Goal: Contribute content: Contribute content

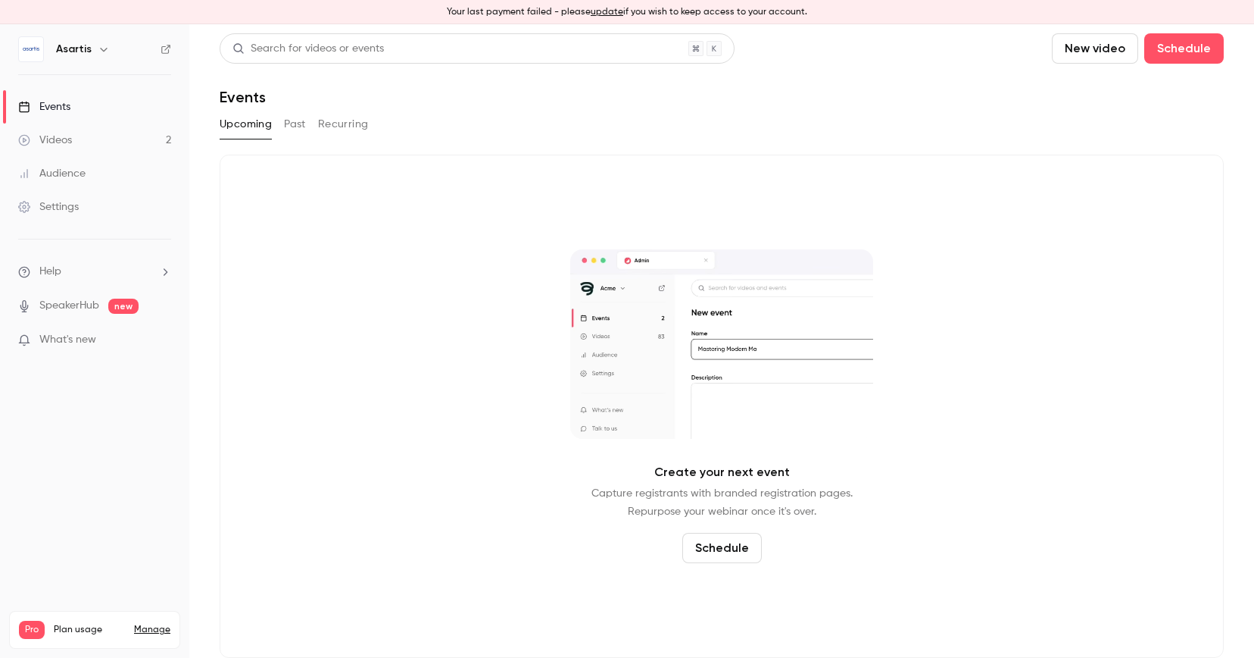
click at [123, 141] on link "Videos 2" at bounding box center [94, 139] width 189 height 33
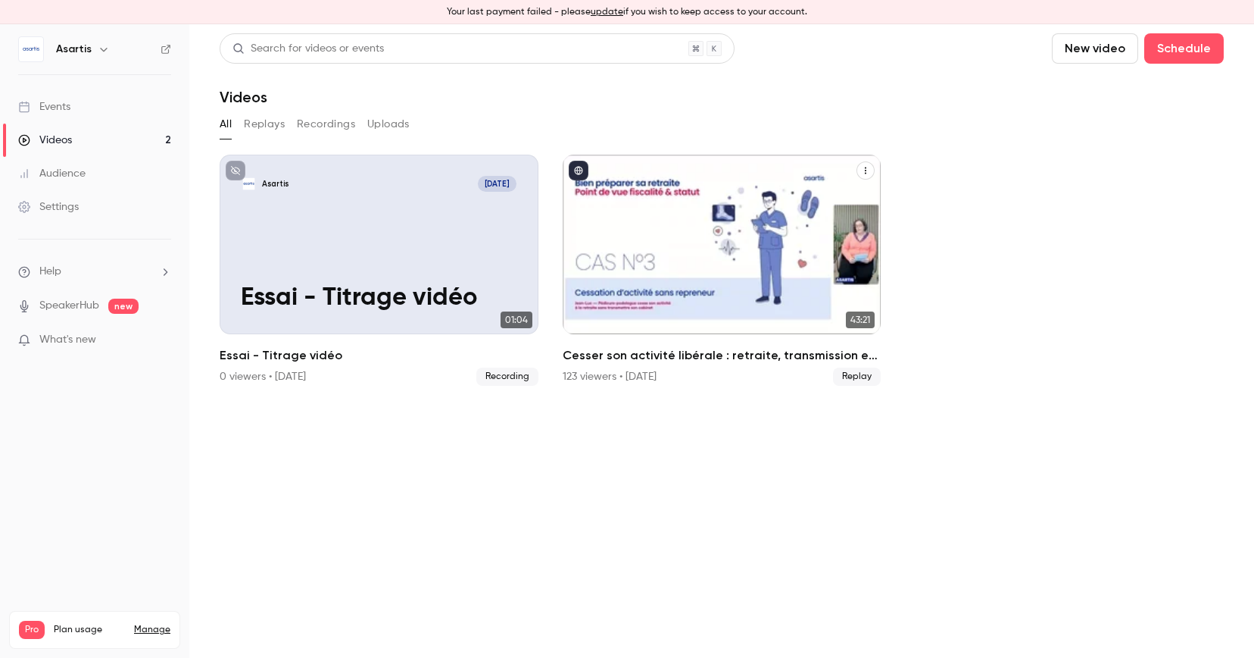
click at [794, 240] on div "Cesser son activité libérale : retraite, transmission et autres formalités... ç…" at bounding box center [722, 245] width 319 height 180
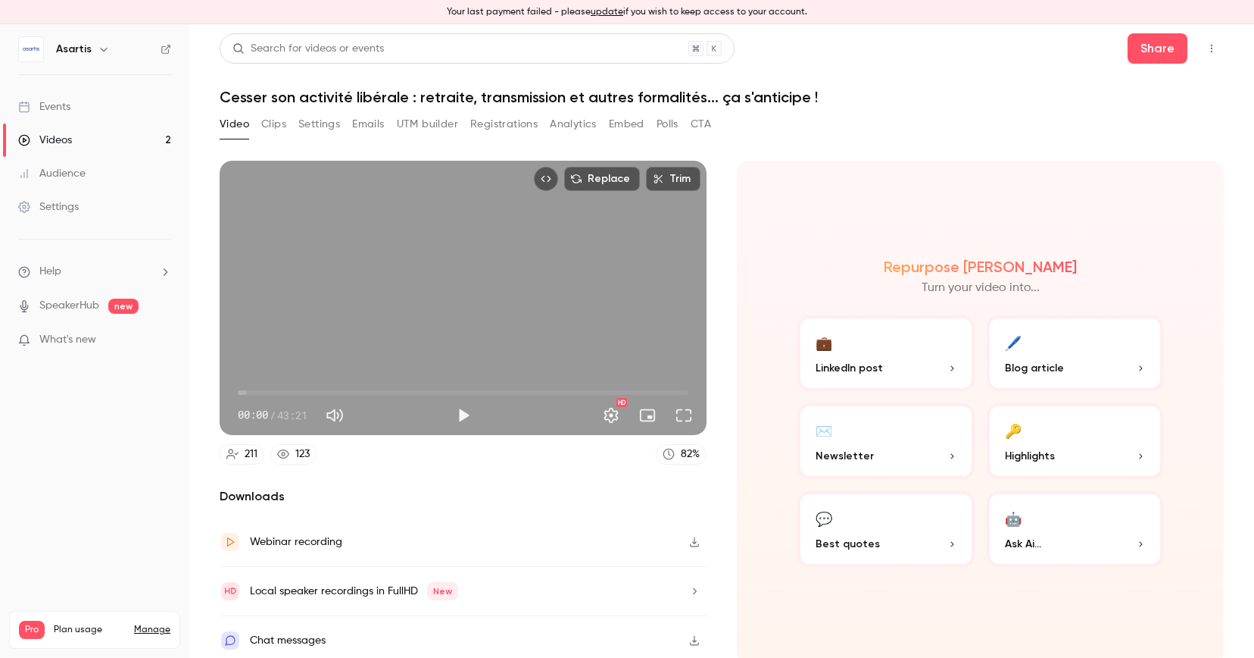
click at [695, 539] on icon "button" at bounding box center [695, 541] width 12 height 11
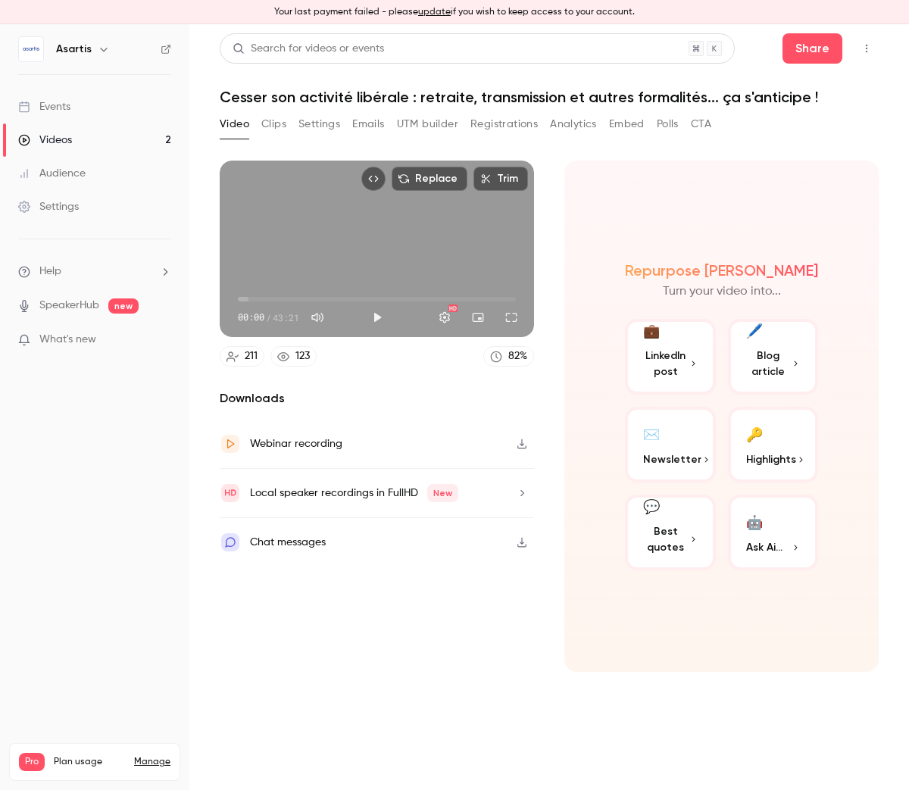
click at [520, 445] on icon "button" at bounding box center [522, 444] width 12 height 11
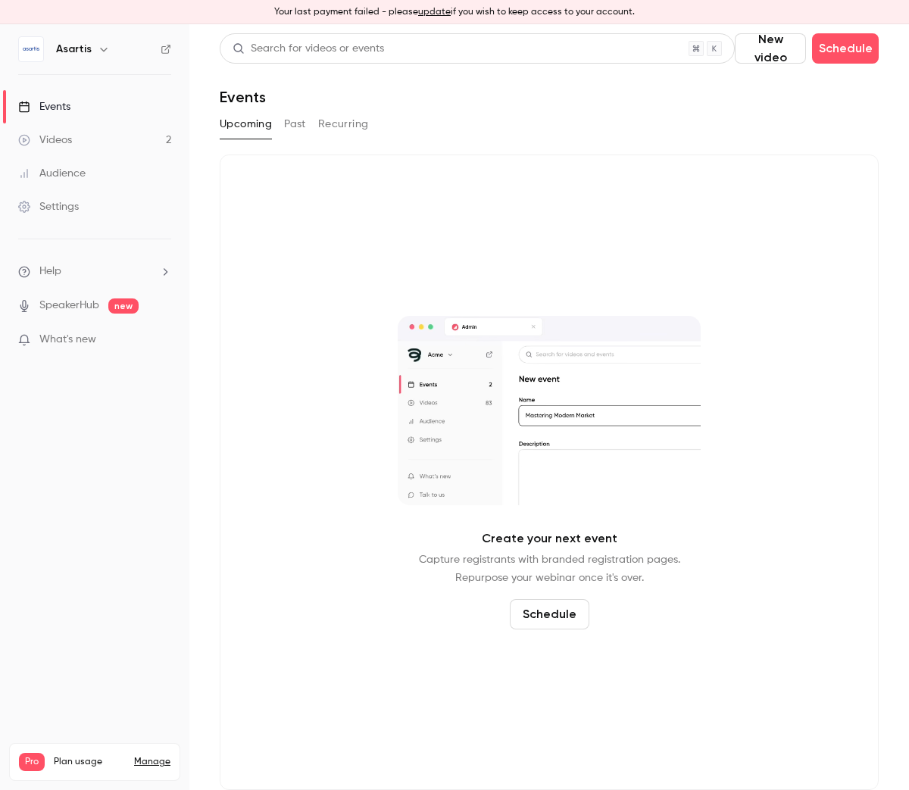
click at [434, 11] on button "update" at bounding box center [434, 12] width 33 height 14
click at [96, 144] on link "Videos 2" at bounding box center [94, 139] width 189 height 33
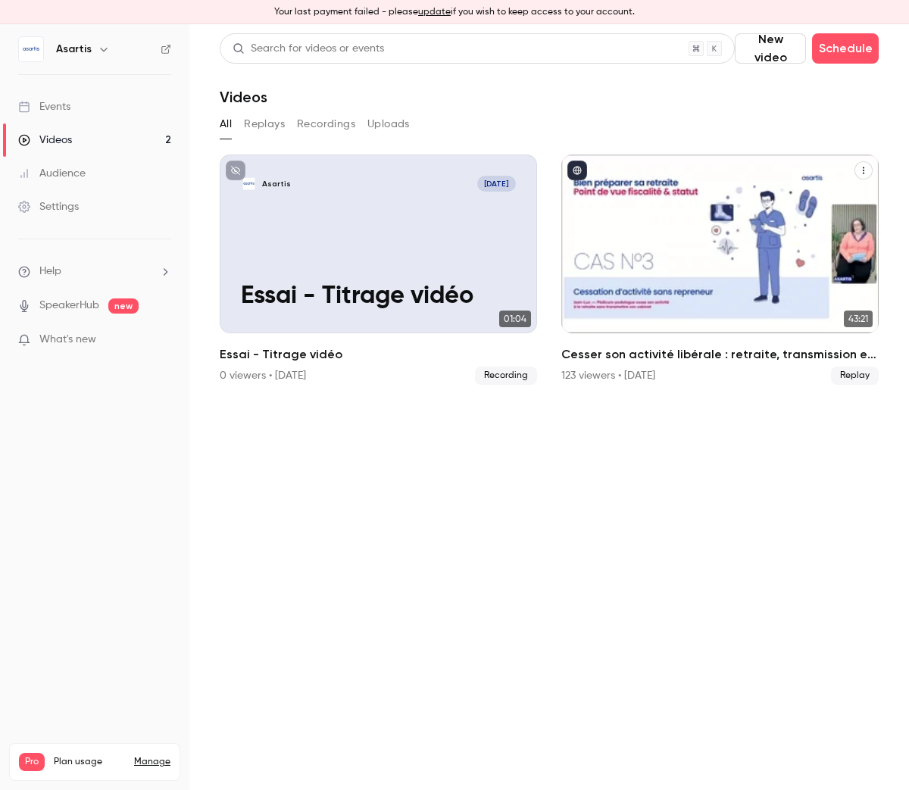
click at [745, 248] on div "Cesser son activité libérale : retraite, transmission et autres formalités... ç…" at bounding box center [719, 244] width 317 height 179
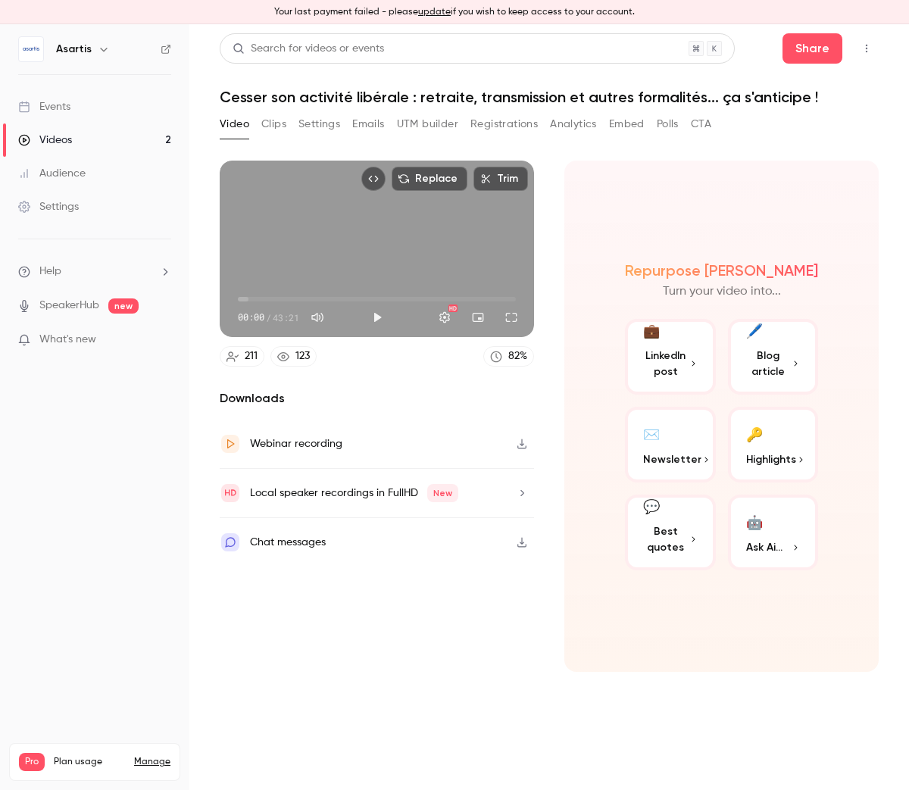
click at [523, 448] on icon "button" at bounding box center [522, 444] width 12 height 11
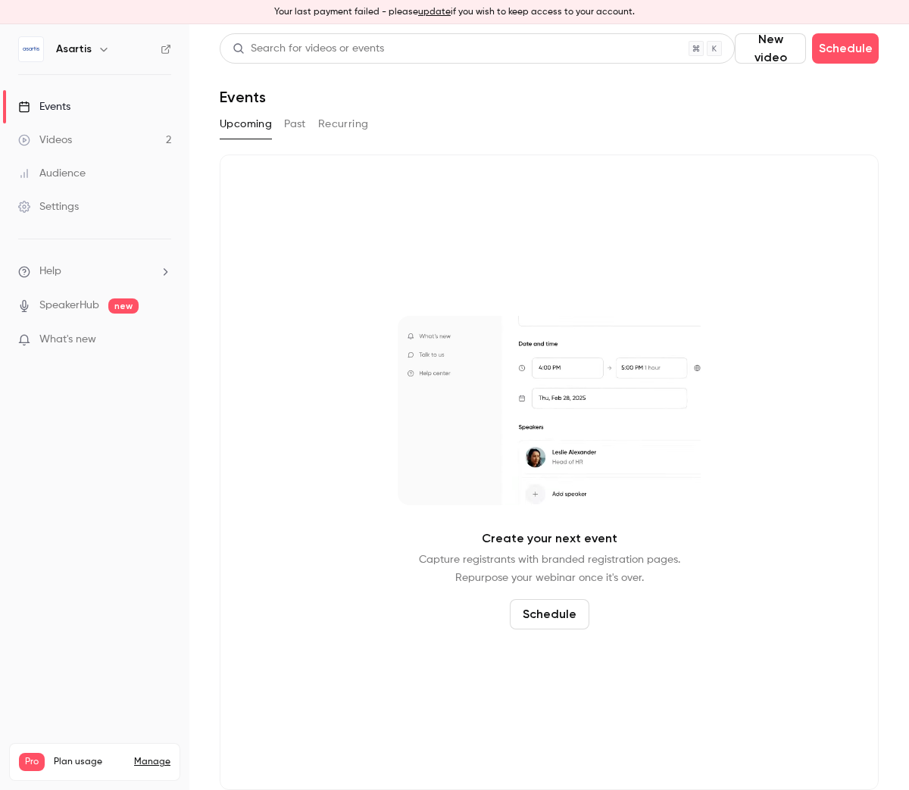
click at [80, 148] on link "Videos 2" at bounding box center [94, 139] width 189 height 33
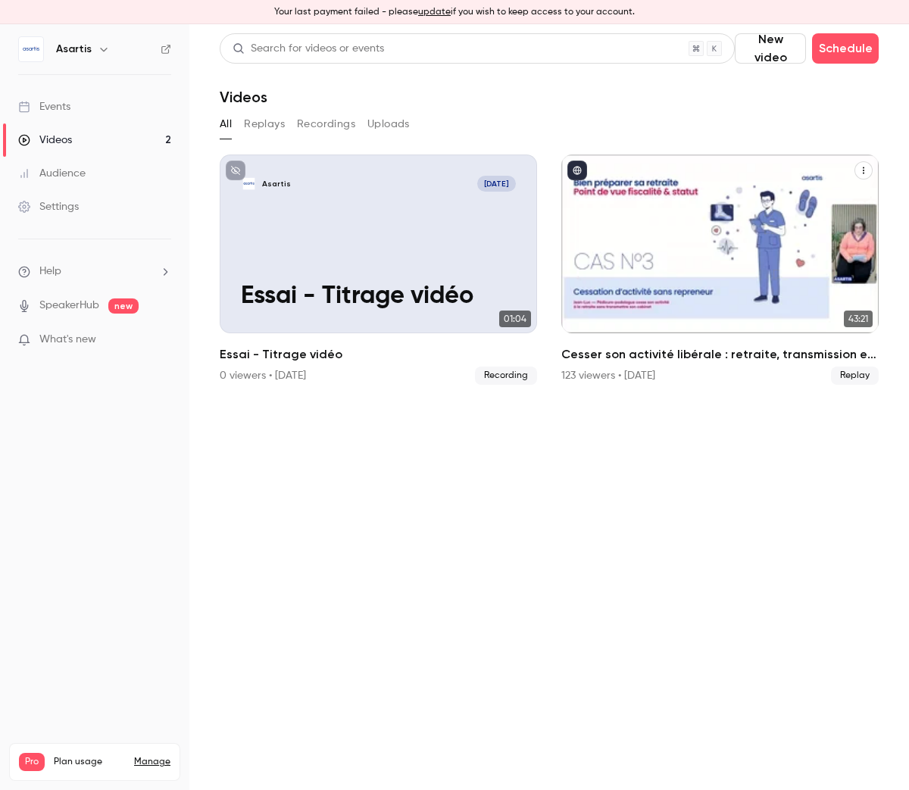
click at [583, 226] on div "Cesser son activité libérale : retraite, transmission et autres formalités... ç…" at bounding box center [719, 244] width 317 height 179
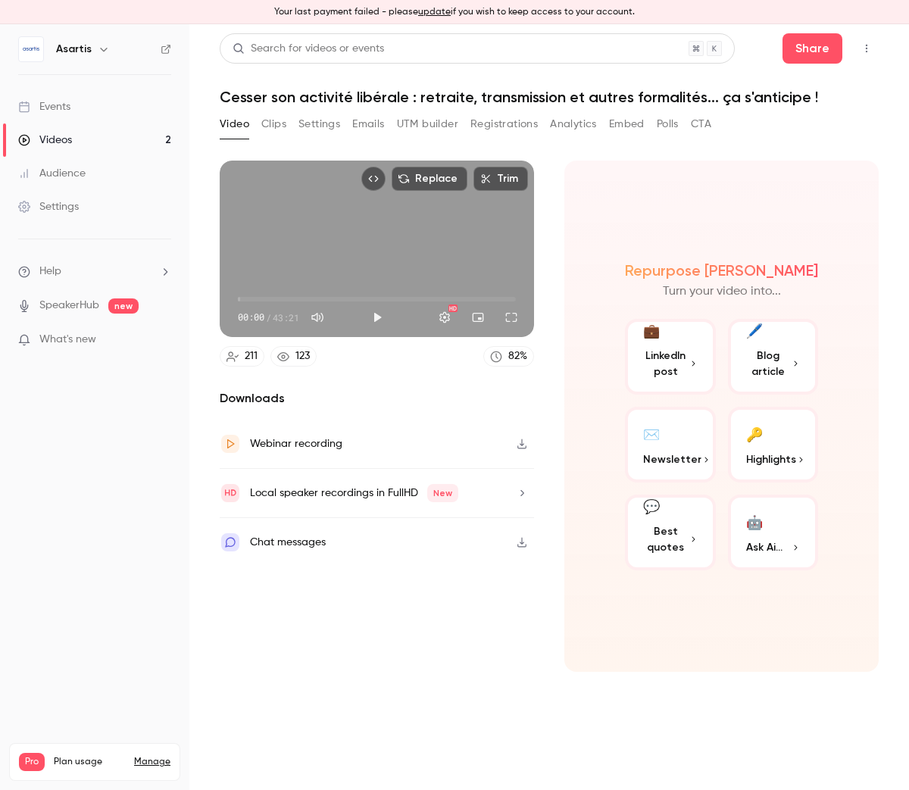
click at [269, 125] on button "Clips" at bounding box center [273, 124] width 25 height 24
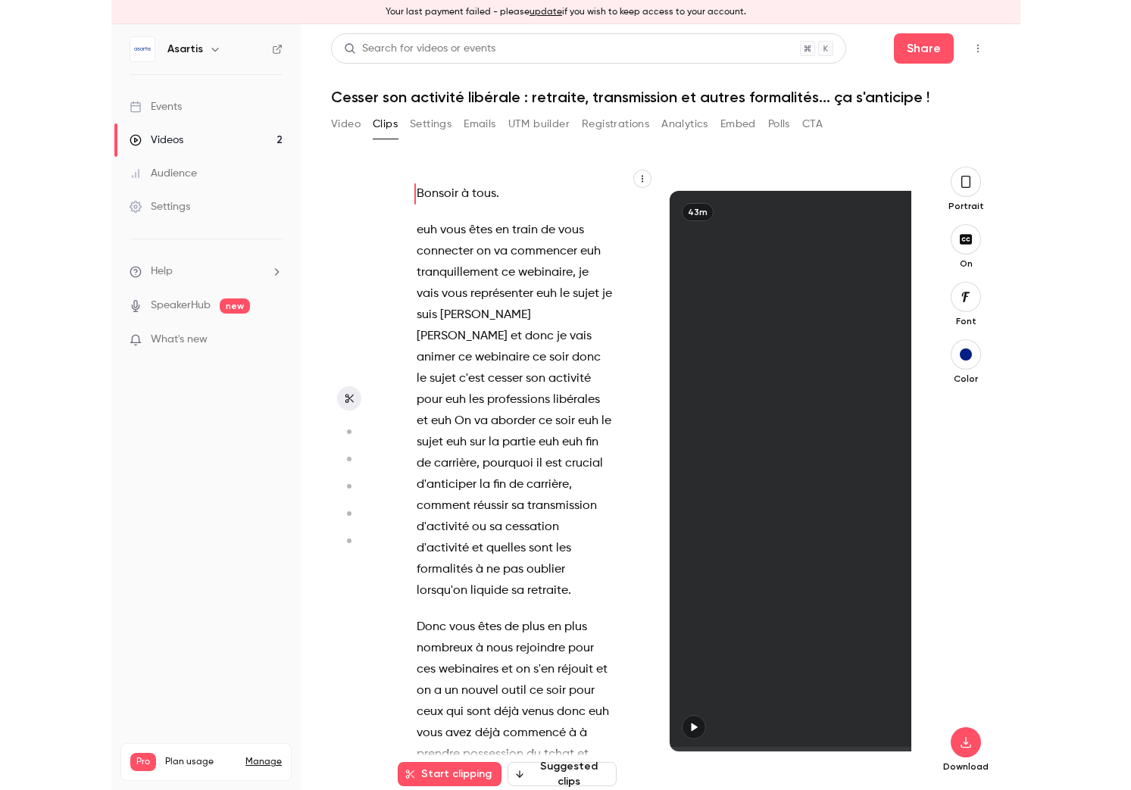
scroll to position [22, 0]
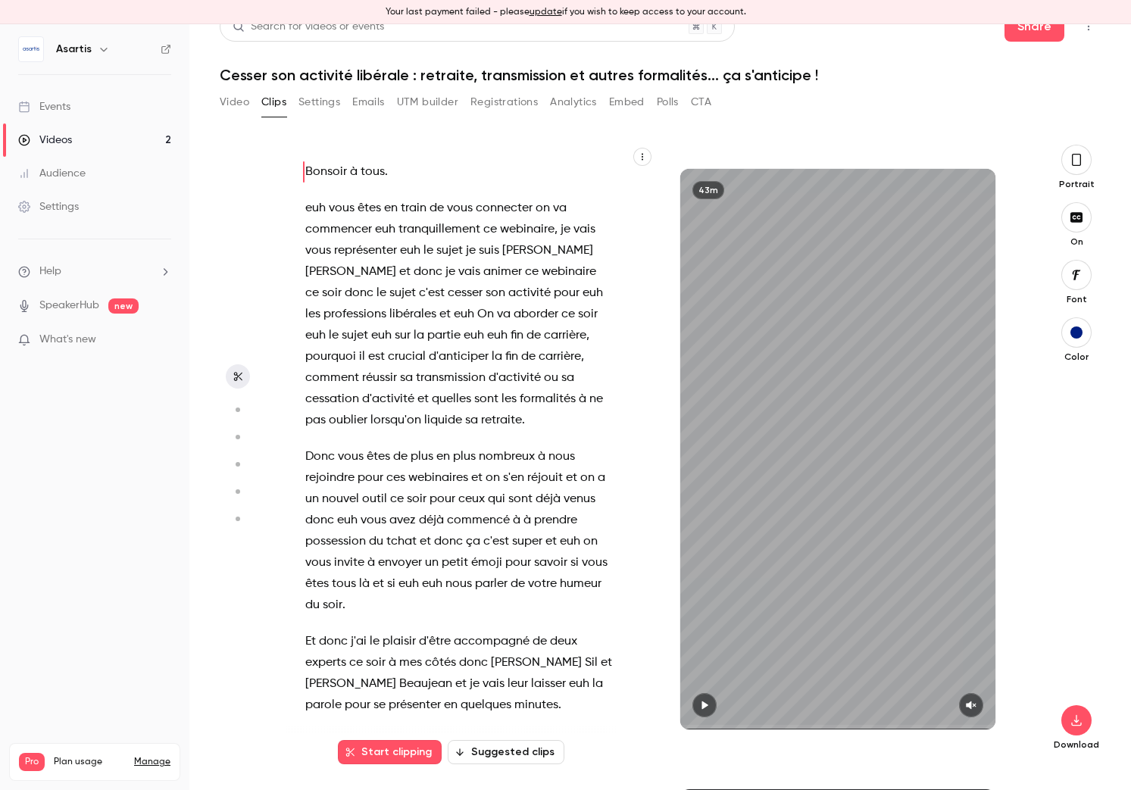
click at [401, 751] on button "Start clipping" at bounding box center [390, 752] width 104 height 24
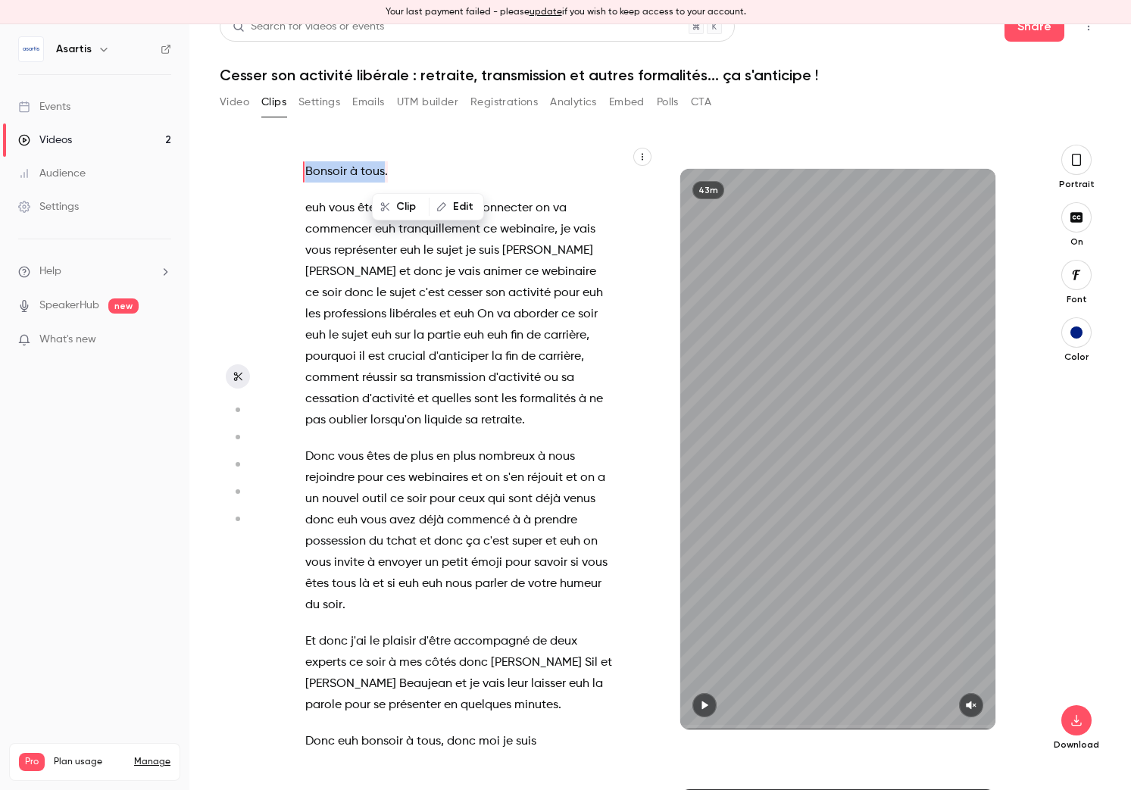
click at [373, 283] on span "donc" at bounding box center [359, 293] width 29 height 21
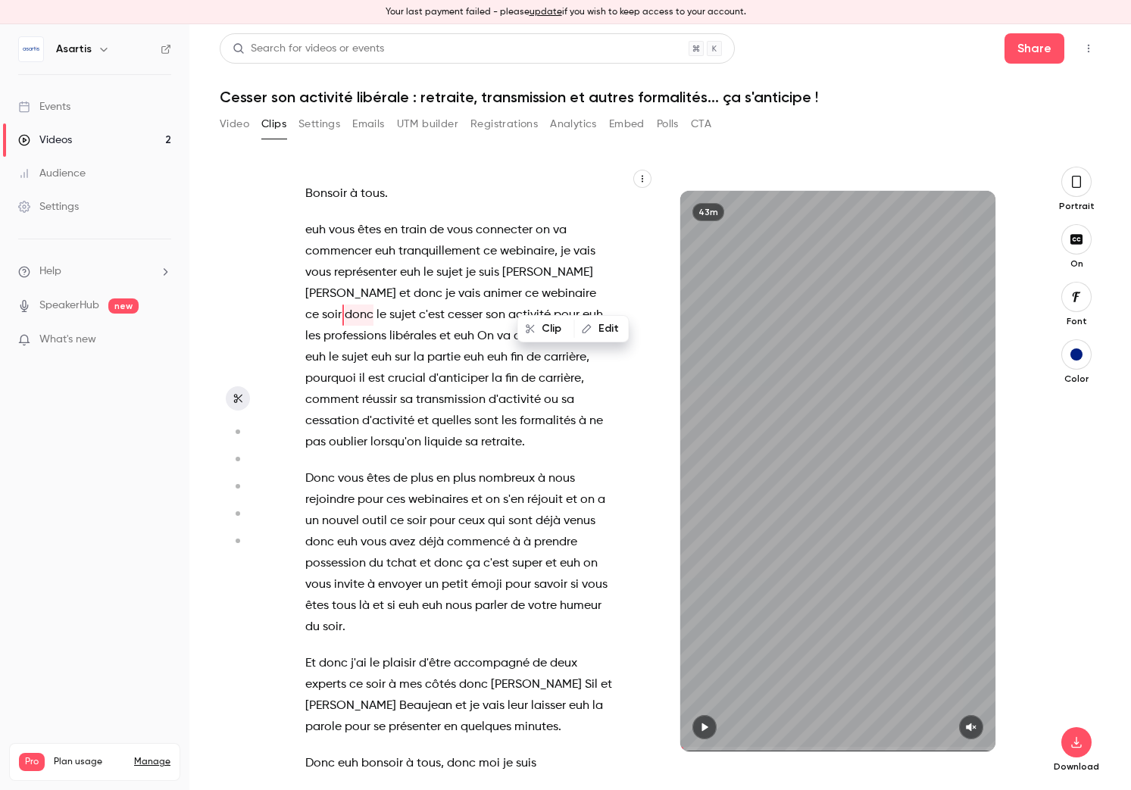
click at [359, 411] on span "cessation" at bounding box center [332, 421] width 54 height 21
click at [636, 180] on button "button" at bounding box center [642, 179] width 18 height 18
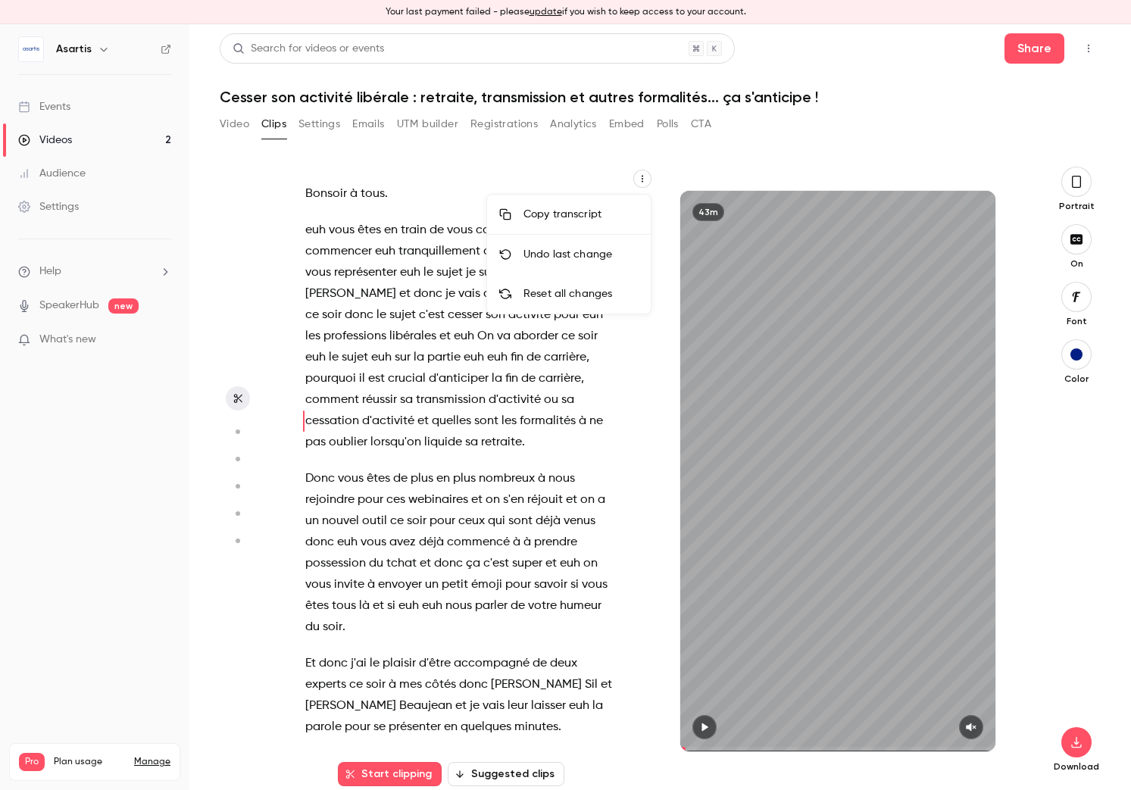
click at [599, 166] on div at bounding box center [565, 395] width 1131 height 790
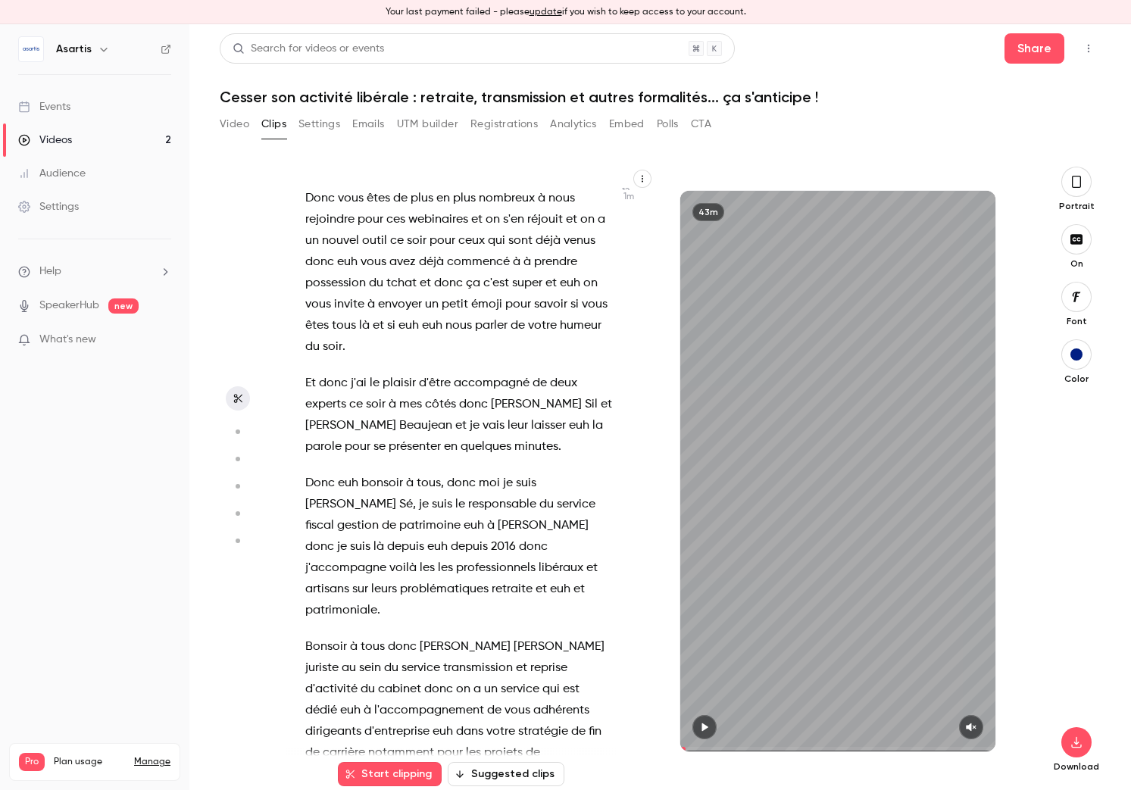
scroll to position [284, 0]
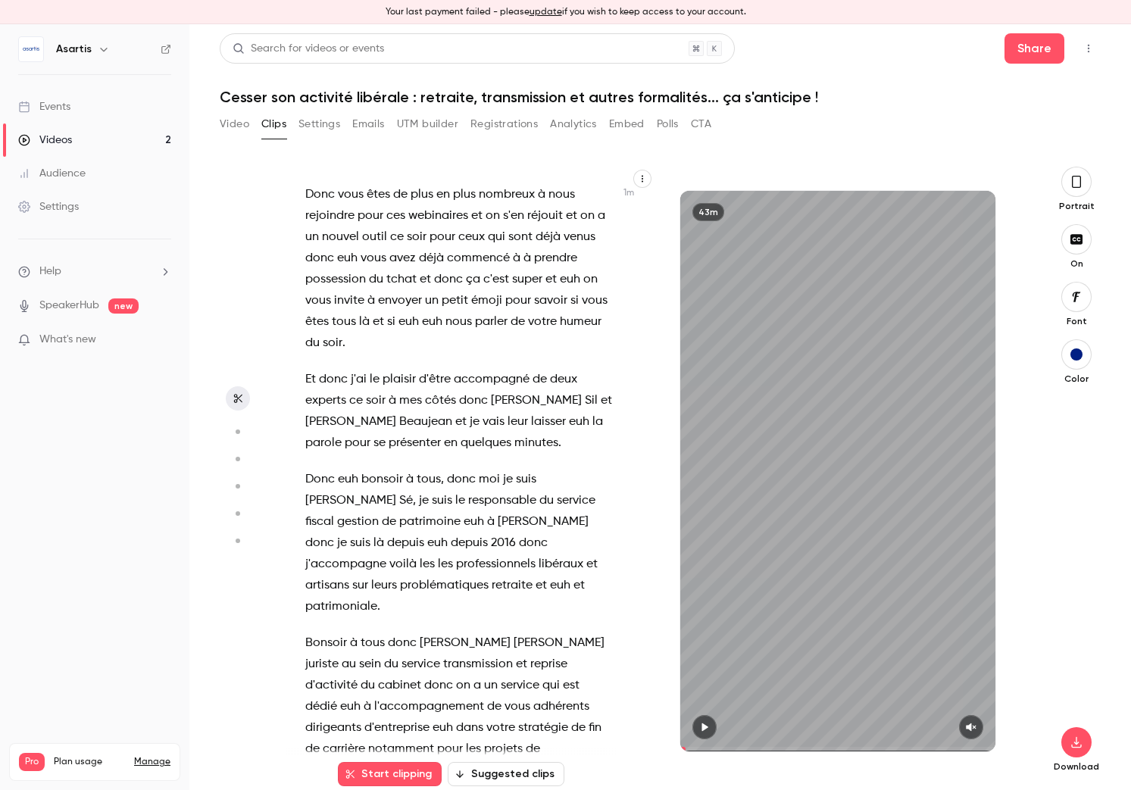
click at [508, 425] on span "leur" at bounding box center [518, 421] width 20 height 21
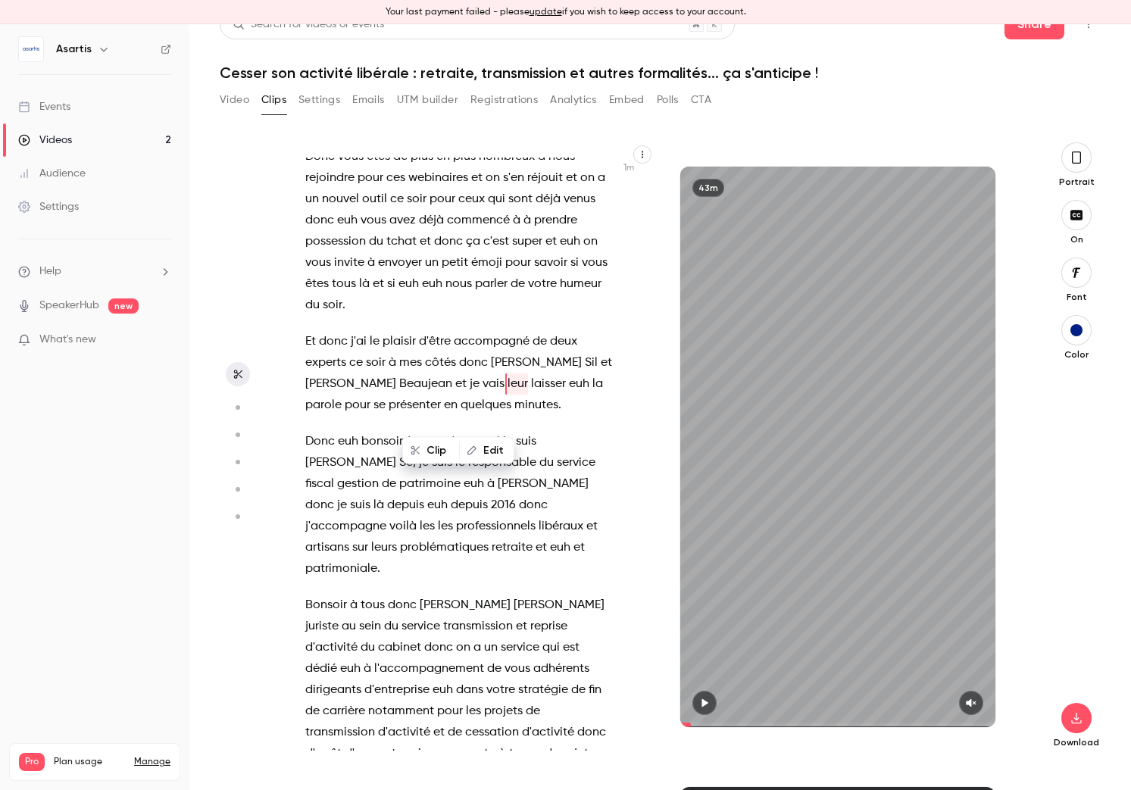
scroll to position [299, 0]
click at [239, 407] on circle "button" at bounding box center [238, 407] width 5 height 5
type input "****"
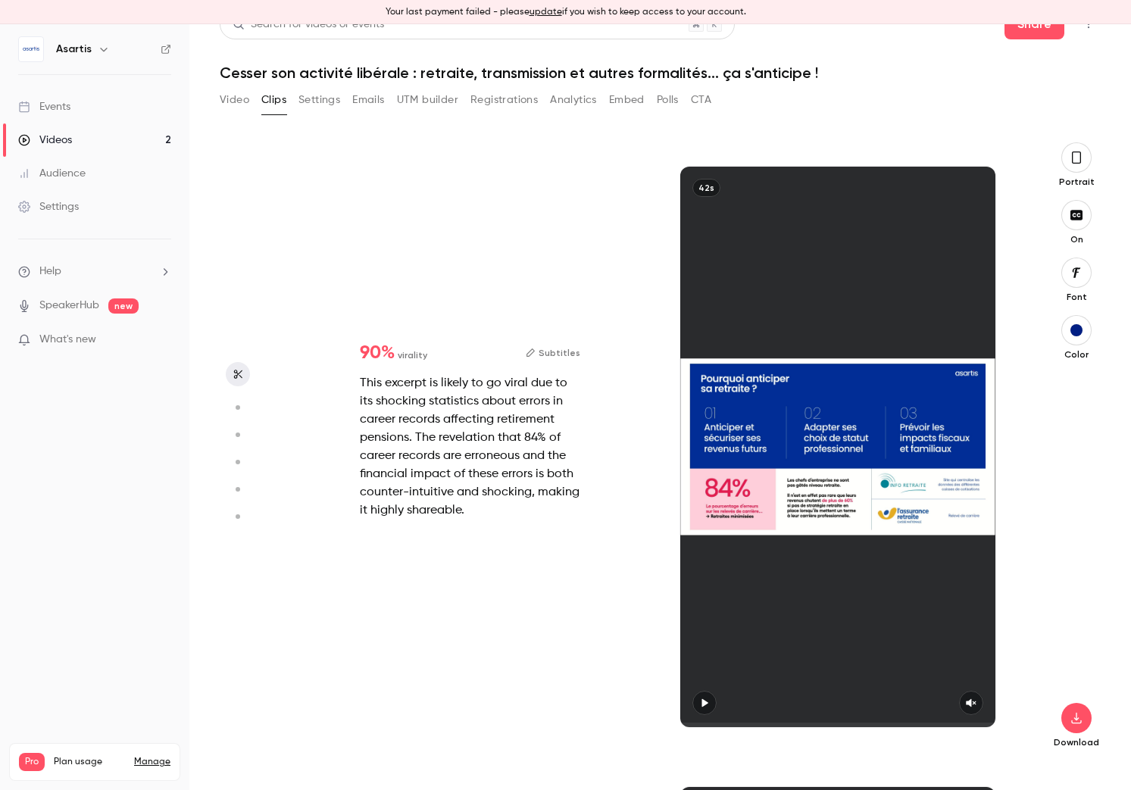
scroll to position [0, 0]
type input "*"
click at [240, 369] on icon "button" at bounding box center [238, 374] width 12 height 11
type input "****"
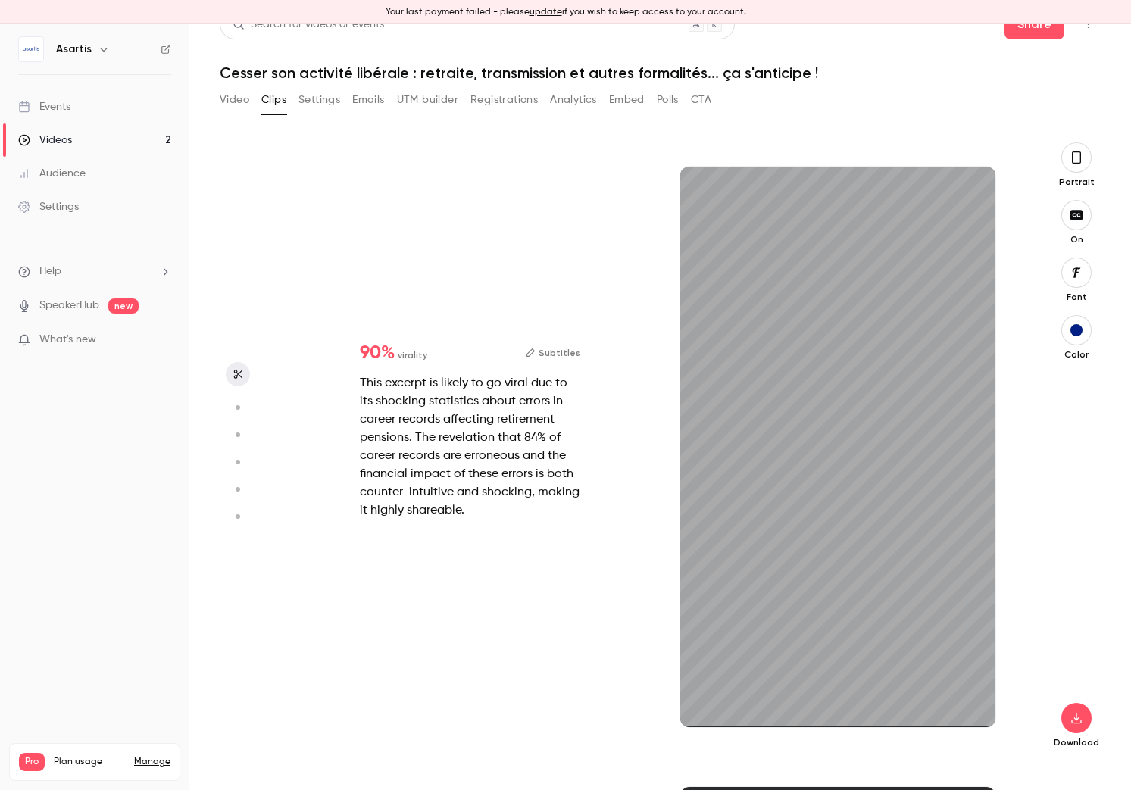
type input "***"
type input "****"
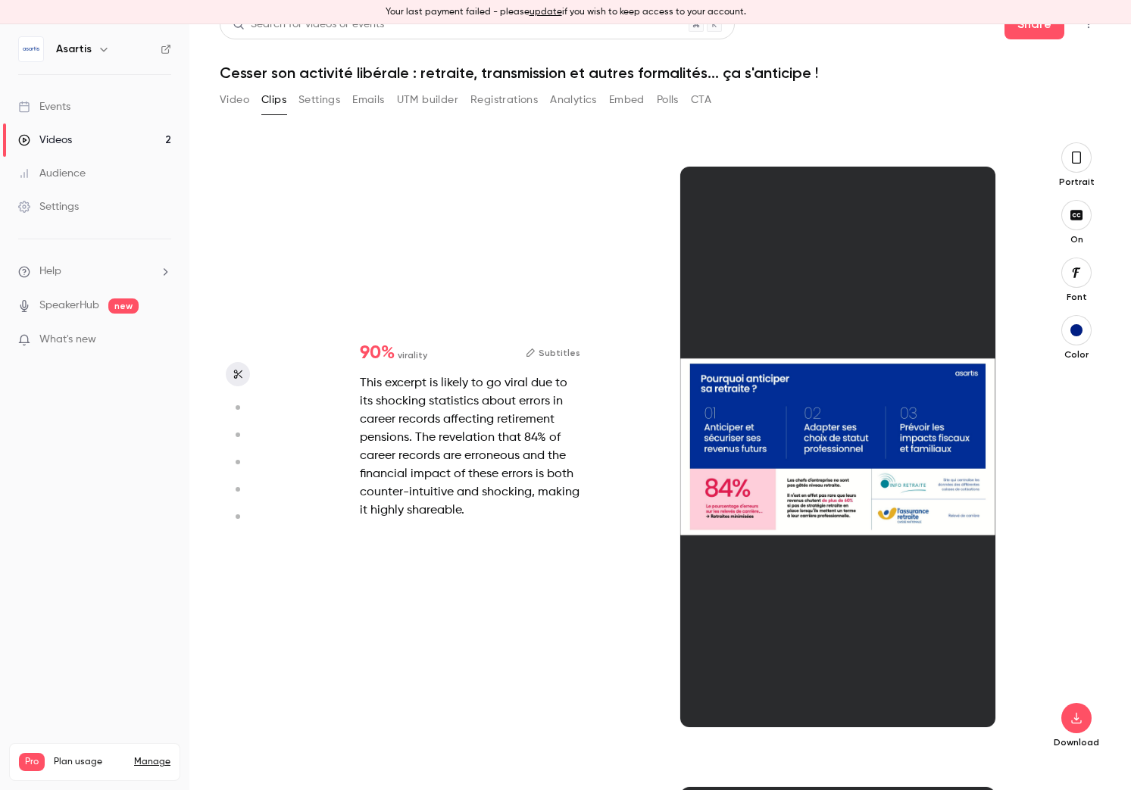
type input "*"
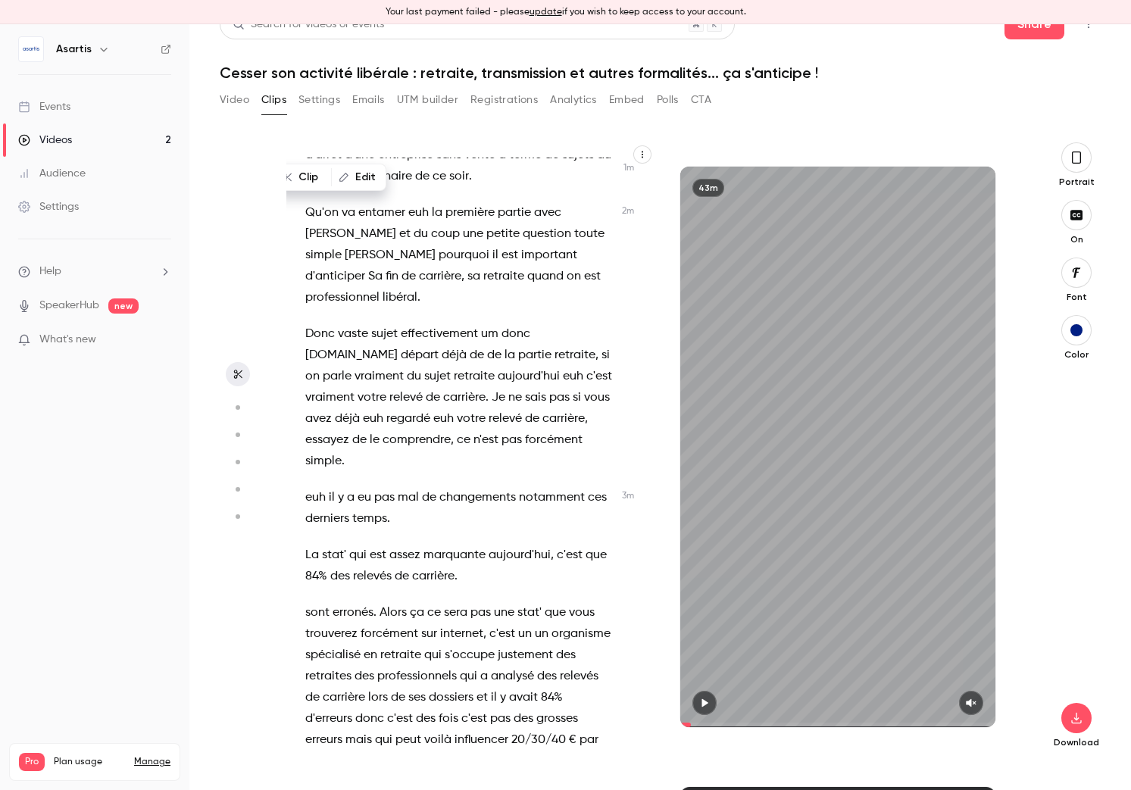
scroll to position [930, 0]
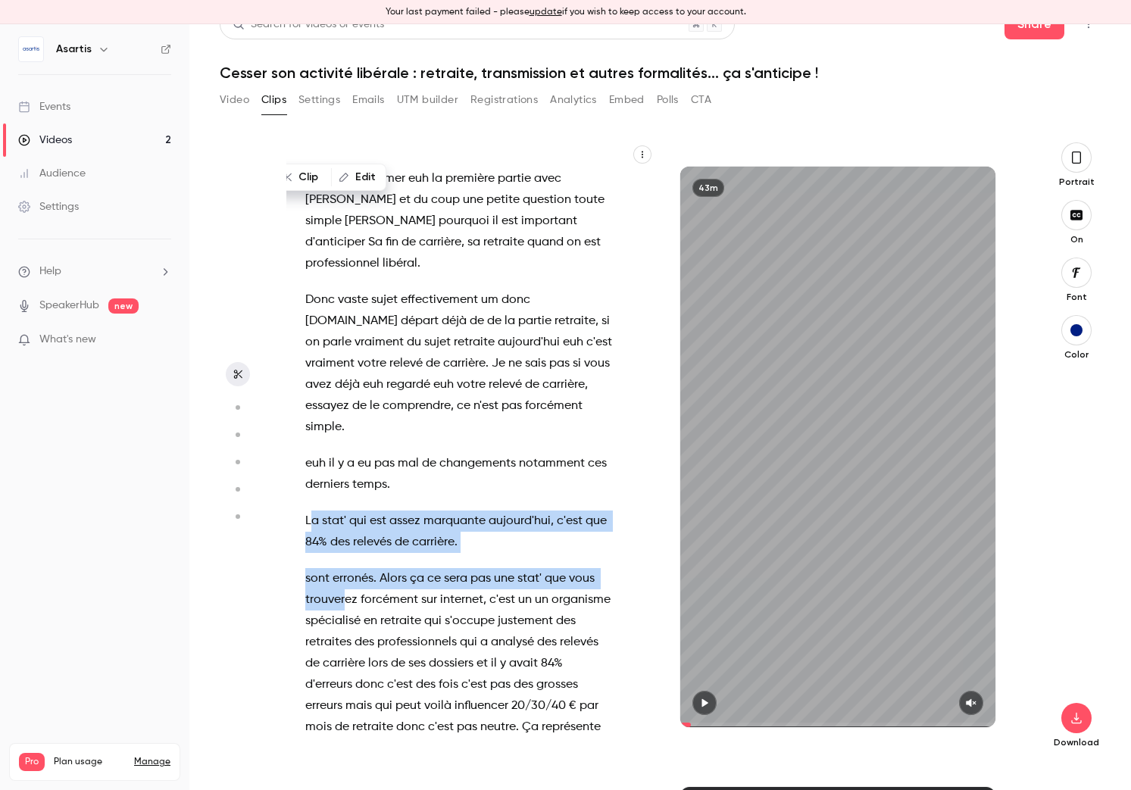
drag, startPoint x: 317, startPoint y: 484, endPoint x: 344, endPoint y: 541, distance: 62.7
click at [344, 541] on div "Bonsoir à tous . euh vous êtes en train de vous connecter on va commencer euh t…" at bounding box center [466, 454] width 361 height 593
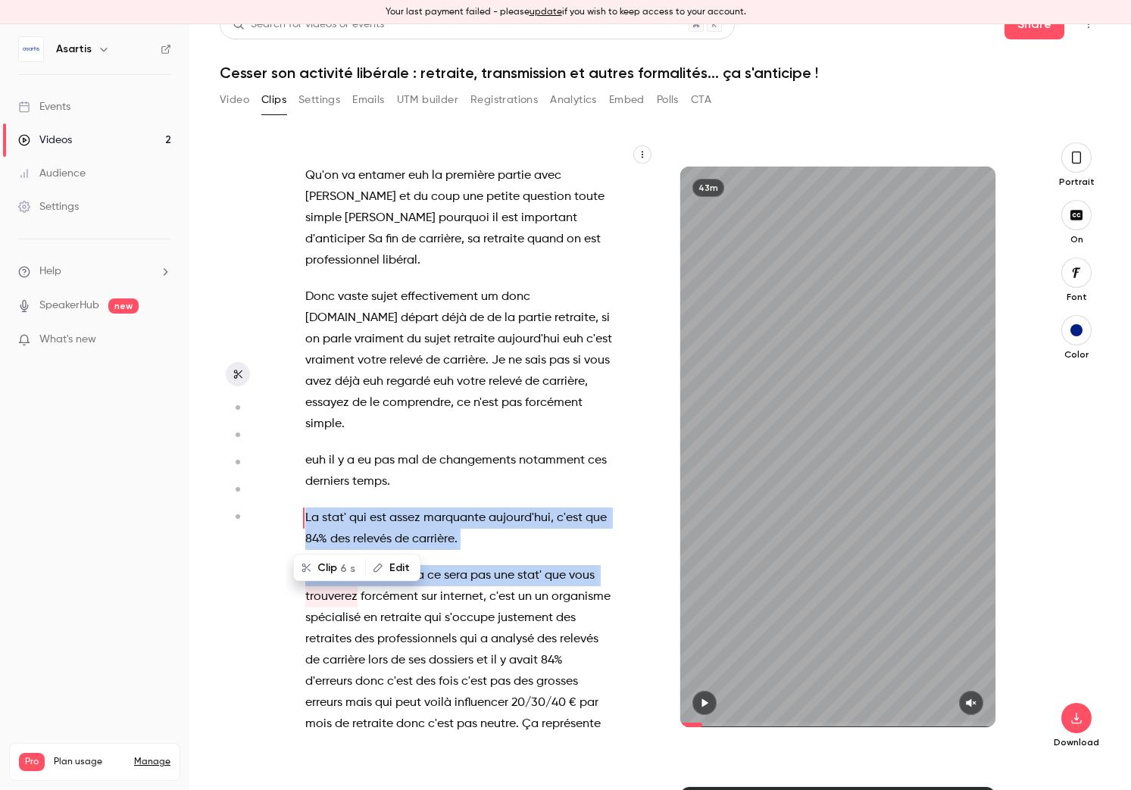
click at [370, 489] on div "Bonsoir à tous . euh vous êtes en train de vous connecter on va commencer euh t…" at bounding box center [466, 454] width 361 height 593
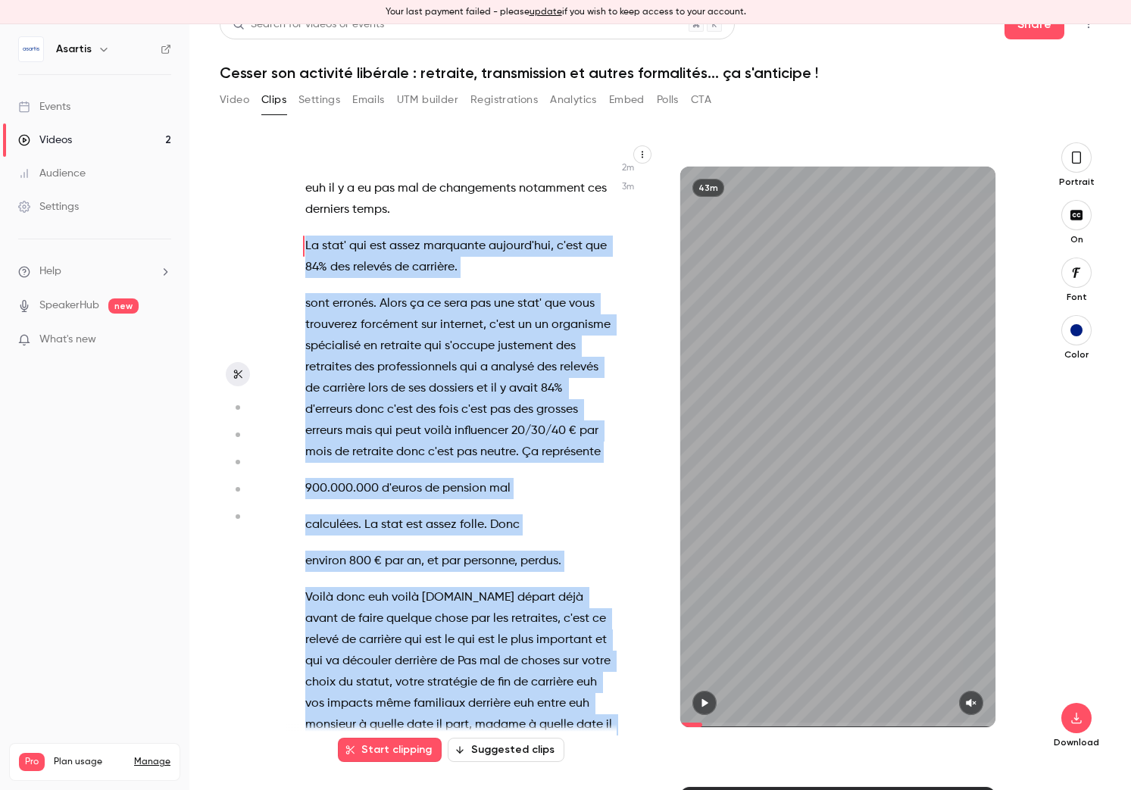
scroll to position [1256, 0]
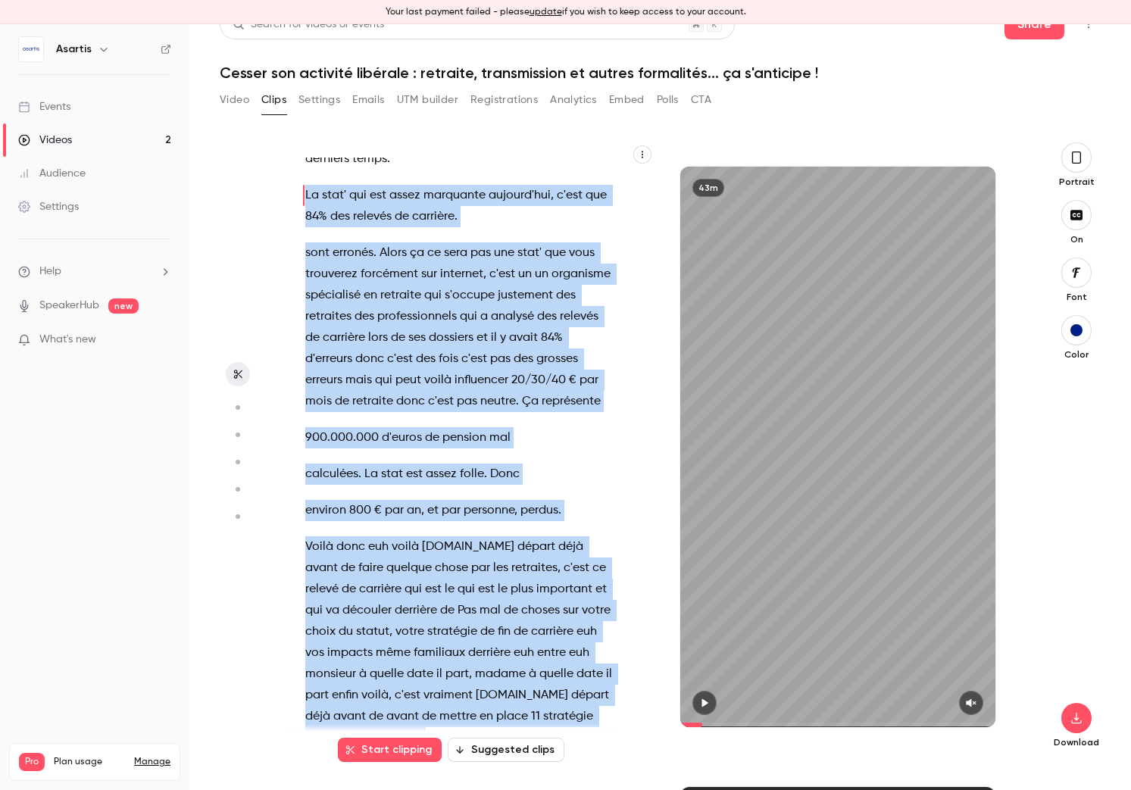
drag, startPoint x: 306, startPoint y: 456, endPoint x: 368, endPoint y: 669, distance: 221.7
click at [368, 669] on div "Bonsoir à tous . euh vous êtes en train de vous connecter on va commencer euh t…" at bounding box center [466, 454] width 361 height 593
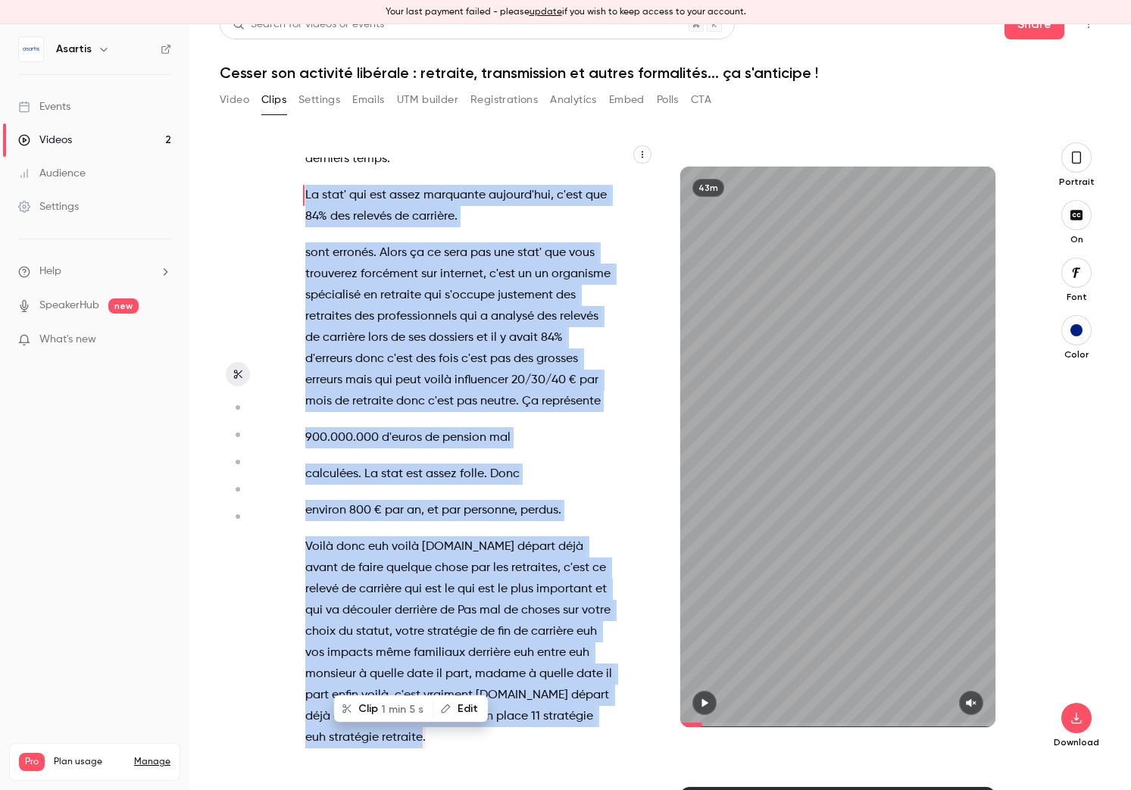
click at [412, 704] on span "1 min 5 s" at bounding box center [402, 709] width 42 height 16
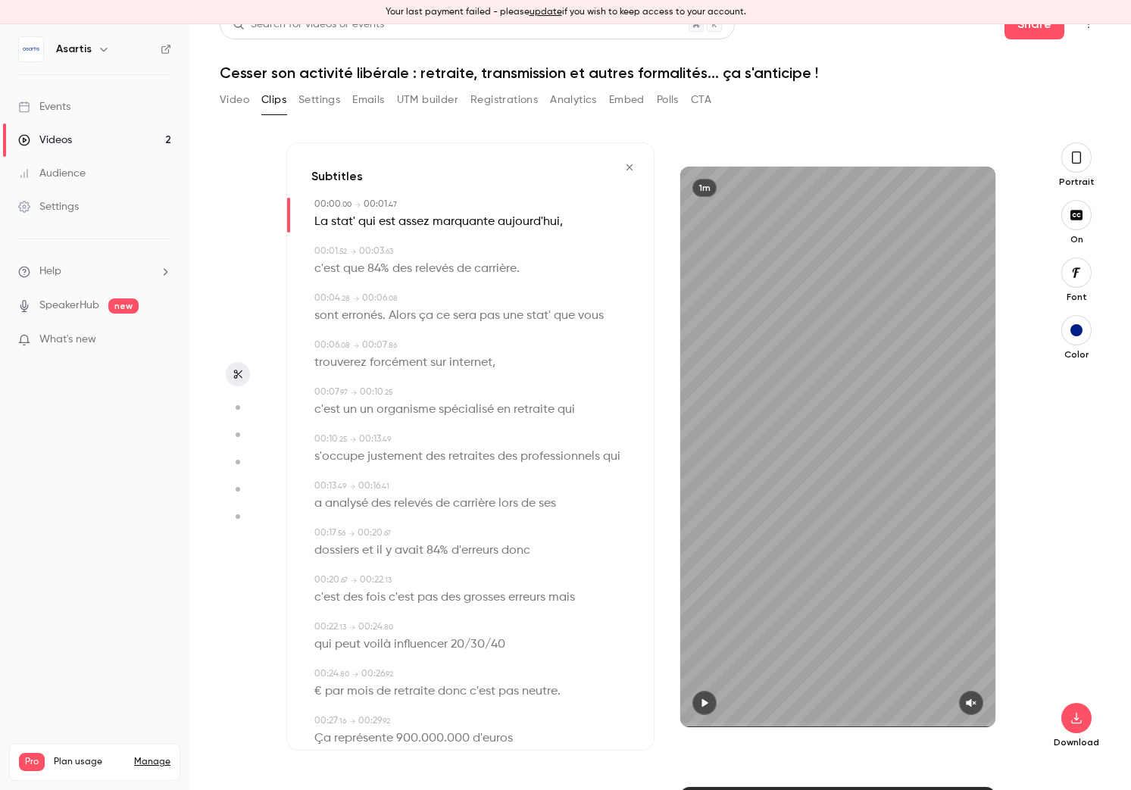
click at [489, 269] on span "carrière" at bounding box center [495, 268] width 42 height 21
click at [489, 293] on button "Edit" at bounding box center [490, 296] width 52 height 24
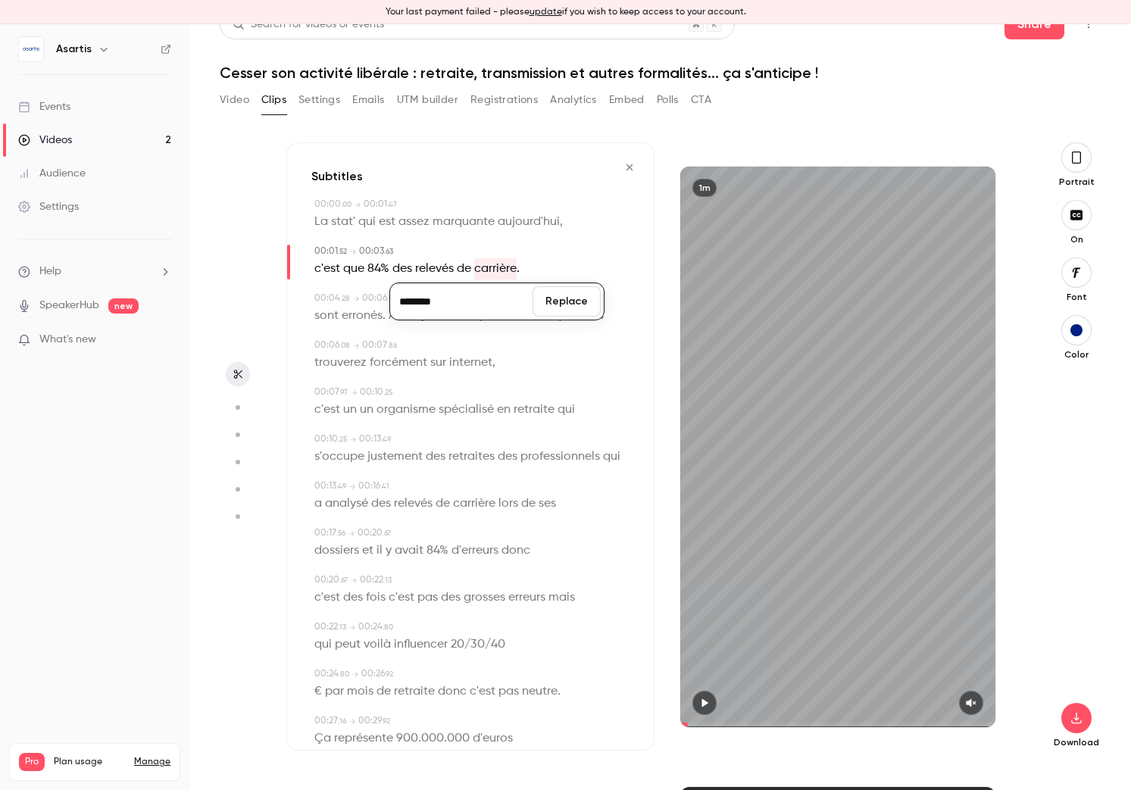
click at [504, 270] on span "carrière" at bounding box center [495, 268] width 42 height 21
click at [520, 269] on div "******** Replace c'est que 84% des relevés de carrière ." at bounding box center [471, 268] width 315 height 21
click at [517, 269] on span "." at bounding box center [518, 268] width 3 height 21
click at [497, 272] on div "Edit" at bounding box center [496, 296] width 43 height 48
click at [467, 324] on span "sera" at bounding box center [464, 315] width 23 height 21
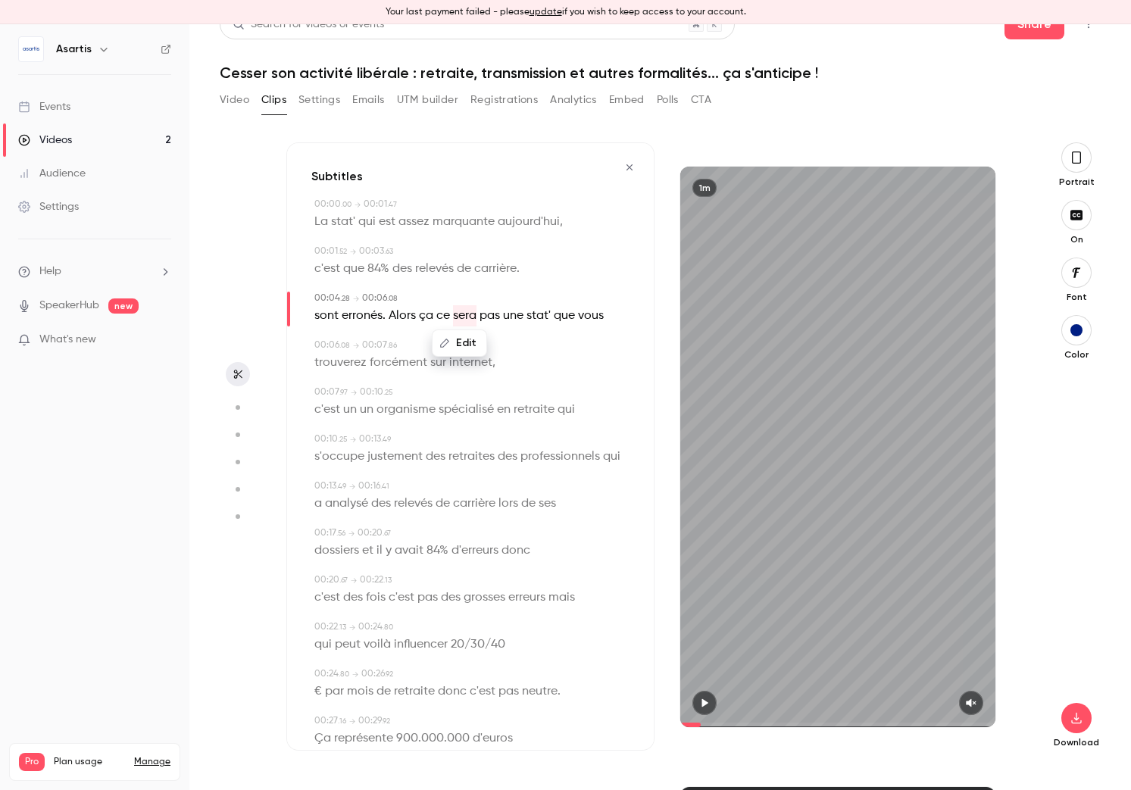
click at [437, 268] on span "relevés" at bounding box center [434, 268] width 39 height 21
click at [364, 315] on span "erronés" at bounding box center [362, 315] width 41 height 21
click at [491, 272] on span "carrière" at bounding box center [495, 268] width 42 height 21
click at [491, 272] on div "Edit" at bounding box center [496, 296] width 43 height 48
click at [514, 227] on span "aujourd'hui" at bounding box center [529, 221] width 62 height 21
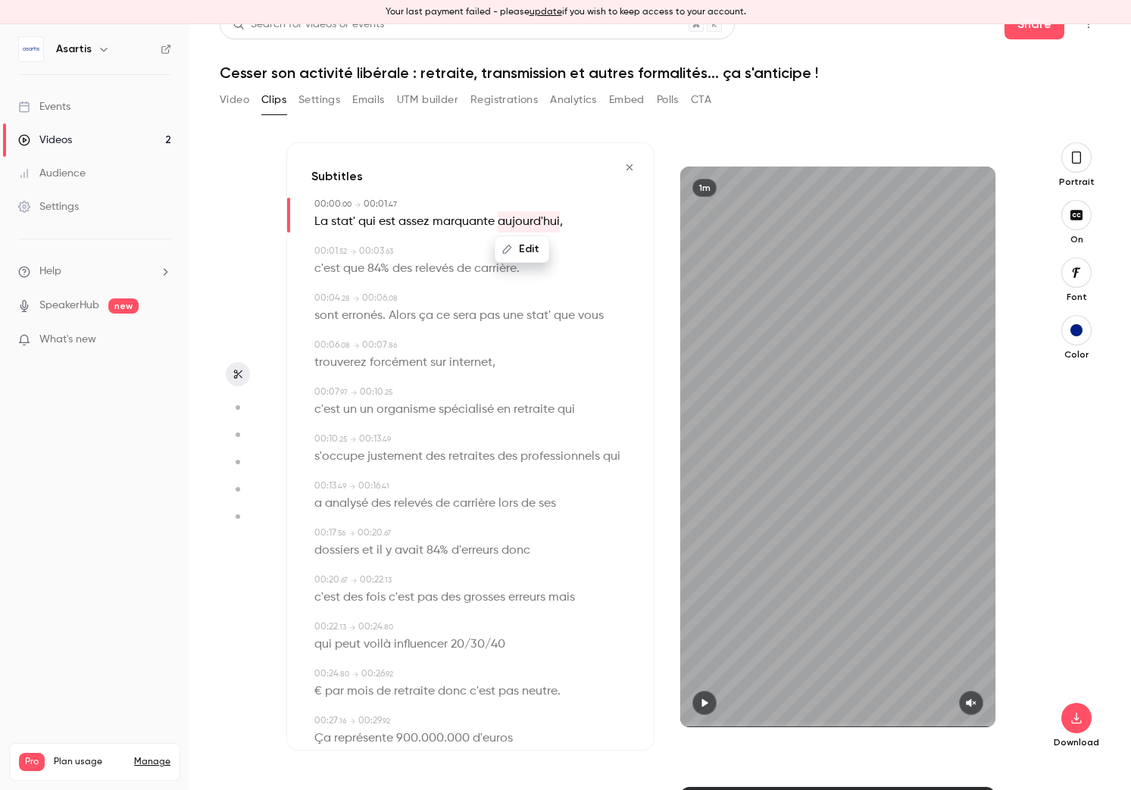
click at [486, 279] on span "carrière" at bounding box center [495, 268] width 42 height 21
click at [497, 295] on button "Edit" at bounding box center [490, 296] width 52 height 24
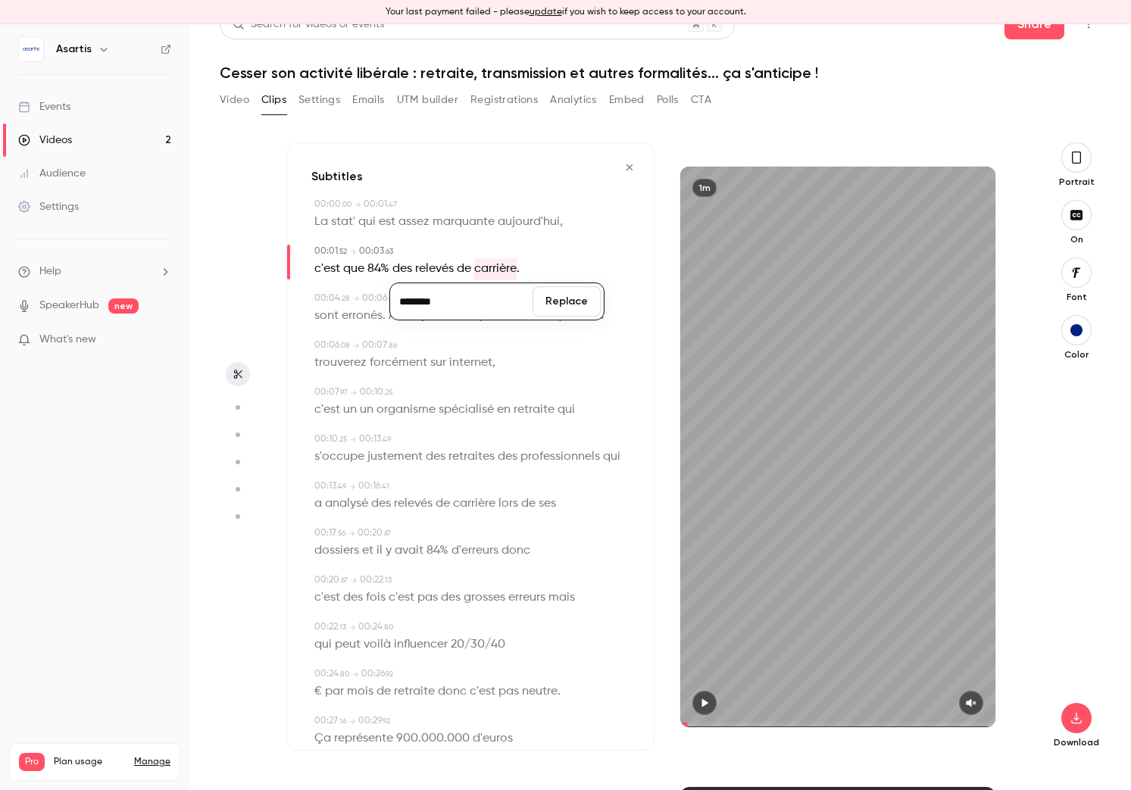
click at [497, 295] on input "********" at bounding box center [461, 301] width 136 height 30
click at [561, 308] on button "Replace" at bounding box center [567, 301] width 68 height 30
type input "***"
click at [514, 268] on span "carrière" at bounding box center [495, 268] width 42 height 21
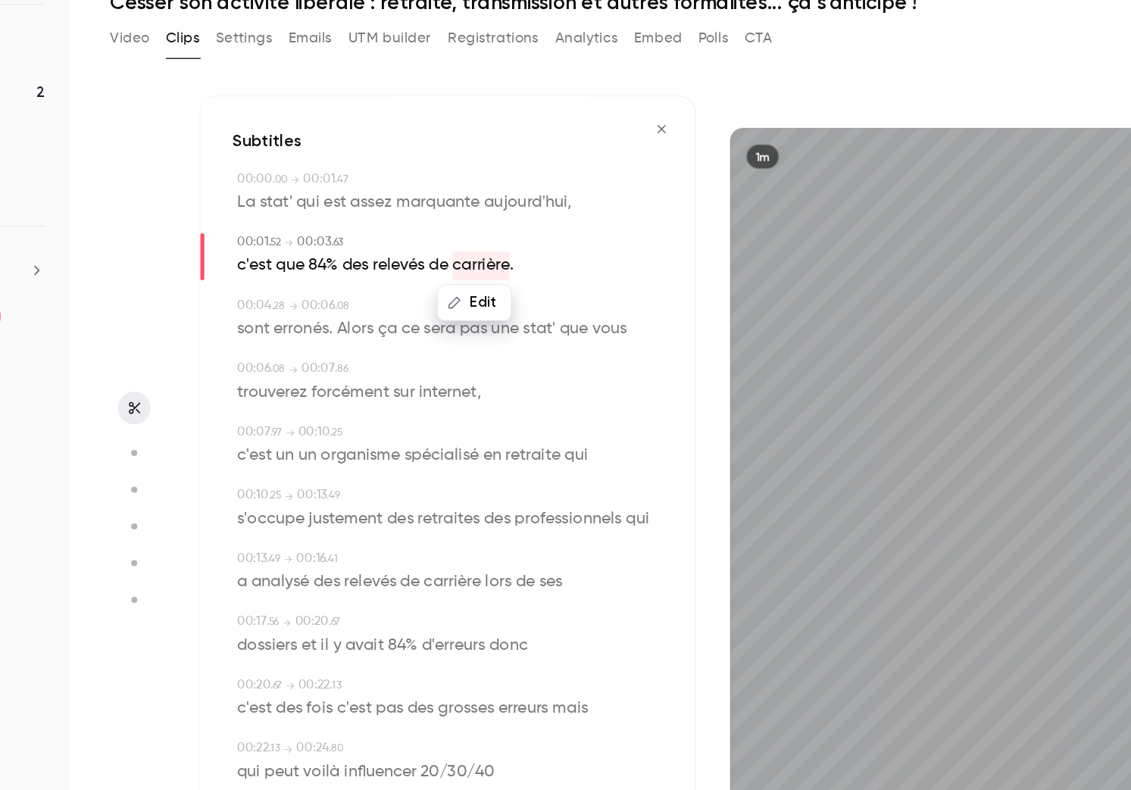
click at [520, 270] on p "c'est que 84% des relevés de carrière ." at bounding box center [416, 268] width 205 height 21
click at [520, 270] on div "c'est que 84% des relevés de carrière ." at bounding box center [471, 268] width 315 height 21
click at [506, 270] on span "carrière" at bounding box center [495, 268] width 42 height 21
click at [498, 294] on button "Edit" at bounding box center [490, 296] width 52 height 24
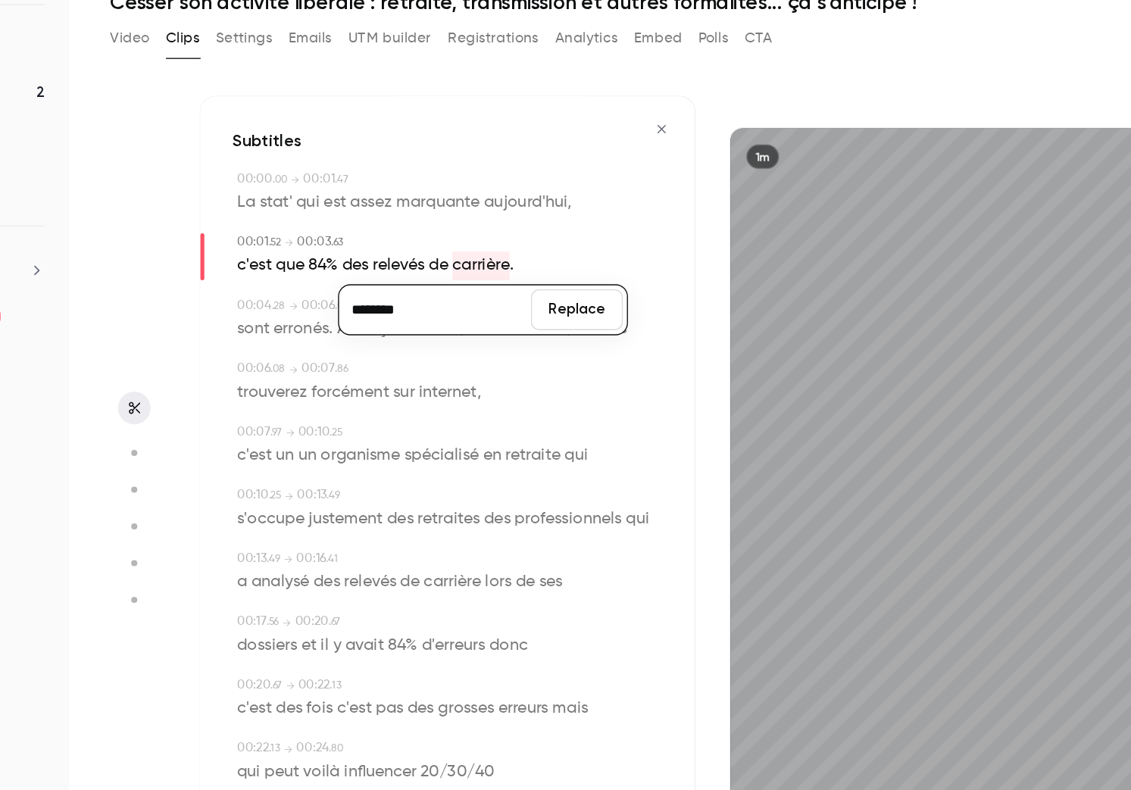
click at [490, 296] on input "********" at bounding box center [461, 301] width 136 height 30
type input "*********"
click at [555, 308] on button "Replace" at bounding box center [567, 301] width 68 height 30
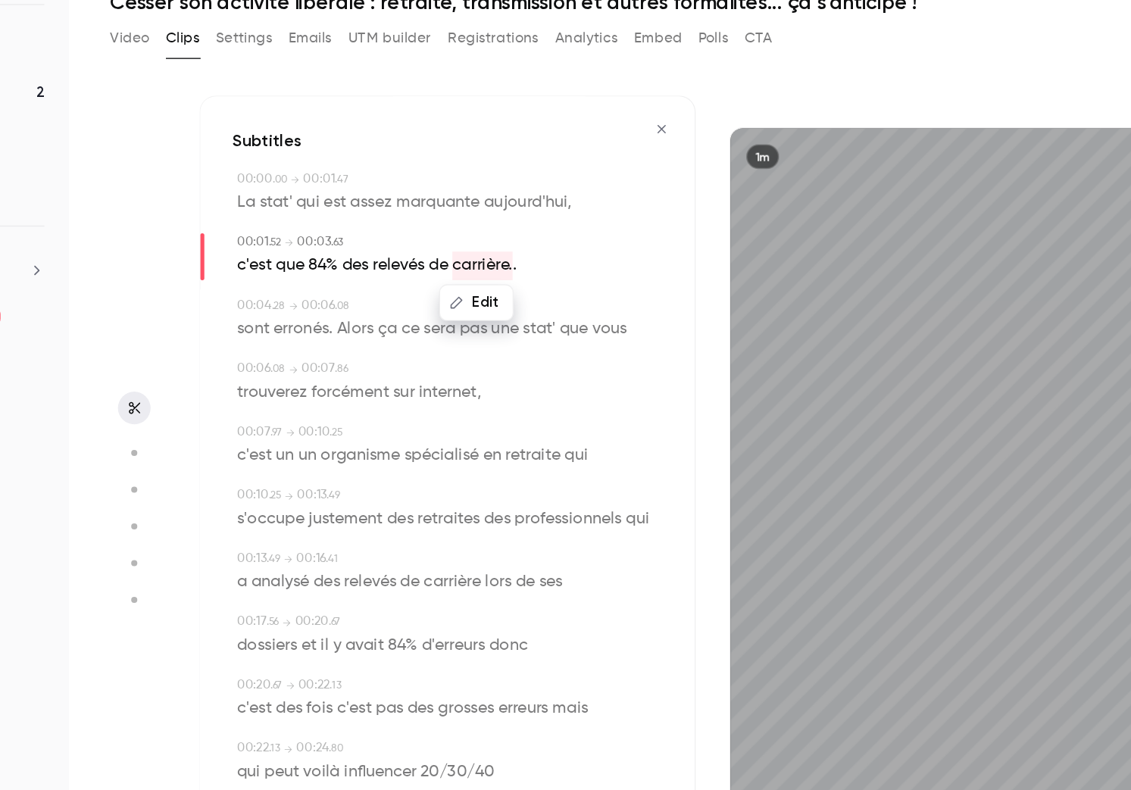
type input "***"
click at [500, 303] on button "Edit" at bounding box center [492, 296] width 52 height 24
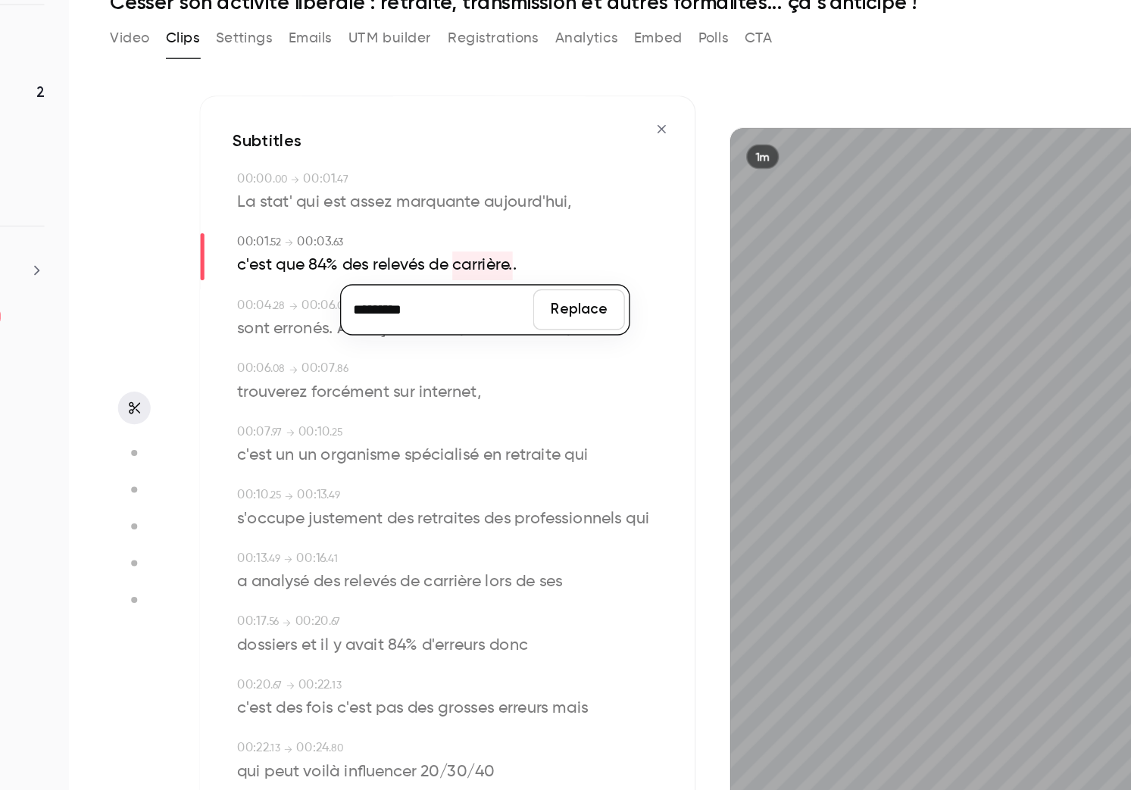
click at [469, 302] on input "*********" at bounding box center [463, 301] width 136 height 30
type input "********"
click at [567, 299] on button "Replace" at bounding box center [568, 301] width 68 height 30
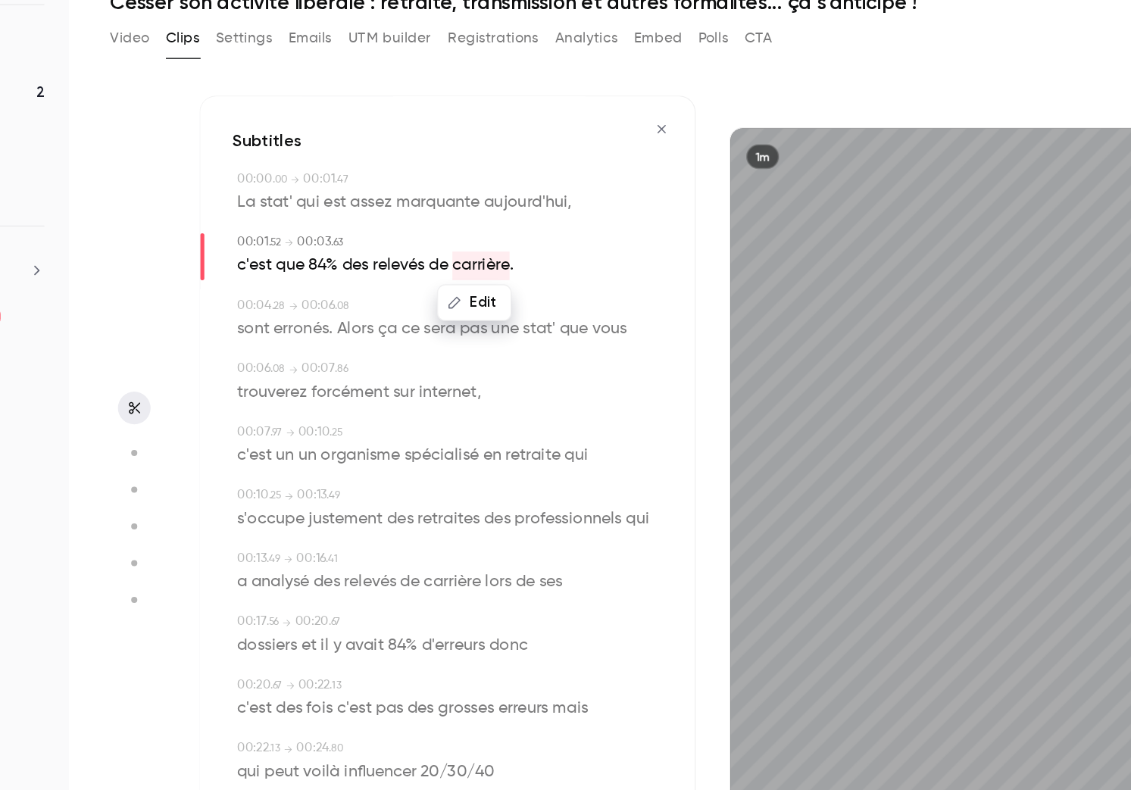
click at [328, 320] on span "sont" at bounding box center [326, 315] width 24 height 21
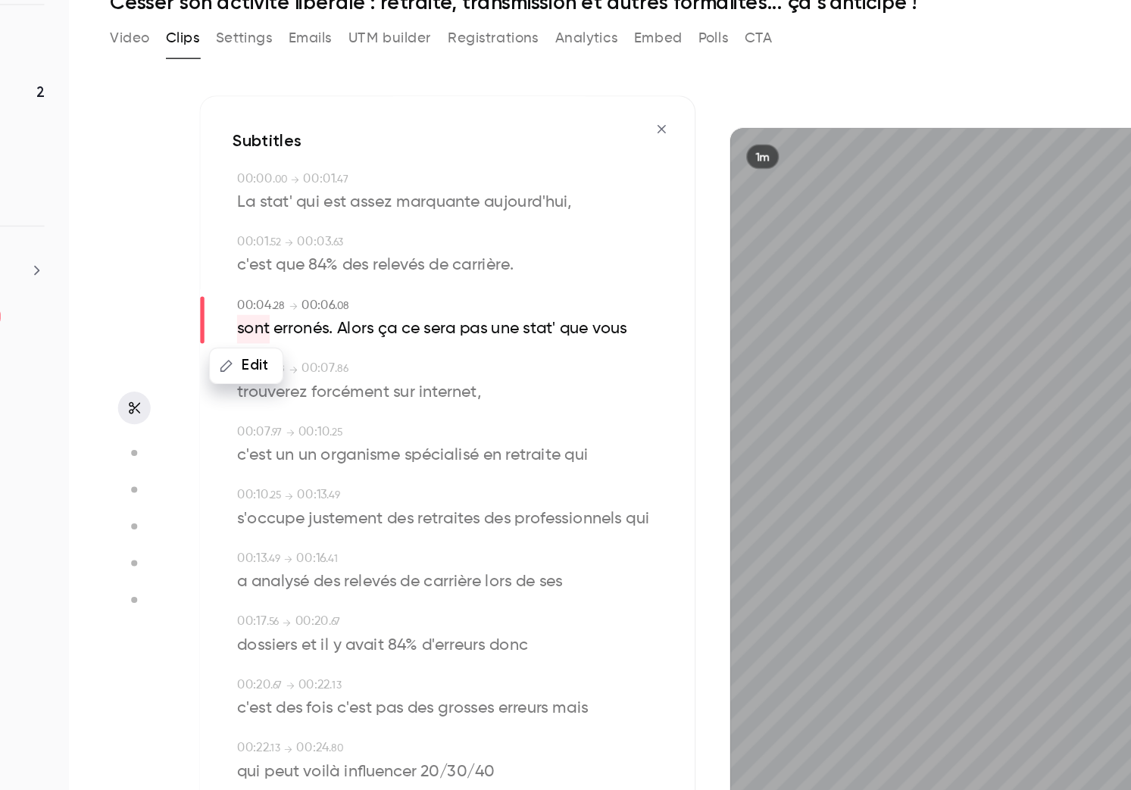
click at [328, 342] on button "Edit" at bounding box center [321, 343] width 52 height 24
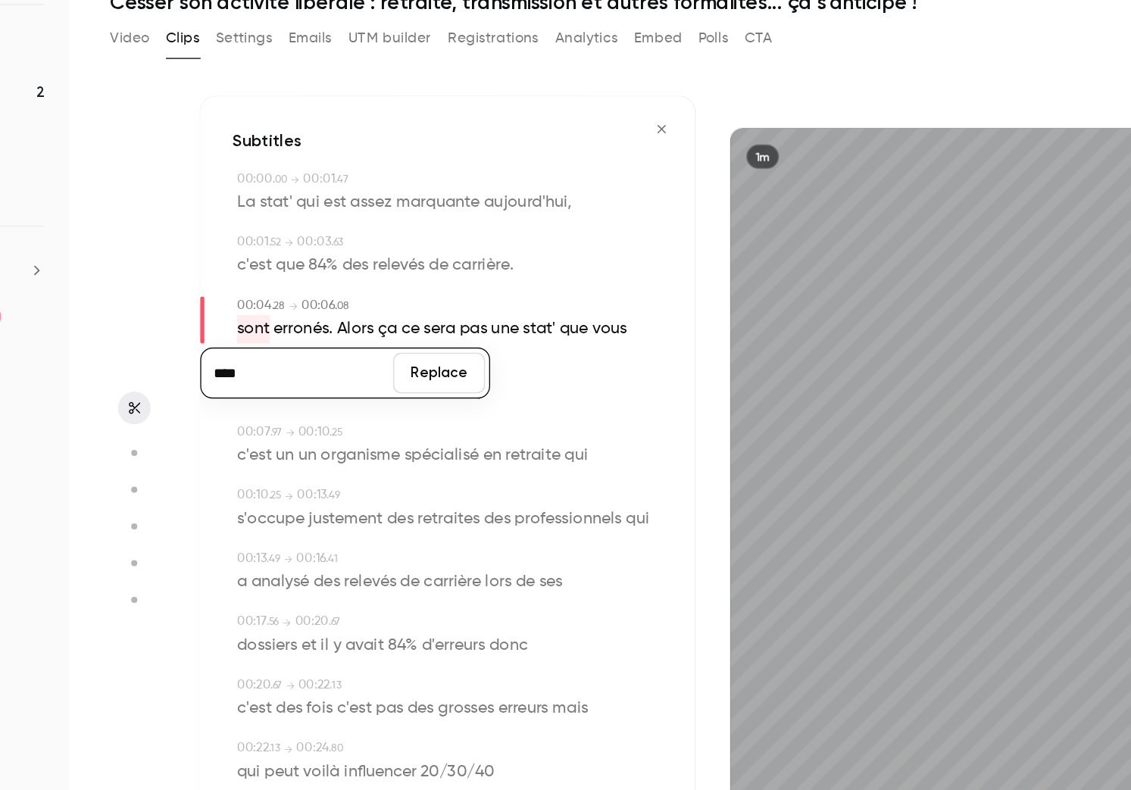
click at [473, 348] on button "Replace" at bounding box center [464, 348] width 68 height 30
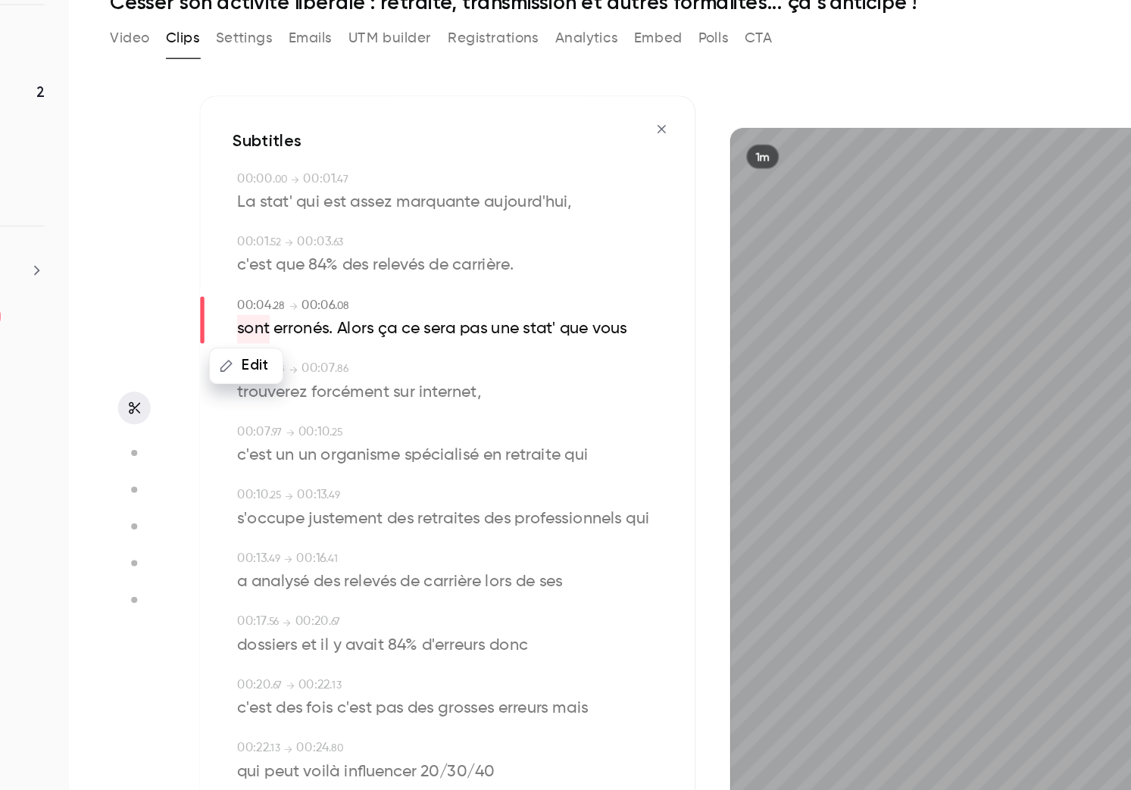
click at [520, 271] on span "." at bounding box center [518, 268] width 3 height 21
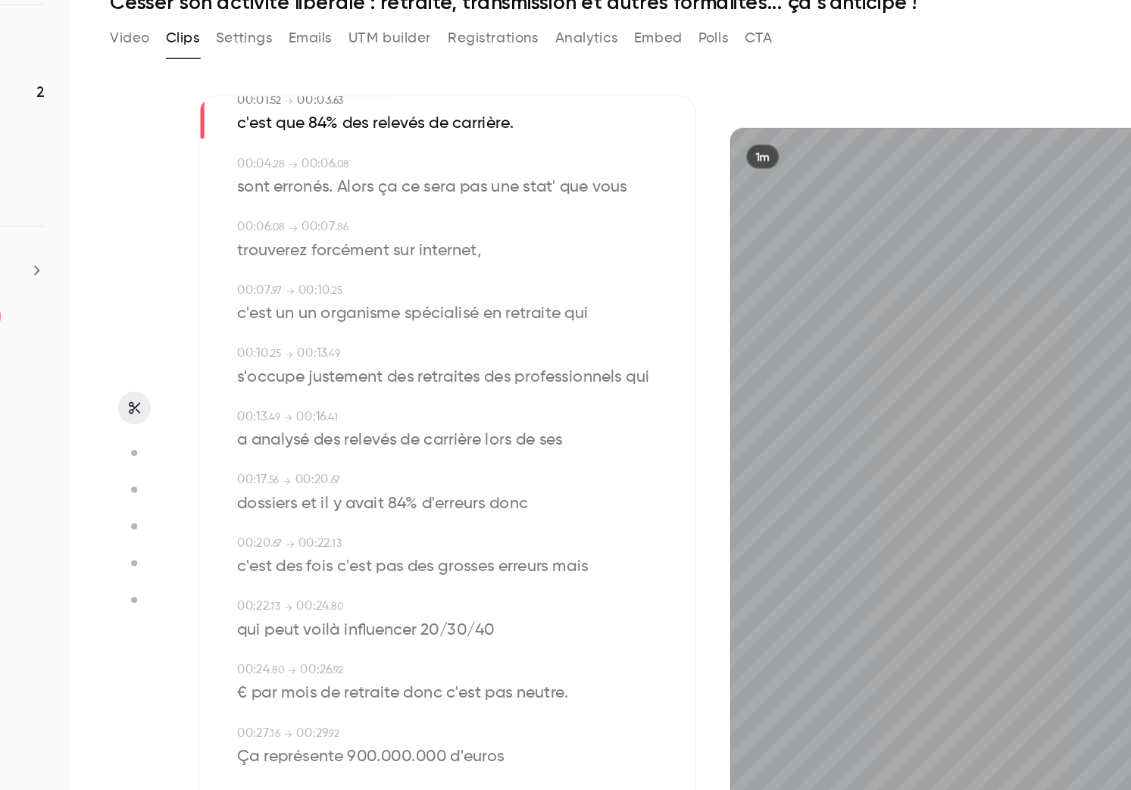
scroll to position [112, 0]
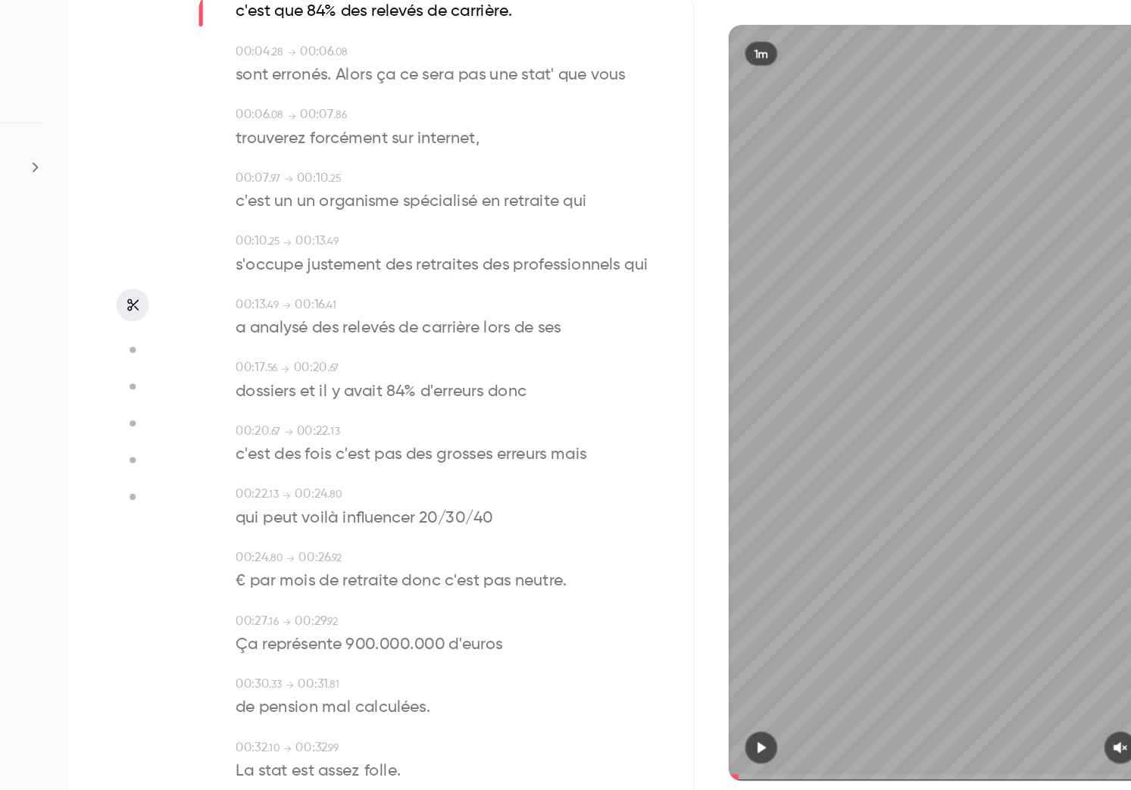
click at [701, 696] on button "button" at bounding box center [704, 703] width 24 height 24
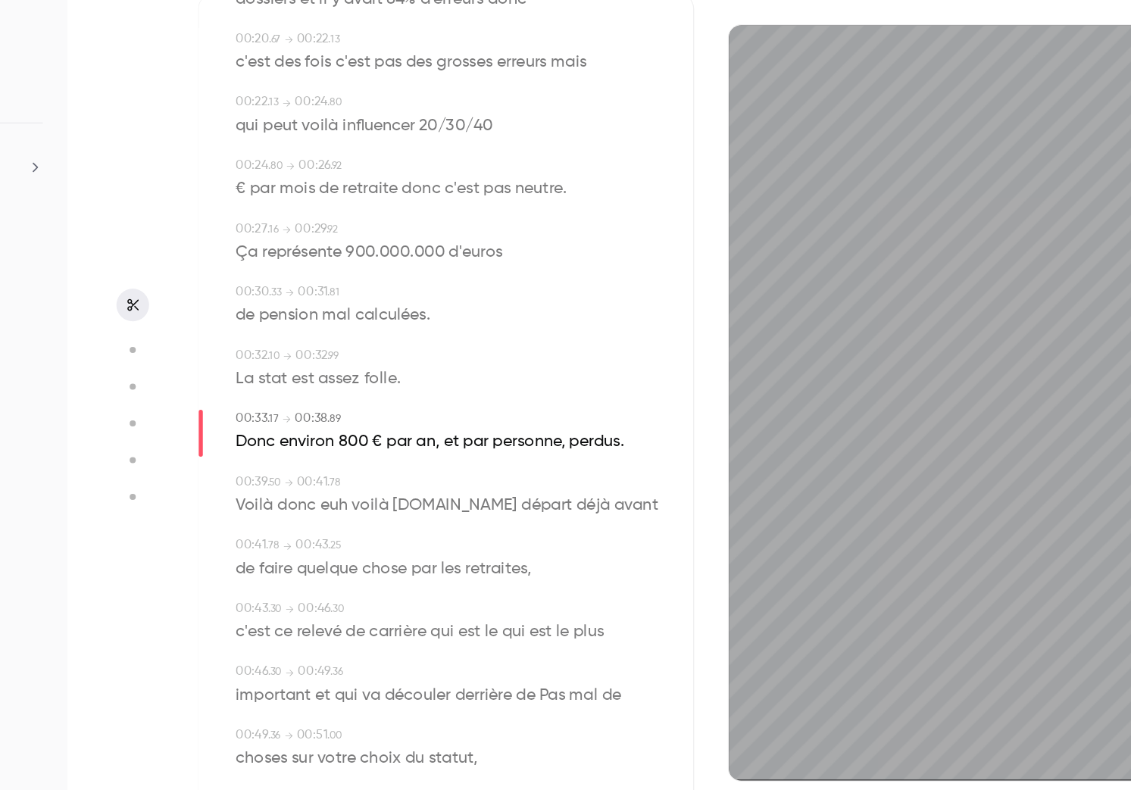
scroll to position [404, 0]
click at [383, 519] on span "euh" at bounding box center [387, 522] width 20 height 21
type input "****"
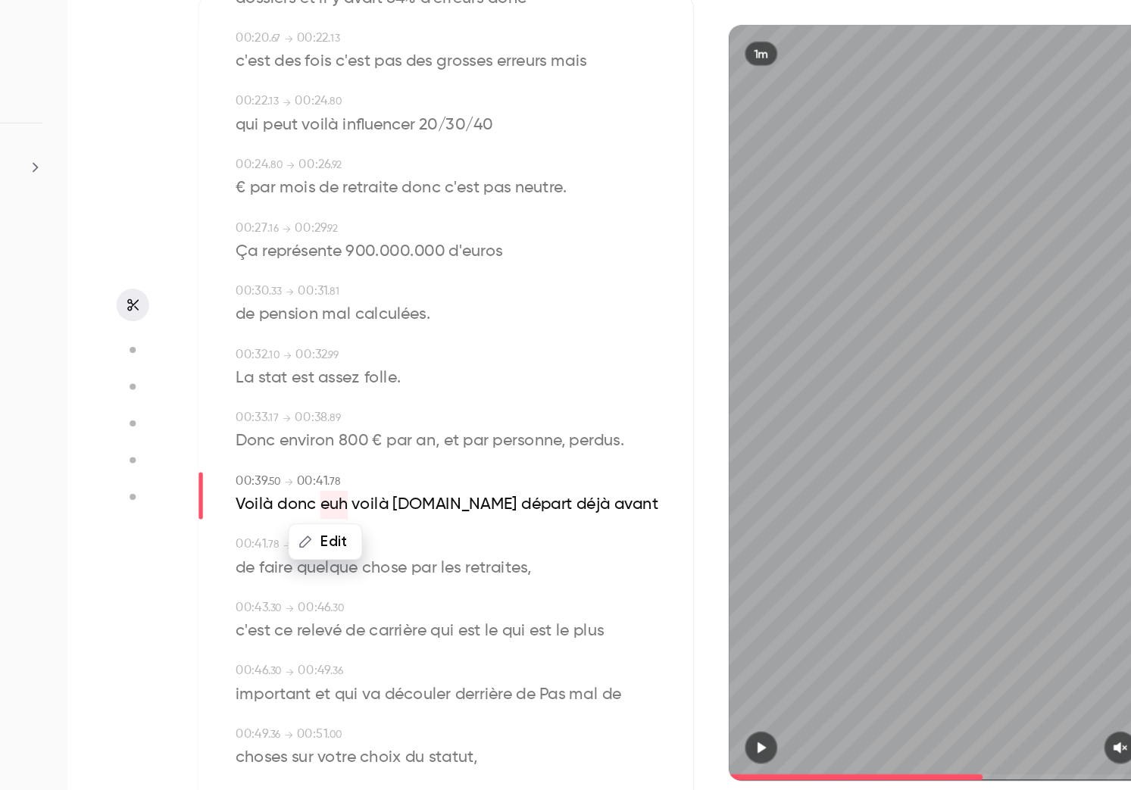
click at [380, 542] on button "Edit" at bounding box center [381, 550] width 52 height 24
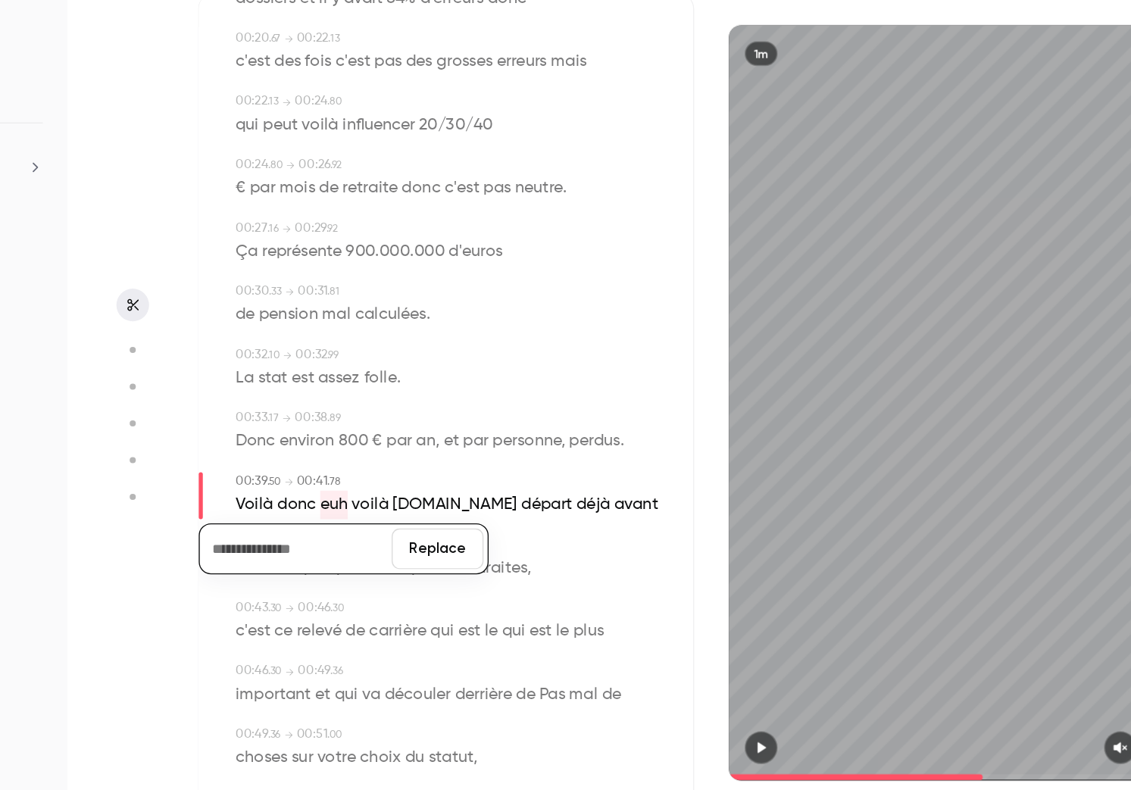
click at [470, 551] on button "Replace" at bounding box center [464, 555] width 68 height 30
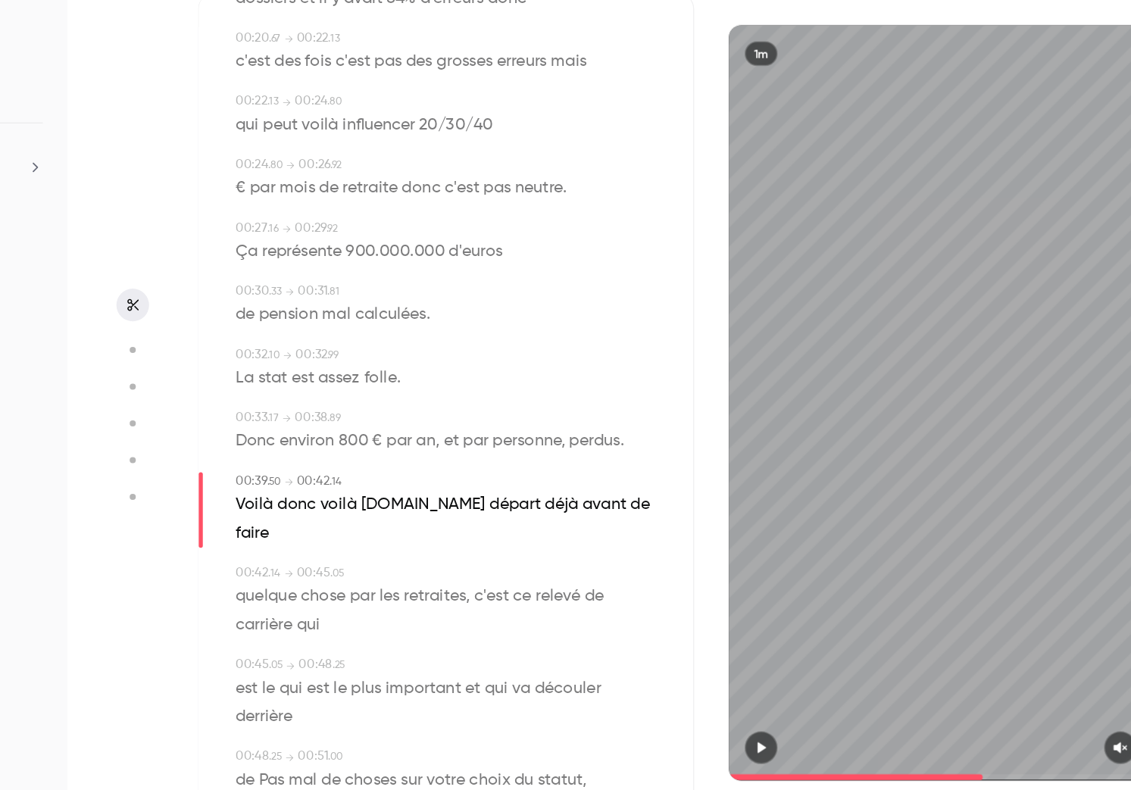
click at [395, 520] on span "voilà" at bounding box center [390, 522] width 27 height 21
click at [381, 549] on button "Edit" at bounding box center [384, 550] width 52 height 24
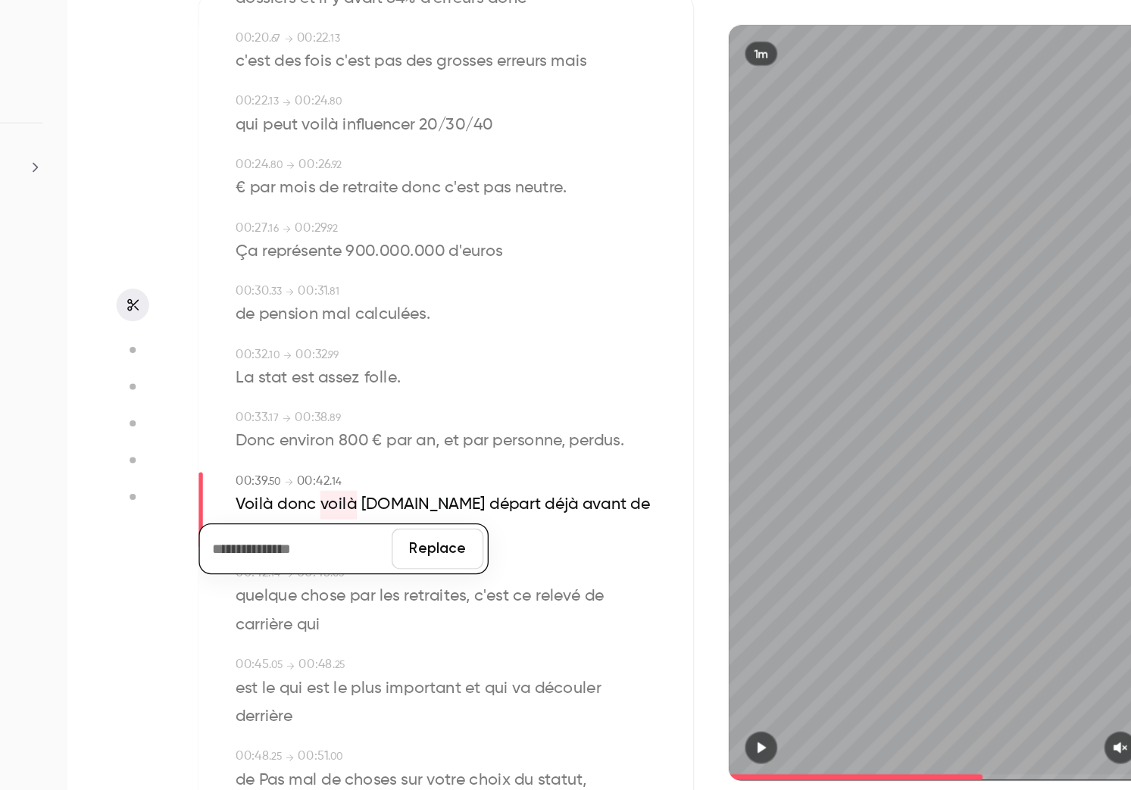
click at [454, 556] on button "Replace" at bounding box center [464, 555] width 68 height 30
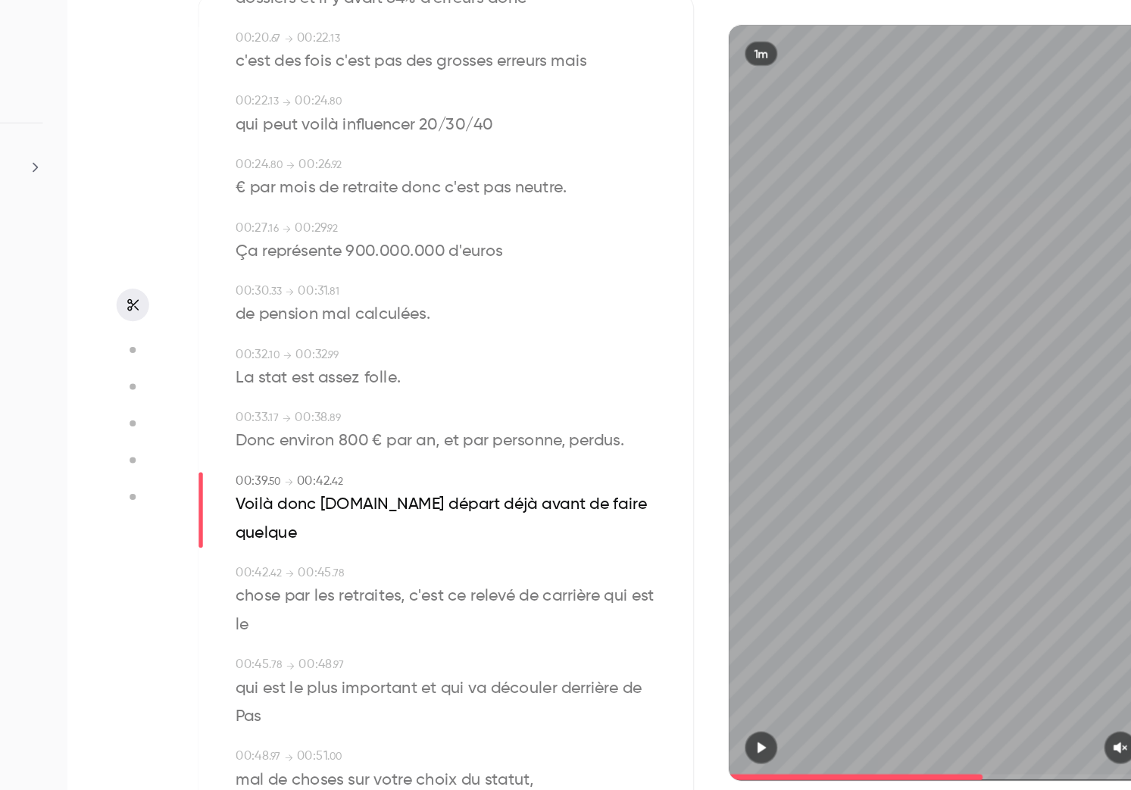
click at [387, 524] on span "[DOMAIN_NAME]" at bounding box center [423, 522] width 92 height 21
click at [382, 551] on button "Edit" at bounding box center [384, 550] width 52 height 24
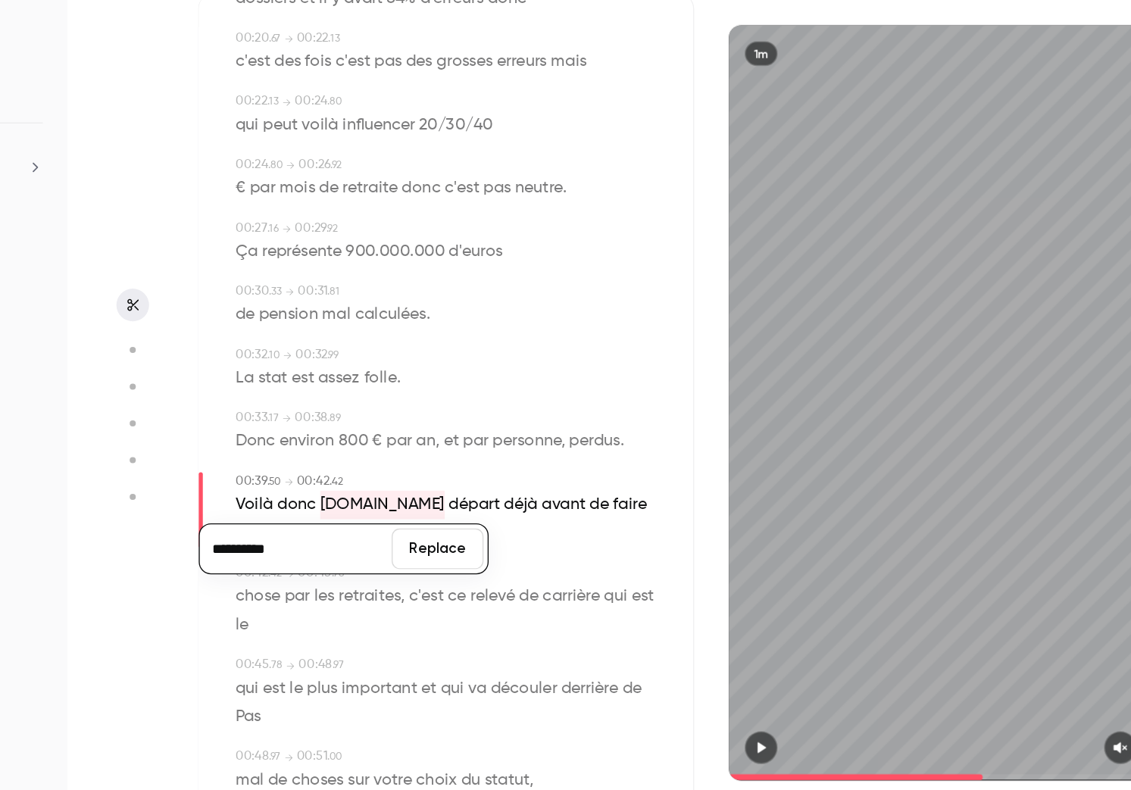
type input "**********"
click at [450, 556] on button "Replace" at bounding box center [464, 555] width 68 height 30
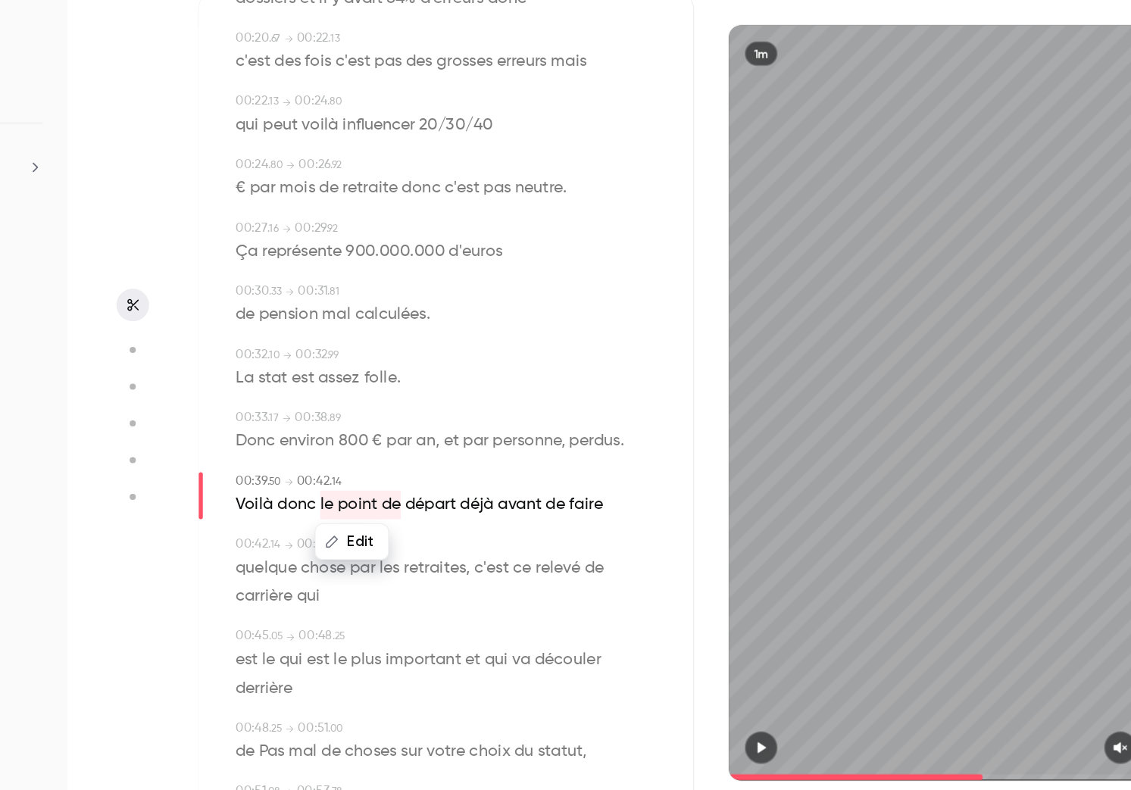
click at [504, 518] on span "déjà" at bounding box center [493, 522] width 25 height 21
click at [498, 544] on button "Edit" at bounding box center [488, 550] width 52 height 24
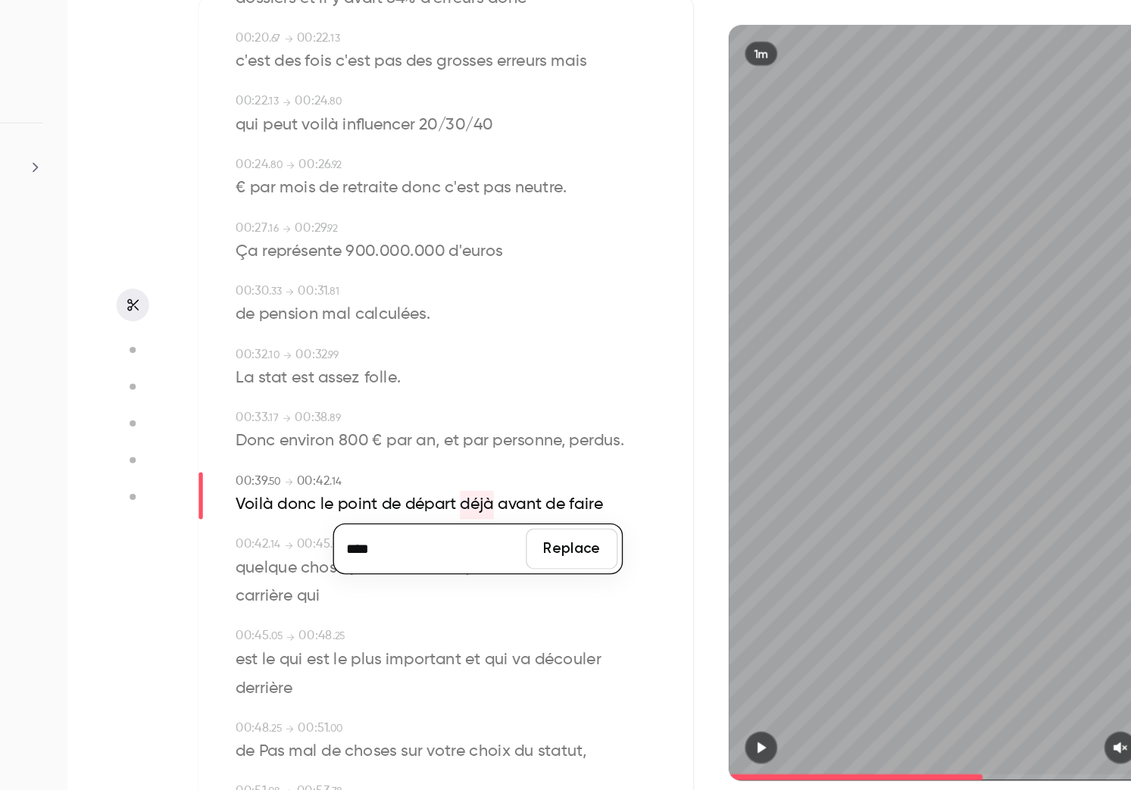
click at [488, 553] on input "****" at bounding box center [459, 555] width 136 height 30
type input "*****"
click at [565, 556] on button "Replace" at bounding box center [564, 555] width 68 height 30
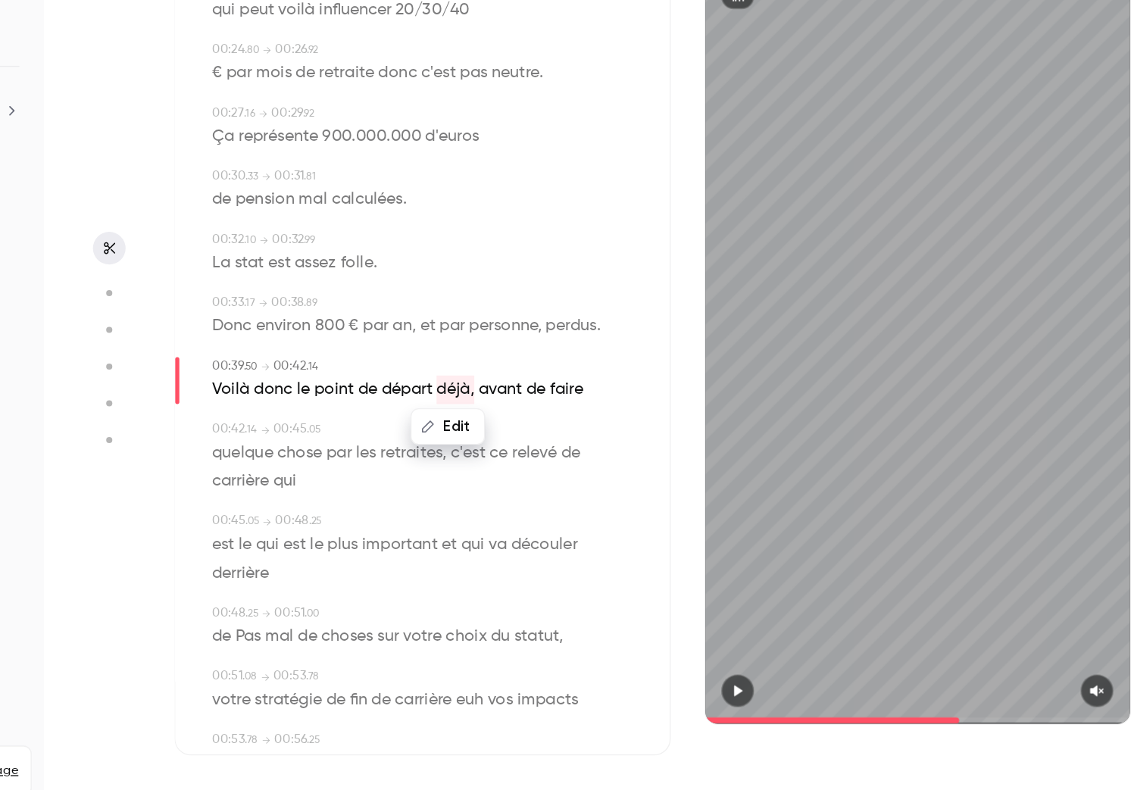
scroll to position [461, 0]
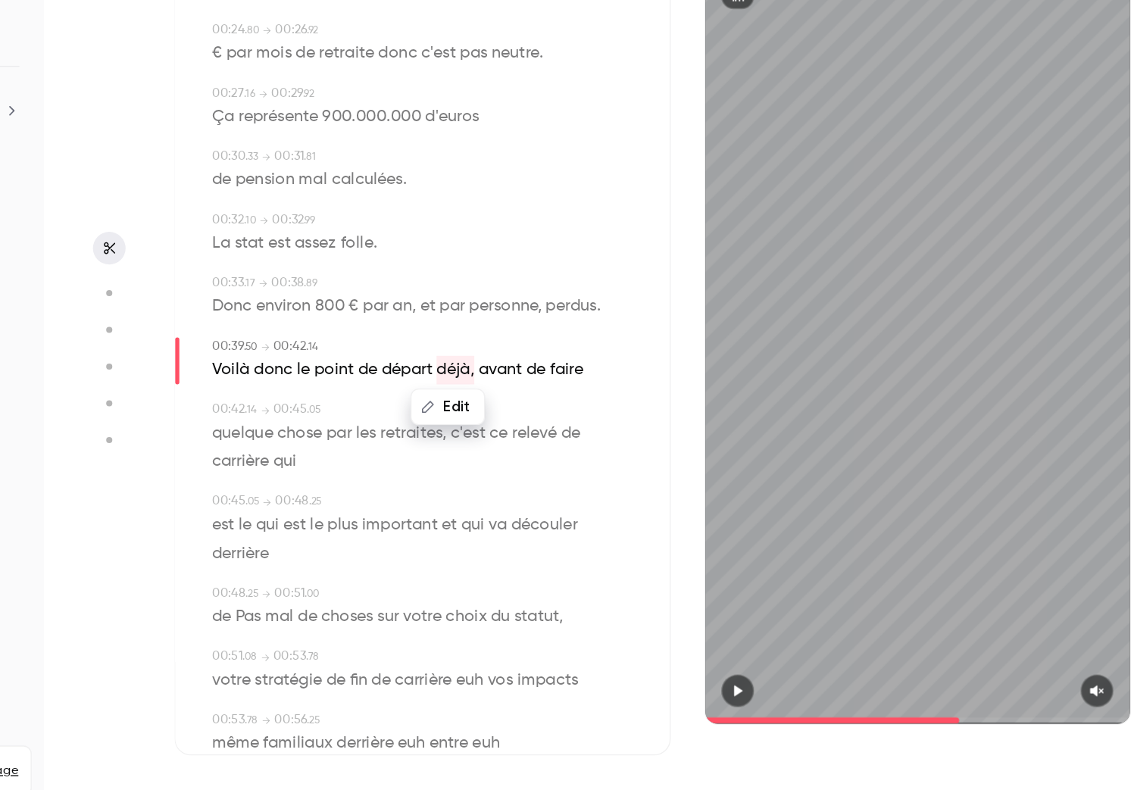
click at [455, 581] on span "important" at bounding box center [454, 580] width 56 height 21
type input "****"
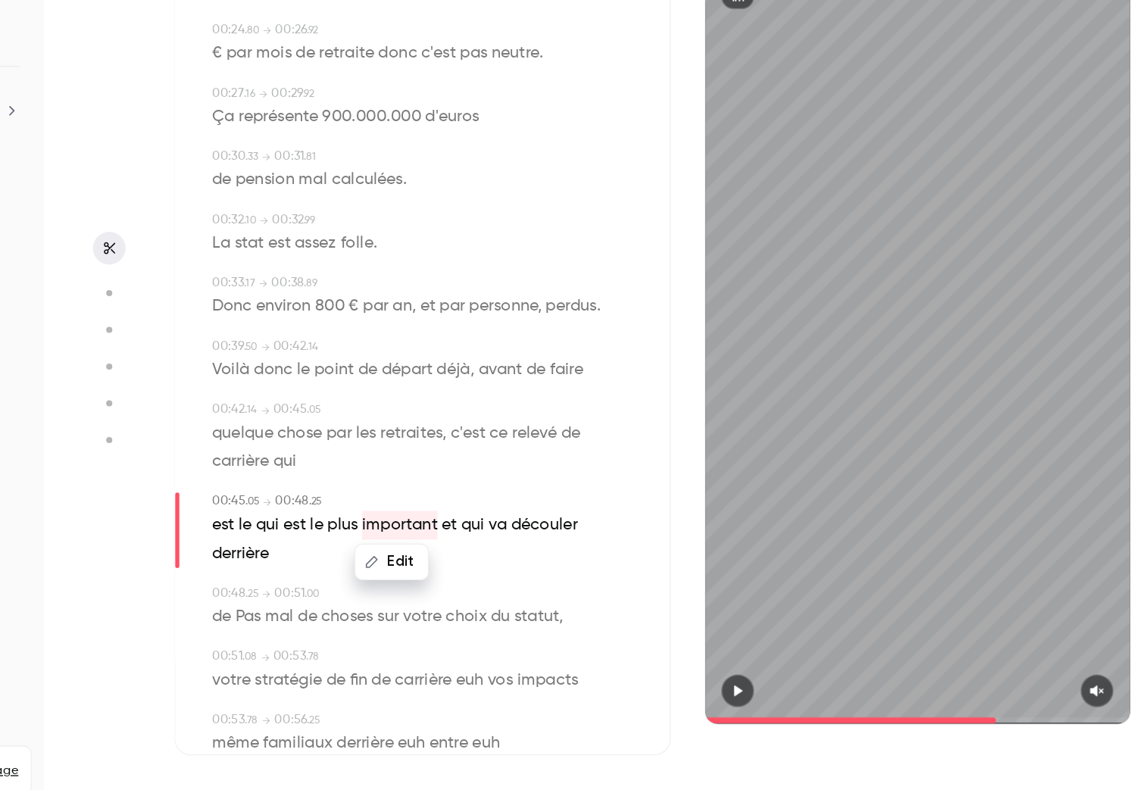
click at [447, 615] on button "Edit" at bounding box center [448, 607] width 52 height 24
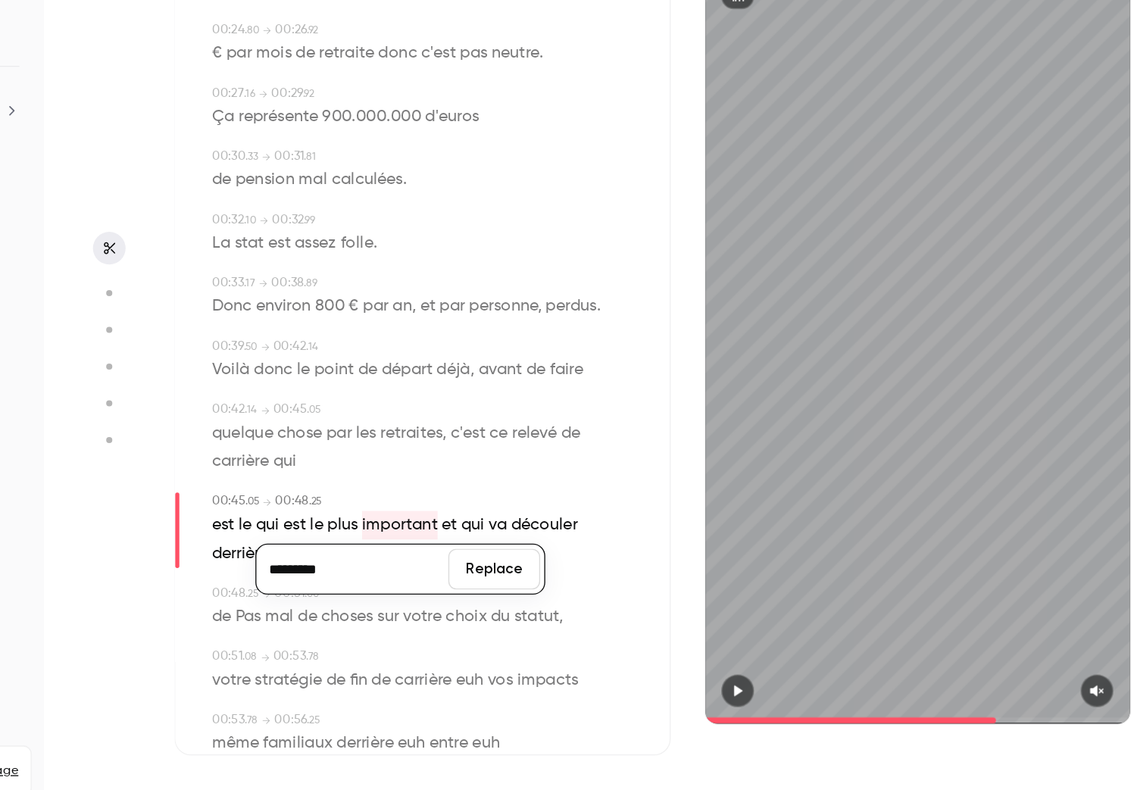
click at [428, 614] on input "*********" at bounding box center [419, 613] width 136 height 30
type input "**********"
click at [517, 617] on button "Replace" at bounding box center [524, 613] width 68 height 30
type input "****"
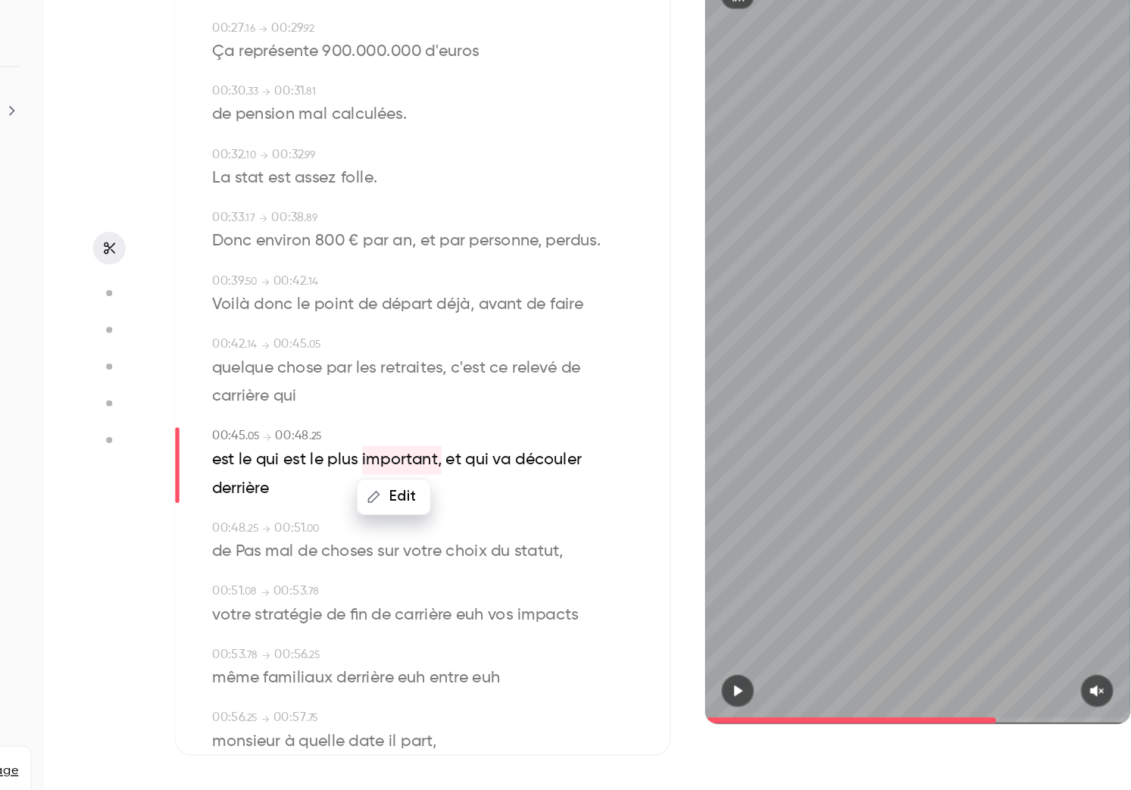
scroll to position [517, 0]
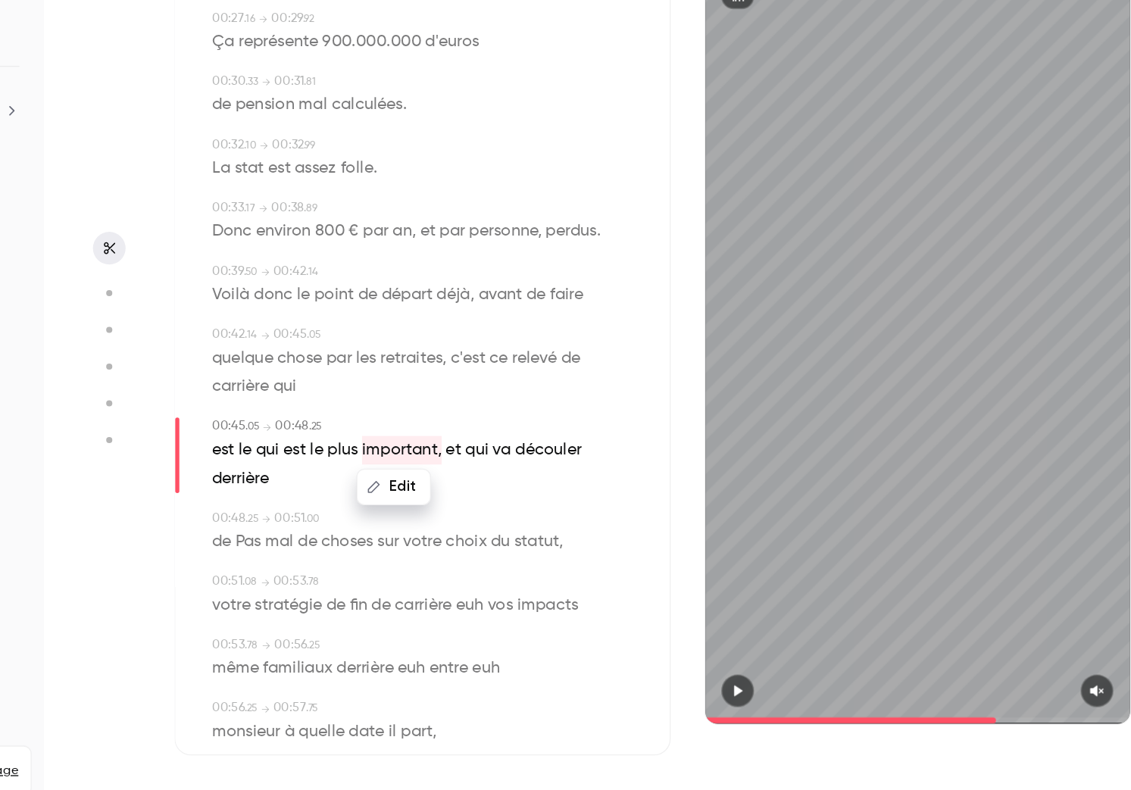
click at [508, 517] on span "qui" at bounding box center [510, 524] width 17 height 21
click at [504, 549] on button "Edit" at bounding box center [505, 551] width 52 height 24
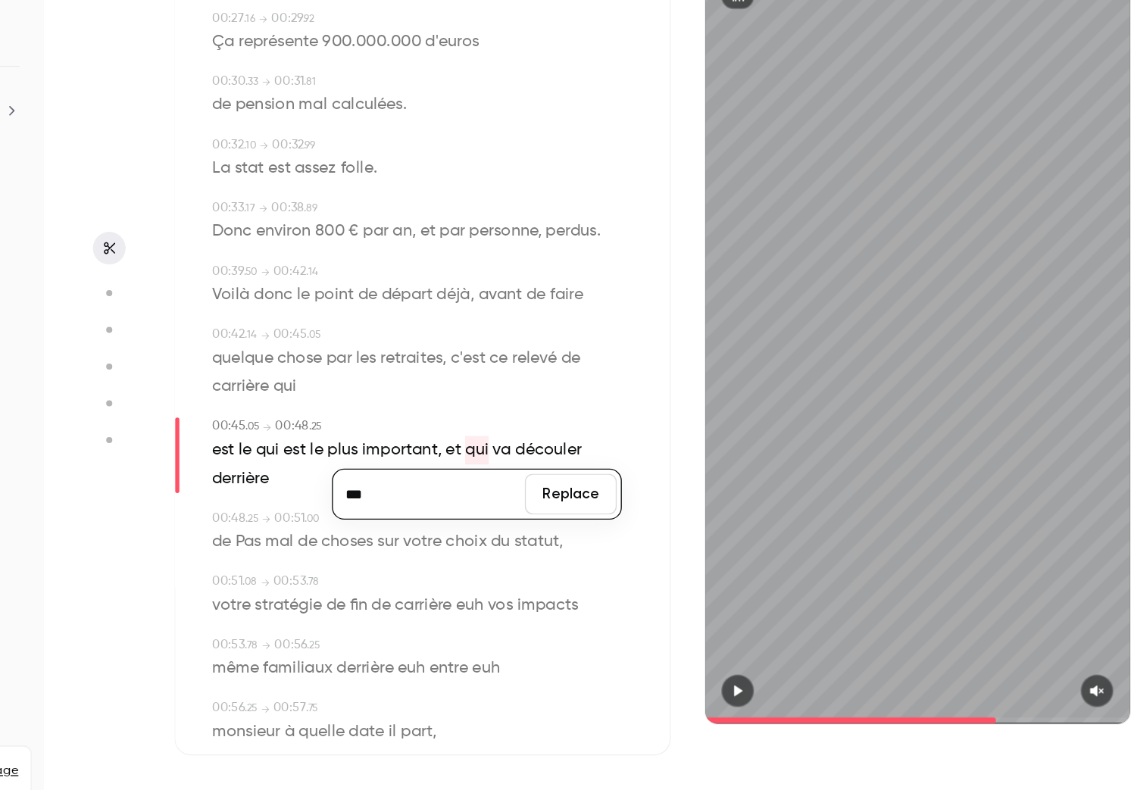
type input "****"
click at [602, 563] on button "Replace" at bounding box center [581, 557] width 68 height 30
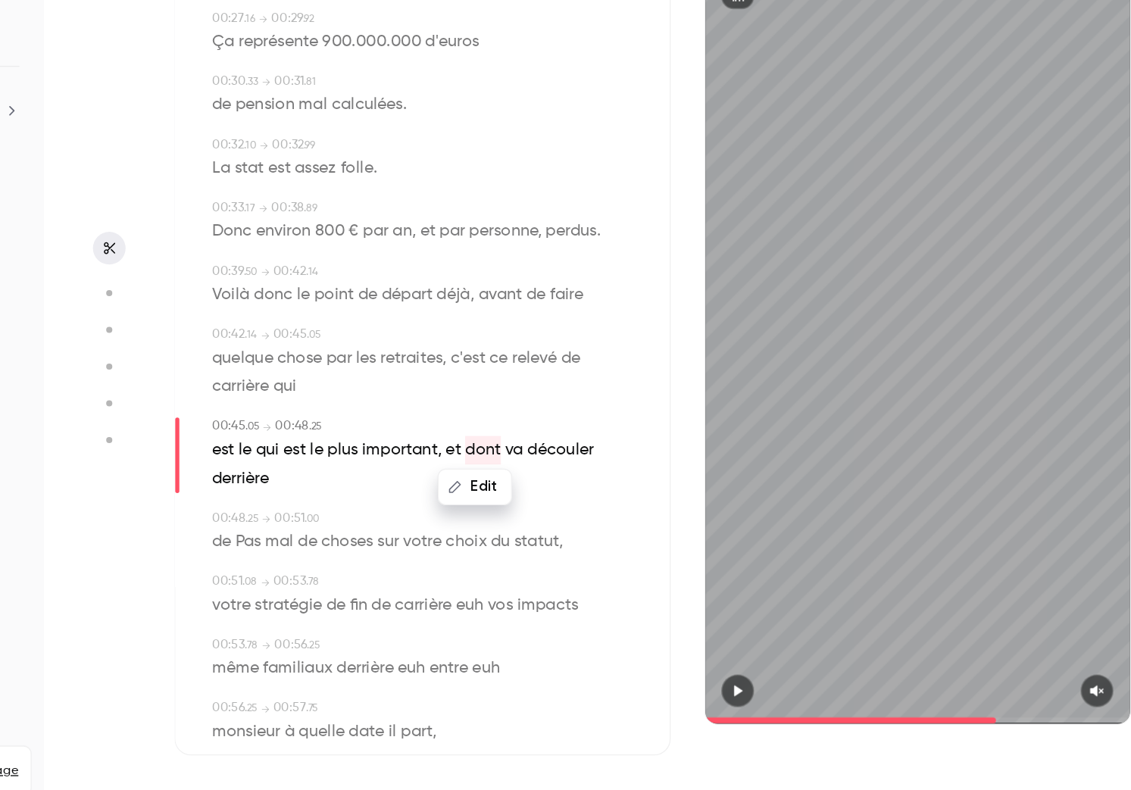
click at [339, 594] on span "Pas" at bounding box center [341, 592] width 19 height 21
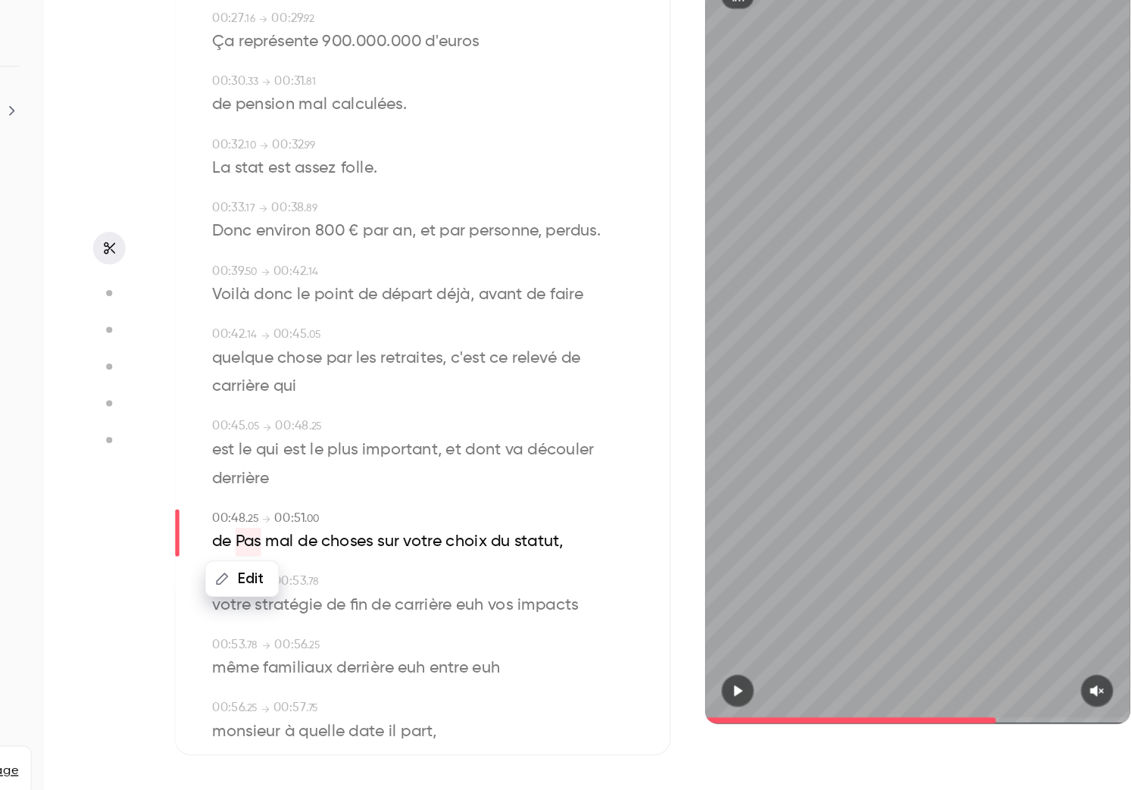
type input "****"
click at [321, 595] on div "Edit" at bounding box center [342, 619] width 43 height 48
click at [326, 618] on button "Edit" at bounding box center [317, 620] width 52 height 24
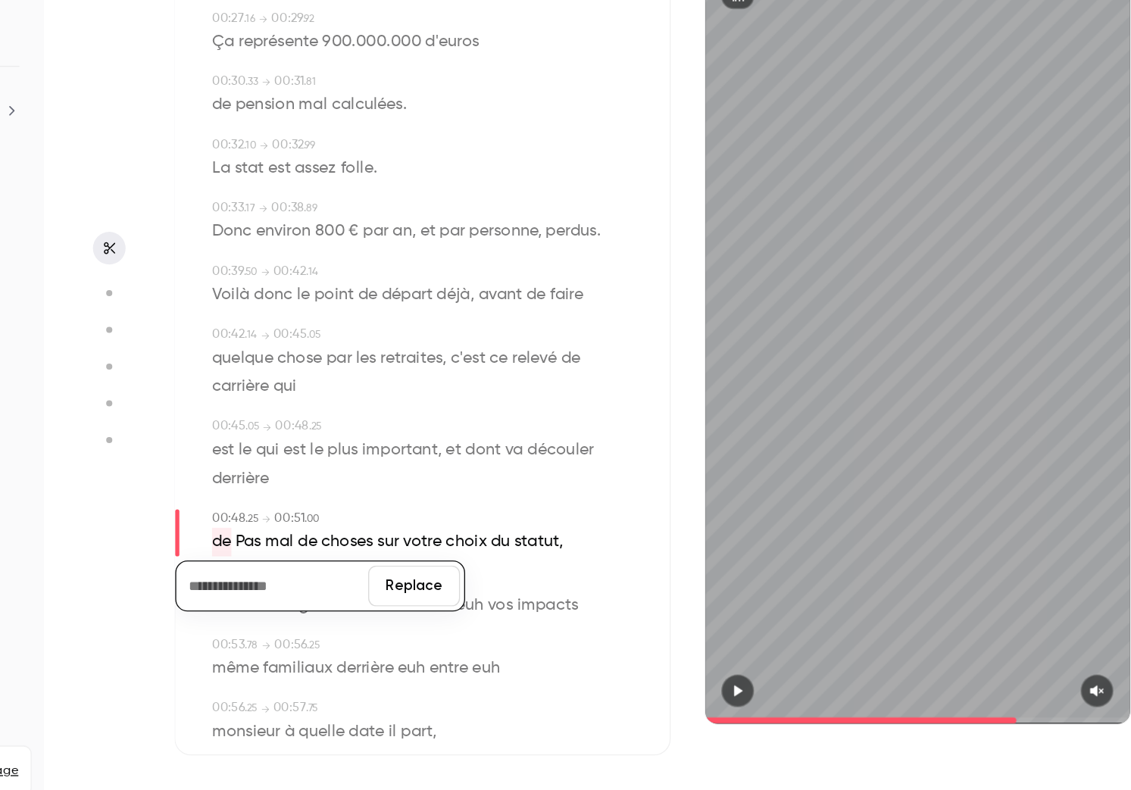
click at [461, 625] on button "Replace" at bounding box center [464, 625] width 68 height 30
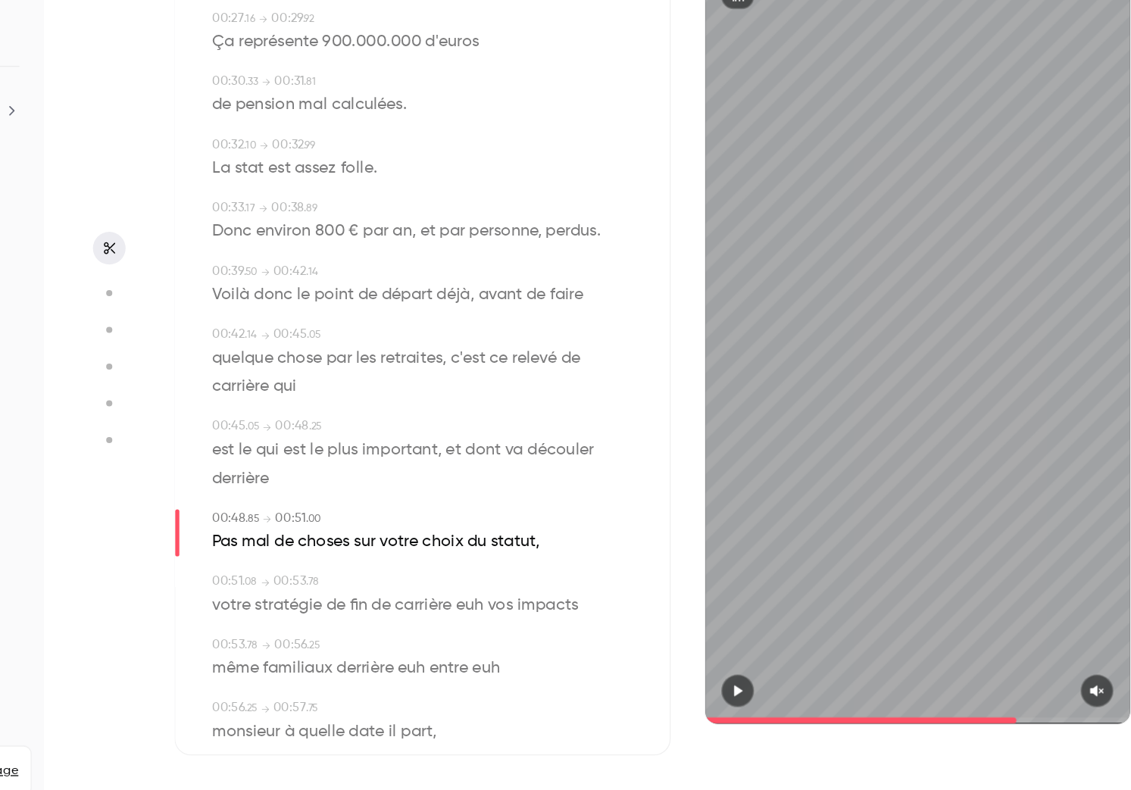
click at [323, 595] on span "Pas" at bounding box center [323, 592] width 19 height 21
type input "****"
click at [323, 625] on button "Edit" at bounding box center [319, 620] width 52 height 24
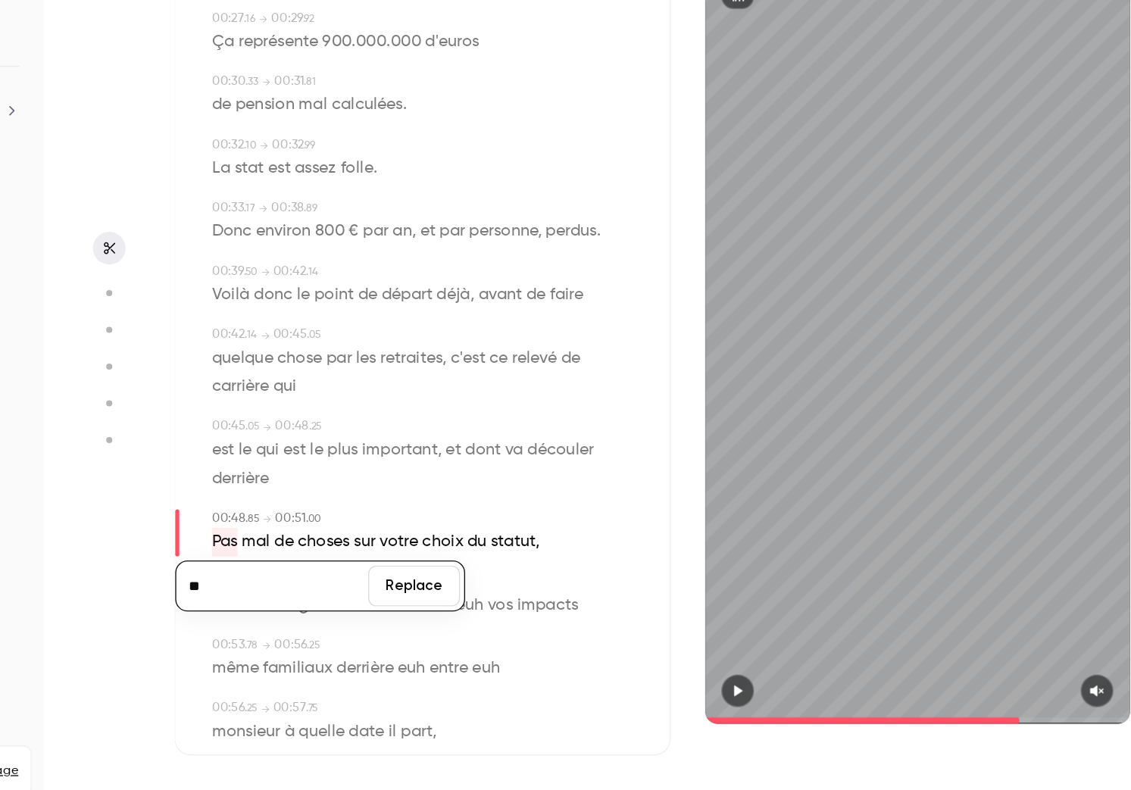
type input "***"
click at [452, 625] on button "Replace" at bounding box center [464, 625] width 68 height 30
type input "****"
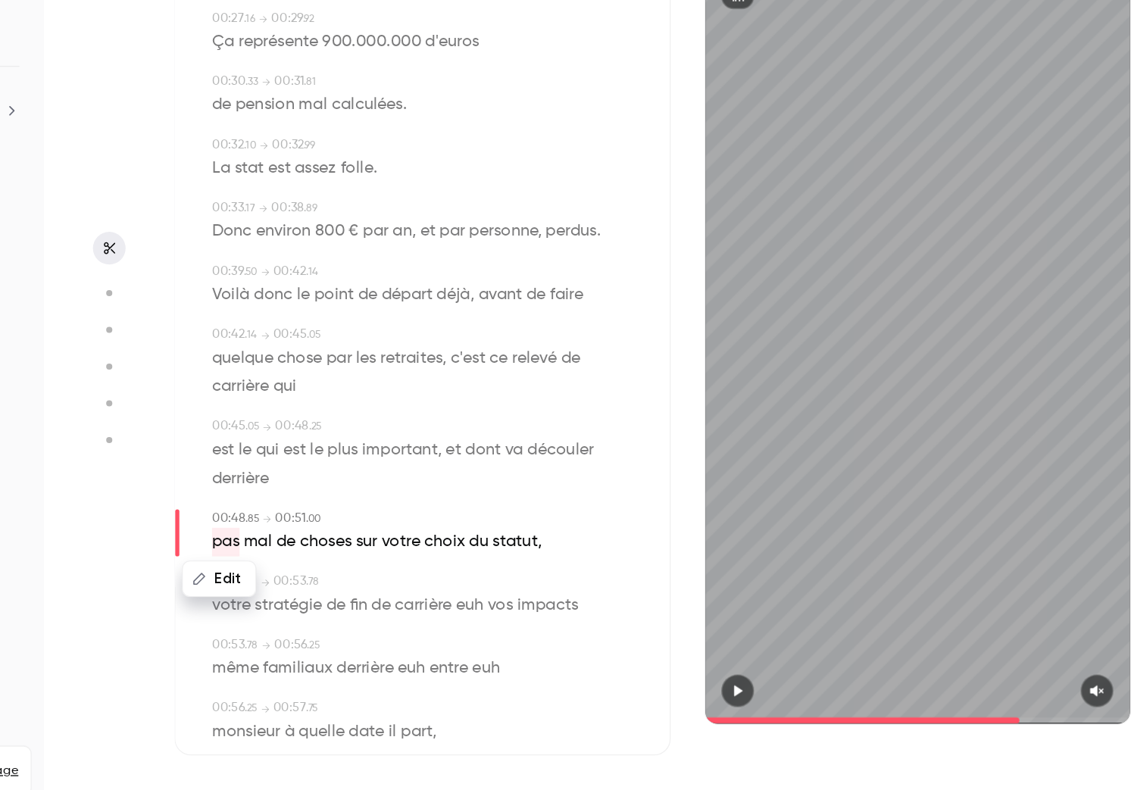
click at [512, 592] on span "du" at bounding box center [512, 592] width 14 height 21
click at [506, 617] on button "Edit" at bounding box center [507, 620] width 52 height 24
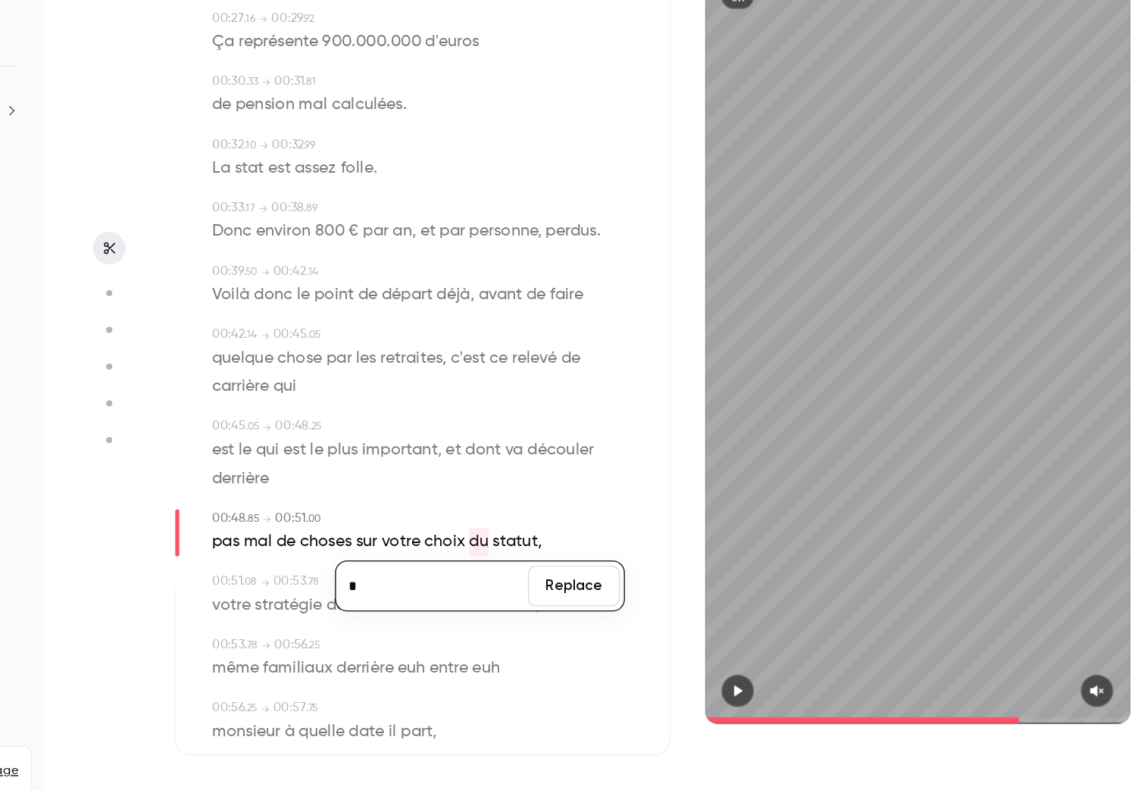
type input "**"
click at [584, 623] on button "Replace" at bounding box center [583, 625] width 68 height 30
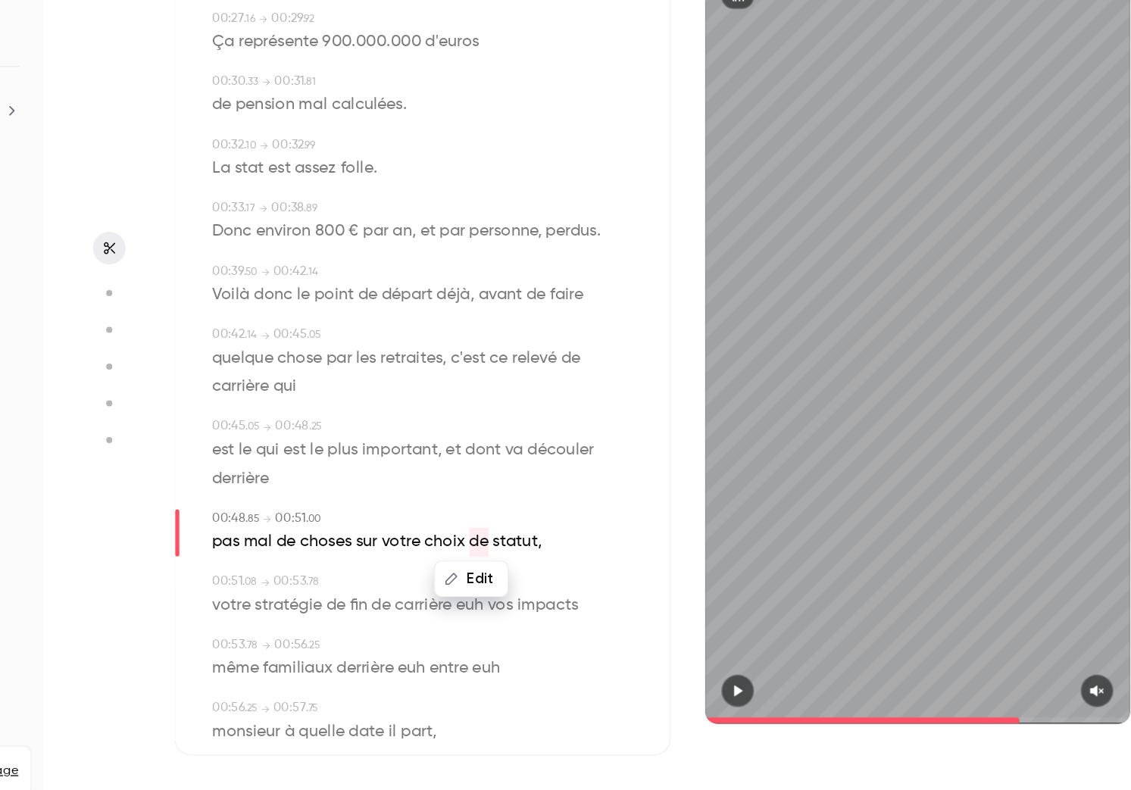
click at [475, 636] on span "carrière" at bounding box center [471, 639] width 42 height 21
type input "****"
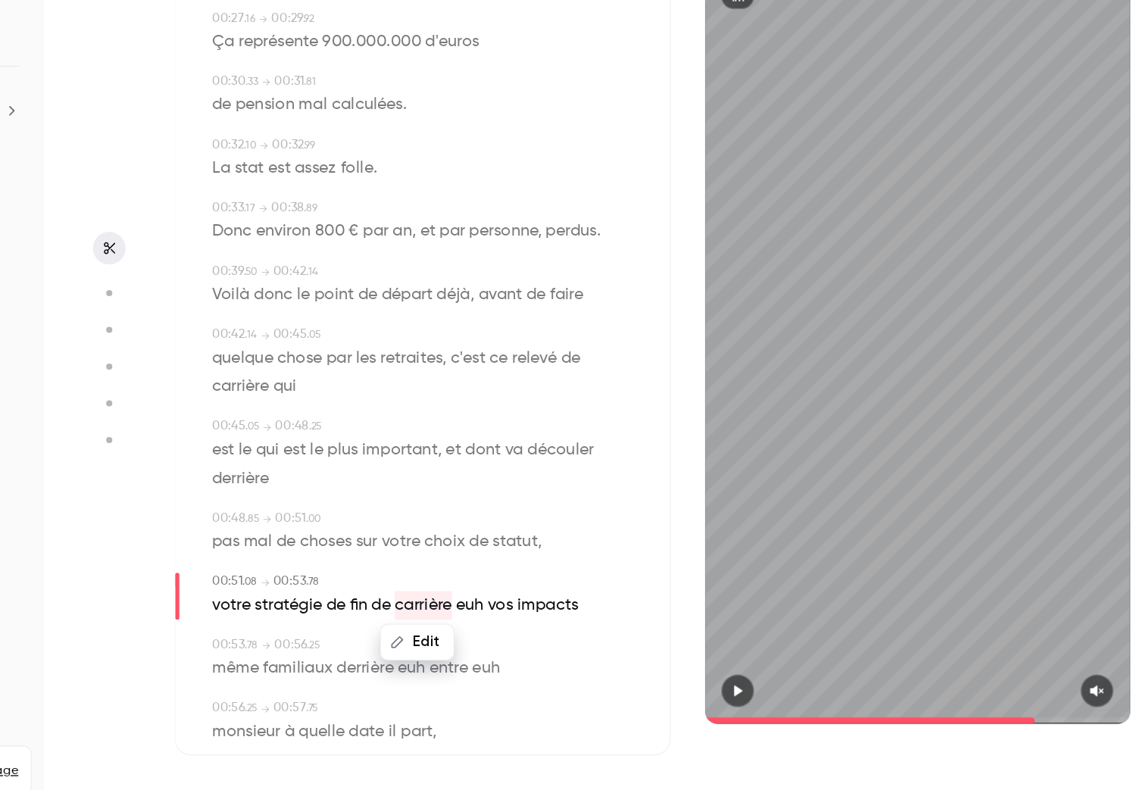
click at [514, 636] on span "euh" at bounding box center [505, 639] width 20 height 21
click at [509, 668] on button "Edit" at bounding box center [502, 666] width 52 height 24
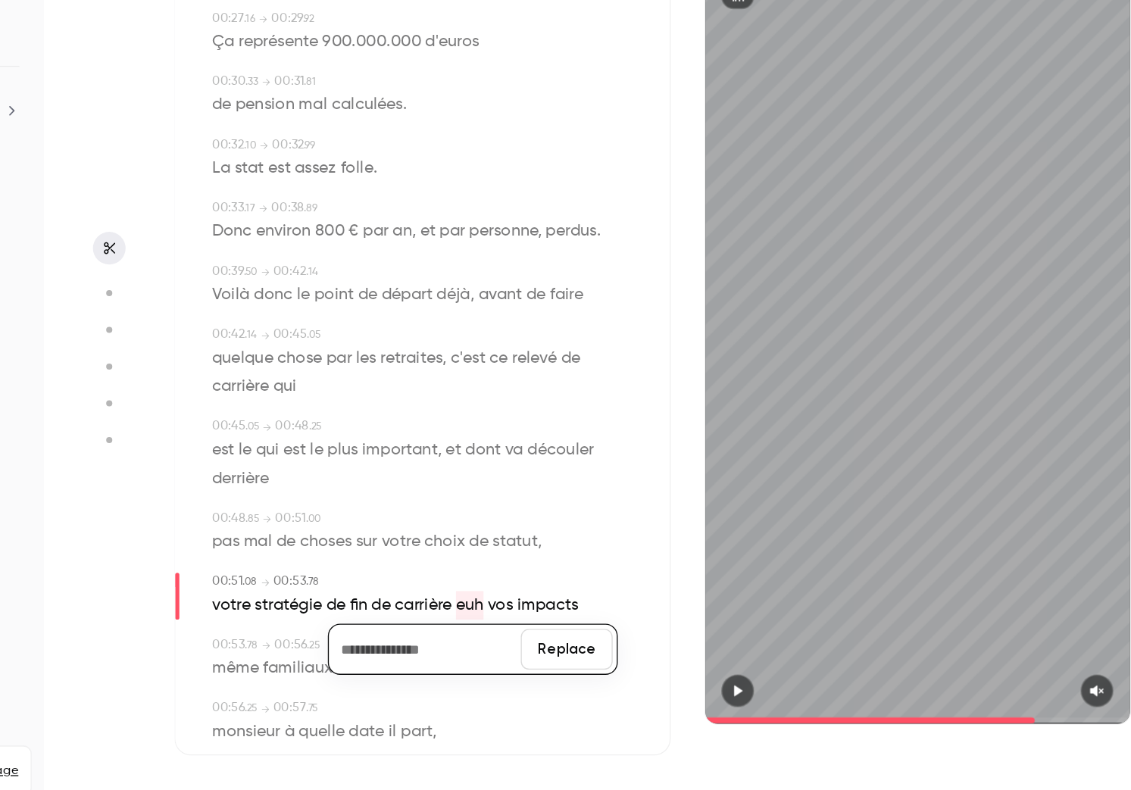
click at [574, 674] on button "Replace" at bounding box center [578, 672] width 68 height 30
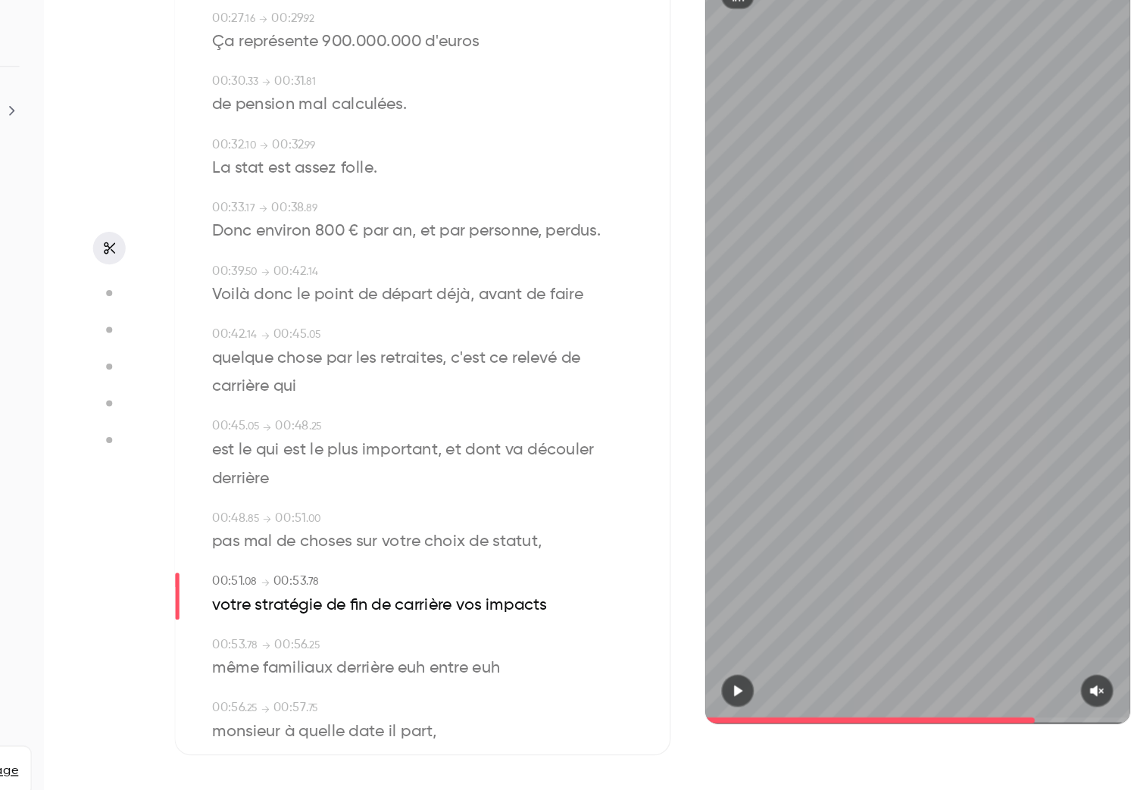
type input "****"
click at [480, 639] on span "carrière" at bounding box center [471, 639] width 42 height 21
click at [476, 667] on button "Edit" at bounding box center [467, 666] width 52 height 24
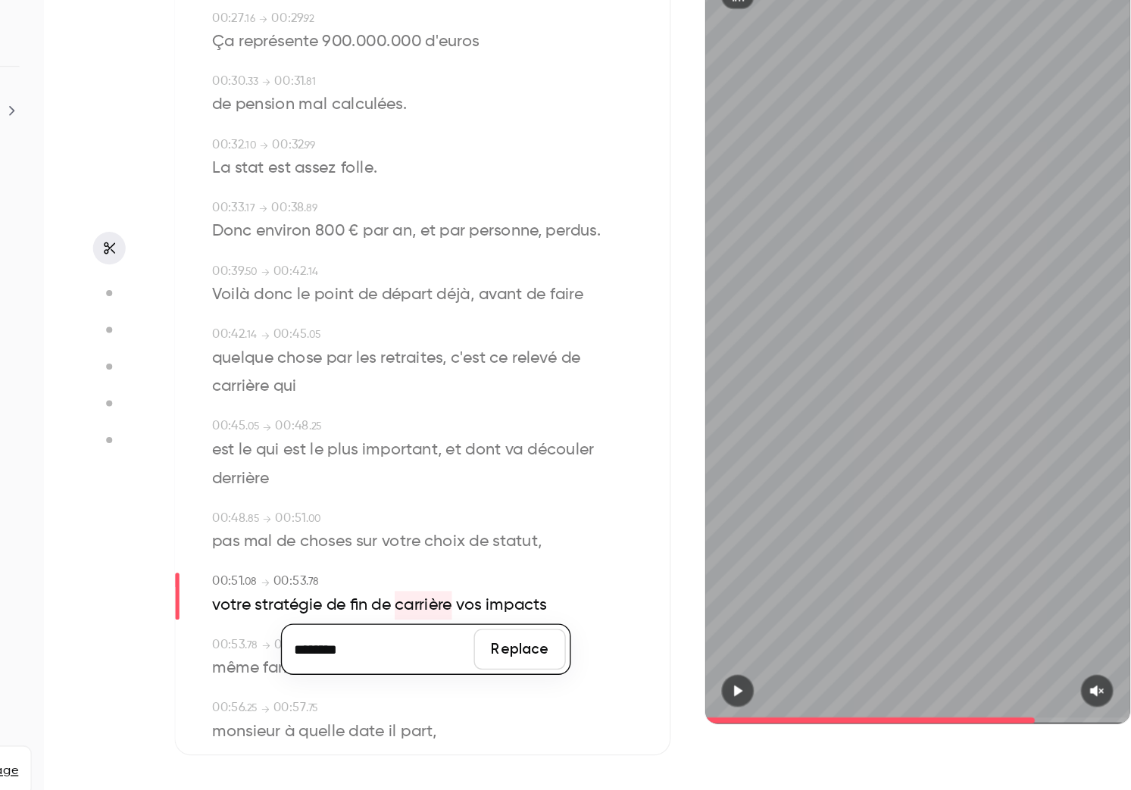
click at [476, 667] on input "********" at bounding box center [438, 672] width 136 height 30
type input "*********"
click at [546, 669] on button "Replace" at bounding box center [543, 672] width 68 height 30
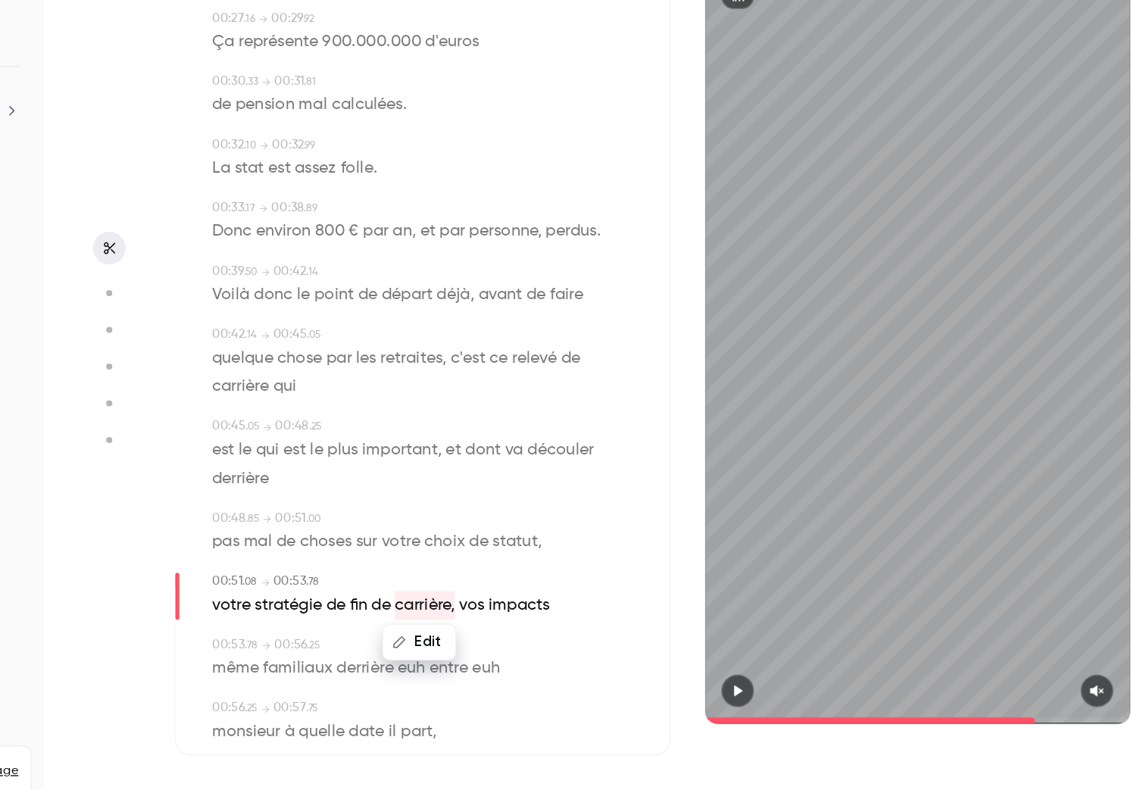
click at [424, 695] on span "derrière" at bounding box center [428, 686] width 42 height 21
type input "****"
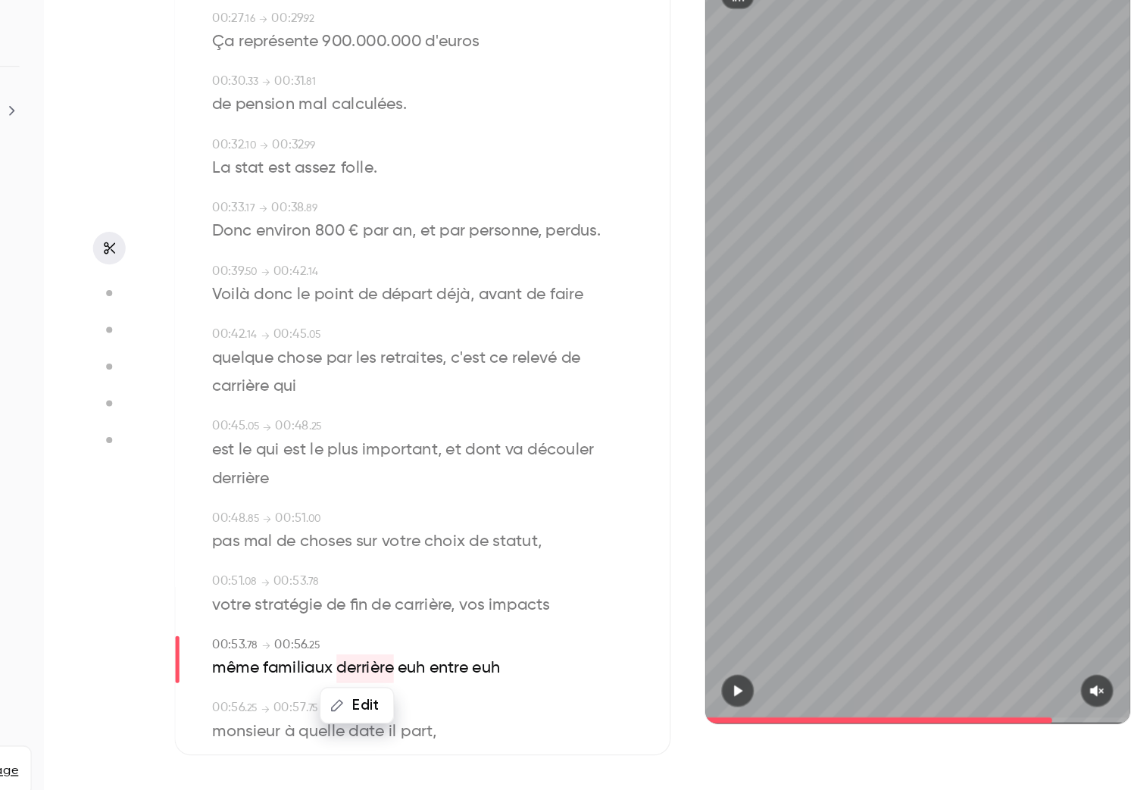
click at [368, 689] on span "familiaux" at bounding box center [378, 686] width 52 height 21
click at [453, 685] on span "euh" at bounding box center [462, 686] width 20 height 21
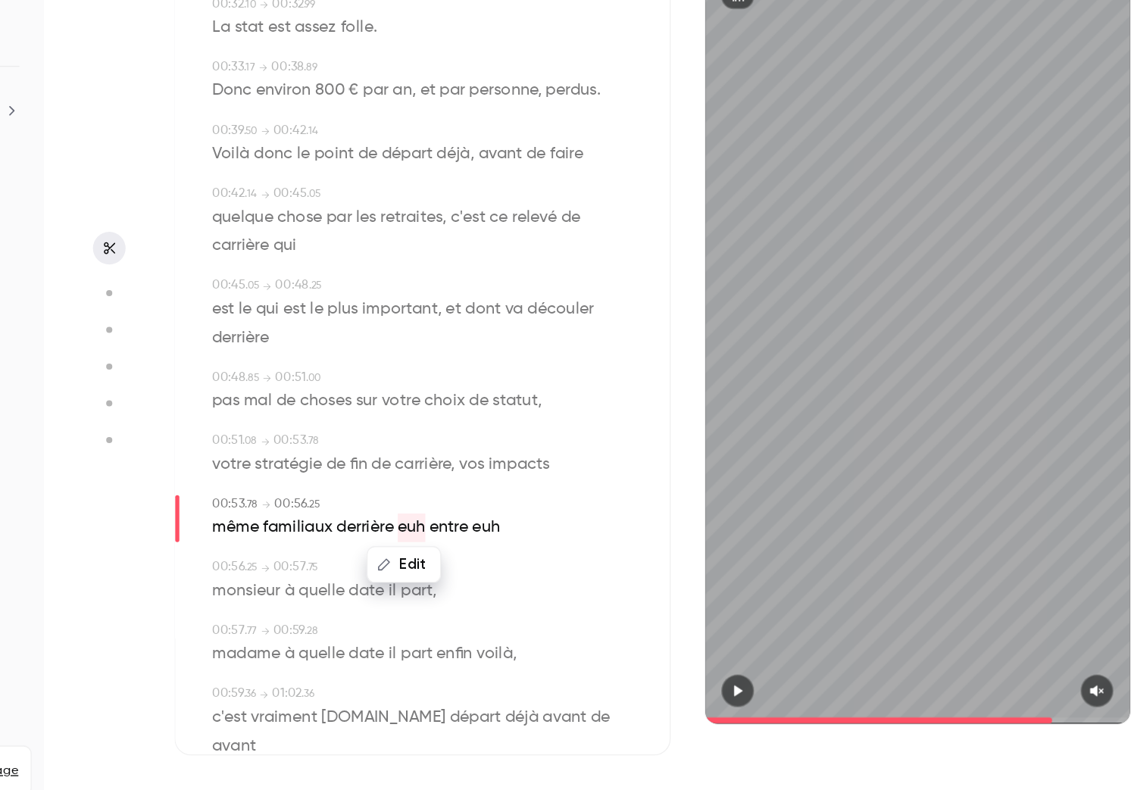
scroll to position [626, 0]
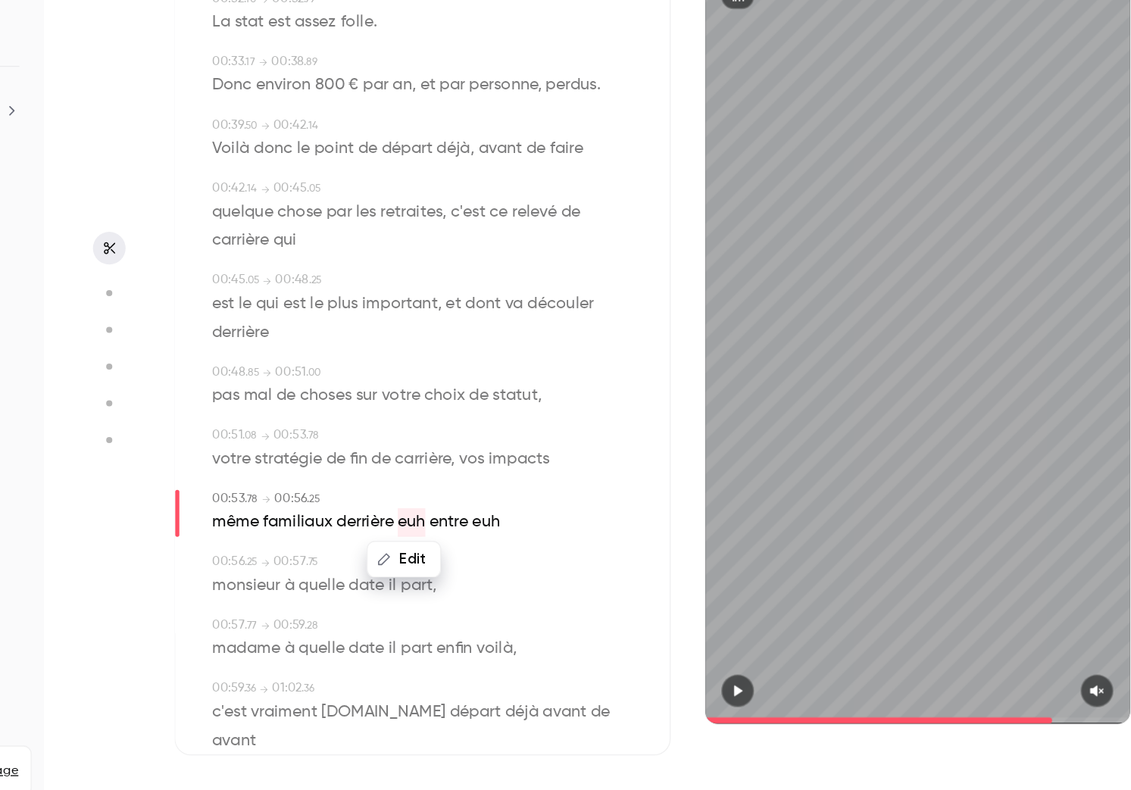
click at [460, 608] on button "Edit" at bounding box center [457, 605] width 52 height 24
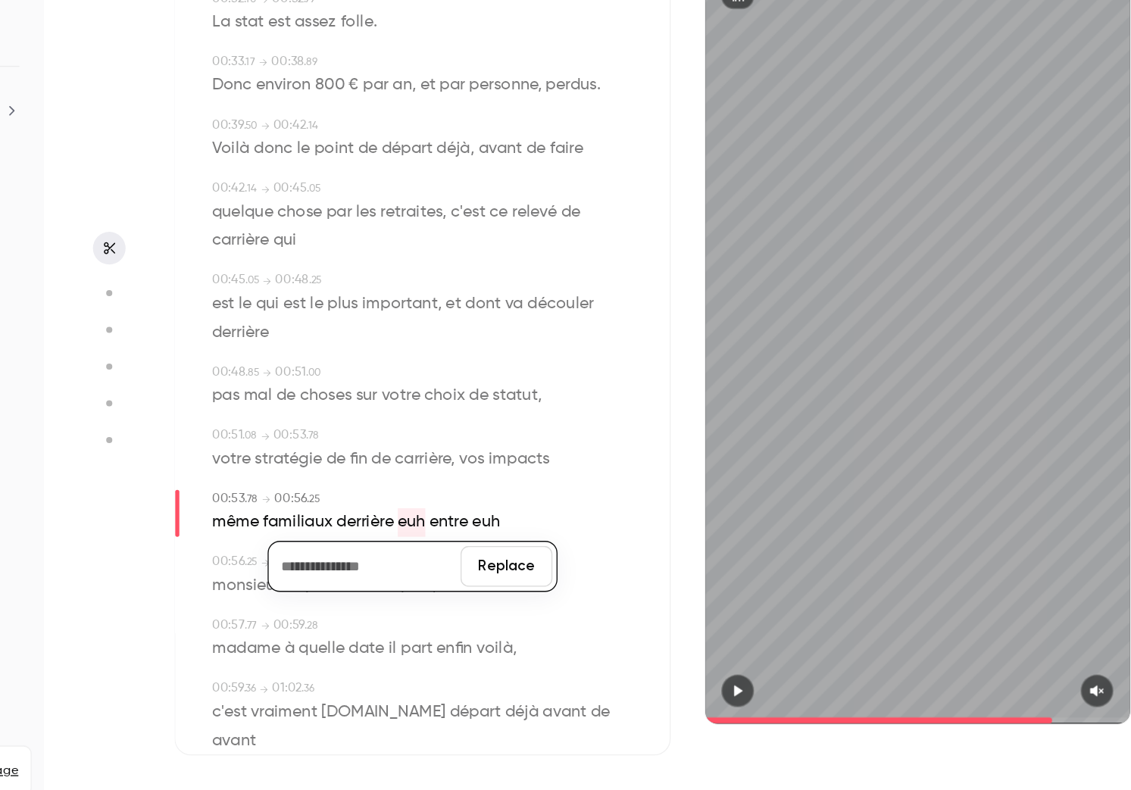
click at [553, 605] on button "Replace" at bounding box center [533, 610] width 68 height 30
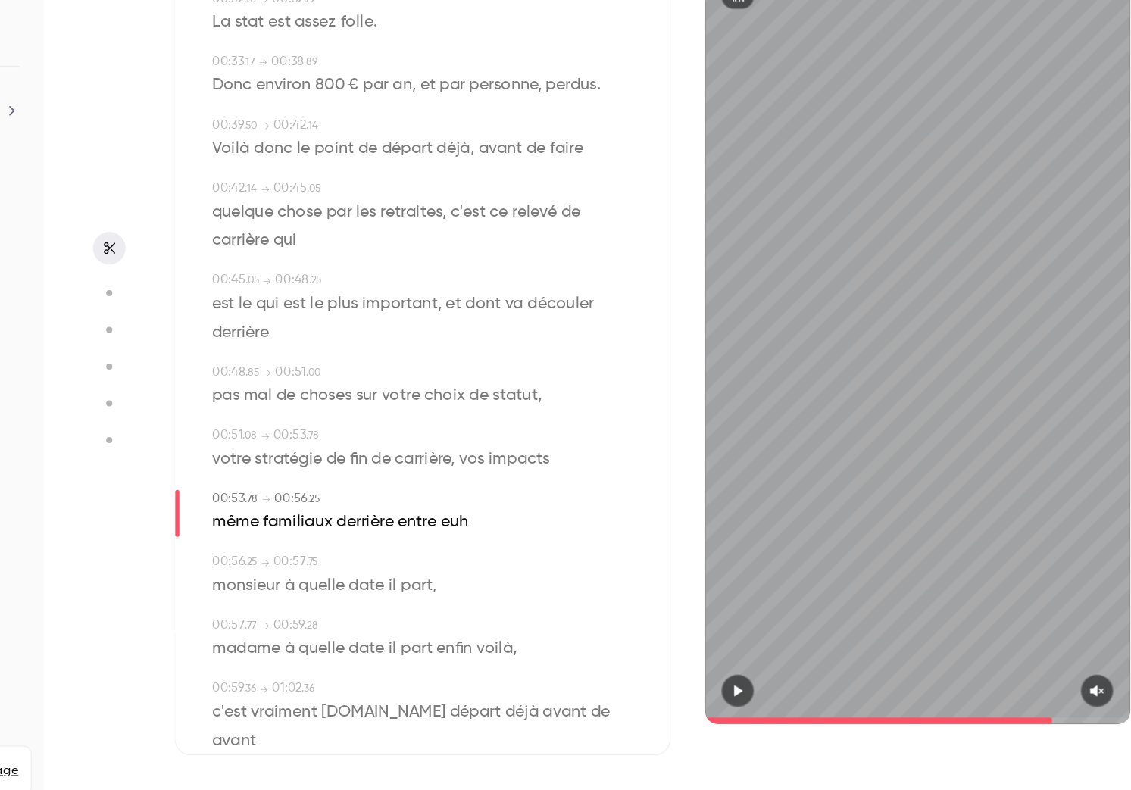
type input "****"
click at [439, 579] on span "derrière" at bounding box center [428, 577] width 42 height 21
click at [433, 600] on button "Edit" at bounding box center [422, 605] width 52 height 24
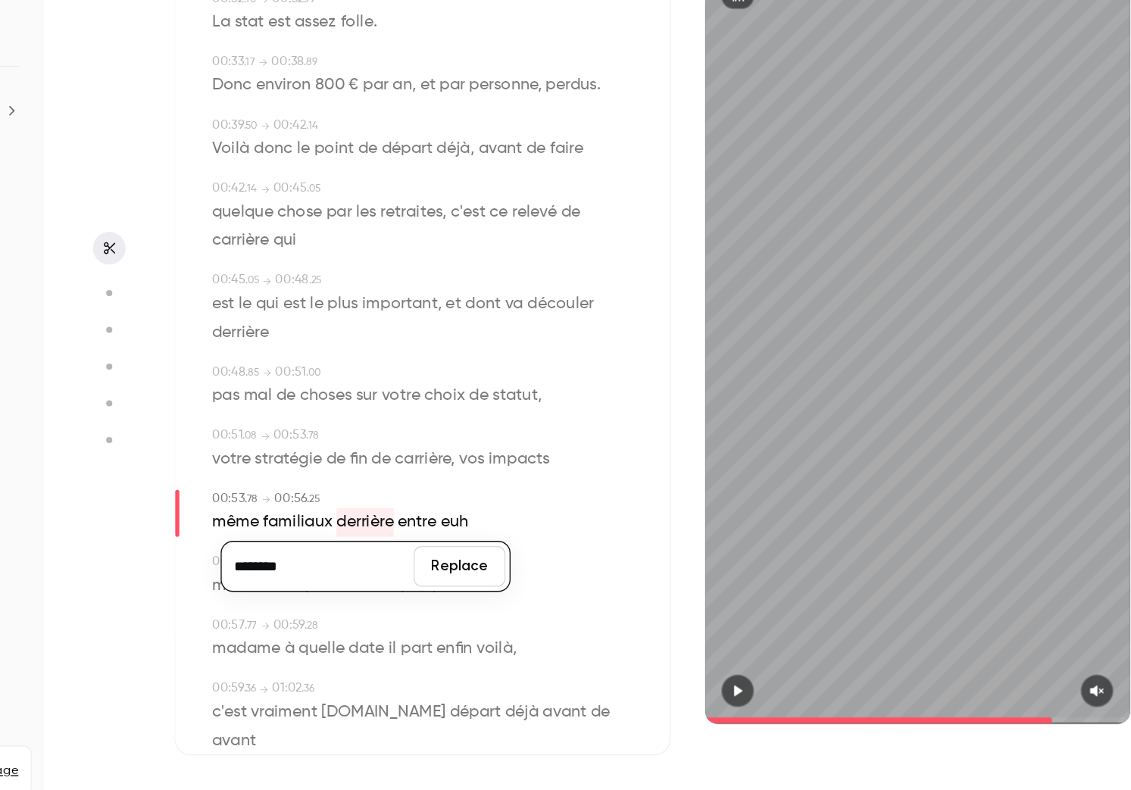
click at [433, 600] on input "********" at bounding box center [393, 610] width 136 height 30
click at [415, 611] on input "********" at bounding box center [393, 610] width 136 height 30
type input "*********"
click at [484, 620] on button "Replace" at bounding box center [498, 610] width 68 height 30
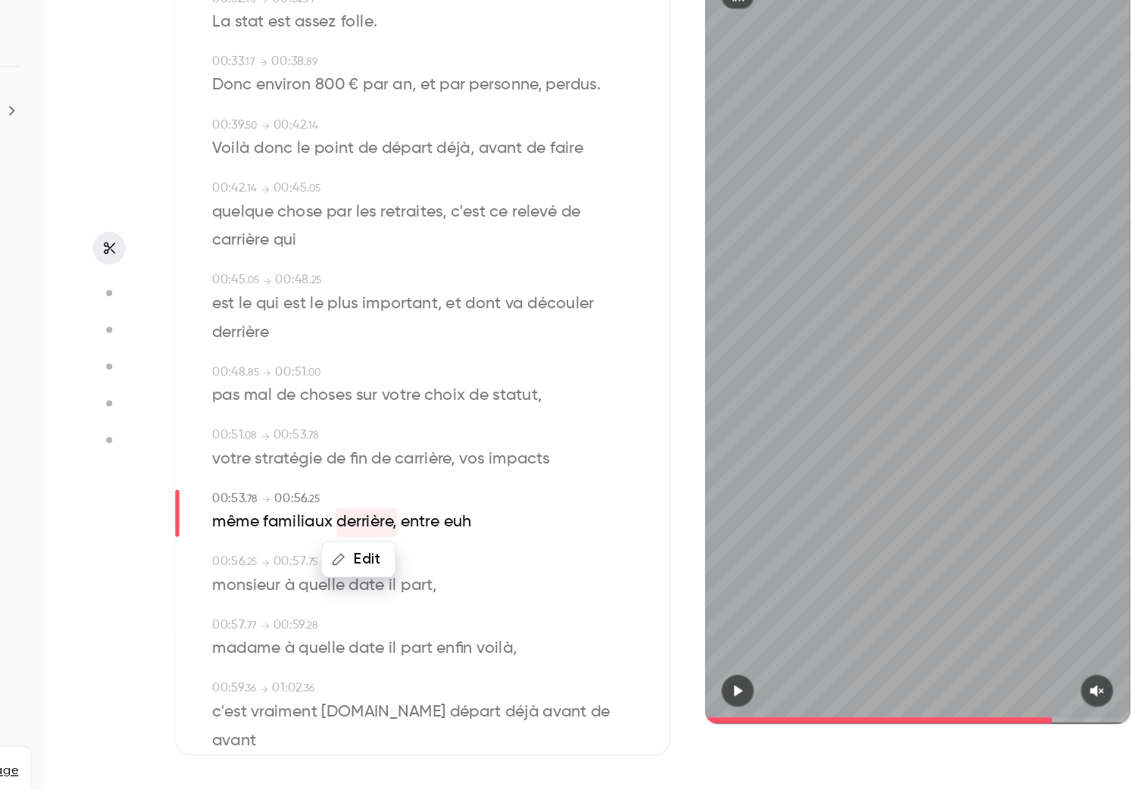
type input "****"
click at [489, 582] on span "euh" at bounding box center [496, 577] width 20 height 21
click at [485, 608] on button "Edit" at bounding box center [492, 605] width 52 height 24
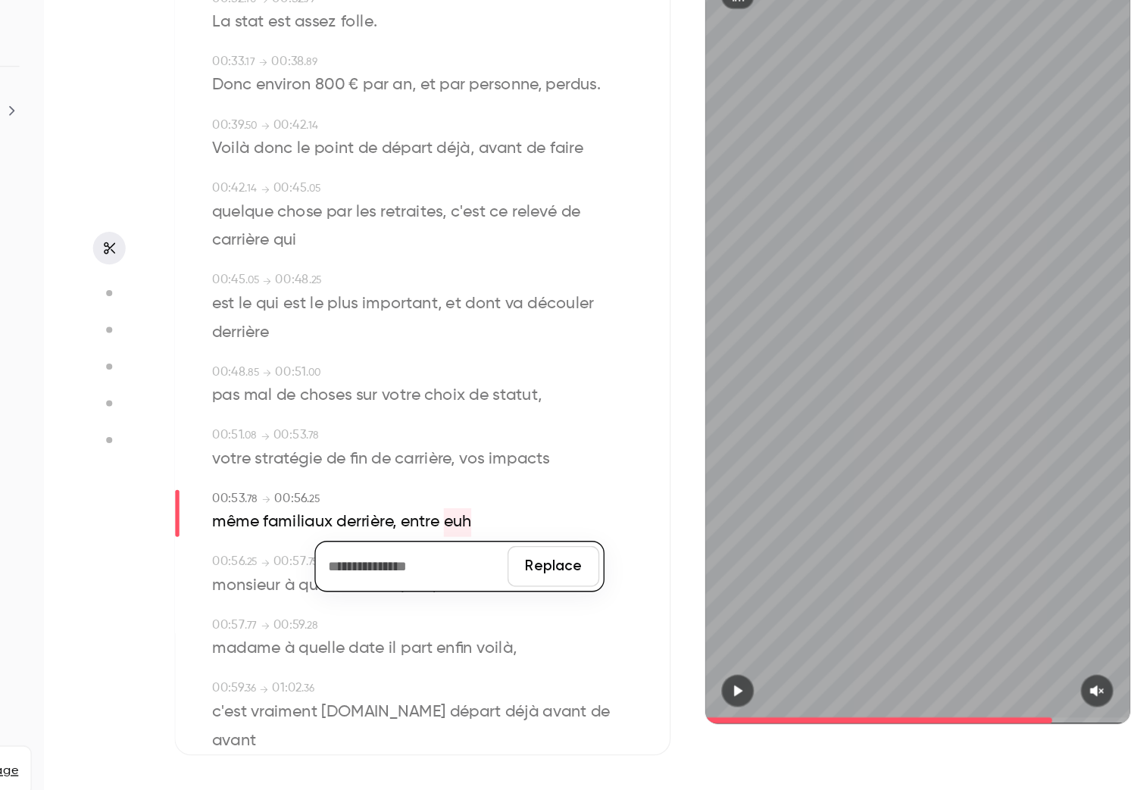
click at [560, 615] on button "Replace" at bounding box center [568, 610] width 68 height 30
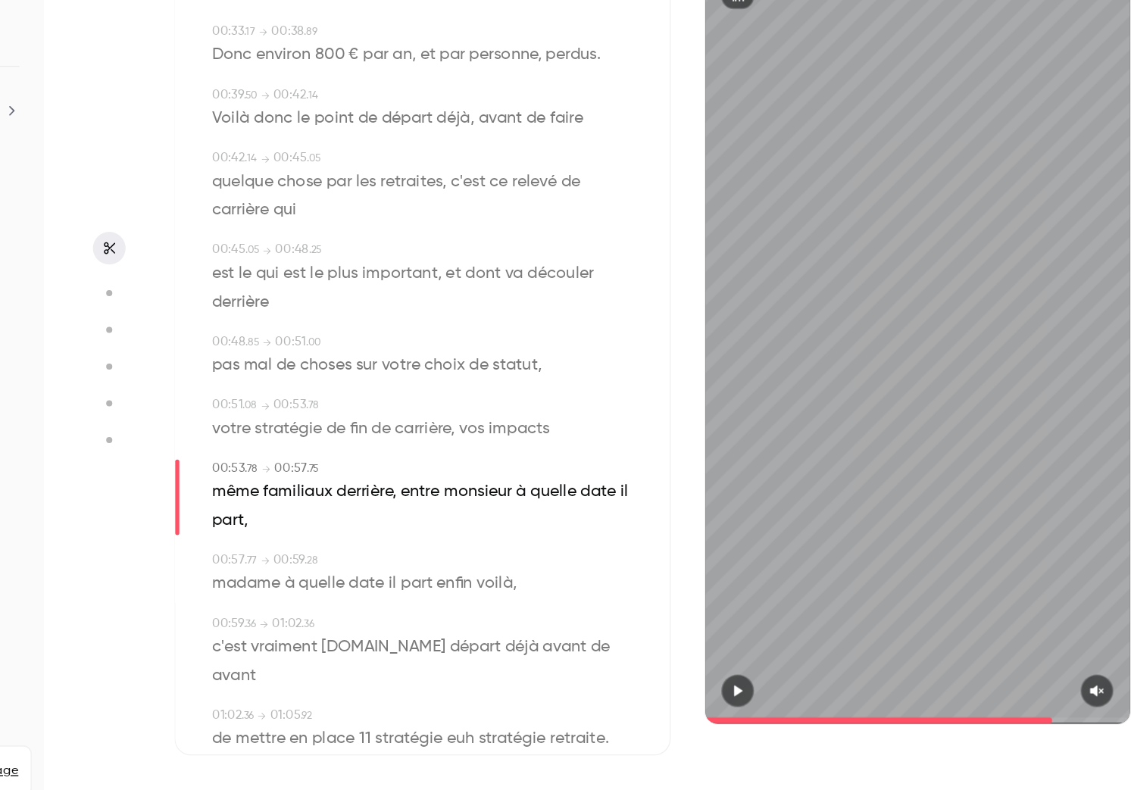
scroll to position [650, 0]
click at [450, 619] on span "il" at bounding box center [448, 621] width 6 height 21
type input "****"
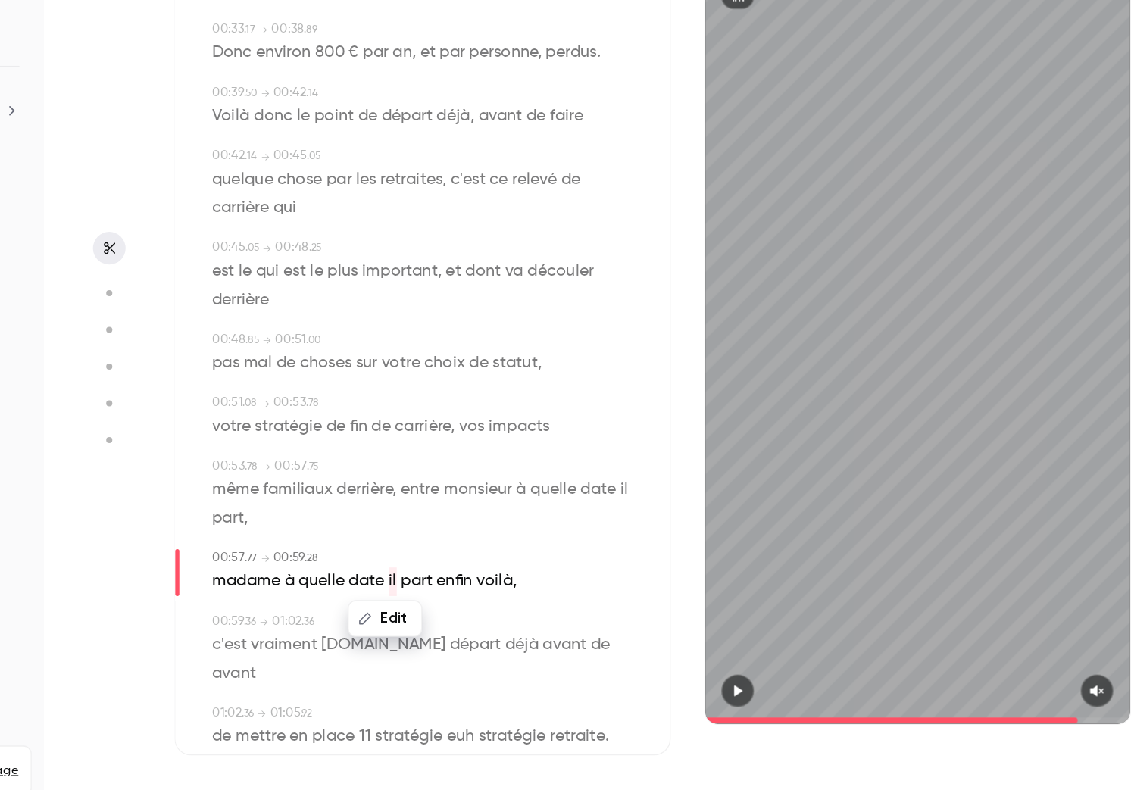
click at [438, 650] on button "Edit" at bounding box center [443, 649] width 52 height 24
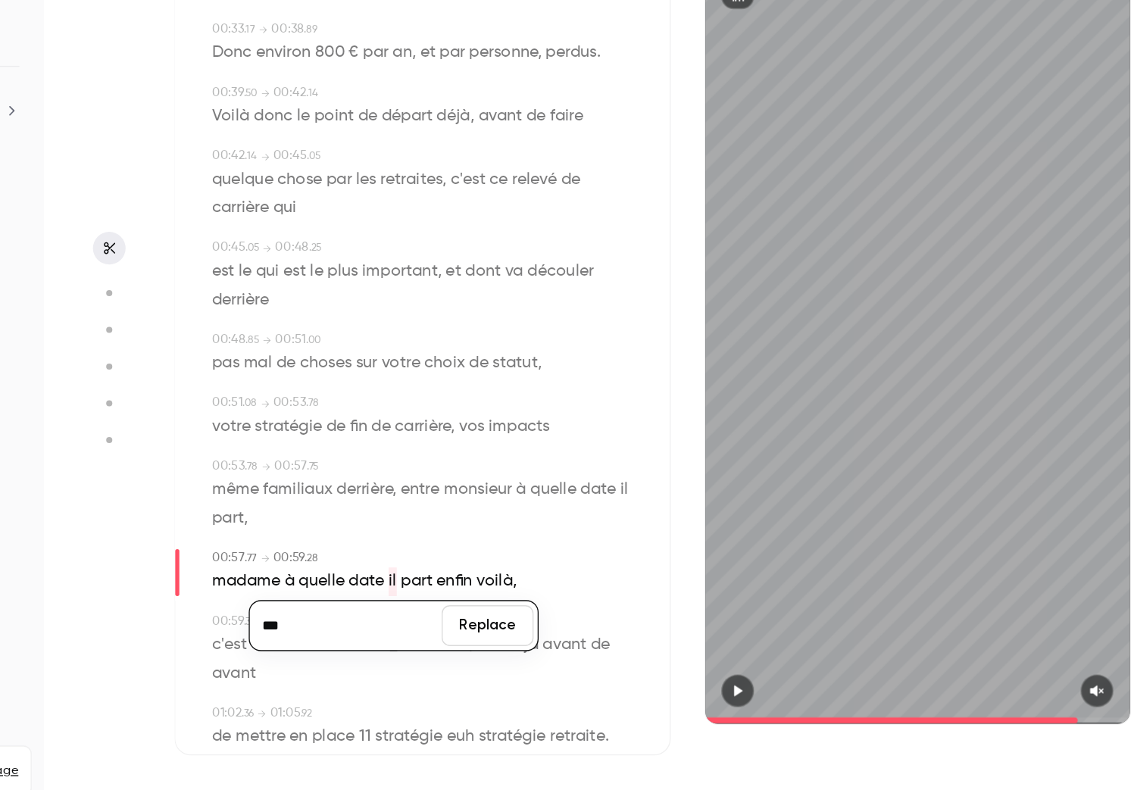
type input "****"
click at [525, 654] on button "Replace" at bounding box center [519, 654] width 68 height 30
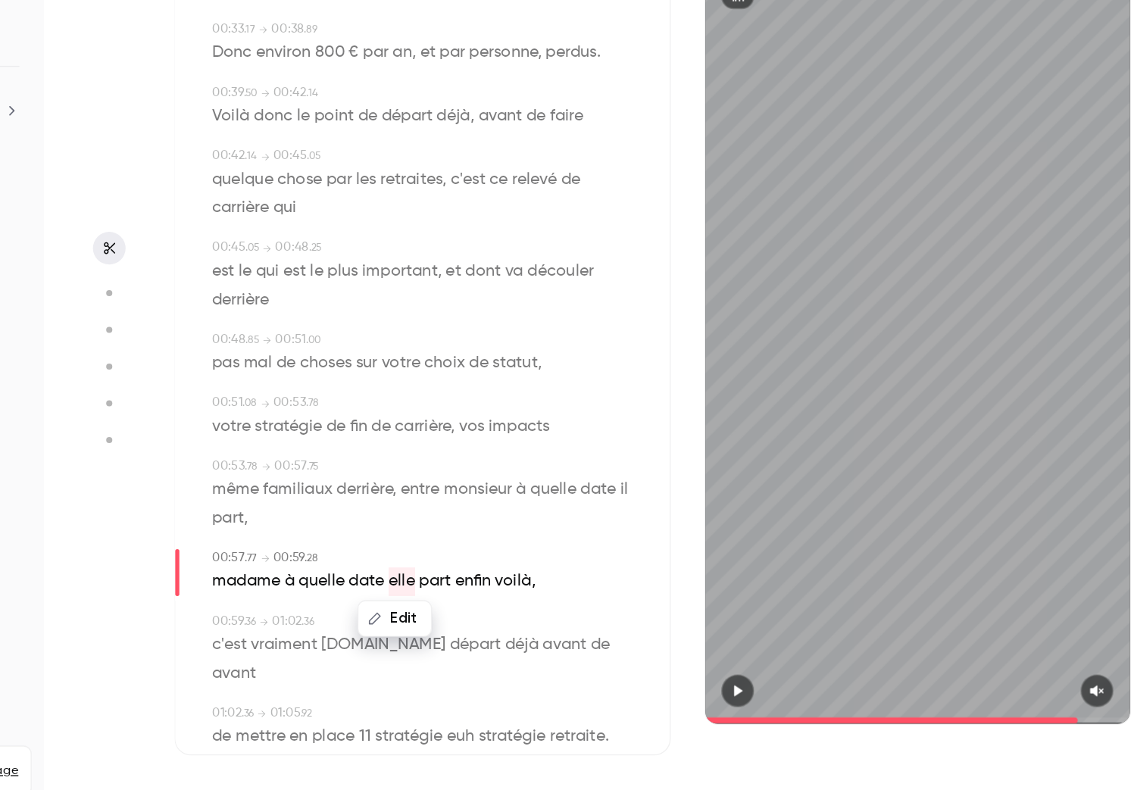
click at [383, 666] on span "vraiment" at bounding box center [367, 668] width 49 height 21
type input "****"
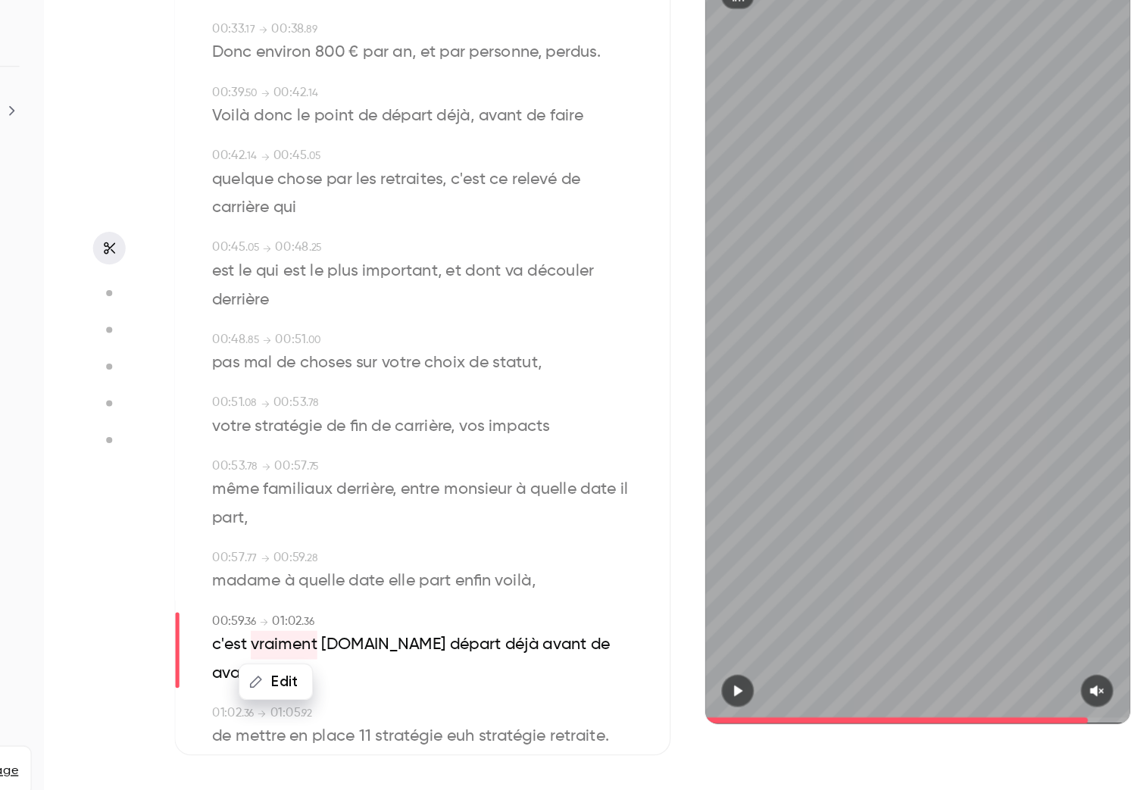
click at [408, 664] on span "[DOMAIN_NAME]" at bounding box center [441, 668] width 92 height 21
click at [409, 691] on button "Edit" at bounding box center [402, 696] width 52 height 24
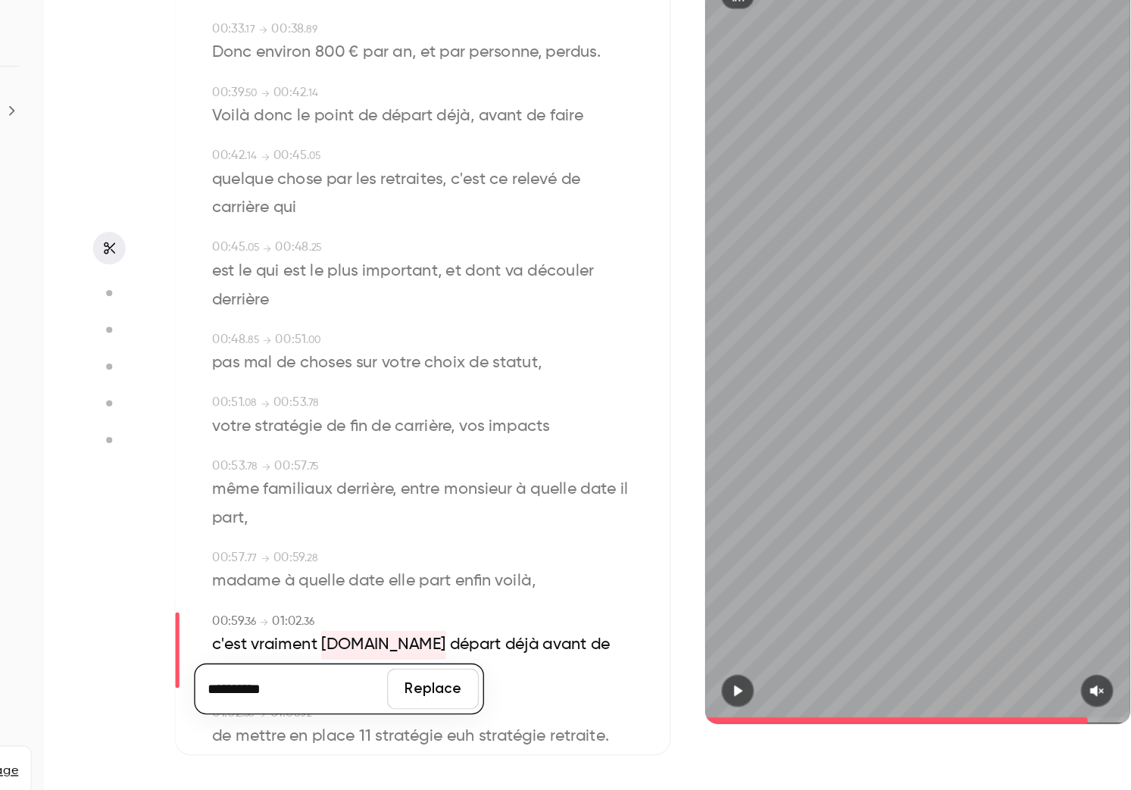
type input "**********"
click at [492, 698] on button "Replace" at bounding box center [479, 701] width 68 height 30
type input "****"
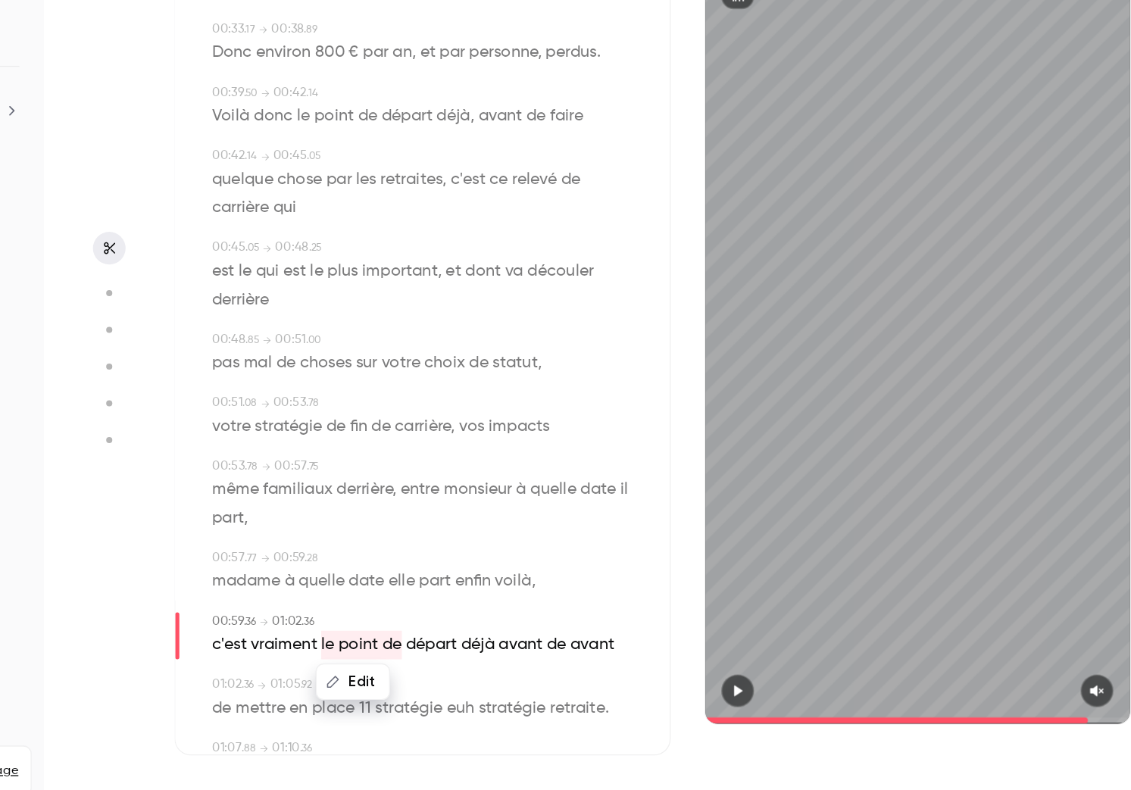
click at [531, 669] on span "avant" at bounding box center [543, 668] width 33 height 21
click at [511, 669] on span "déjà" at bounding box center [511, 668] width 25 height 21
click at [508, 696] on button "Edit" at bounding box center [506, 696] width 52 height 24
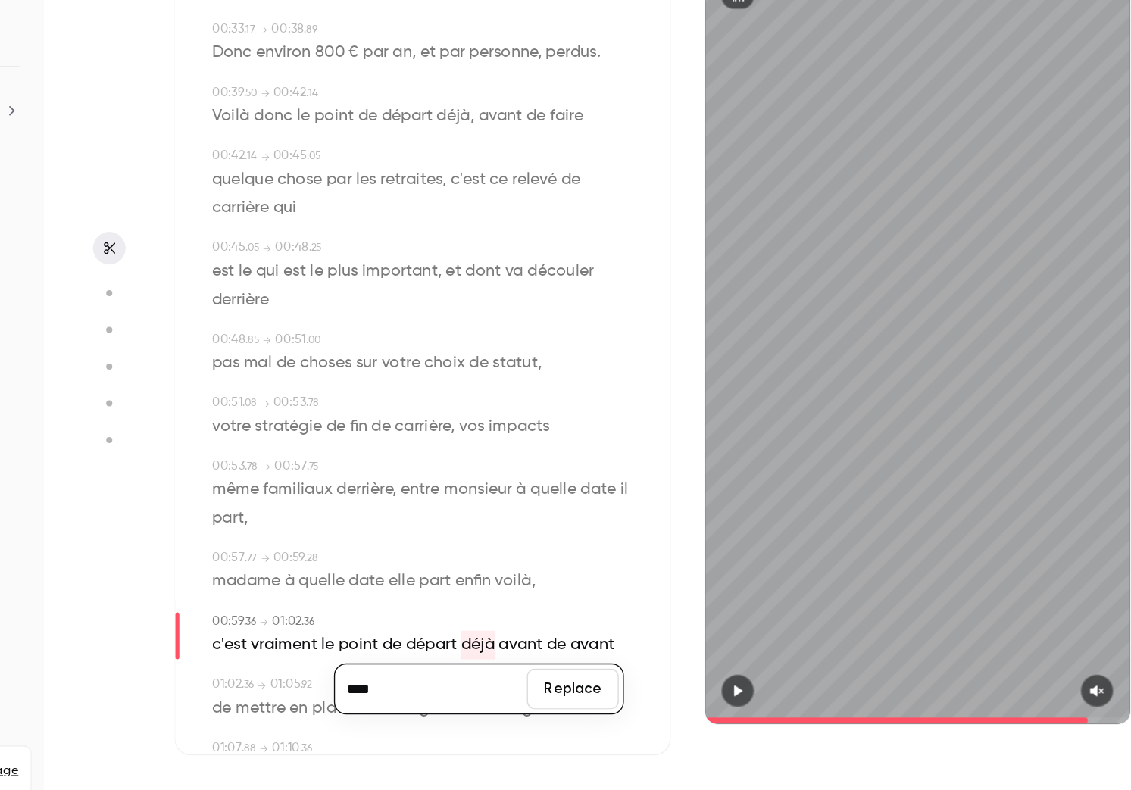
click at [486, 704] on input "****" at bounding box center [477, 701] width 136 height 30
type input "*****"
click at [568, 708] on button "Replace" at bounding box center [582, 701] width 68 height 30
type input "****"
click at [573, 673] on span "de" at bounding box center [573, 668] width 14 height 21
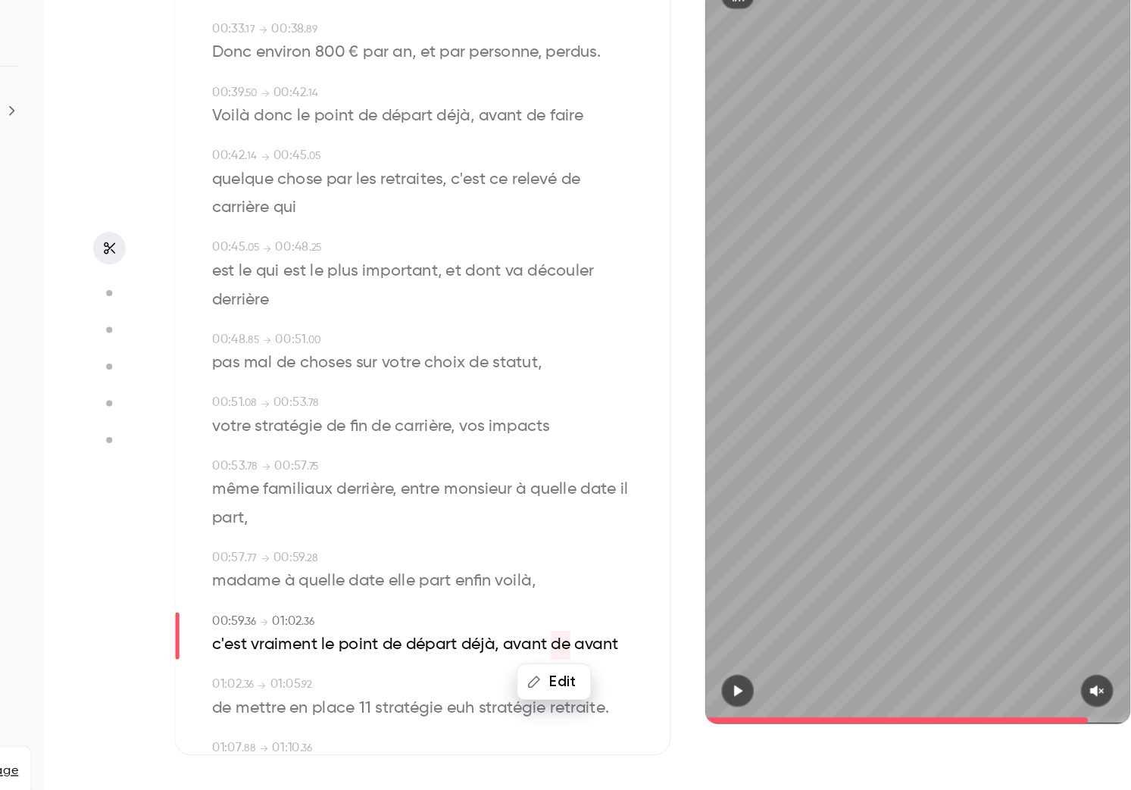
click at [602, 674] on span "avant" at bounding box center [599, 668] width 33 height 21
click at [592, 695] on button "Edit" at bounding box center [595, 696] width 52 height 24
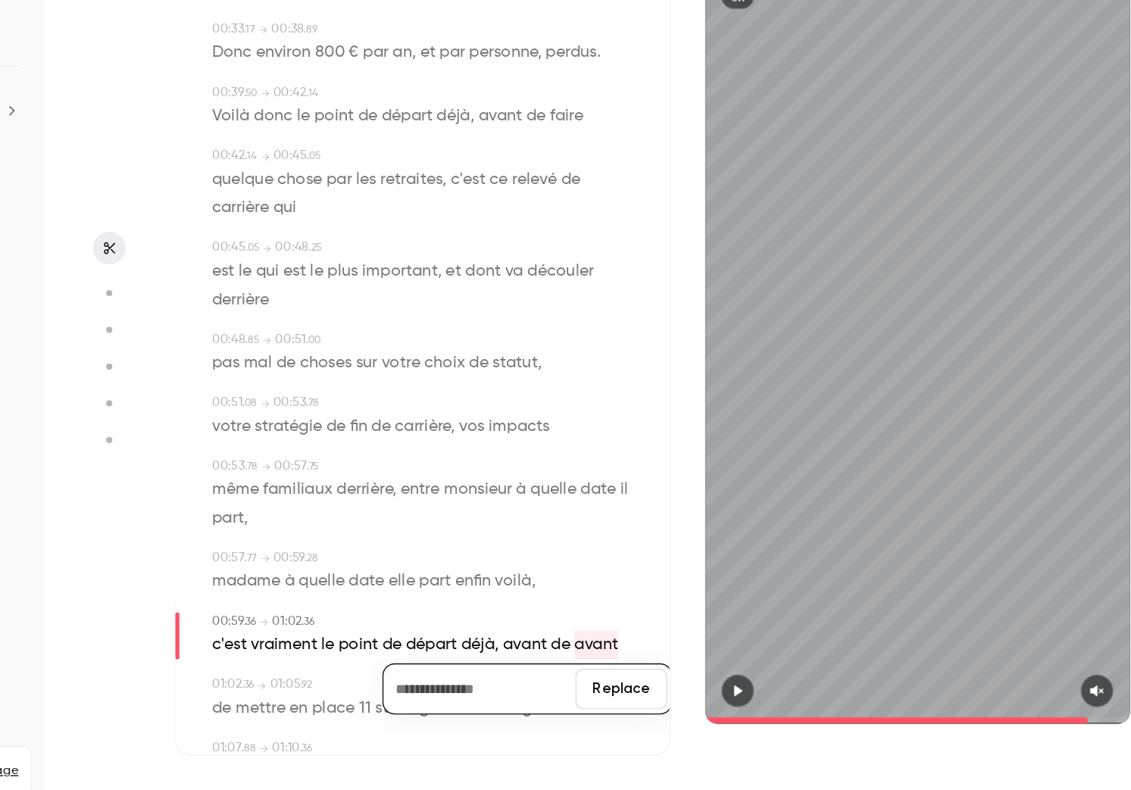
click at [624, 695] on button "Replace" at bounding box center [618, 701] width 68 height 30
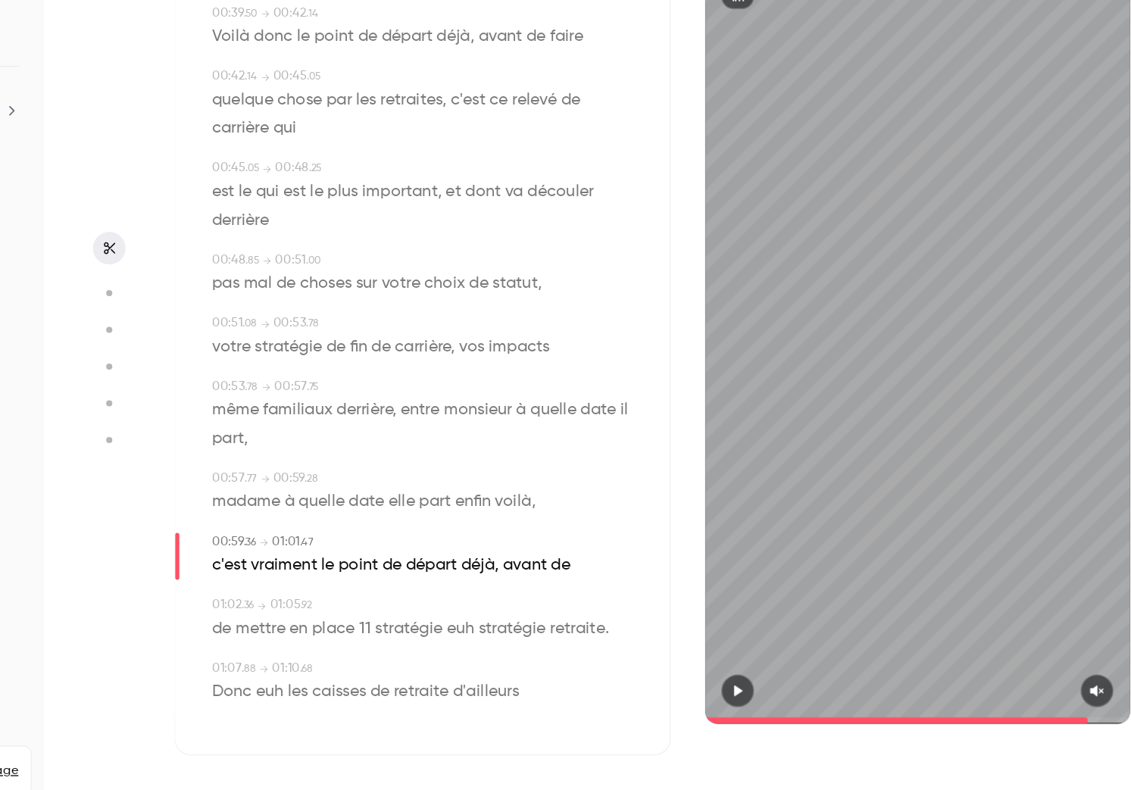
scroll to position [710, 0]
click at [429, 658] on span "11" at bounding box center [427, 655] width 9 height 21
type input "****"
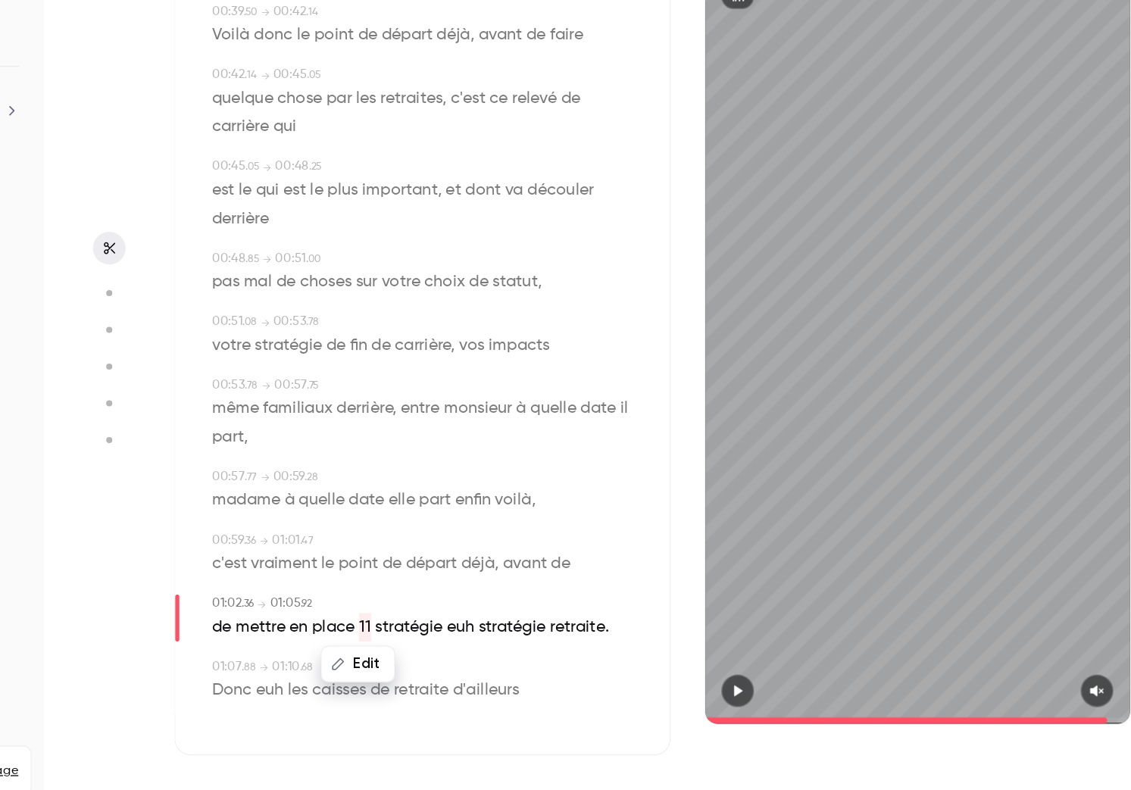
click at [429, 680] on button "Edit" at bounding box center [423, 683] width 52 height 24
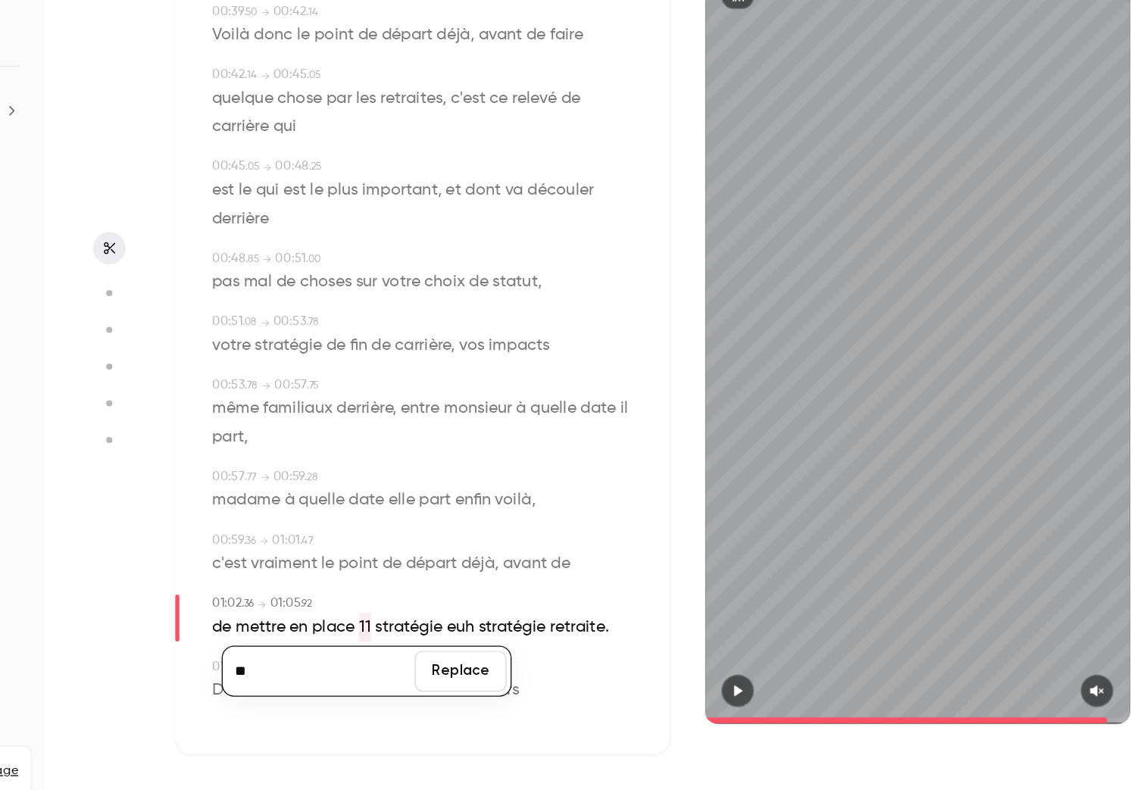
type input "***"
click at [498, 689] on button "Replace" at bounding box center [499, 688] width 68 height 30
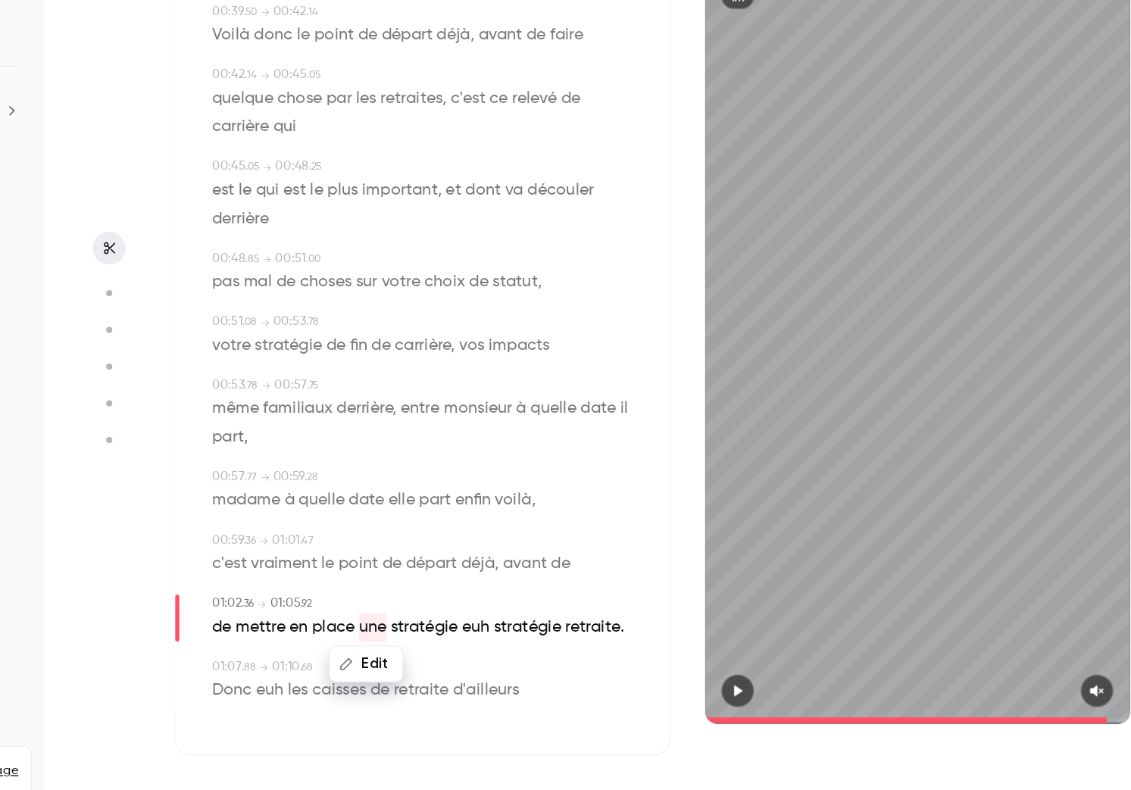
type input "****"
click at [507, 661] on span "euh" at bounding box center [510, 655] width 20 height 21
click at [504, 678] on button "Edit" at bounding box center [505, 683] width 52 height 24
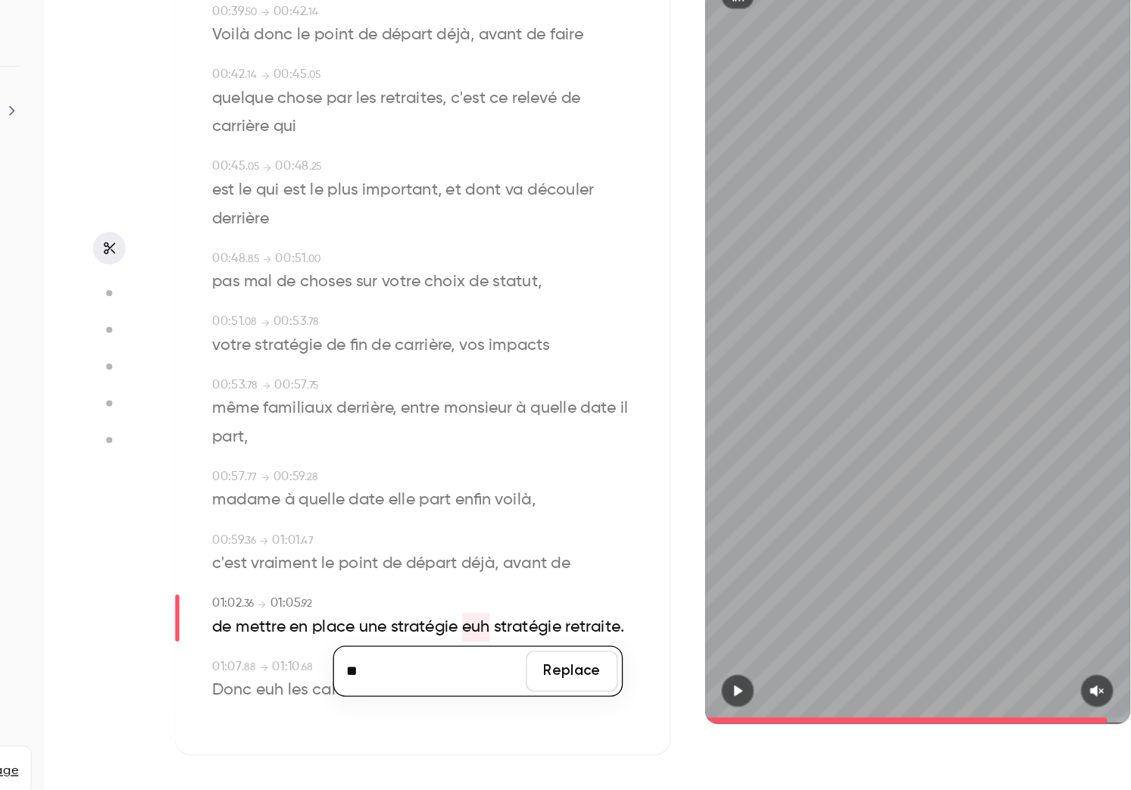
type input "***"
click at [578, 689] on button "Replace" at bounding box center [582, 688] width 68 height 30
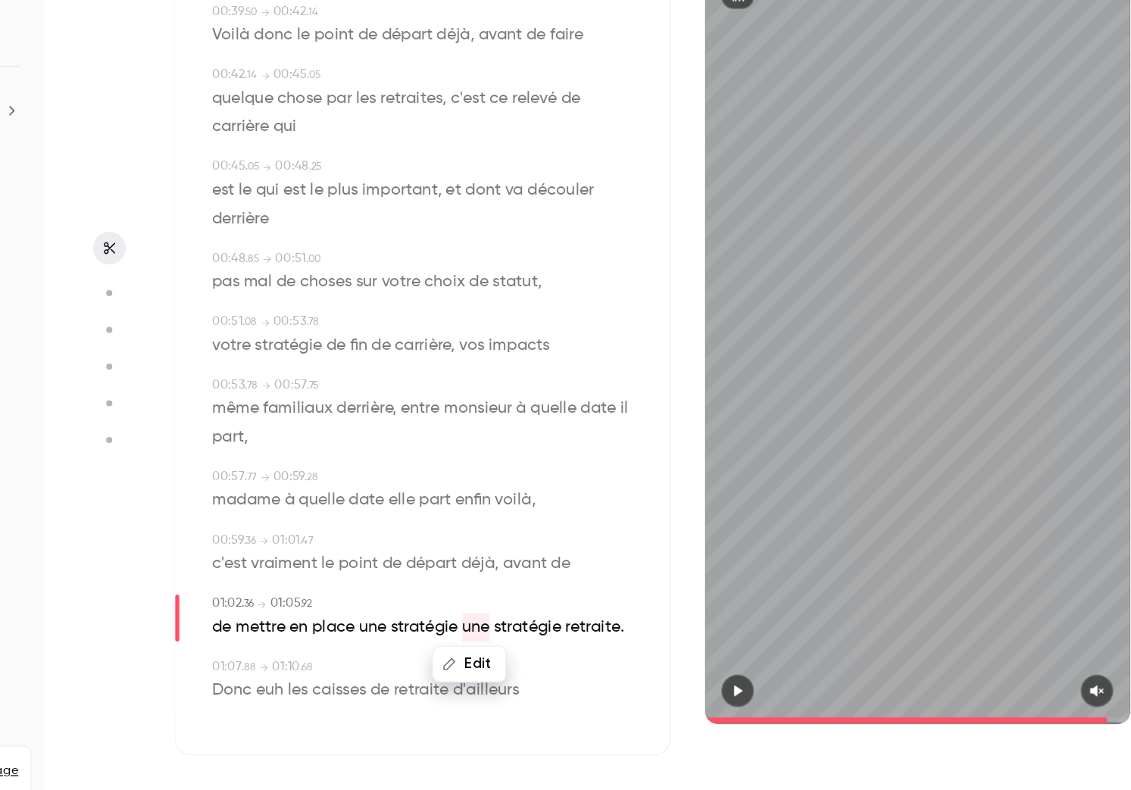
type input "****"
click at [492, 659] on div "Edit" at bounding box center [511, 683] width 43 height 48
click at [481, 656] on span "stratégie" at bounding box center [472, 655] width 50 height 21
click at [470, 680] on button "Edit" at bounding box center [467, 683] width 52 height 24
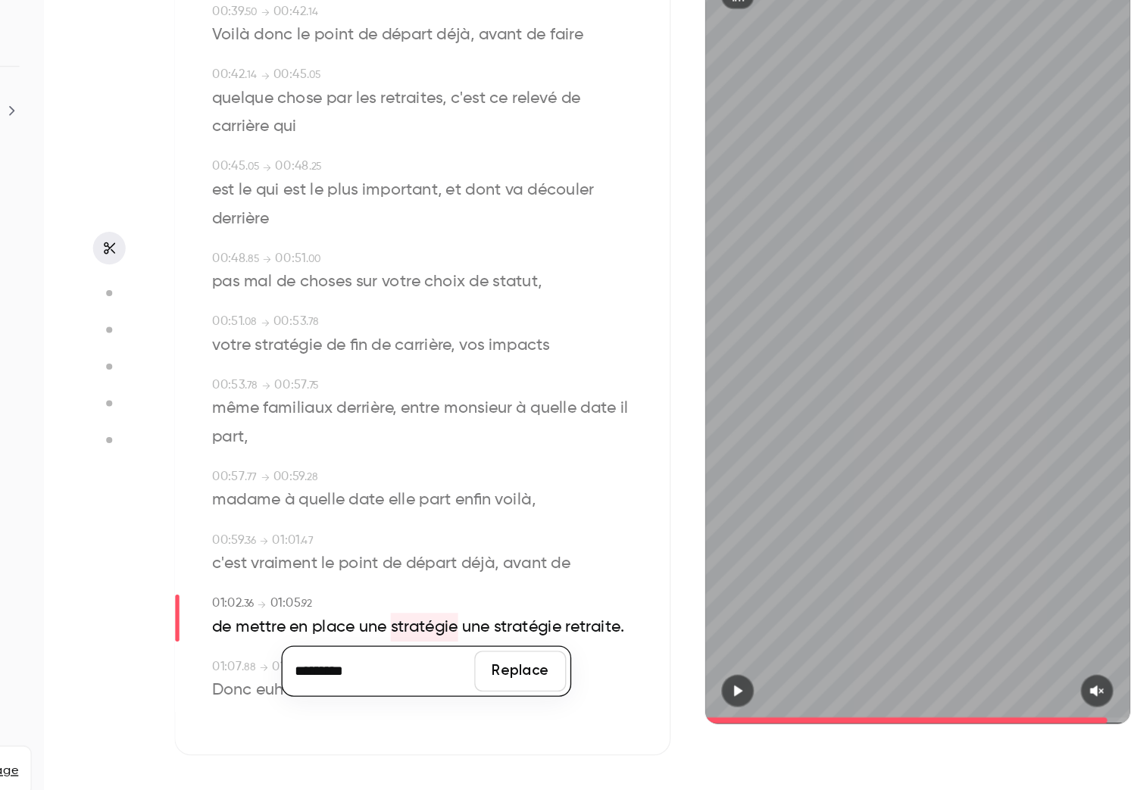
click at [470, 680] on input "*********" at bounding box center [438, 688] width 136 height 30
click at [451, 692] on input "*********" at bounding box center [438, 688] width 136 height 30
type input "**********"
click at [544, 692] on button "Replace" at bounding box center [543, 688] width 68 height 30
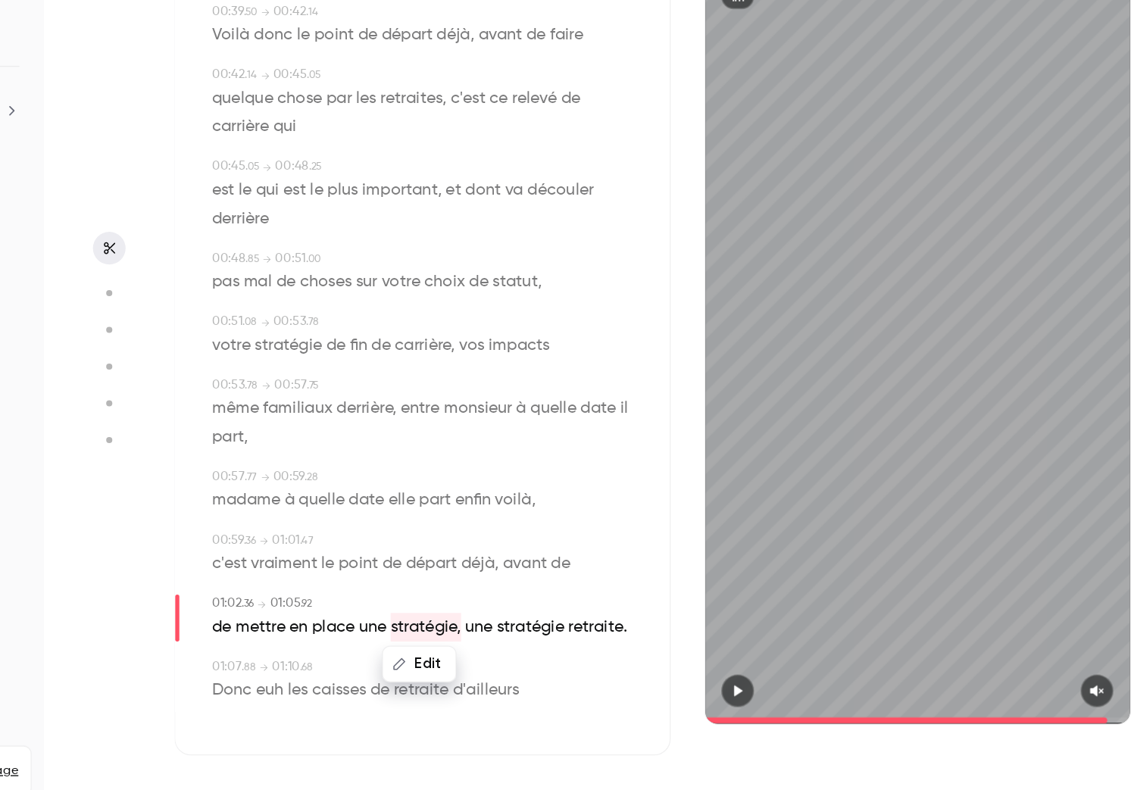
click at [534, 704] on span "d'ailleurs" at bounding box center [517, 702] width 49 height 21
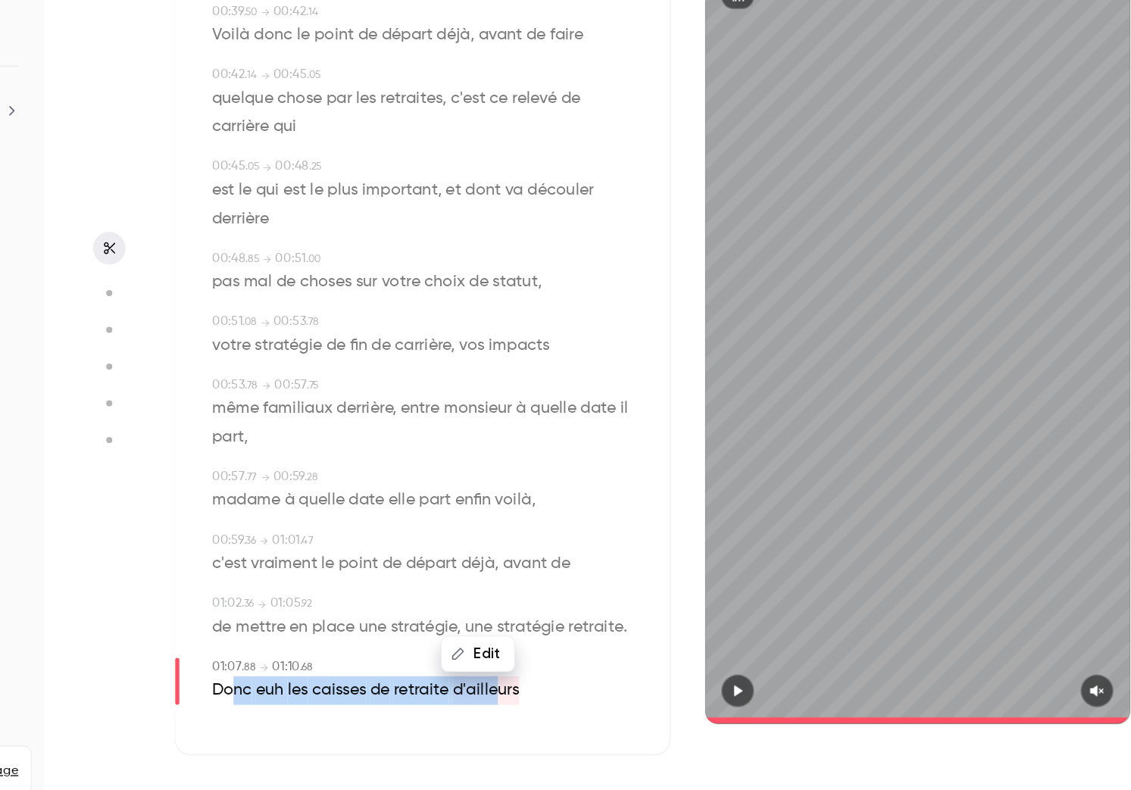
drag, startPoint x: 528, startPoint y: 700, endPoint x: 330, endPoint y: 699, distance: 198.5
click at [330, 699] on p "Donc euh les caisses de retraite d'ailleurs" at bounding box center [428, 702] width 228 height 21
click at [561, 694] on div "Edit Donc euh les caisses de retraite d'ailleurs" at bounding box center [471, 702] width 315 height 21
type input "****"
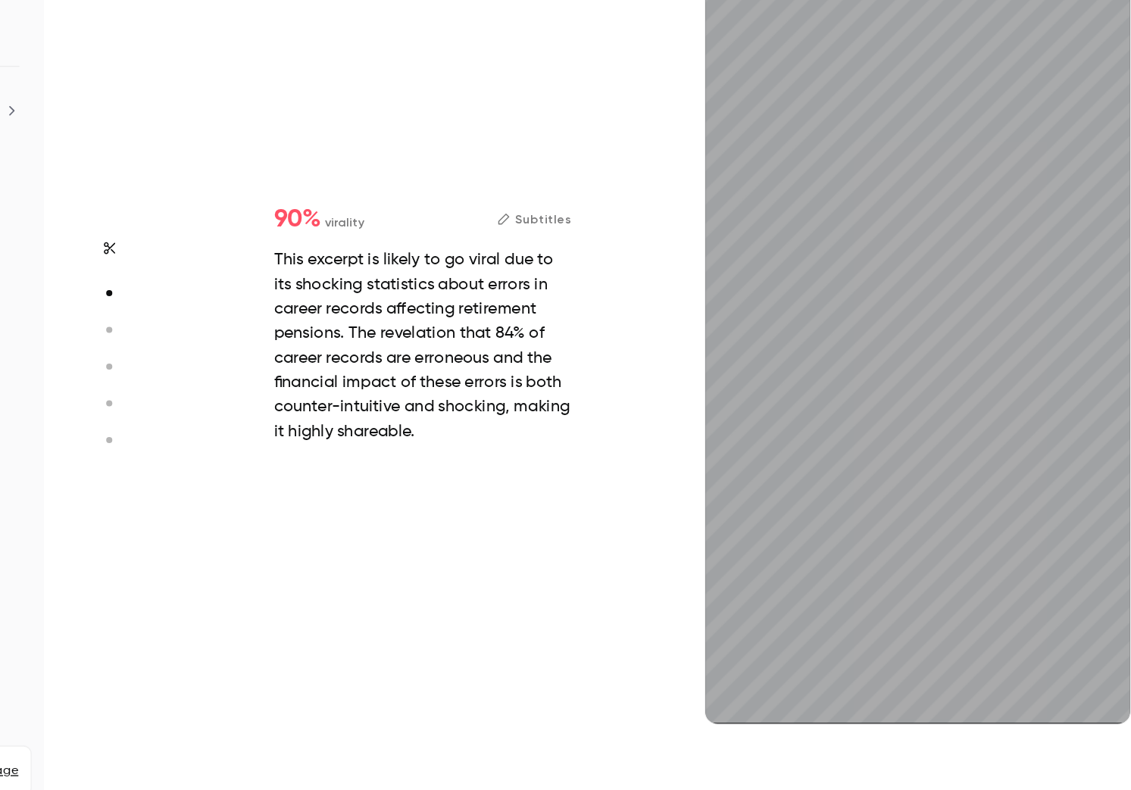
type input "***"
type input "****"
type input "***"
type input "****"
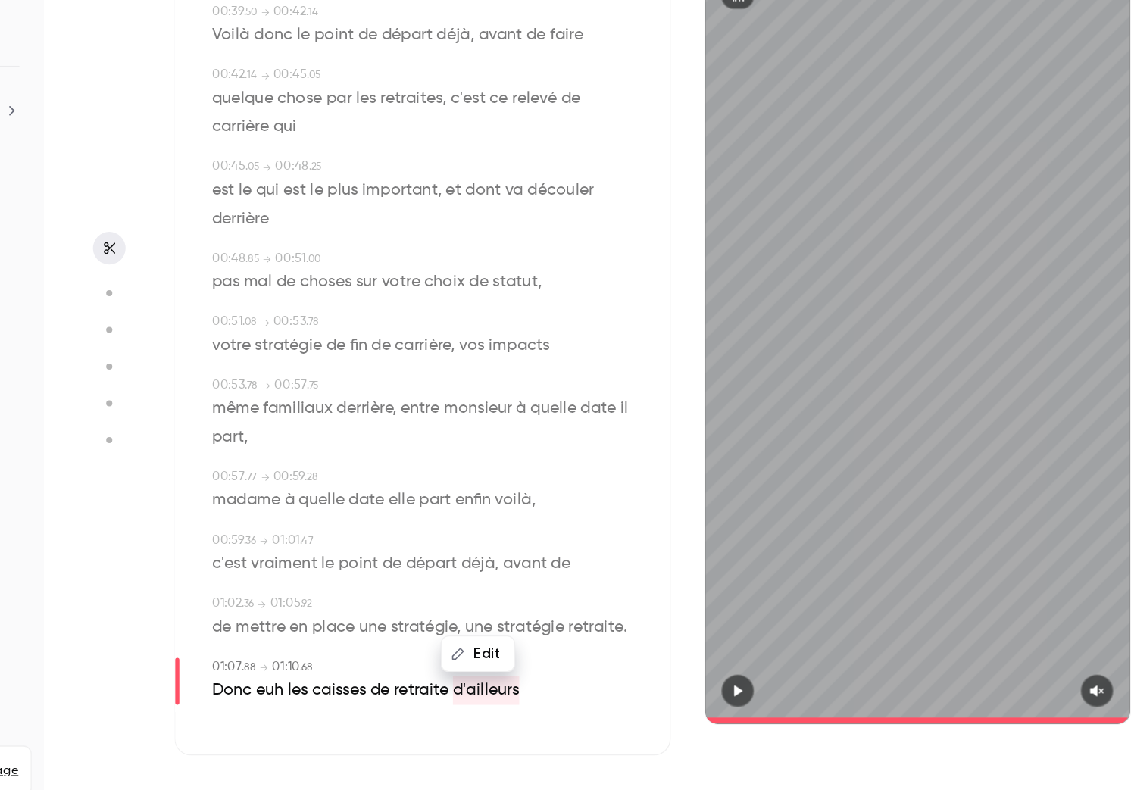
type input "*"
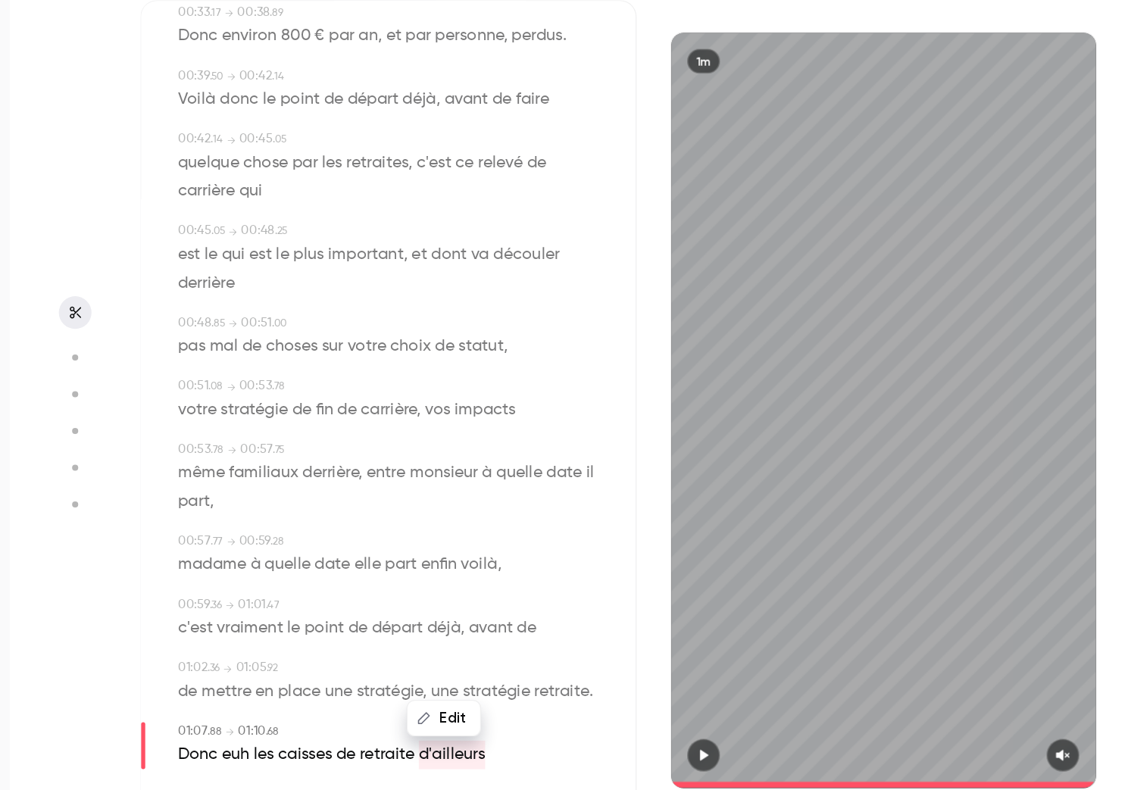
scroll to position [0, 0]
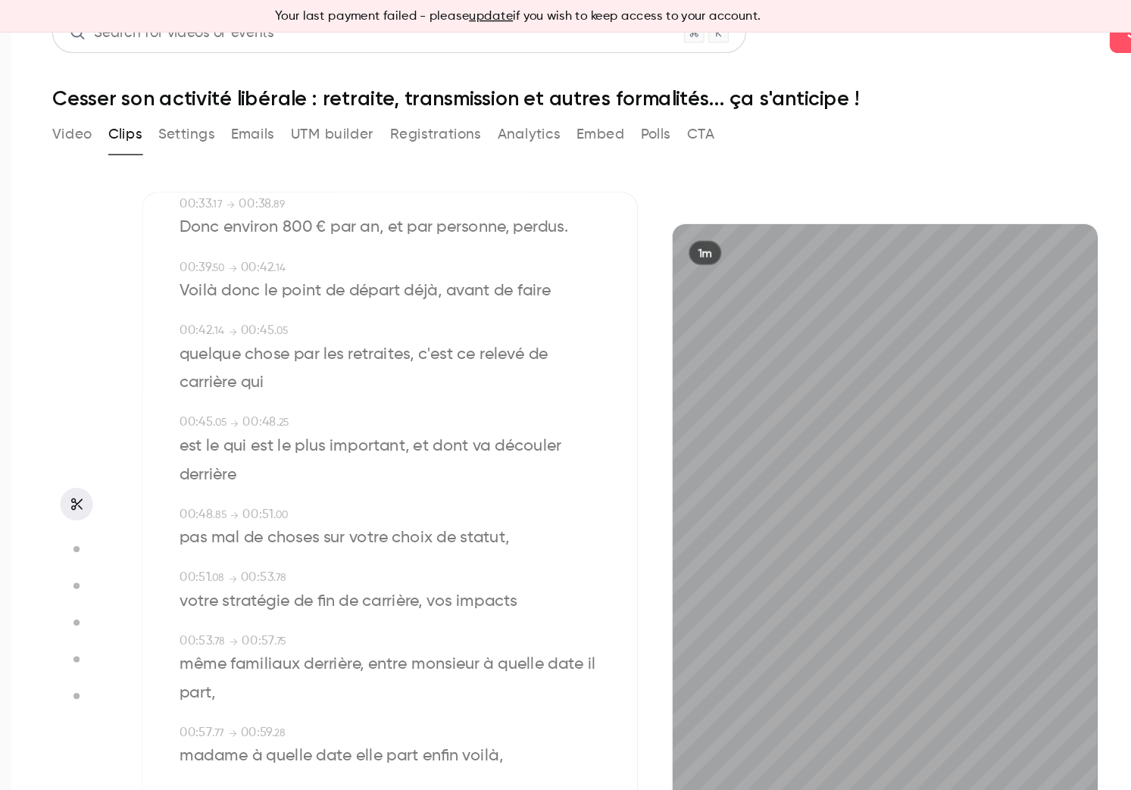
type input "****"
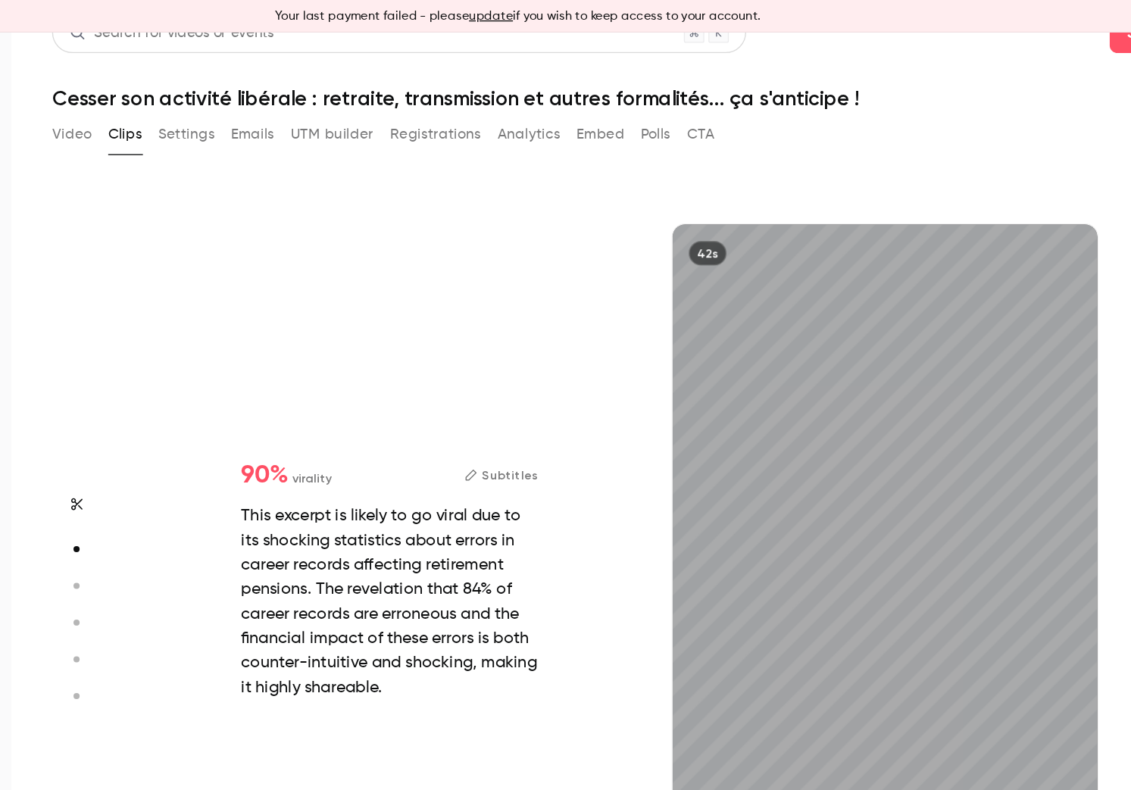
type input "***"
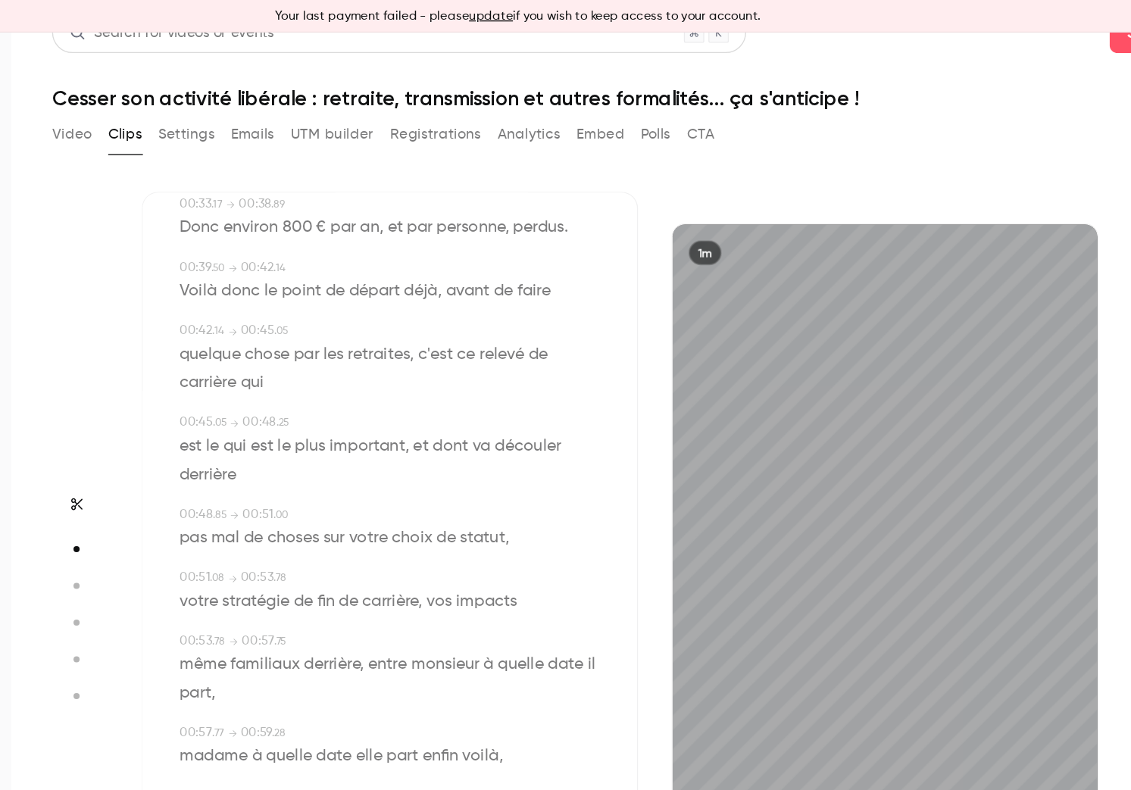
type input "****"
type input "***"
type input "****"
type input "*"
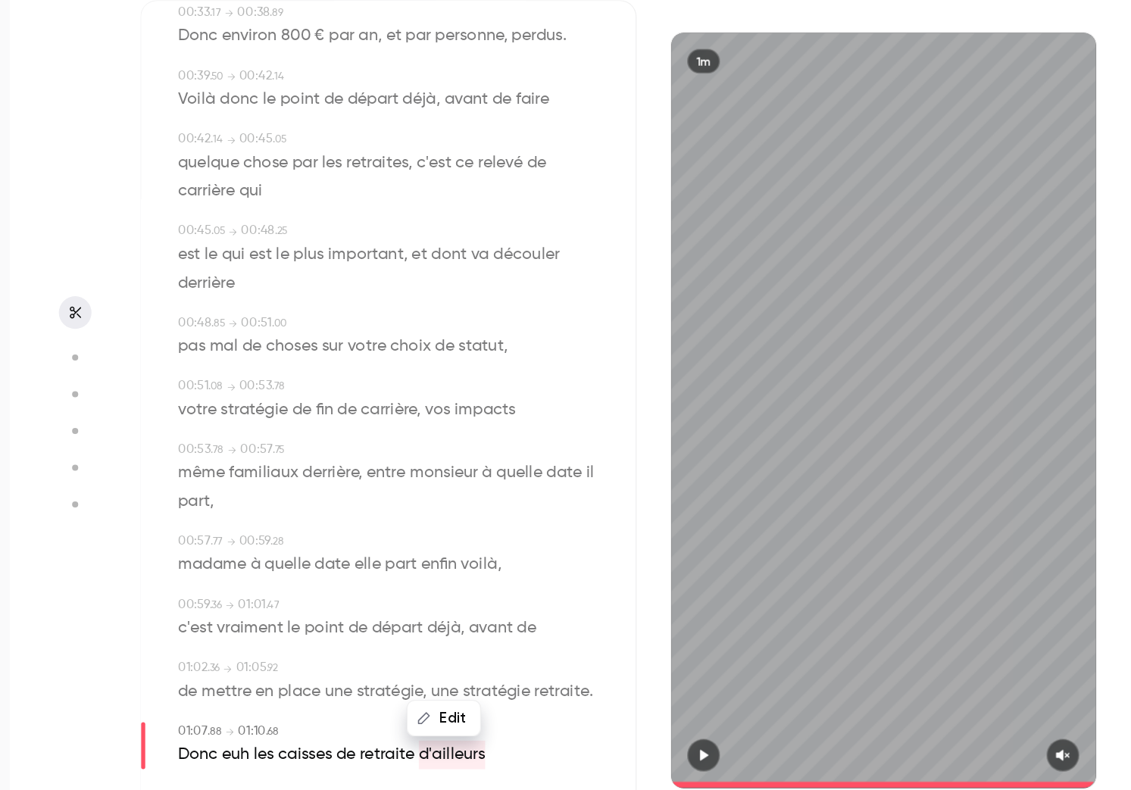
click at [704, 700] on icon "button" at bounding box center [705, 702] width 6 height 8
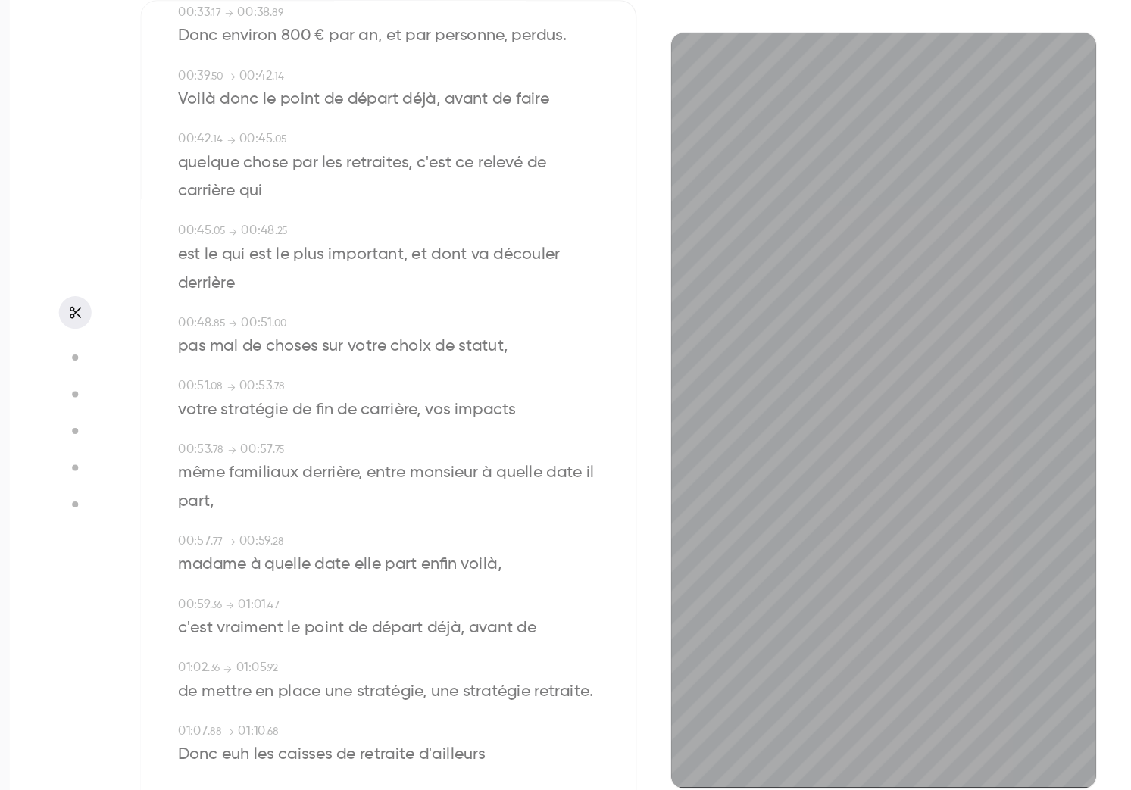
click at [533, 659] on span "stratégie" at bounding box center [551, 655] width 50 height 21
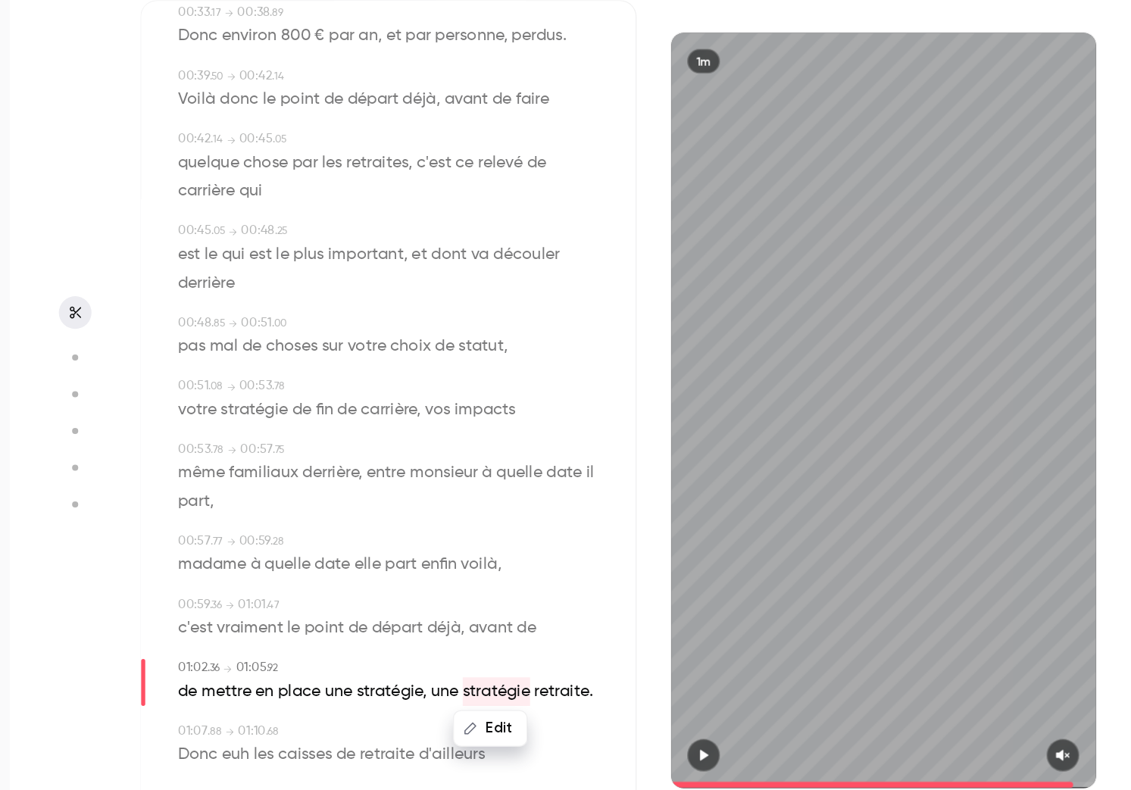
click at [705, 704] on icon "button" at bounding box center [705, 702] width 6 height 8
click at [908, 706] on icon "button" at bounding box center [972, 702] width 10 height 8
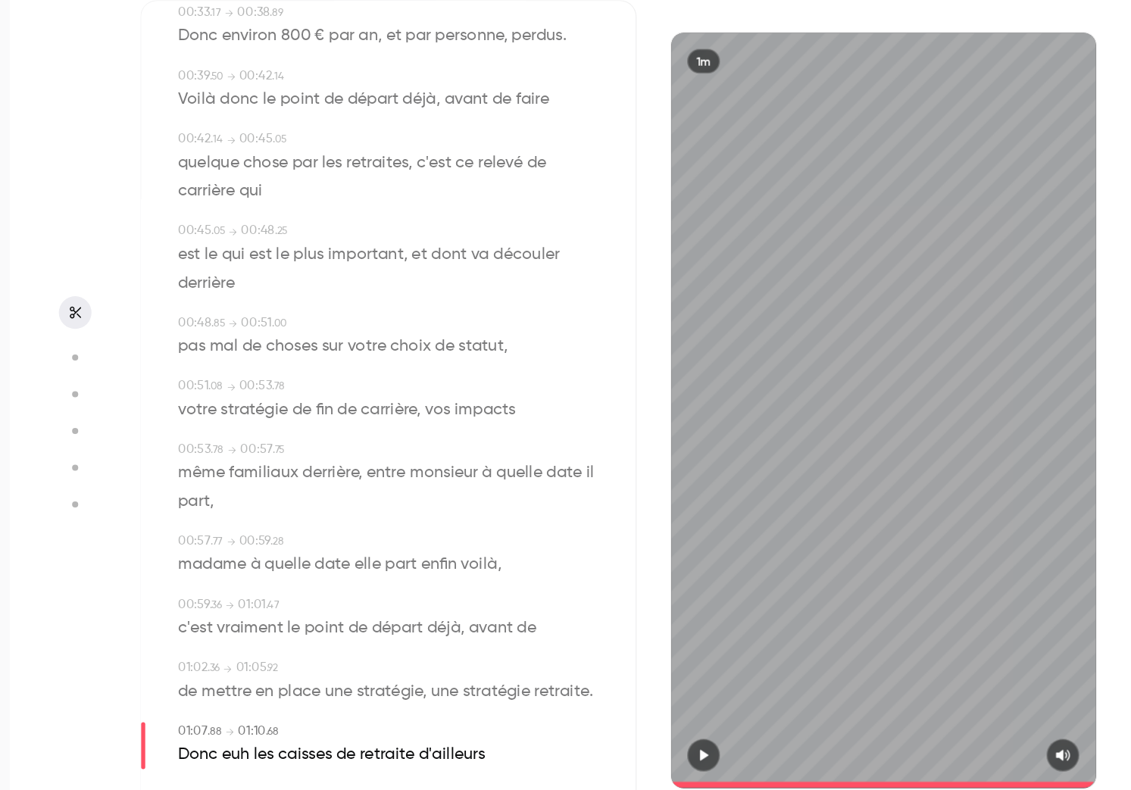
click at [374, 610] on span "vraiment" at bounding box center [367, 608] width 49 height 21
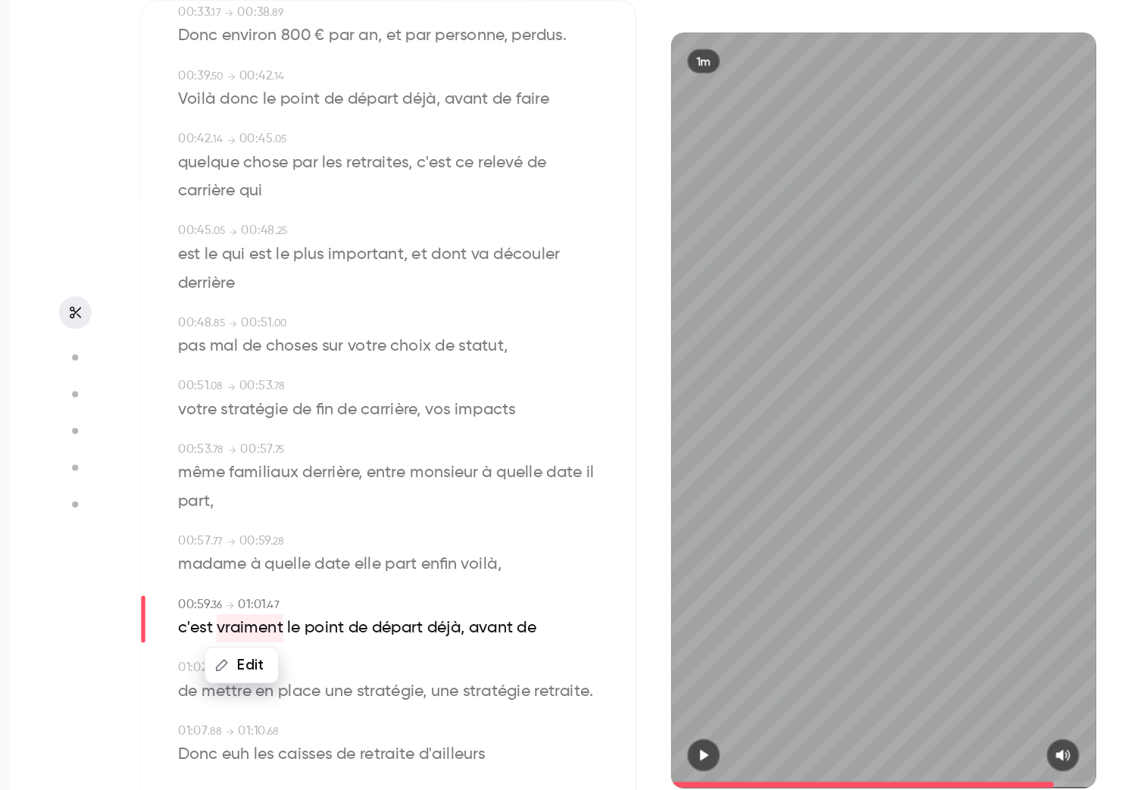
click at [697, 700] on button "button" at bounding box center [704, 703] width 24 height 24
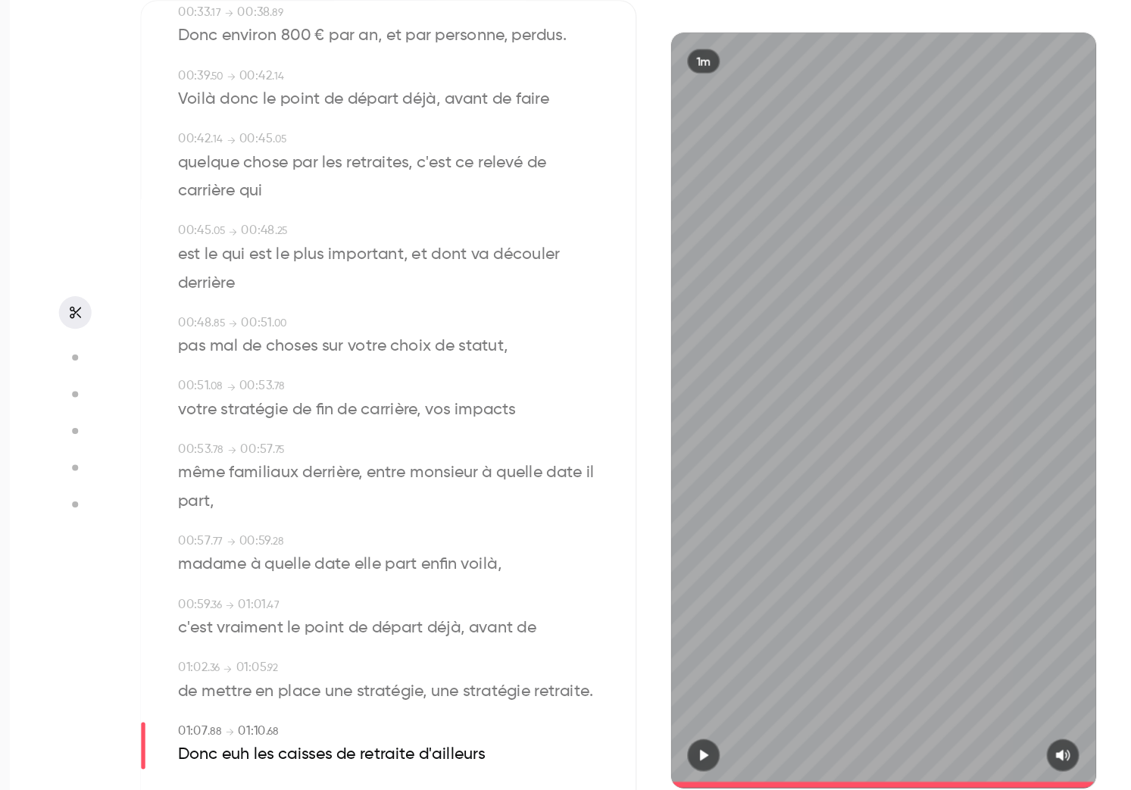
click at [517, 653] on span "une" at bounding box center [512, 655] width 20 height 21
type input "****"
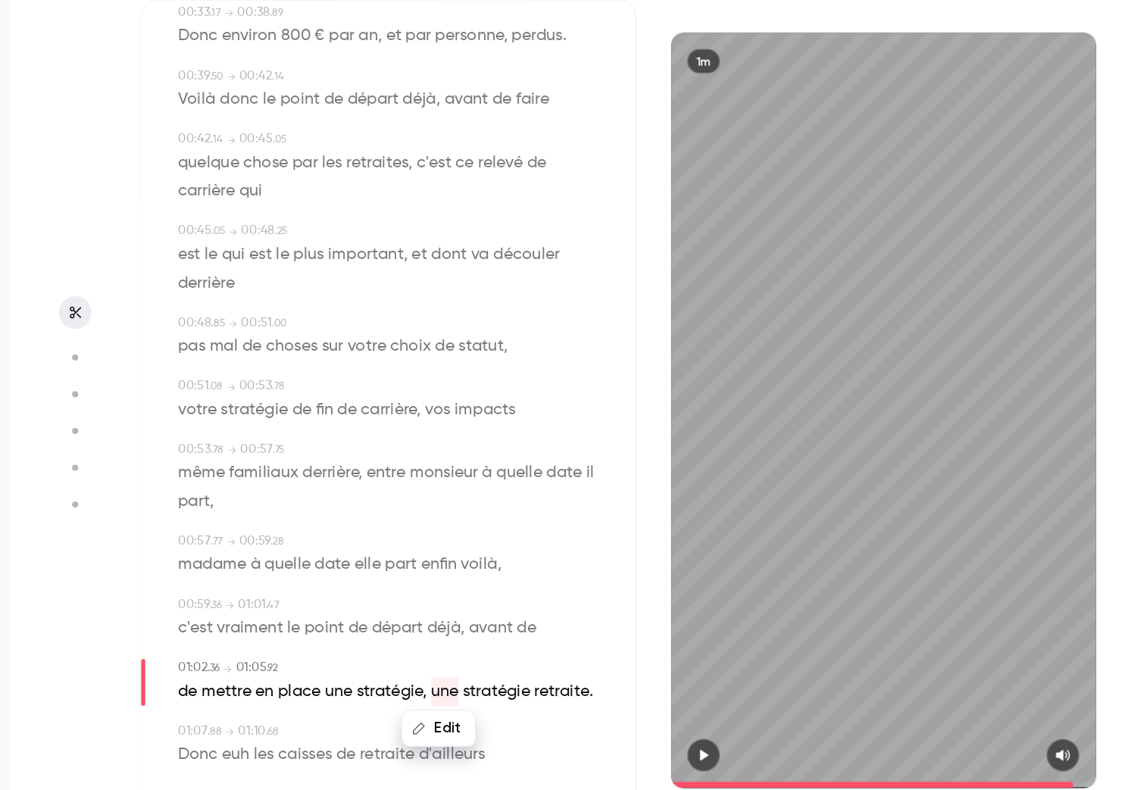
click at [515, 683] on button "Edit" at bounding box center [508, 683] width 52 height 24
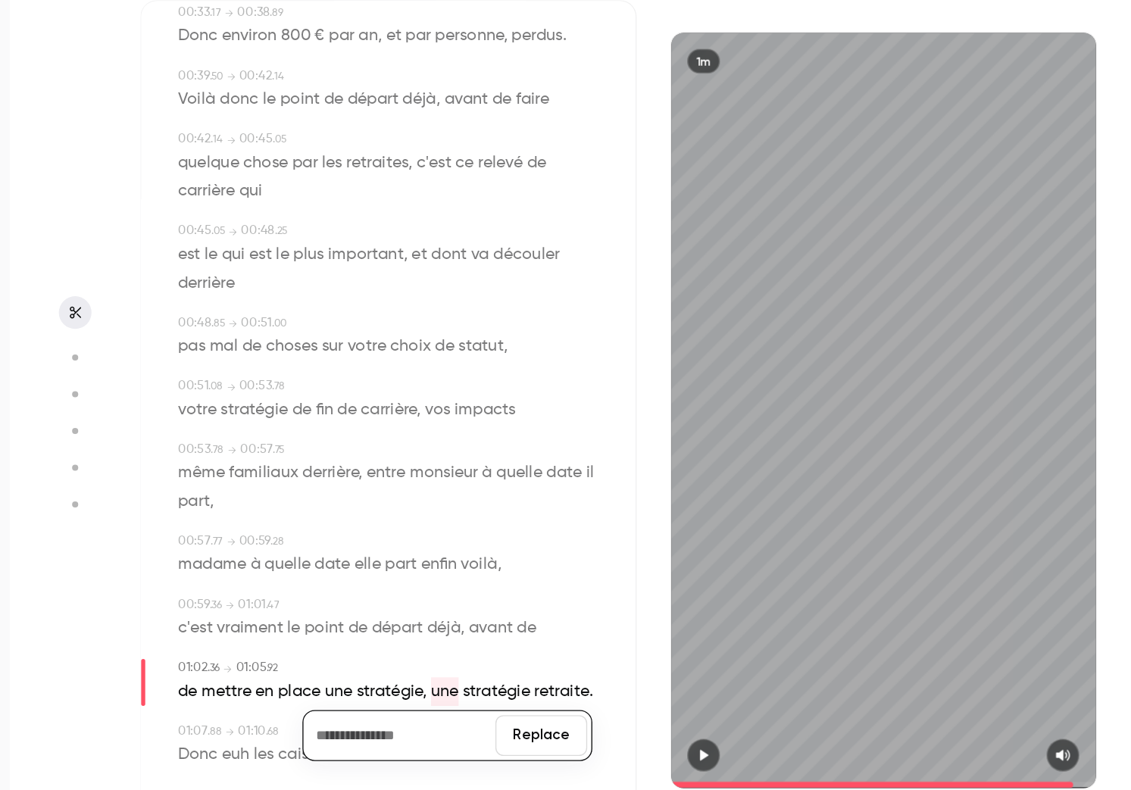
click at [570, 683] on button "Replace" at bounding box center [584, 688] width 68 height 30
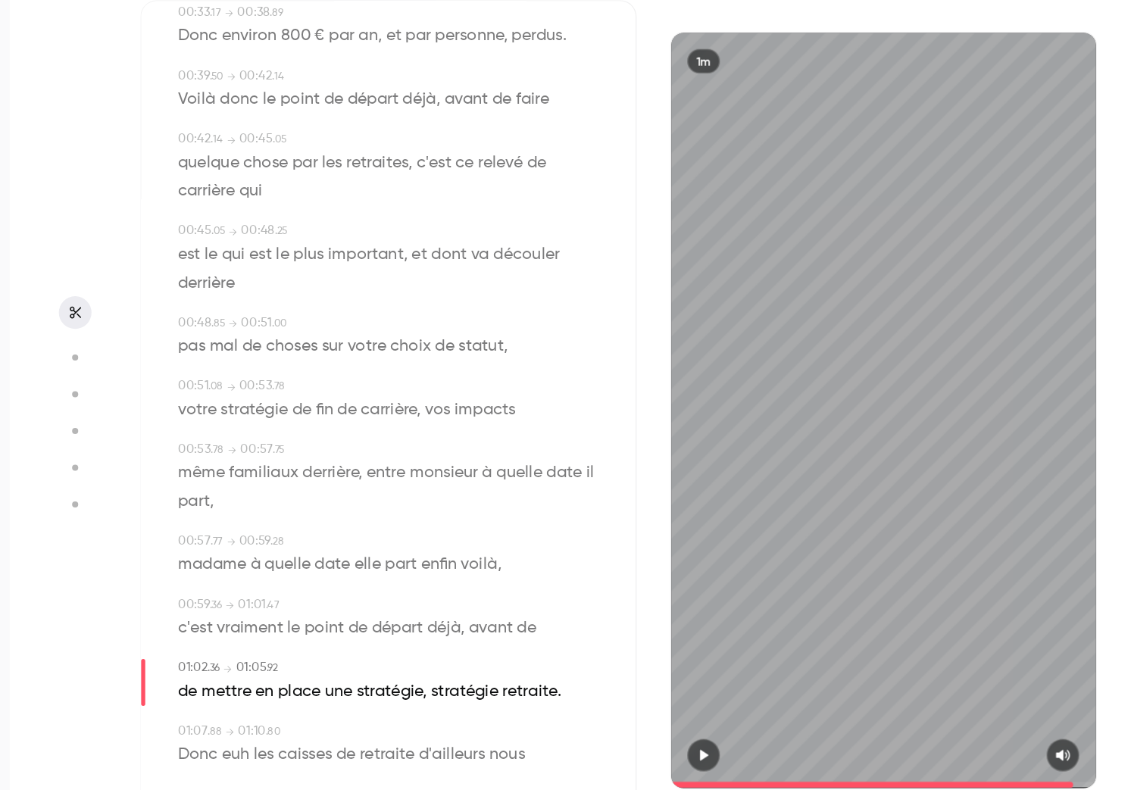
click at [703, 701] on icon "button" at bounding box center [705, 702] width 6 height 8
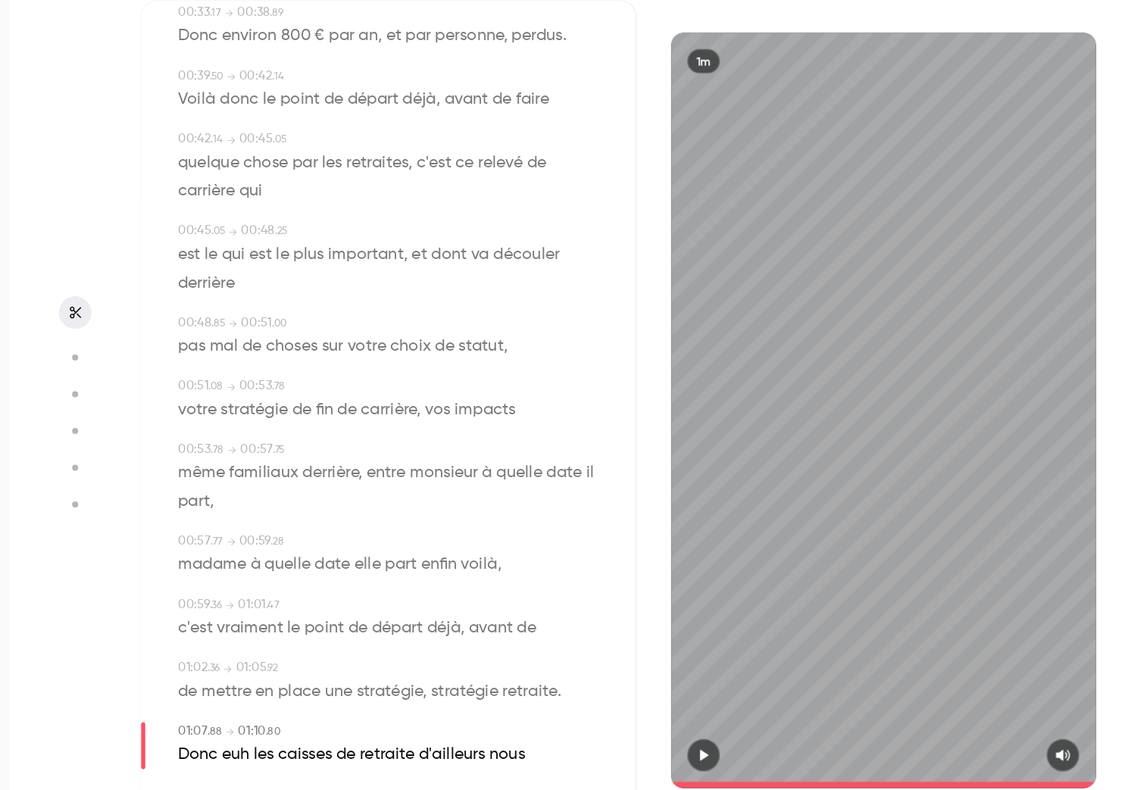
type input "****"
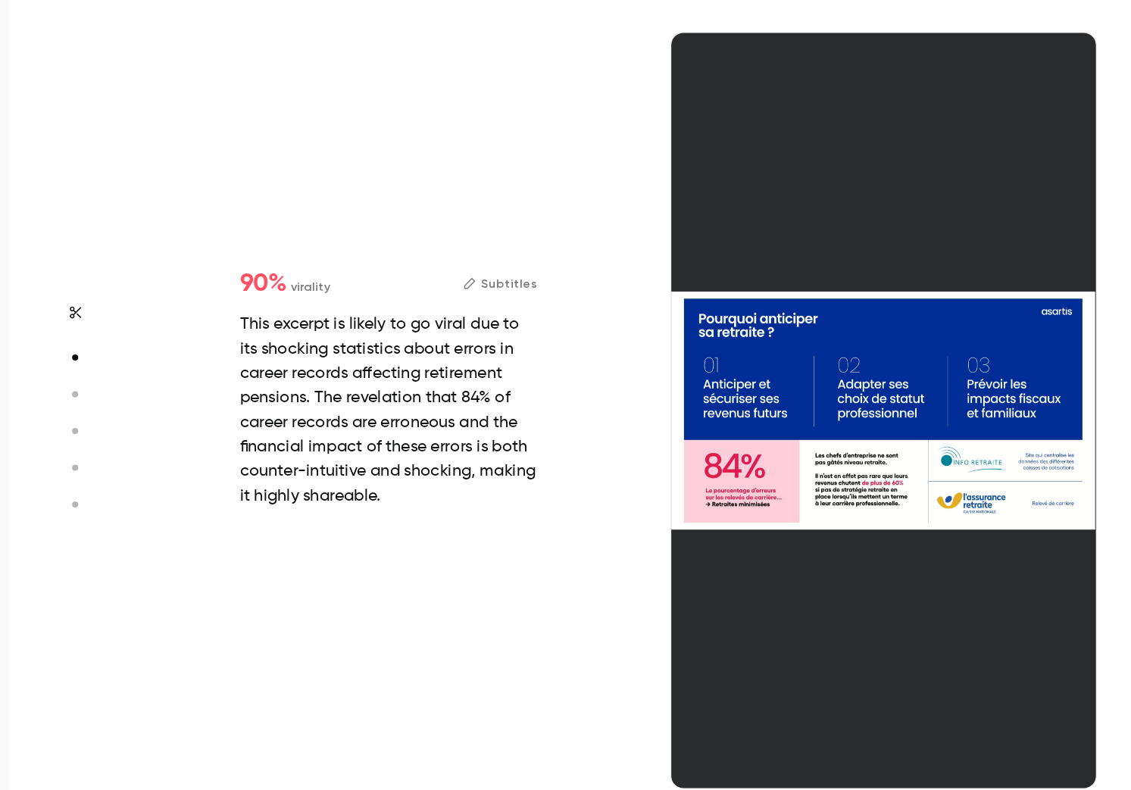
type input "*"
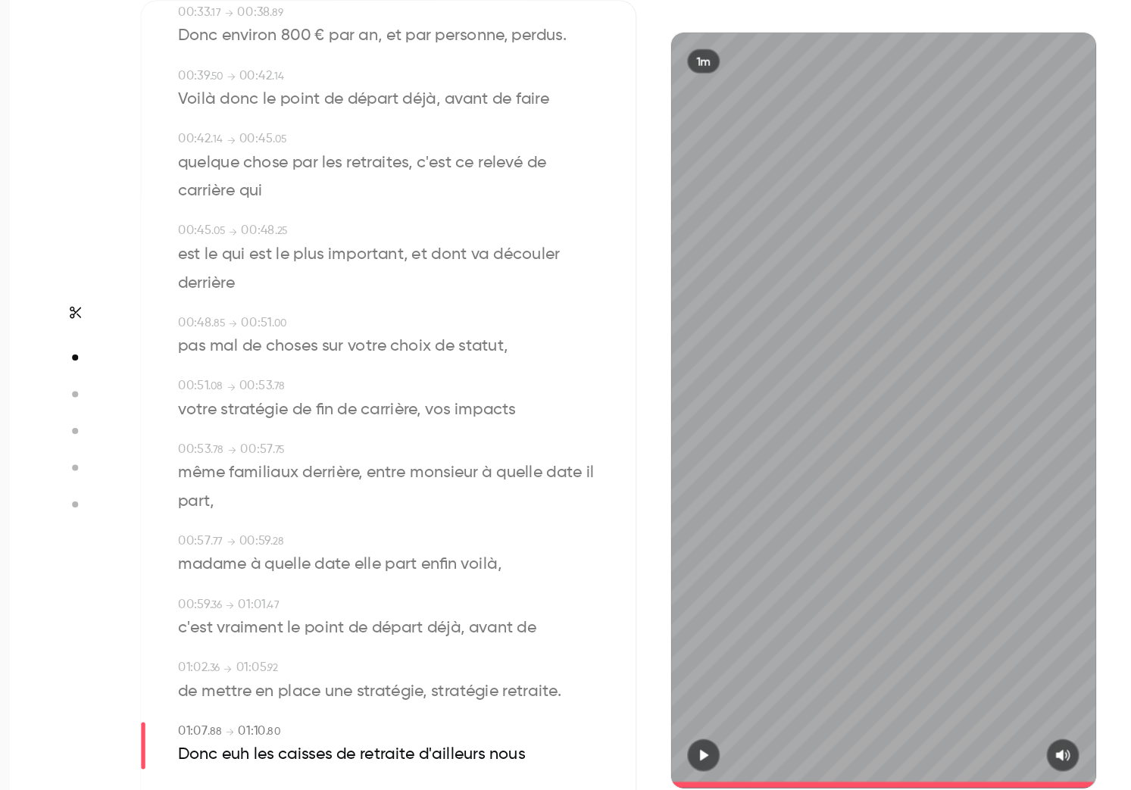
type input "****"
type input "*"
type input "****"
type input "*"
click at [579, 650] on span "retraite" at bounding box center [575, 655] width 41 height 21
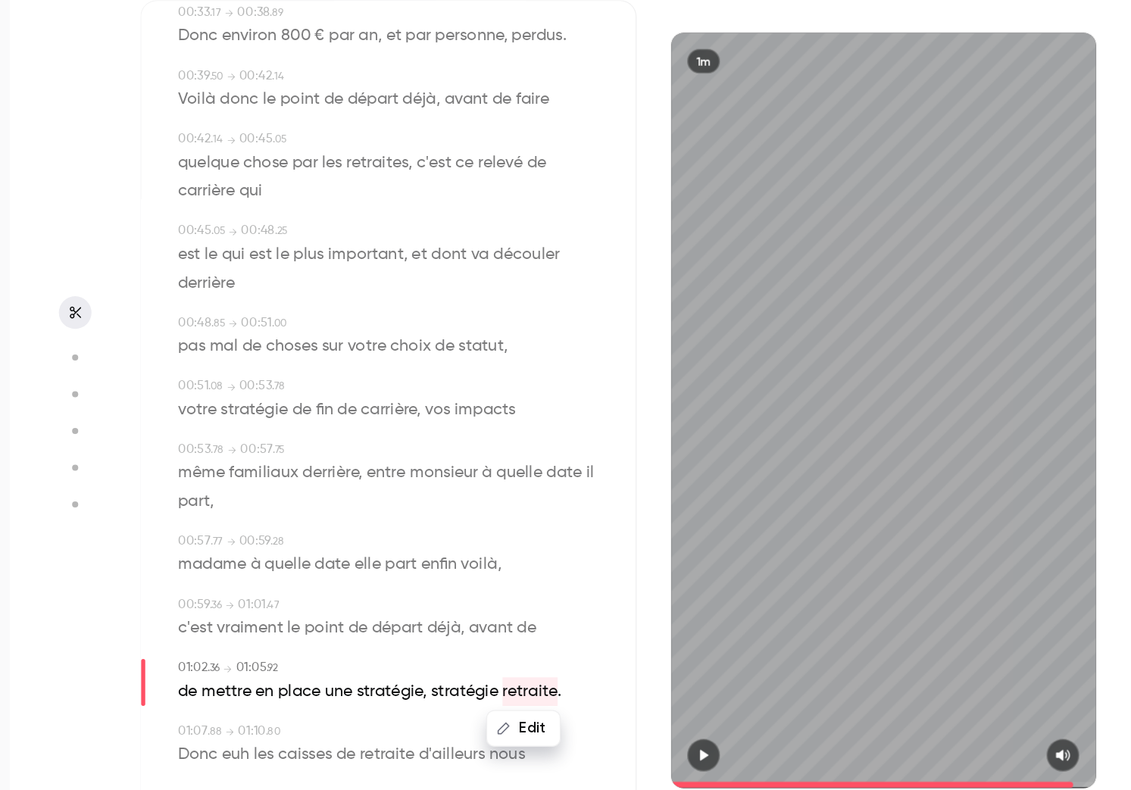
click at [578, 681] on button "Edit" at bounding box center [571, 683] width 52 height 24
click at [572, 682] on input "********" at bounding box center [513, 688] width 136 height 30
click at [609, 690] on button "Replace" at bounding box center [618, 688] width 68 height 30
click at [667, 673] on div "1m" at bounding box center [838, 447] width 368 height 561
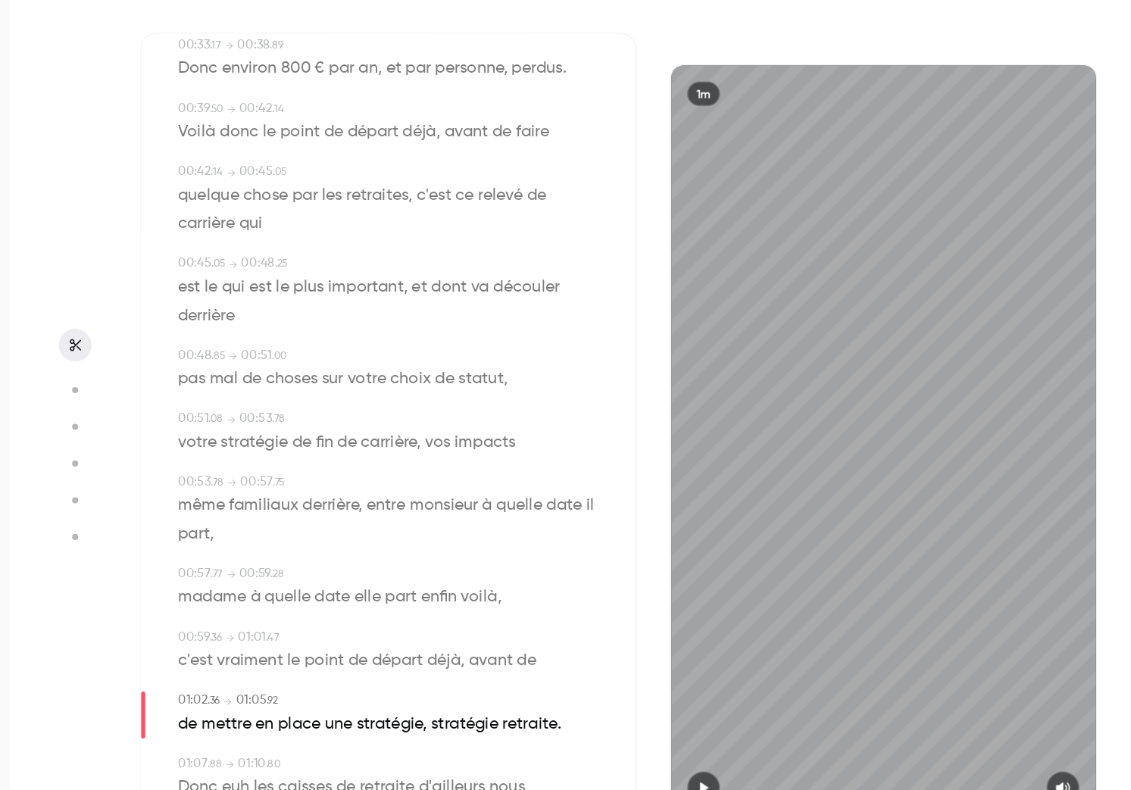
type input "****"
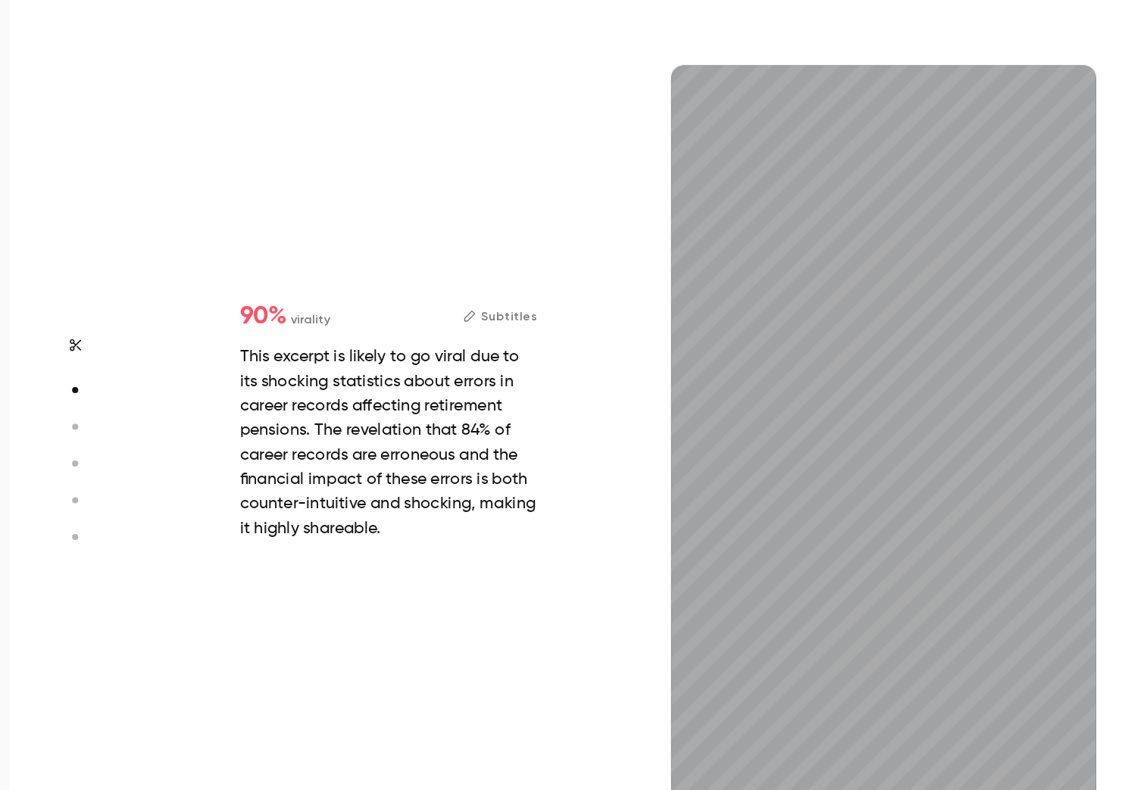
type input "***"
type input "****"
type input "***"
type input "****"
type input "*"
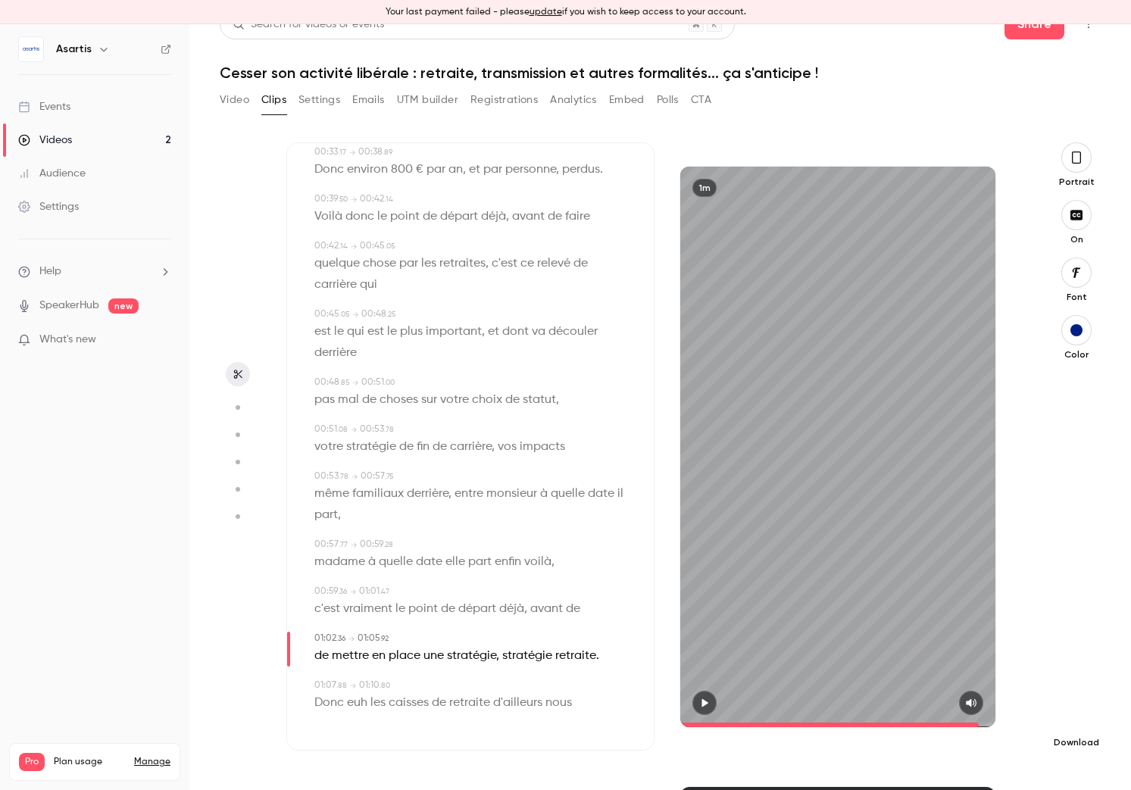
click at [908, 712] on icon "button" at bounding box center [1076, 718] width 18 height 12
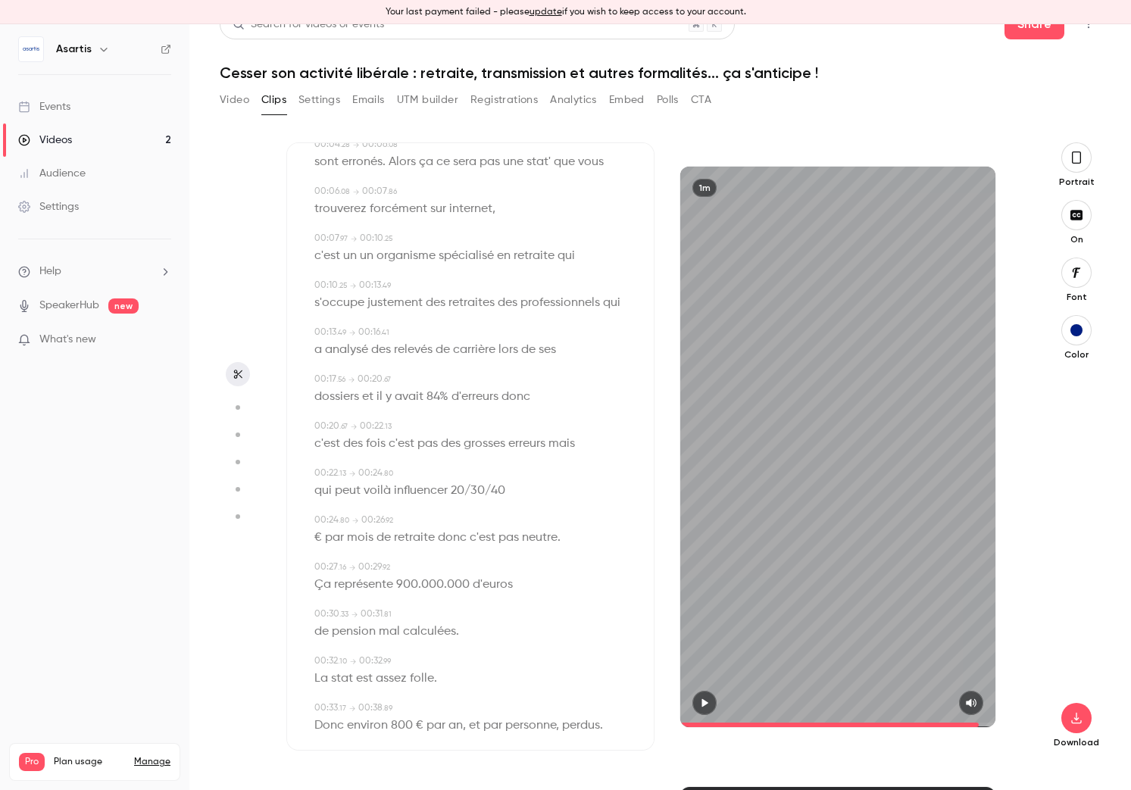
scroll to position [98, 0]
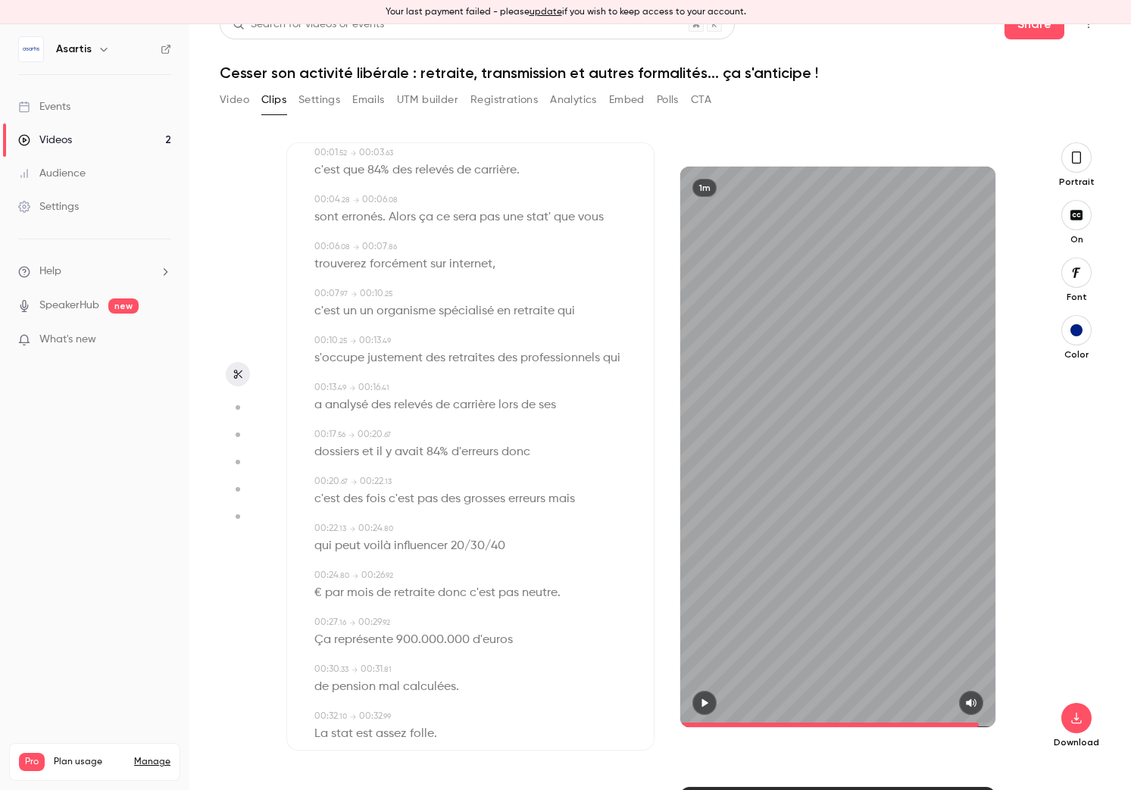
click at [362, 314] on span "un" at bounding box center [367, 311] width 14 height 21
type input "*"
click at [361, 339] on button "Edit" at bounding box center [361, 338] width 52 height 24
click at [461, 339] on button "Replace" at bounding box center [464, 344] width 68 height 30
click at [374, 542] on span "€" at bounding box center [376, 546] width 8 height 21
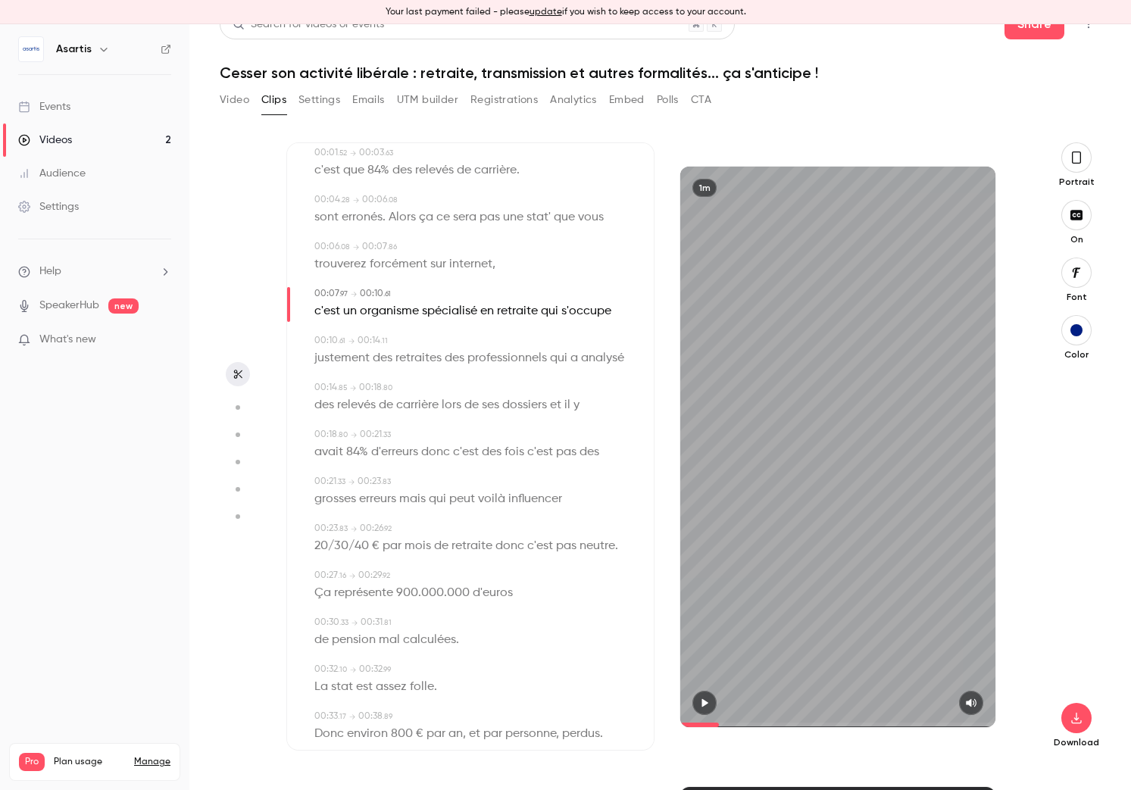
type input "****"
click at [383, 572] on button "Edit" at bounding box center [371, 573] width 52 height 24
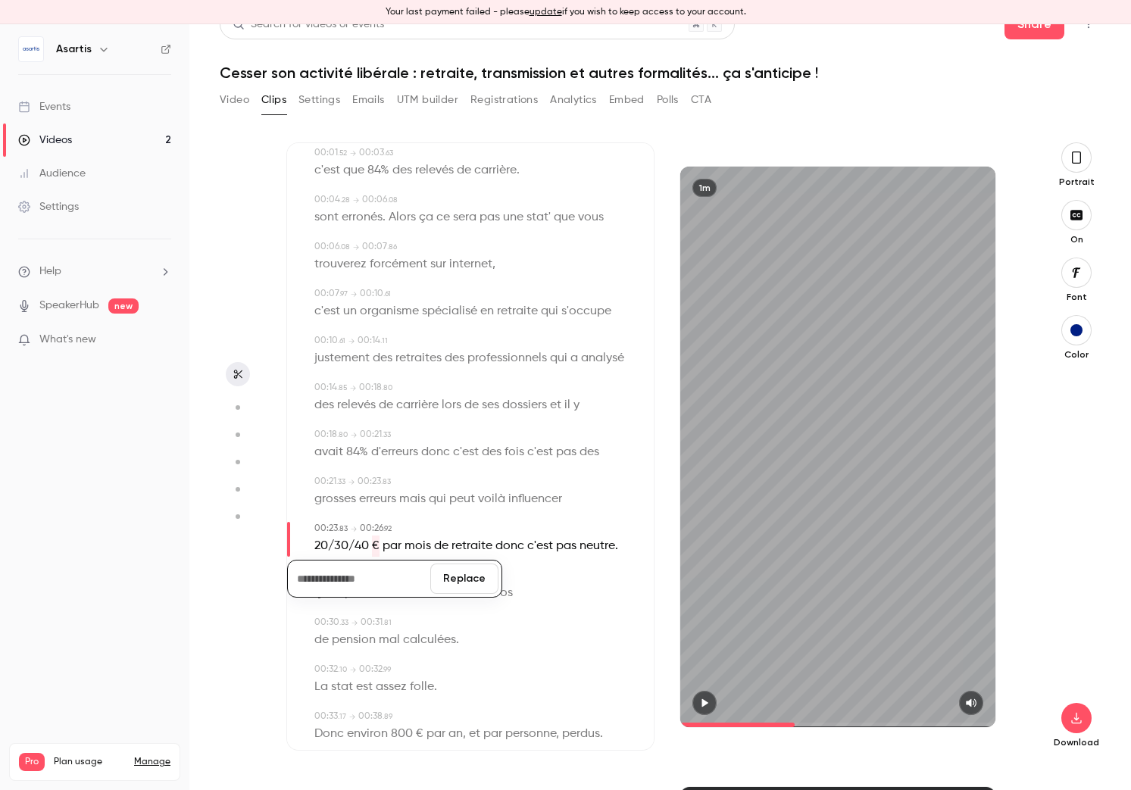
click at [458, 582] on button "Replace" at bounding box center [464, 579] width 68 height 30
type input "****"
click at [364, 548] on span "20/30/40" at bounding box center [341, 546] width 55 height 21
click at [343, 569] on button "Edit" at bounding box center [337, 573] width 52 height 24
click at [359, 576] on input "********" at bounding box center [359, 579] width 136 height 30
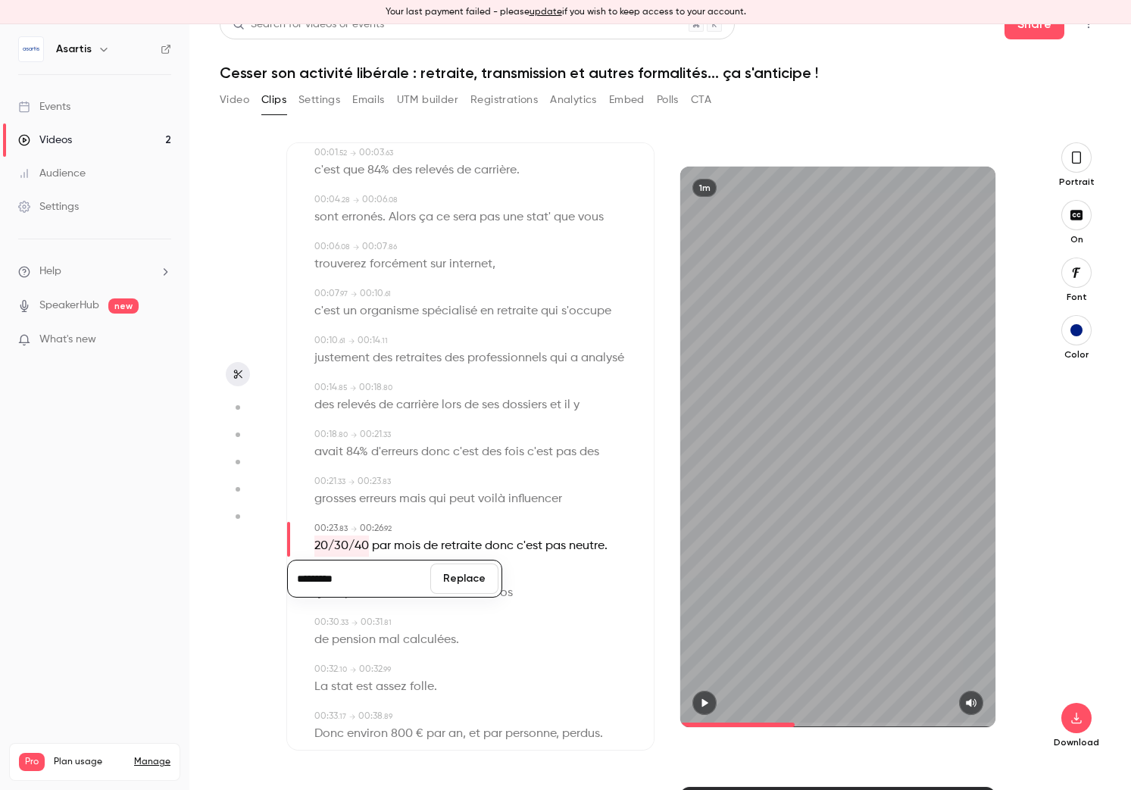
type input "*********"
click at [474, 583] on button "Replace" at bounding box center [464, 579] width 68 height 30
click at [595, 630] on div "de pension mal calculées ." at bounding box center [471, 639] width 315 height 21
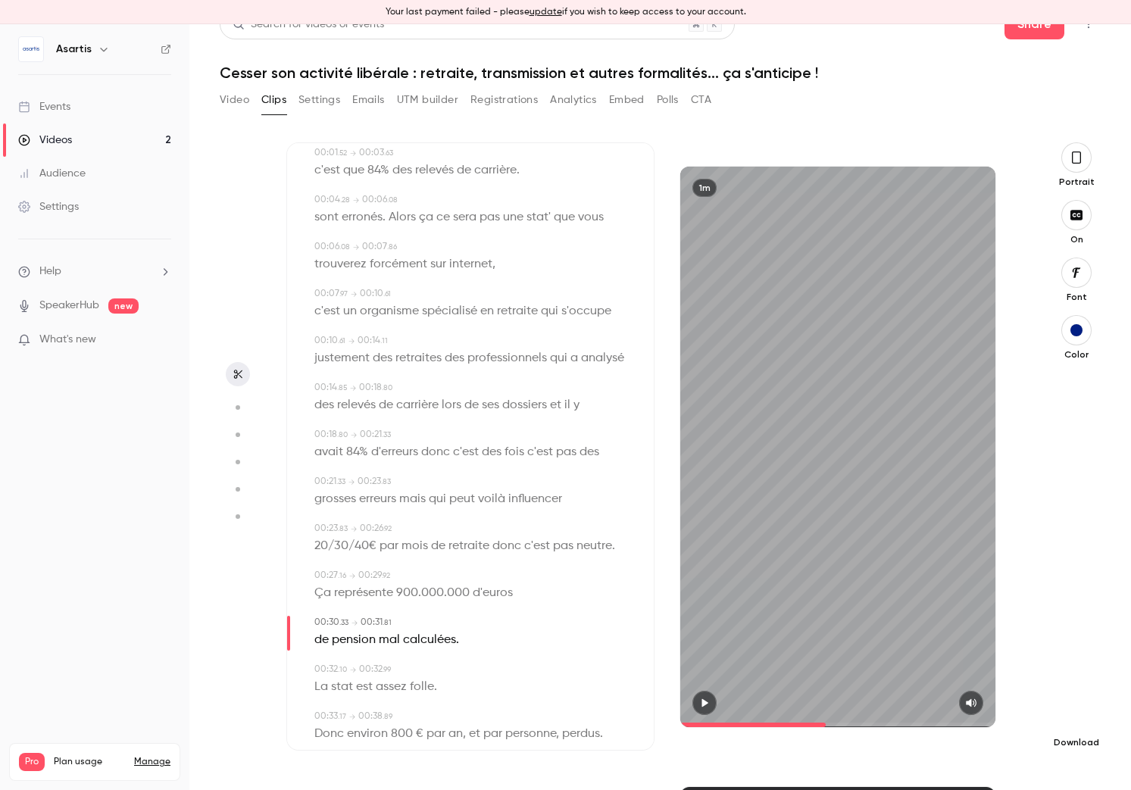
click at [908, 714] on button "button" at bounding box center [1076, 718] width 30 height 30
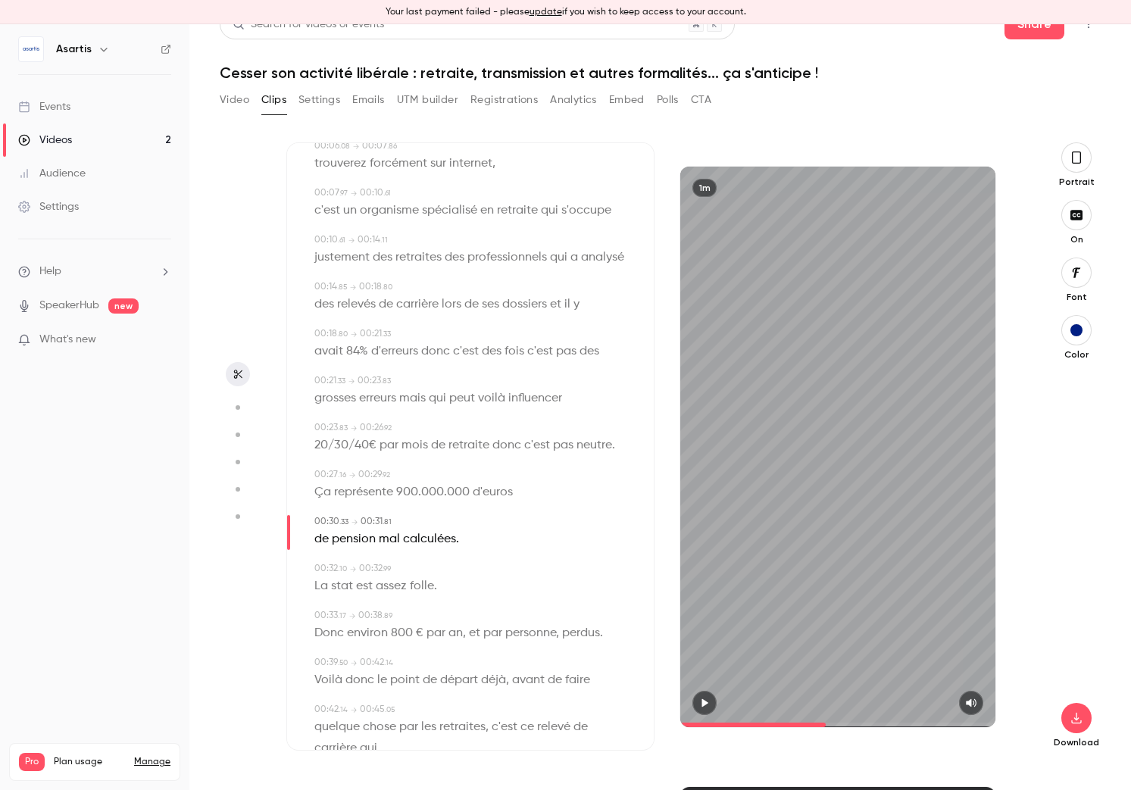
scroll to position [684, 0]
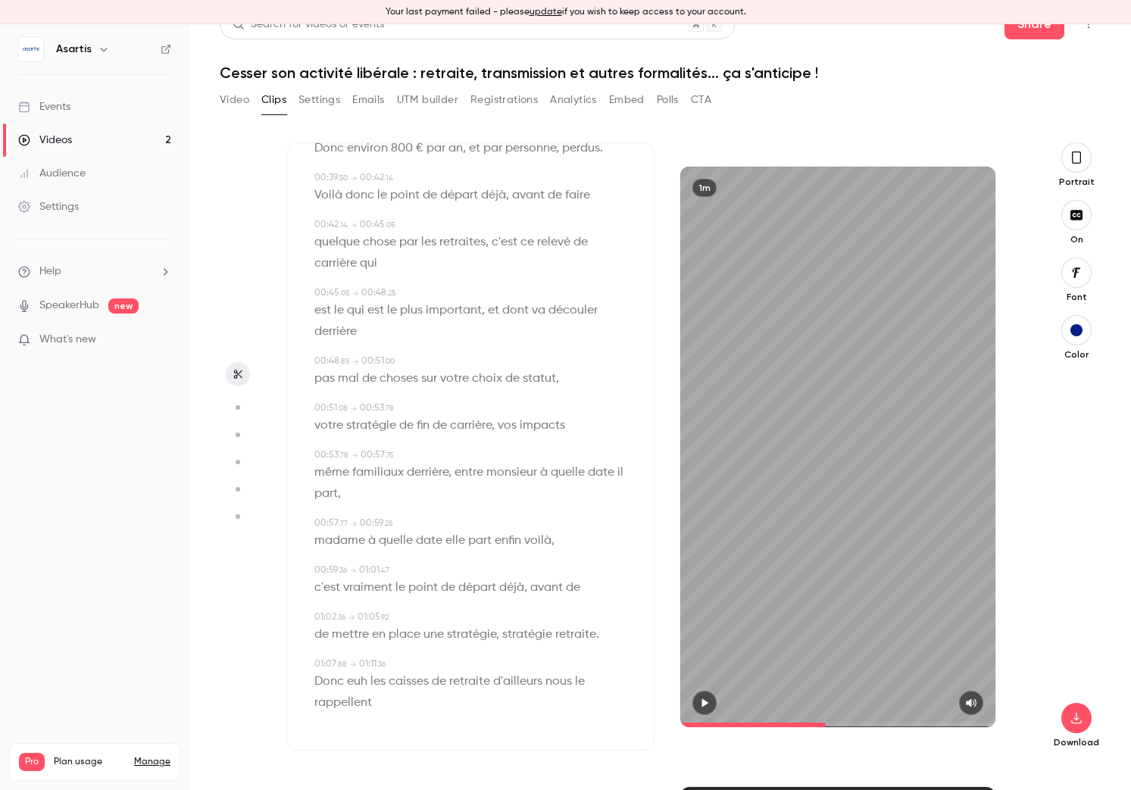
click at [237, 381] on button "button" at bounding box center [238, 374] width 24 height 24
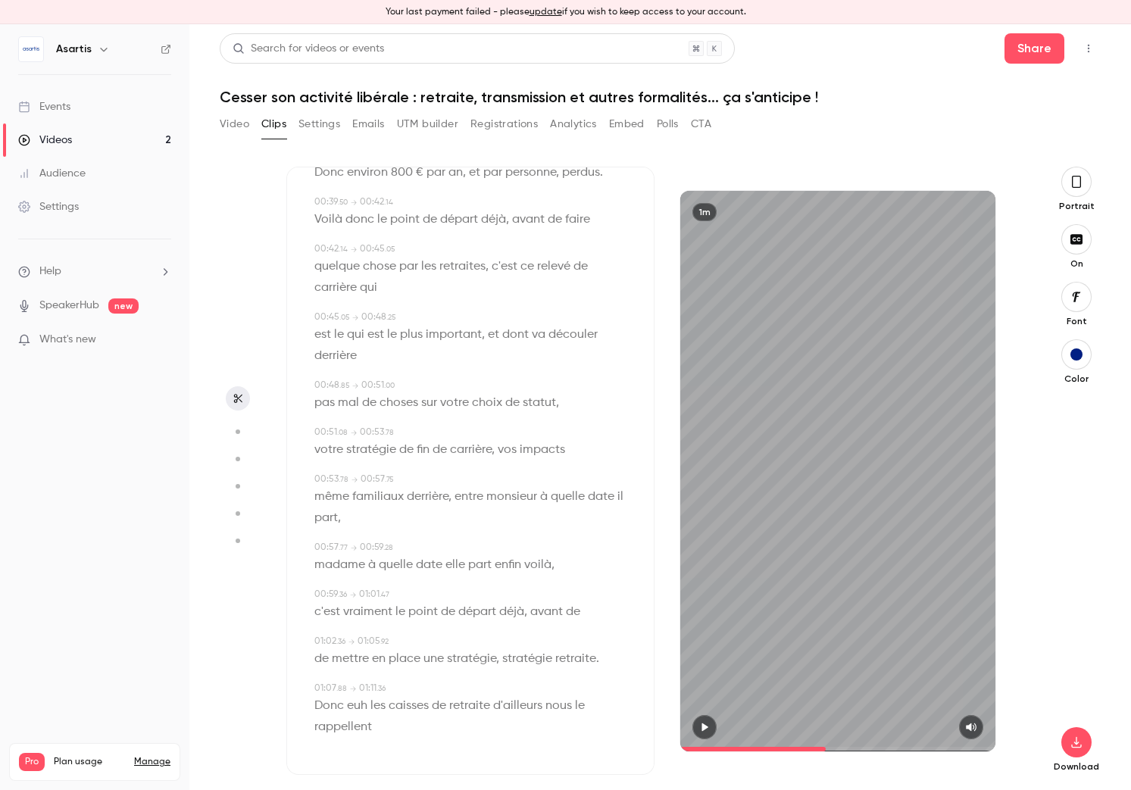
click at [270, 115] on button "Clips" at bounding box center [273, 124] width 25 height 24
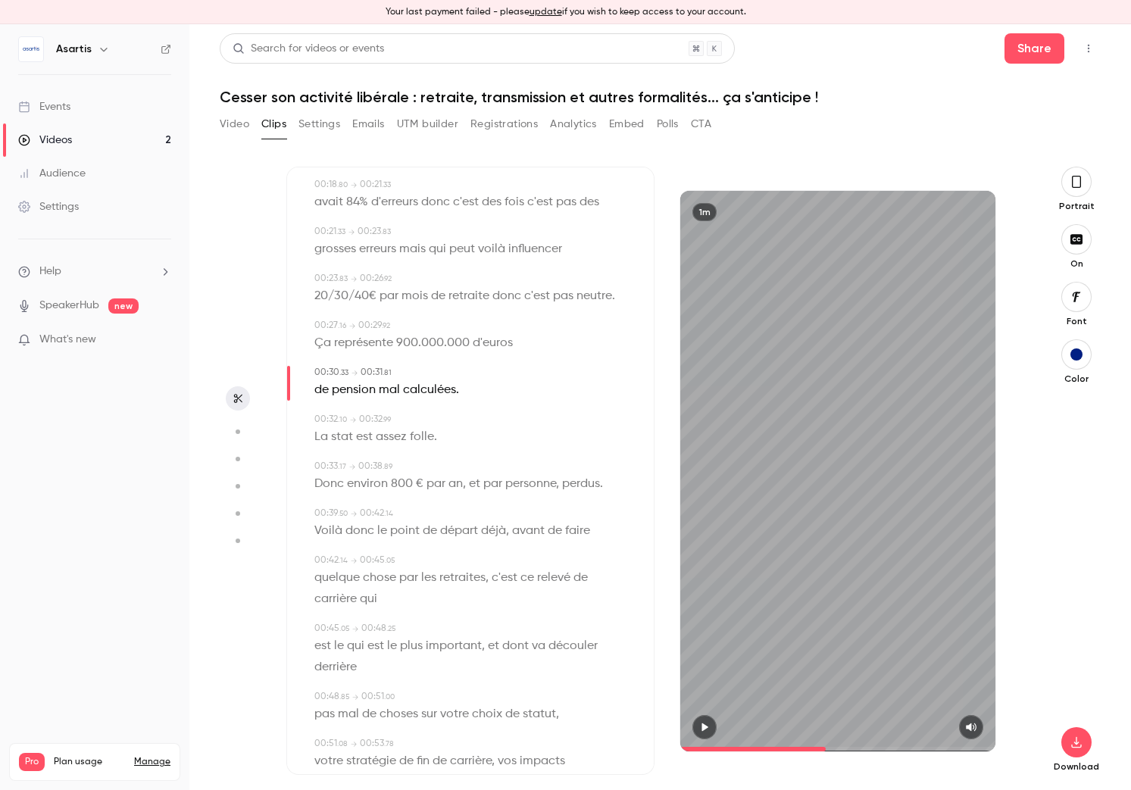
scroll to position [684, 0]
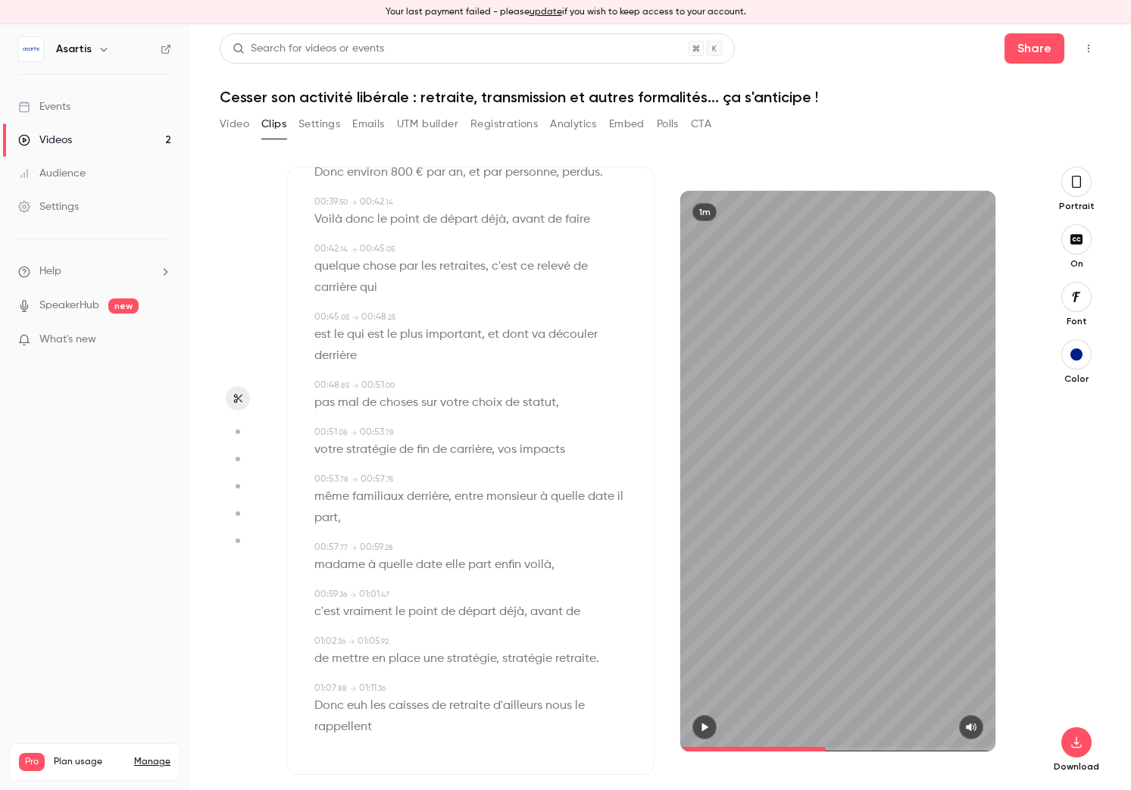
click at [411, 390] on div "00:48 . 85 → 00:51 . 00" at bounding box center [471, 386] width 315 height 14
click at [408, 435] on div "00:51 . 08 → 00:53 . 78 votre stratégie de fin de carrière, vos impacts" at bounding box center [470, 443] width 318 height 35
type input "****"
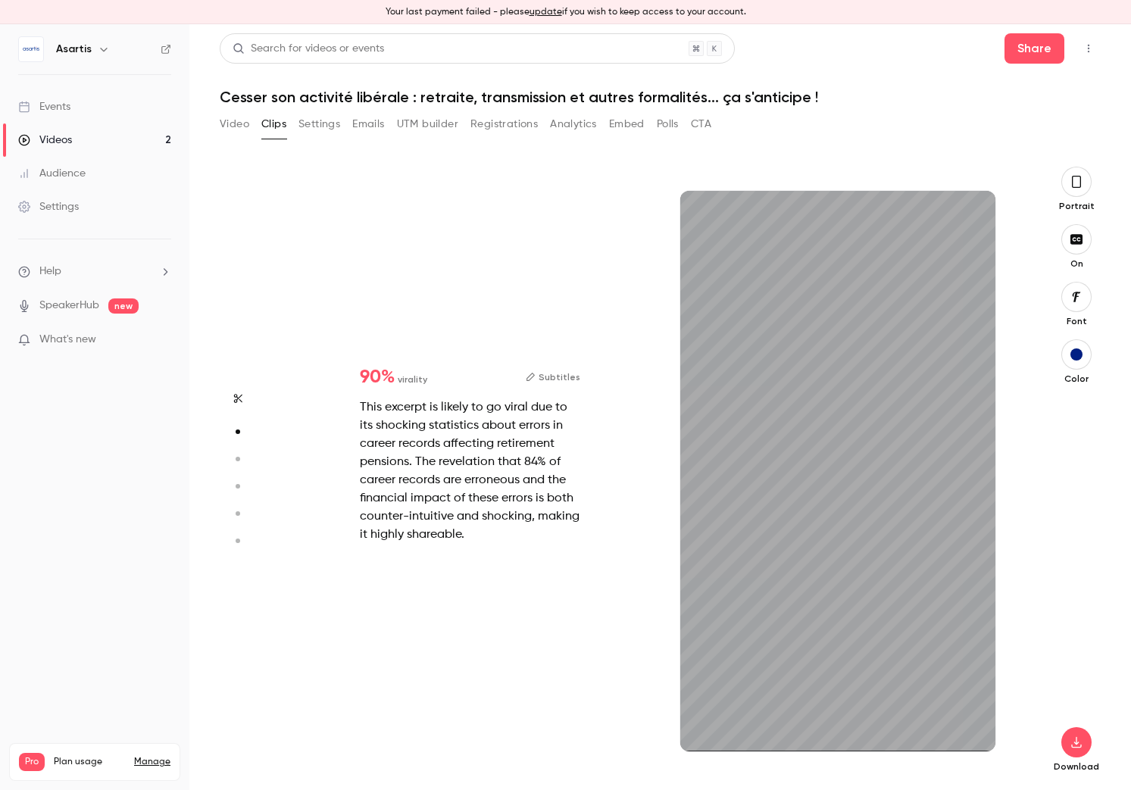
scroll to position [620, 0]
type input "***"
click at [239, 404] on button "button" at bounding box center [238, 398] width 24 height 24
type input "****"
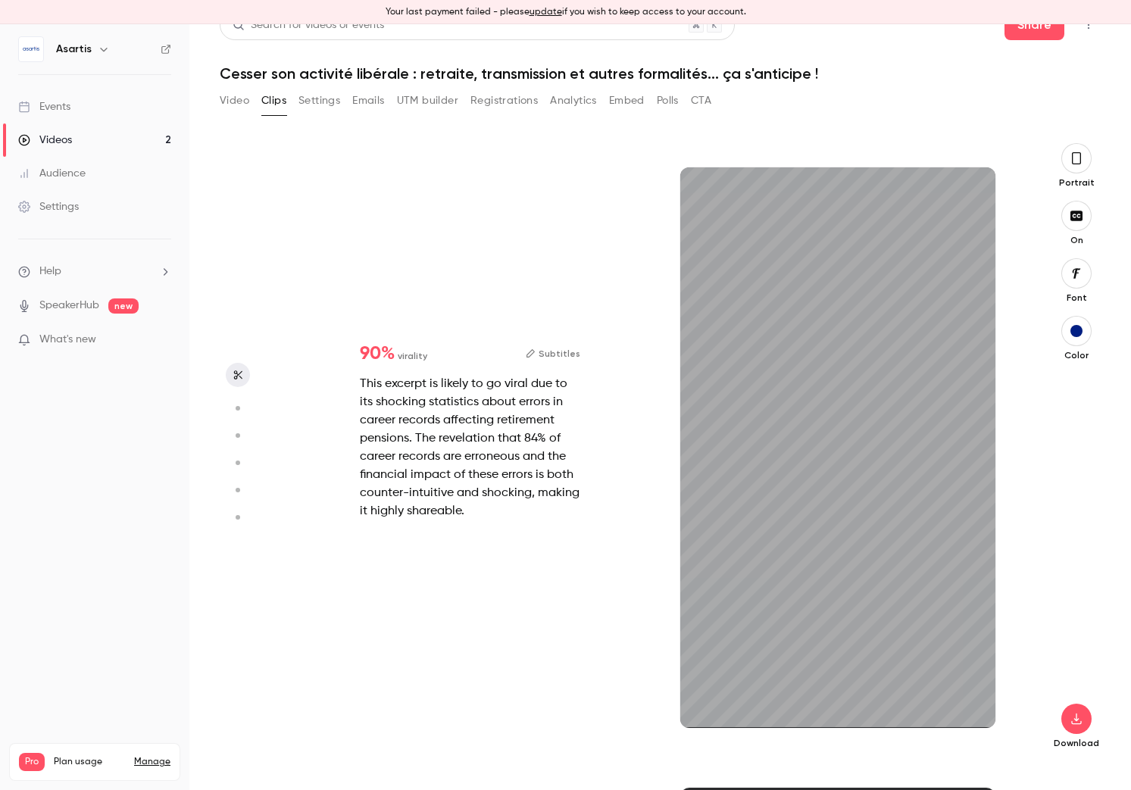
type input "***"
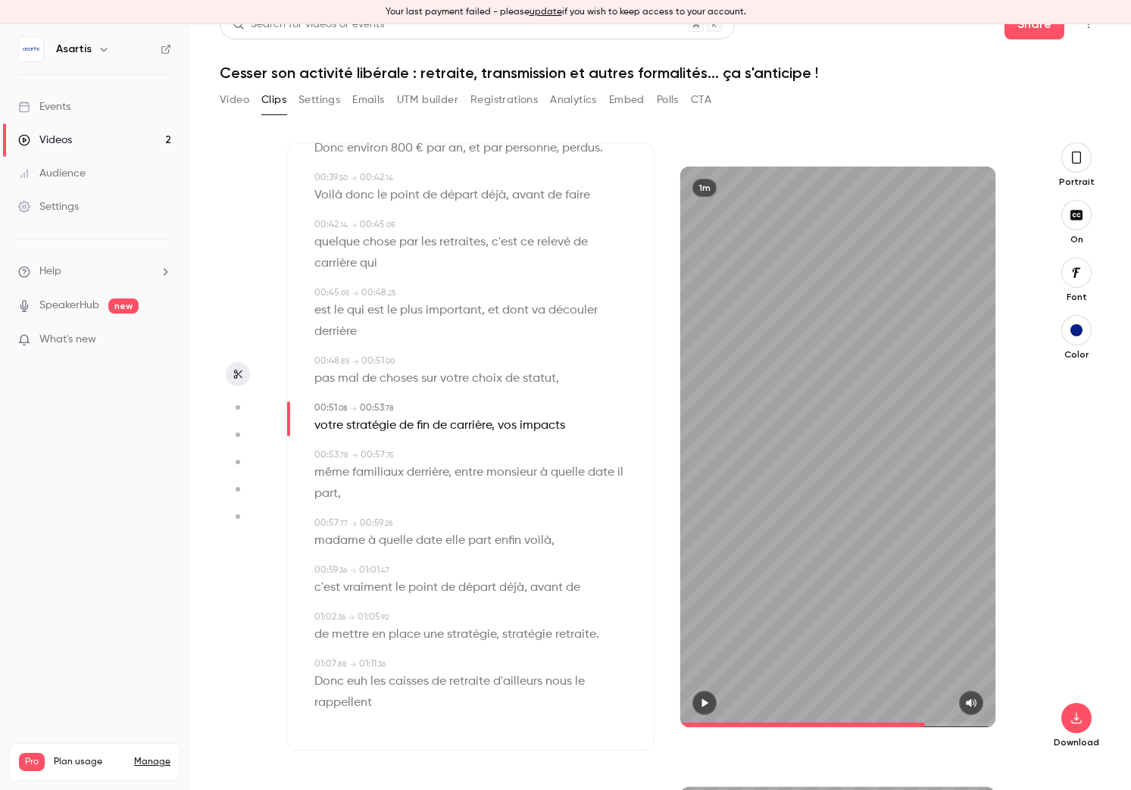
type input "****"
type input "*"
type input "****"
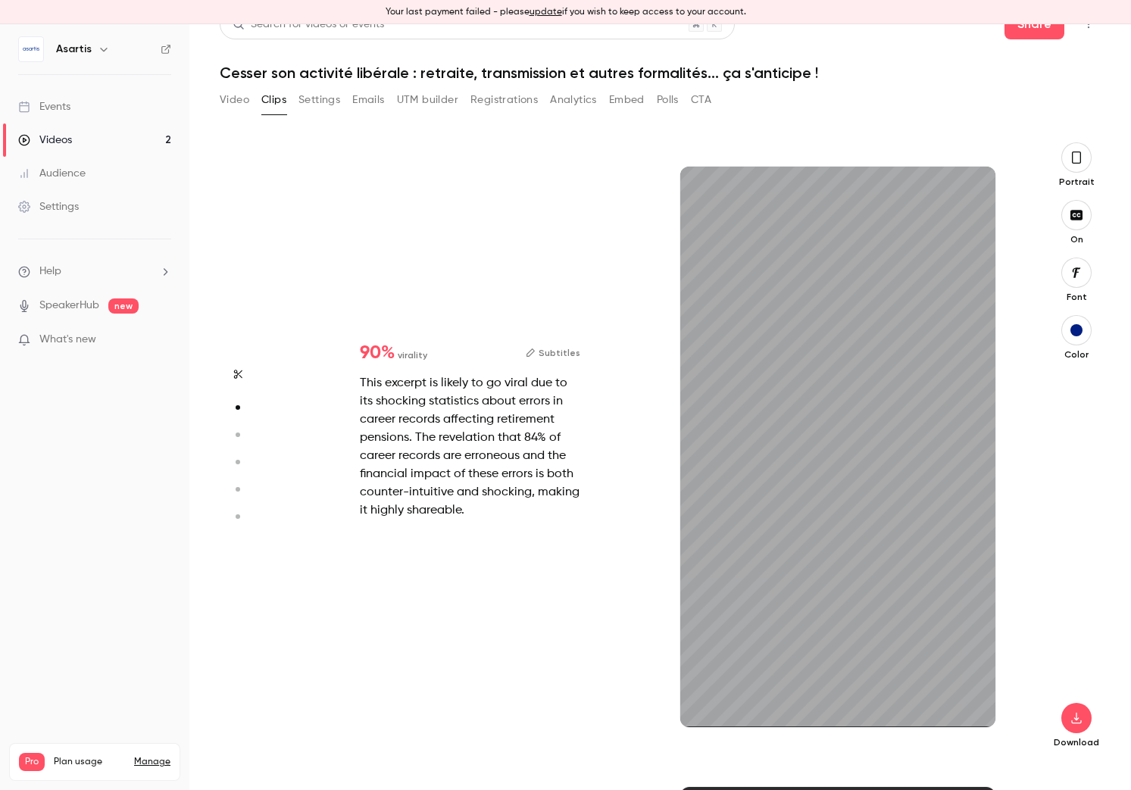
type input "***"
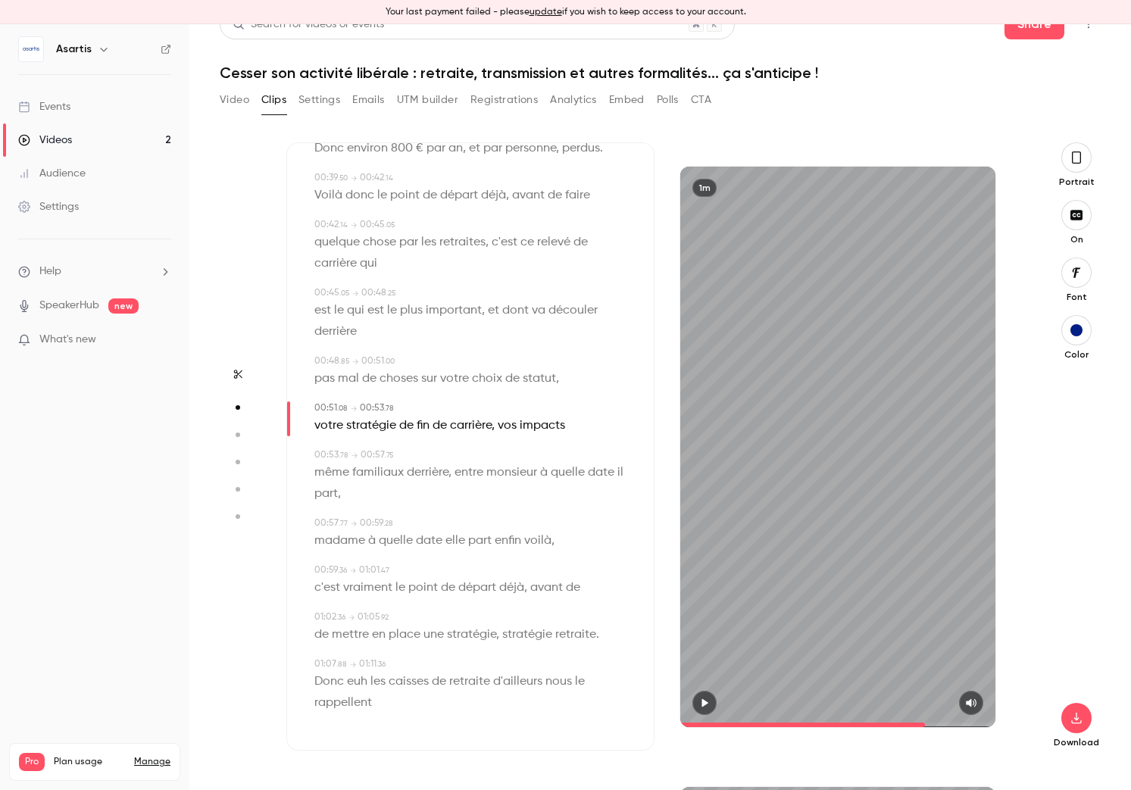
type input "****"
type input "***"
type input "****"
type input "*"
click at [436, 325] on p "est le qui est le plus important, et dont va découler derrière" at bounding box center [471, 321] width 315 height 42
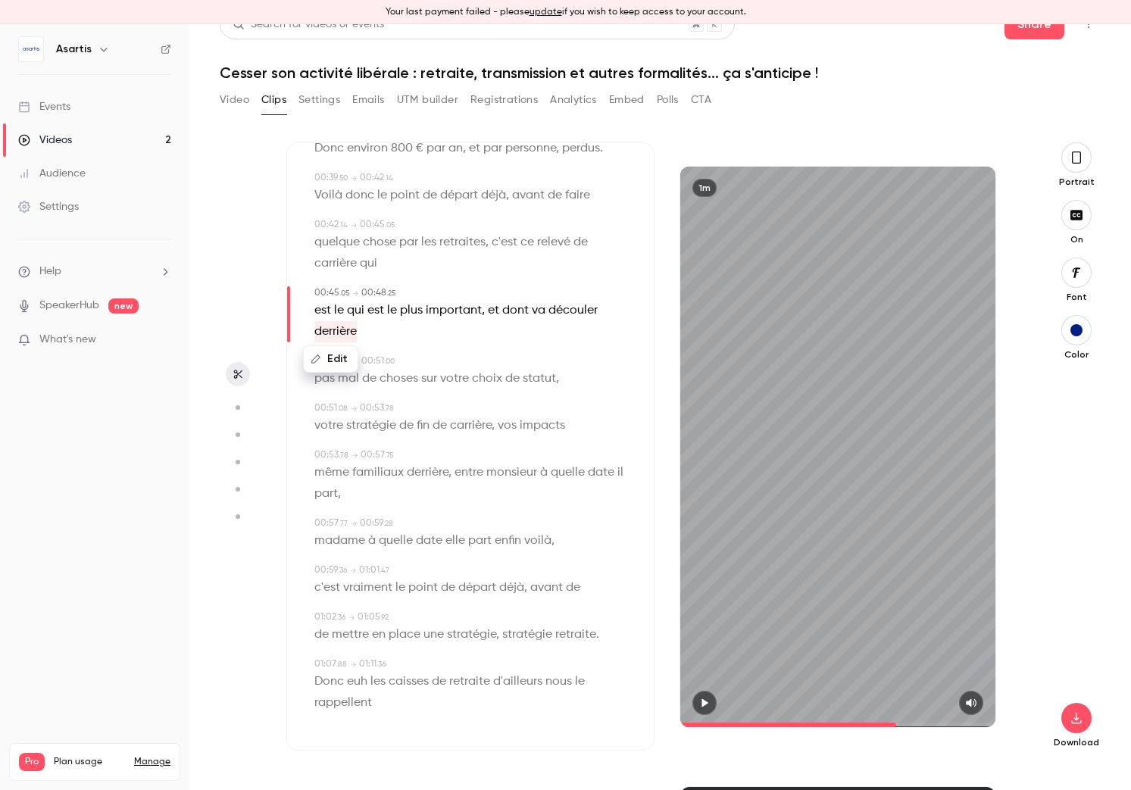
type input "****"
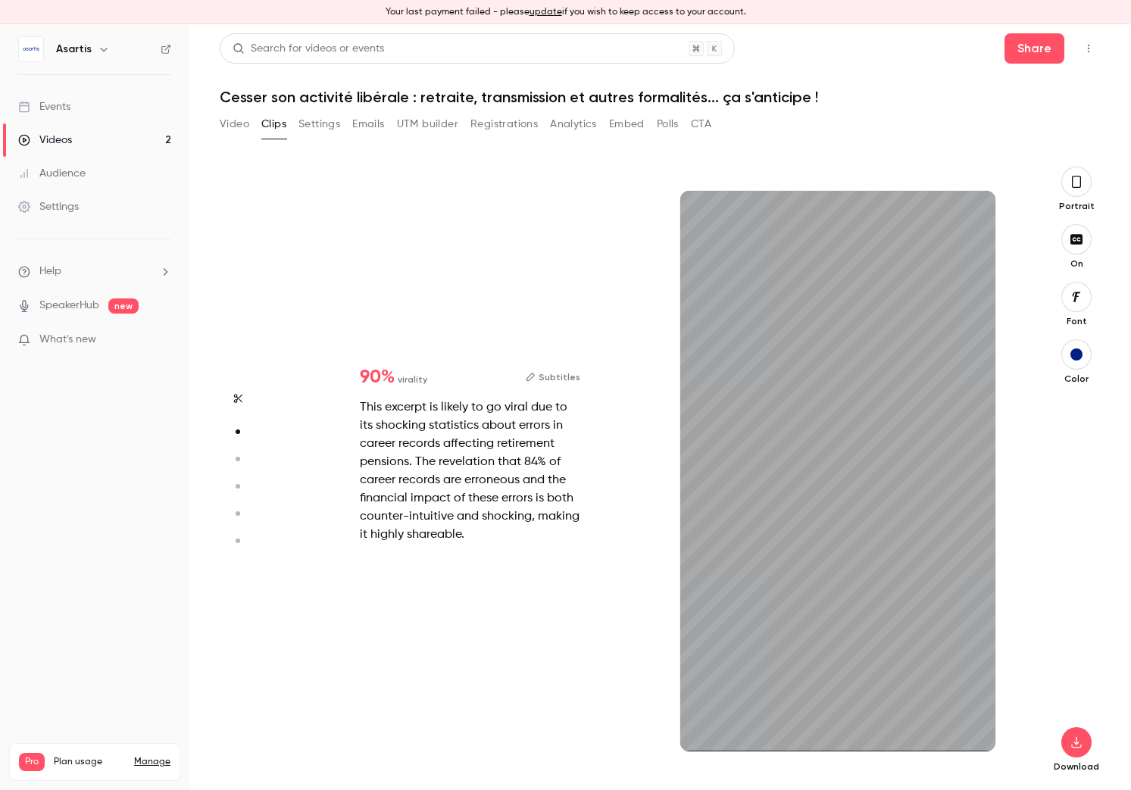
type input "***"
type input "****"
type input "***"
type input "****"
type input "*"
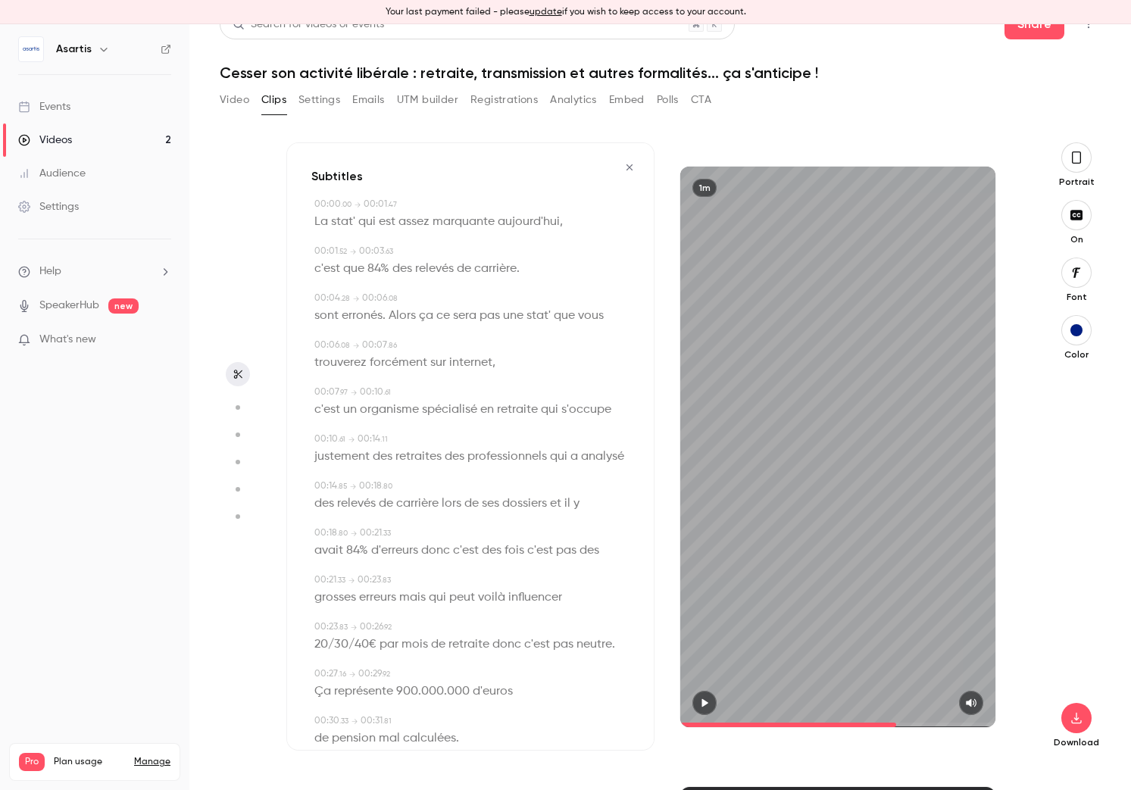
click at [633, 168] on icon "button" at bounding box center [629, 167] width 12 height 11
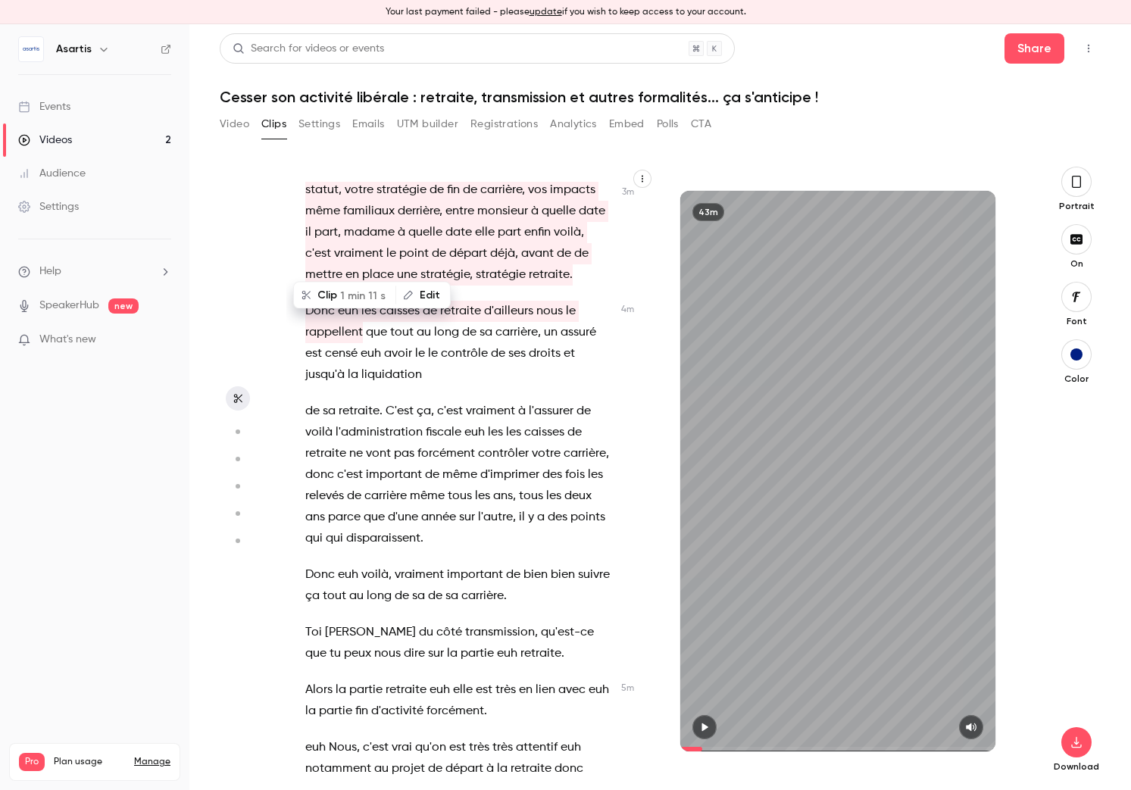
scroll to position [1721, 0]
click at [493, 344] on span "de" at bounding box center [498, 354] width 14 height 21
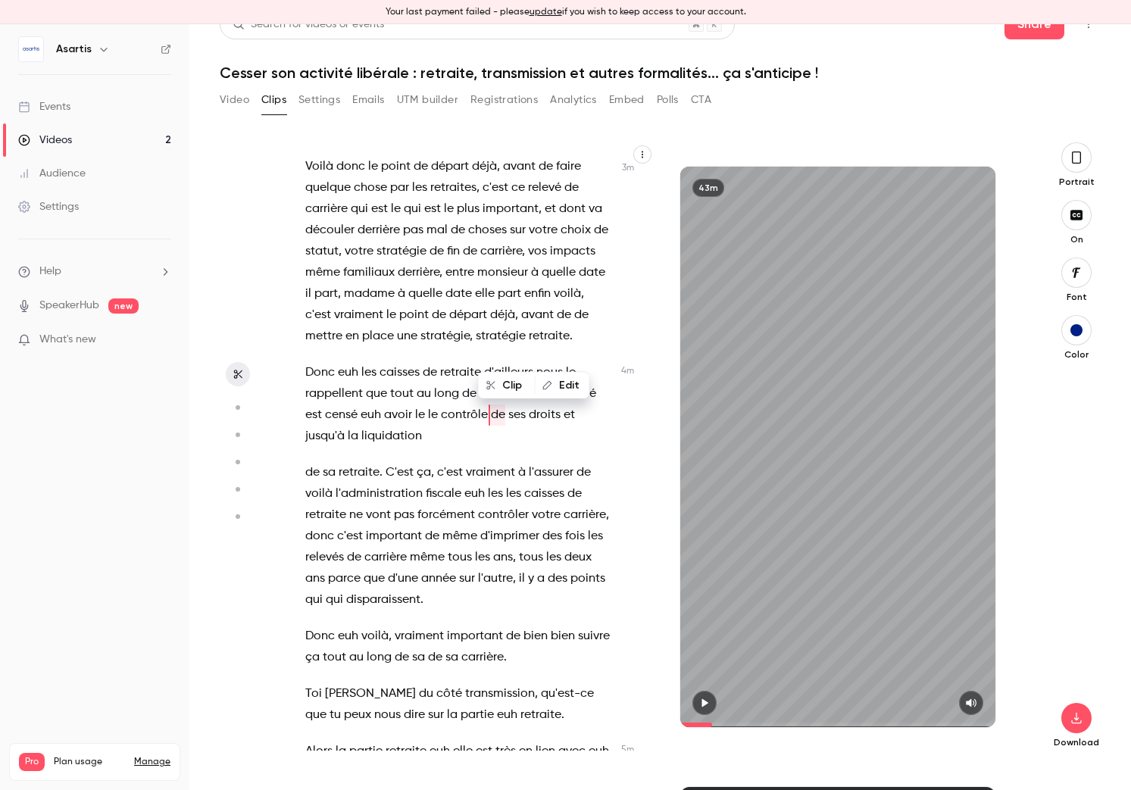
scroll to position [1642, 0]
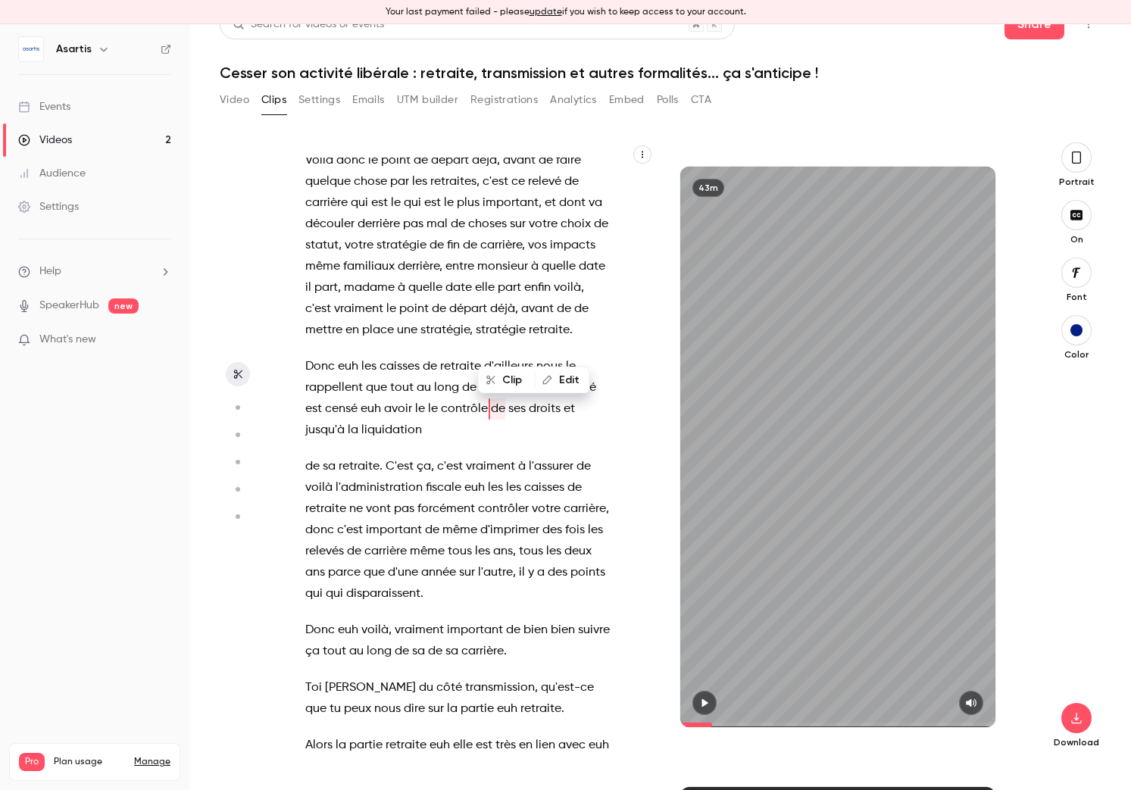
click at [314, 356] on span "Donc" at bounding box center [320, 366] width 30 height 21
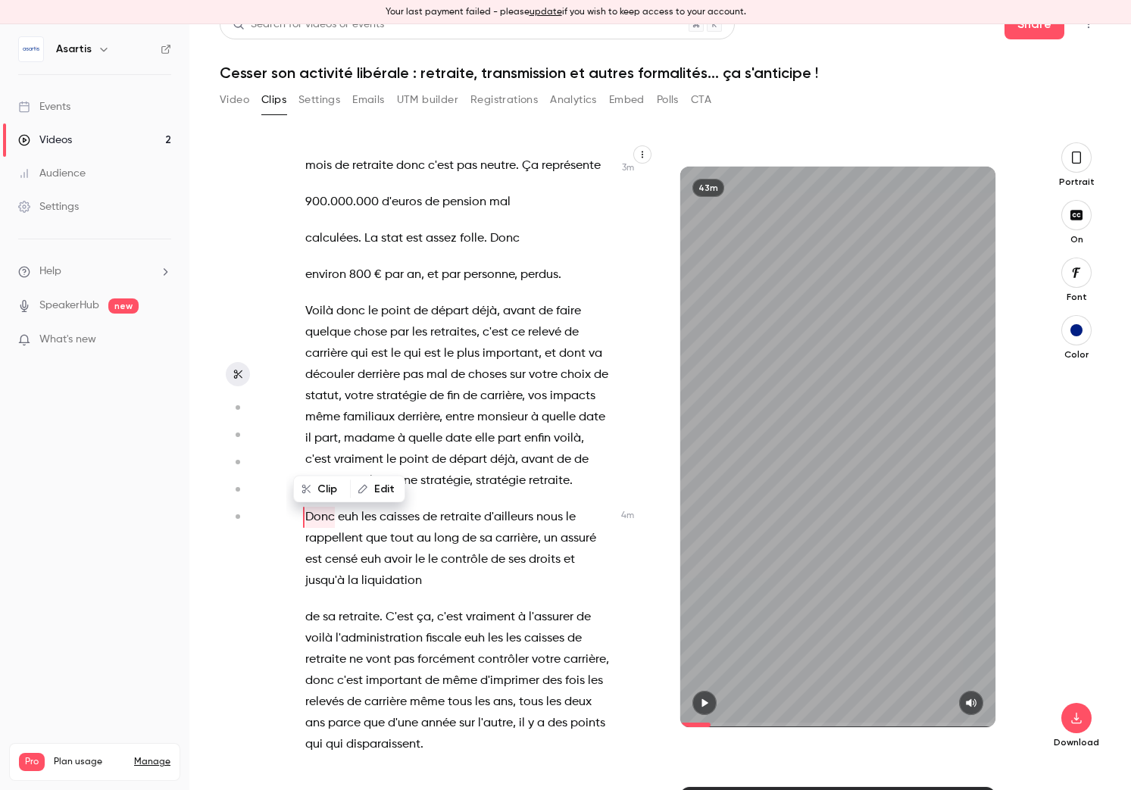
scroll to position [1491, 0]
drag, startPoint x: 437, startPoint y: 553, endPoint x: 438, endPoint y: 576, distance: 23.5
click at [438, 608] on p "de sa retraite . C'est ça , c'est vraiment à l'assurer de voilà l'administratio…" at bounding box center [459, 682] width 308 height 148
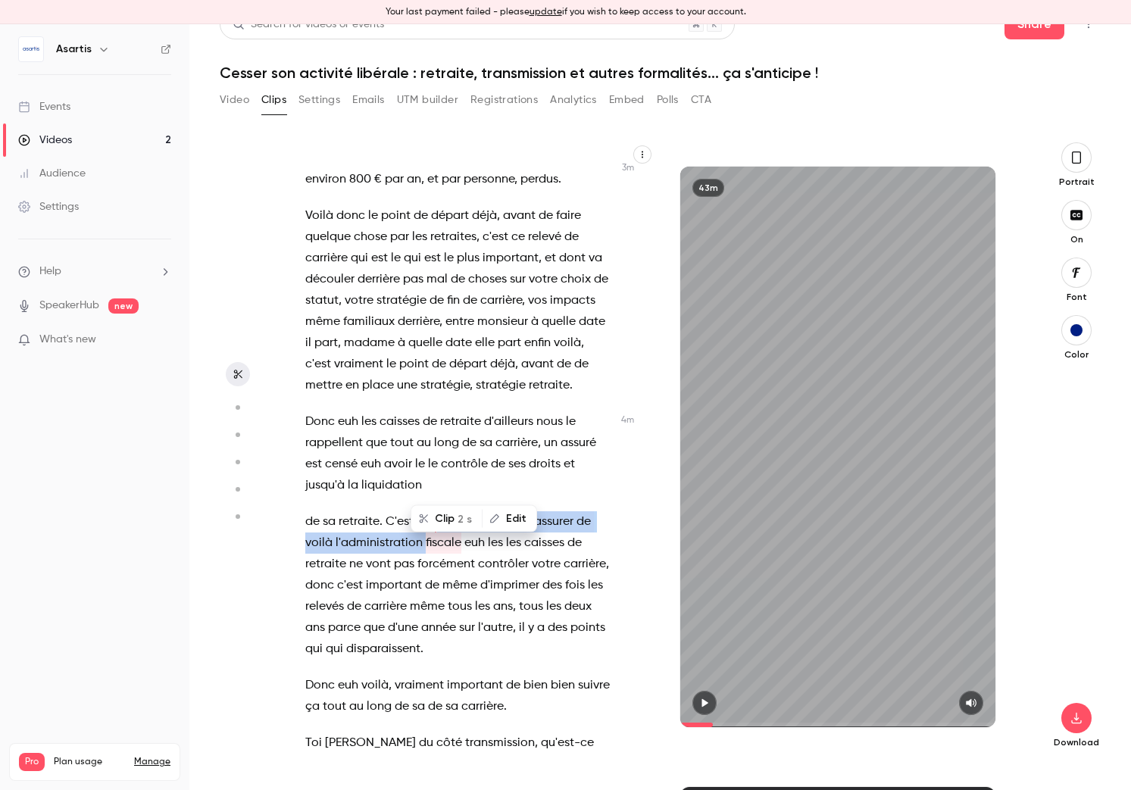
scroll to position [1591, 0]
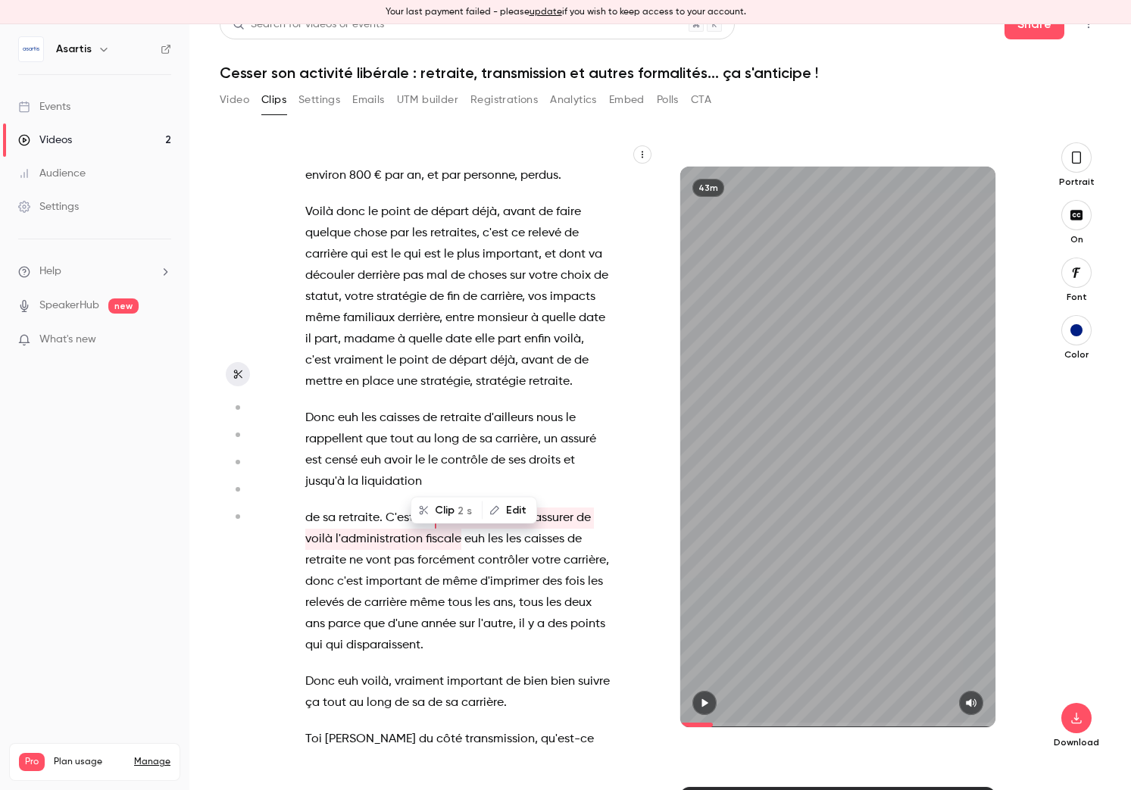
click at [434, 579] on p "de sa retraite . C'est ça , c'est vraiment à l'assurer de voilà l'administratio…" at bounding box center [459, 582] width 308 height 148
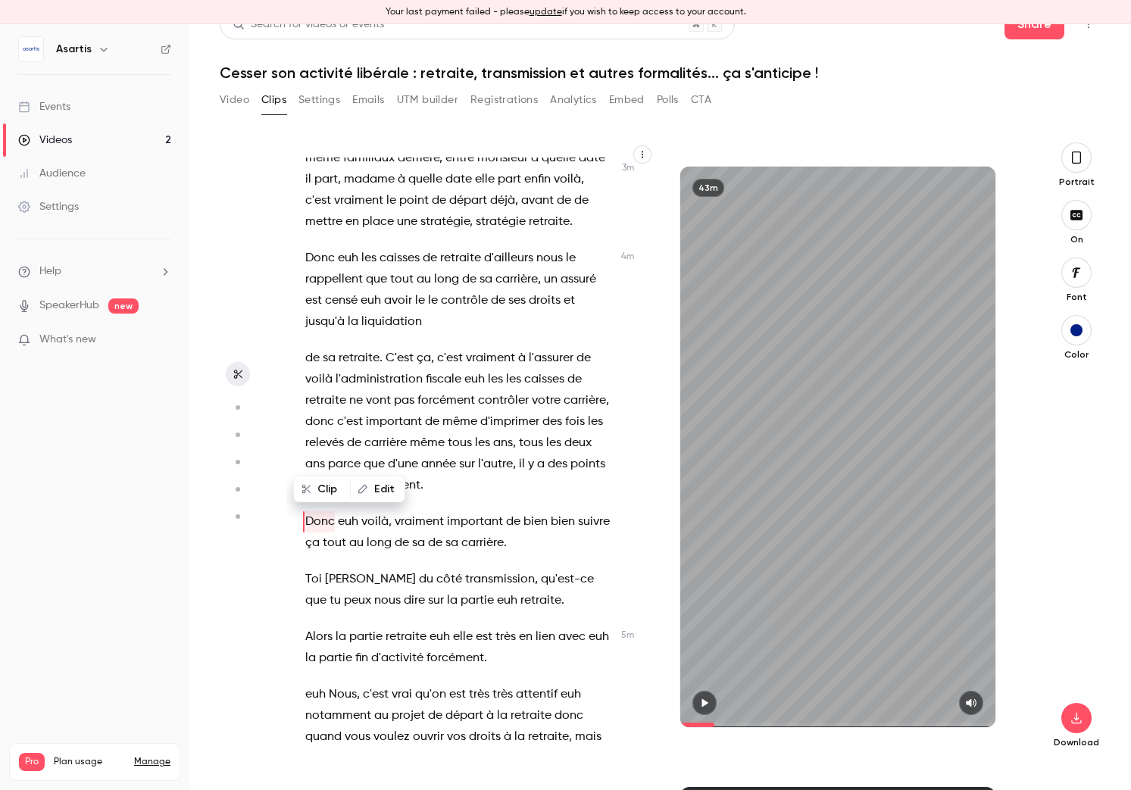
scroll to position [1754, 0]
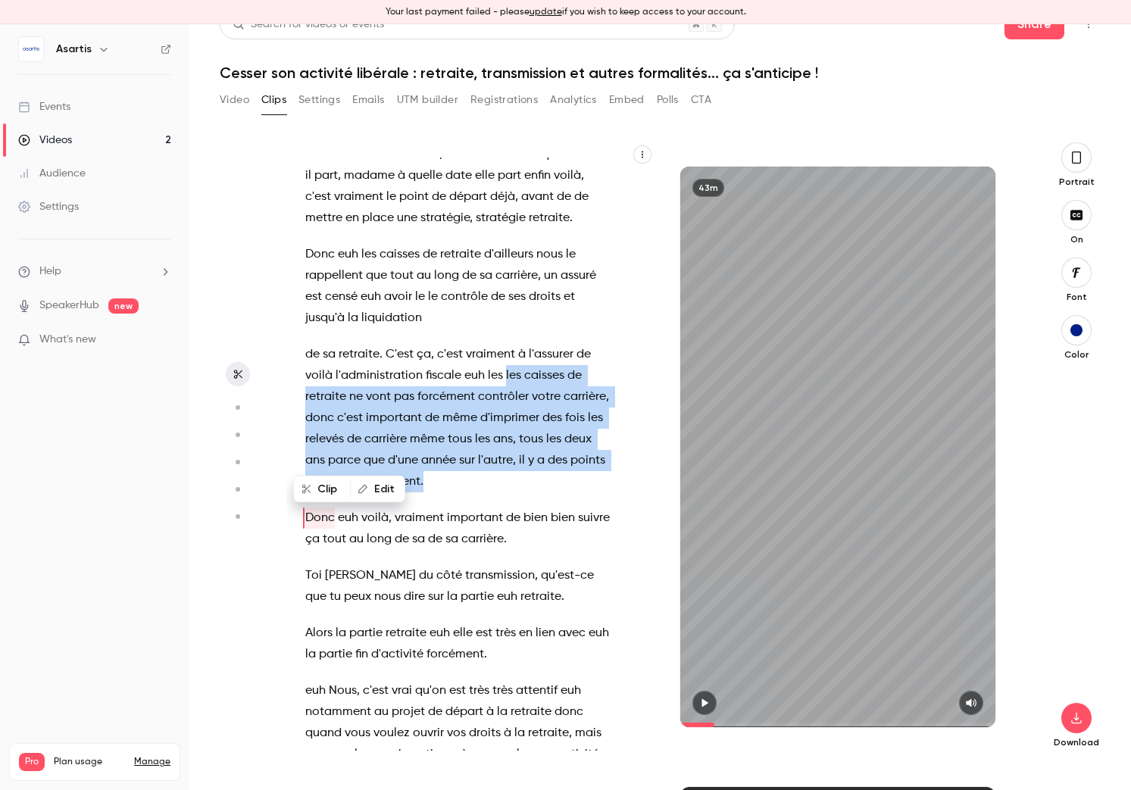
drag, startPoint x: 502, startPoint y: 309, endPoint x: 422, endPoint y: 411, distance: 129.4
click at [422, 411] on p "de sa retraite . C'est ça , c'est vraiment à l'assurer de voilà l'administratio…" at bounding box center [459, 418] width 308 height 148
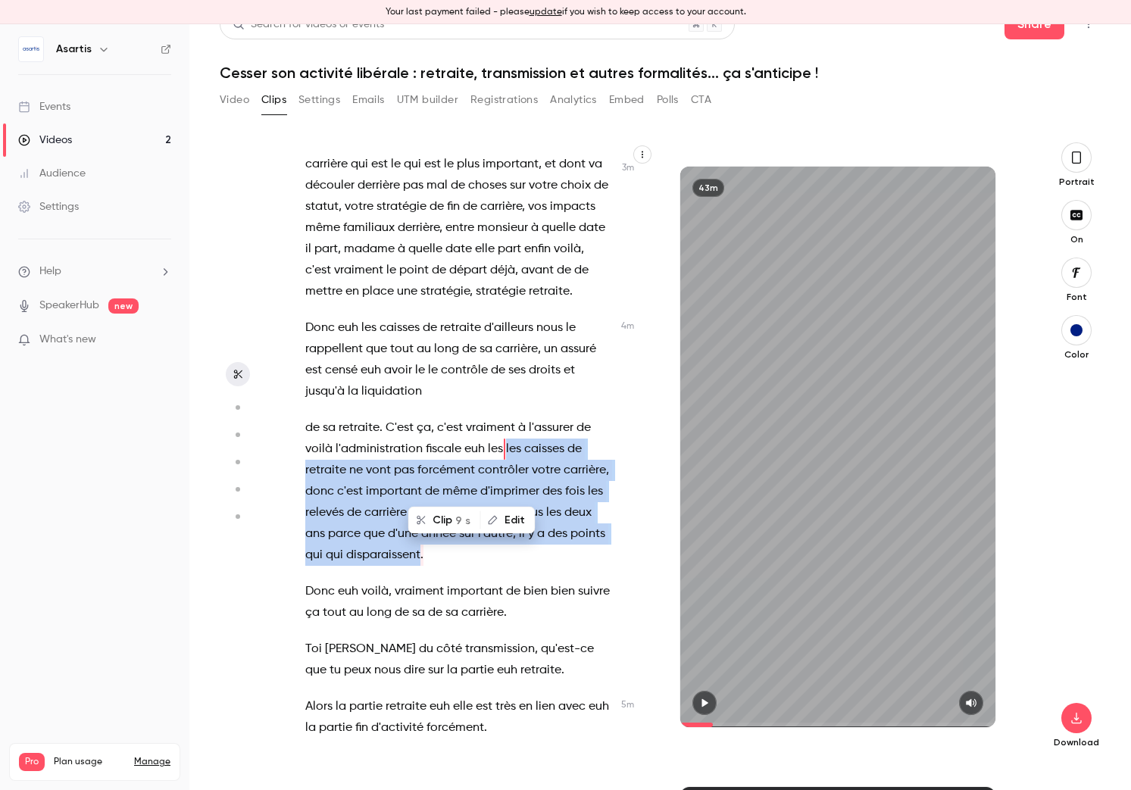
scroll to position [1695, 0]
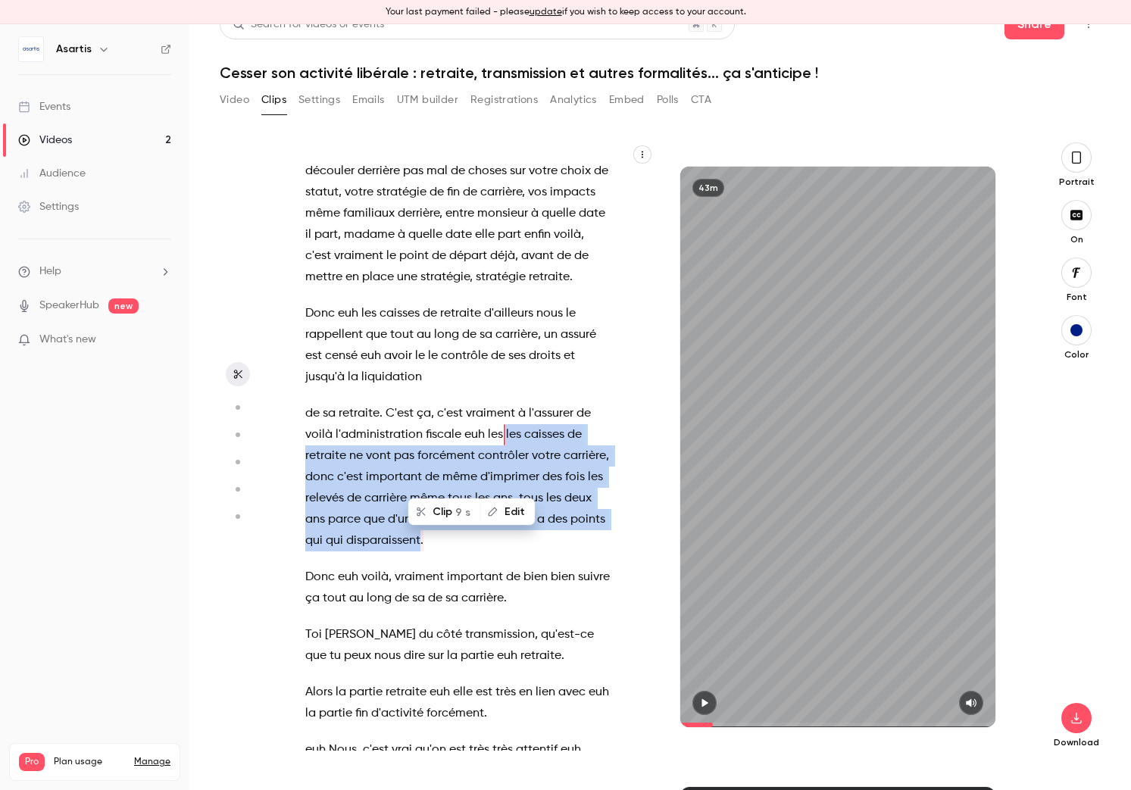
click at [470, 488] on span "tous" at bounding box center [460, 498] width 24 height 21
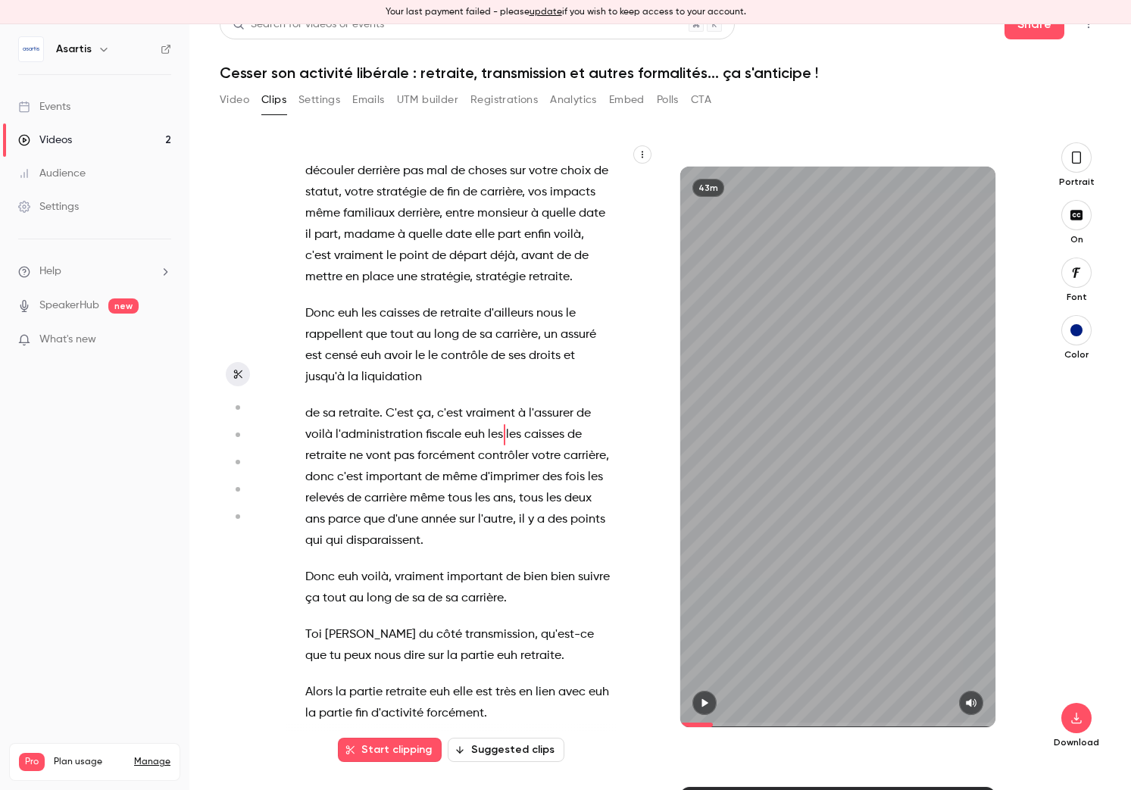
click at [458, 567] on span "important" at bounding box center [475, 577] width 56 height 21
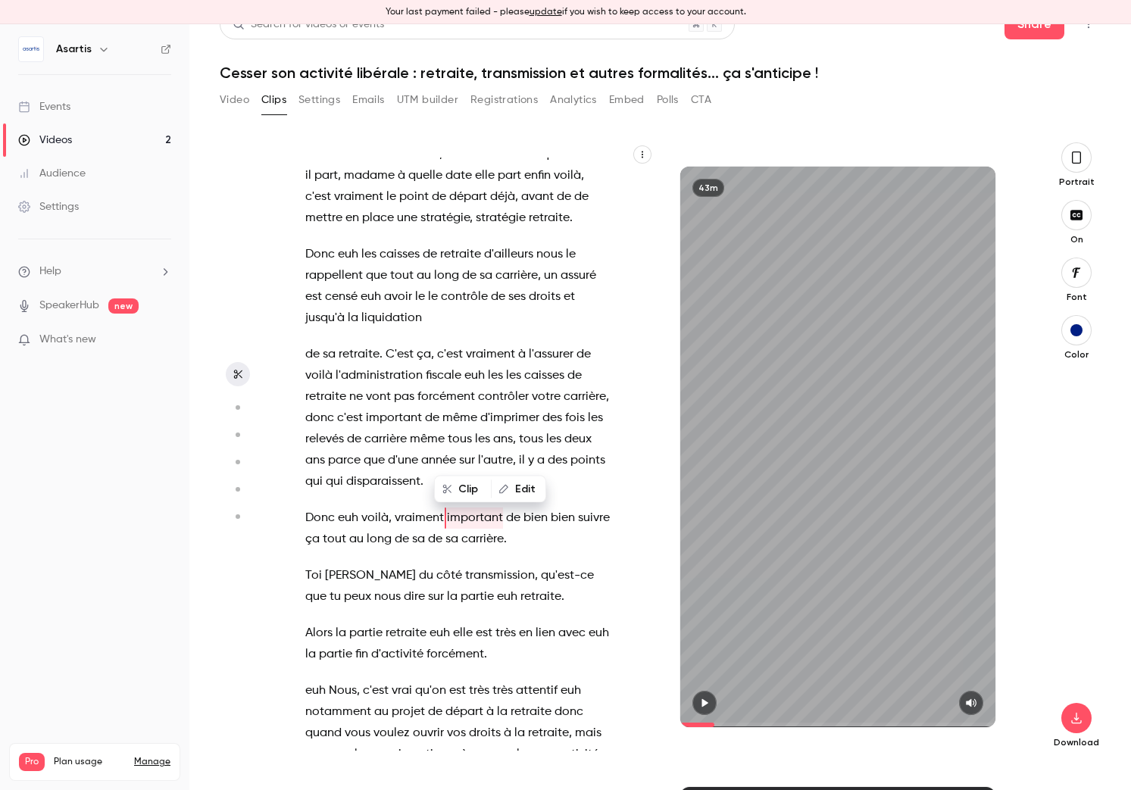
click at [707, 707] on icon "button" at bounding box center [704, 703] width 12 height 11
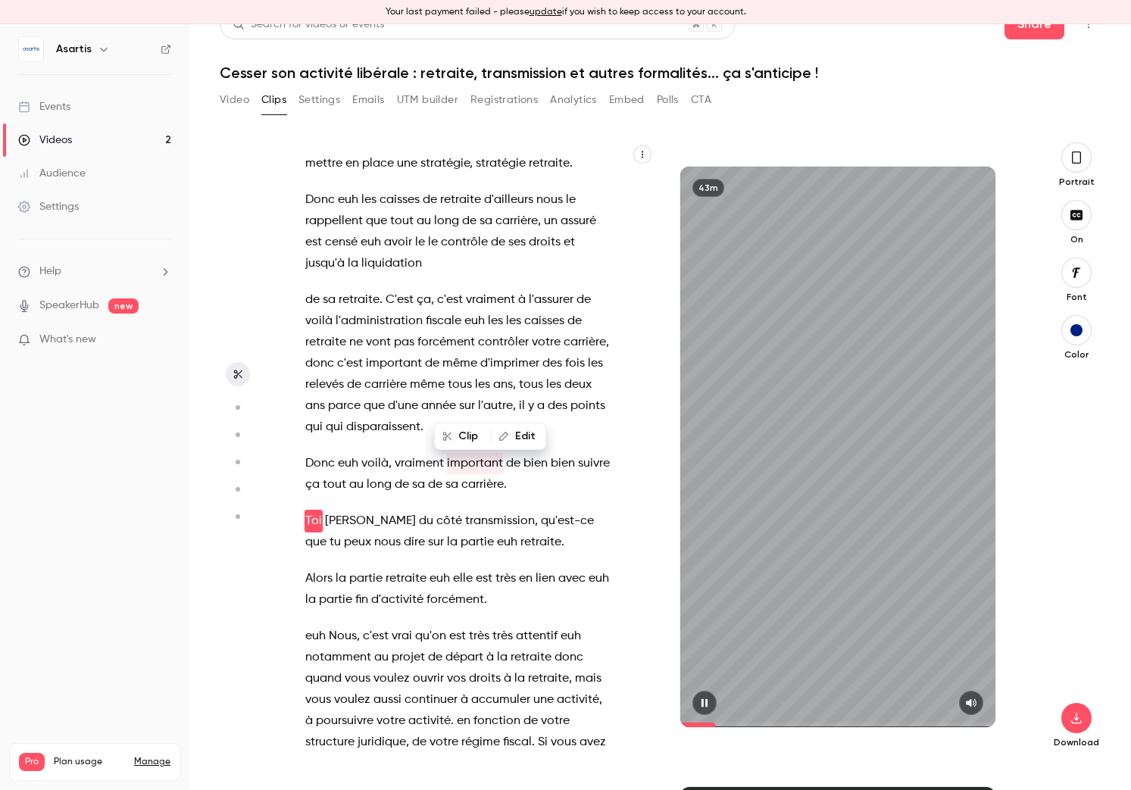
click at [708, 706] on icon "button" at bounding box center [704, 702] width 6 height 8
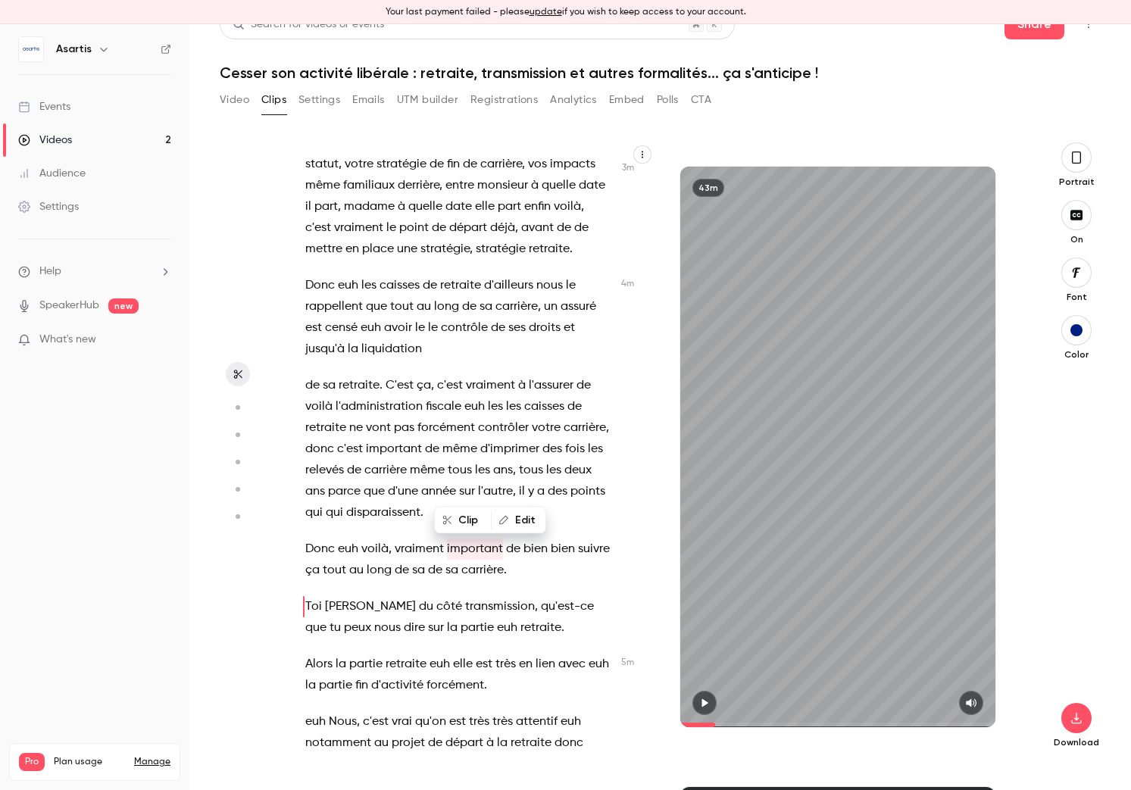
scroll to position [1725, 0]
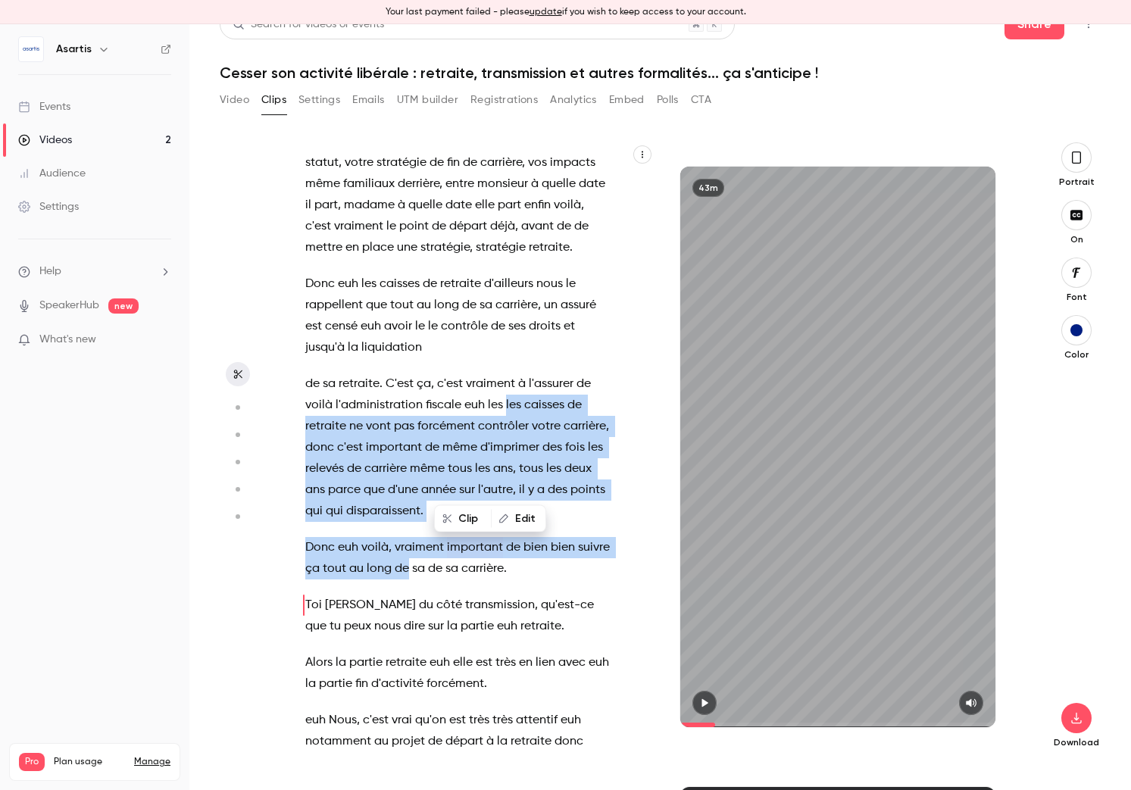
drag, startPoint x: 501, startPoint y: 340, endPoint x: 410, endPoint y: 500, distance: 184.2
click at [407, 501] on div "Bonsoir à tous . euh vous êtes en train de vous connecter on va commencer euh t…" at bounding box center [466, 454] width 361 height 593
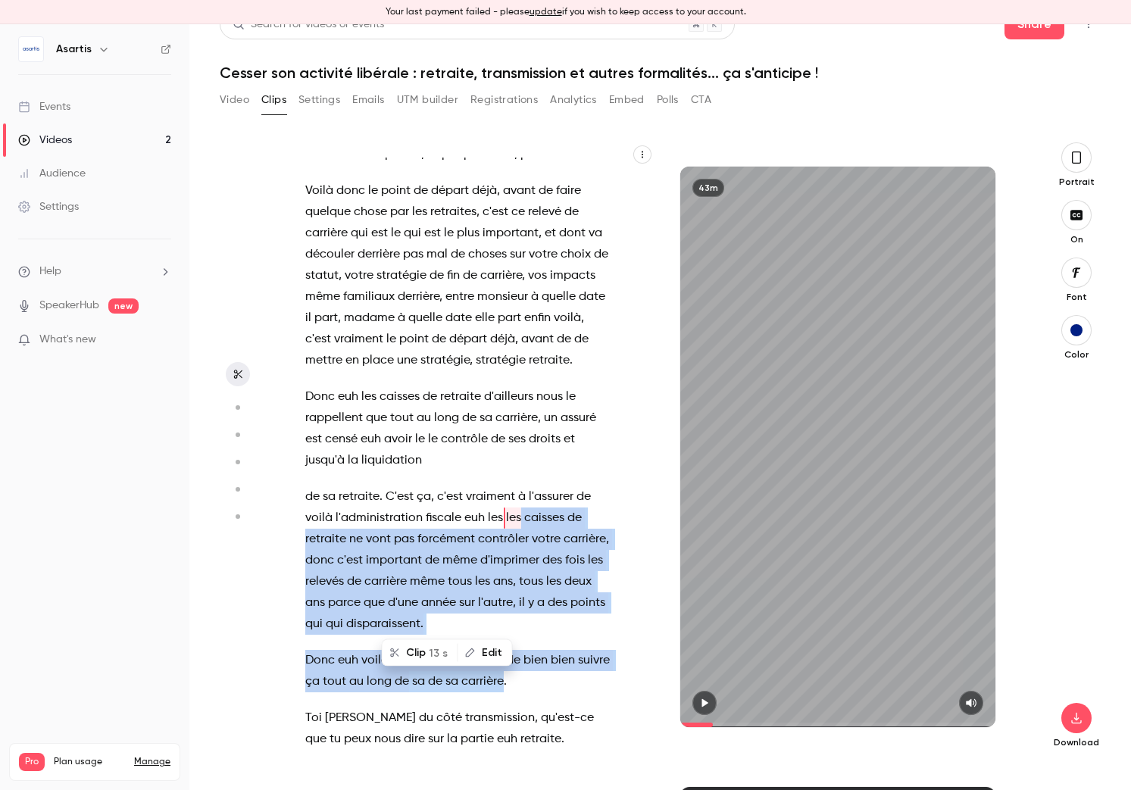
drag, startPoint x: 505, startPoint y: 617, endPoint x: 502, endPoint y: 454, distance: 163.6
click at [502, 454] on div "Bonsoir à tous . euh vous êtes en train de vous connecter on va commencer euh t…" at bounding box center [466, 454] width 361 height 593
drag, startPoint x: 487, startPoint y: 468, endPoint x: 494, endPoint y: 614, distance: 146.4
click at [494, 614] on div "Bonsoir à tous . euh vous êtes en train de vous connecter on va commencer euh t…" at bounding box center [466, 454] width 361 height 593
click at [502, 651] on span "15 s" at bounding box center [505, 653] width 19 height 16
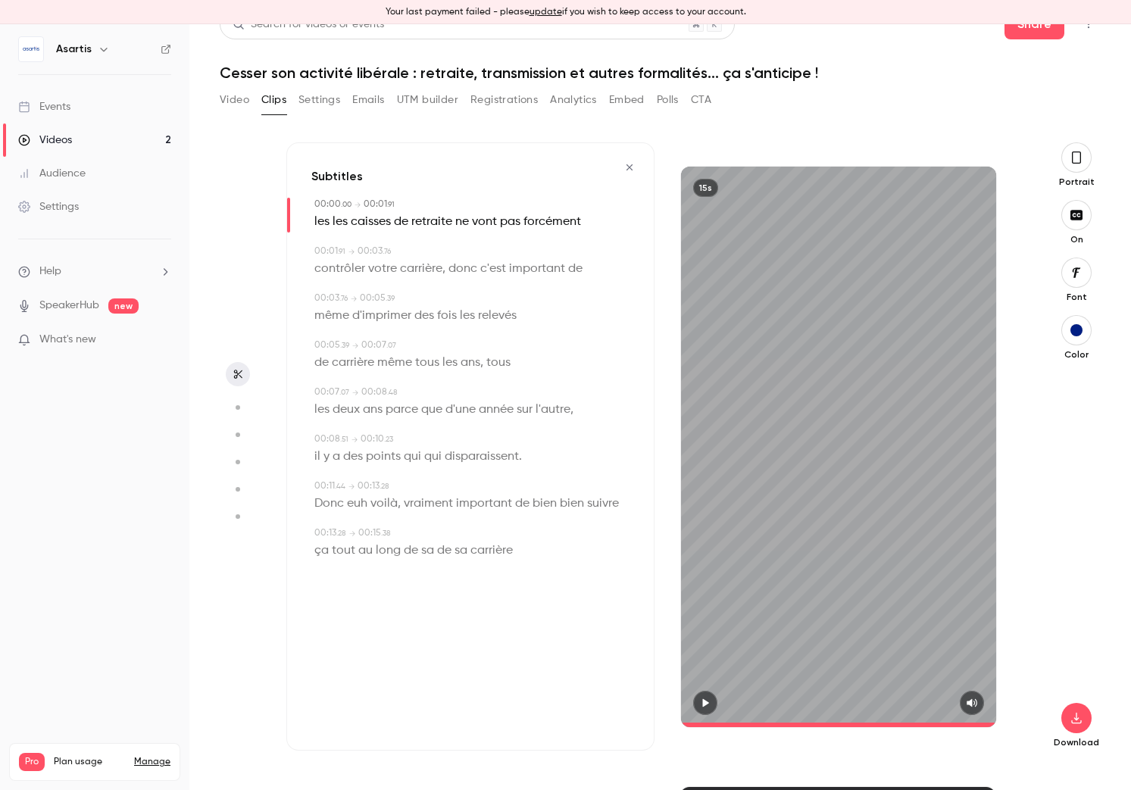
type input "*"
click at [338, 223] on span "les" at bounding box center [340, 221] width 15 height 21
click at [340, 247] on button "Edit" at bounding box center [335, 249] width 52 height 24
click at [445, 254] on button "Replace" at bounding box center [464, 254] width 68 height 30
click at [325, 222] on span "les" at bounding box center [321, 221] width 15 height 21
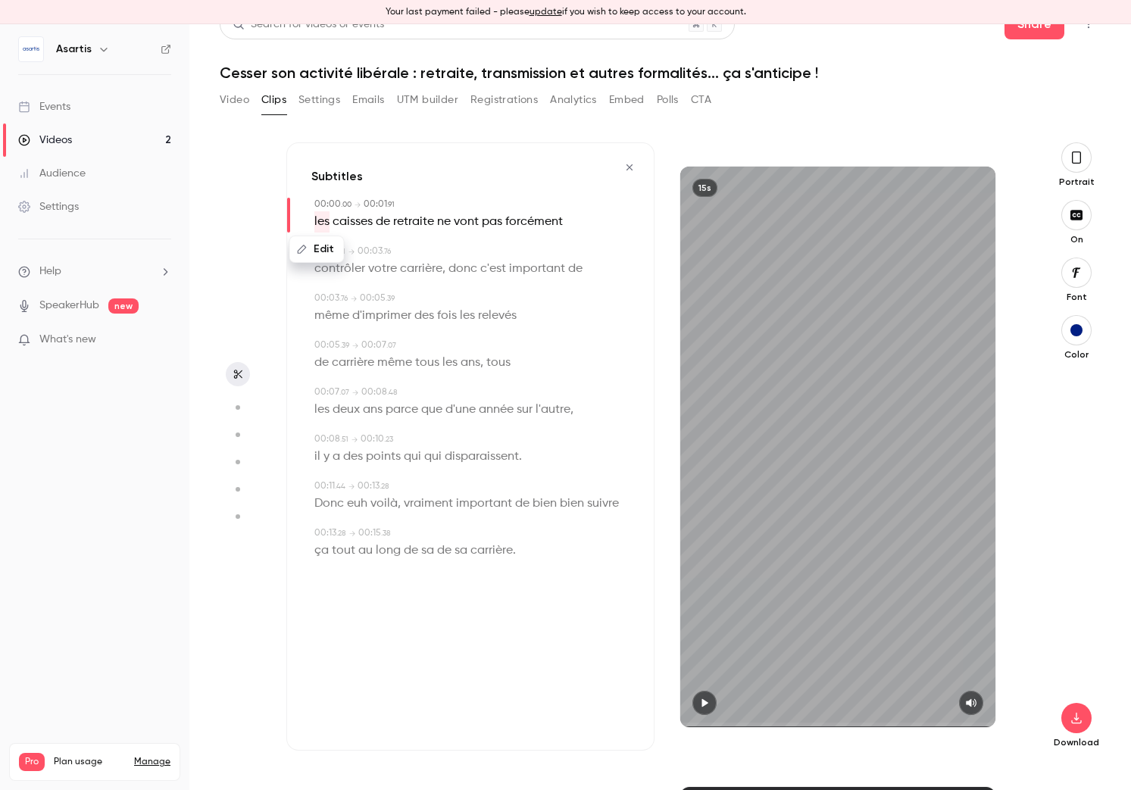
click at [333, 248] on button "Edit" at bounding box center [317, 249] width 52 height 24
type input "***"
click at [472, 258] on button "Replace" at bounding box center [464, 254] width 68 height 30
click at [342, 315] on span "même" at bounding box center [331, 315] width 35 height 21
type input "***"
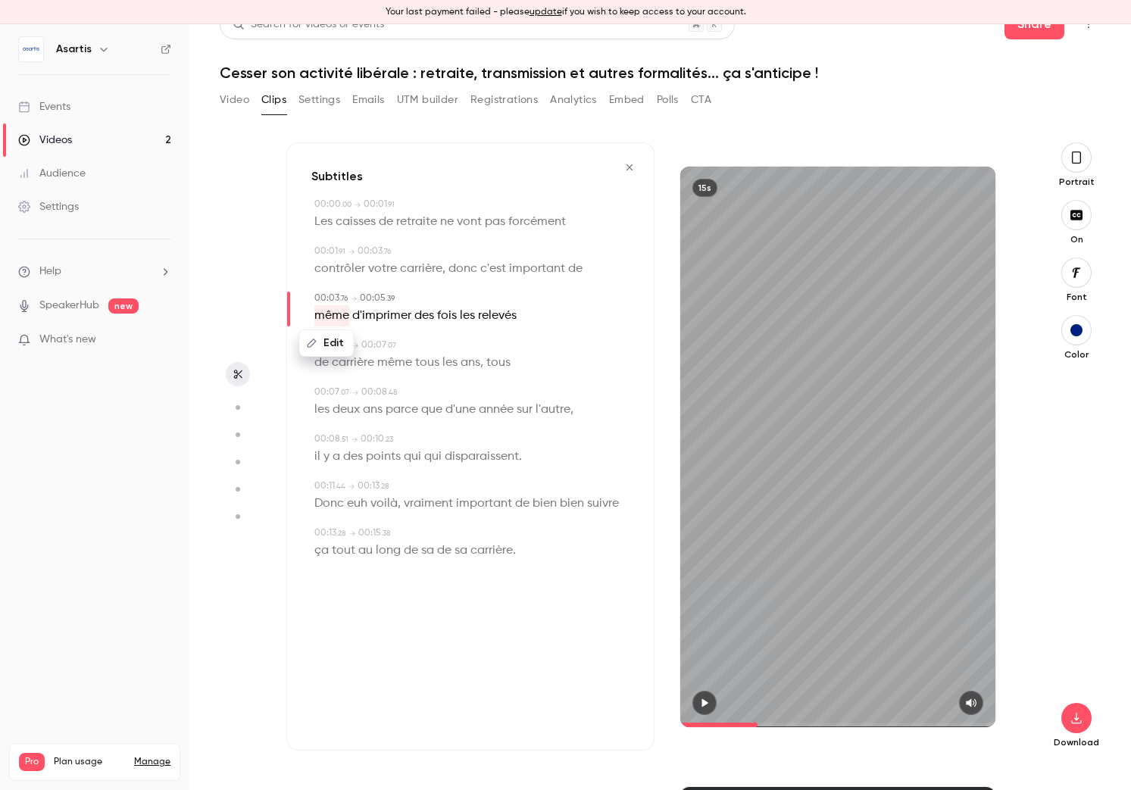
click at [341, 341] on button "Edit" at bounding box center [327, 343] width 52 height 24
click at [572, 264] on span "de" at bounding box center [575, 268] width 14 height 21
type input "***"
click at [570, 304] on button "Edit" at bounding box center [568, 296] width 52 height 24
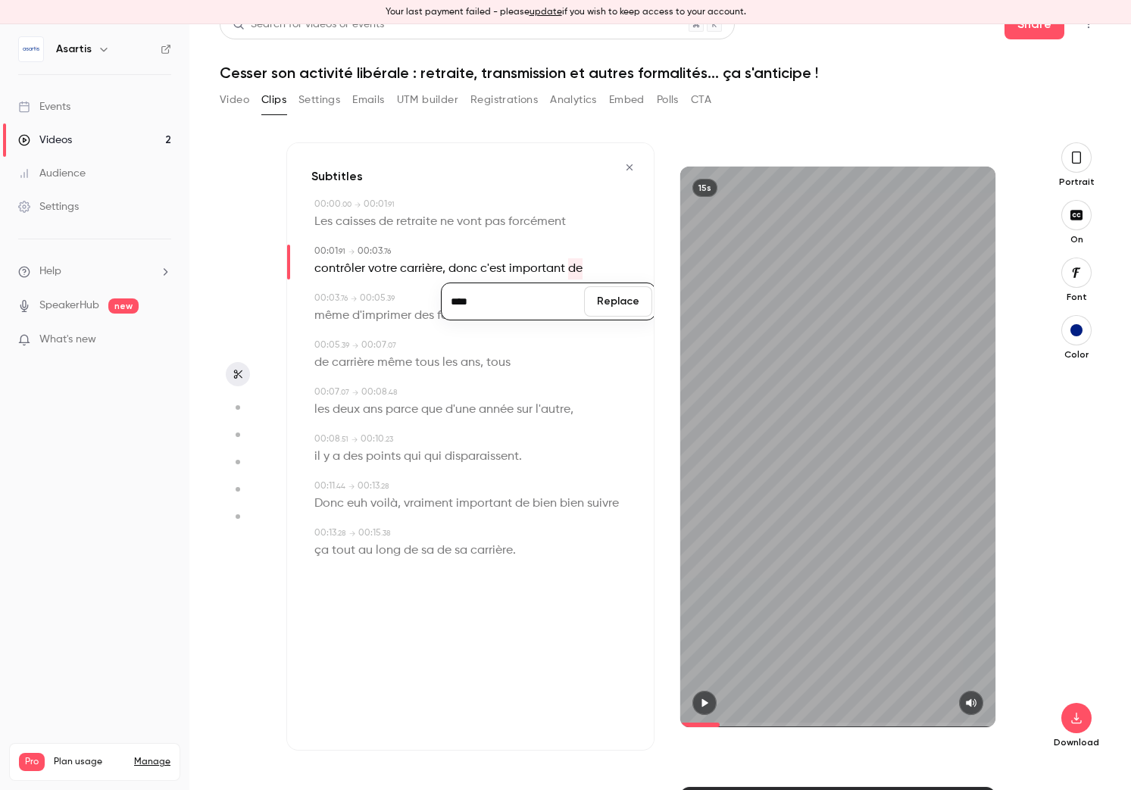
type input "****"
click at [647, 304] on button "Replace" at bounding box center [618, 301] width 68 height 30
click at [340, 319] on span "même" at bounding box center [331, 315] width 35 height 21
type input "***"
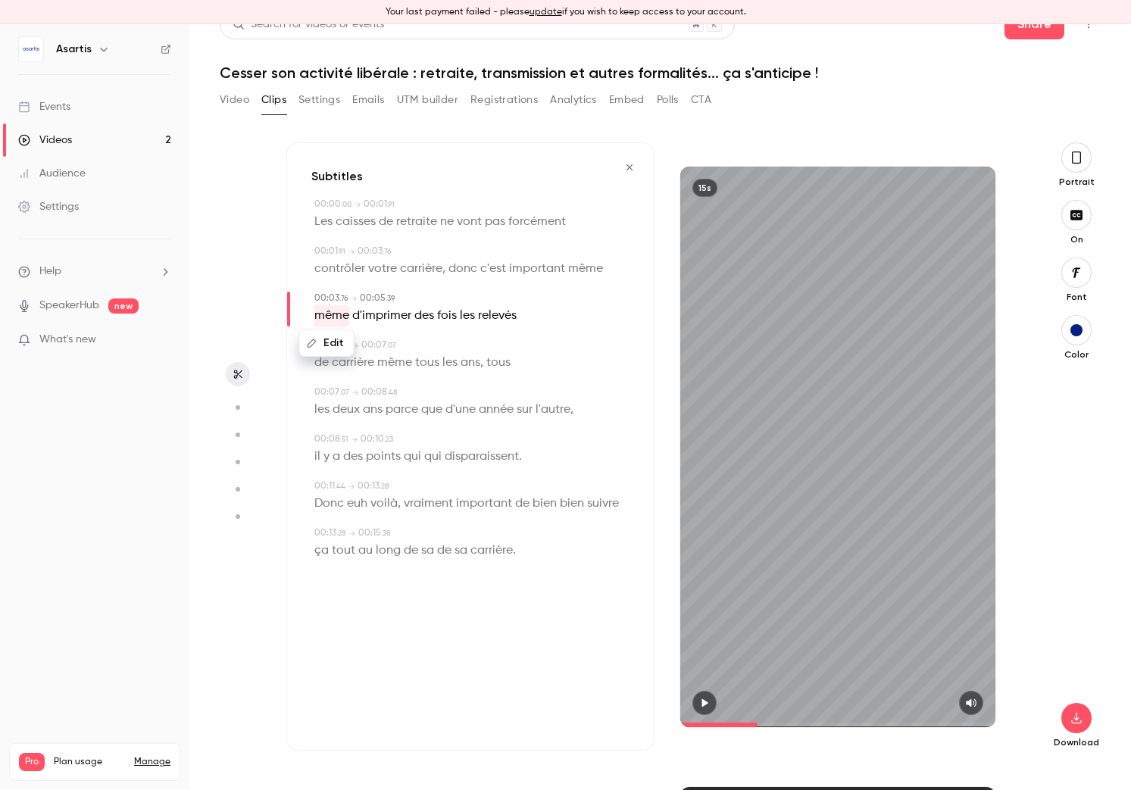
click at [340, 344] on button "Edit" at bounding box center [327, 343] width 52 height 24
click at [455, 347] on button "Replace" at bounding box center [464, 348] width 68 height 30
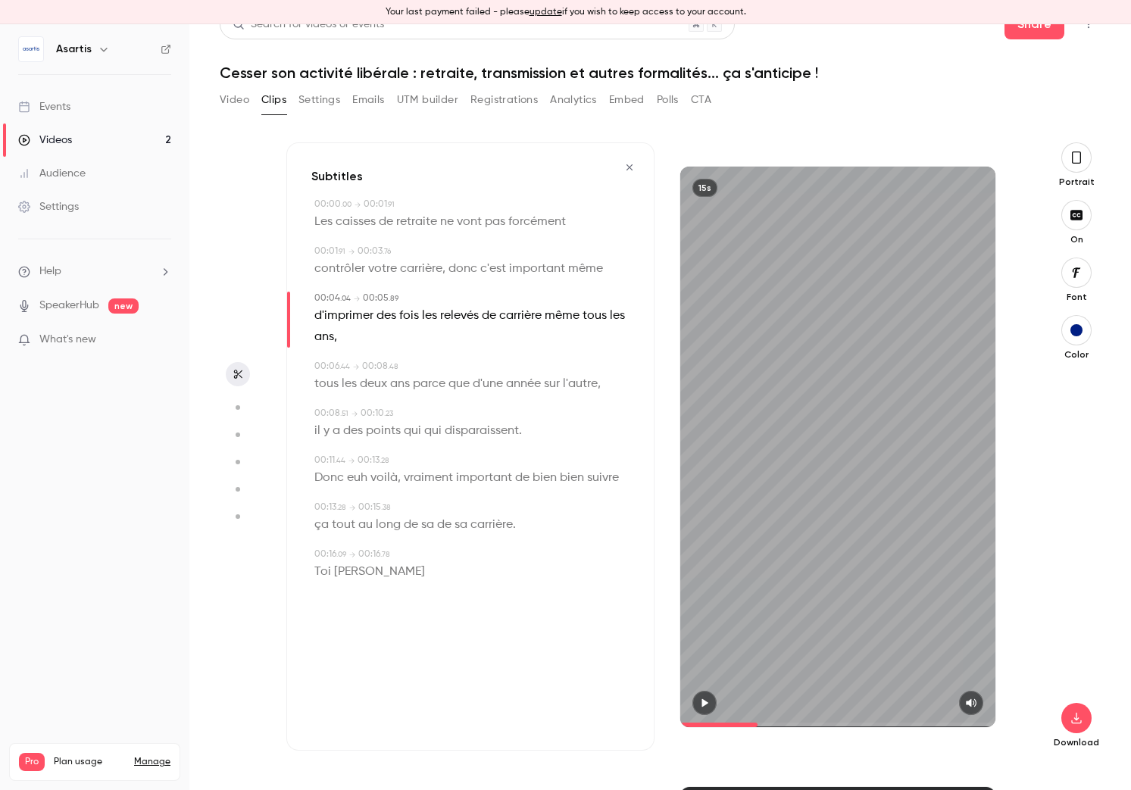
click at [542, 317] on span at bounding box center [543, 316] width 3 height 12
type input "*"
click at [520, 317] on span "carrière" at bounding box center [520, 315] width 42 height 21
click at [524, 342] on button "Edit" at bounding box center [515, 343] width 52 height 24
type input "*********"
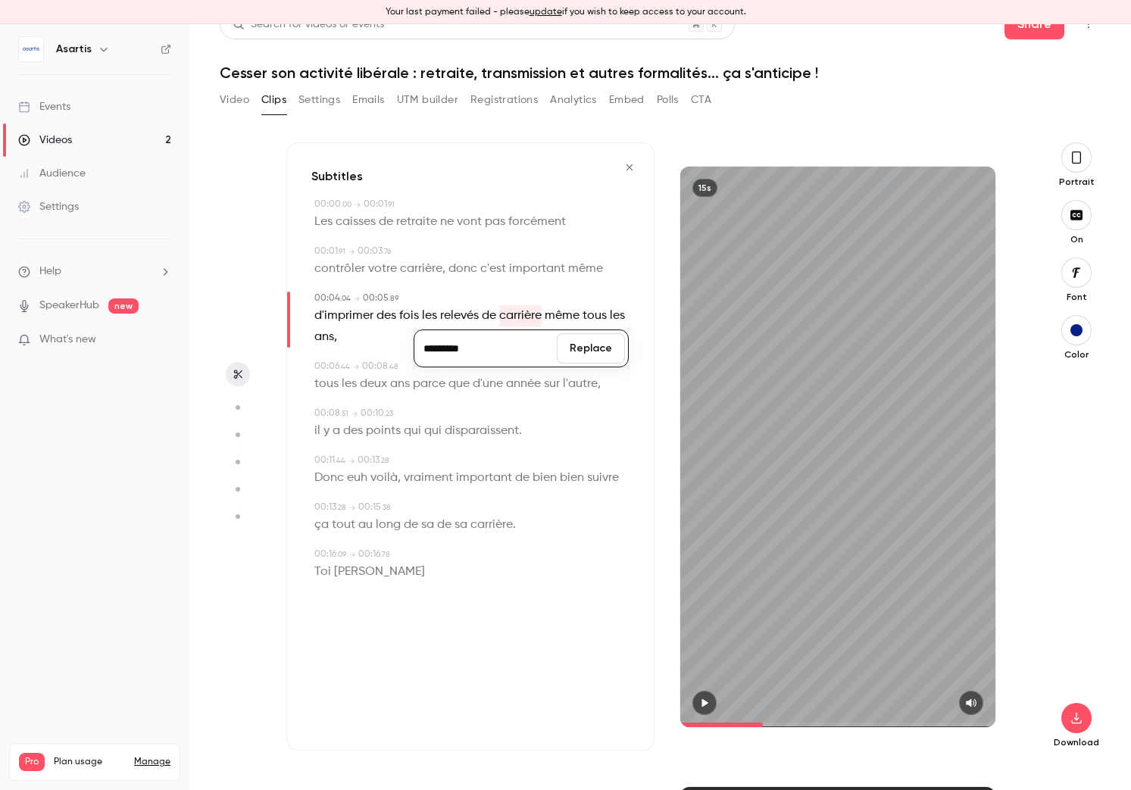
click at [613, 356] on button "Replace" at bounding box center [591, 348] width 68 height 30
click at [409, 384] on span "ans" at bounding box center [400, 383] width 20 height 21
type input "***"
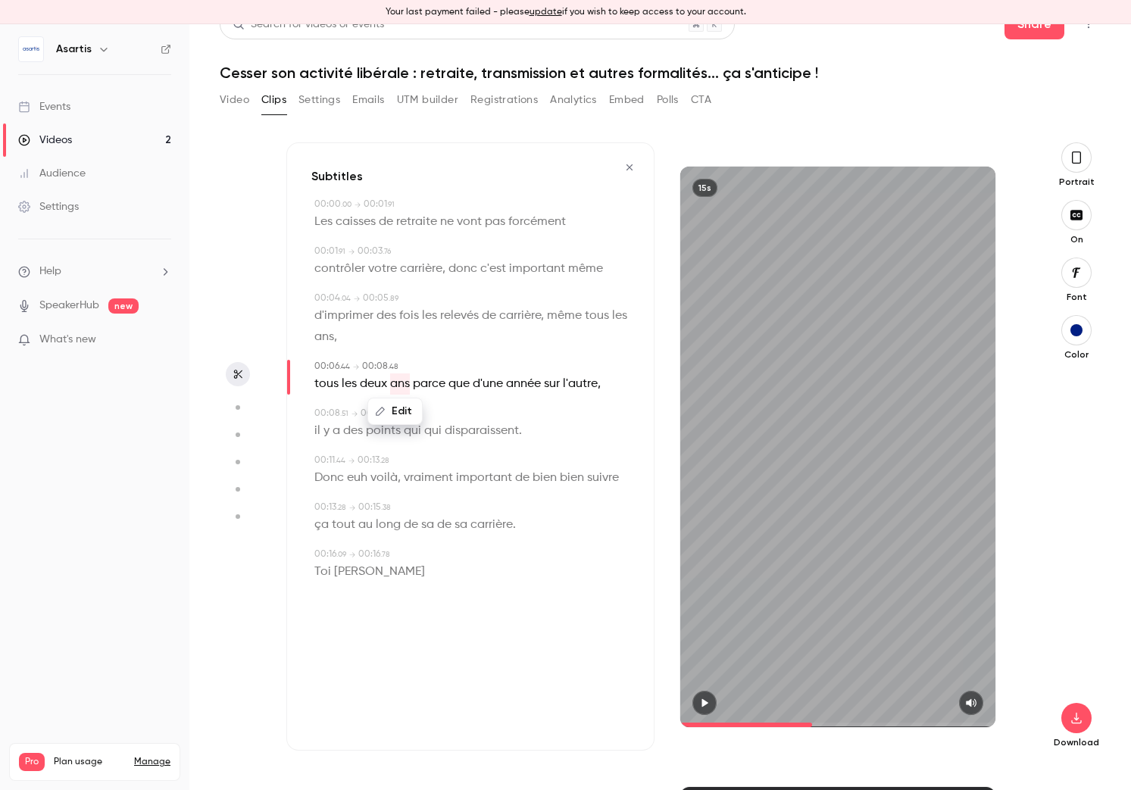
click at [395, 411] on button "Edit" at bounding box center [395, 411] width 52 height 24
type input "****"
click at [467, 411] on button "Replace" at bounding box center [471, 416] width 68 height 30
click at [355, 476] on span "euh" at bounding box center [357, 477] width 20 height 21
type input "****"
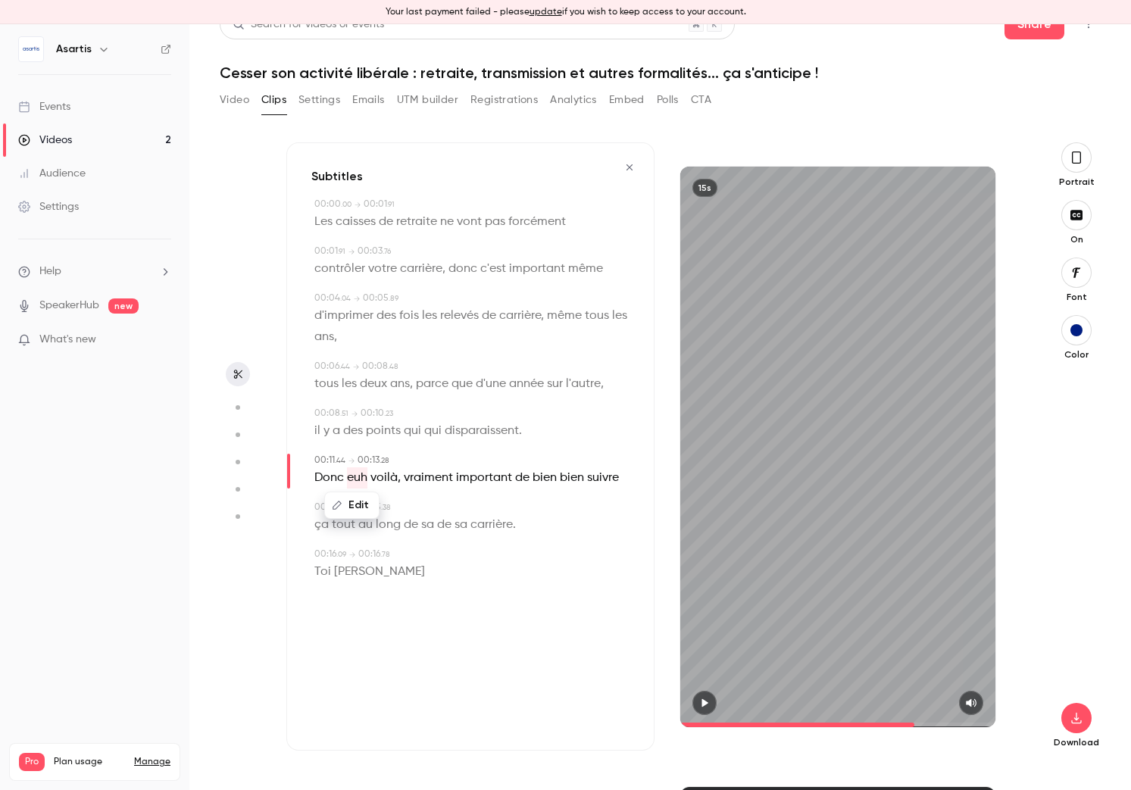
click at [356, 506] on button "Edit" at bounding box center [352, 505] width 52 height 24
click at [466, 509] on button "Replace" at bounding box center [464, 510] width 68 height 30
type input "****"
click at [517, 476] on span "bien" at bounding box center [521, 477] width 24 height 21
click at [515, 503] on button "Edit" at bounding box center [515, 505] width 52 height 24
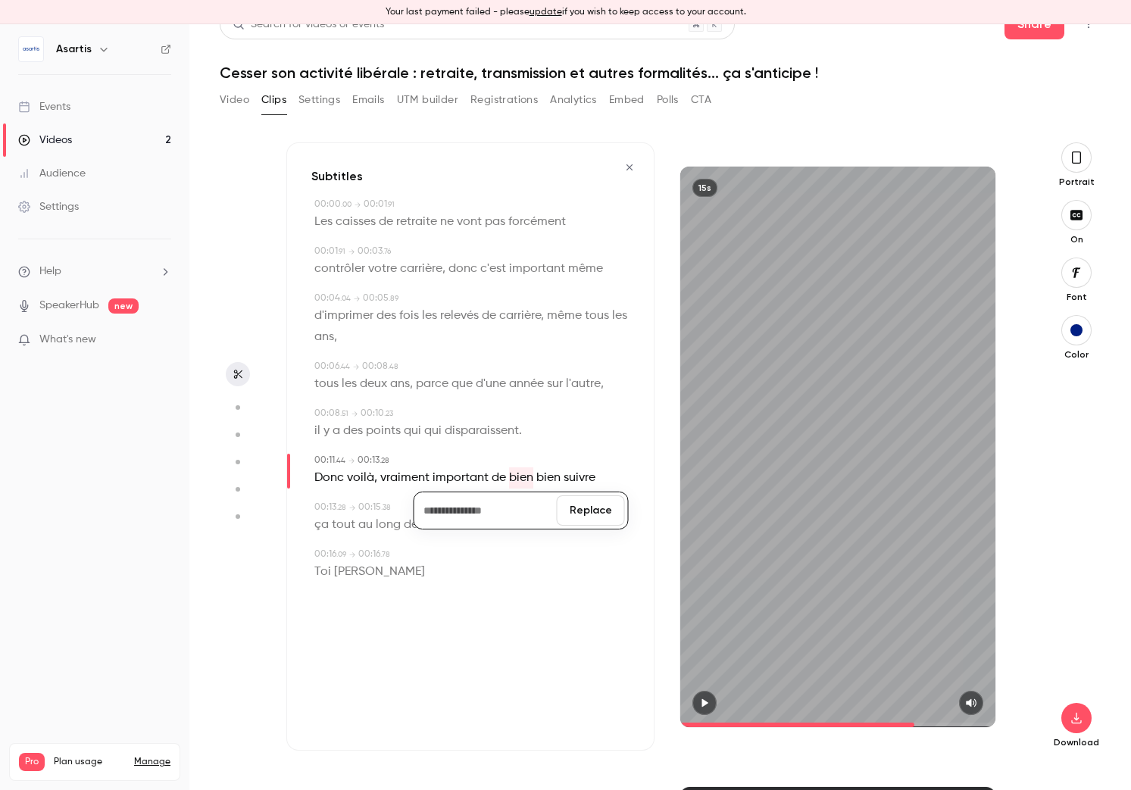
click at [583, 513] on button "Replace" at bounding box center [591, 510] width 68 height 30
click at [430, 527] on span "sa" at bounding box center [427, 524] width 13 height 21
type input "****"
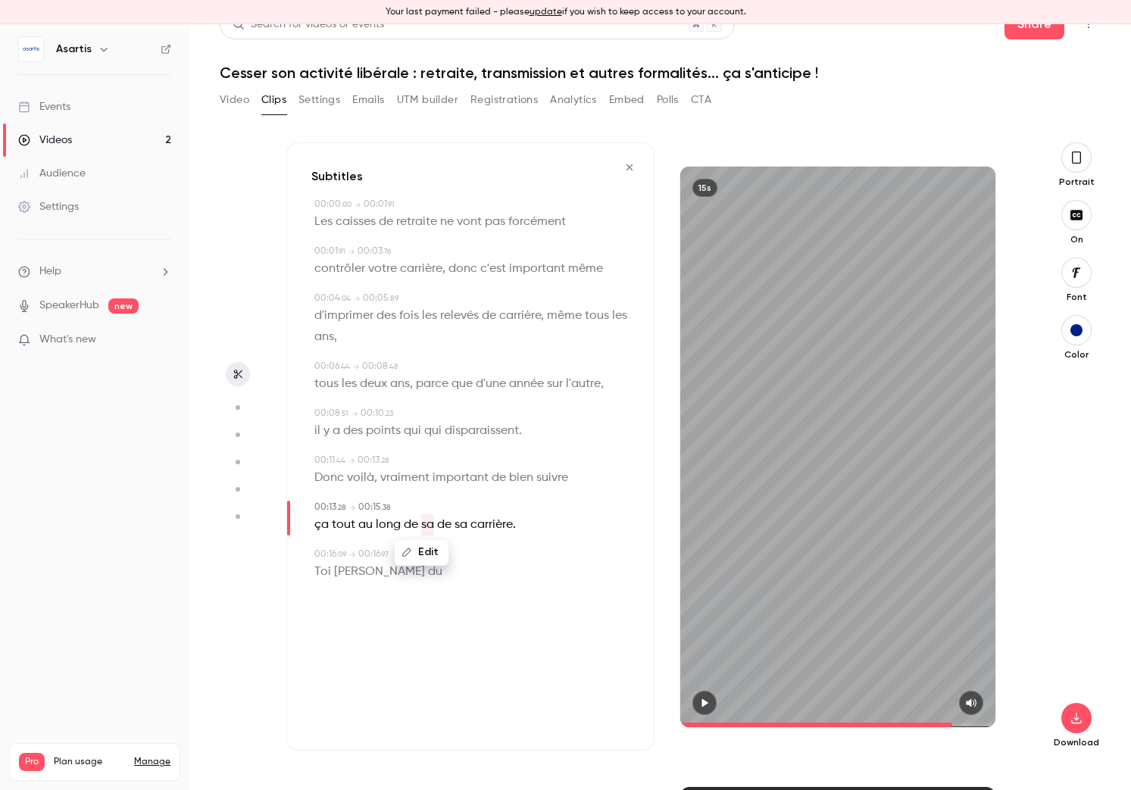
click at [428, 556] on button "Edit" at bounding box center [421, 552] width 52 height 24
click at [487, 551] on button "Replace" at bounding box center [498, 557] width 68 height 30
type input "****"
click at [424, 526] on span "de" at bounding box center [428, 524] width 14 height 21
click at [433, 559] on button "Edit" at bounding box center [423, 552] width 52 height 24
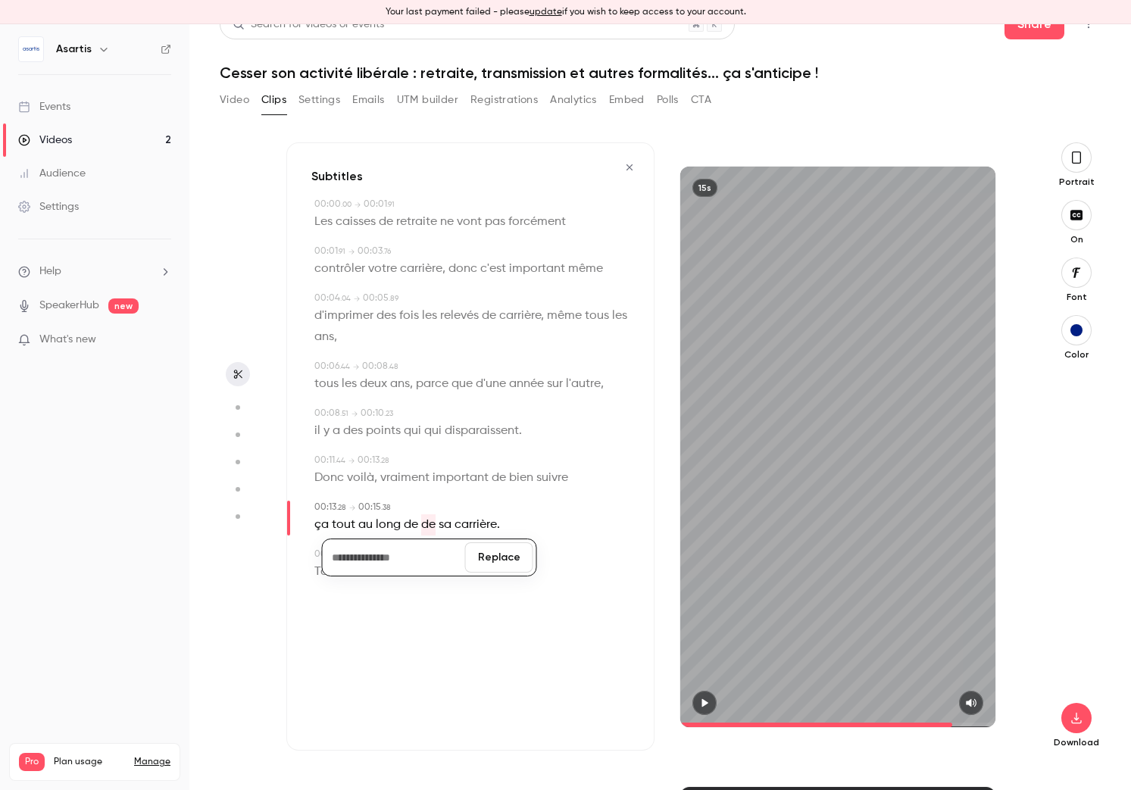
click at [490, 562] on button "Replace" at bounding box center [499, 557] width 68 height 30
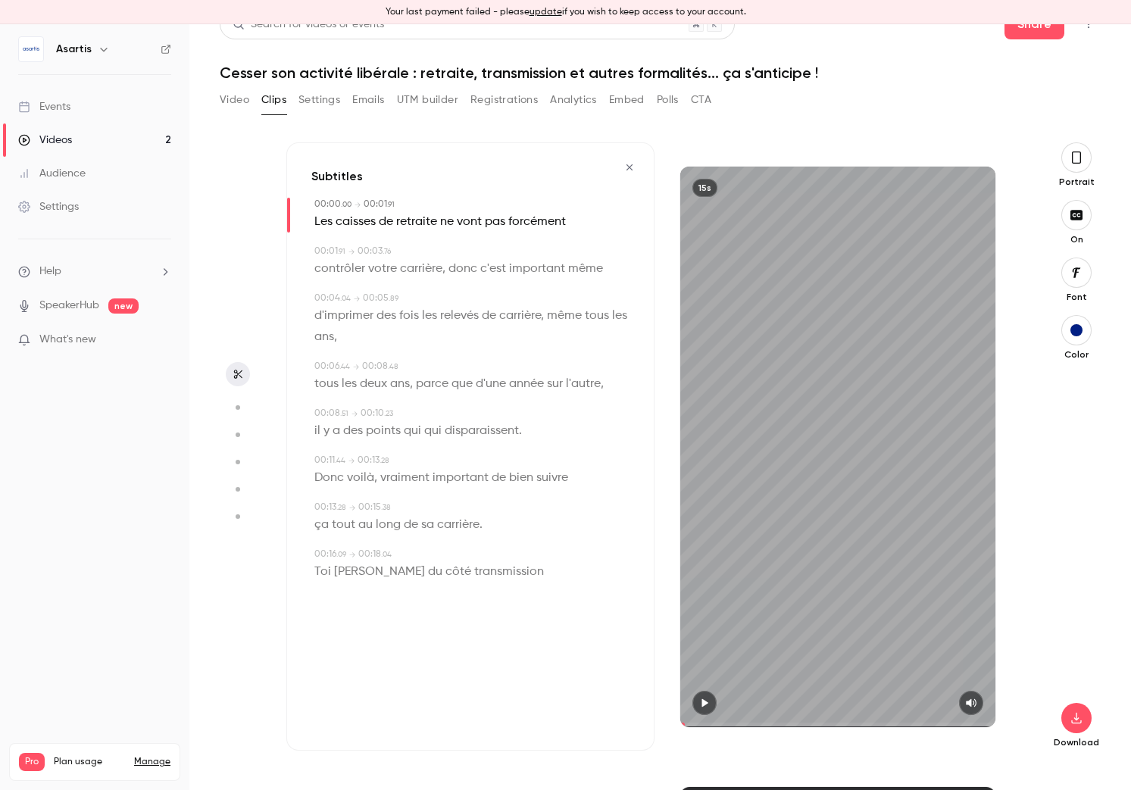
drag, startPoint x: 724, startPoint y: 720, endPoint x: 682, endPoint y: 712, distance: 43.2
click at [666, 726] on div "15s" at bounding box center [838, 447] width 368 height 561
drag, startPoint x: 696, startPoint y: 702, endPoint x: 747, endPoint y: 709, distance: 51.2
click at [696, 702] on button "button" at bounding box center [704, 703] width 24 height 24
click at [419, 433] on span "qui" at bounding box center [412, 430] width 17 height 21
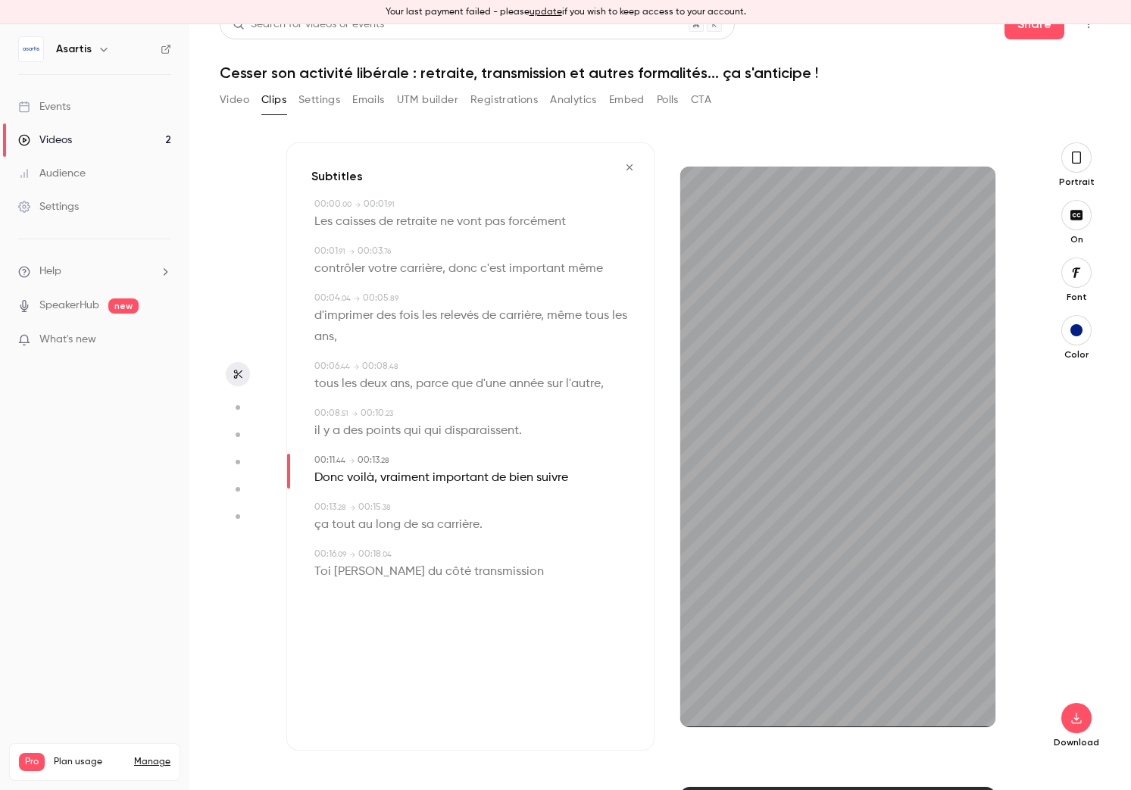
type input "***"
click at [420, 453] on button "Edit" at bounding box center [406, 458] width 52 height 24
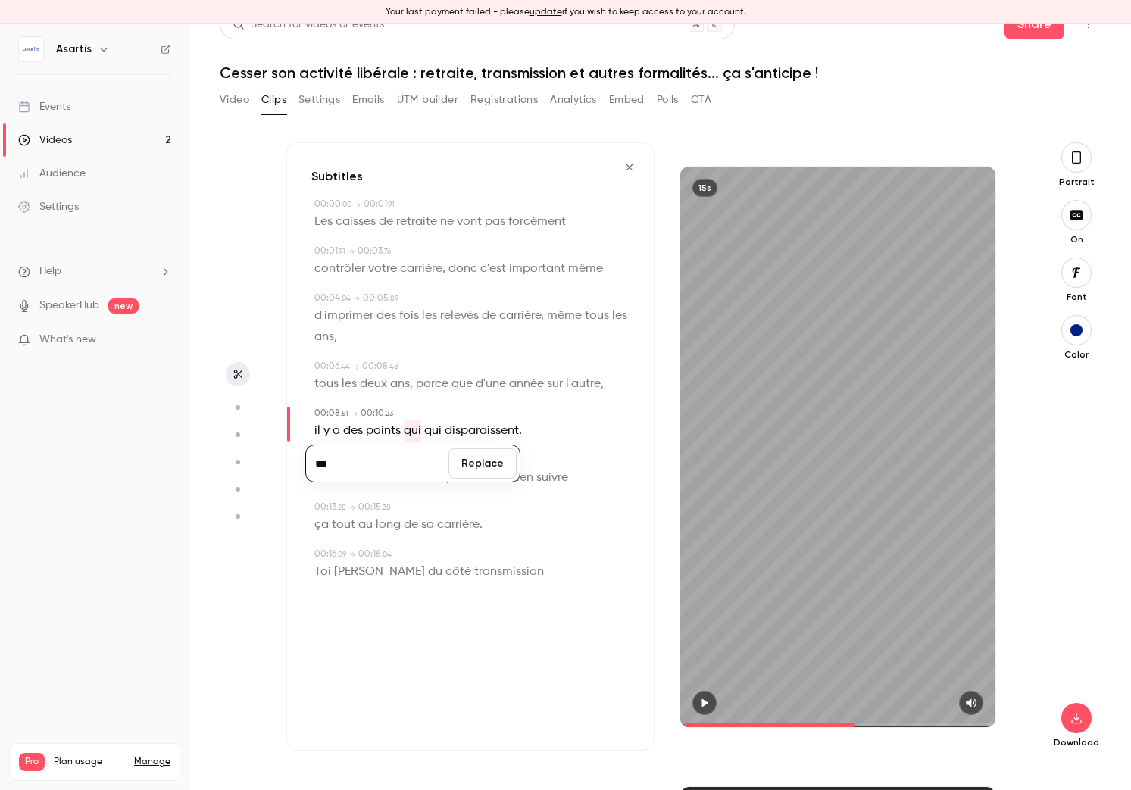
click at [420, 458] on input "***" at bounding box center [377, 463] width 136 height 30
type input "****"
click at [477, 467] on button "Replace" at bounding box center [482, 463] width 68 height 30
click at [704, 702] on icon "button" at bounding box center [705, 702] width 6 height 8
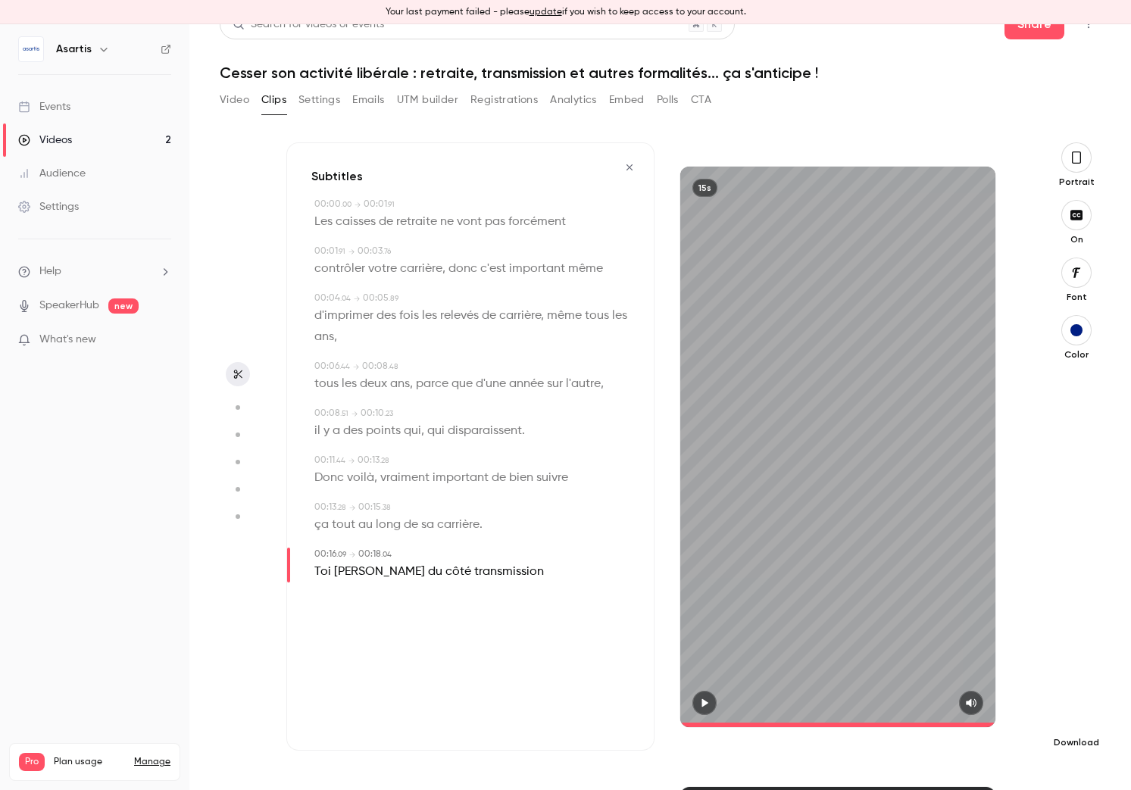
click at [908, 718] on icon "button" at bounding box center [1076, 718] width 18 height 12
click at [633, 170] on icon "button" at bounding box center [629, 167] width 12 height 11
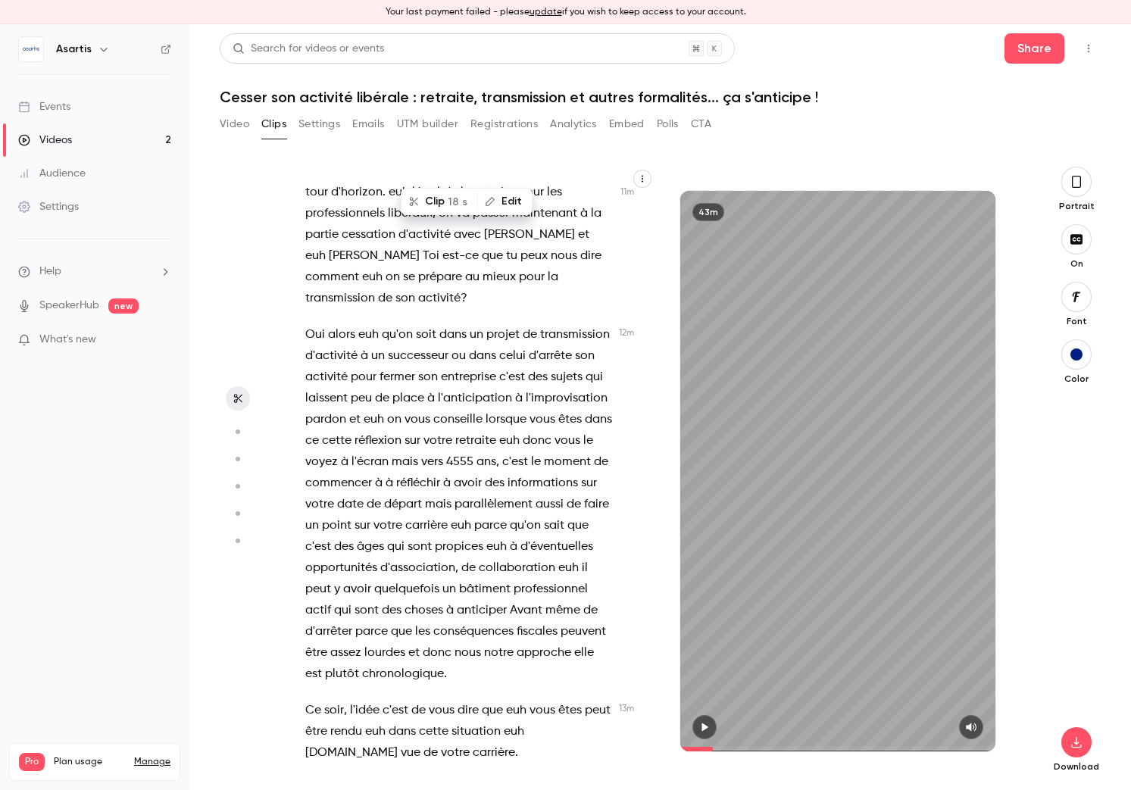
scroll to position [6205, 0]
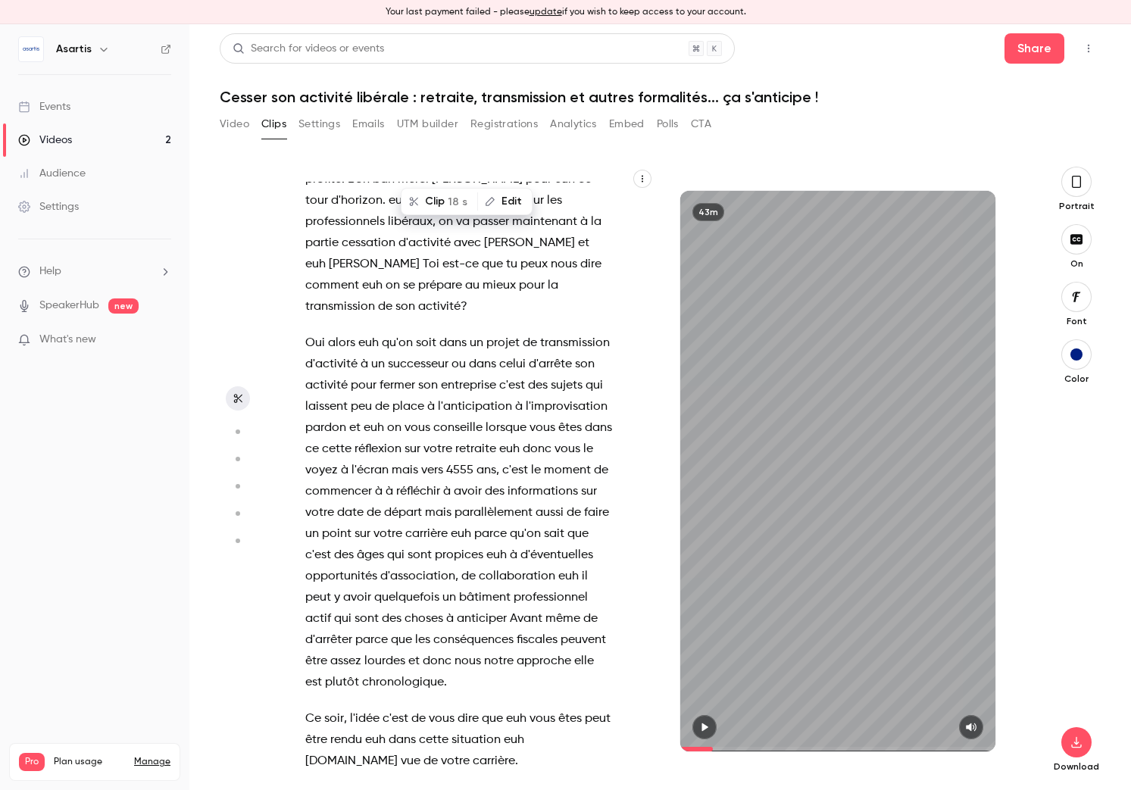
click at [423, 460] on span "vers" at bounding box center [432, 470] width 22 height 21
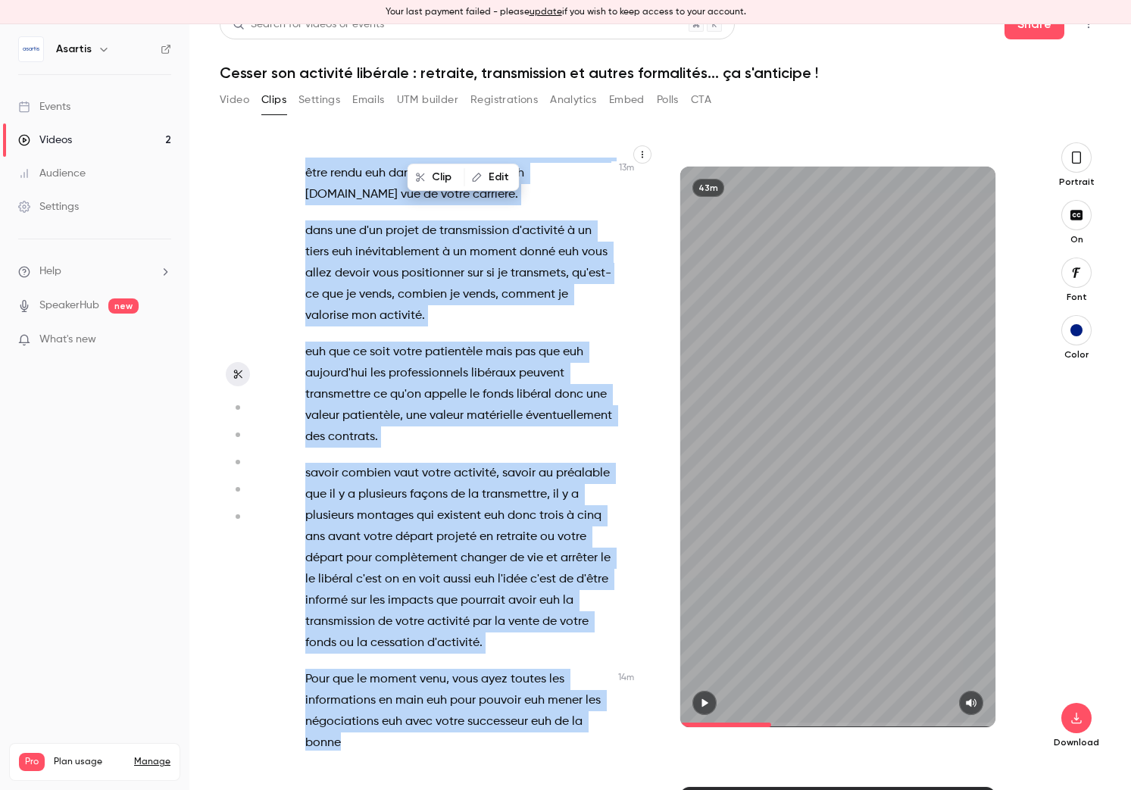
scroll to position [6744, 0]
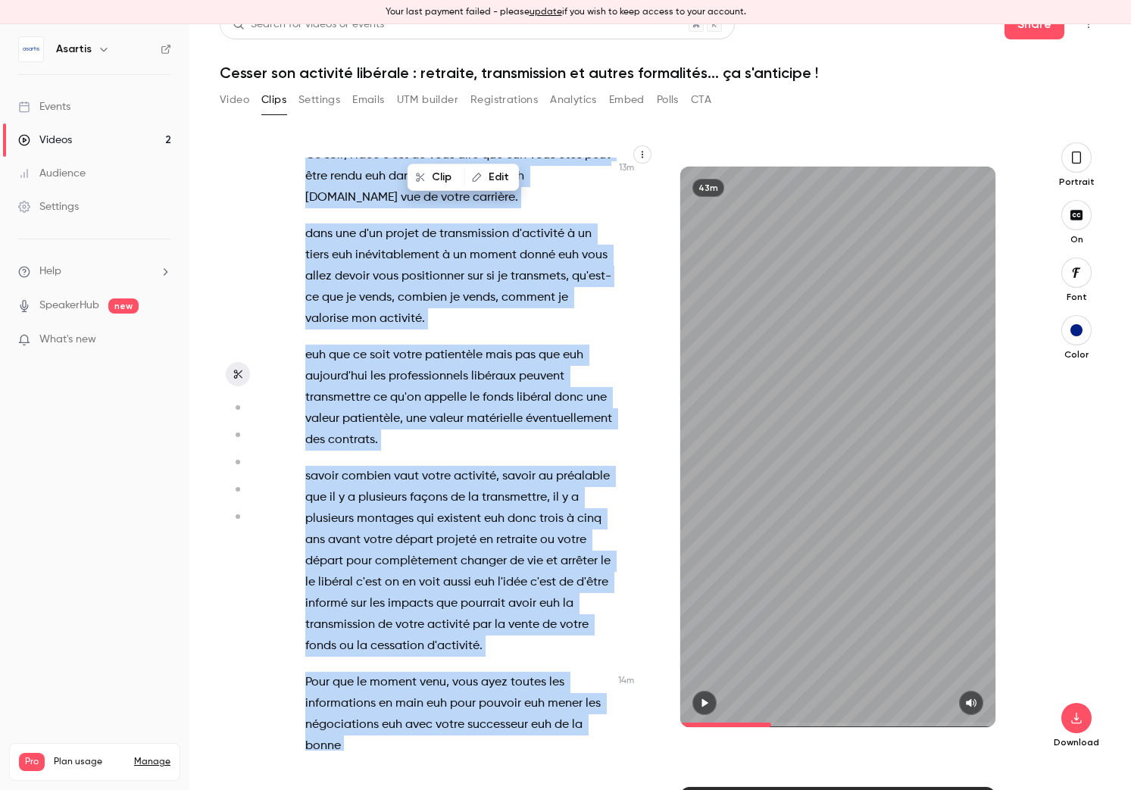
drag, startPoint x: 420, startPoint y: 452, endPoint x: 353, endPoint y: 655, distance: 213.7
click at [353, 655] on div "Bonsoir à tous . euh vous êtes en train de vous connecter on va commencer euh t…" at bounding box center [466, 454] width 361 height 593
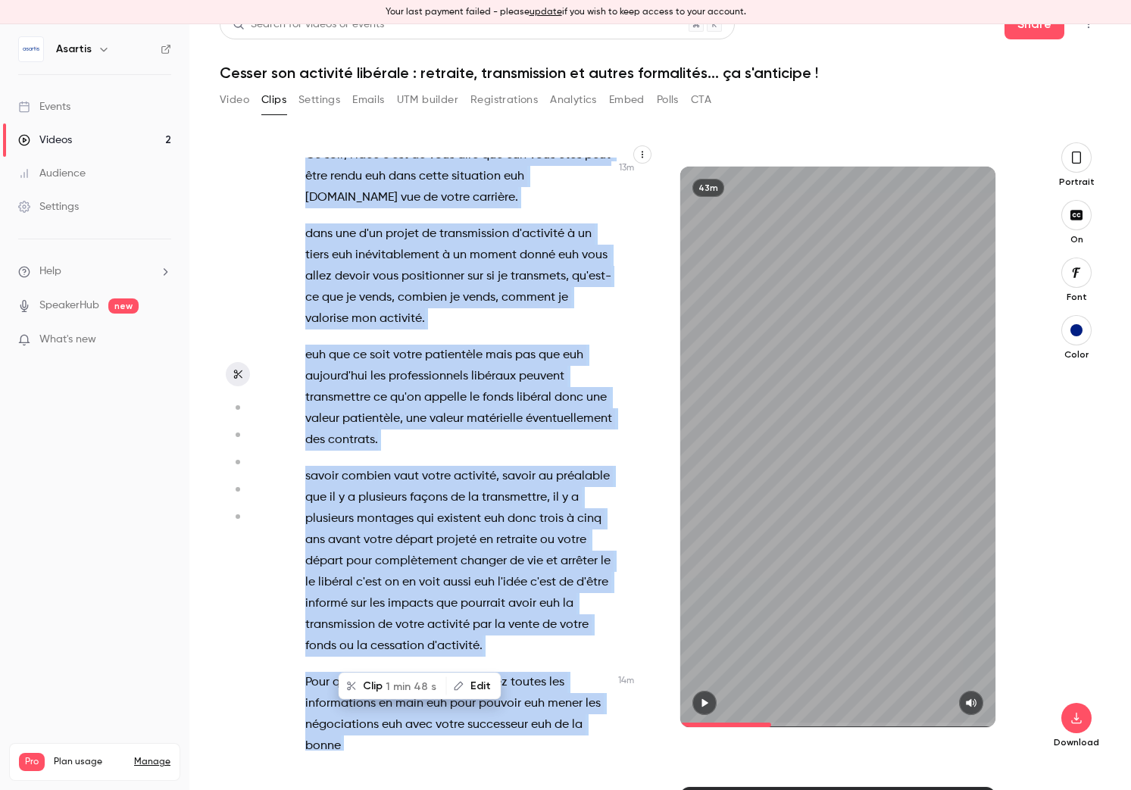
scroll to position [6748, 0]
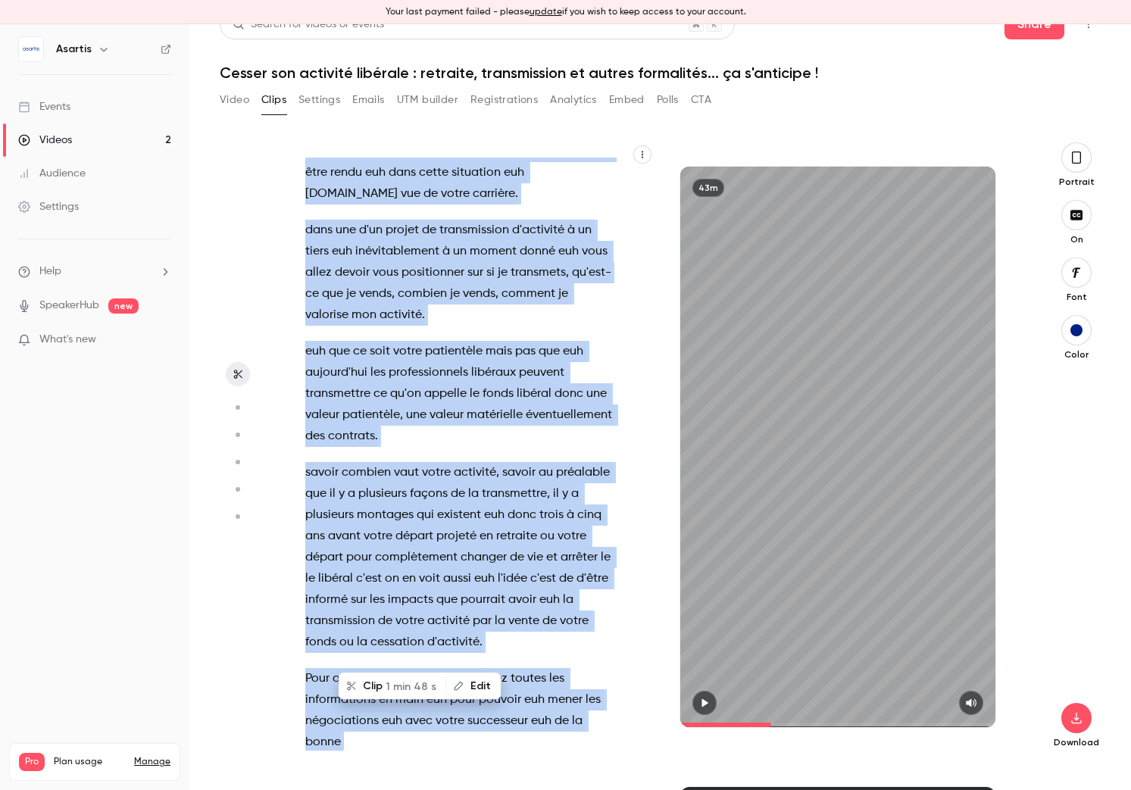
click at [390, 682] on span "1 min 48 s" at bounding box center [411, 686] width 51 height 16
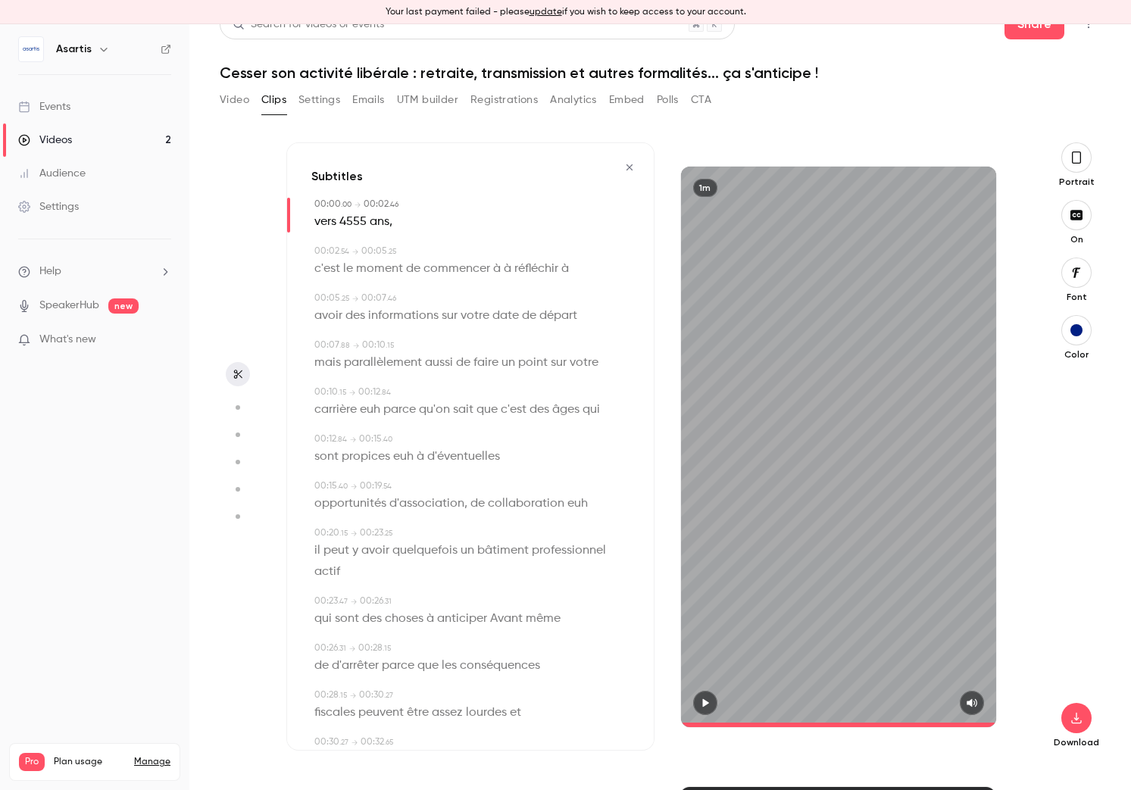
type input "*"
click at [326, 222] on span "vers" at bounding box center [325, 221] width 22 height 21
click at [331, 245] on button "Edit" at bounding box center [321, 249] width 52 height 24
type input "****"
click at [450, 258] on button "Replace" at bounding box center [464, 254] width 68 height 30
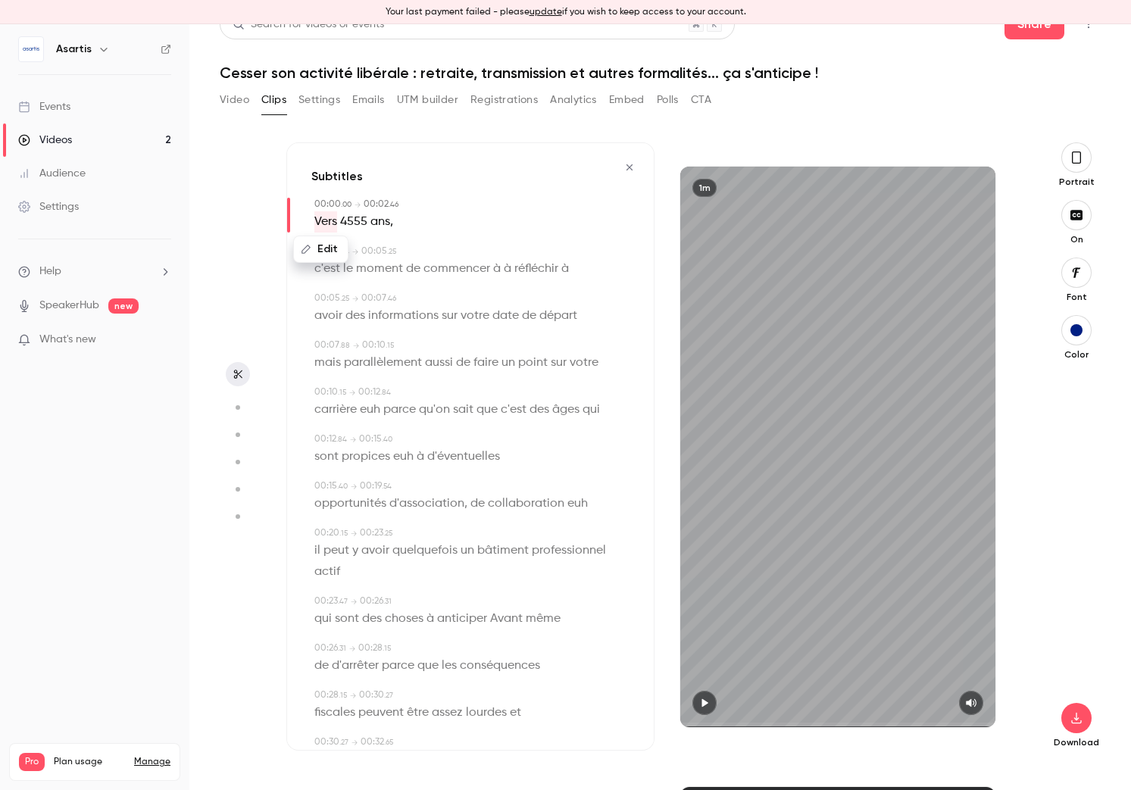
click at [355, 222] on span "4555" at bounding box center [353, 221] width 27 height 21
click at [357, 246] on button "Edit" at bounding box center [349, 249] width 52 height 24
click at [312, 254] on input "****" at bounding box center [359, 254] width 136 height 30
type input "*********"
click at [461, 255] on button "Replace" at bounding box center [464, 254] width 68 height 30
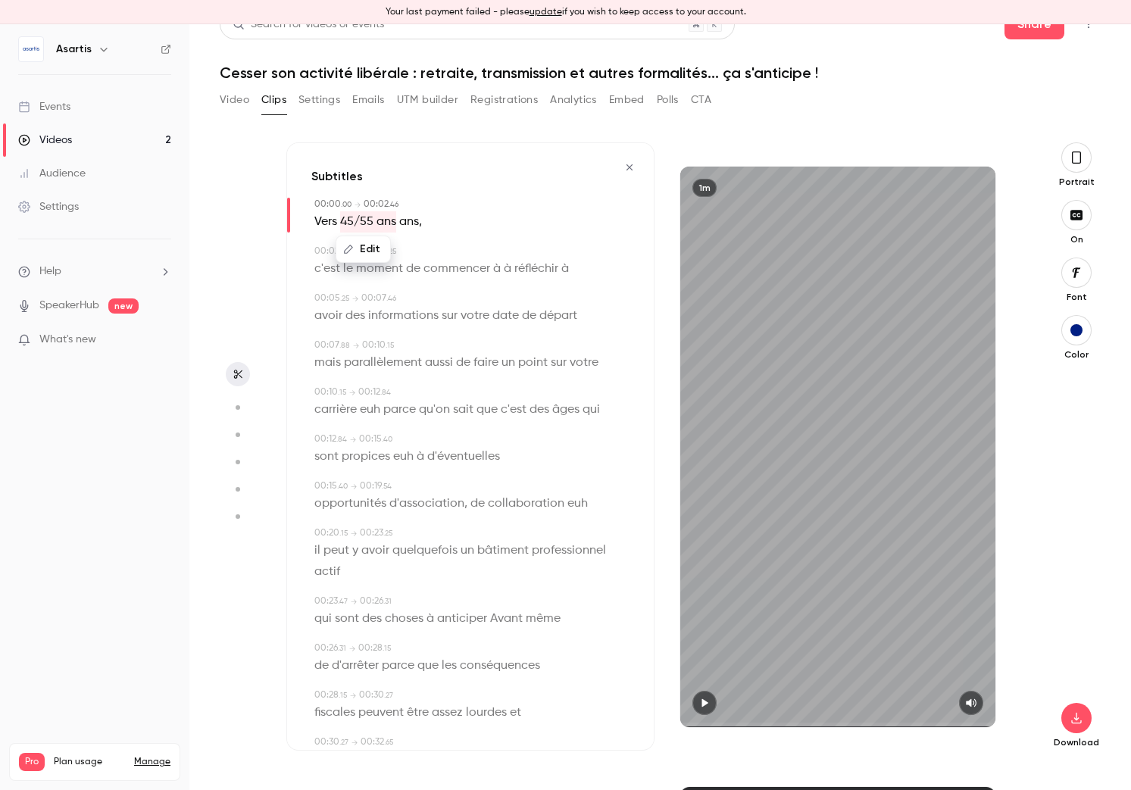
drag, startPoint x: 410, startPoint y: 221, endPoint x: 408, endPoint y: 231, distance: 10.0
click at [410, 221] on span "ans" at bounding box center [409, 221] width 20 height 21
click at [404, 251] on button "Edit" at bounding box center [405, 249] width 52 height 24
click at [480, 259] on button "Replace" at bounding box center [481, 254] width 68 height 30
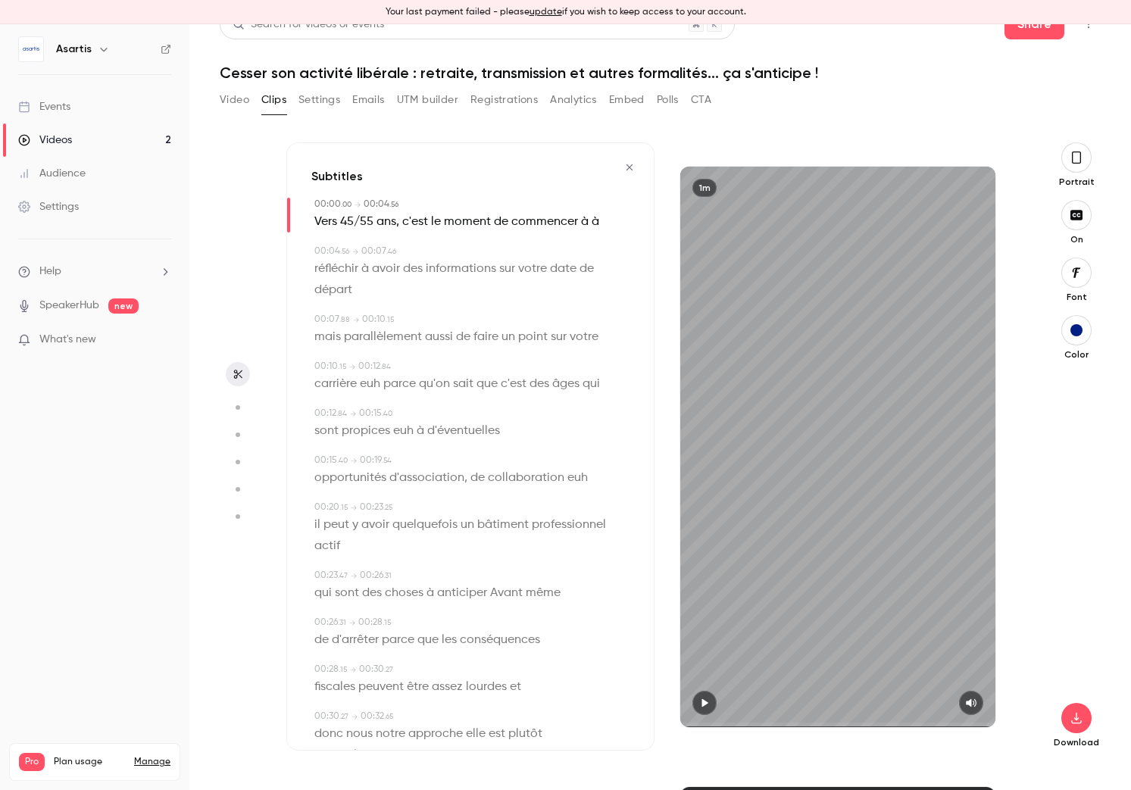
click at [583, 221] on span "à" at bounding box center [585, 221] width 8 height 21
click at [580, 247] on button "Edit" at bounding box center [578, 249] width 52 height 24
click at [593, 252] on button "Replace" at bounding box center [618, 254] width 68 height 30
click at [352, 244] on span "réfléchir" at bounding box center [336, 243] width 44 height 21
click at [341, 272] on button "Edit" at bounding box center [331, 270] width 52 height 24
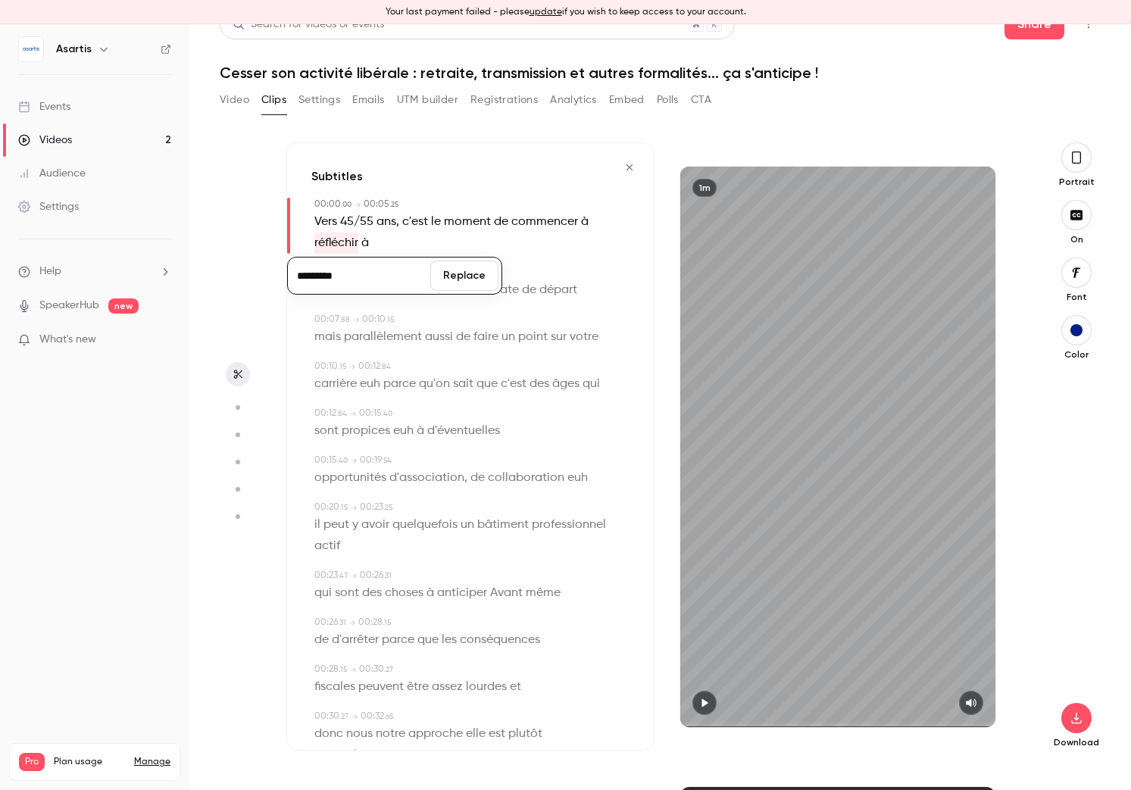
click at [344, 277] on input "*********" at bounding box center [359, 276] width 136 height 30
type input "**********"
click at [473, 278] on button "Replace" at bounding box center [464, 276] width 68 height 30
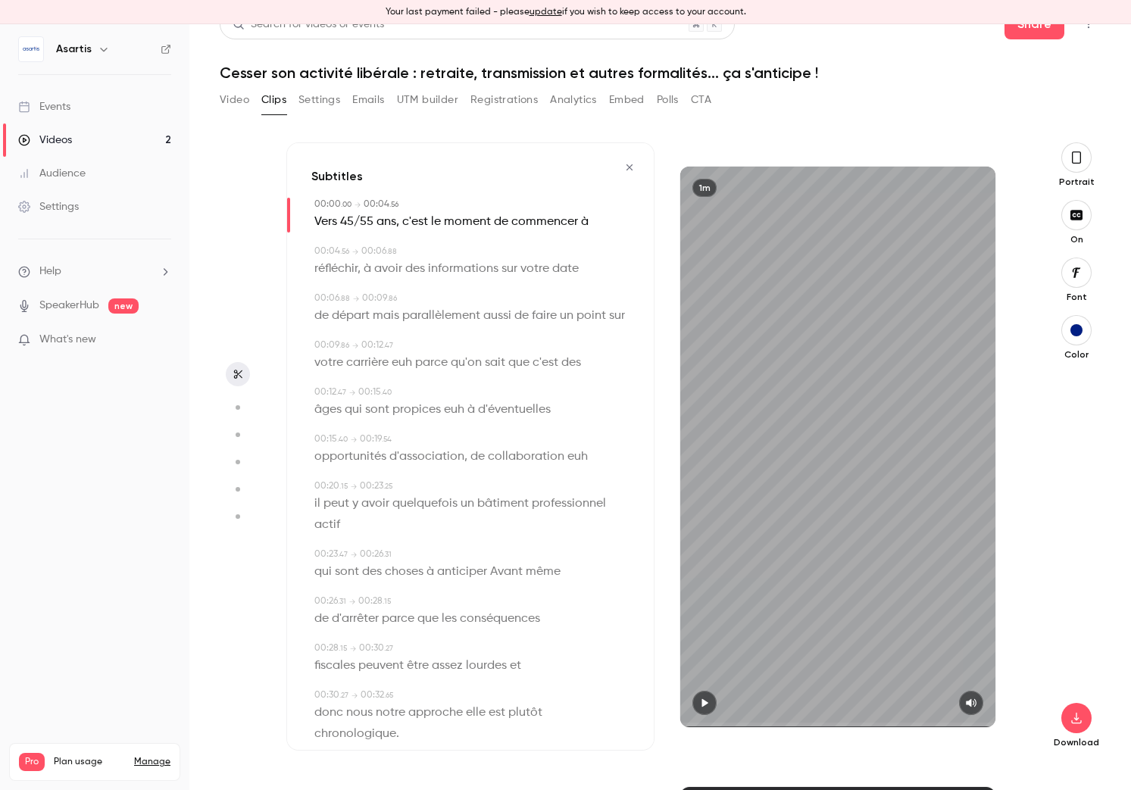
click at [501, 314] on span "aussi" at bounding box center [497, 315] width 28 height 21
type input "***"
click at [481, 344] on icon "button" at bounding box center [478, 343] width 11 height 11
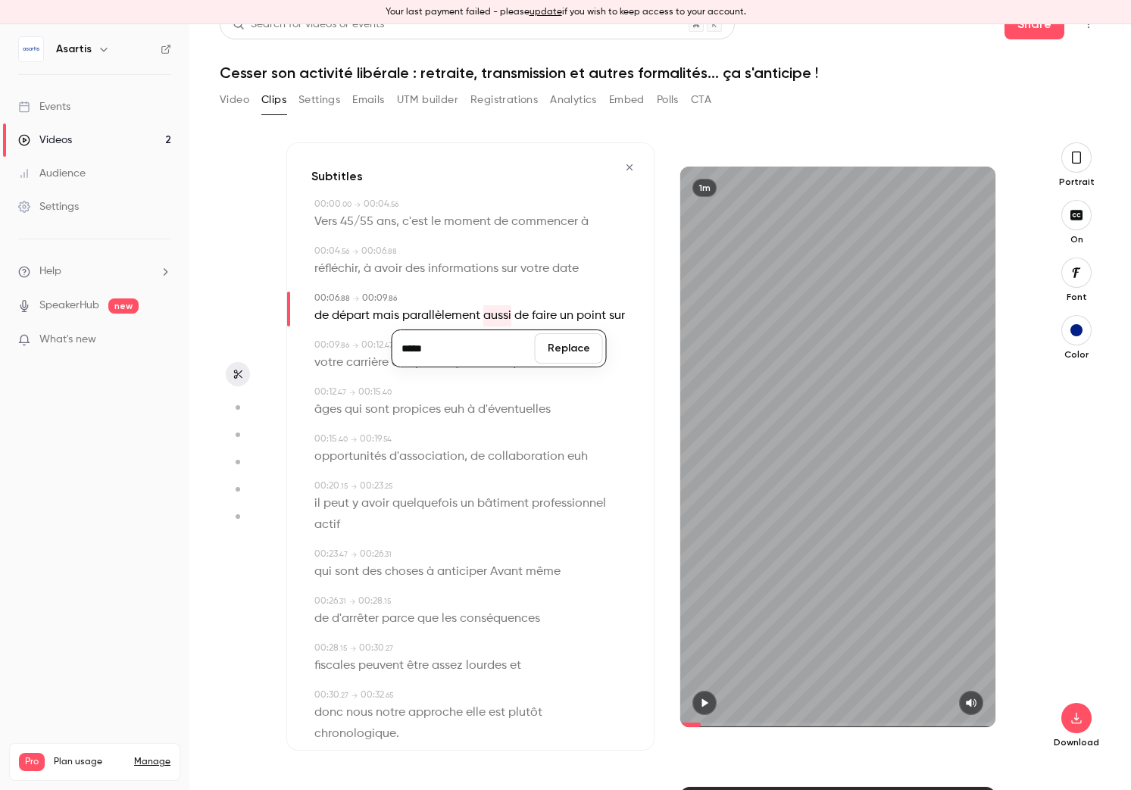
click at [450, 353] on input "*****" at bounding box center [463, 348] width 136 height 30
type input "******"
click at [557, 348] on button "Replace" at bounding box center [569, 348] width 68 height 30
click at [408, 366] on span "euh" at bounding box center [402, 362] width 20 height 21
type input "***"
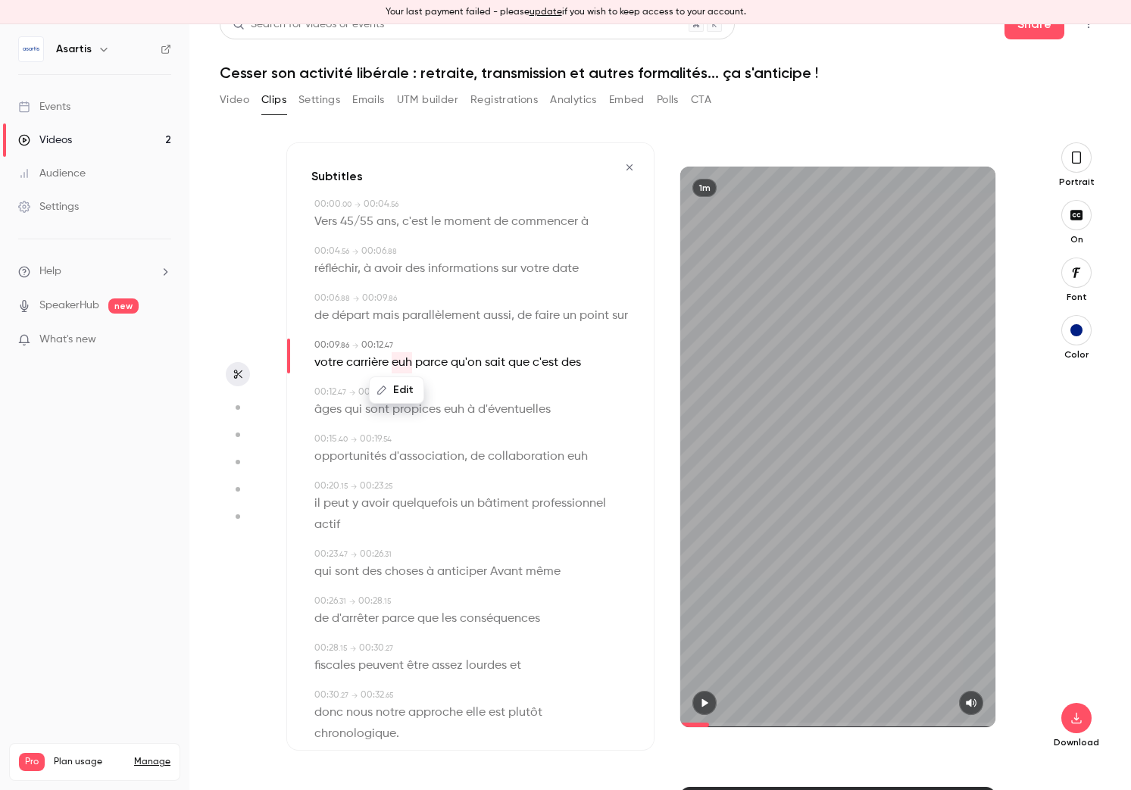
click at [404, 389] on button "Edit" at bounding box center [396, 390] width 52 height 24
click at [470, 392] on button "Replace" at bounding box center [473, 395] width 68 height 30
click at [451, 411] on span "euh" at bounding box center [454, 409] width 20 height 21
type input "****"
click at [447, 434] on button "Edit" at bounding box center [449, 437] width 52 height 24
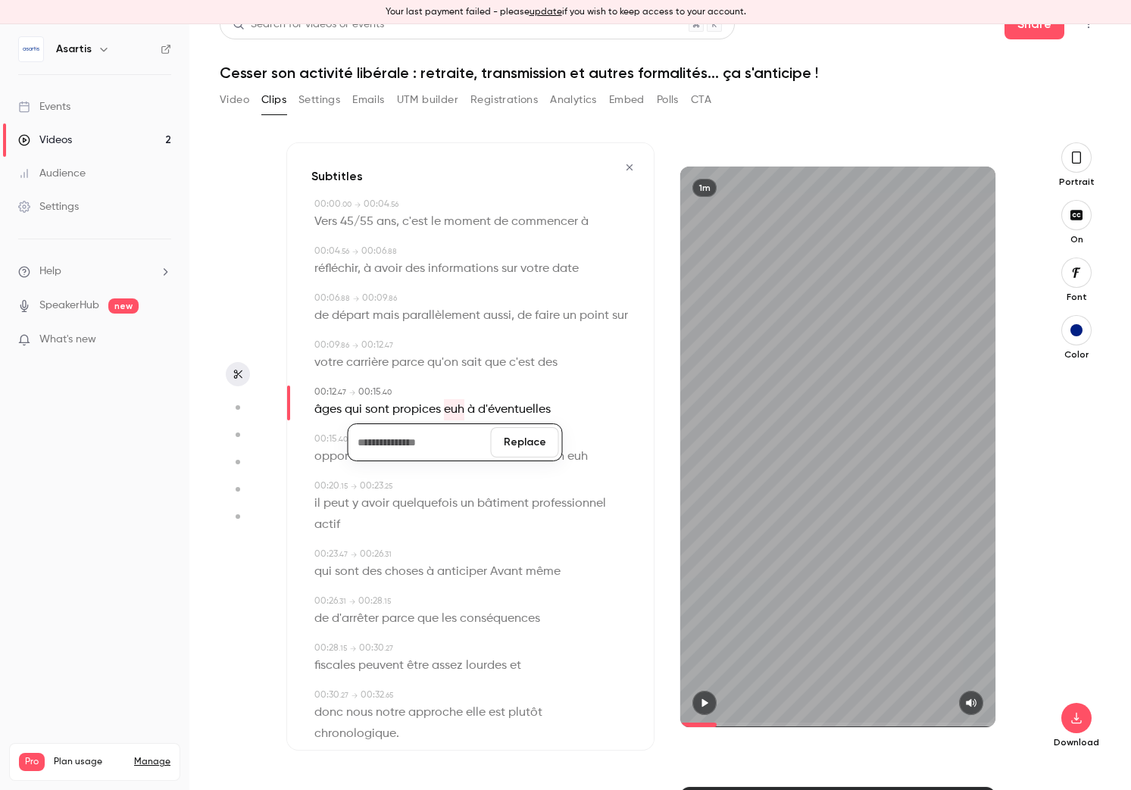
click at [541, 442] on button "Replace" at bounding box center [525, 442] width 68 height 30
click at [572, 461] on span "euh" at bounding box center [577, 456] width 20 height 21
type input "****"
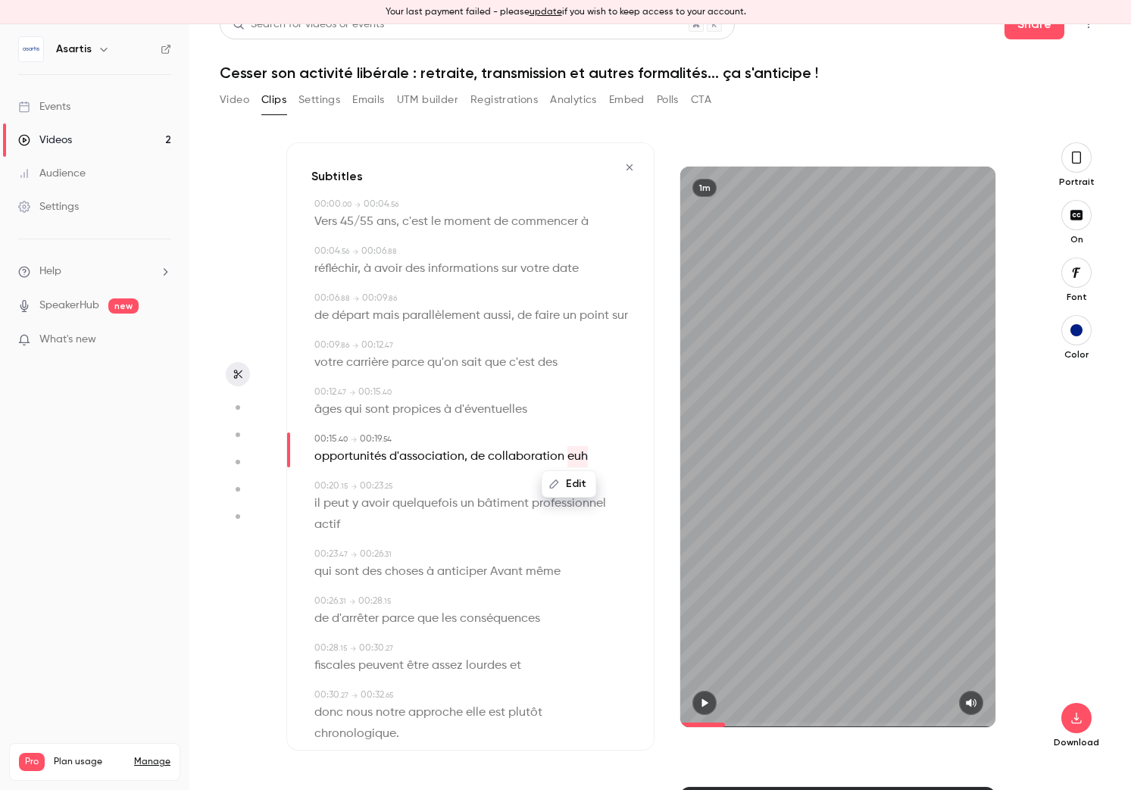
click at [563, 486] on button "Edit" at bounding box center [569, 484] width 52 height 24
click at [611, 486] on button "Replace" at bounding box center [618, 489] width 68 height 30
type input "****"
click at [551, 458] on span "collaboration" at bounding box center [526, 456] width 77 height 21
click at [529, 478] on button "Edit" at bounding box center [518, 484] width 52 height 24
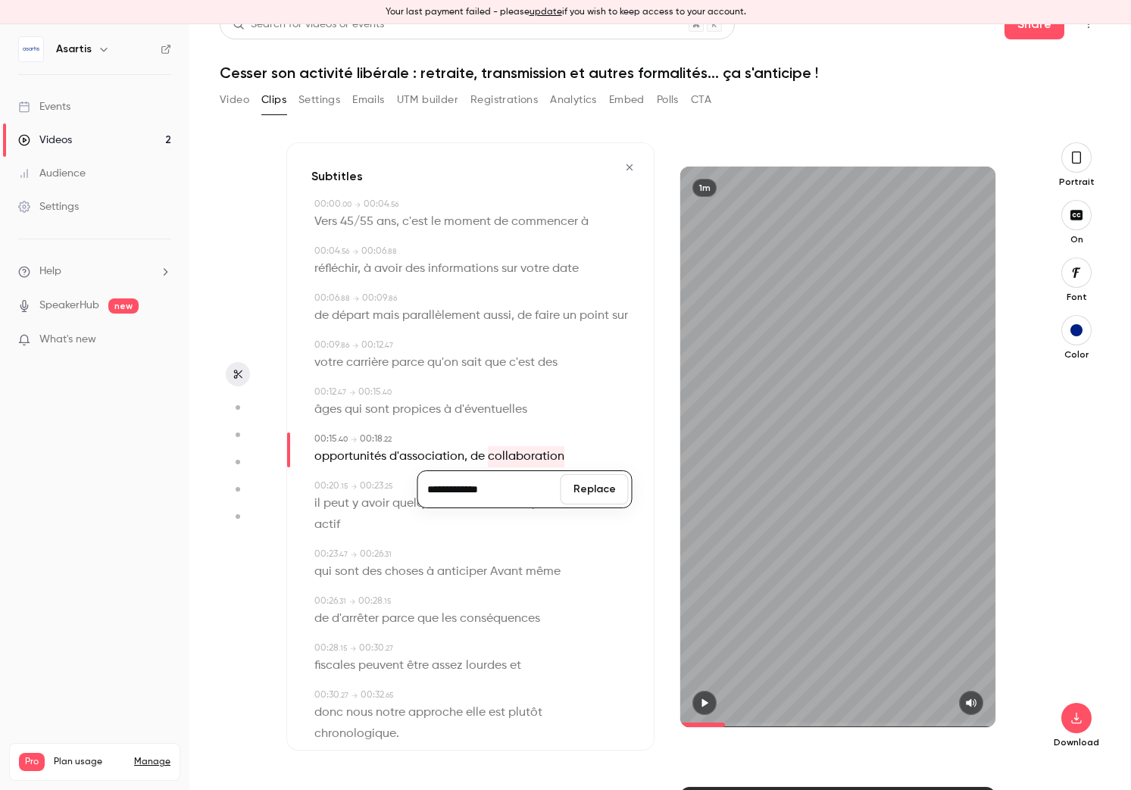
click at [526, 486] on input "**********" at bounding box center [489, 489] width 136 height 30
type input "**********"
click at [589, 498] on button "Replace" at bounding box center [595, 489] width 68 height 30
click at [322, 508] on p "il peut y avoir quelquefois un bâtiment professionnel actif" at bounding box center [471, 514] width 315 height 42
type input "****"
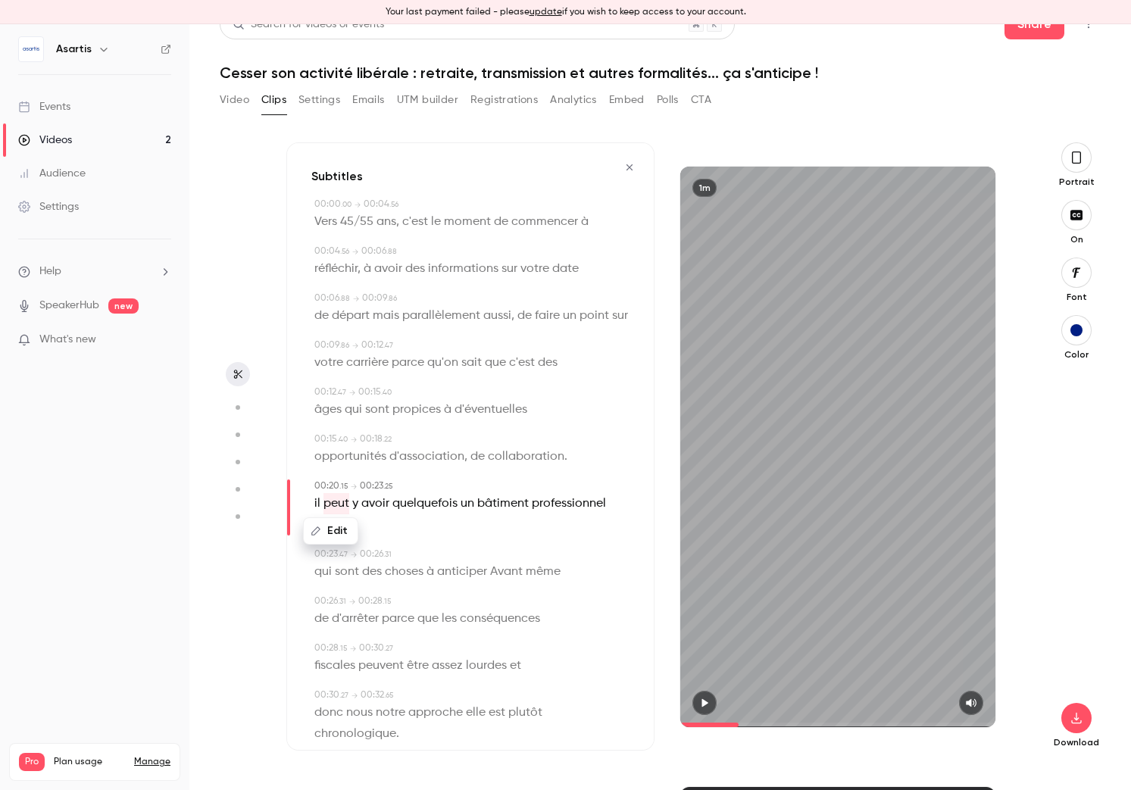
click at [317, 505] on span "il" at bounding box center [317, 503] width 6 height 21
click at [317, 533] on button "Edit" at bounding box center [312, 531] width 52 height 24
type input "**"
click at [448, 535] on button "Replace" at bounding box center [464, 536] width 68 height 30
click at [465, 577] on span "anticiper" at bounding box center [462, 571] width 50 height 21
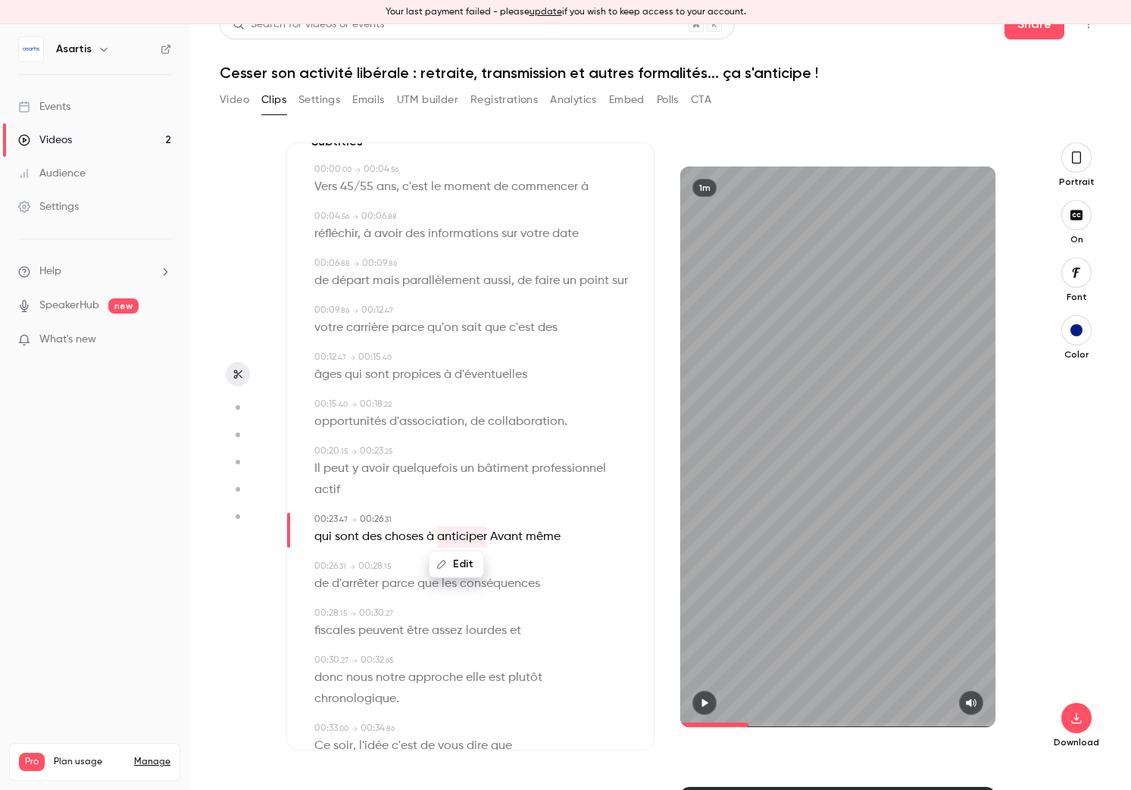
scroll to position [40, 0]
click at [332, 483] on span "actif" at bounding box center [327, 484] width 26 height 21
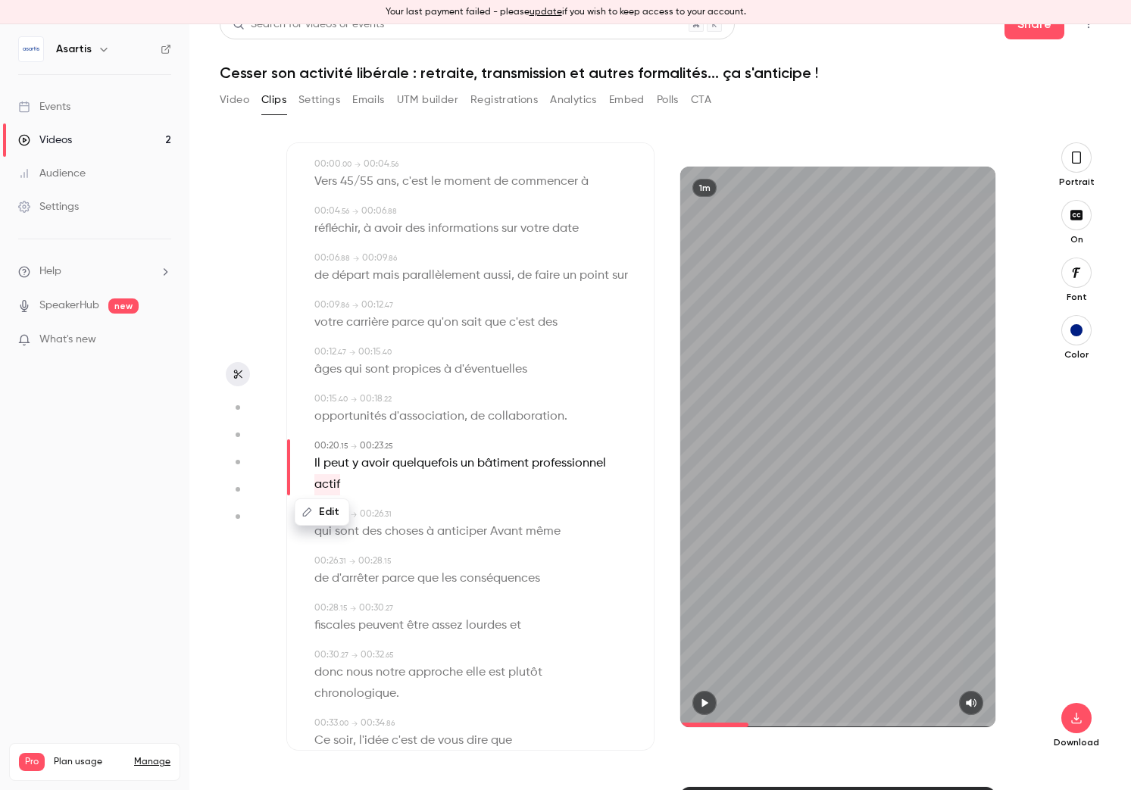
type input "****"
click at [333, 483] on span "actif" at bounding box center [327, 484] width 26 height 21
click at [332, 510] on button "Edit" at bounding box center [322, 512] width 52 height 24
click at [339, 516] on input "*****" at bounding box center [359, 517] width 136 height 30
type input "******"
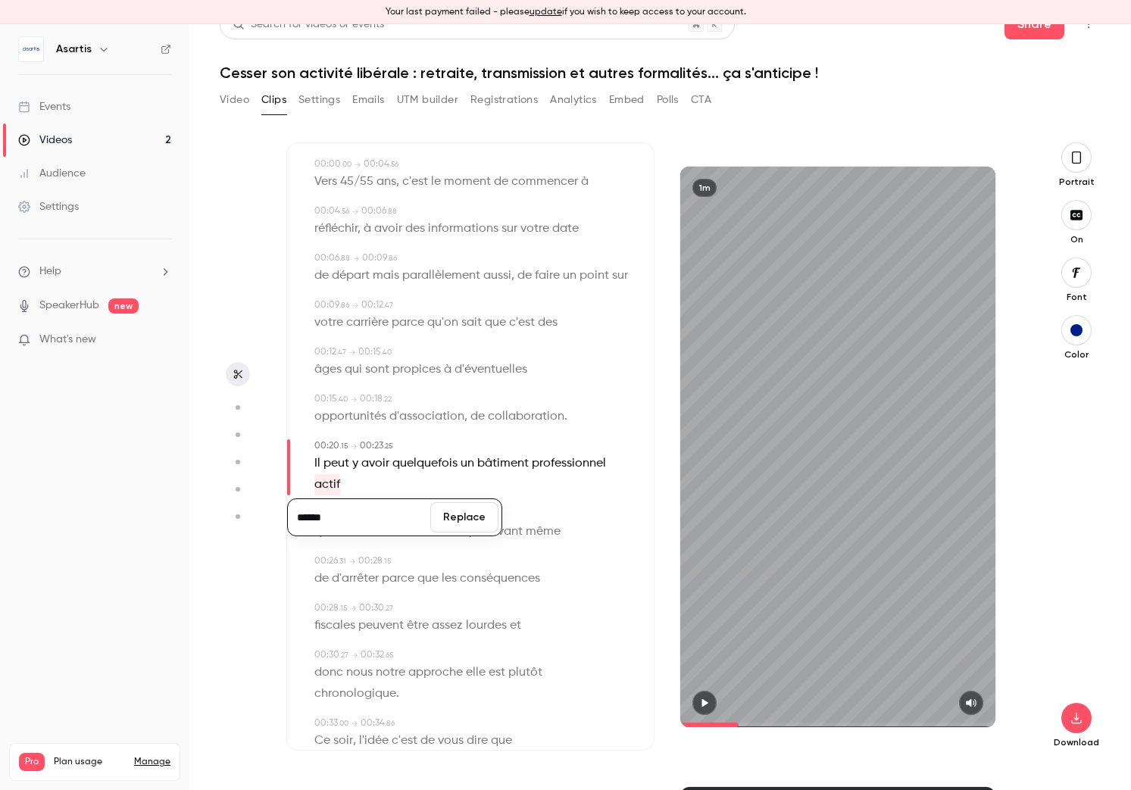
click at [449, 516] on button "Replace" at bounding box center [464, 517] width 68 height 30
click at [473, 532] on span "anticiper" at bounding box center [462, 531] width 50 height 21
click at [708, 704] on icon "button" at bounding box center [704, 703] width 12 height 11
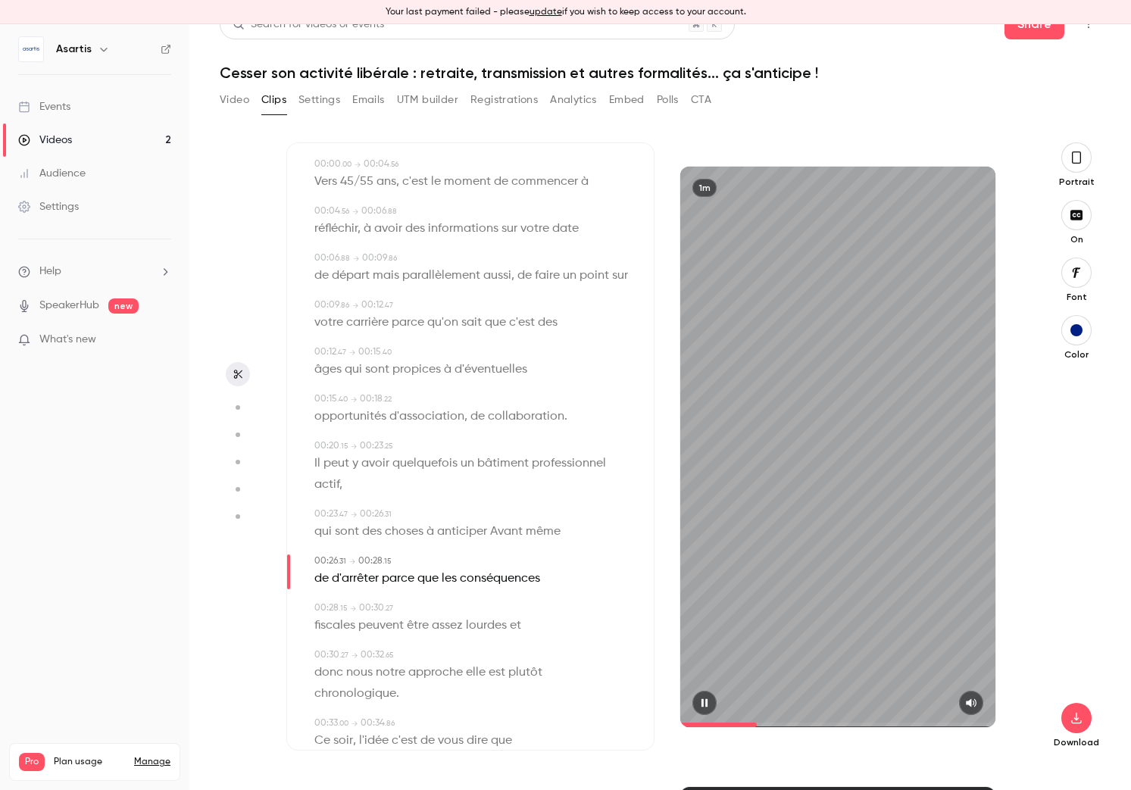
click at [708, 703] on icon "button" at bounding box center [704, 703] width 12 height 11
click at [463, 531] on span "anticiper" at bounding box center [462, 531] width 50 height 21
type input "****"
click at [470, 558] on button "Edit" at bounding box center [456, 559] width 52 height 24
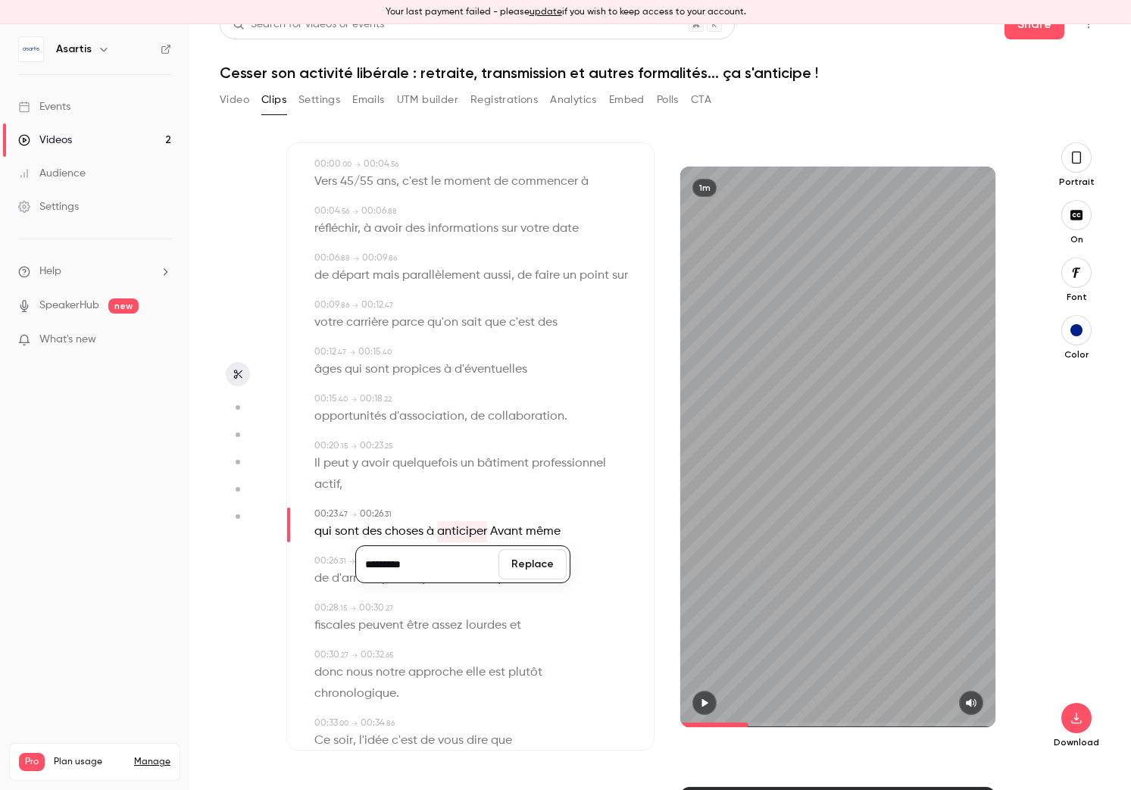
click at [471, 572] on input "*********" at bounding box center [427, 564] width 136 height 30
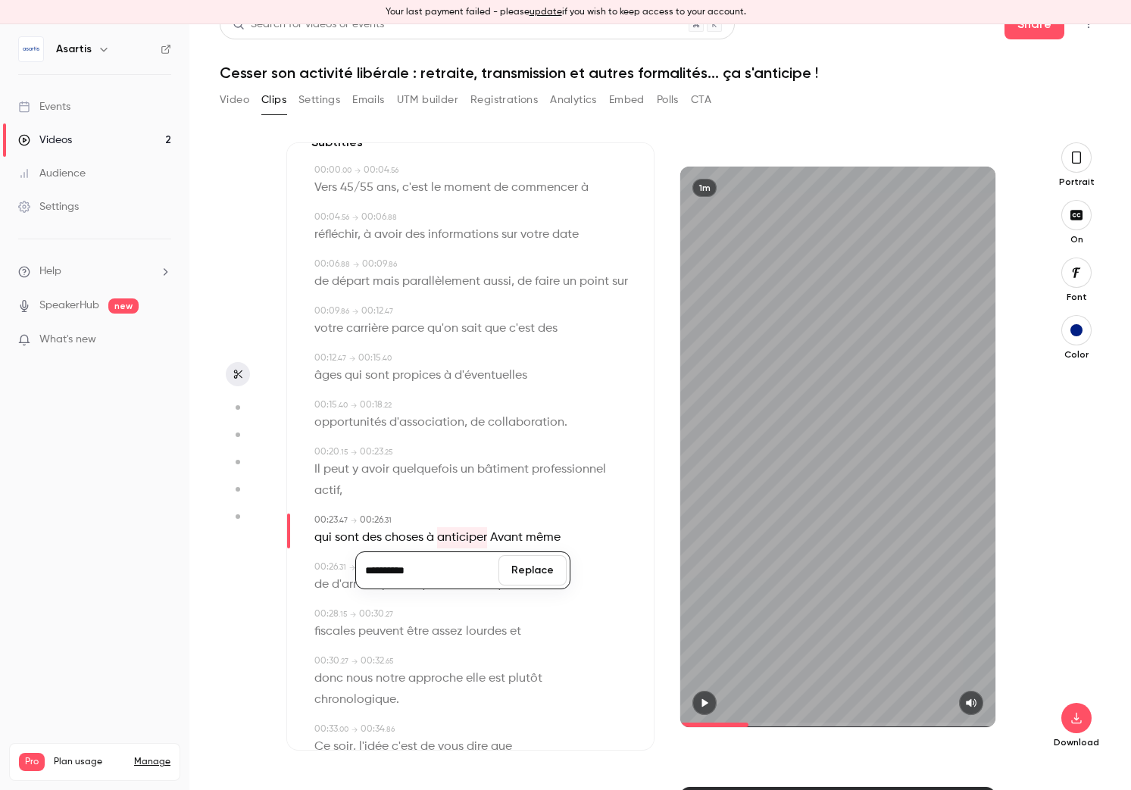
type input "**********"
click at [544, 571] on button "Replace" at bounding box center [532, 570] width 68 height 30
click at [321, 586] on span "de" at bounding box center [321, 582] width 14 height 21
type input "****"
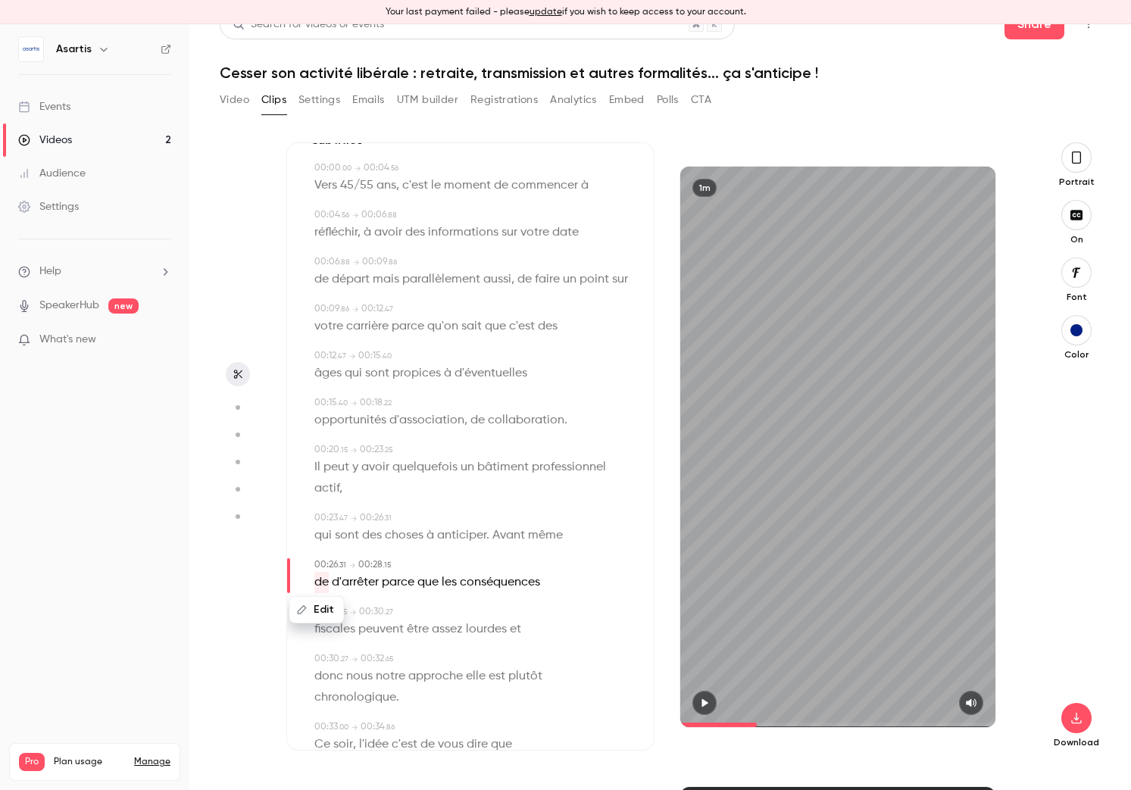
click at [329, 610] on button "Edit" at bounding box center [317, 610] width 52 height 24
click at [472, 617] on button "Replace" at bounding box center [464, 615] width 68 height 30
click at [351, 587] on span "d'arrêter" at bounding box center [337, 582] width 47 height 21
type input "****"
click at [337, 611] on button "Edit" at bounding box center [333, 610] width 52 height 24
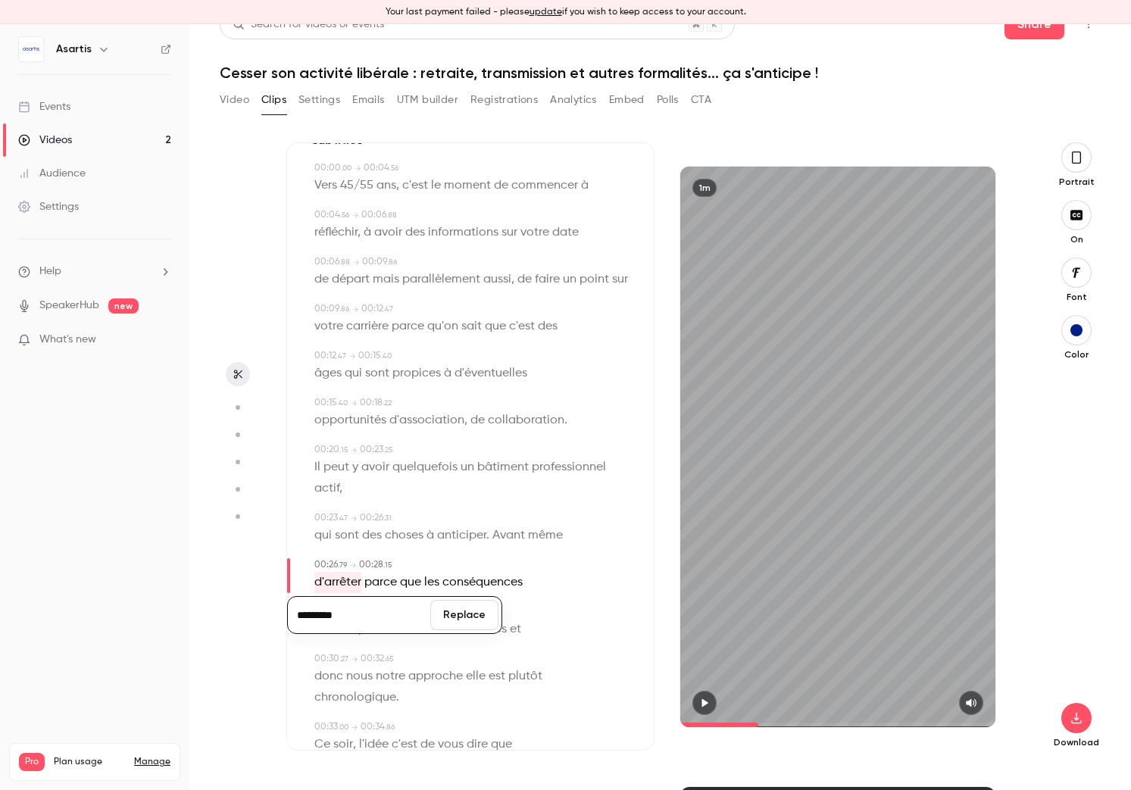
click at [349, 617] on input "*********" at bounding box center [359, 615] width 136 height 30
type input "**********"
click at [447, 614] on button "Replace" at bounding box center [464, 615] width 68 height 30
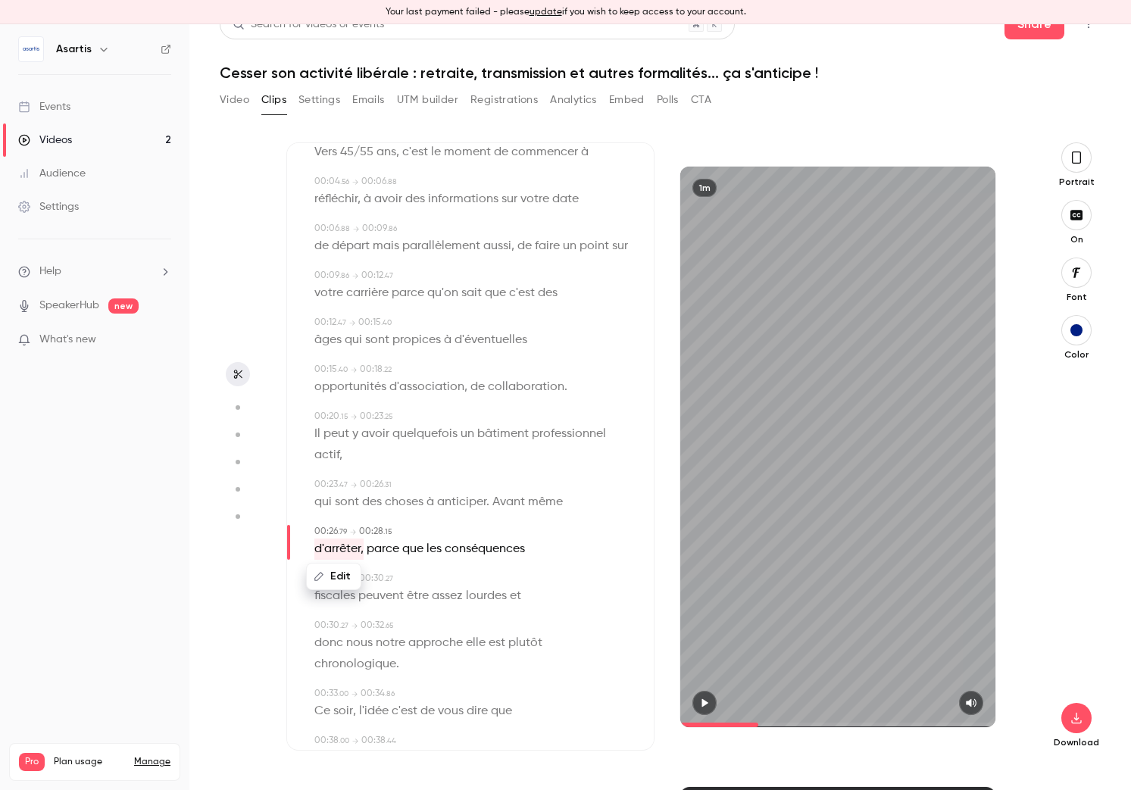
scroll to position [73, 0]
click at [364, 641] on span "nous" at bounding box center [359, 639] width 27 height 21
type input "****"
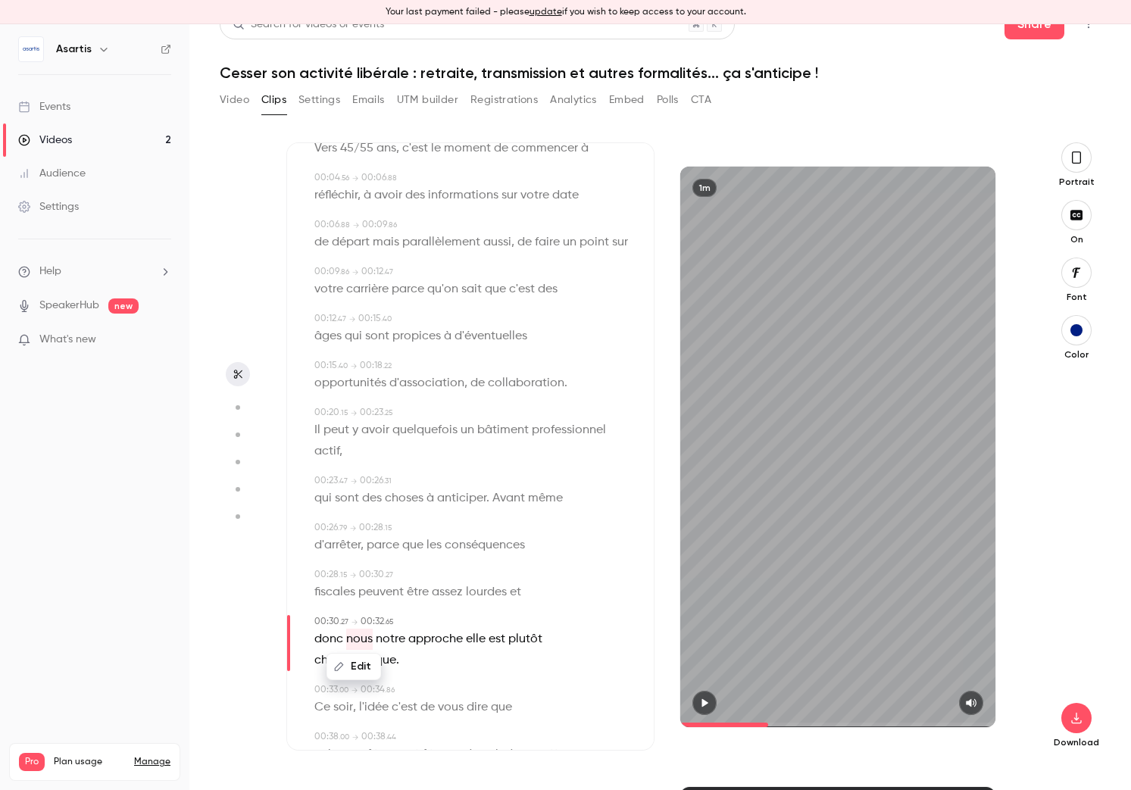
click at [369, 663] on button "Edit" at bounding box center [354, 666] width 52 height 24
click at [359, 677] on input "****" at bounding box center [359, 672] width 136 height 30
type input "*****"
click at [469, 670] on button "Replace" at bounding box center [464, 672] width 68 height 30
type input "****"
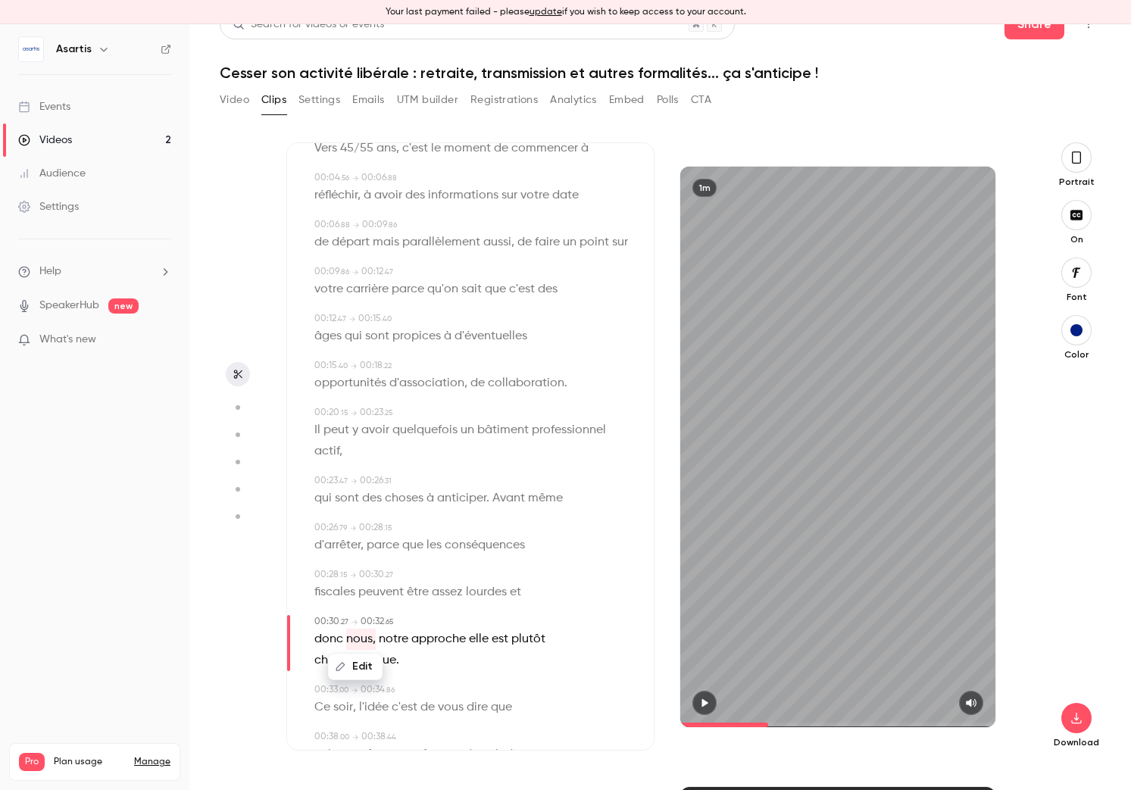
click at [456, 637] on span "approche" at bounding box center [438, 639] width 55 height 21
click at [440, 669] on button "Edit" at bounding box center [433, 666] width 52 height 24
click at [417, 678] on input "********" at bounding box center [404, 672] width 136 height 30
type input "*********"
click at [495, 670] on button "Replace" at bounding box center [509, 672] width 68 height 30
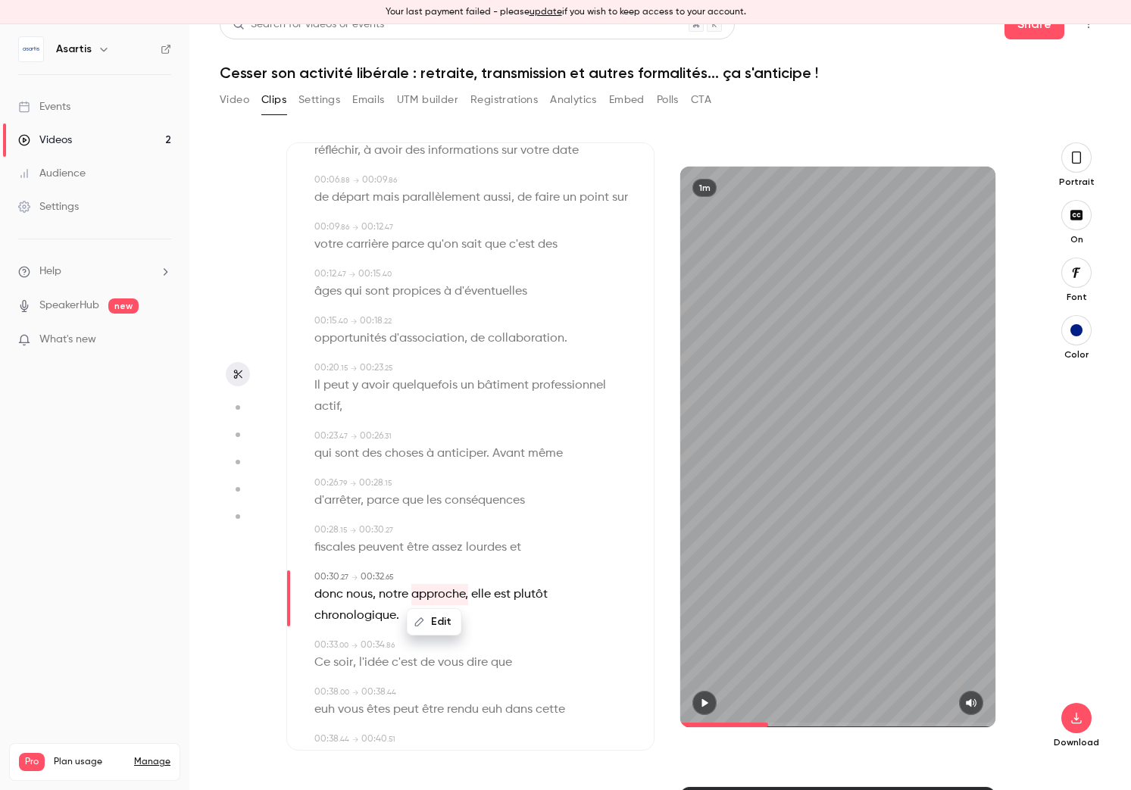
scroll to position [151, 0]
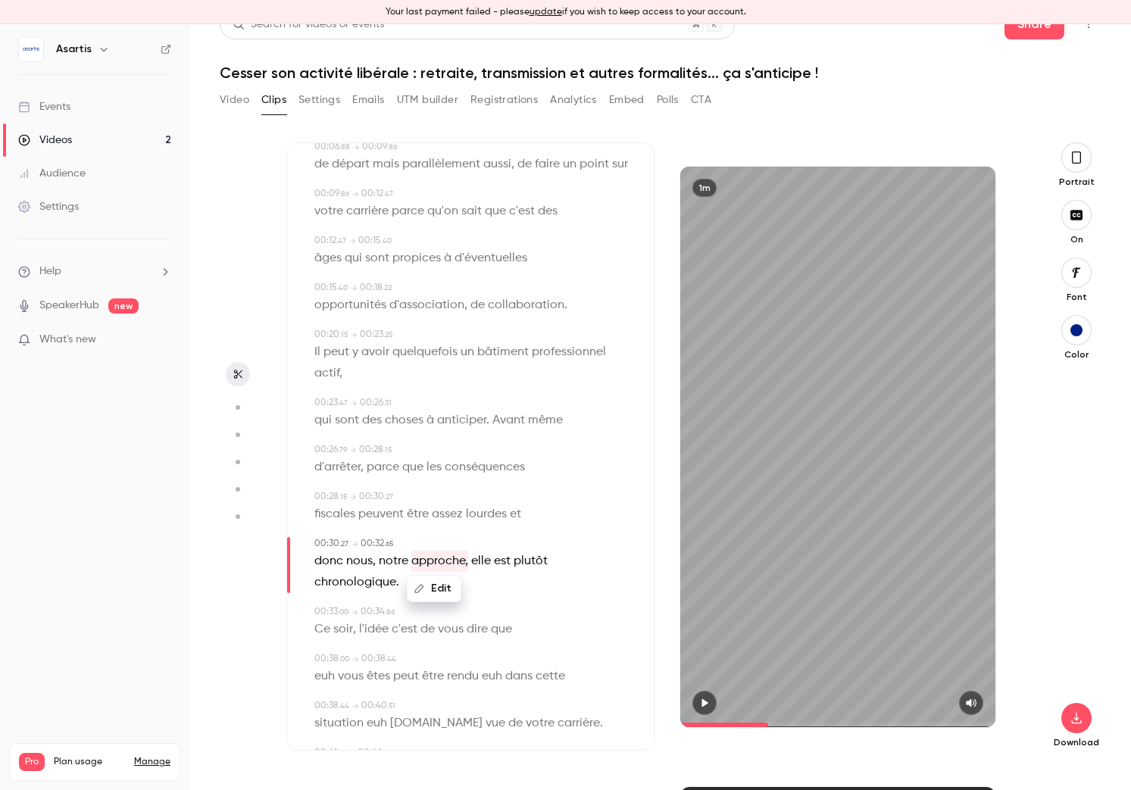
click at [357, 589] on span "chronologique" at bounding box center [355, 582] width 82 height 21
click at [696, 698] on button "button" at bounding box center [704, 703] width 24 height 24
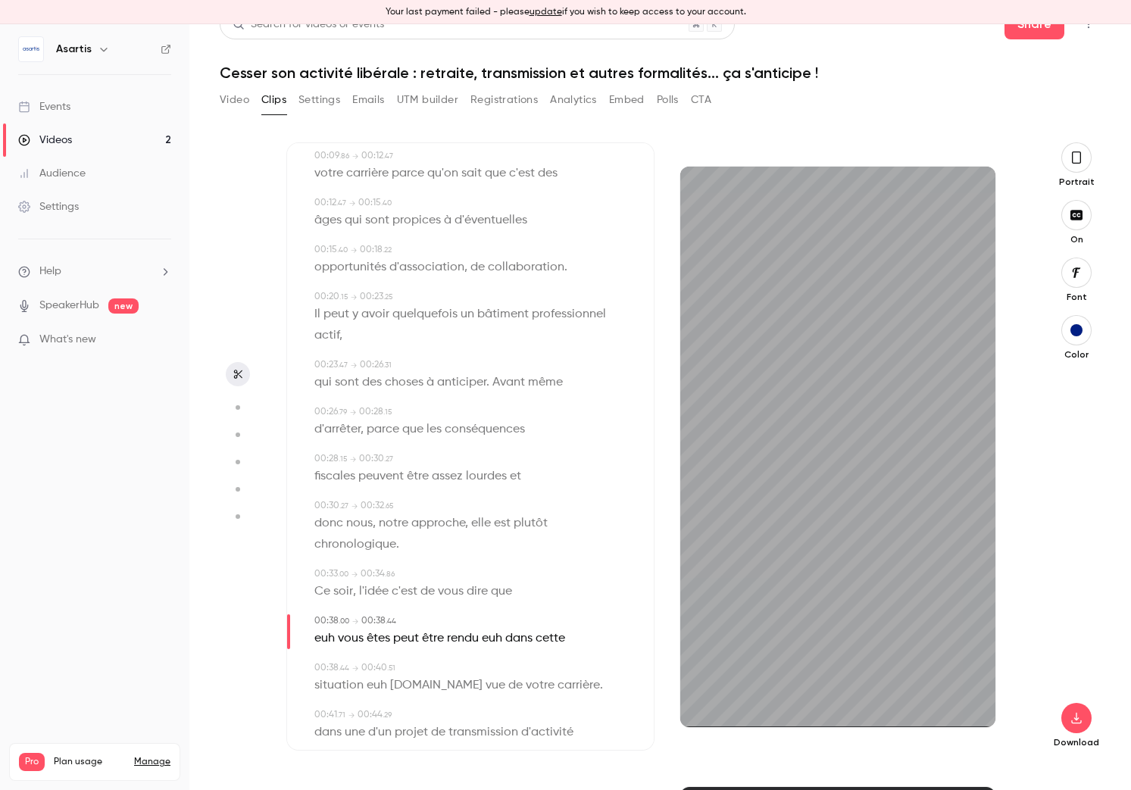
scroll to position [193, 0]
click at [345, 589] on span "soir" at bounding box center [343, 587] width 20 height 21
type input "**"
click at [342, 614] on button "Edit" at bounding box center [338, 615] width 52 height 24
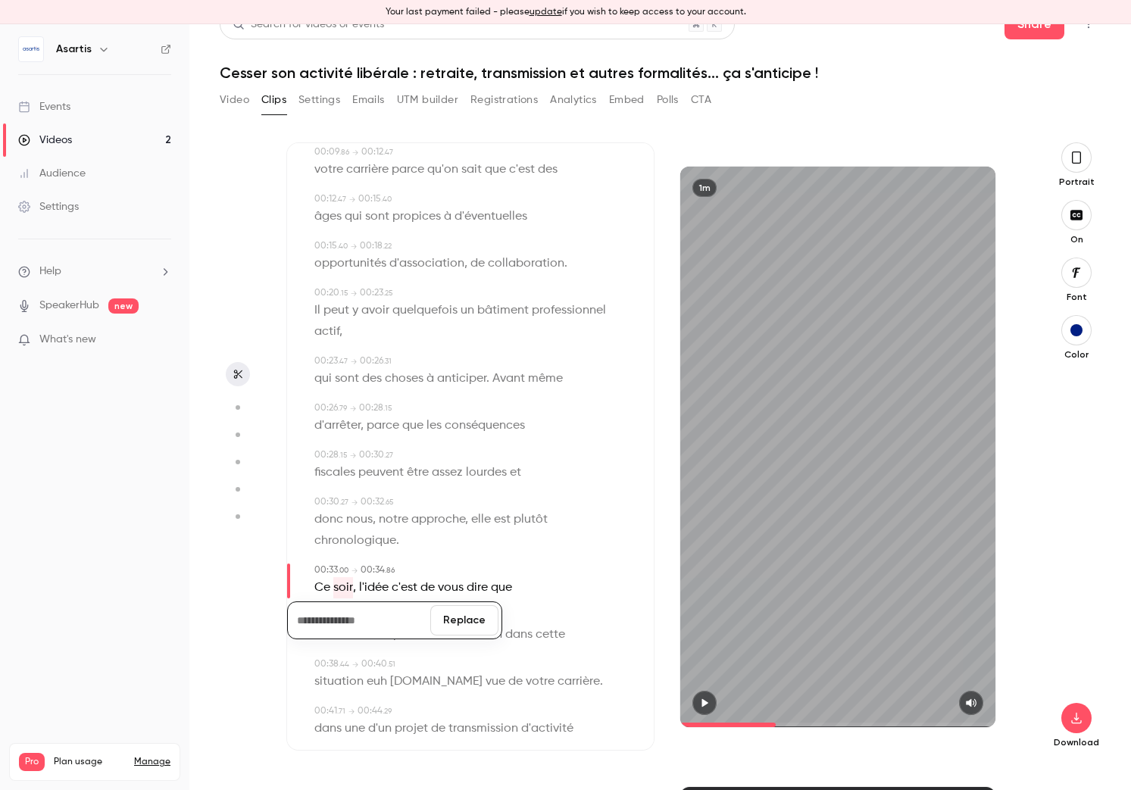
click at [451, 623] on button "Replace" at bounding box center [464, 620] width 68 height 30
click at [329, 590] on span "Ce" at bounding box center [322, 587] width 16 height 21
click at [326, 614] on button "Edit" at bounding box center [317, 615] width 52 height 24
click at [473, 622] on button "Replace" at bounding box center [464, 620] width 68 height 30
click at [331, 591] on span "l'idée" at bounding box center [329, 587] width 30 height 21
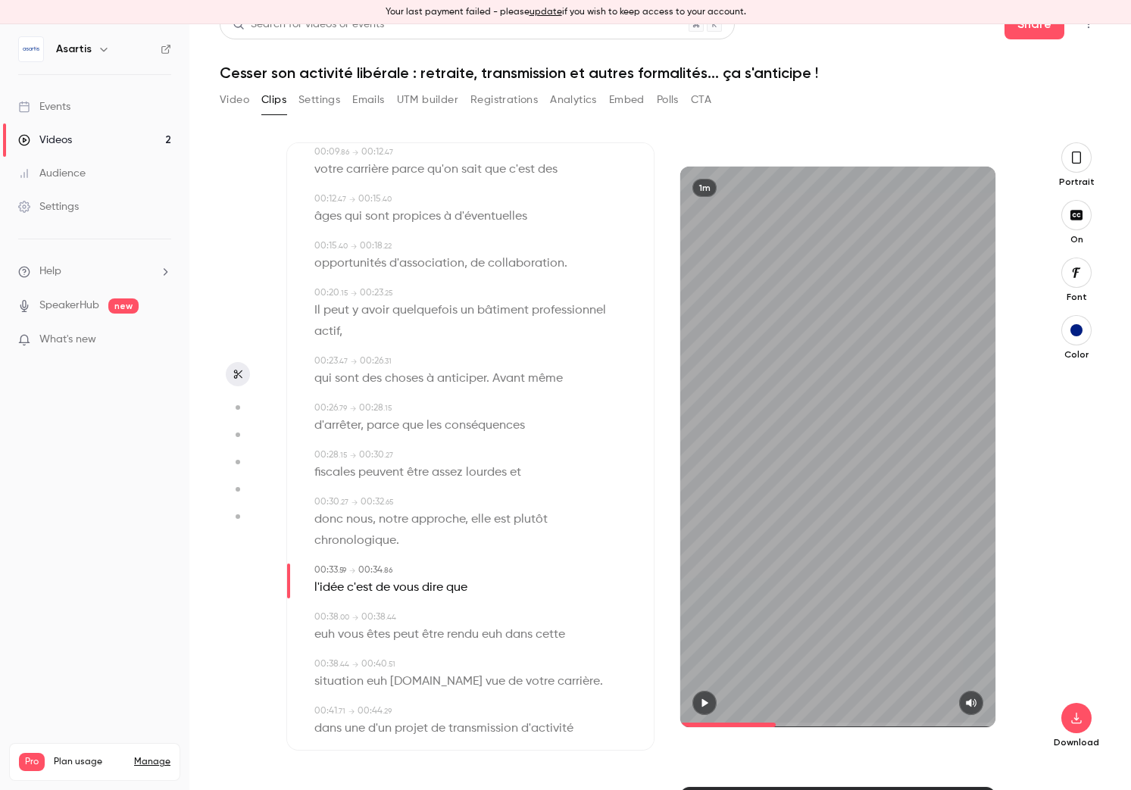
type input "****"
click at [326, 610] on button "Edit" at bounding box center [324, 615] width 52 height 24
type input "******"
click at [449, 623] on button "Replace" at bounding box center [464, 620] width 68 height 30
click at [326, 639] on div "Edit" at bounding box center [331, 615] width 43 height 48
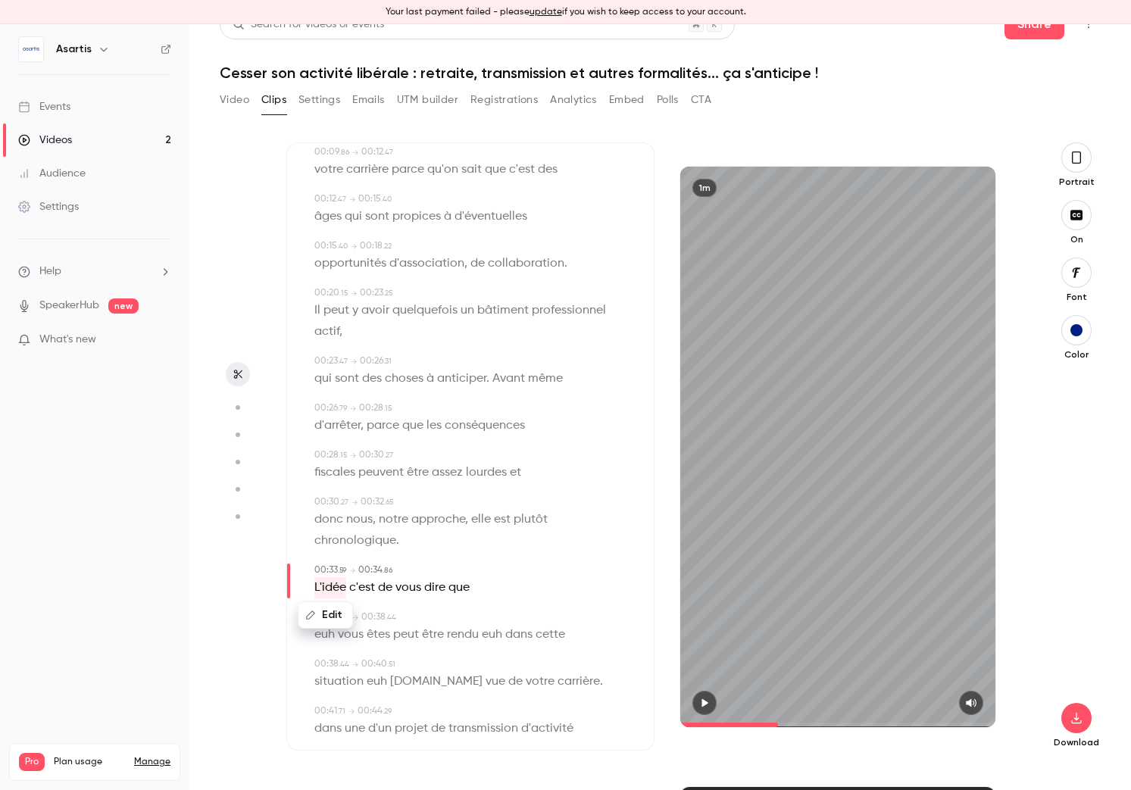
click at [403, 635] on span "peut" at bounding box center [406, 634] width 26 height 21
type input "**"
click at [333, 636] on span "euh" at bounding box center [324, 634] width 20 height 21
click at [333, 662] on button "Edit" at bounding box center [320, 662] width 52 height 24
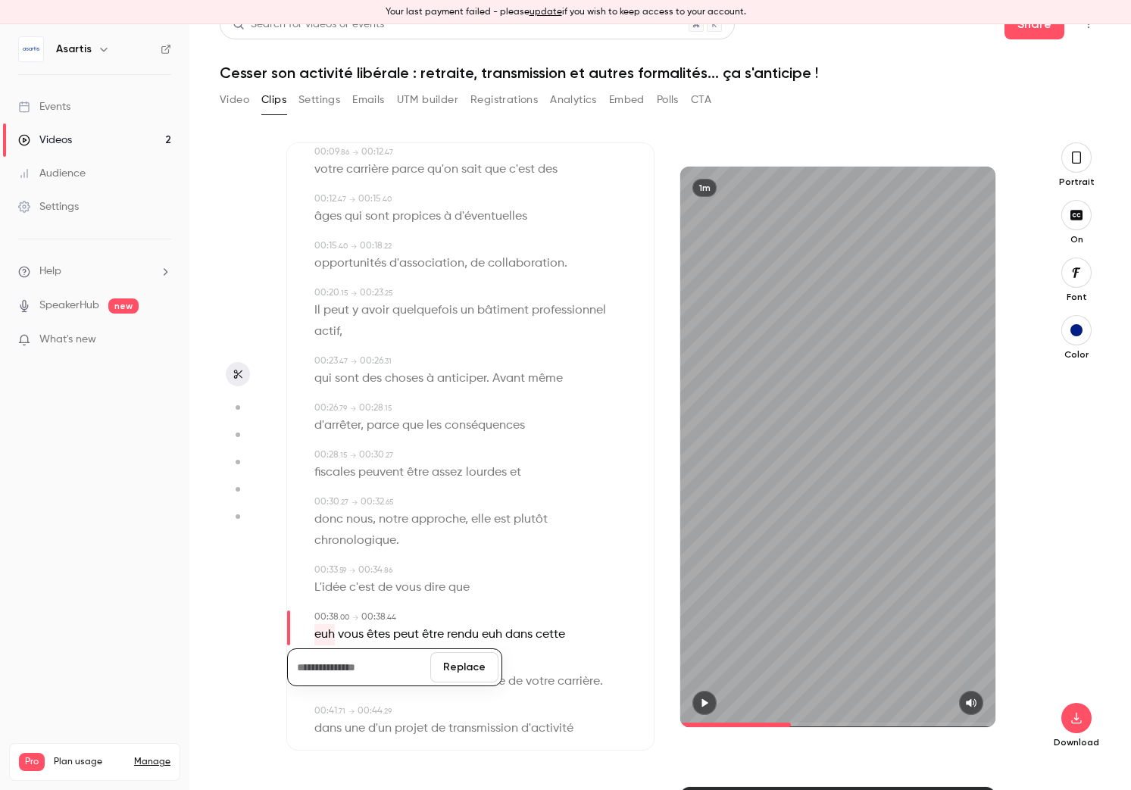
click at [454, 668] on button "Replace" at bounding box center [464, 667] width 68 height 30
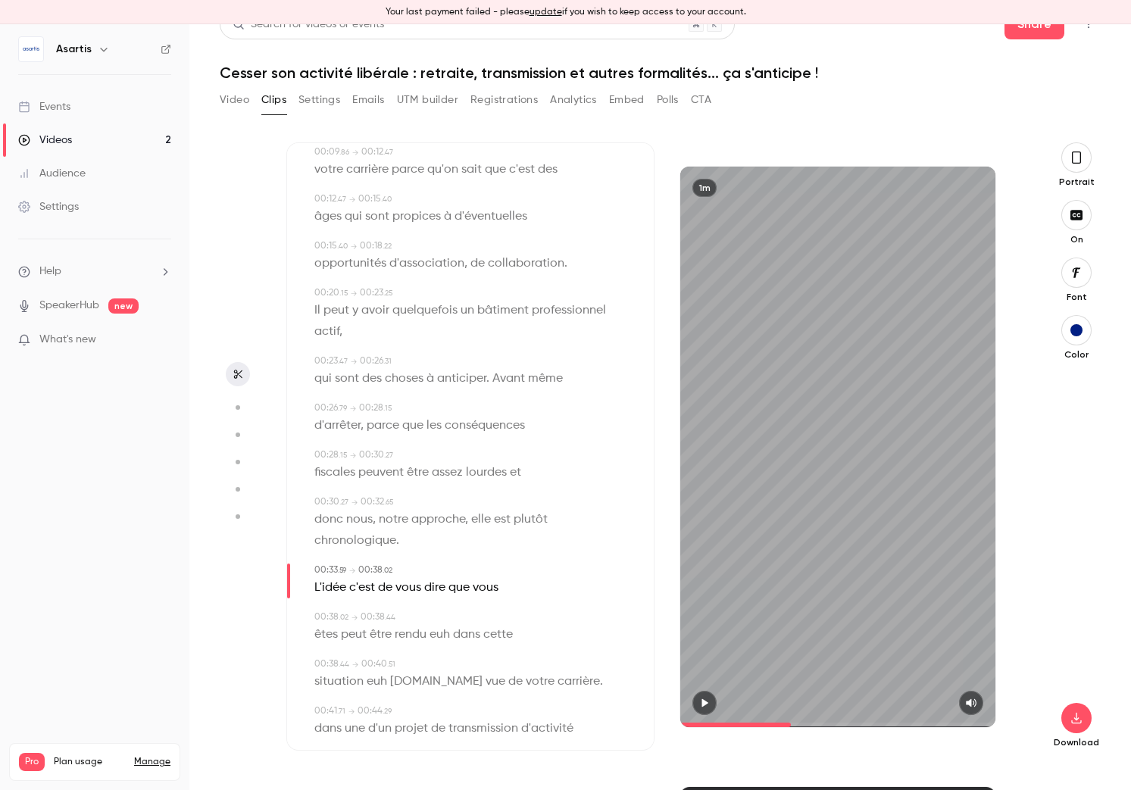
click at [443, 635] on span "euh" at bounding box center [440, 634] width 20 height 21
type input "**"
click at [448, 657] on button "Edit" at bounding box center [436, 662] width 52 height 24
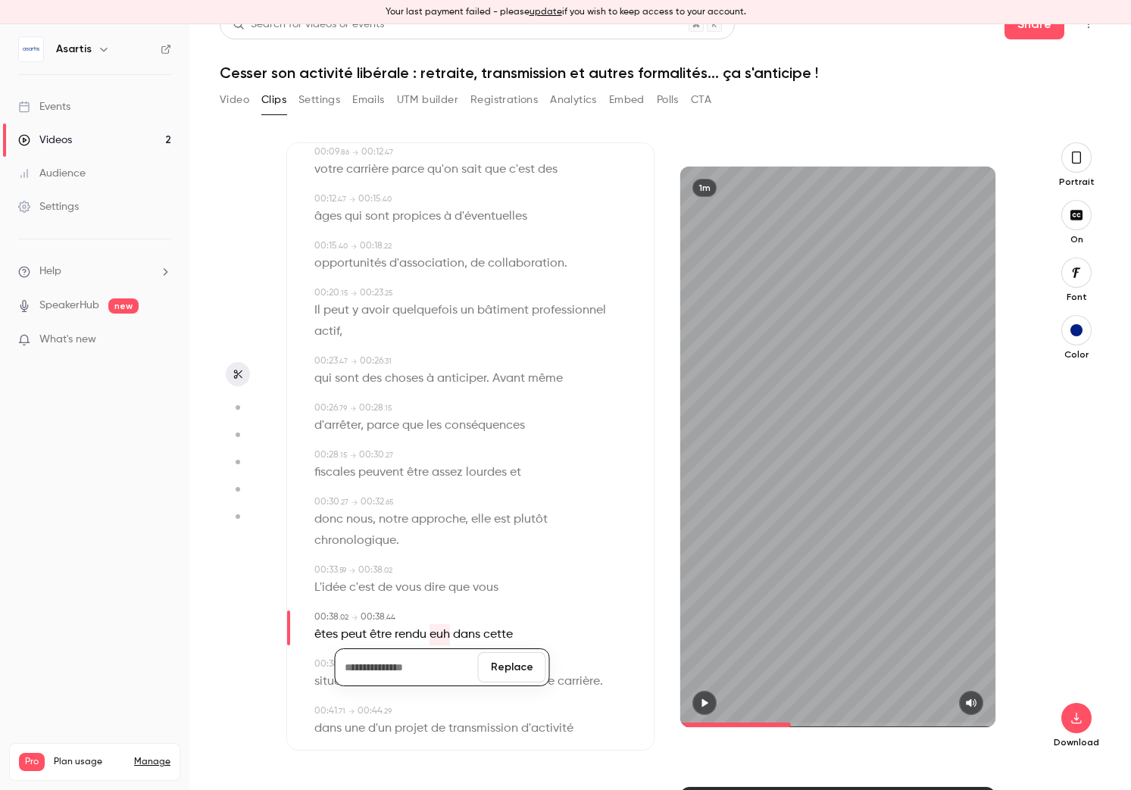
click at [512, 661] on button "Replace" at bounding box center [512, 667] width 68 height 30
click at [322, 679] on span "euh" at bounding box center [324, 681] width 20 height 21
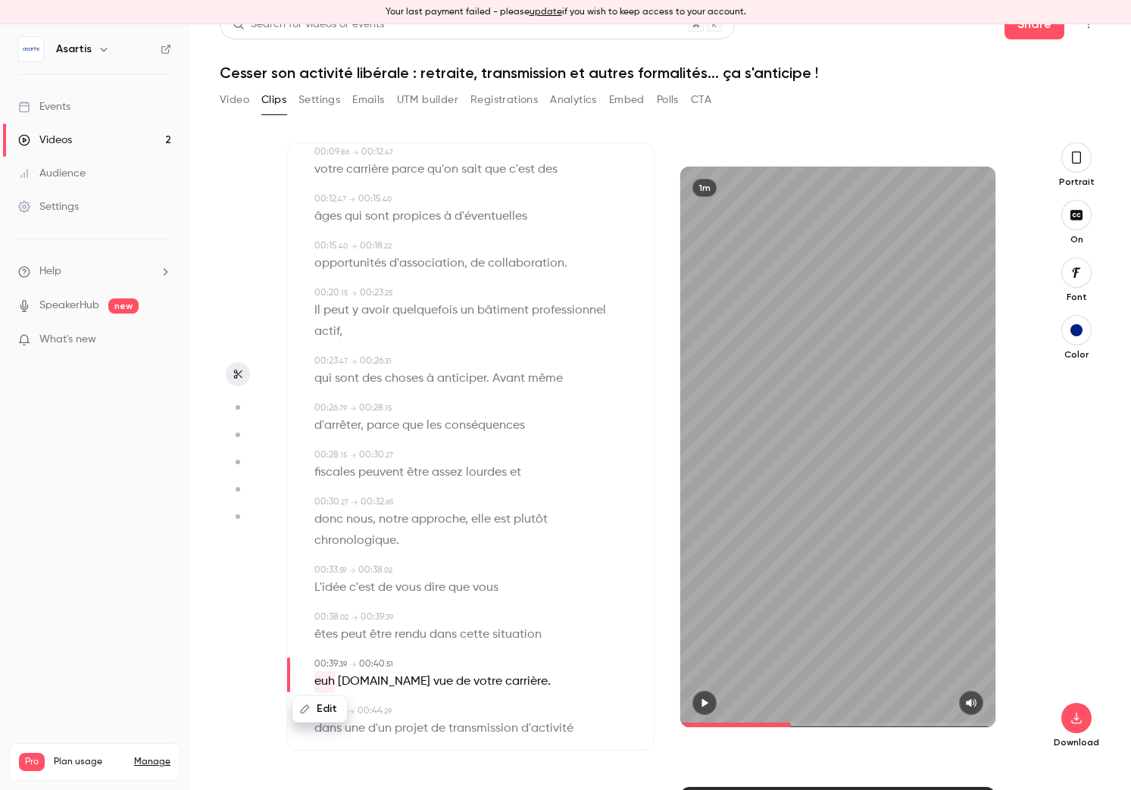
type input "****"
click at [329, 708] on button "Edit" at bounding box center [320, 709] width 52 height 24
click at [442, 711] on button "Replace" at bounding box center [464, 714] width 68 height 30
click at [327, 684] on span "[DOMAIN_NAME]" at bounding box center [360, 681] width 92 height 21
type input "****"
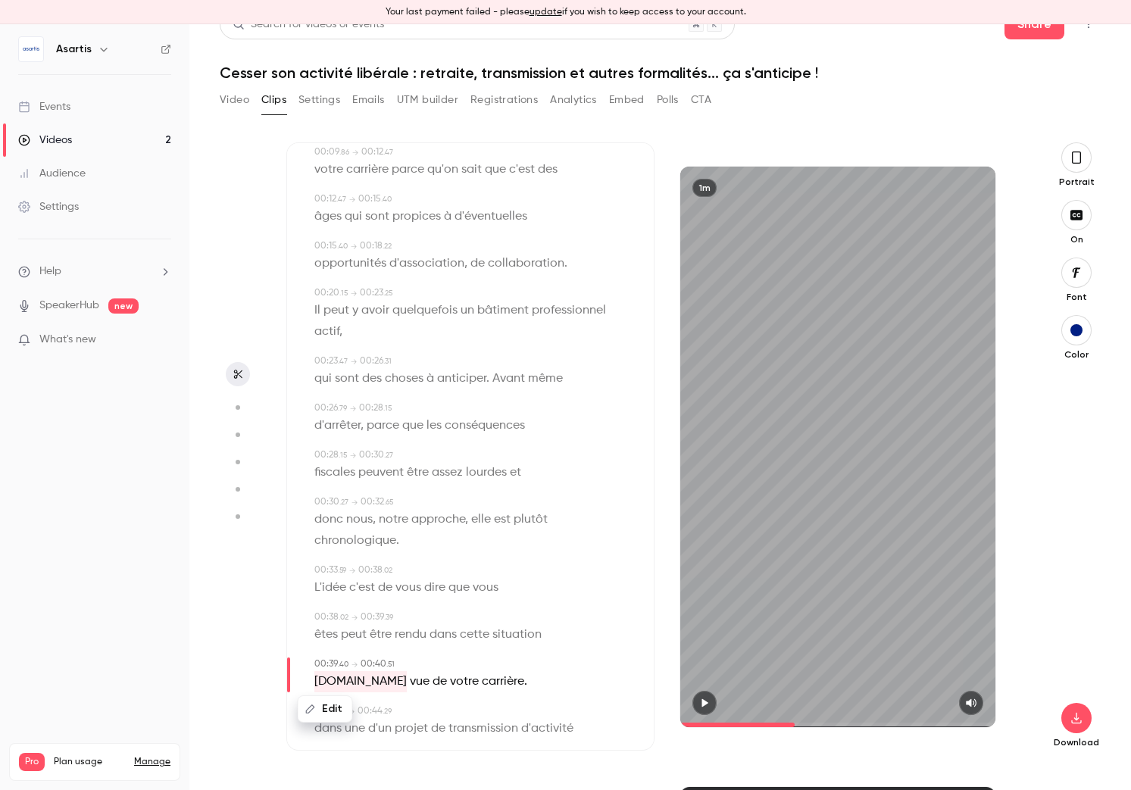
click at [328, 708] on button "Edit" at bounding box center [325, 709] width 52 height 24
type input "**********"
click at [451, 716] on button "Replace" at bounding box center [464, 714] width 68 height 30
click at [508, 639] on span "situation" at bounding box center [516, 633] width 49 height 21
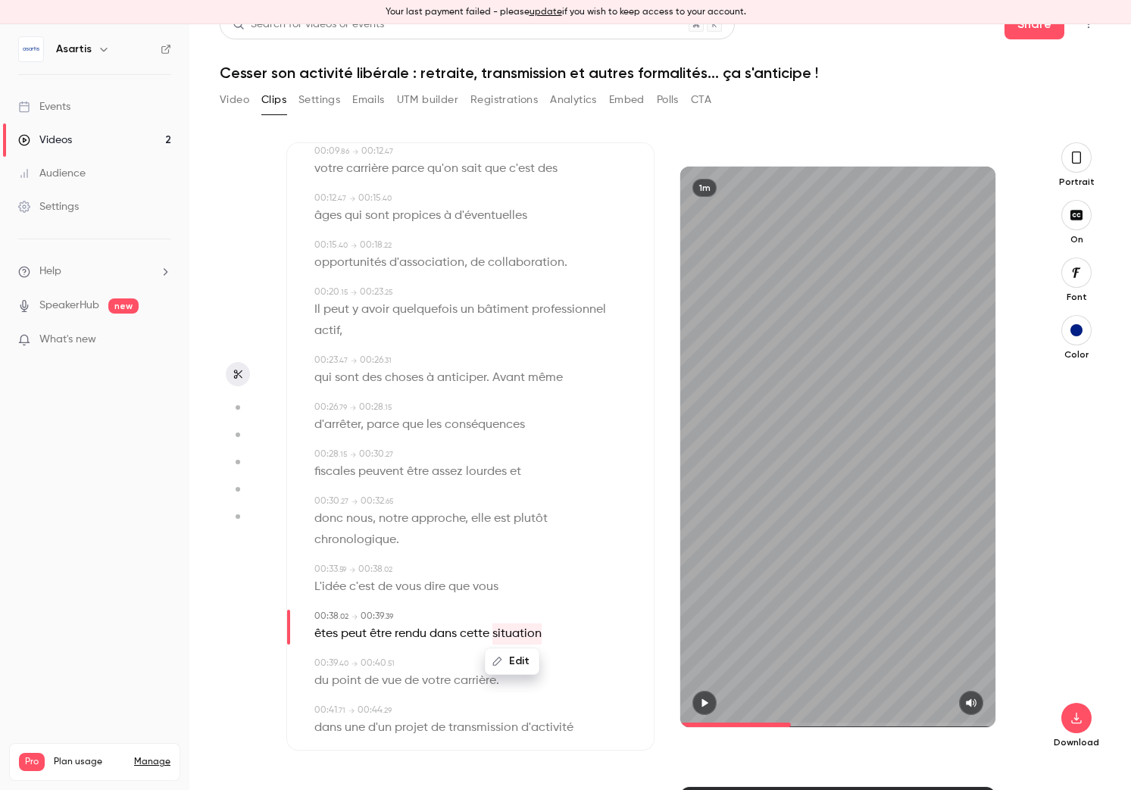
click at [701, 698] on icon "button" at bounding box center [704, 703] width 12 height 11
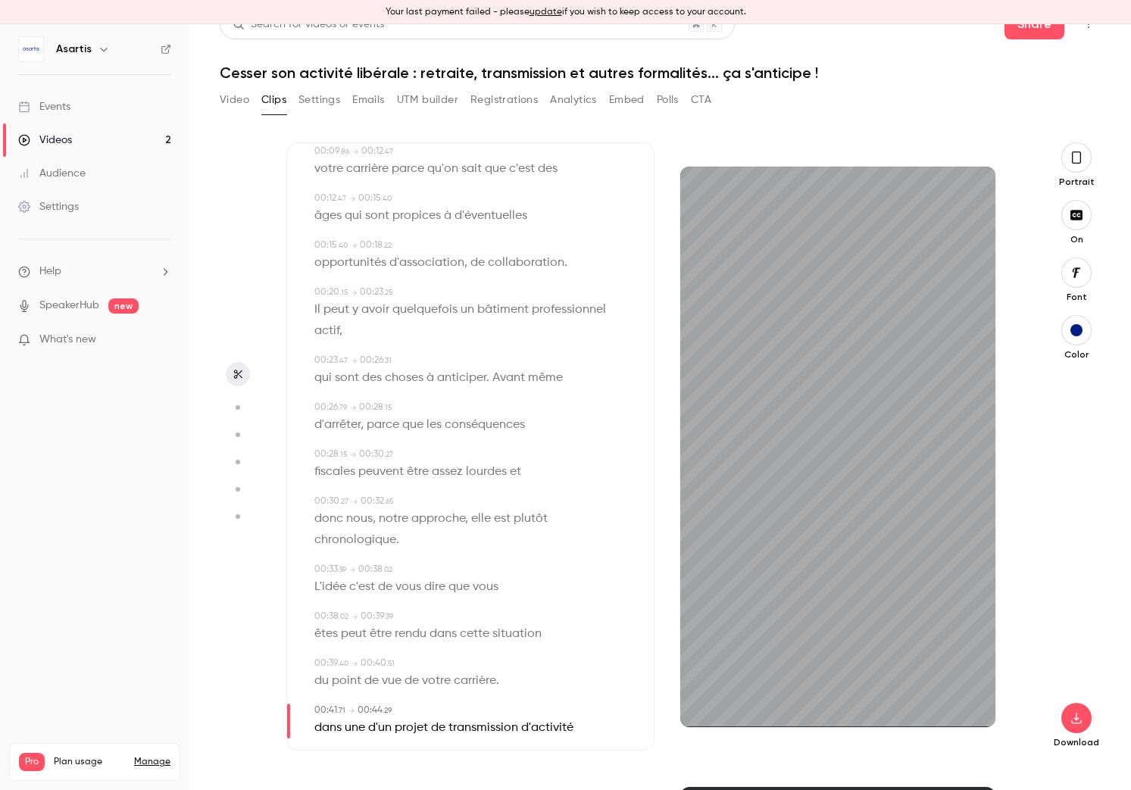
click at [370, 682] on span "du point de" at bounding box center [346, 680] width 64 height 21
type input "****"
click at [398, 683] on span "vue" at bounding box center [392, 680] width 20 height 21
click at [367, 685] on span "du point de" at bounding box center [346, 680] width 64 height 21
click at [352, 708] on button "Edit" at bounding box center [343, 708] width 52 height 24
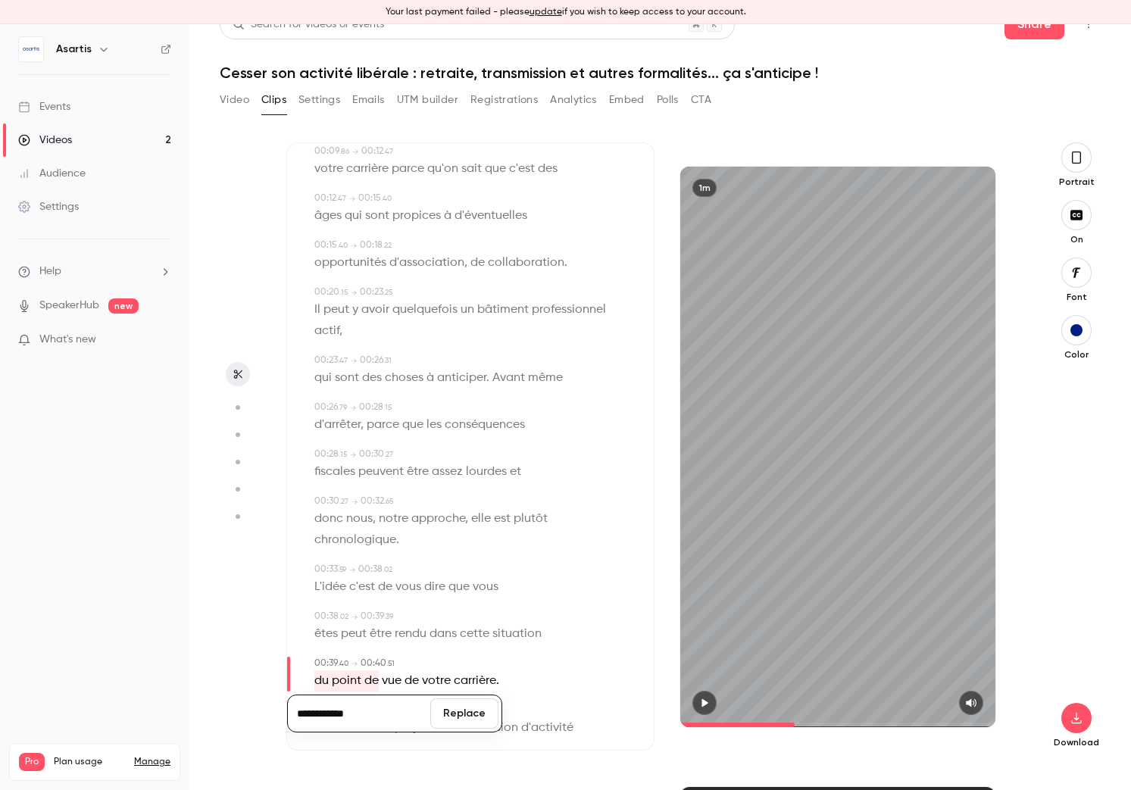
click at [369, 711] on input "**********" at bounding box center [359, 713] width 136 height 30
type input "**********"
click at [443, 712] on button "Replace" at bounding box center [464, 713] width 68 height 30
type input "****"
click at [455, 682] on span "carrière" at bounding box center [475, 680] width 42 height 21
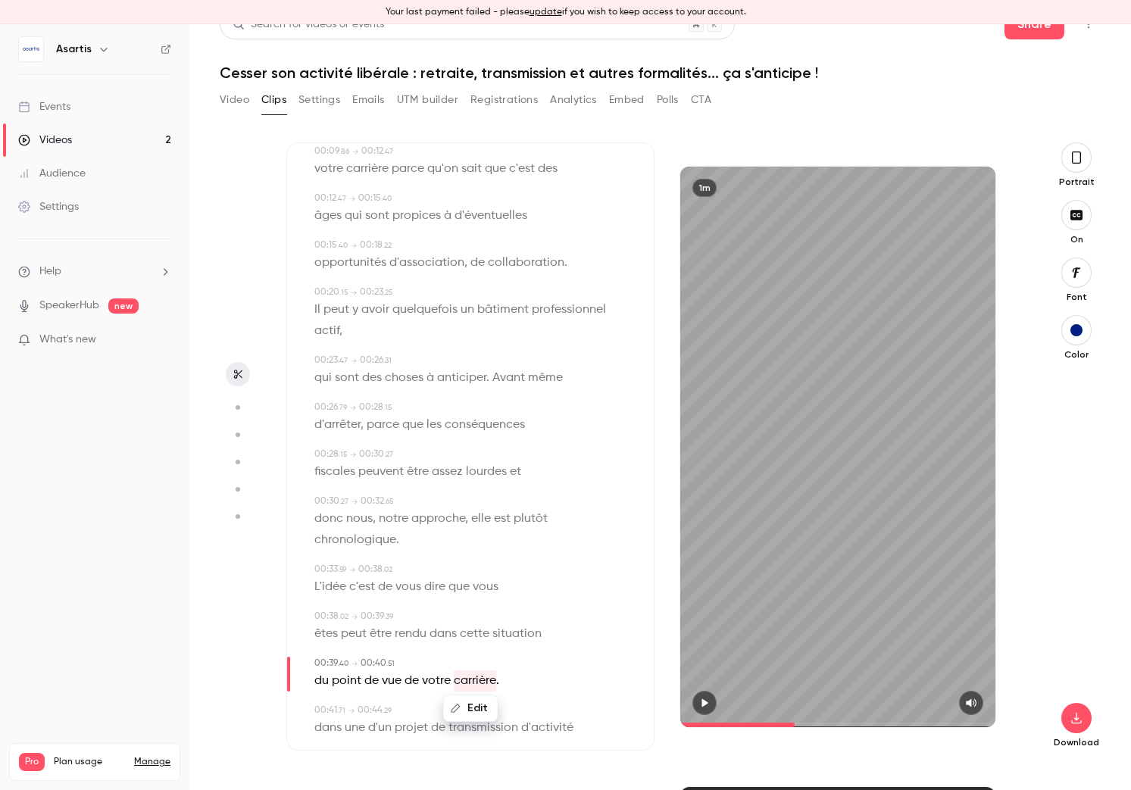
click at [476, 708] on button "Edit" at bounding box center [471, 708] width 52 height 24
click at [470, 709] on input "********" at bounding box center [441, 713] width 136 height 30
type input "*********"
click at [533, 711] on button "Replace" at bounding box center [547, 713] width 68 height 30
type input "****"
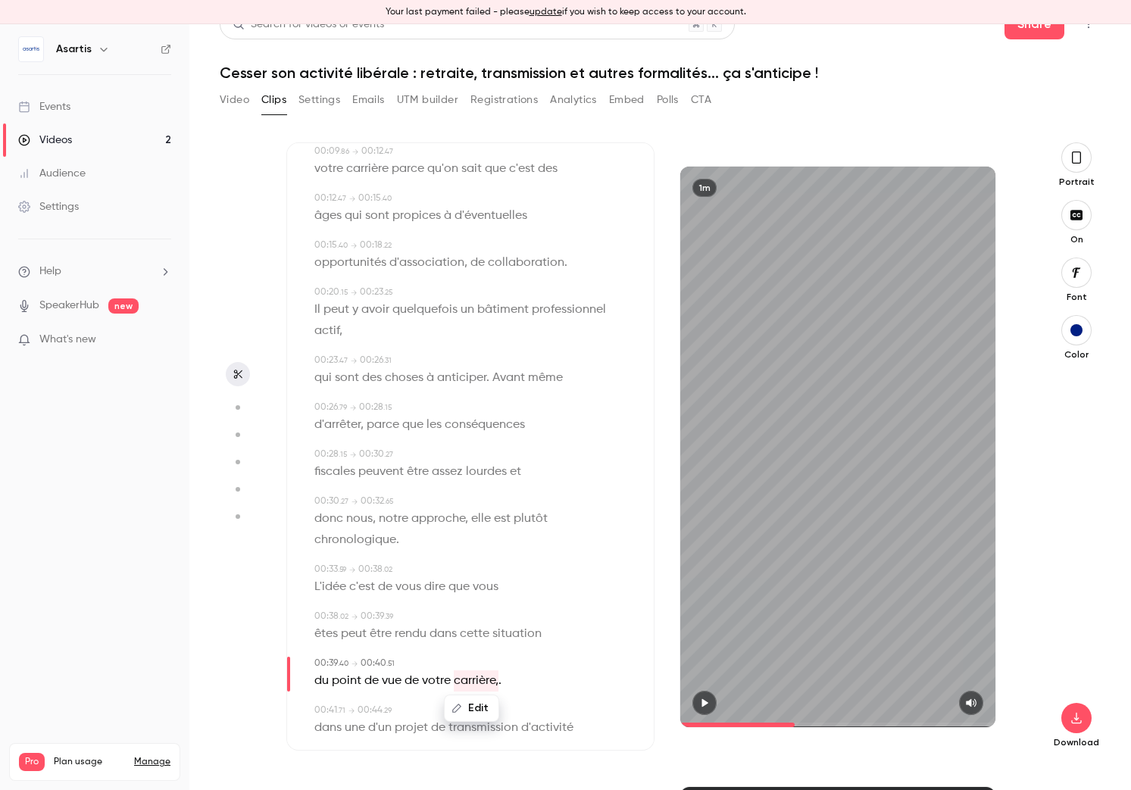
click at [482, 706] on button "Edit" at bounding box center [471, 708] width 52 height 24
click at [466, 710] on input "*********" at bounding box center [442, 713] width 136 height 30
type input "********"
click at [537, 717] on button "Replace" at bounding box center [548, 713] width 68 height 30
click at [323, 729] on span "dans" at bounding box center [327, 727] width 27 height 21
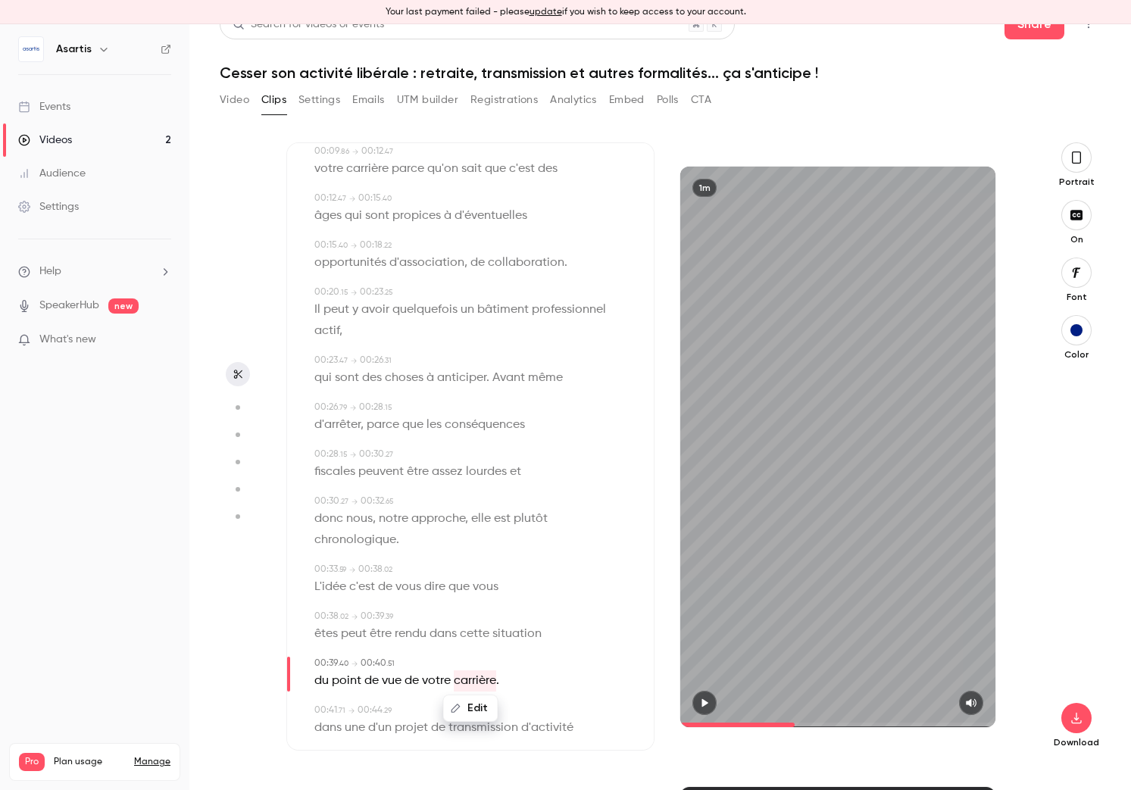
type input "****"
click at [323, 707] on button "Edit" at bounding box center [323, 701] width 52 height 24
type input "****"
click at [458, 693] on button "Replace" at bounding box center [464, 695] width 68 height 30
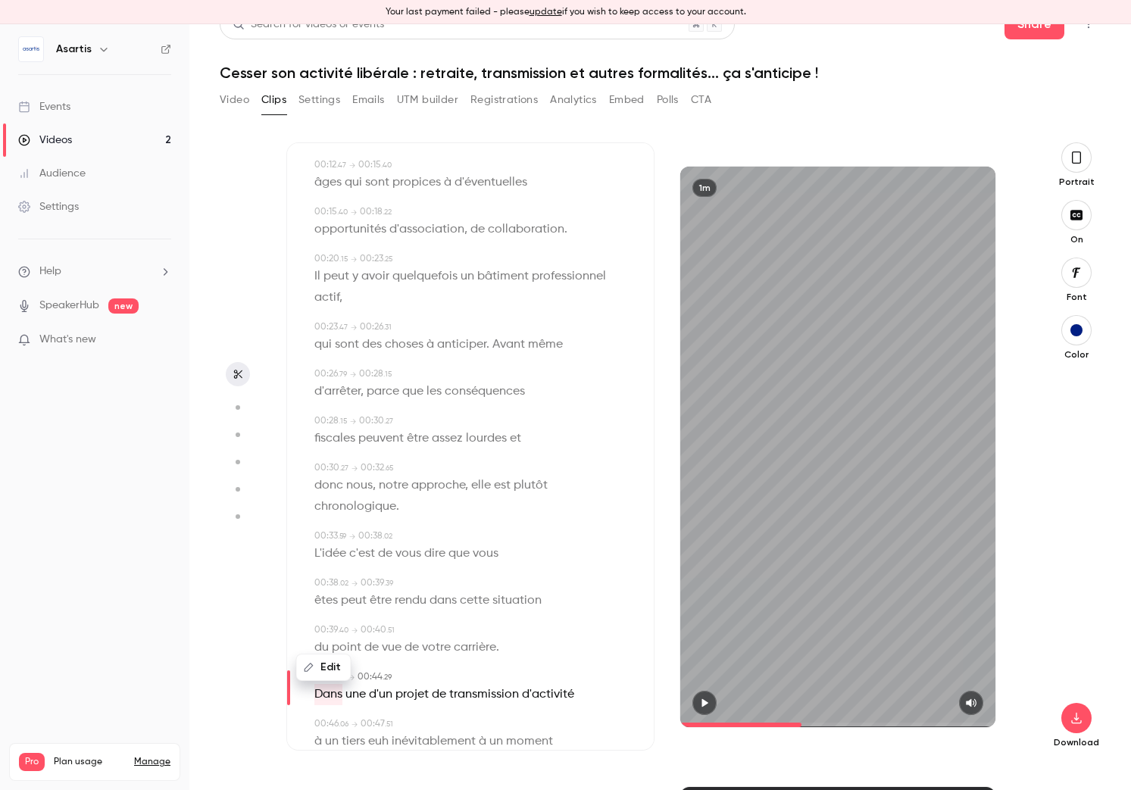
scroll to position [236, 0]
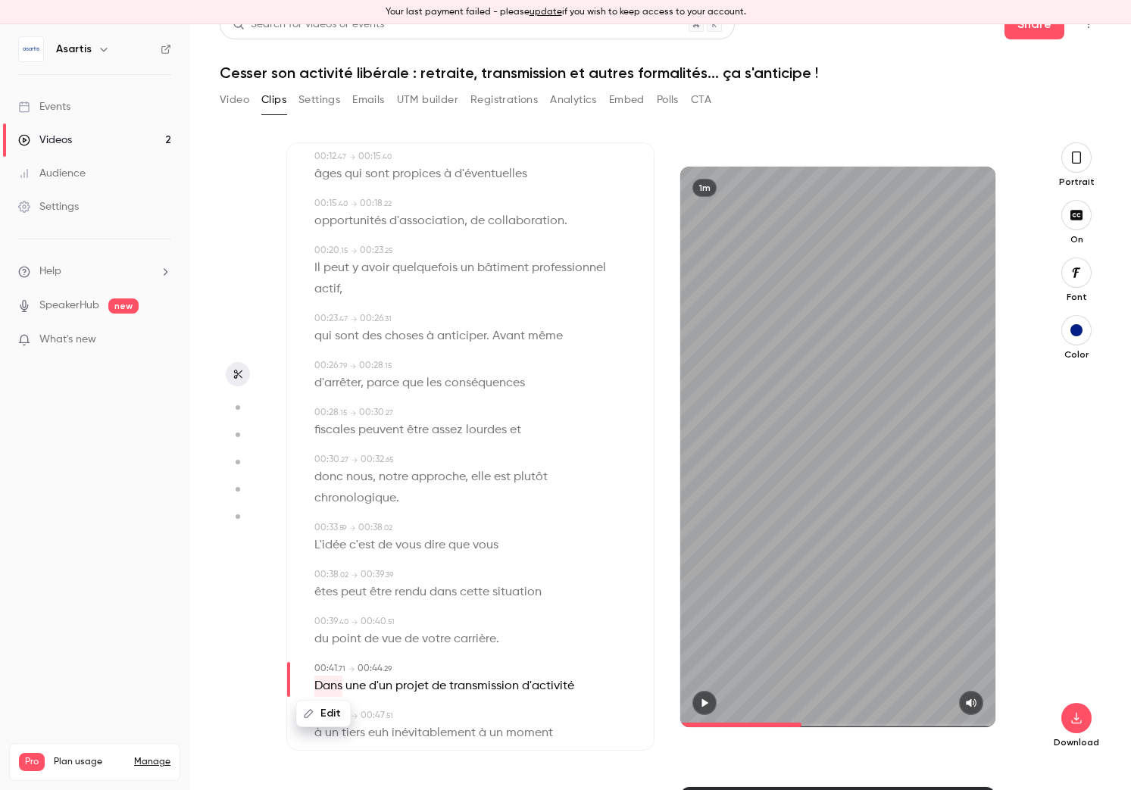
click at [708, 704] on icon "button" at bounding box center [704, 703] width 12 height 11
click at [707, 705] on icon "button" at bounding box center [704, 702] width 6 height 8
click at [361, 686] on span "une" at bounding box center [355, 686] width 20 height 21
type input "****"
click at [378, 686] on span "d'un" at bounding box center [380, 686] width 23 height 21
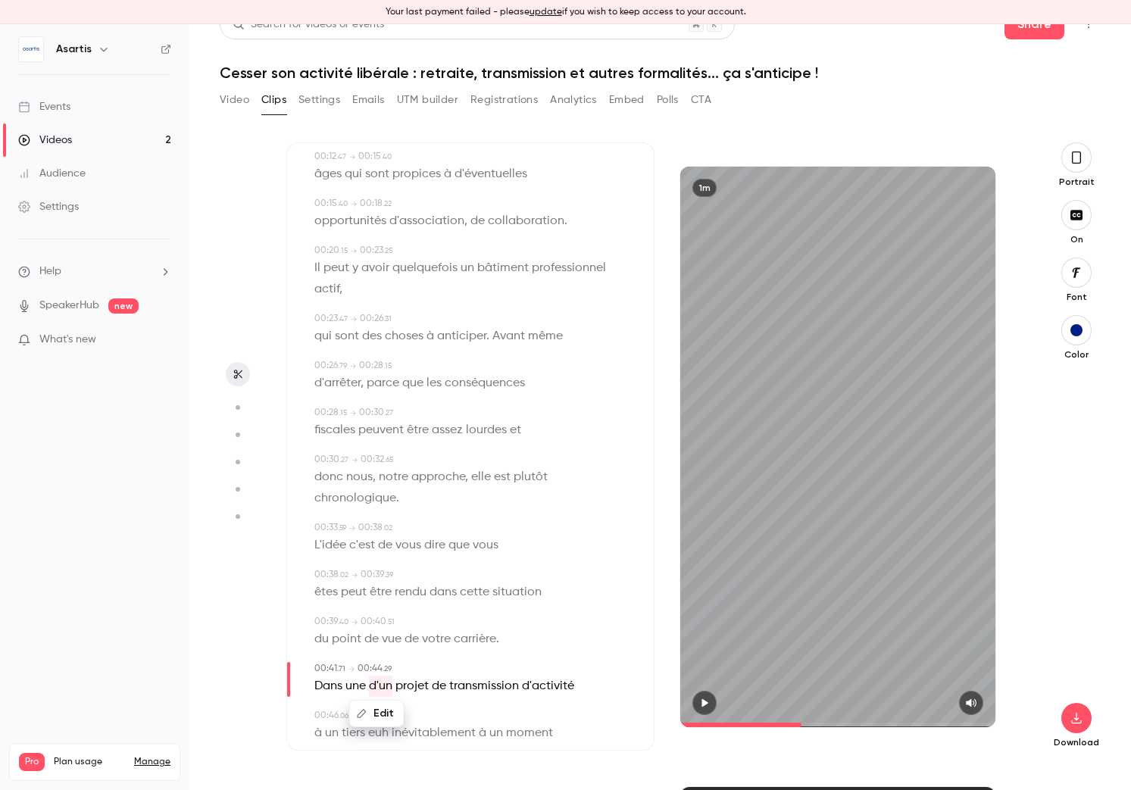
click at [378, 708] on button "Edit" at bounding box center [377, 713] width 52 height 24
click at [344, 713] on input "****" at bounding box center [359, 719] width 136 height 30
click at [305, 717] on input "****" at bounding box center [359, 719] width 136 height 30
type input "**"
click at [454, 714] on button "Replace" at bounding box center [464, 719] width 68 height 30
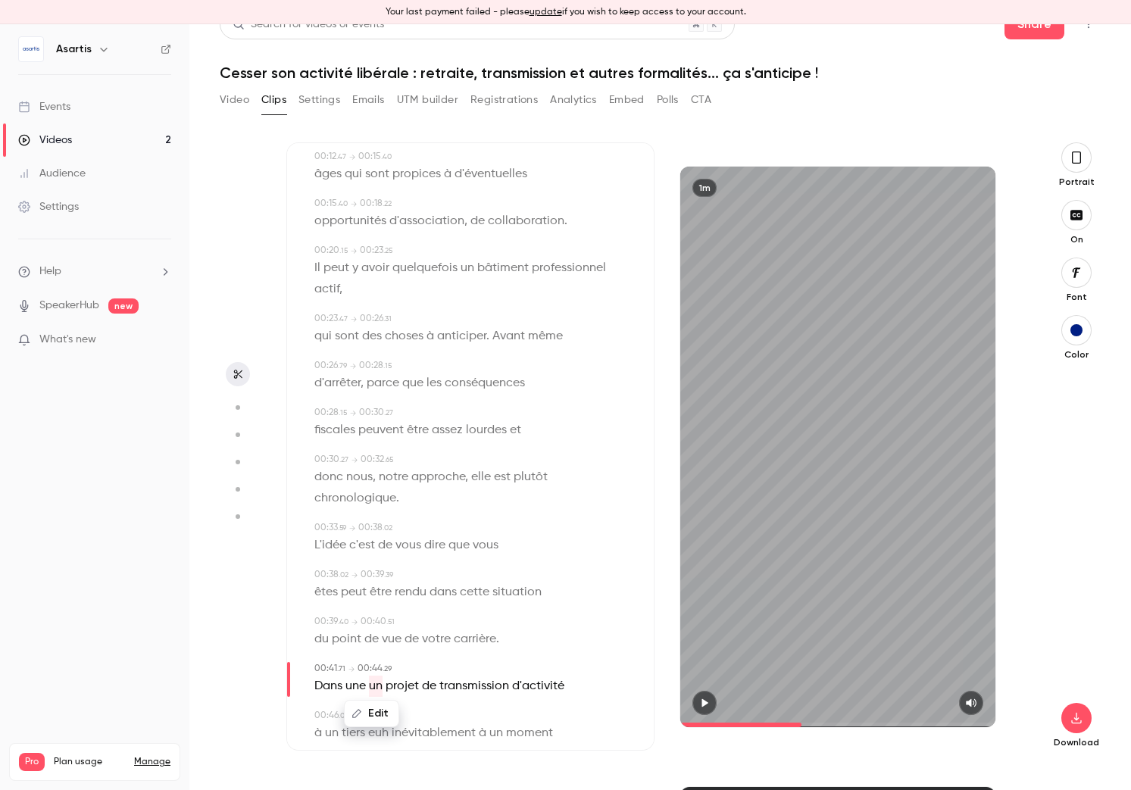
type input "****"
click at [361, 688] on span "une" at bounding box center [355, 686] width 20 height 21
click at [358, 712] on button "Edit" at bounding box center [352, 713] width 52 height 24
click at [461, 714] on button "Replace" at bounding box center [464, 719] width 68 height 30
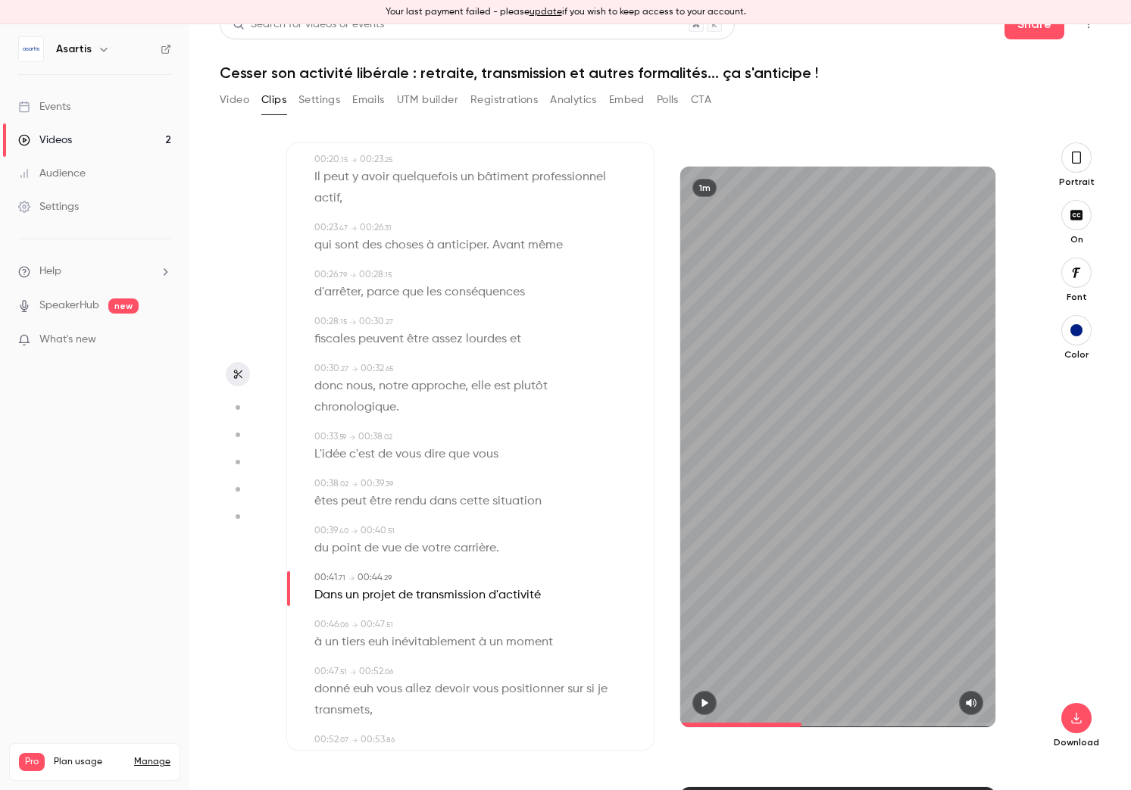
scroll to position [327, 0]
click at [379, 647] on span "euh" at bounding box center [378, 641] width 20 height 21
type input "****"
click at [376, 665] on button "Edit" at bounding box center [374, 669] width 52 height 24
click at [465, 670] on button "Replace" at bounding box center [464, 674] width 68 height 30
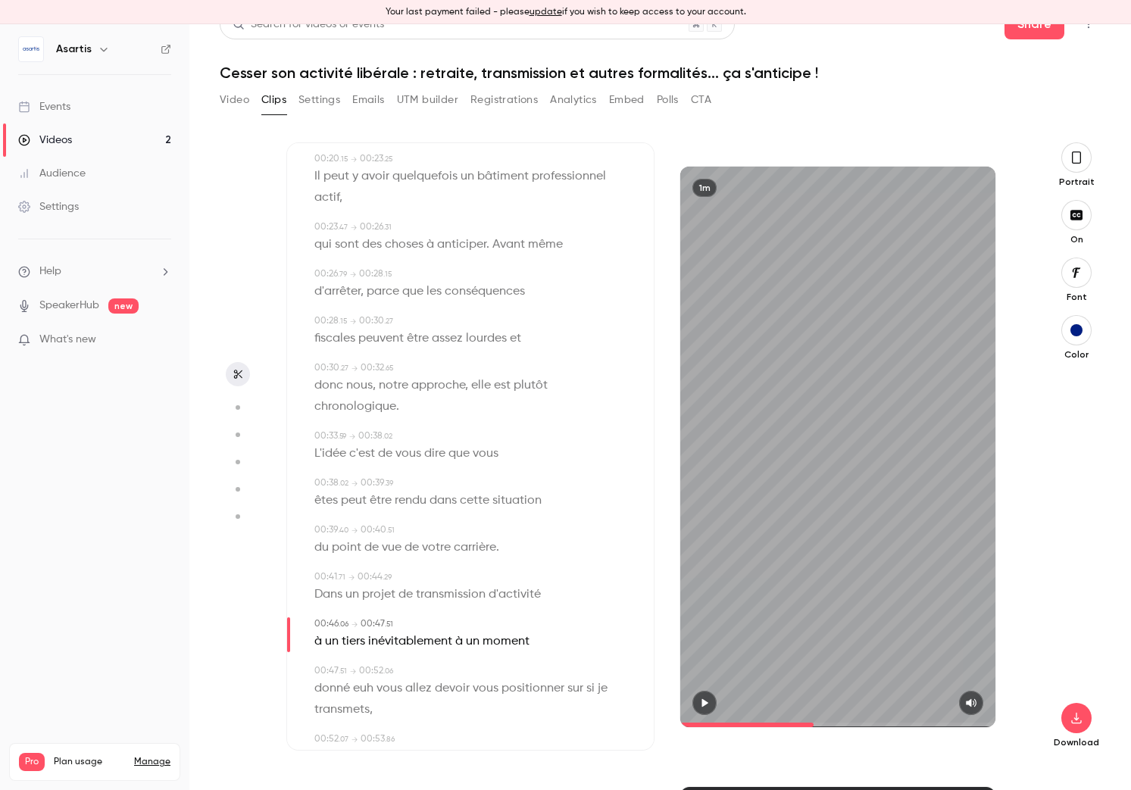
click at [366, 690] on span "euh" at bounding box center [363, 688] width 20 height 21
type input "****"
click at [367, 709] on button "Edit" at bounding box center [359, 716] width 52 height 24
drag, startPoint x: 464, startPoint y: 658, endPoint x: 454, endPoint y: 662, distance: 10.8
click at [464, 658] on button "Replace" at bounding box center [464, 656] width 68 height 30
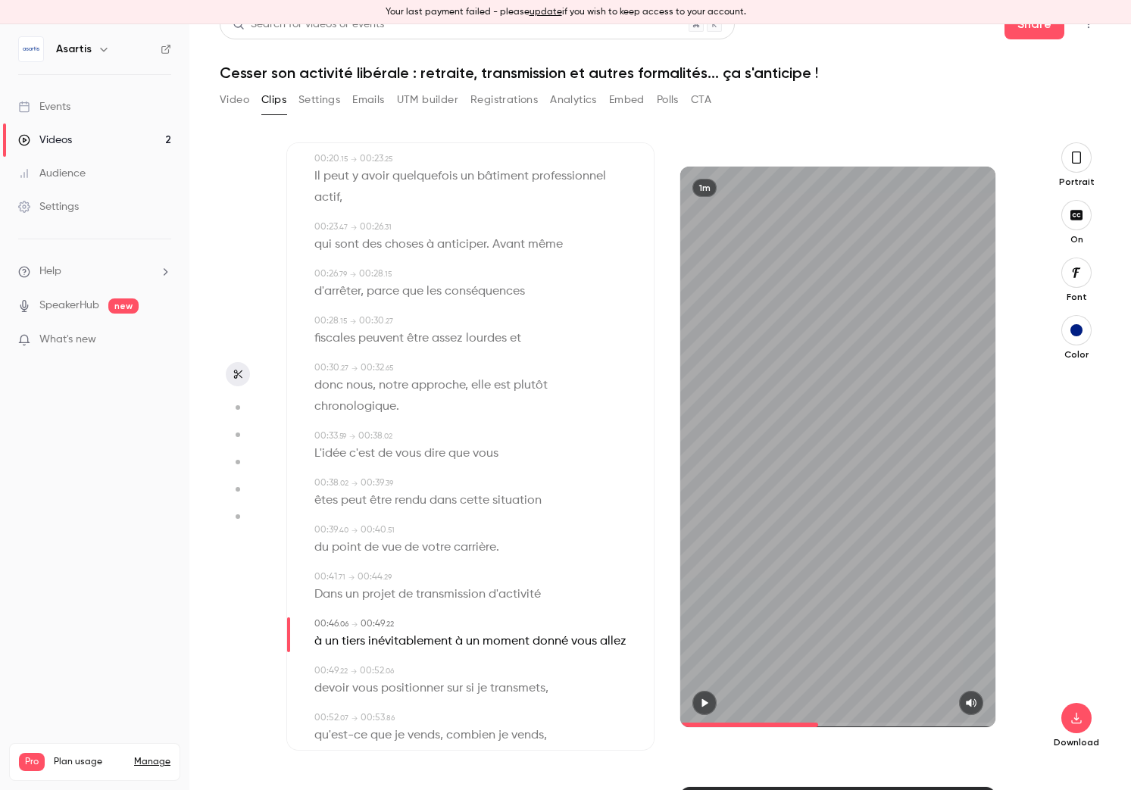
click at [550, 642] on span "donné" at bounding box center [551, 641] width 36 height 21
type input "****"
click at [537, 661] on button "Edit" at bounding box center [544, 669] width 52 height 24
click at [493, 675] on input "*****" at bounding box center [513, 674] width 136 height 30
type input "******"
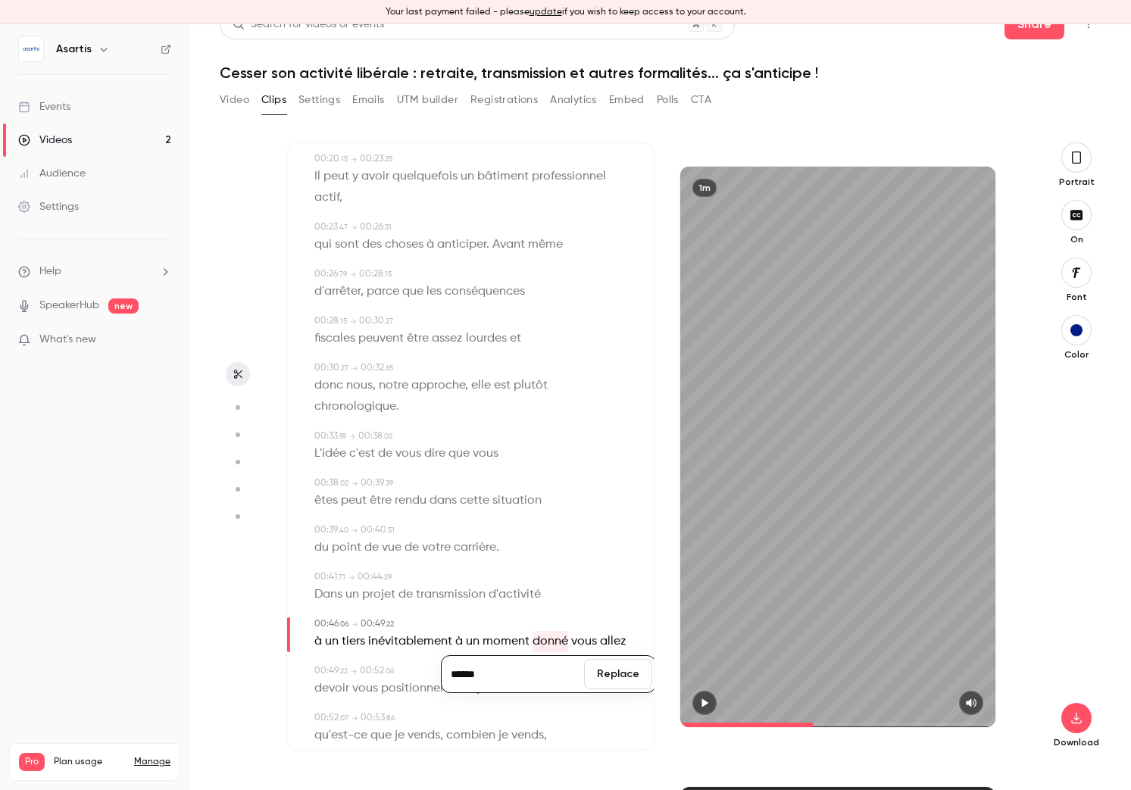
click at [629, 673] on button "Replace" at bounding box center [618, 674] width 68 height 30
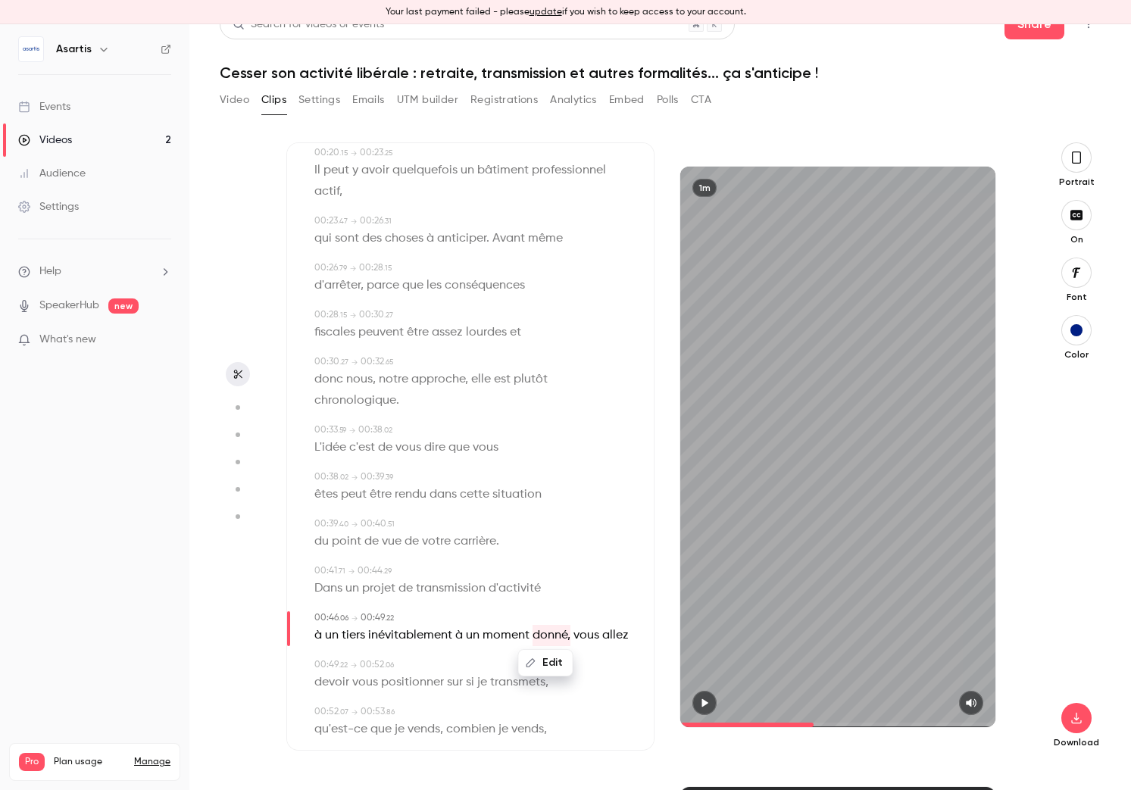
scroll to position [345, 0]
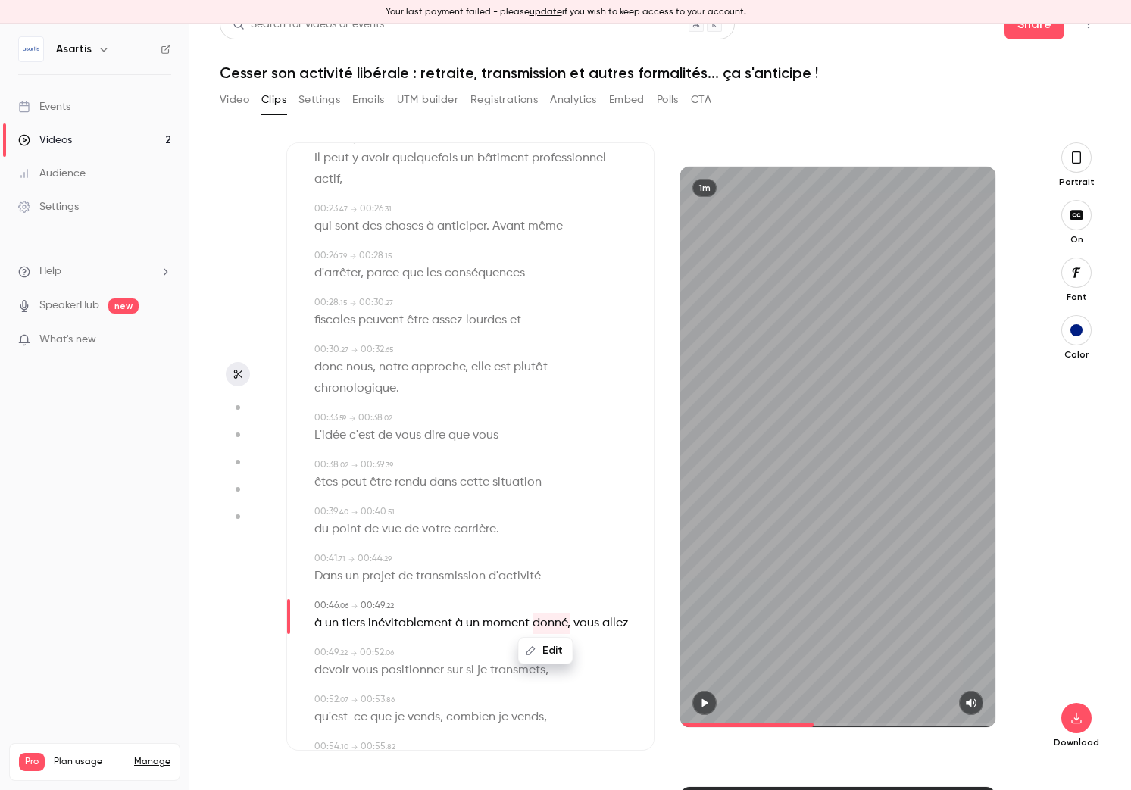
click at [456, 676] on span "sur" at bounding box center [455, 670] width 16 height 21
type input "****"
click at [456, 690] on button "Edit" at bounding box center [449, 698] width 52 height 24
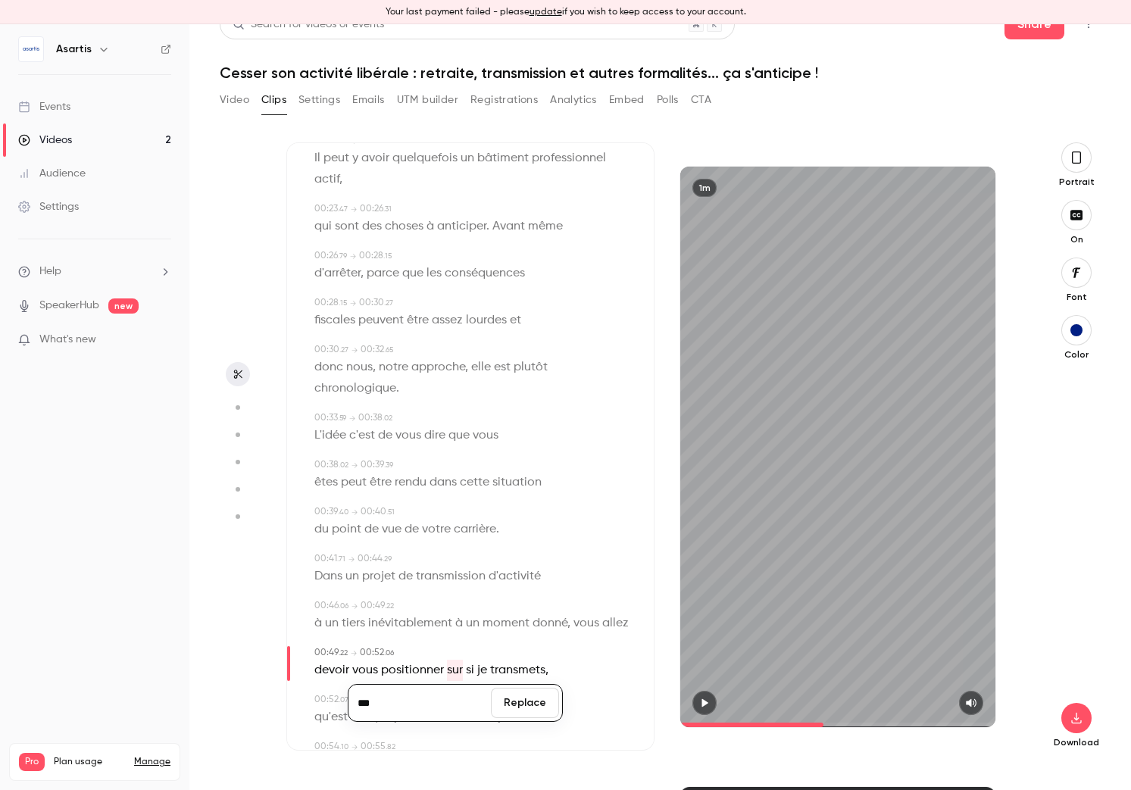
click at [431, 701] on input "***" at bounding box center [419, 703] width 136 height 30
type input "*****"
click at [517, 700] on button "Replace" at bounding box center [525, 703] width 68 height 30
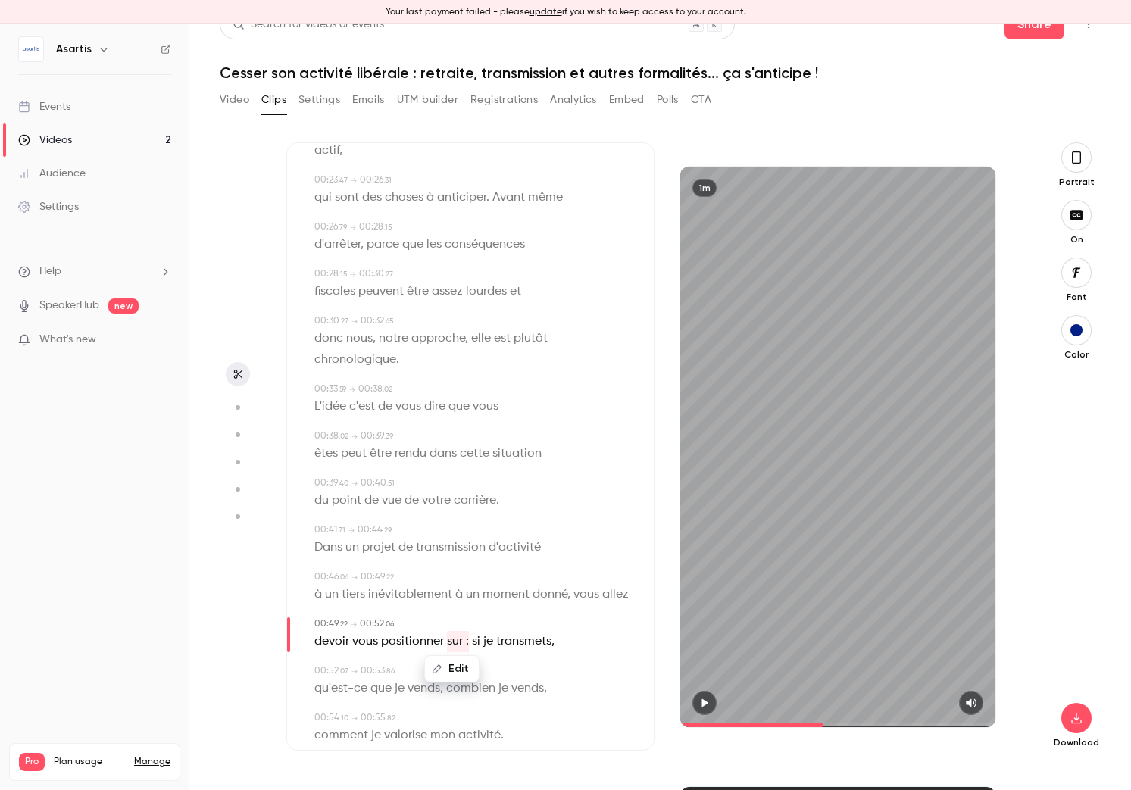
scroll to position [389, 0]
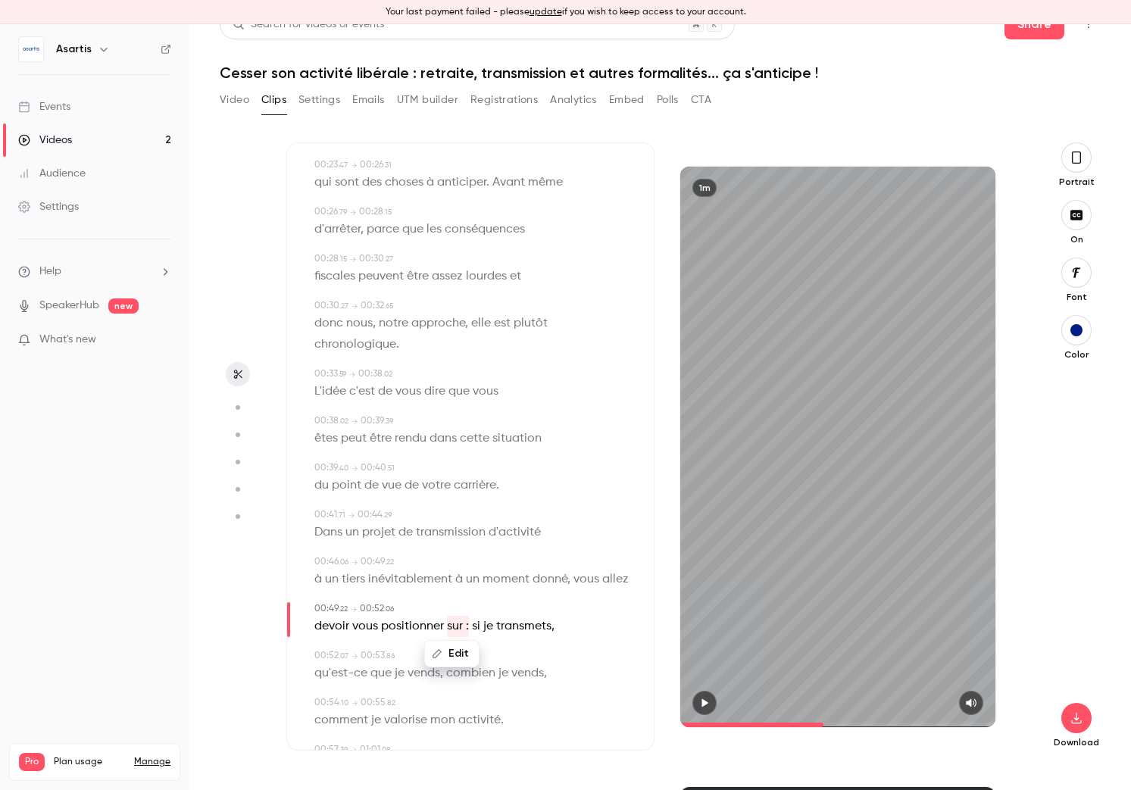
click at [417, 679] on span "vends" at bounding box center [424, 673] width 33 height 21
click at [430, 697] on button "Edit" at bounding box center [419, 701] width 52 height 24
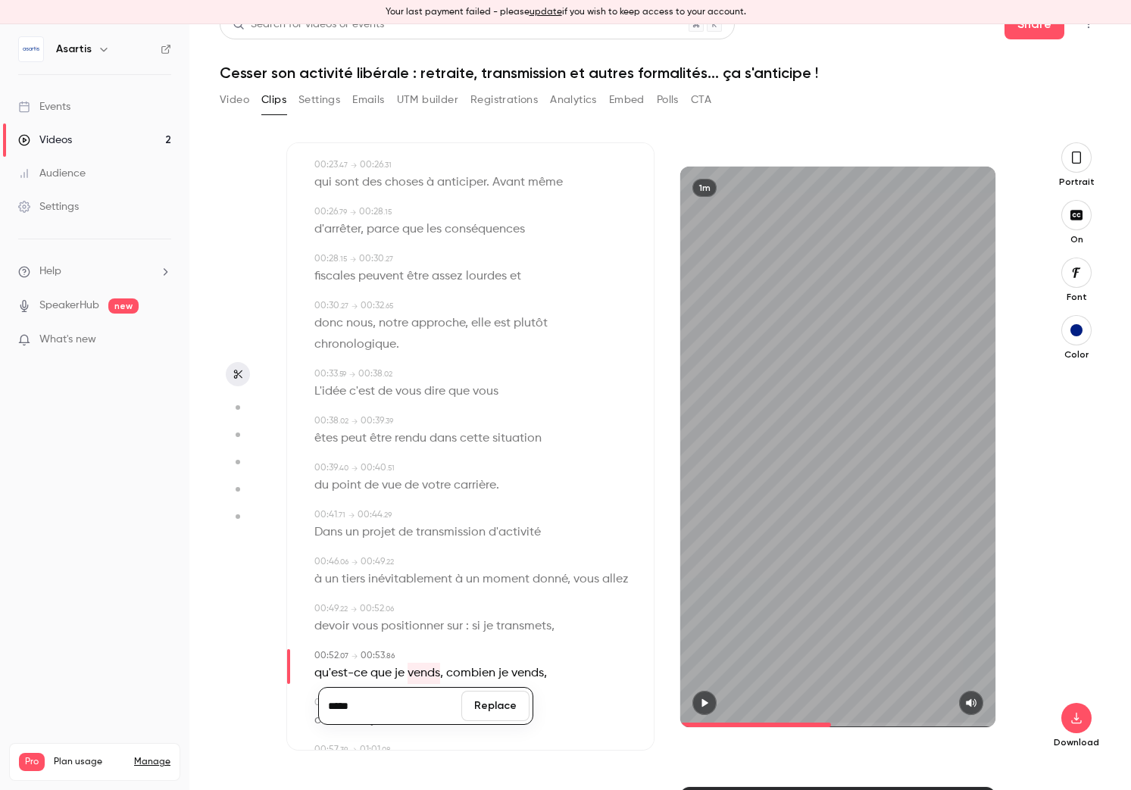
click at [439, 696] on input "*****" at bounding box center [390, 706] width 136 height 30
click at [374, 699] on input "*****" at bounding box center [390, 706] width 136 height 30
click at [494, 701] on button "Replace" at bounding box center [495, 706] width 68 height 30
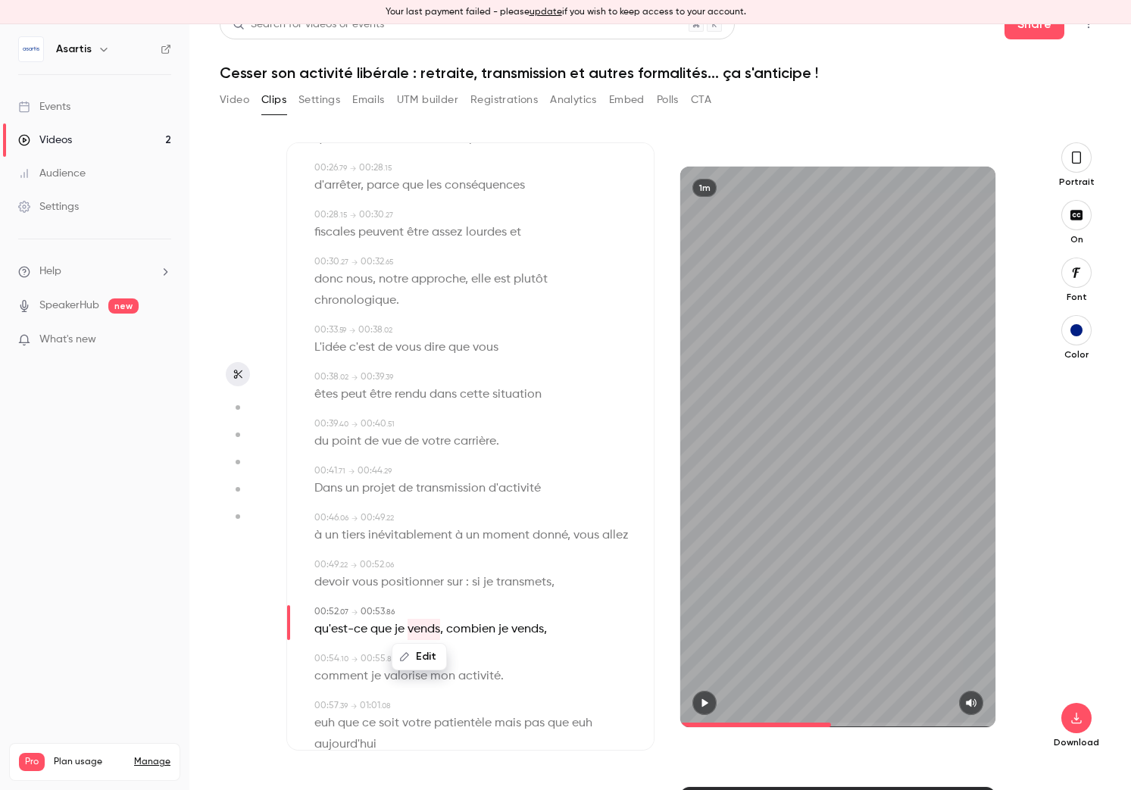
scroll to position [442, 0]
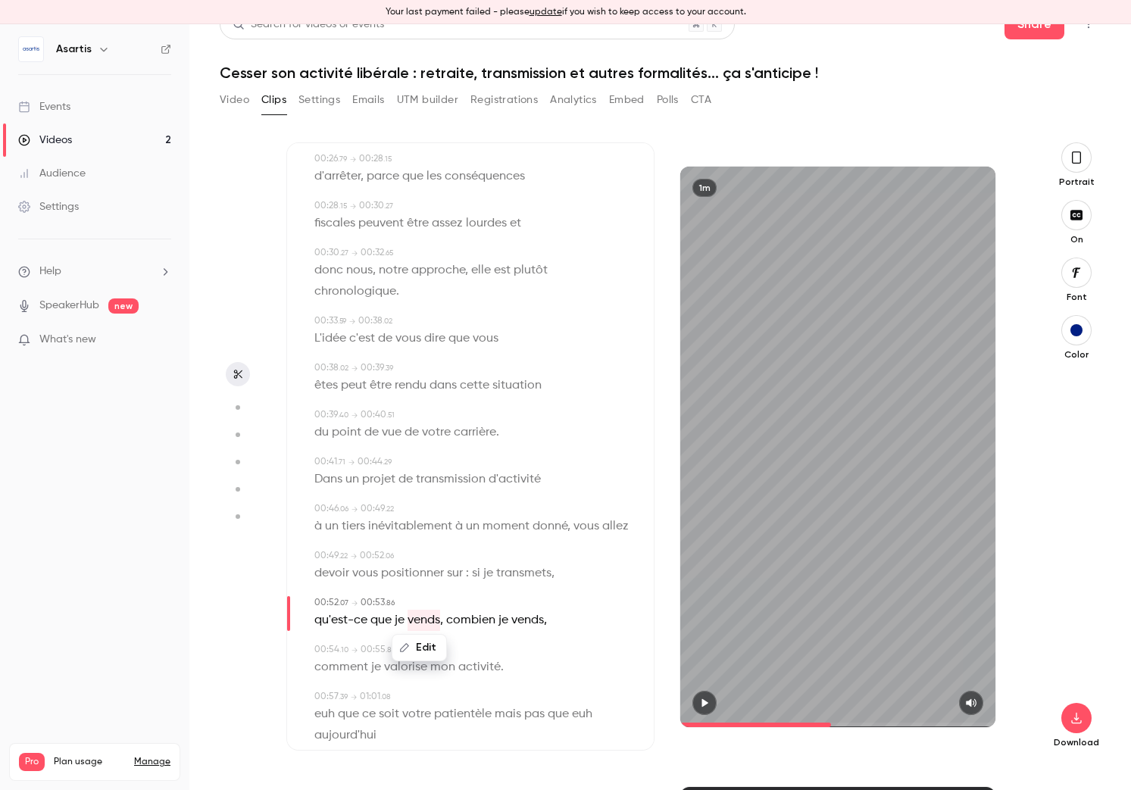
click at [488, 667] on span "activité" at bounding box center [479, 667] width 42 height 21
click at [711, 697] on button "button" at bounding box center [704, 703] width 24 height 24
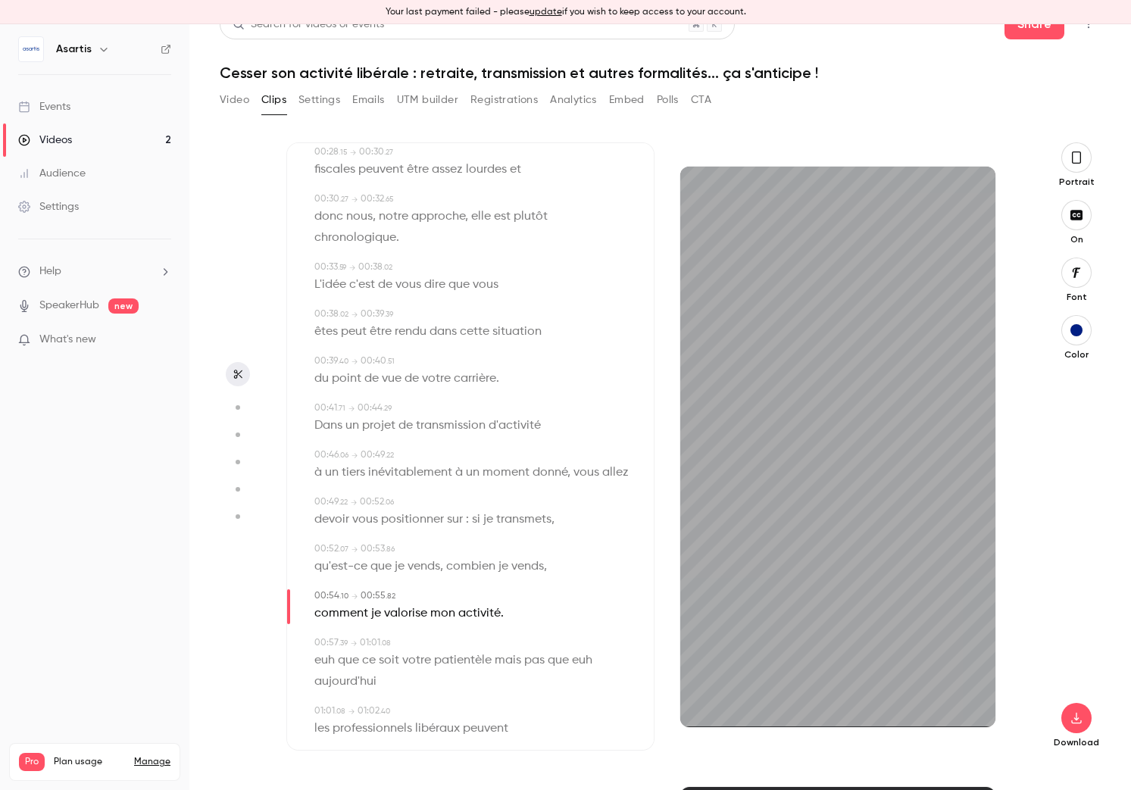
scroll to position [516, 0]
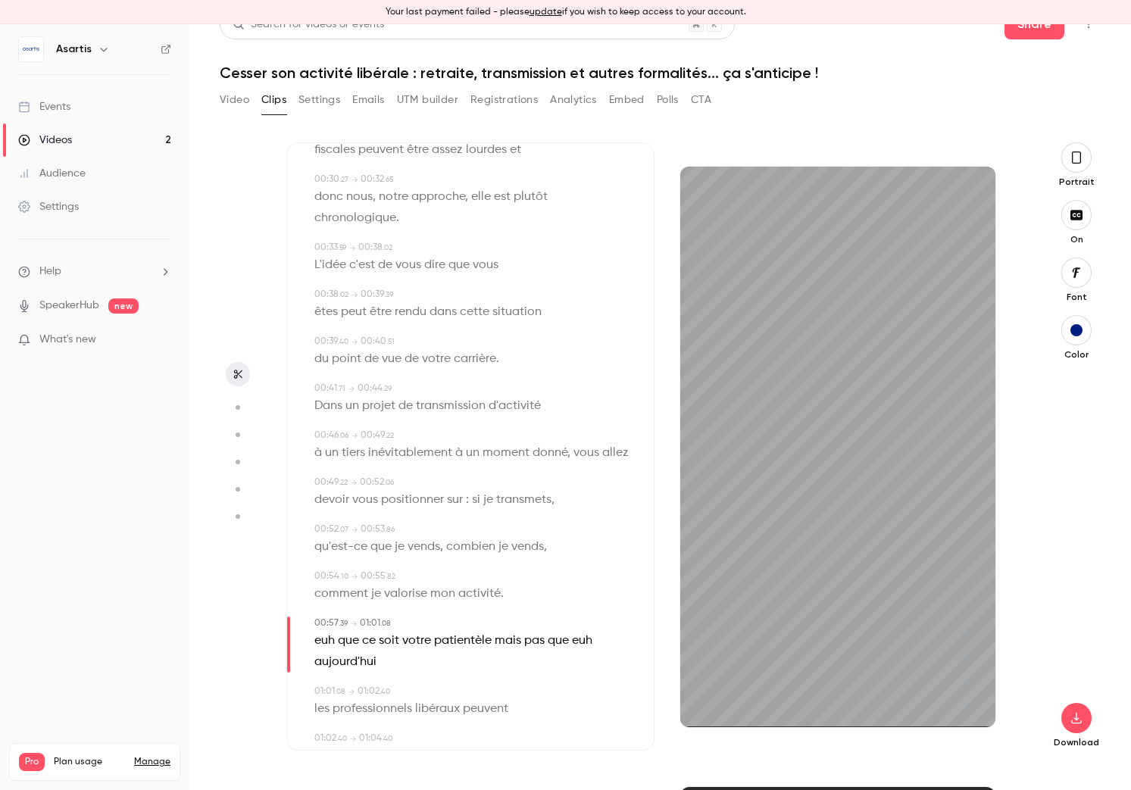
click at [345, 642] on span "que" at bounding box center [348, 640] width 21 height 21
type input "****"
click at [360, 663] on button "Edit" at bounding box center [344, 668] width 52 height 24
click at [308, 681] on input "***" at bounding box center [359, 673] width 136 height 30
type input "*"
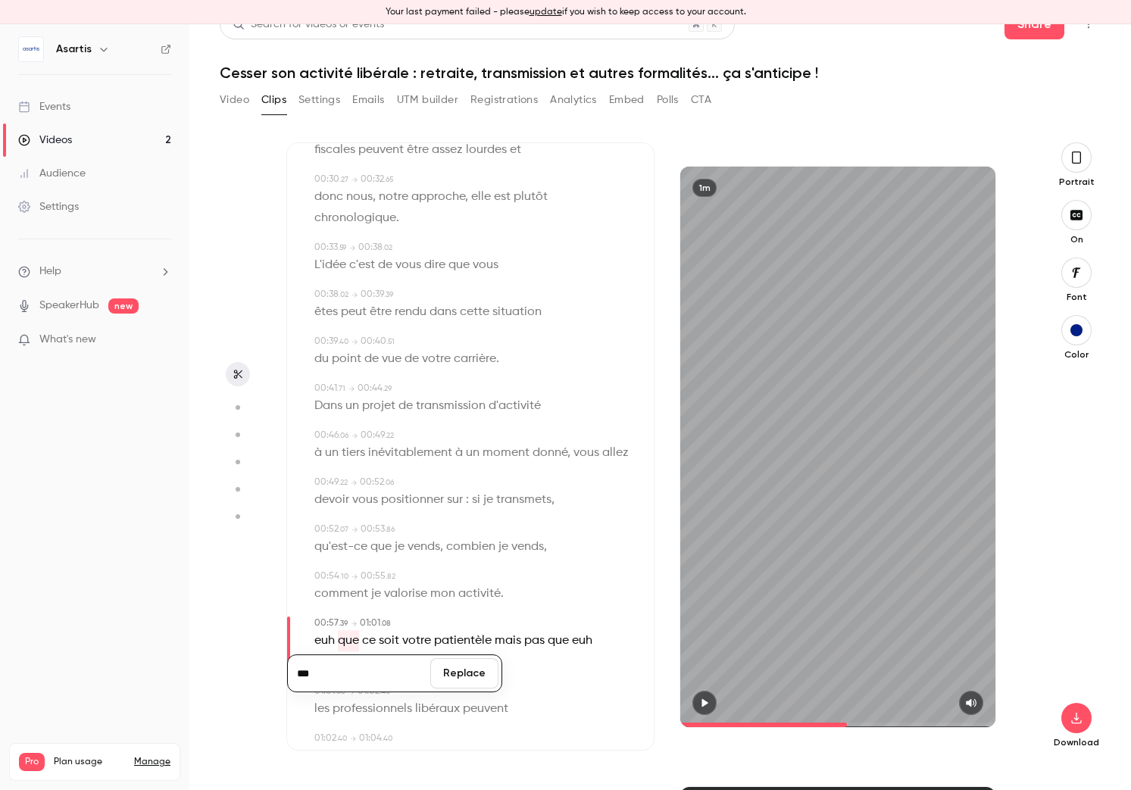
type input "***"
drag, startPoint x: 464, startPoint y: 682, endPoint x: 399, endPoint y: 675, distance: 64.7
click at [461, 683] on button "Replace" at bounding box center [464, 673] width 68 height 30
type input "****"
click at [322, 637] on span "euh" at bounding box center [324, 640] width 20 height 21
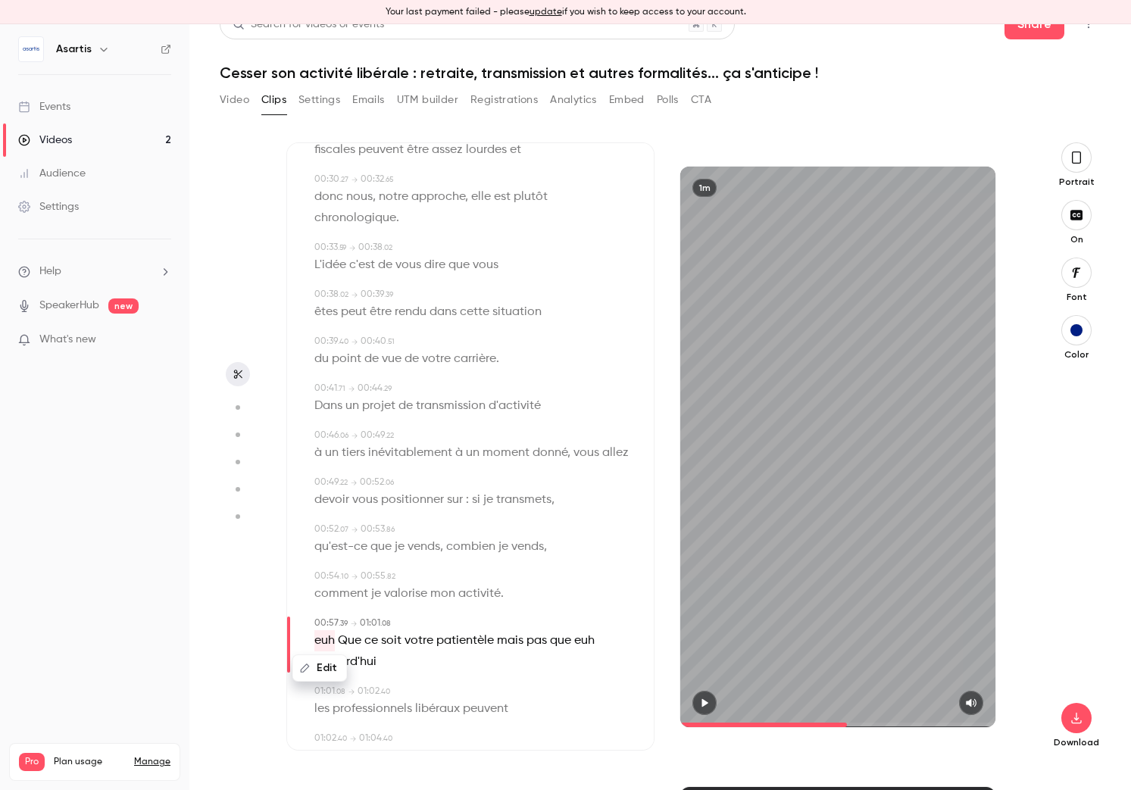
click at [335, 669] on button "Edit" at bounding box center [320, 668] width 52 height 24
click at [447, 679] on button "Replace" at bounding box center [464, 673] width 68 height 30
click at [545, 644] on span "que" at bounding box center [536, 640] width 21 height 21
type input "****"
click at [537, 670] on button "Edit" at bounding box center [531, 668] width 52 height 24
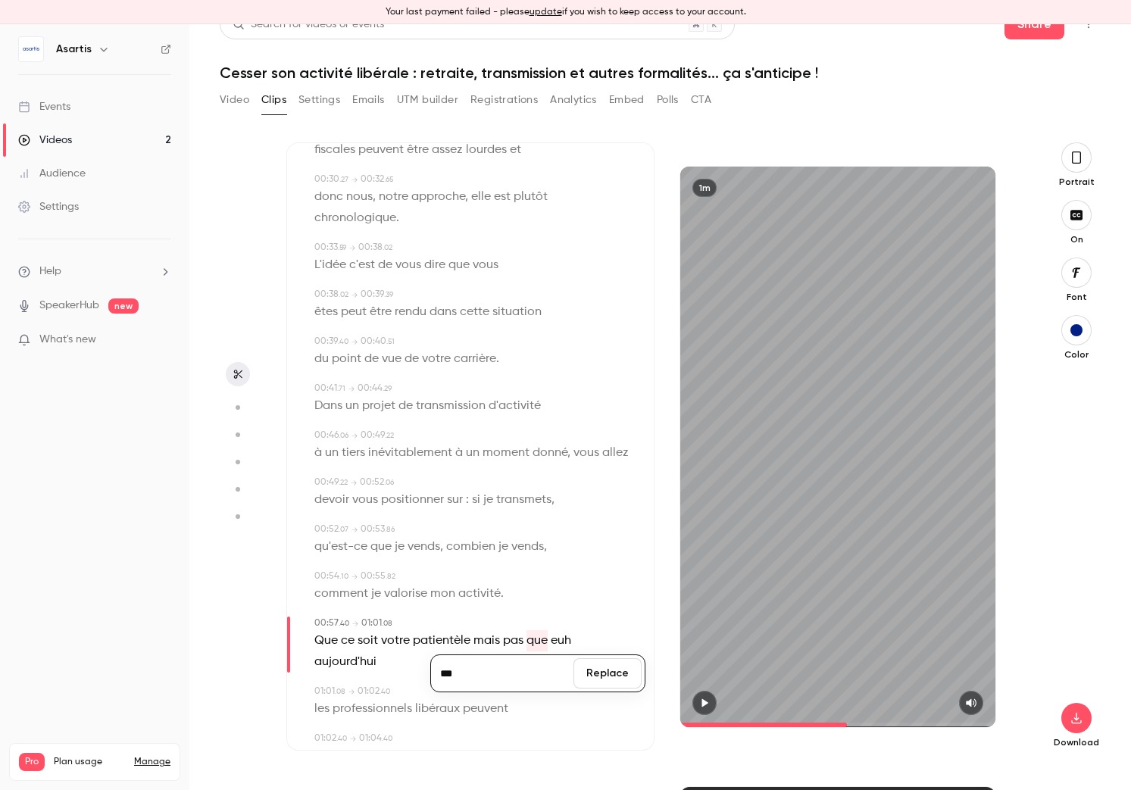
click at [520, 679] on input "***" at bounding box center [502, 673] width 136 height 30
type input "****"
click at [608, 670] on button "Replace" at bounding box center [607, 673] width 68 height 30
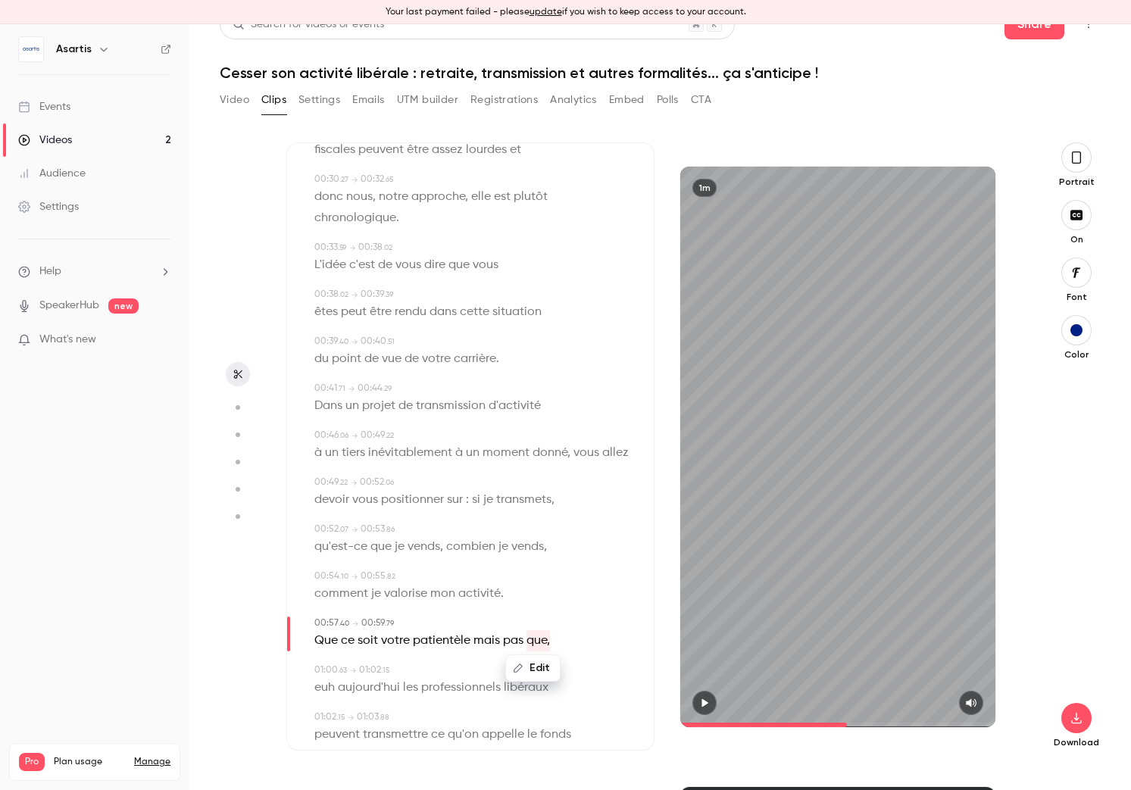
click at [326, 686] on span "euh" at bounding box center [324, 687] width 20 height 21
type input "****"
click at [333, 716] on button "Edit" at bounding box center [320, 715] width 52 height 24
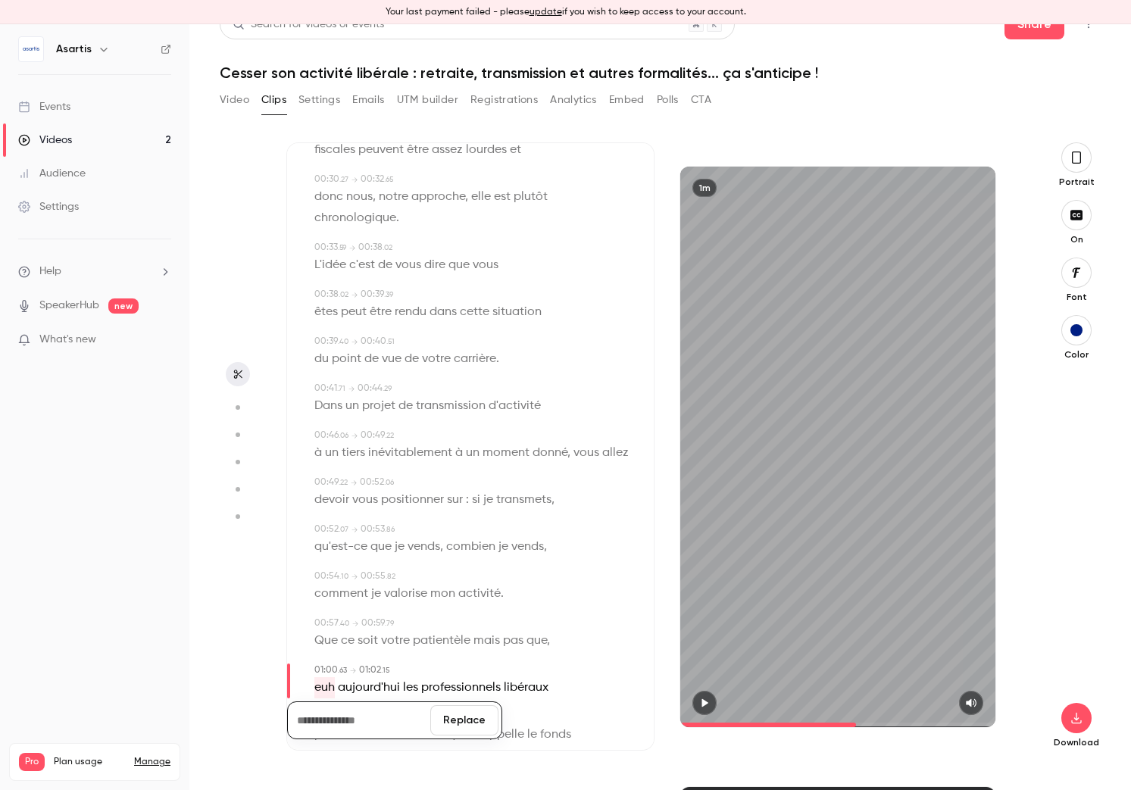
click at [472, 721] on button "Replace" at bounding box center [464, 720] width 68 height 30
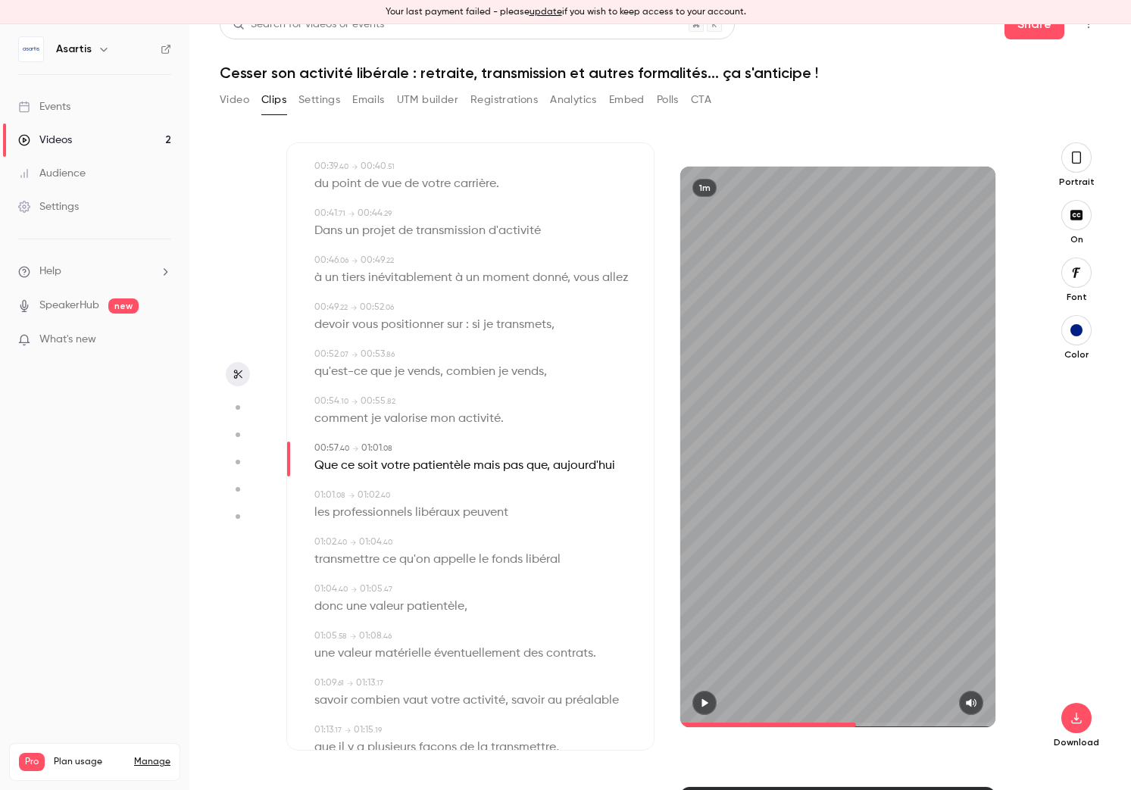
scroll to position [692, 0]
click at [557, 555] on span "libéral" at bounding box center [543, 558] width 35 height 21
type input "****"
click at [545, 581] on button "Edit" at bounding box center [537, 585] width 52 height 24
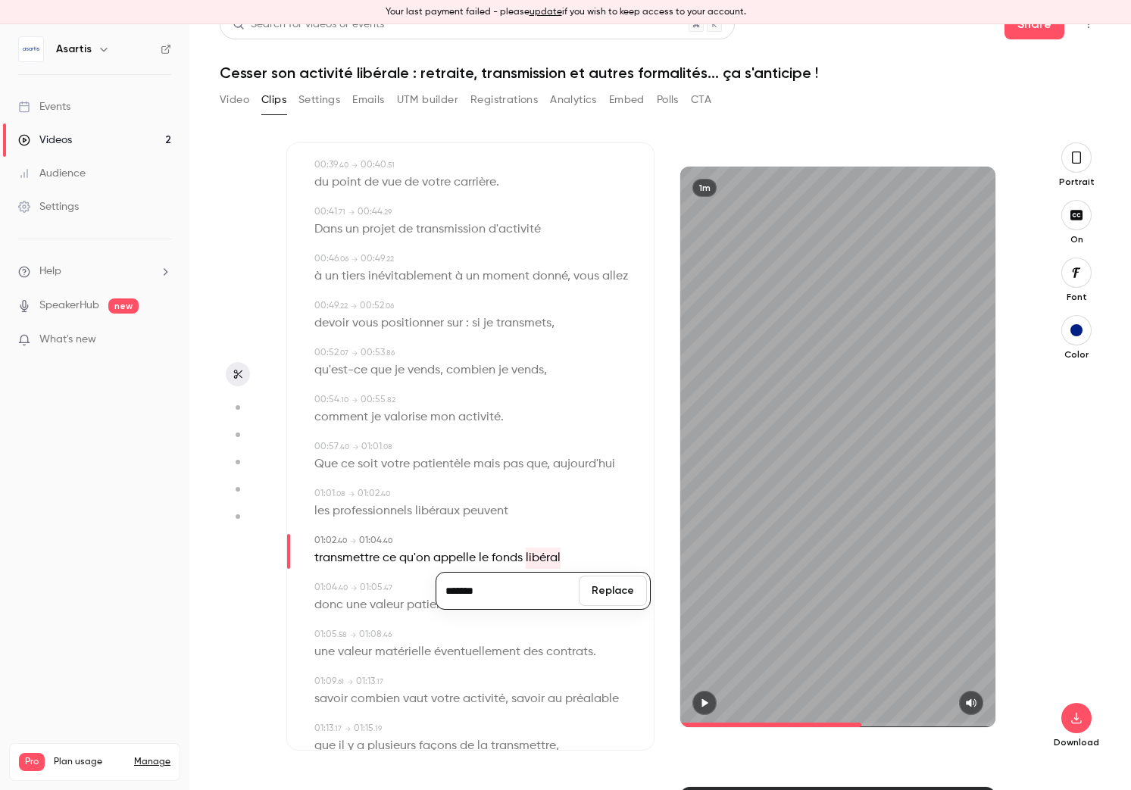
click at [495, 595] on input "*******" at bounding box center [507, 591] width 136 height 30
type input "********"
click at [598, 593] on button "Replace" at bounding box center [613, 591] width 68 height 30
click at [387, 608] on span "valeur" at bounding box center [387, 605] width 34 height 21
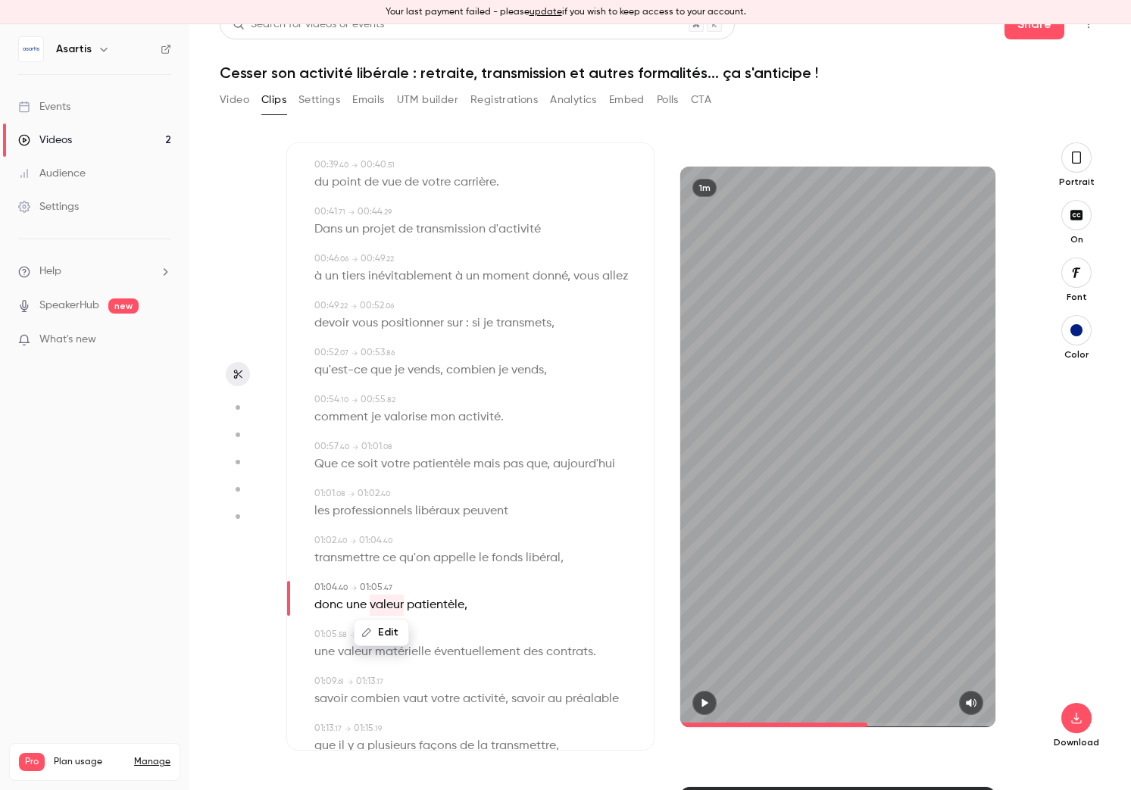
click at [710, 701] on icon "button" at bounding box center [704, 703] width 12 height 11
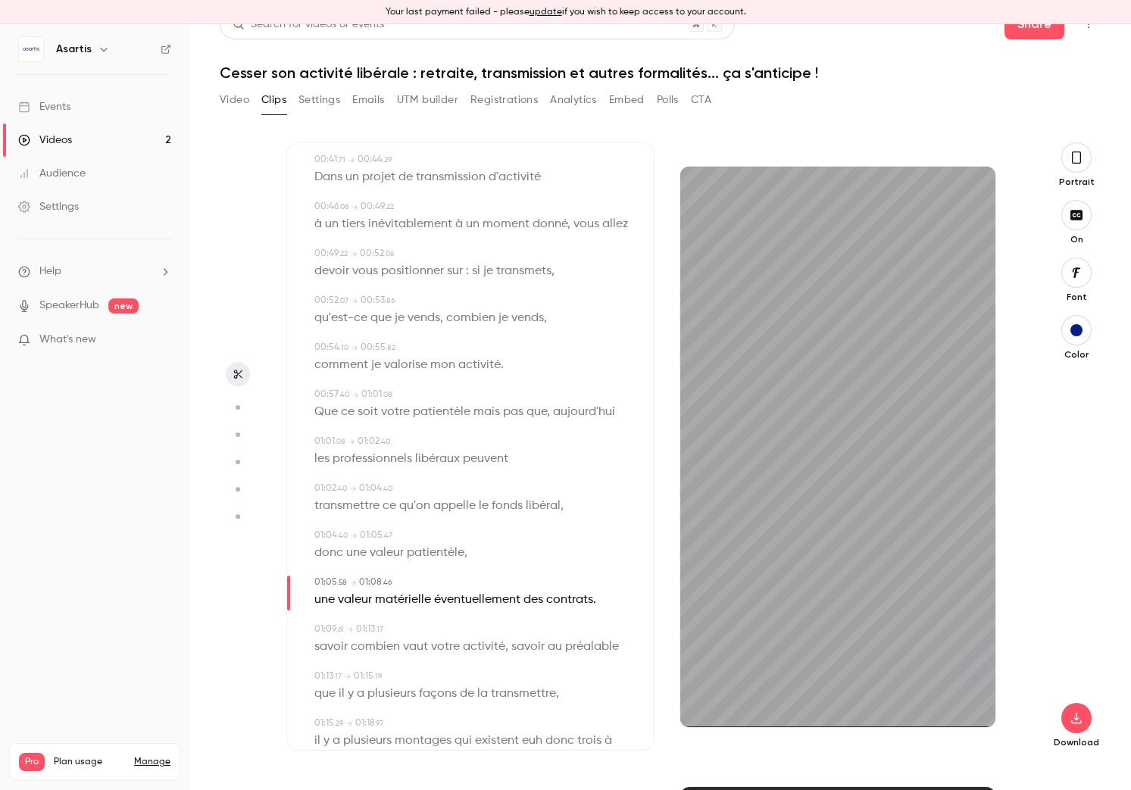
scroll to position [754, 0]
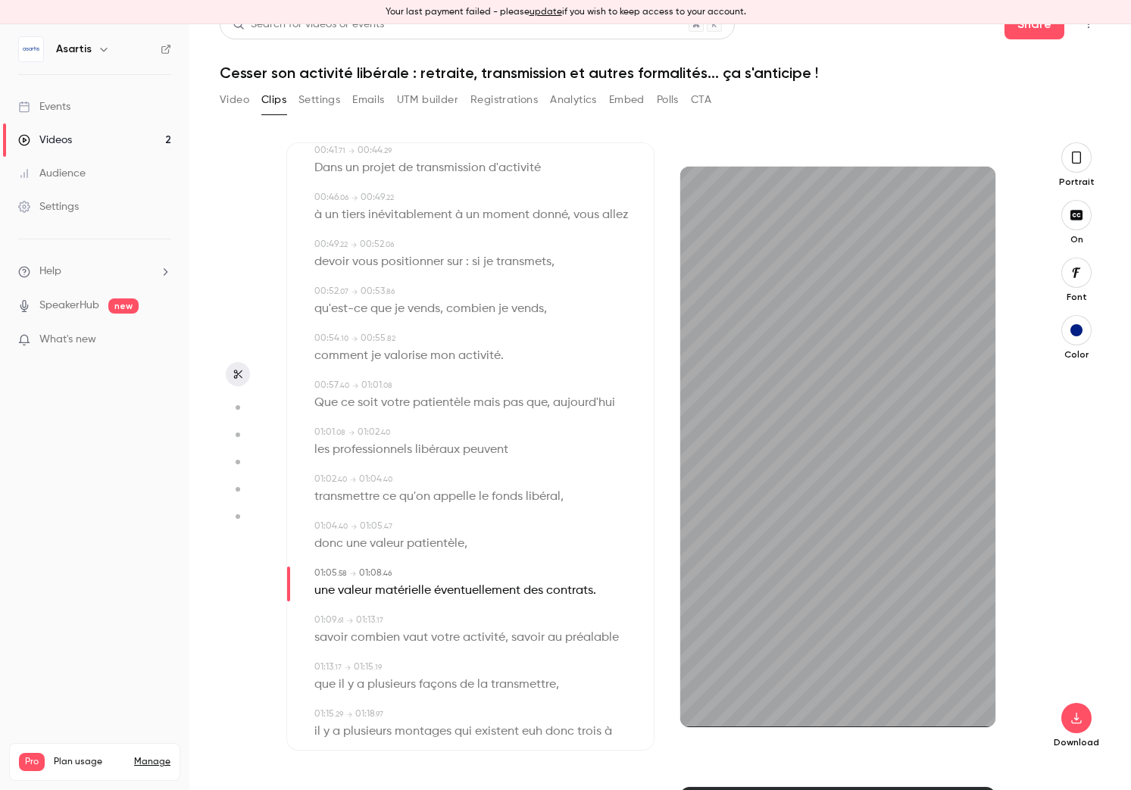
click at [412, 592] on span "matérielle" at bounding box center [403, 590] width 56 height 21
type input "****"
click at [406, 620] on button "Edit" at bounding box center [398, 618] width 52 height 24
click at [389, 626] on input "**********" at bounding box center [369, 623] width 136 height 30
type input "**********"
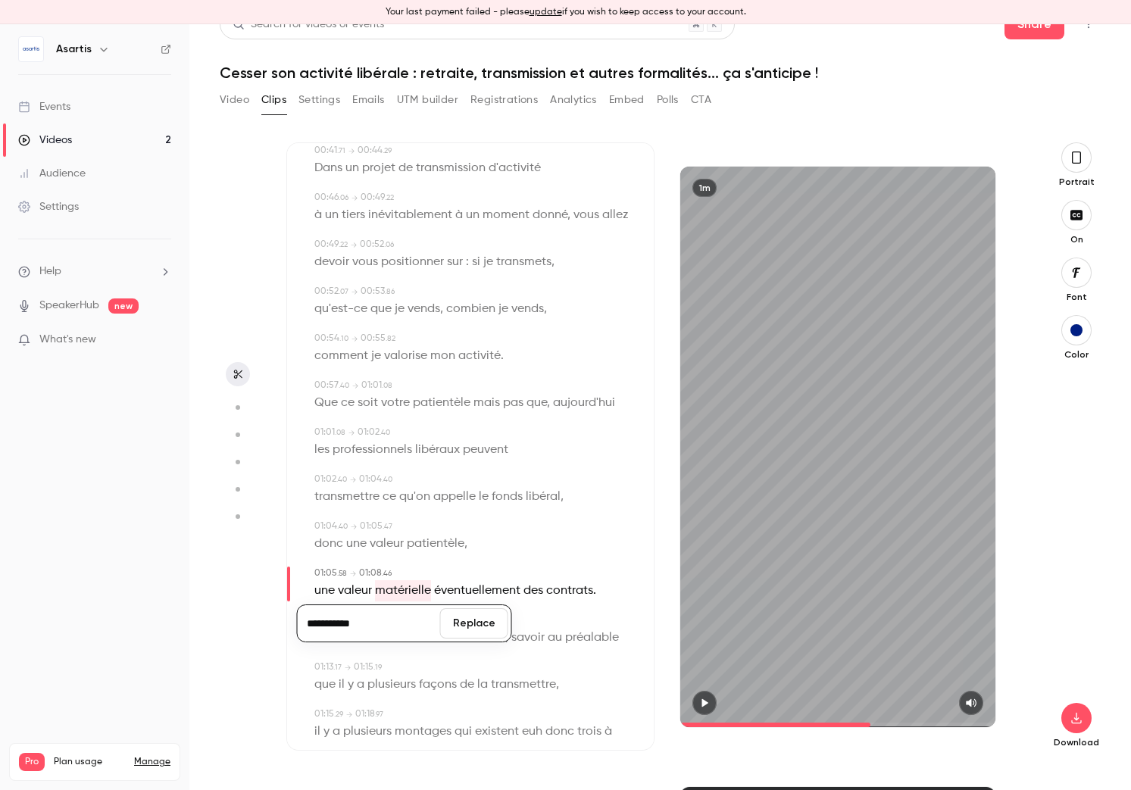
click at [490, 620] on button "Replace" at bounding box center [474, 623] width 68 height 30
click at [704, 716] on span at bounding box center [837, 725] width 315 height 24
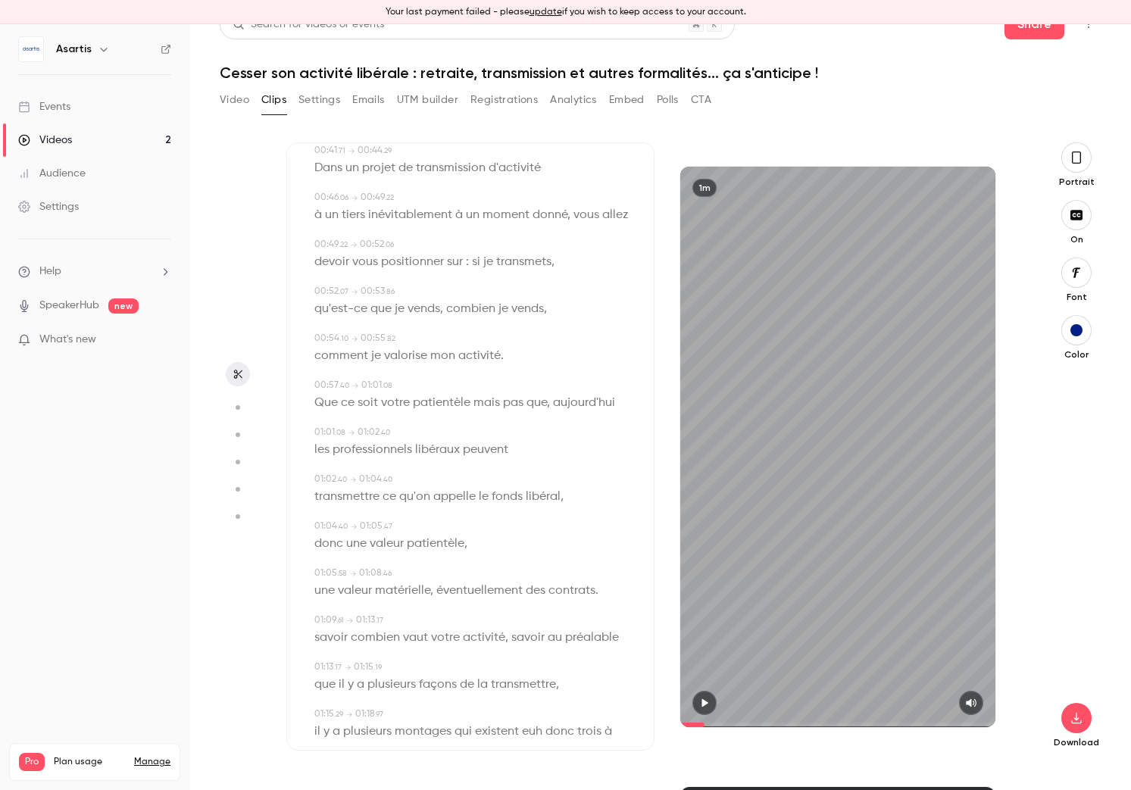
click at [704, 705] on icon "button" at bounding box center [705, 702] width 6 height 8
click at [491, 595] on span "éventuellement" at bounding box center [479, 590] width 86 height 21
click at [713, 706] on button "button" at bounding box center [704, 703] width 24 height 24
click at [330, 641] on span "savoir" at bounding box center [330, 637] width 33 height 21
type input "****"
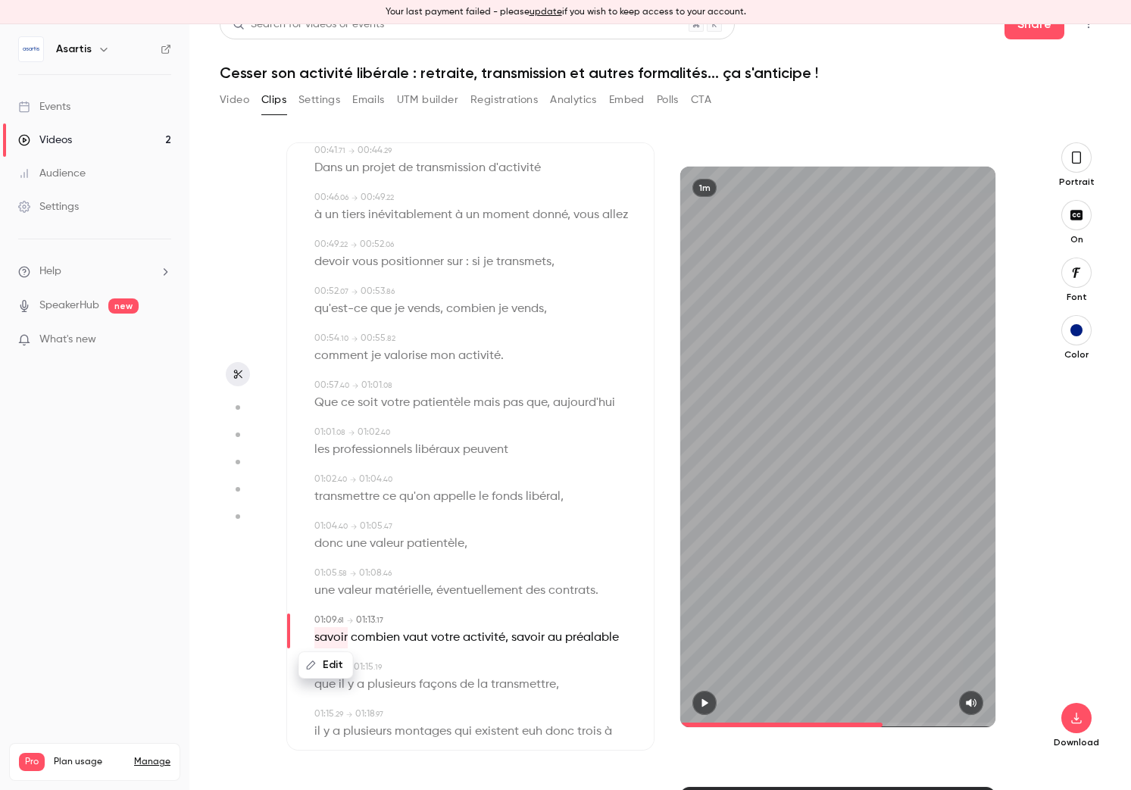
click at [337, 662] on button "Edit" at bounding box center [326, 665] width 52 height 24
type input "******"
click at [461, 668] on button "Replace" at bounding box center [464, 670] width 68 height 30
click at [324, 689] on div "Edit" at bounding box center [332, 665] width 43 height 48
click at [370, 687] on span "plusieurs" at bounding box center [391, 684] width 48 height 21
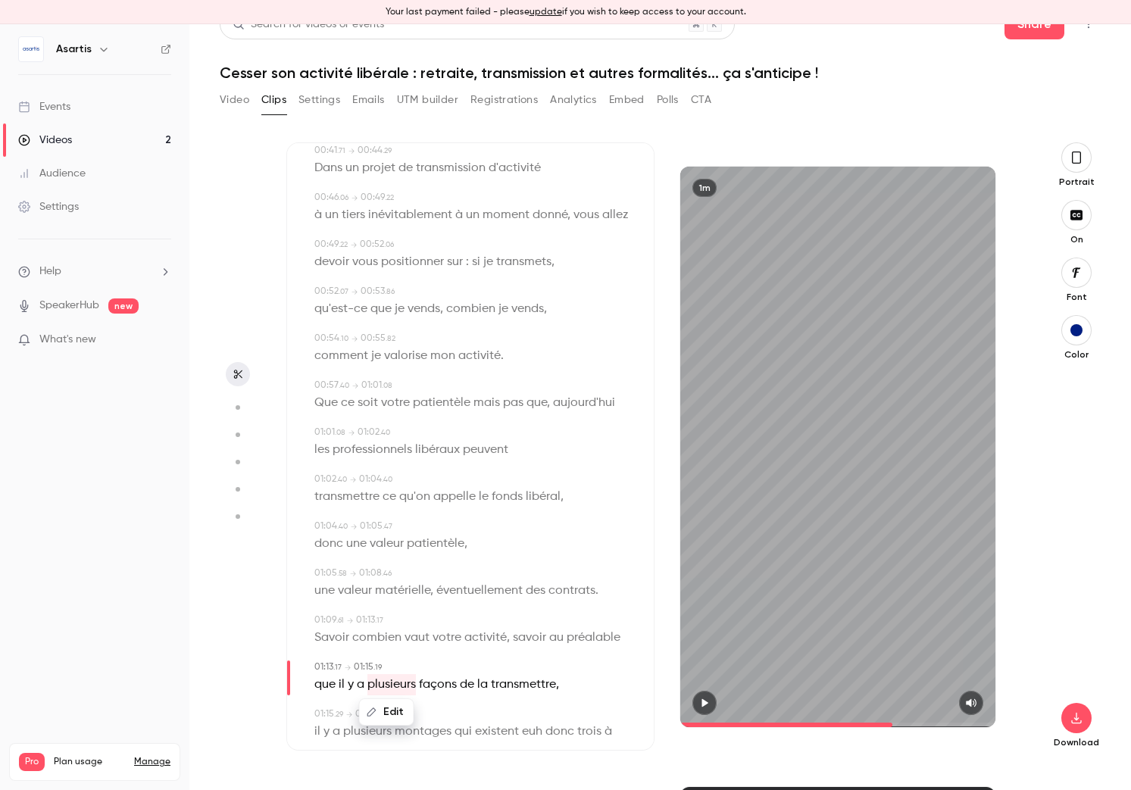
click at [328, 685] on span "que" at bounding box center [324, 684] width 21 height 21
click at [329, 708] on button "Edit" at bounding box center [320, 712] width 52 height 24
click at [331, 713] on input "***" at bounding box center [359, 717] width 136 height 30
click at [456, 718] on button "Replace" at bounding box center [464, 717] width 68 height 30
click at [342, 689] on div "Edit" at bounding box center [326, 712] width 43 height 48
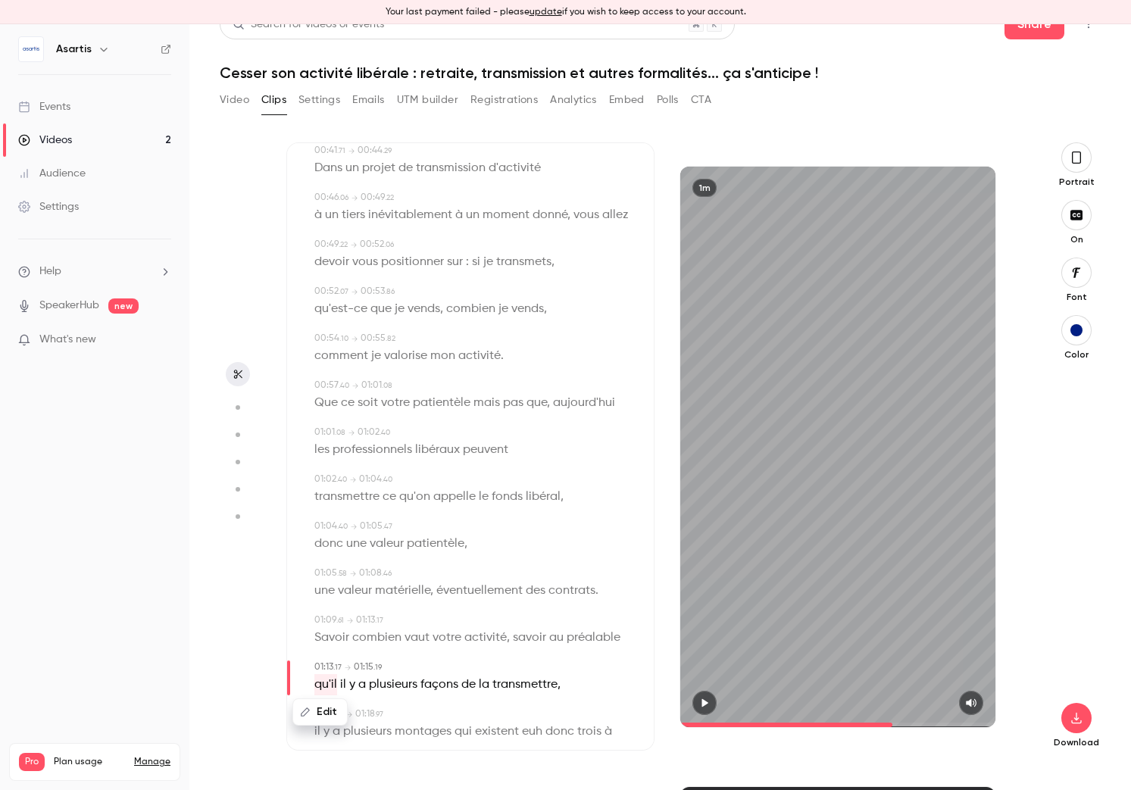
click at [342, 685] on span "il" at bounding box center [343, 684] width 6 height 21
click at [342, 708] on button "Edit" at bounding box center [337, 712] width 52 height 24
click at [465, 717] on button "Replace" at bounding box center [464, 717] width 68 height 30
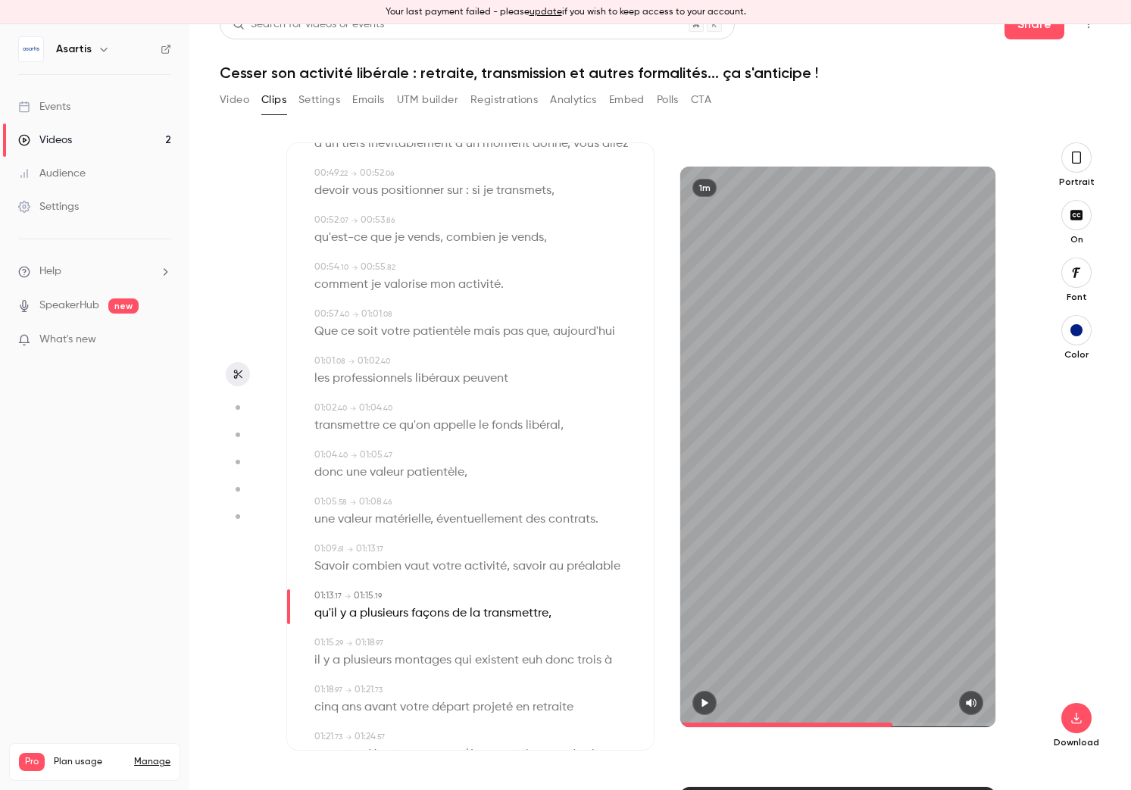
scroll to position [826, 0]
click at [529, 660] on span "euh" at bounding box center [532, 659] width 20 height 21
click at [528, 683] on button "Edit" at bounding box center [526, 687] width 52 height 24
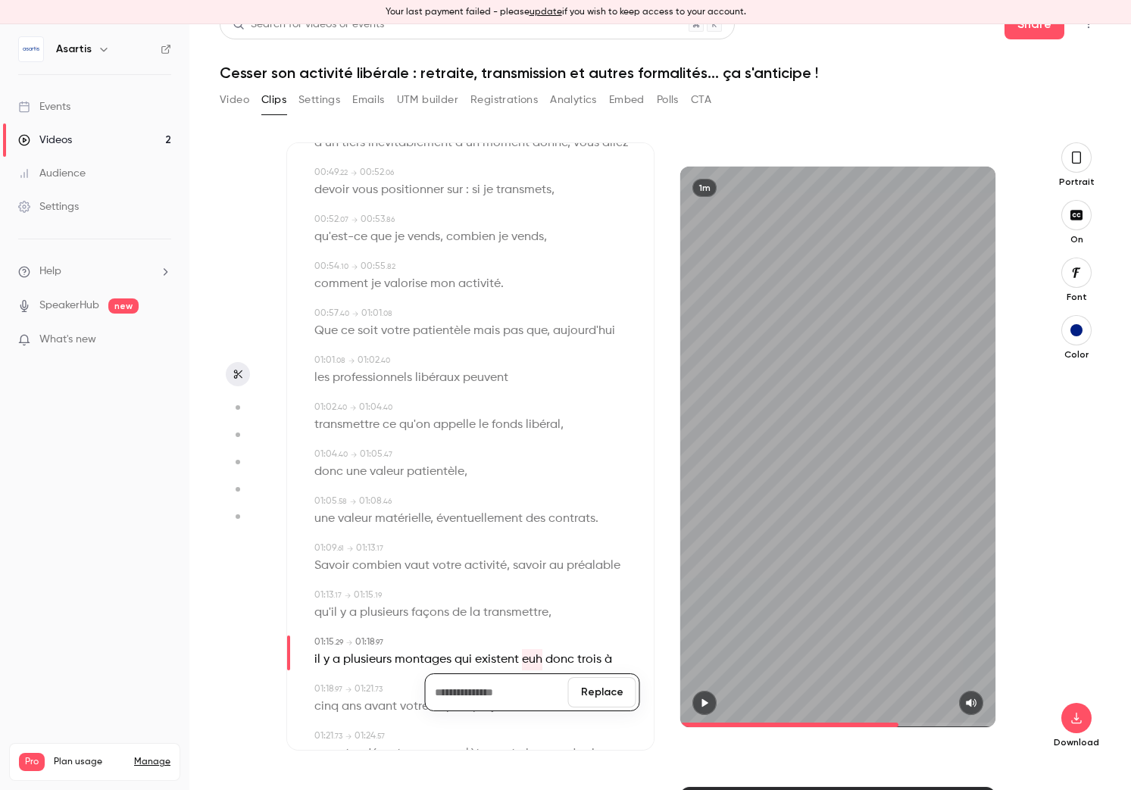
click at [586, 692] on button "Replace" at bounding box center [602, 692] width 68 height 30
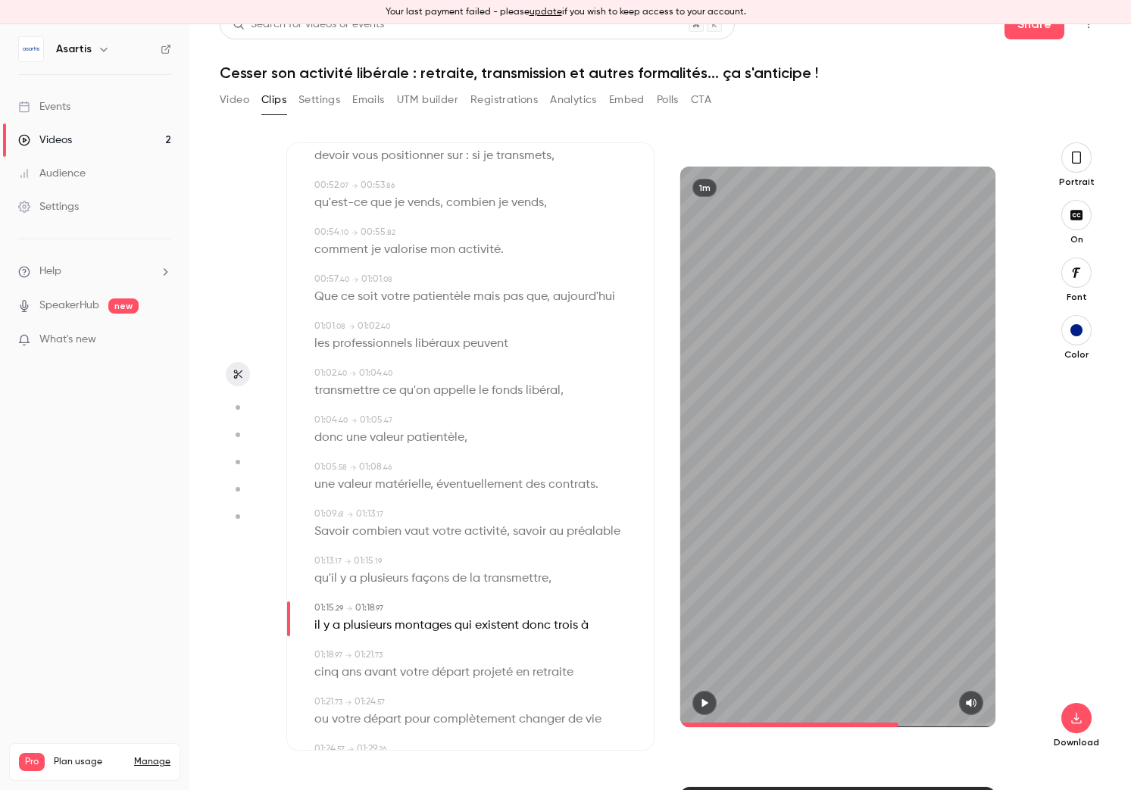
scroll to position [882, 0]
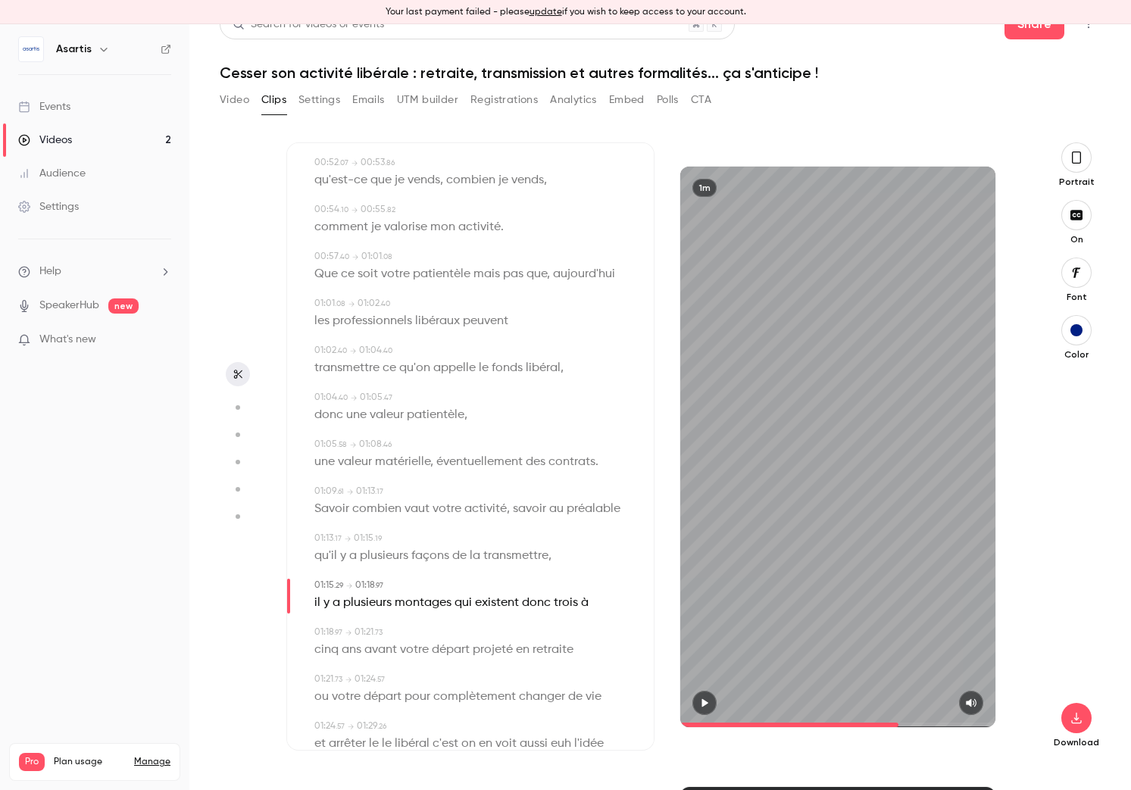
click at [504, 605] on span "existent" at bounding box center [497, 602] width 44 height 21
click at [501, 624] on button "Edit" at bounding box center [490, 630] width 52 height 24
click at [494, 634] on input "********" at bounding box center [461, 635] width 136 height 30
click at [559, 636] on button "Replace" at bounding box center [567, 635] width 68 height 30
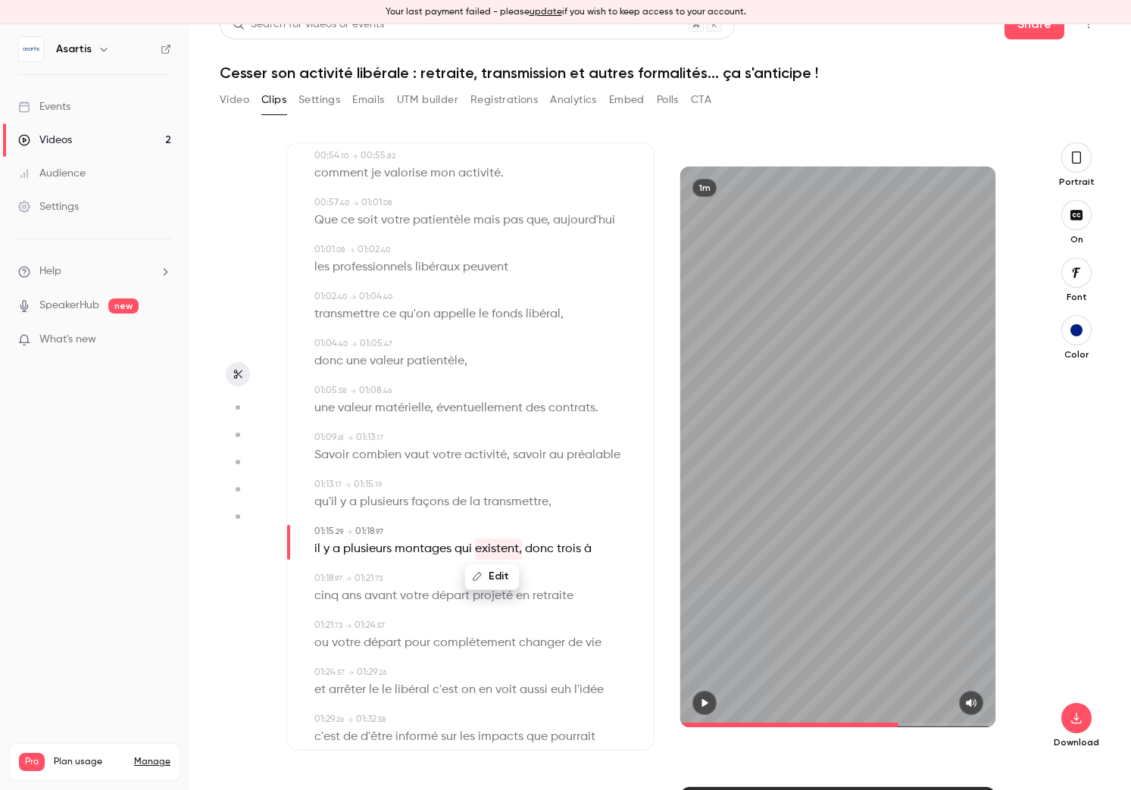
scroll to position [938, 0]
click at [422, 686] on span "libéral" at bounding box center [412, 688] width 35 height 21
click at [420, 714] on button "Edit" at bounding box center [407, 716] width 52 height 24
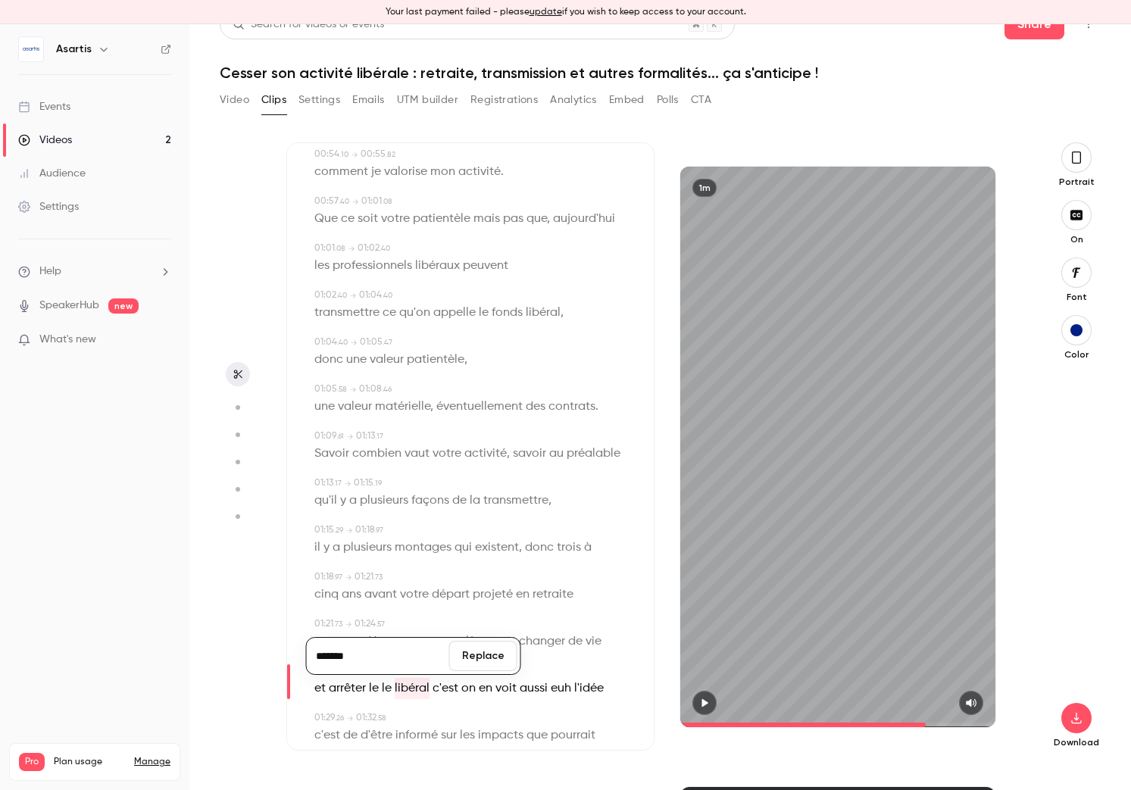
click at [395, 654] on input "*******" at bounding box center [378, 656] width 136 height 30
click at [501, 657] on button "Replace" at bounding box center [483, 656] width 68 height 30
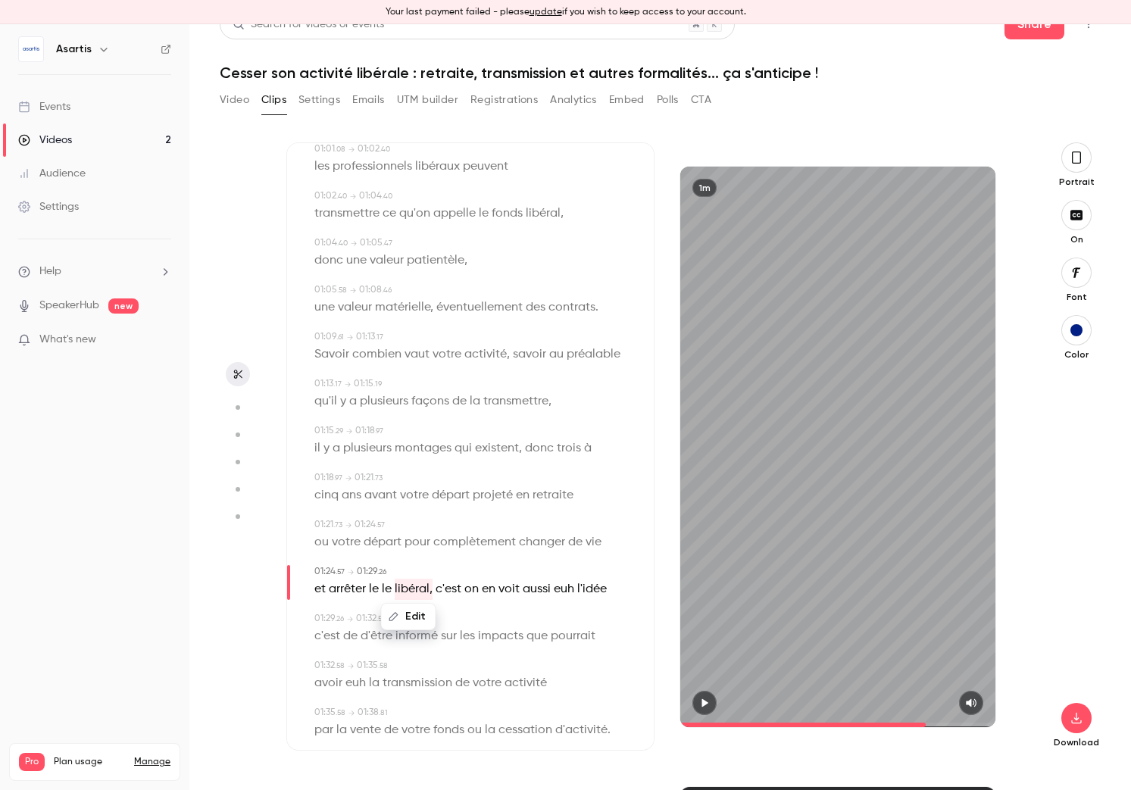
scroll to position [1038, 0]
click at [707, 698] on icon "button" at bounding box center [704, 703] width 12 height 11
click at [407, 595] on span "libéral," at bounding box center [414, 588] width 38 height 21
click at [714, 704] on button "button" at bounding box center [704, 703] width 24 height 24
click at [710, 704] on icon "button" at bounding box center [704, 703] width 12 height 11
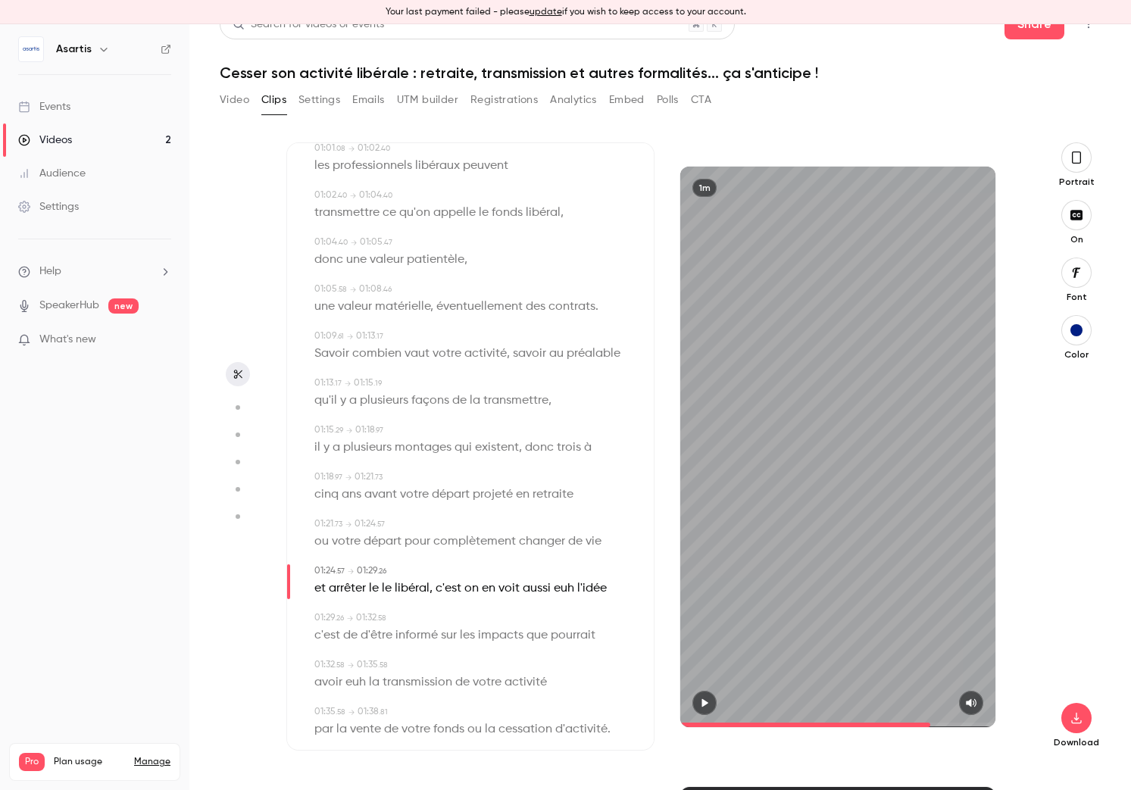
click at [376, 592] on span "le" at bounding box center [374, 588] width 10 height 21
click at [388, 611] on button "Edit" at bounding box center [369, 616] width 52 height 24
click at [472, 620] on button "Replace" at bounding box center [464, 621] width 68 height 30
click at [399, 592] on span "libéral," at bounding box center [401, 588] width 38 height 21
click at [708, 698] on icon "button" at bounding box center [704, 703] width 12 height 11
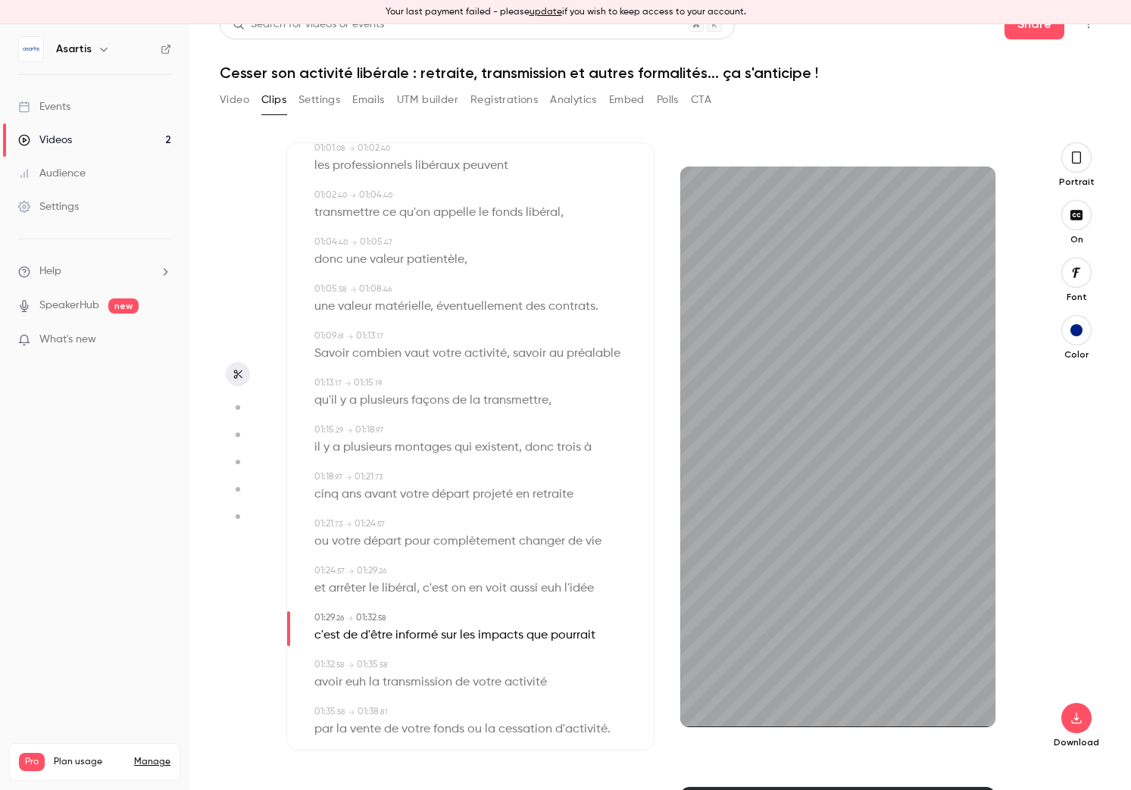
click at [547, 590] on span "euh" at bounding box center [551, 588] width 20 height 21
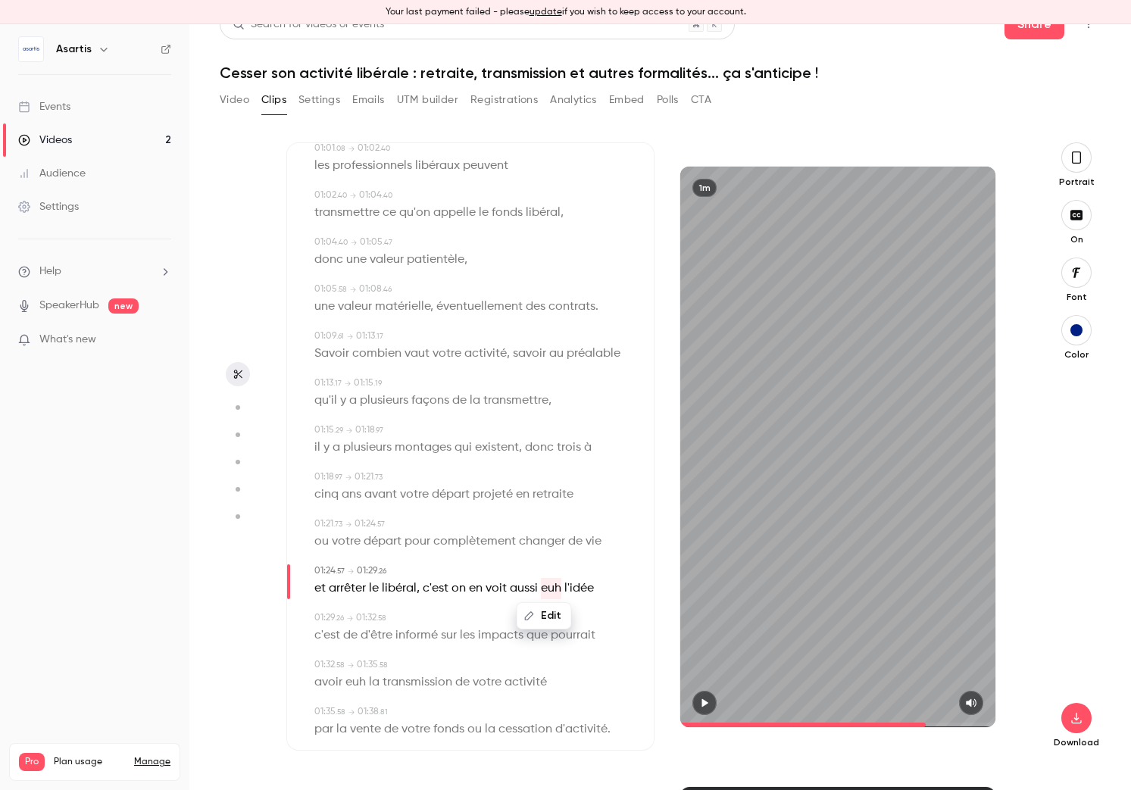
click at [537, 615] on button "Edit" at bounding box center [544, 616] width 52 height 24
click at [603, 617] on button "Replace" at bounding box center [618, 621] width 68 height 30
click at [520, 589] on span "aussi" at bounding box center [524, 588] width 28 height 21
click at [529, 612] on button "Edit" at bounding box center [517, 616] width 52 height 24
click at [517, 625] on input "*****" at bounding box center [488, 621] width 136 height 30
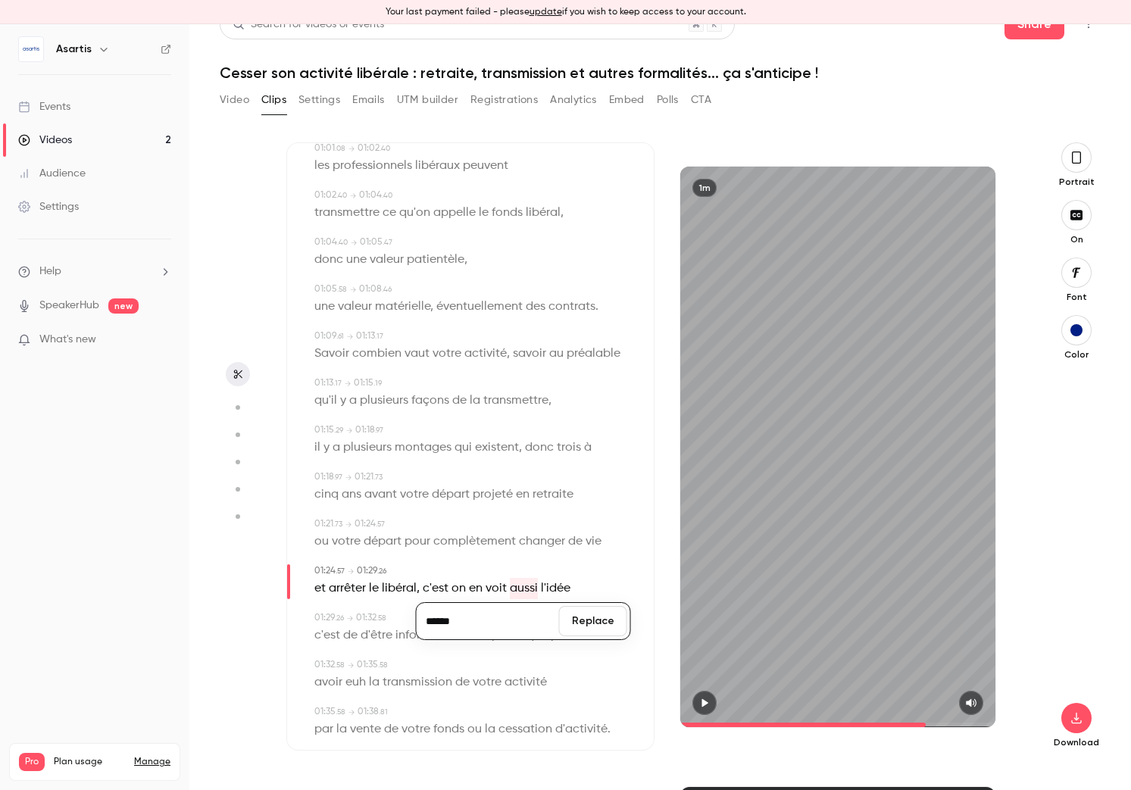
click at [595, 621] on button "Replace" at bounding box center [593, 621] width 68 height 30
click at [358, 636] on span at bounding box center [359, 635] width 3 height 12
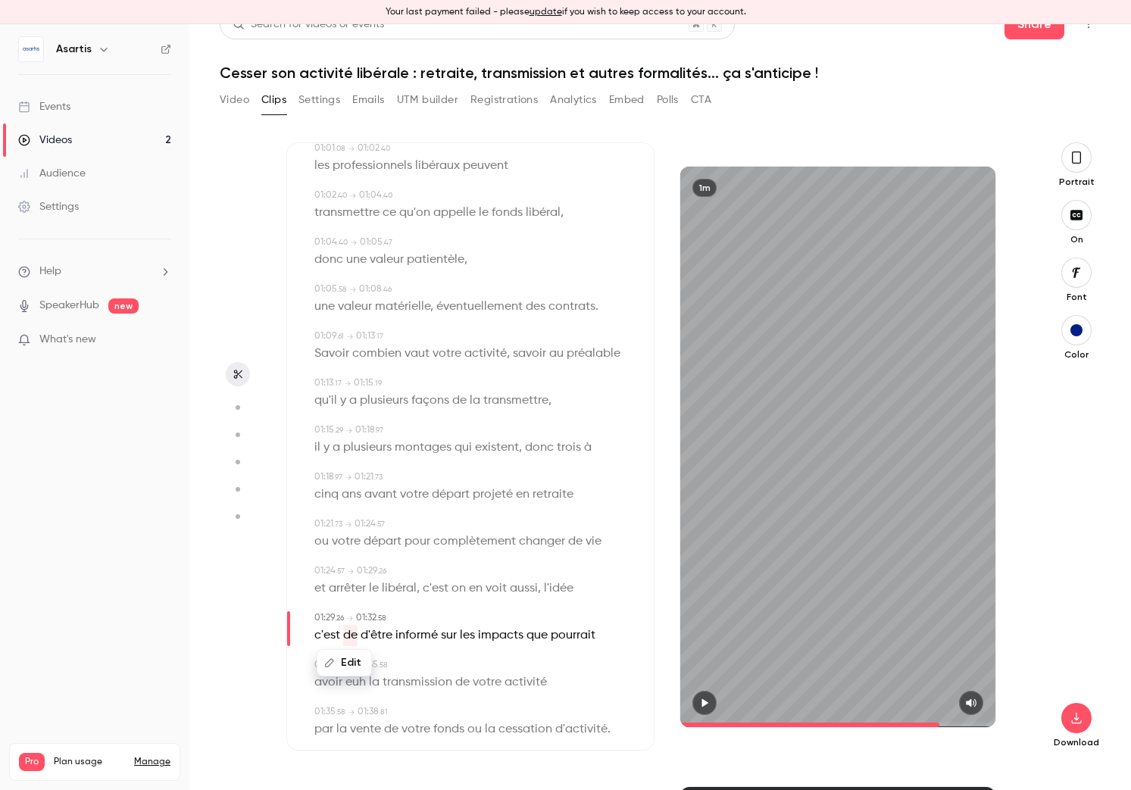
click at [353, 636] on span "de" at bounding box center [350, 635] width 14 height 21
click at [350, 659] on button "Edit" at bounding box center [344, 663] width 52 height 24
click at [451, 668] on button "Replace" at bounding box center [464, 668] width 68 height 30
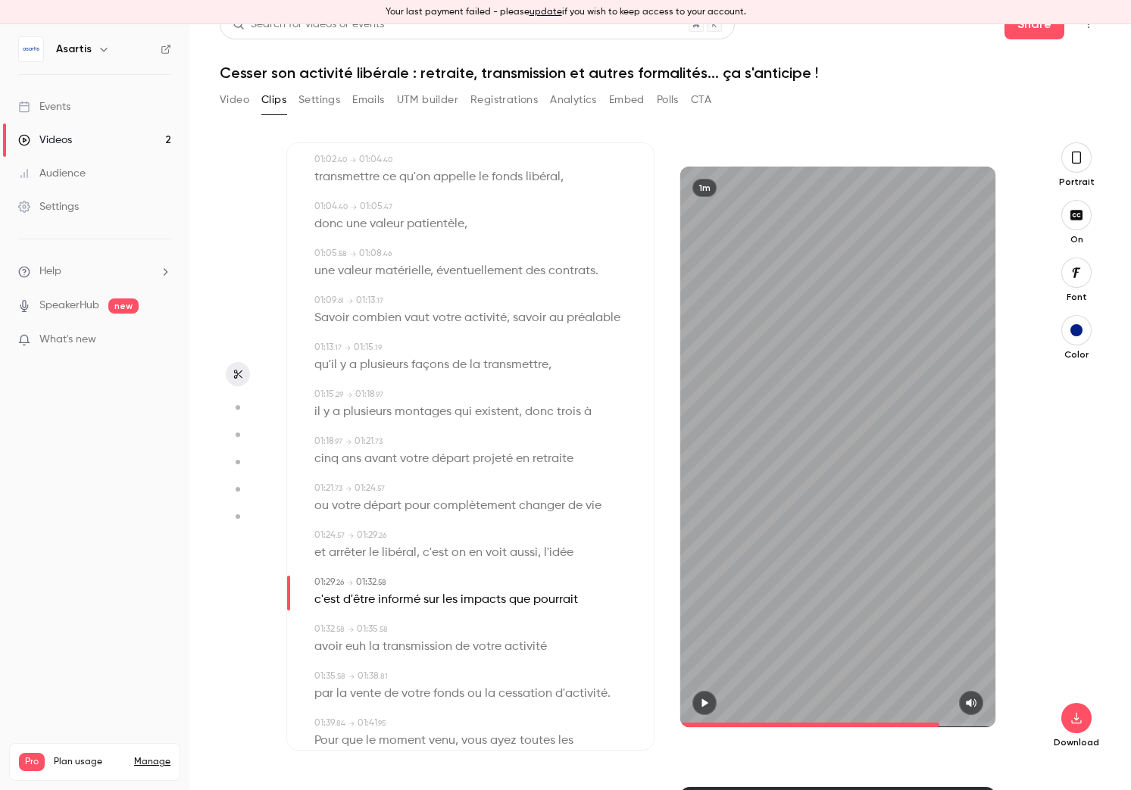
scroll to position [1107, 0]
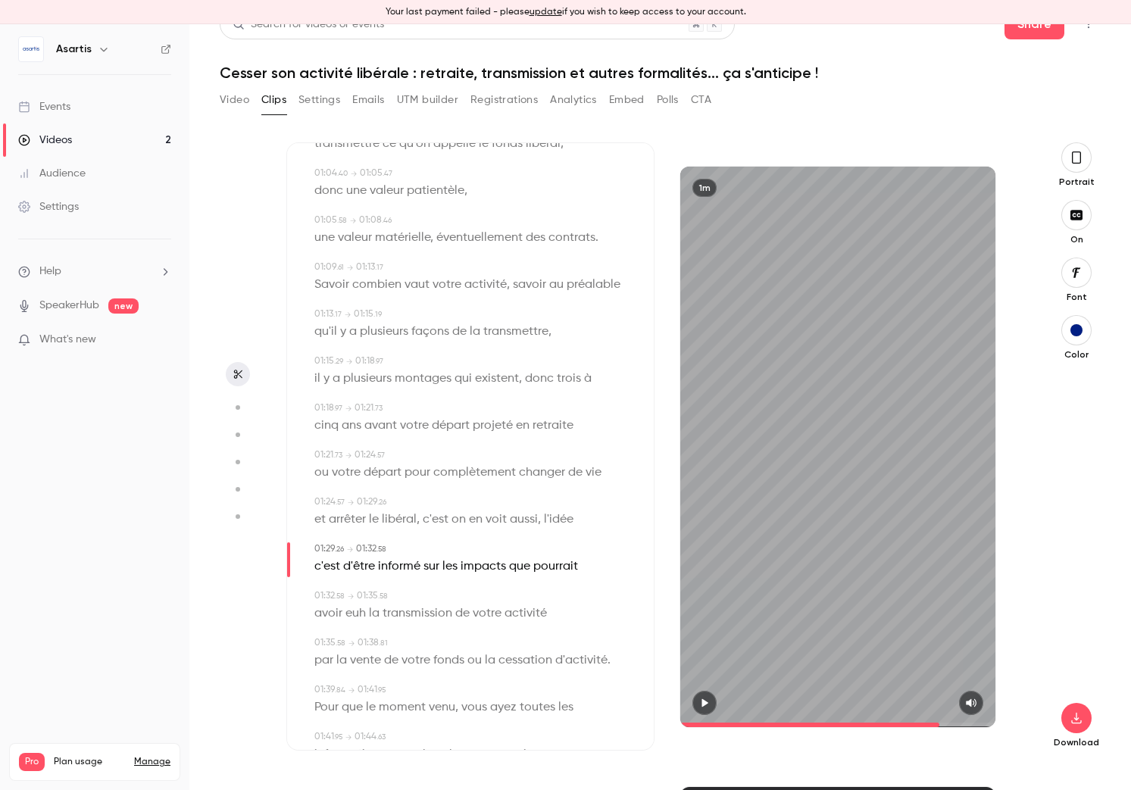
click at [348, 620] on span "euh" at bounding box center [355, 613] width 20 height 21
click at [352, 637] on button "Edit" at bounding box center [350, 641] width 52 height 24
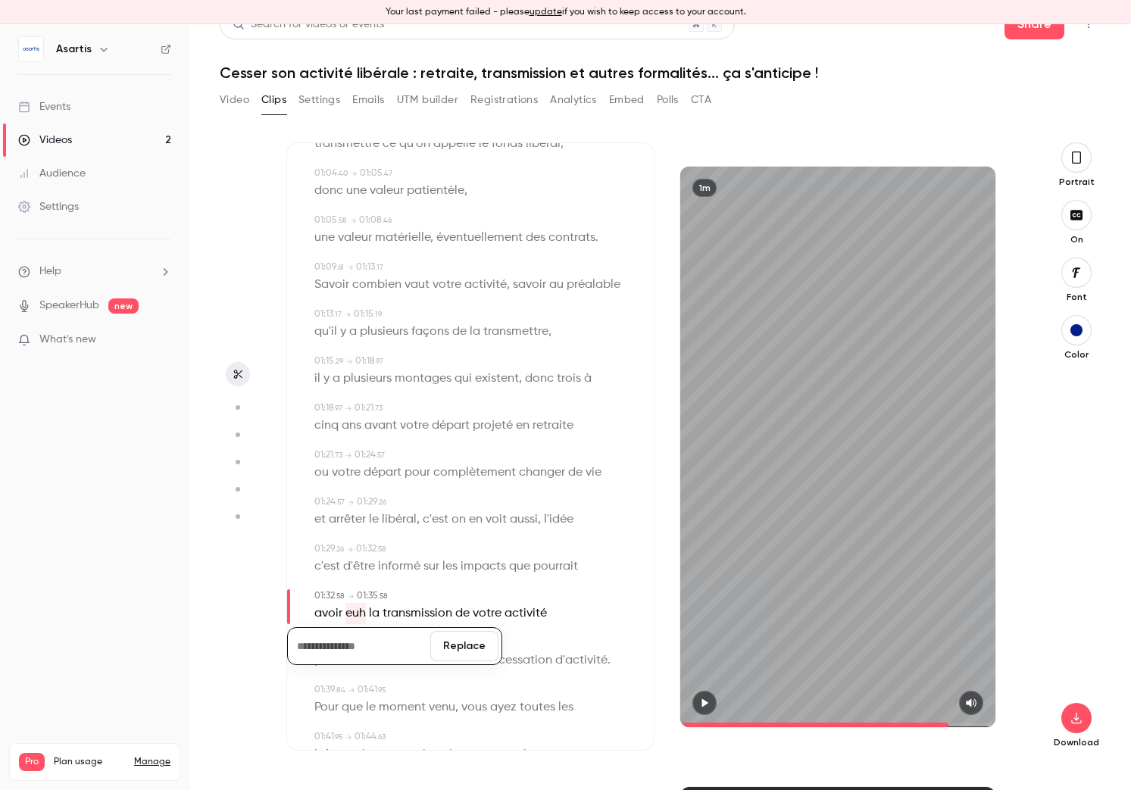
click at [454, 640] on button "Replace" at bounding box center [464, 646] width 68 height 30
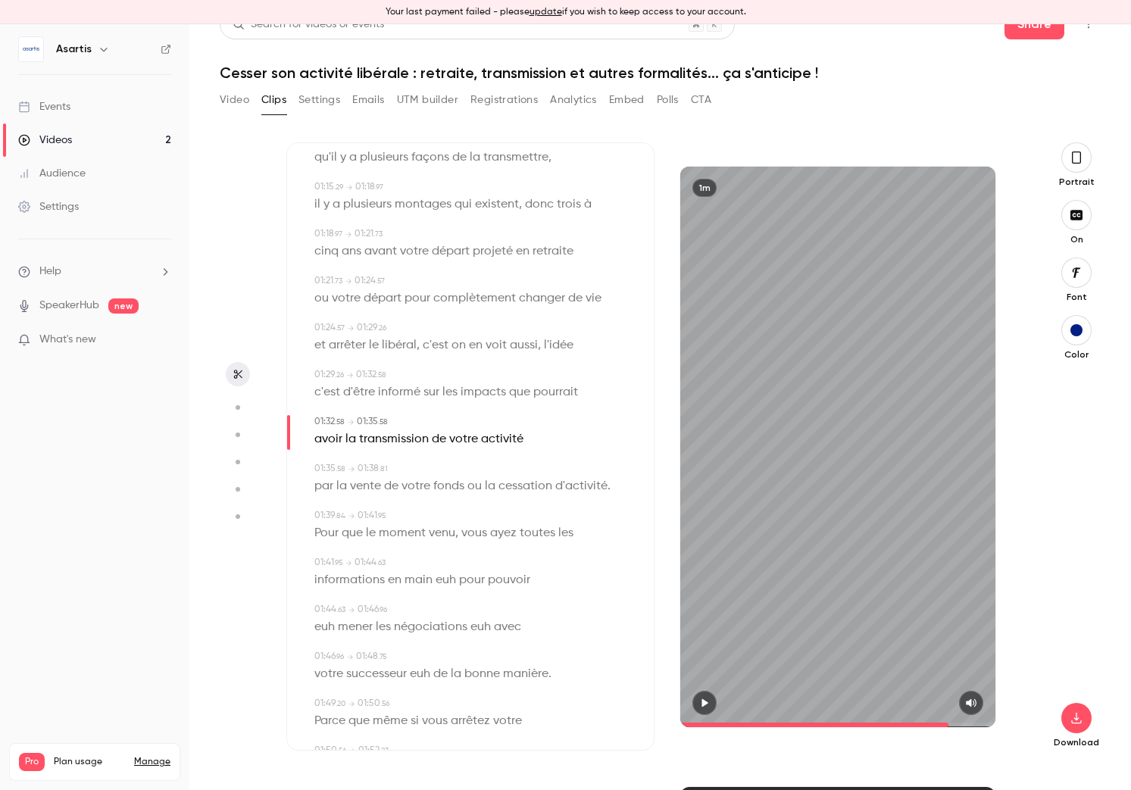
scroll to position [1286, 0]
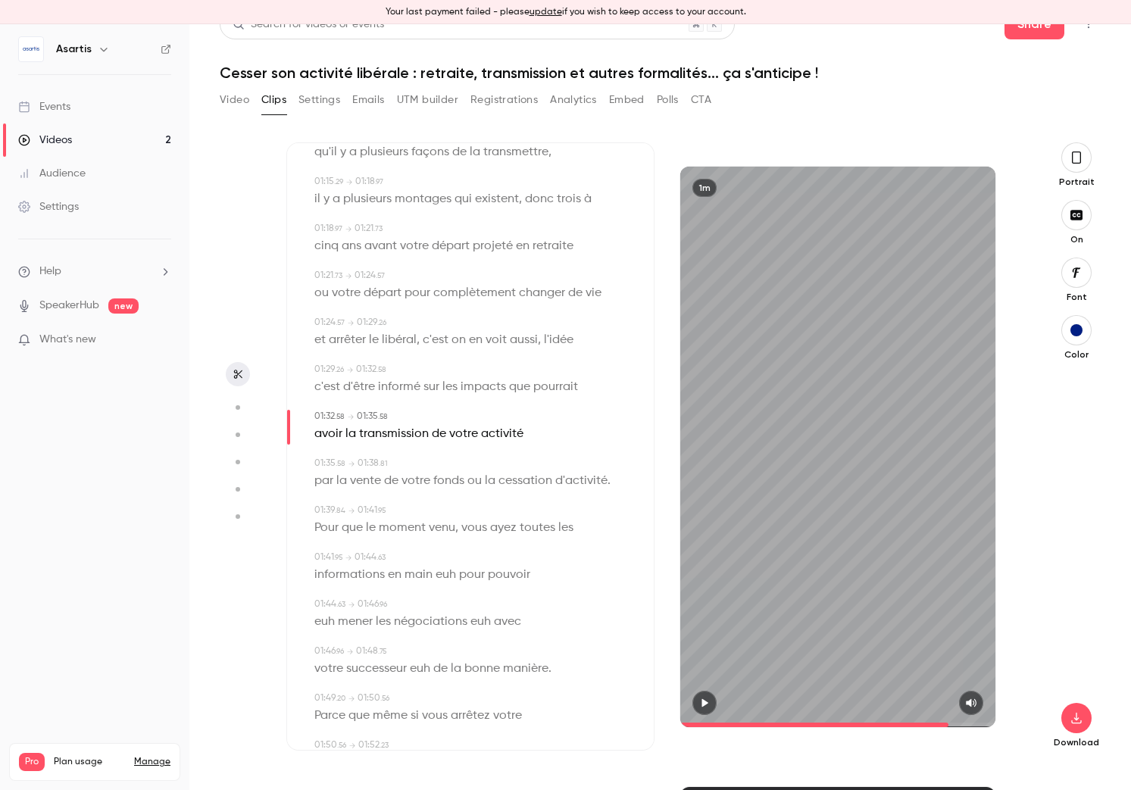
click at [451, 576] on span "euh" at bounding box center [446, 574] width 20 height 21
click at [450, 608] on button "Edit" at bounding box center [440, 602] width 52 height 24
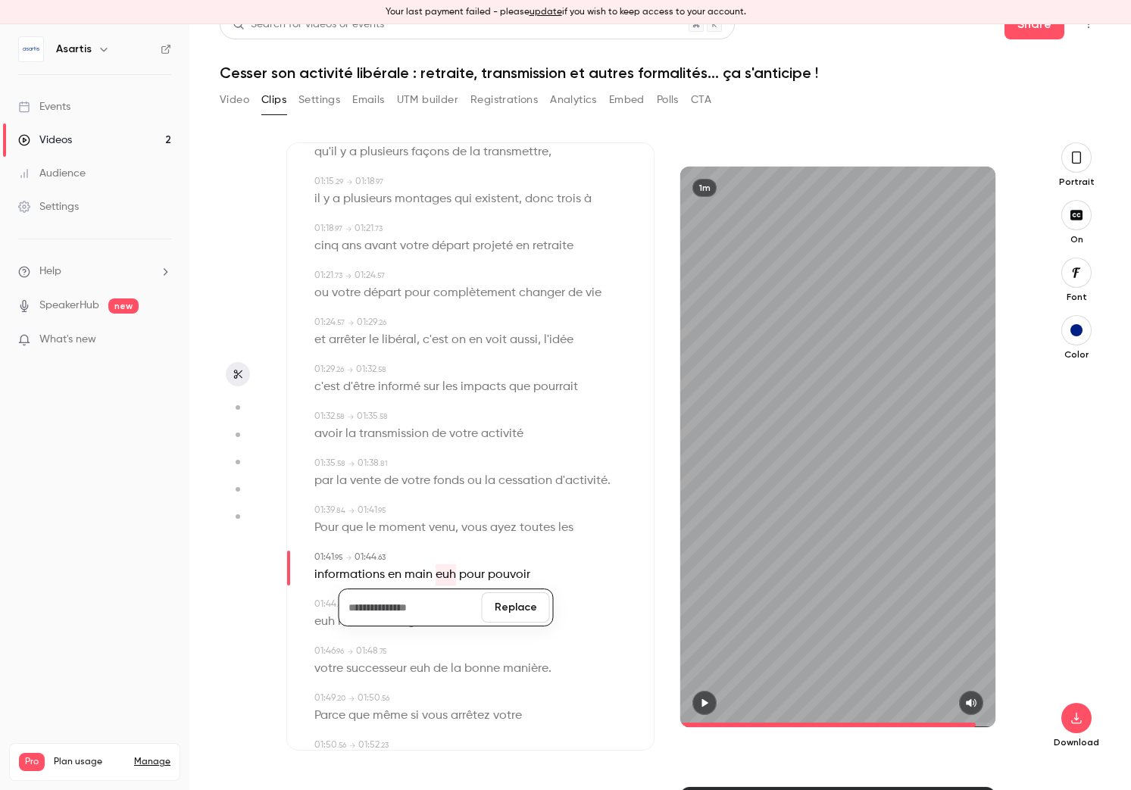
click at [510, 605] on button "Replace" at bounding box center [516, 607] width 68 height 30
click at [332, 626] on span "euh" at bounding box center [324, 621] width 20 height 21
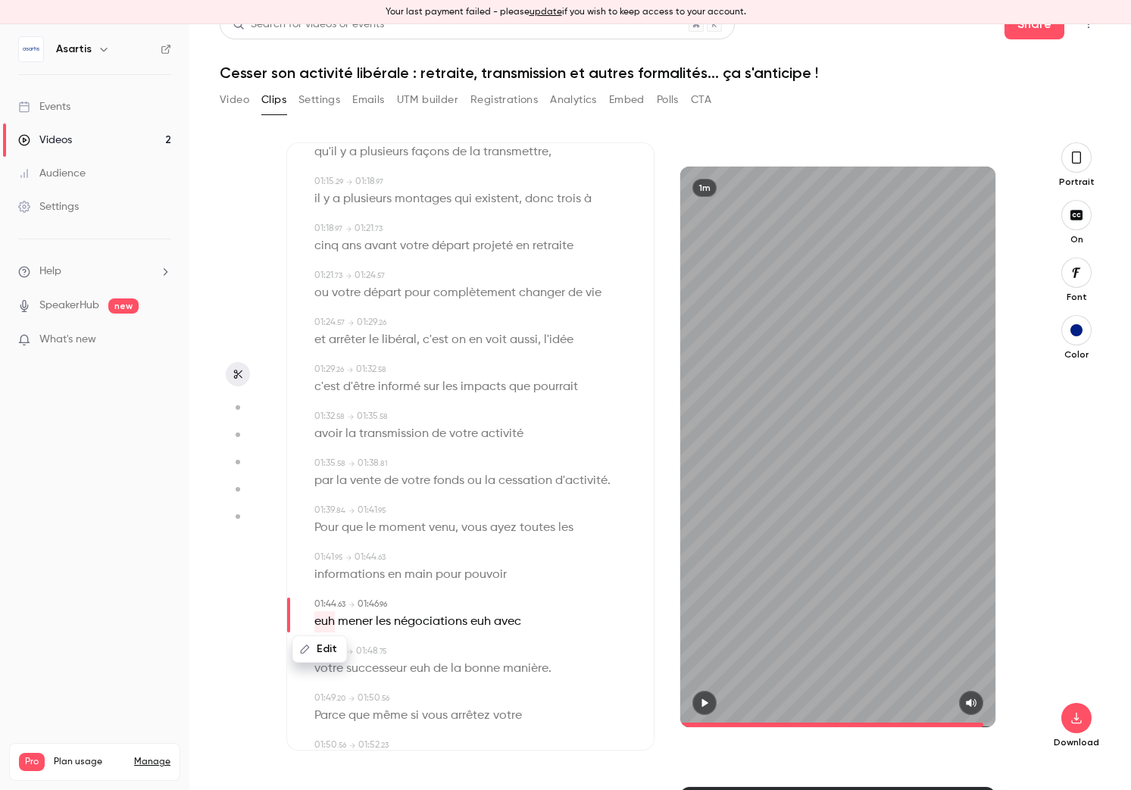
click at [339, 646] on button "Edit" at bounding box center [320, 649] width 52 height 24
click at [458, 657] on button "Replace" at bounding box center [464, 654] width 68 height 30
click at [403, 623] on span "euh" at bounding box center [401, 621] width 20 height 21
click at [411, 648] on button "Edit" at bounding box center [396, 649] width 52 height 24
click at [471, 650] on button "Replace" at bounding box center [472, 654] width 68 height 30
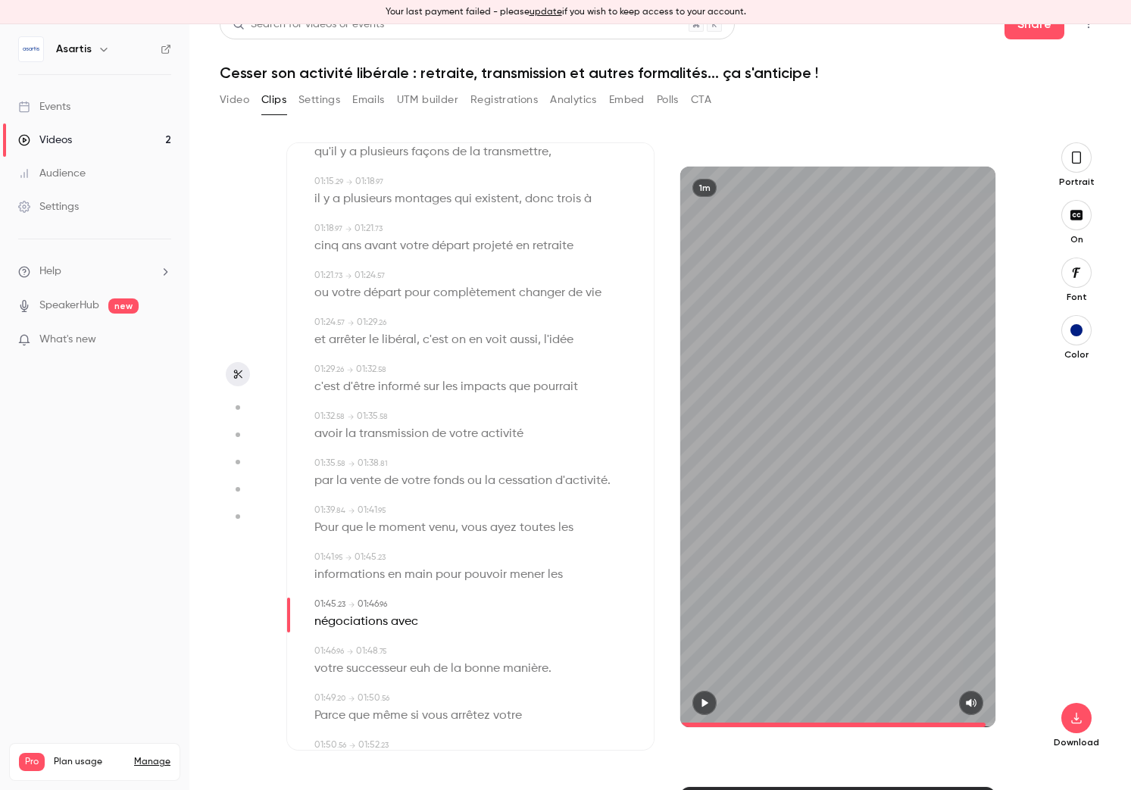
click at [414, 671] on span "euh" at bounding box center [420, 668] width 20 height 21
click at [417, 692] on button "Edit" at bounding box center [415, 696] width 52 height 24
click at [481, 696] on button "Replace" at bounding box center [491, 701] width 68 height 30
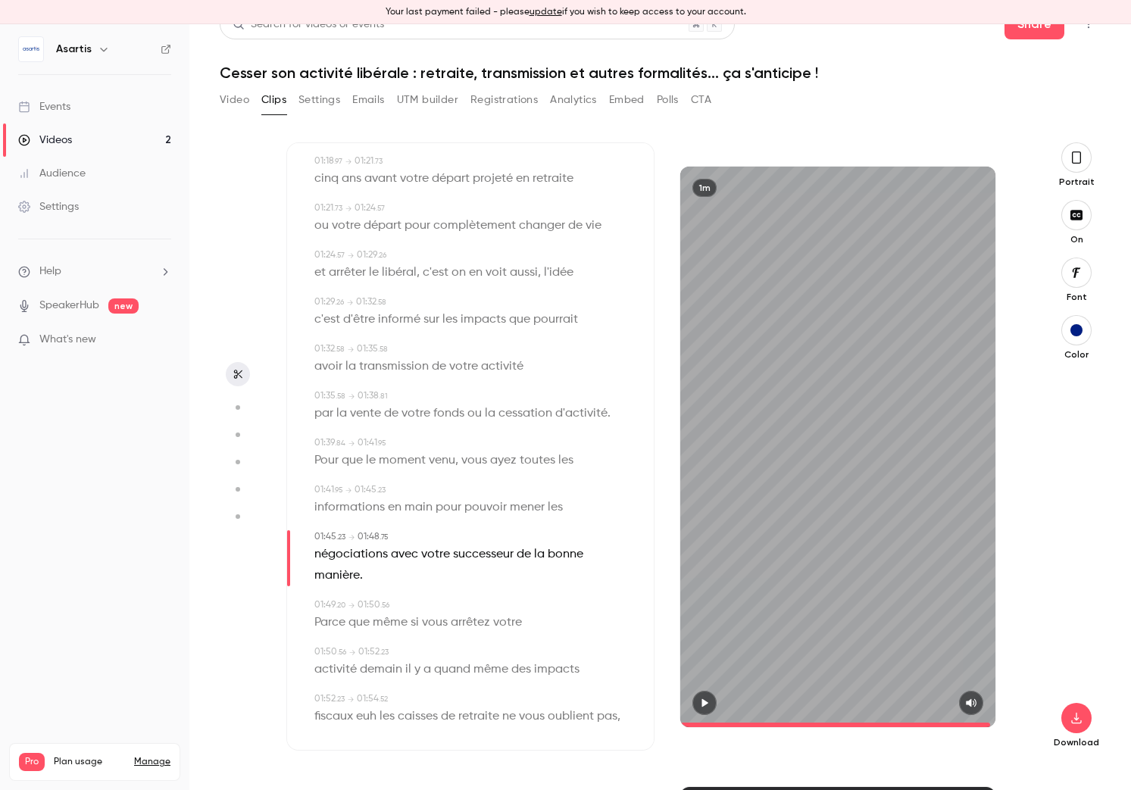
scroll to position [1367, 0]
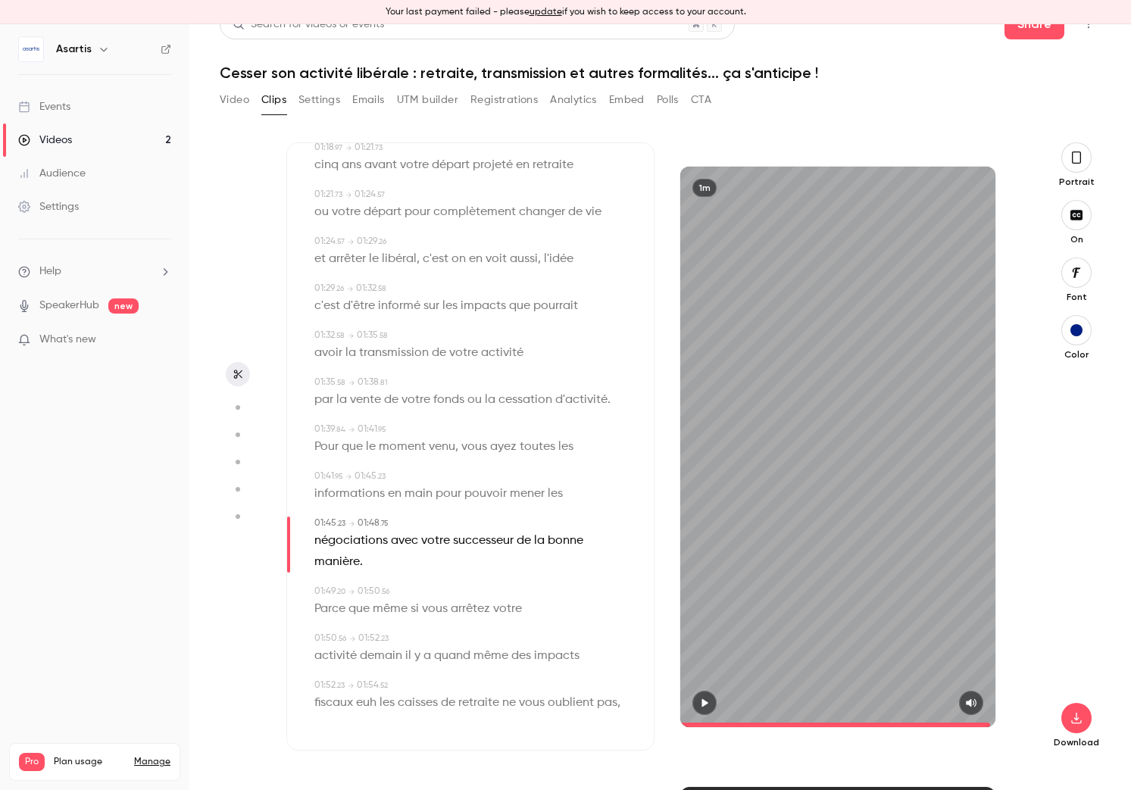
click at [333, 614] on span "Parce" at bounding box center [329, 608] width 31 height 21
click at [332, 604] on span "Parce" at bounding box center [329, 608] width 31 height 21
click at [708, 705] on icon "button" at bounding box center [704, 703] width 12 height 11
click at [708, 705] on icon "button" at bounding box center [704, 702] width 6 height 8
click at [336, 610] on span "Parce" at bounding box center [329, 608] width 31 height 21
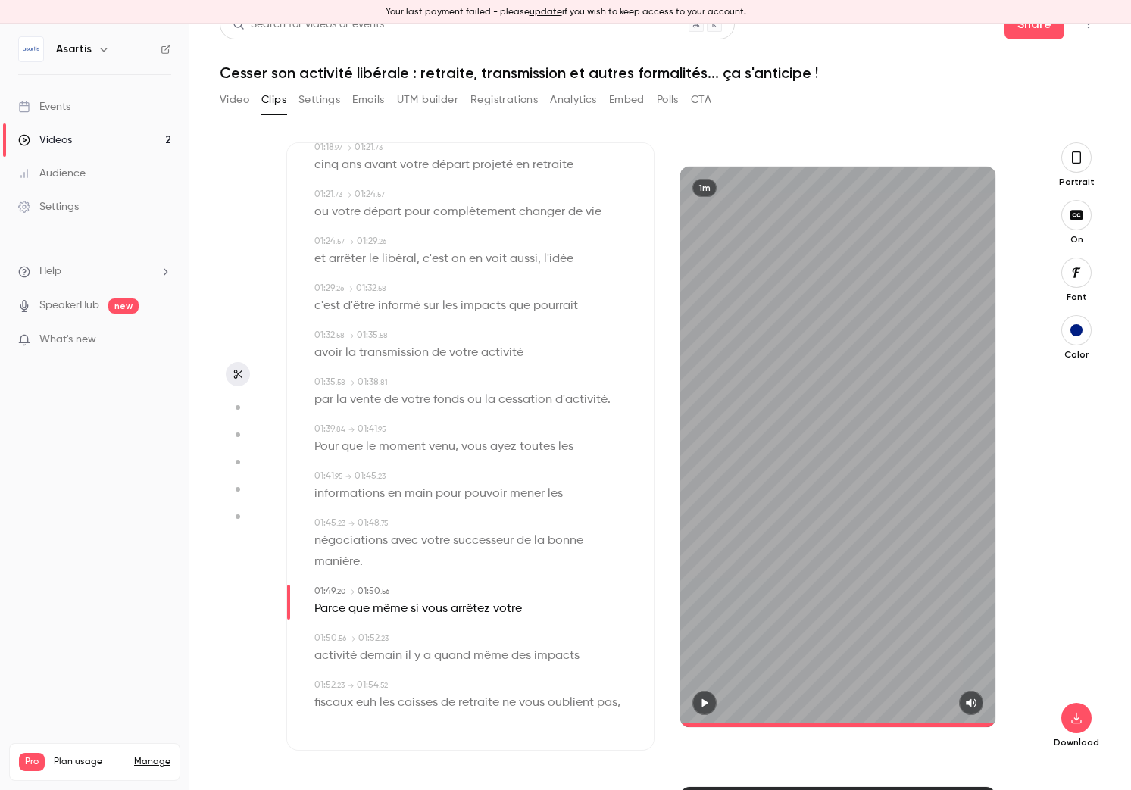
click at [711, 702] on button "button" at bounding box center [704, 703] width 24 height 24
click at [353, 547] on span "négociations" at bounding box center [350, 540] width 73 height 21
click at [705, 706] on icon "button" at bounding box center [704, 703] width 12 height 11
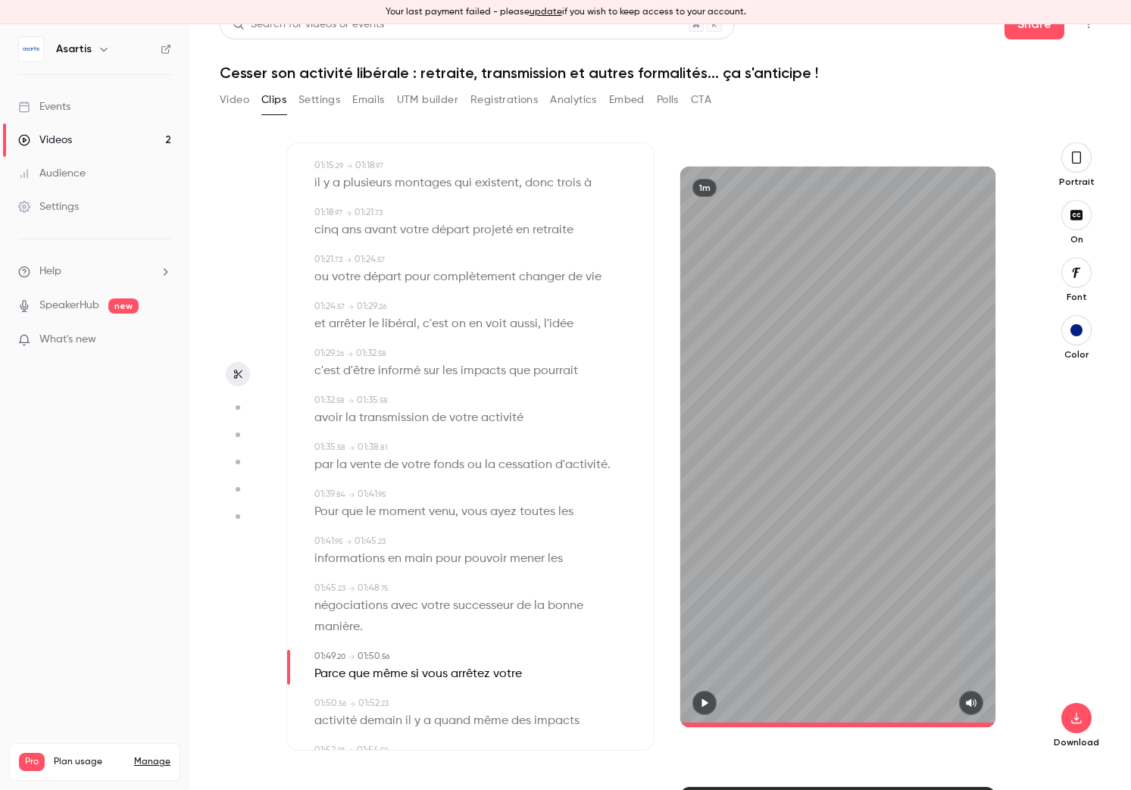
scroll to position [1295, 0]
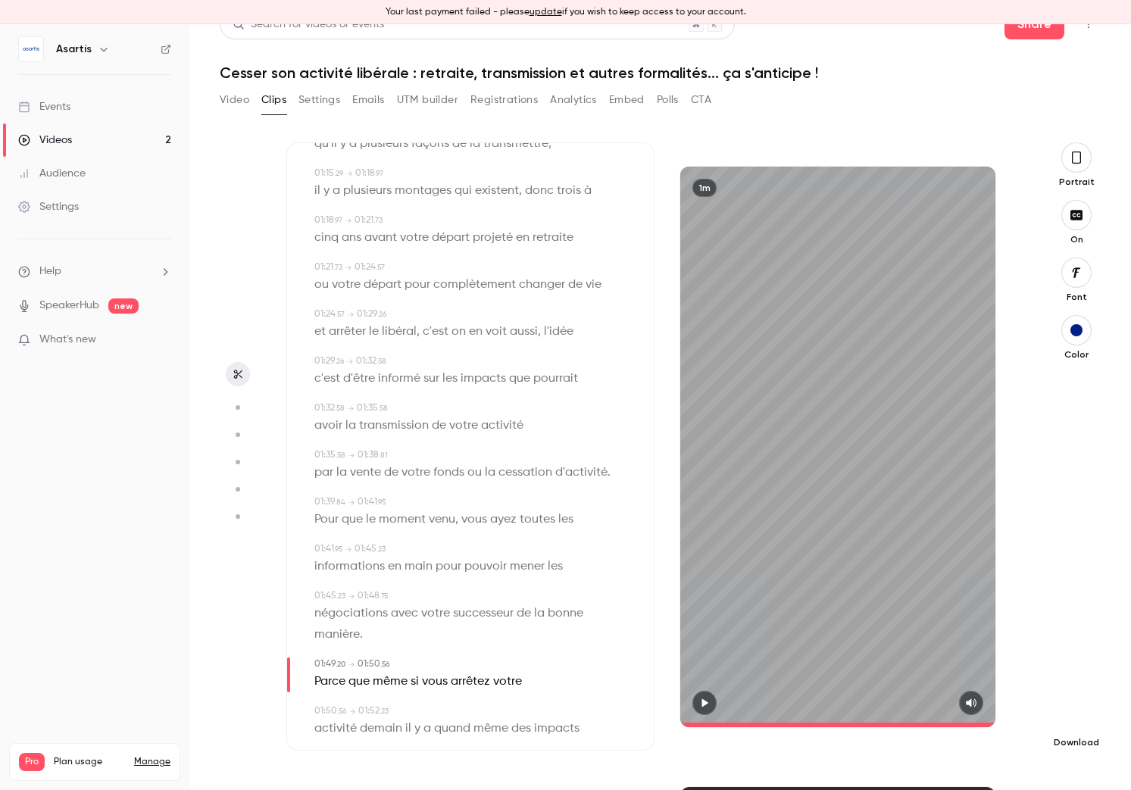
click at [908, 723] on icon "button" at bounding box center [1076, 718] width 18 height 12
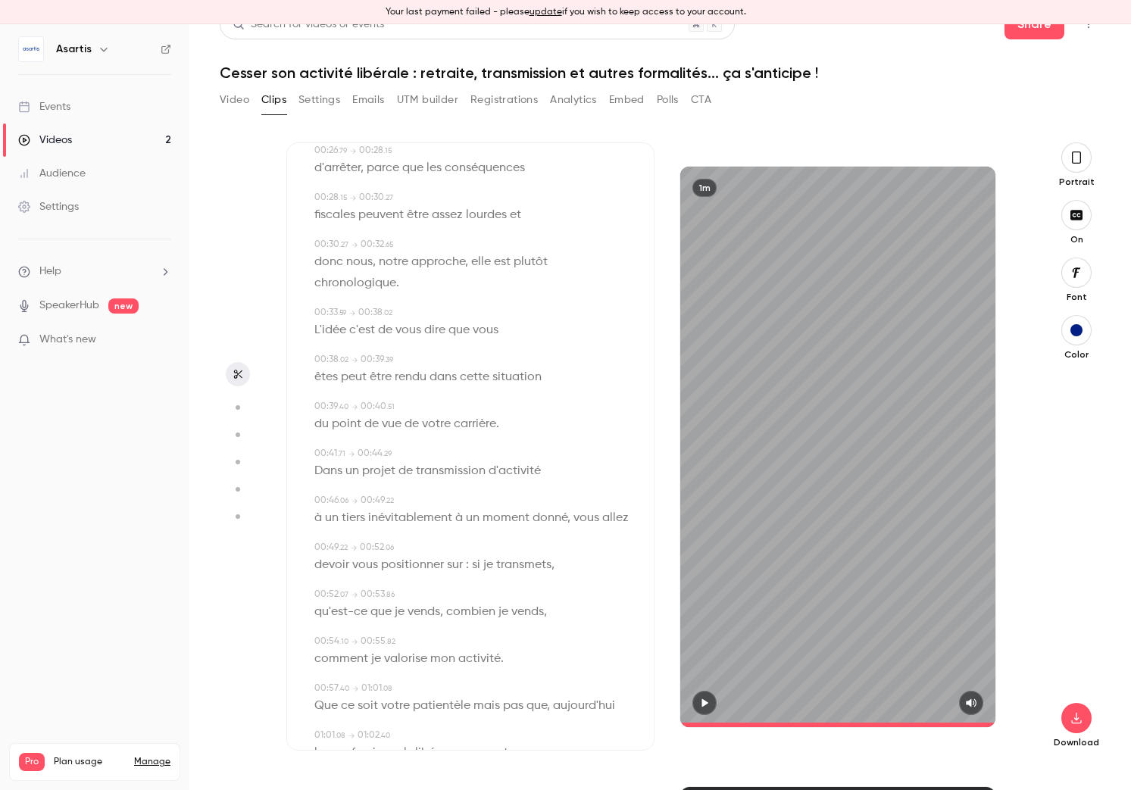
scroll to position [0, 0]
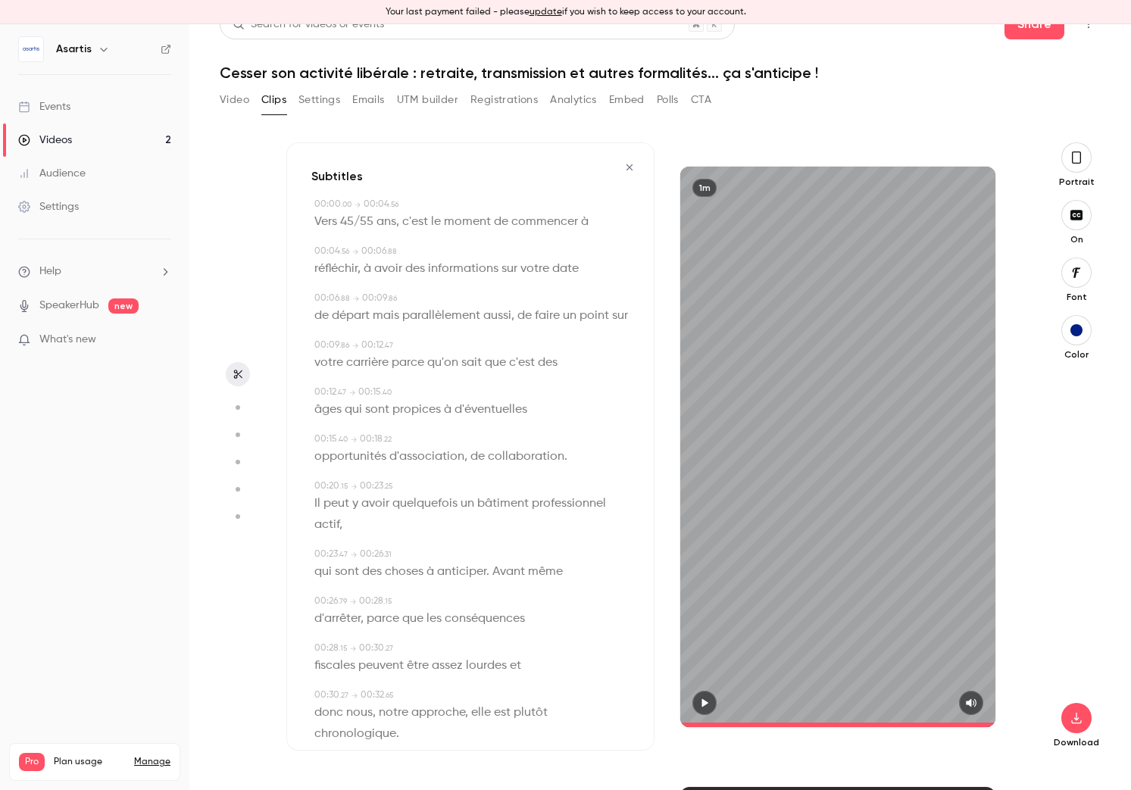
click at [631, 166] on icon "button" at bounding box center [629, 167] width 12 height 11
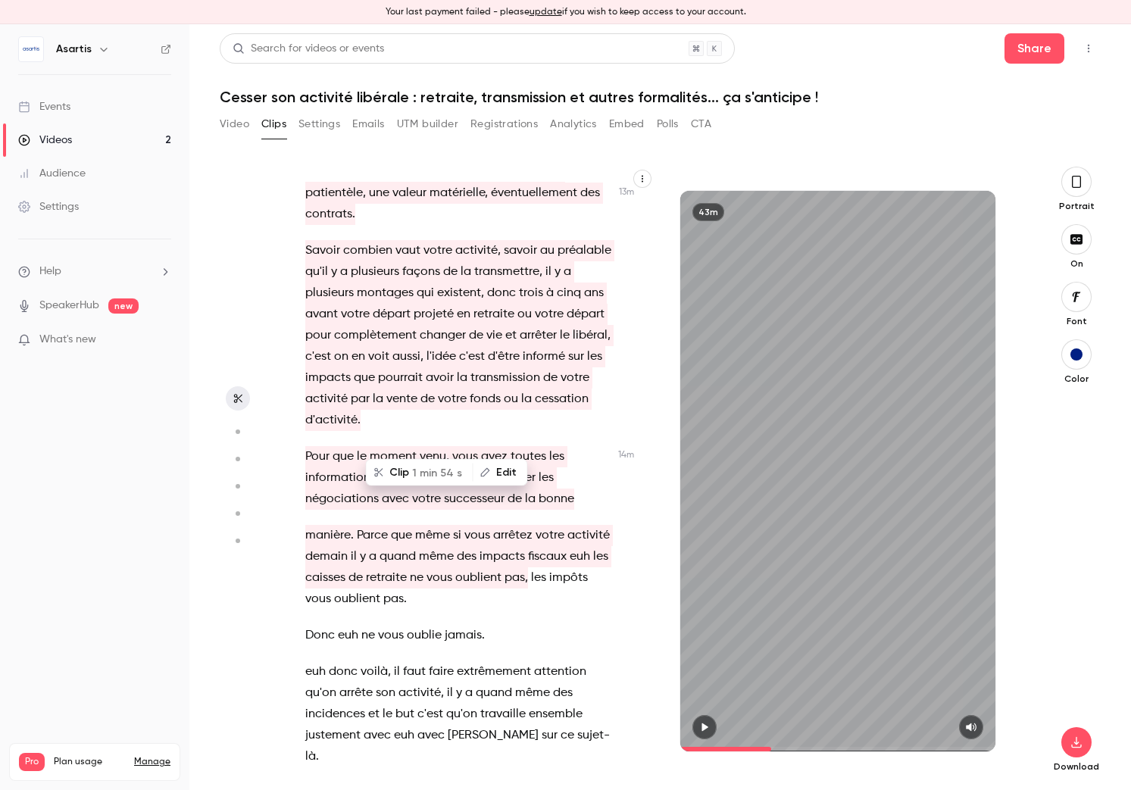
scroll to position [7097, 0]
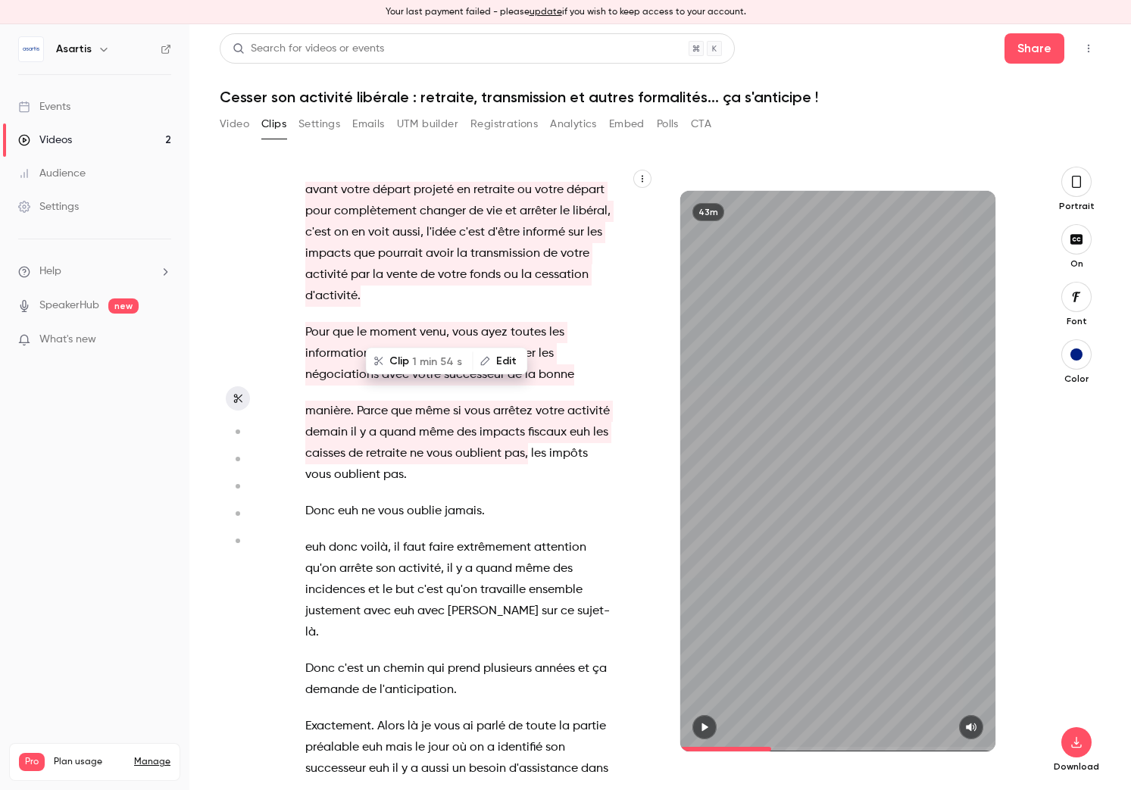
click at [456, 558] on span "y" at bounding box center [459, 568] width 6 height 21
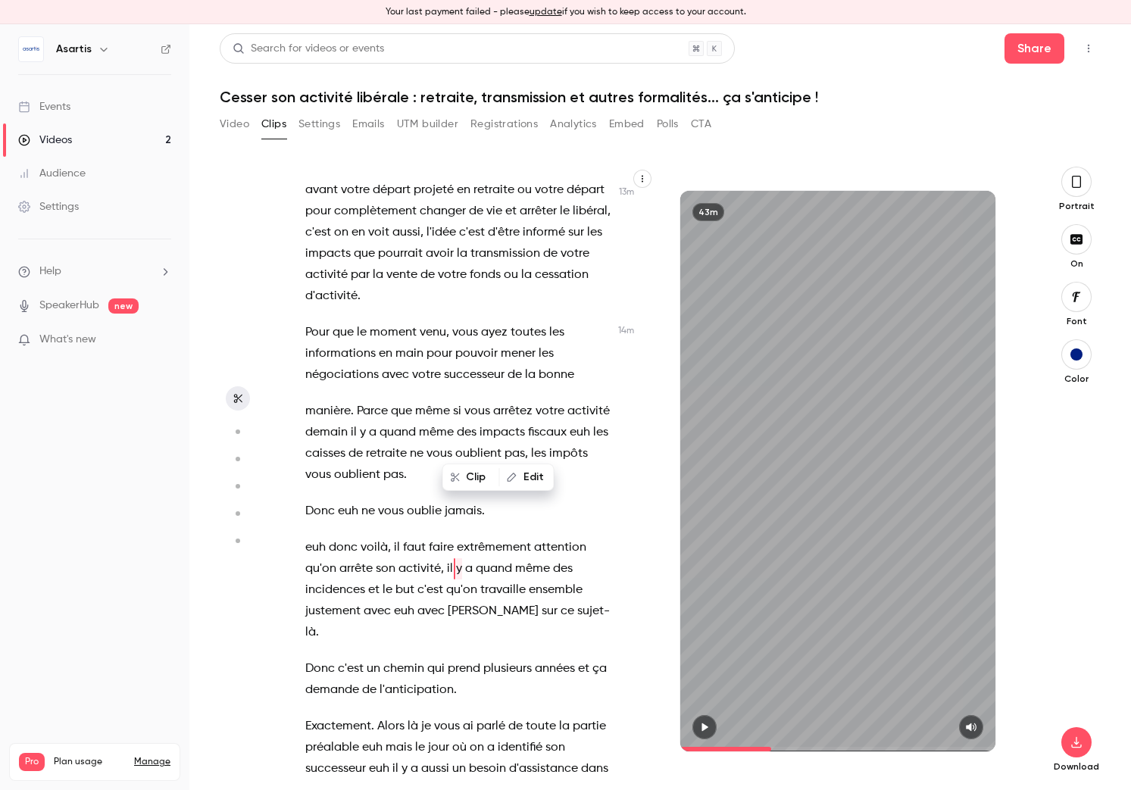
scroll to position [7060, 0]
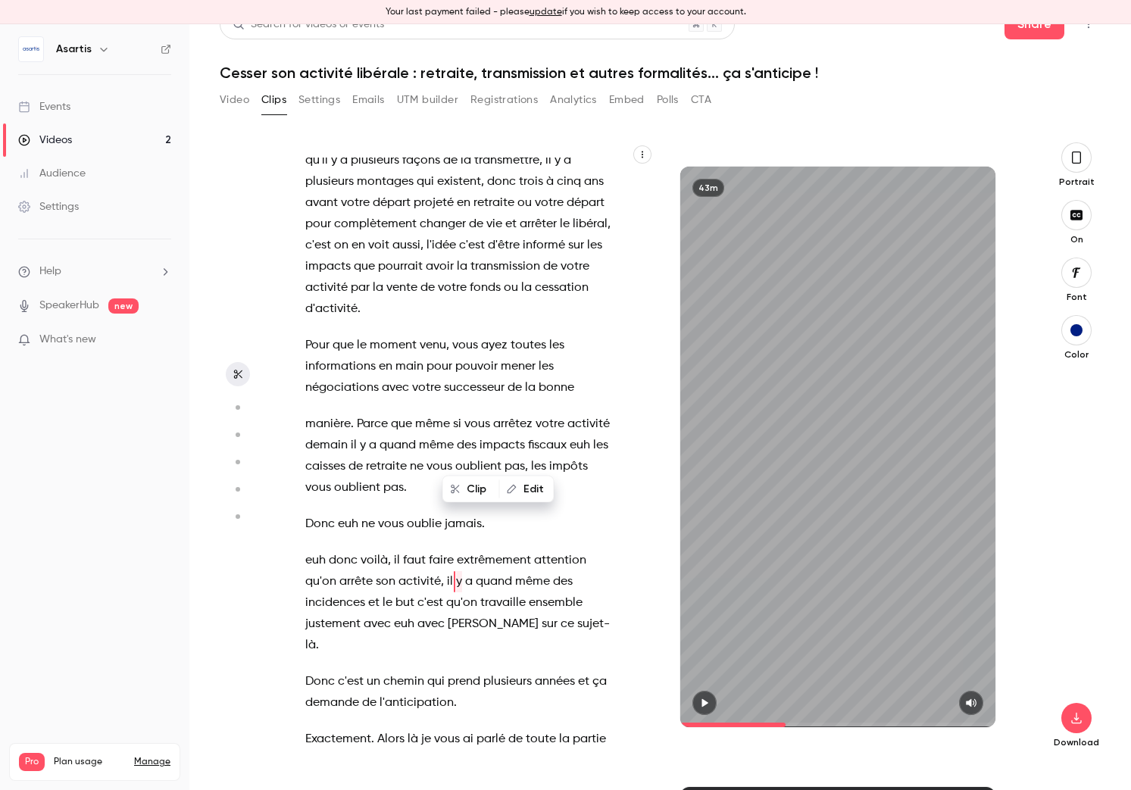
click at [457, 671] on span "prend" at bounding box center [464, 681] width 33 height 21
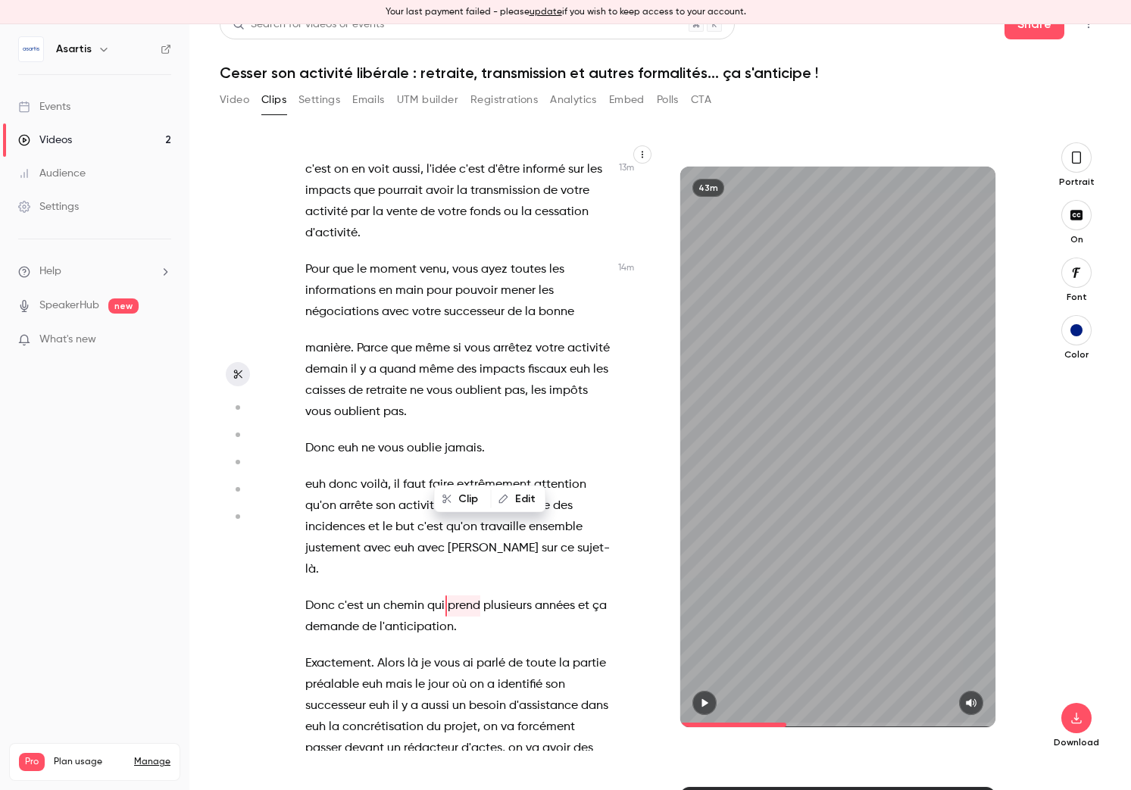
scroll to position [7139, 0]
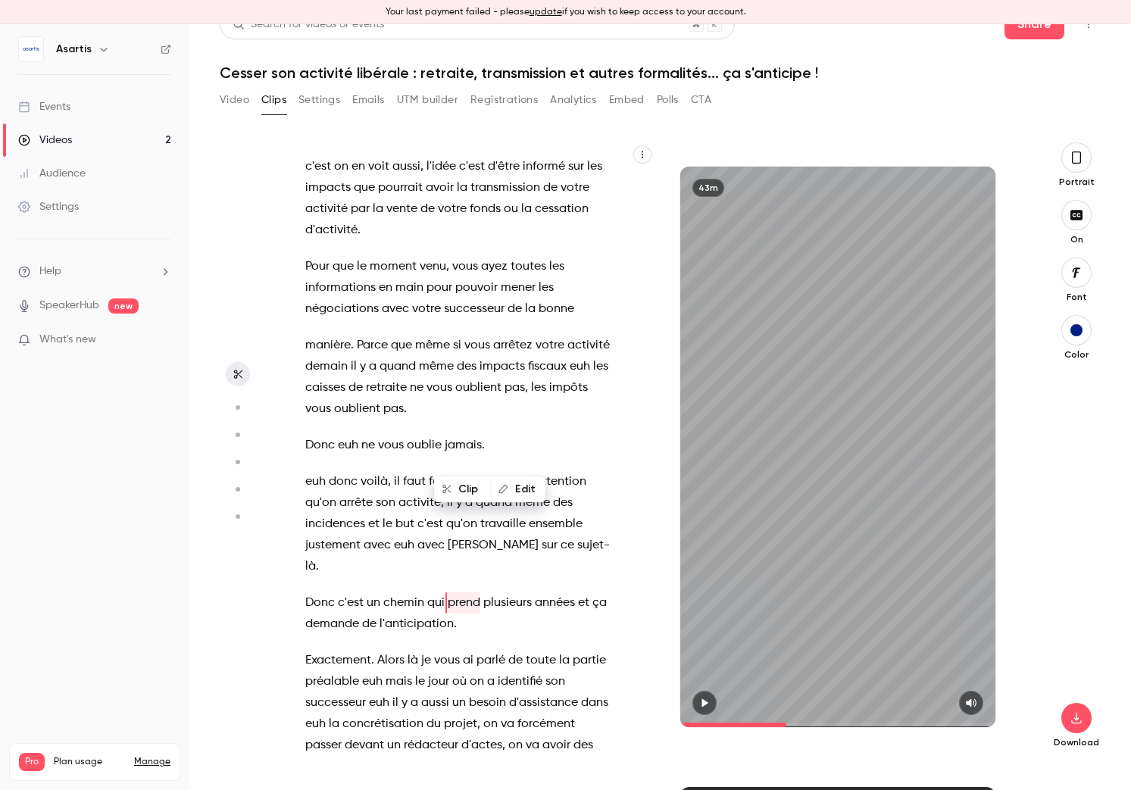
click at [410, 535] on span "euh" at bounding box center [404, 545] width 20 height 21
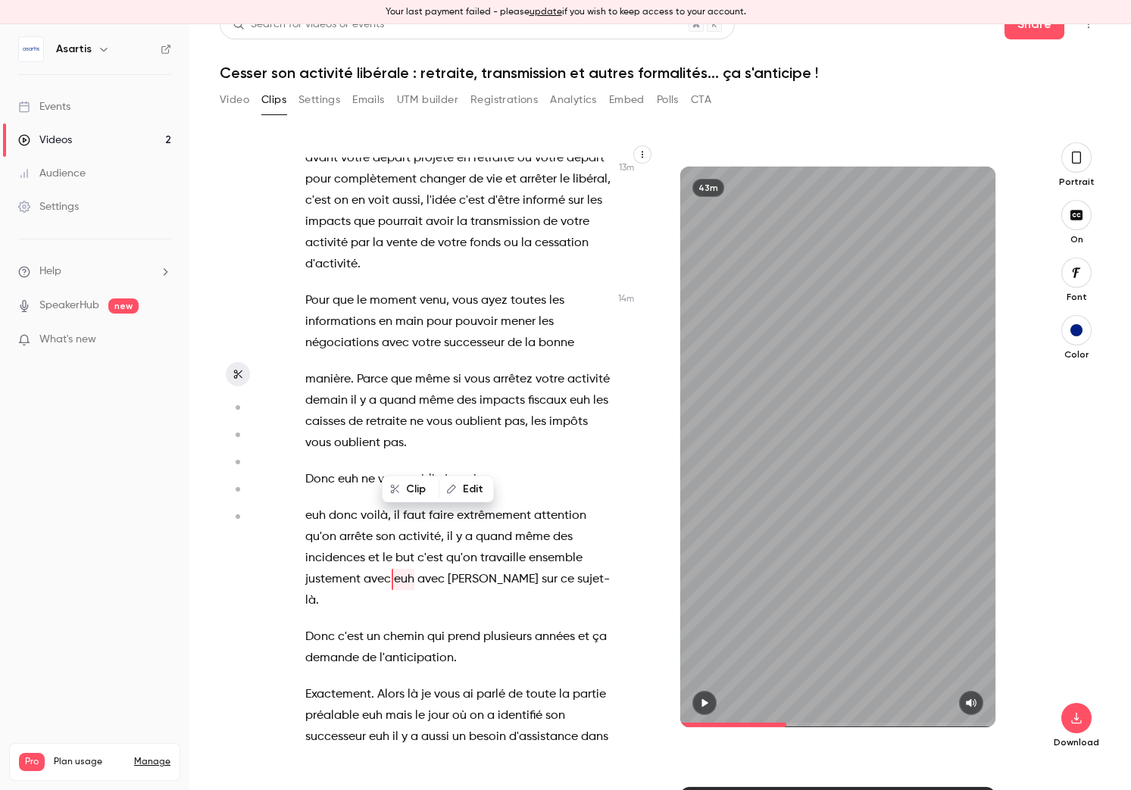
scroll to position [7102, 0]
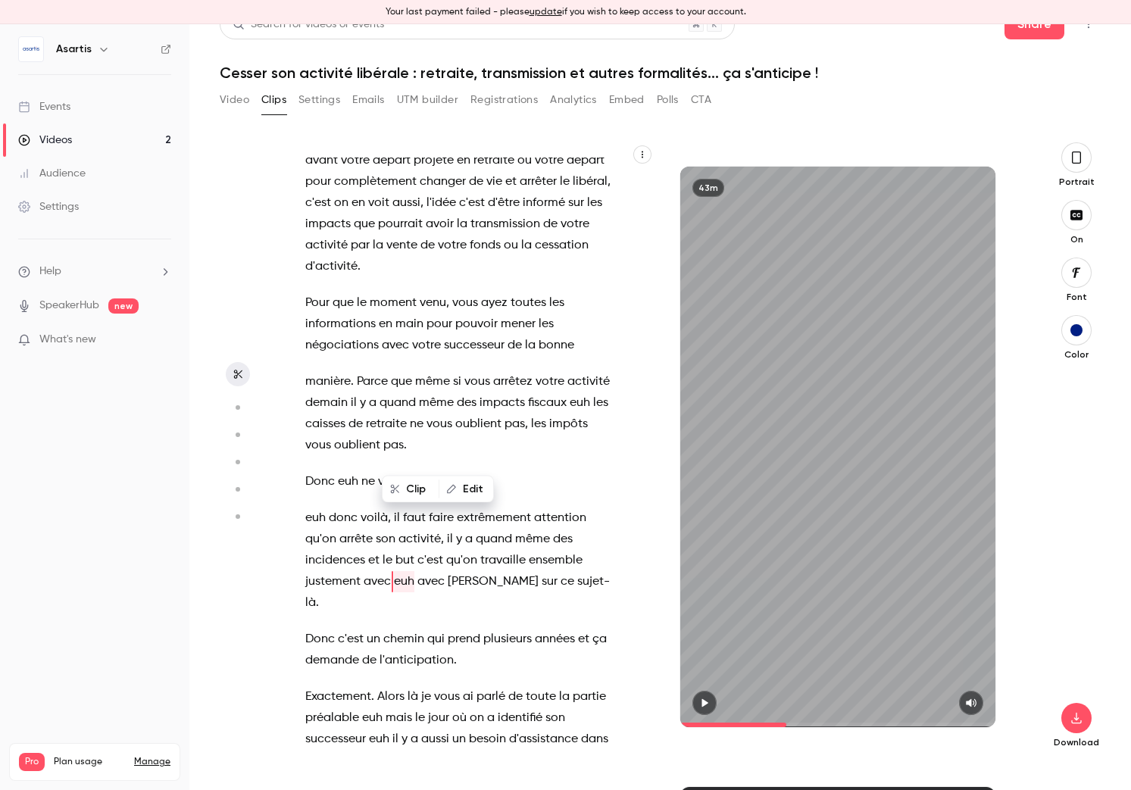
click at [472, 414] on span "oublient" at bounding box center [478, 424] width 46 height 21
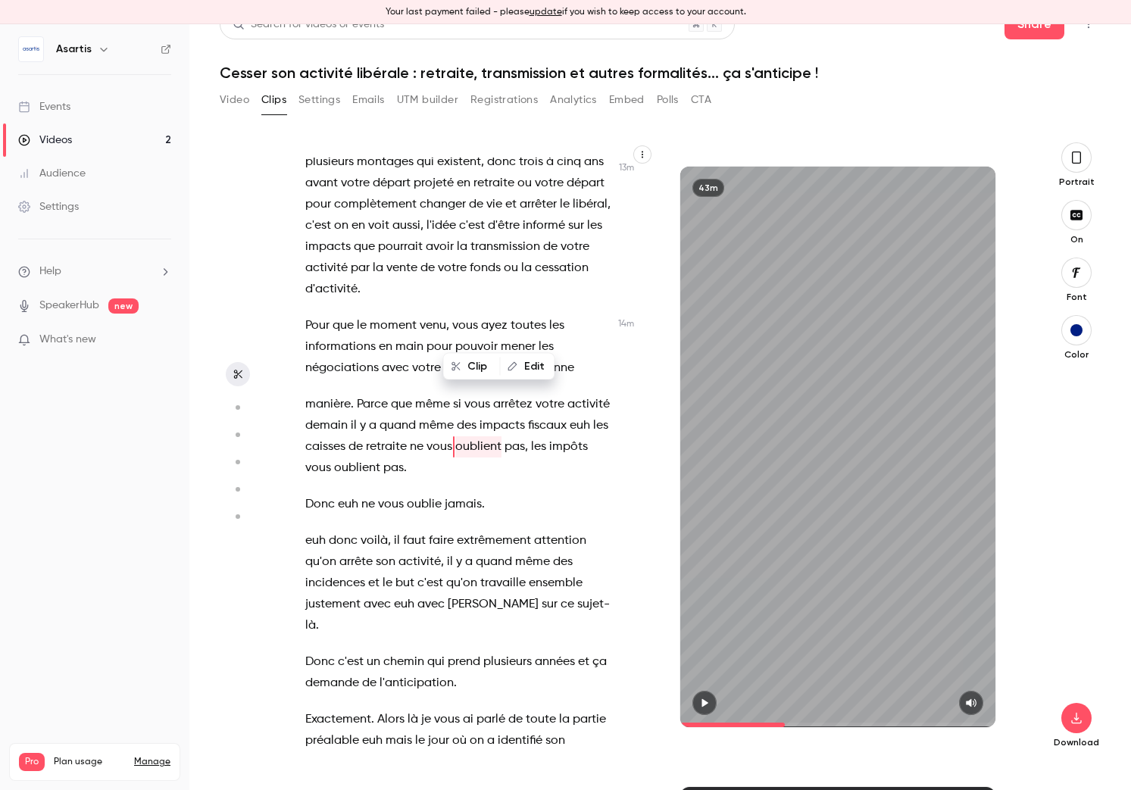
scroll to position [7082, 0]
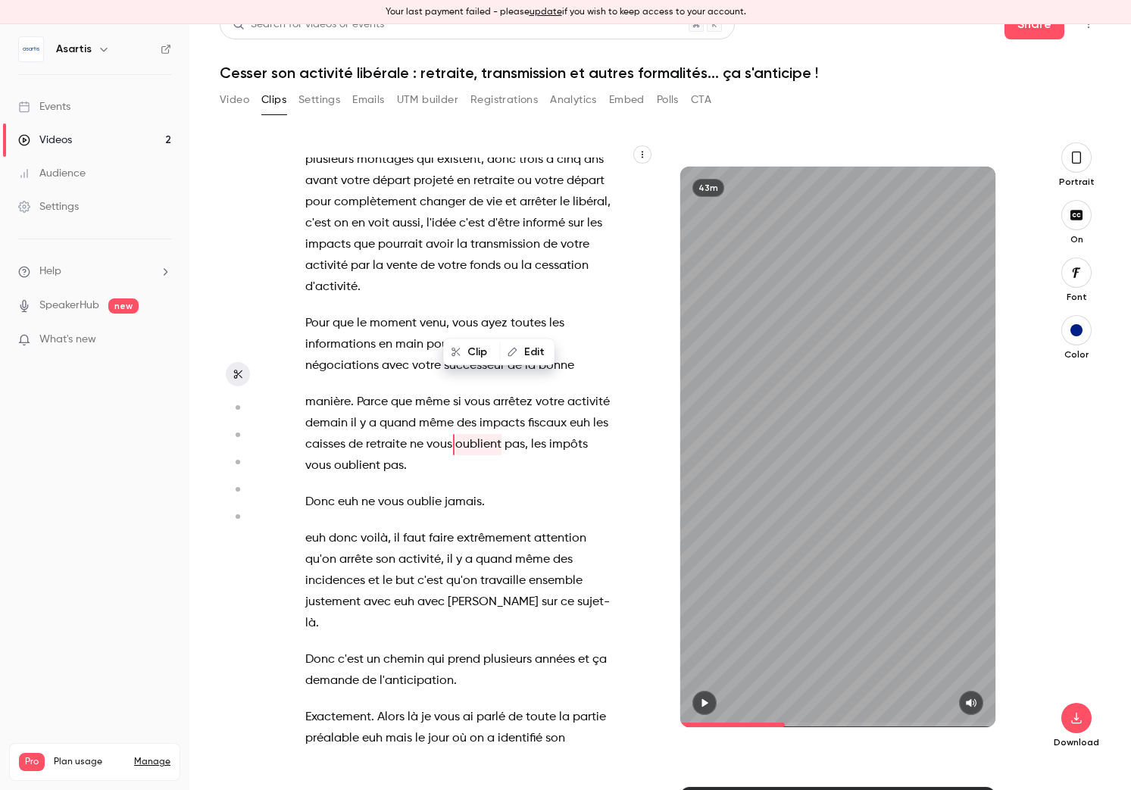
drag, startPoint x: 416, startPoint y: 590, endPoint x: 422, endPoint y: 604, distance: 14.9
click at [422, 707] on p "Exactement . Alors là je vous ai parlé de toute la partie préalable euh mais le…" at bounding box center [459, 781] width 308 height 148
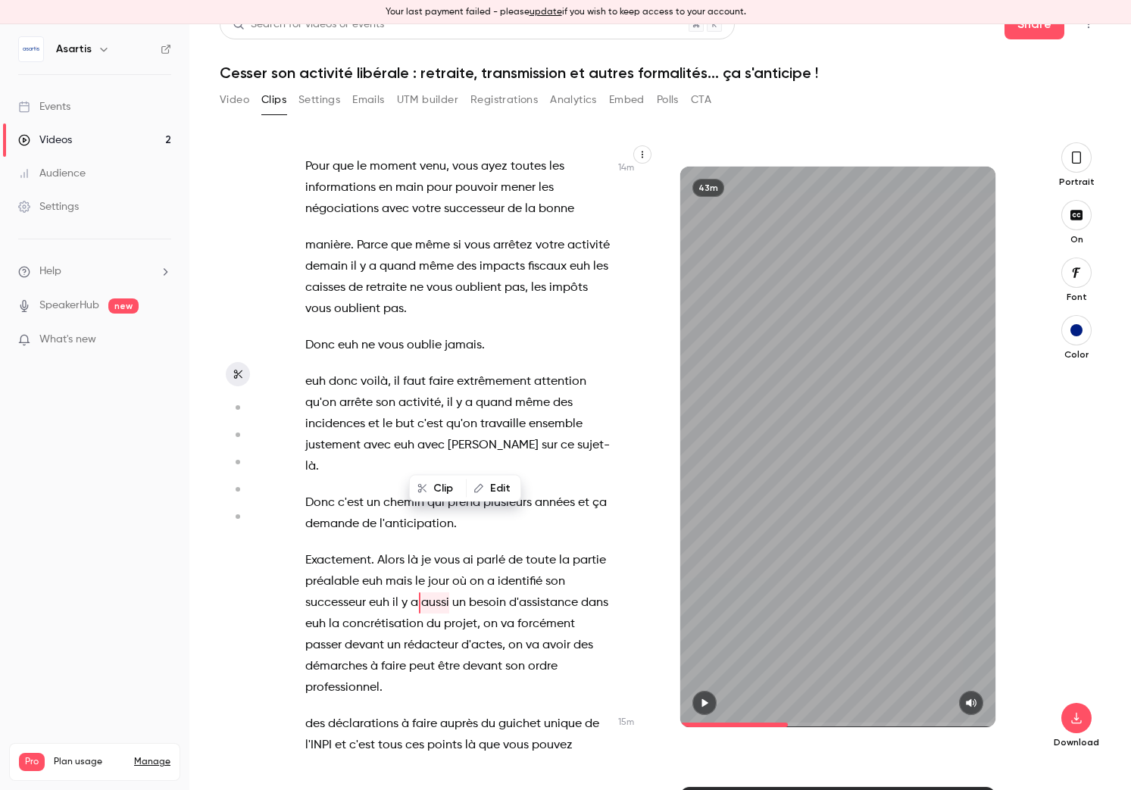
scroll to position [7239, 0]
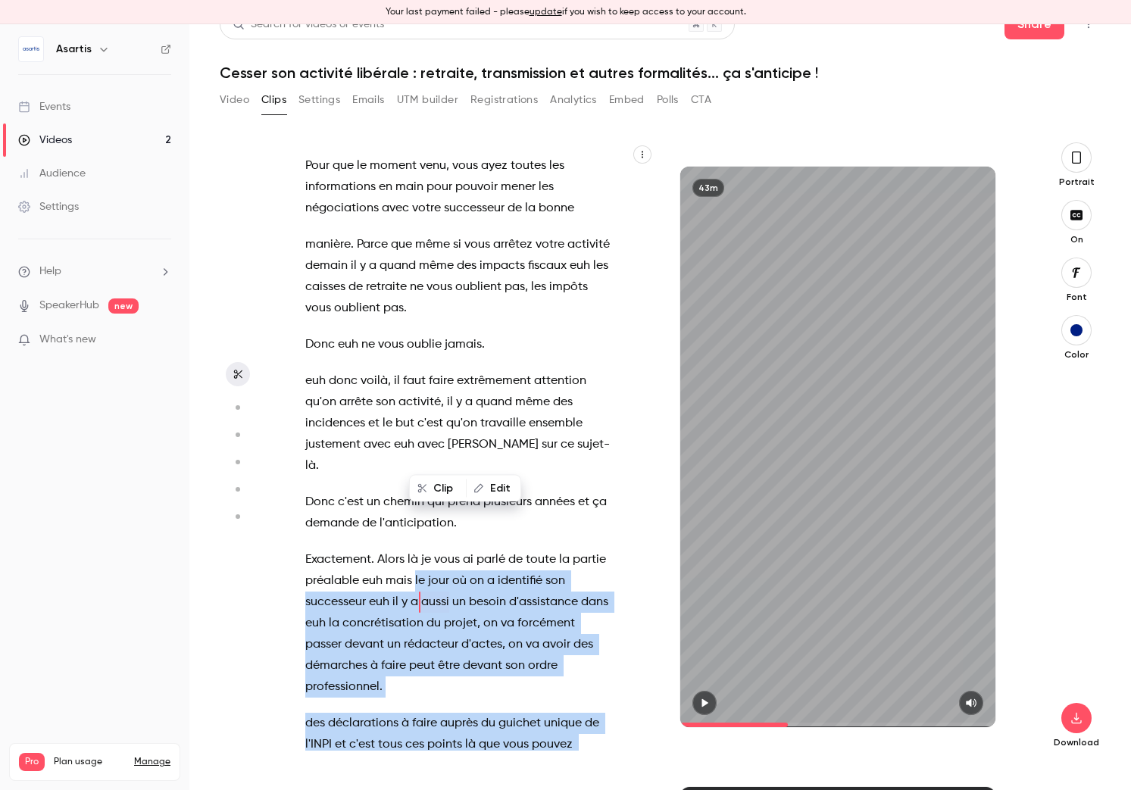
drag, startPoint x: 420, startPoint y: 439, endPoint x: 352, endPoint y: 667, distance: 237.8
click at [352, 667] on div "Bonsoir à tous . euh vous êtes en train de vous connecter on va commencer euh t…" at bounding box center [466, 454] width 361 height 593
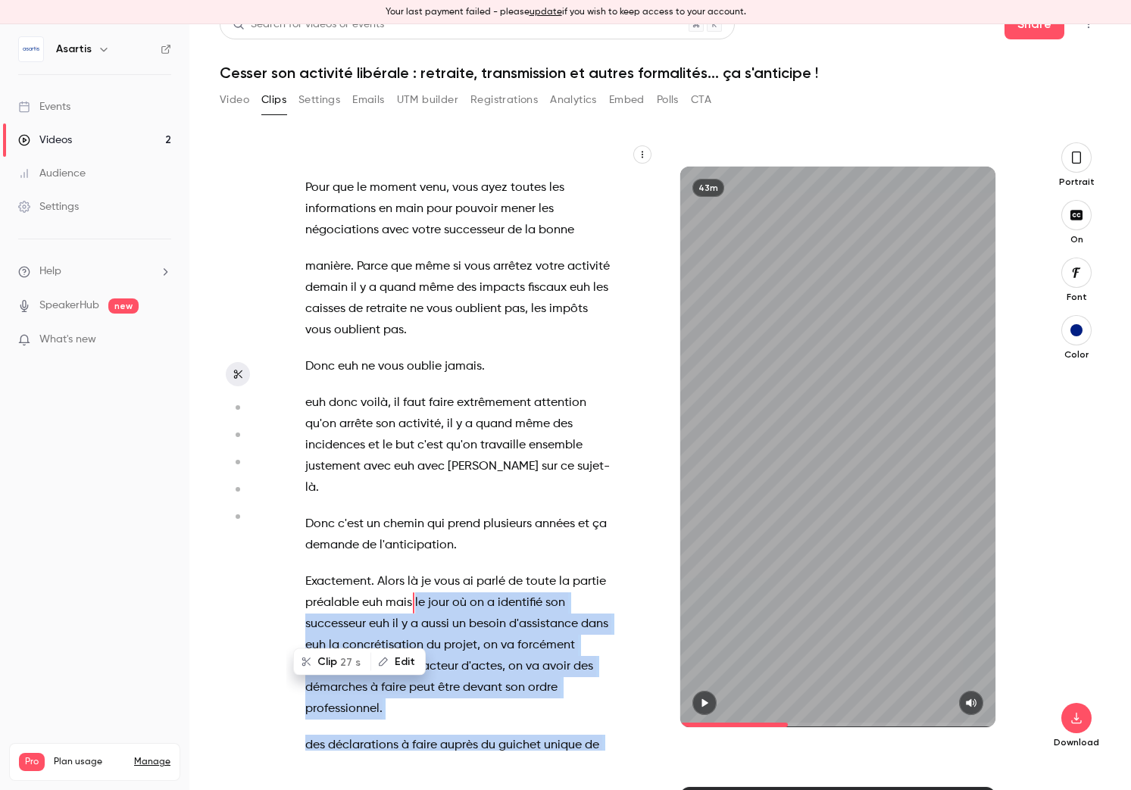
click at [354, 665] on span "27 s" at bounding box center [350, 662] width 20 height 16
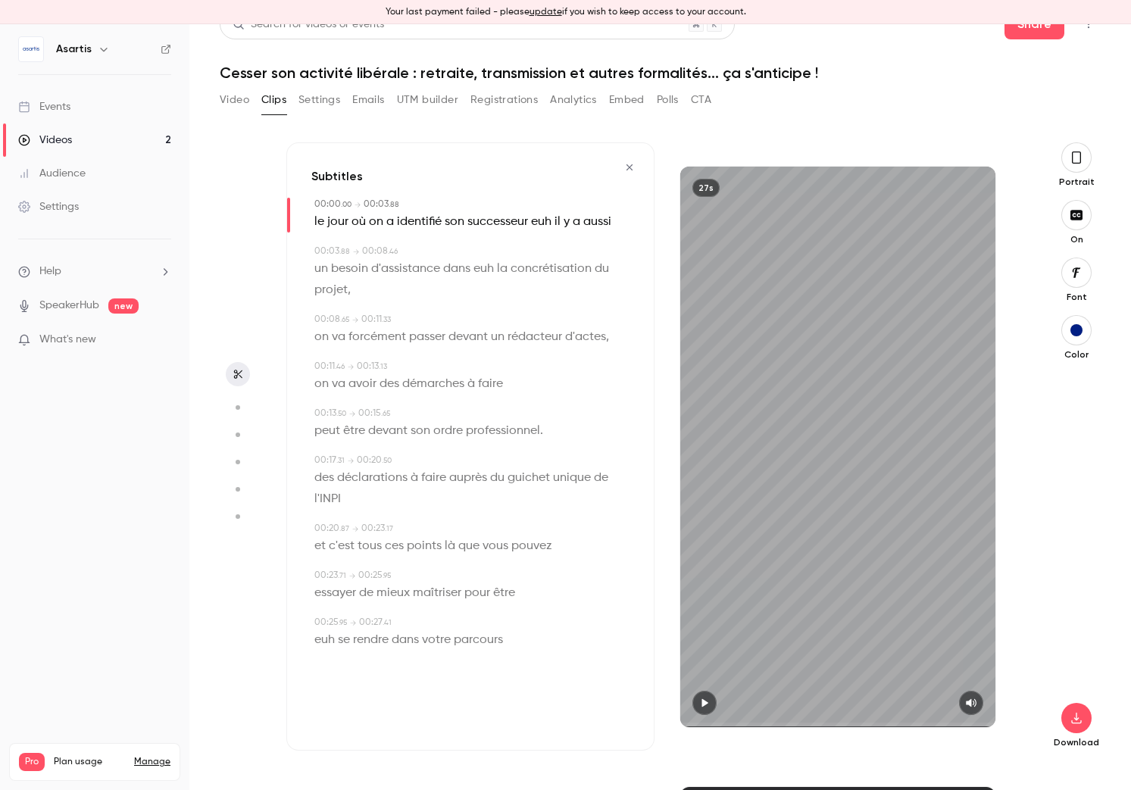
click at [321, 217] on span "le" at bounding box center [319, 221] width 10 height 21
click at [319, 248] on button "Edit" at bounding box center [314, 249] width 52 height 24
click at [473, 256] on button "Replace" at bounding box center [464, 254] width 68 height 30
click at [538, 220] on span "euh" at bounding box center [544, 221] width 20 height 21
click at [534, 254] on button "Edit" at bounding box center [539, 249] width 52 height 24
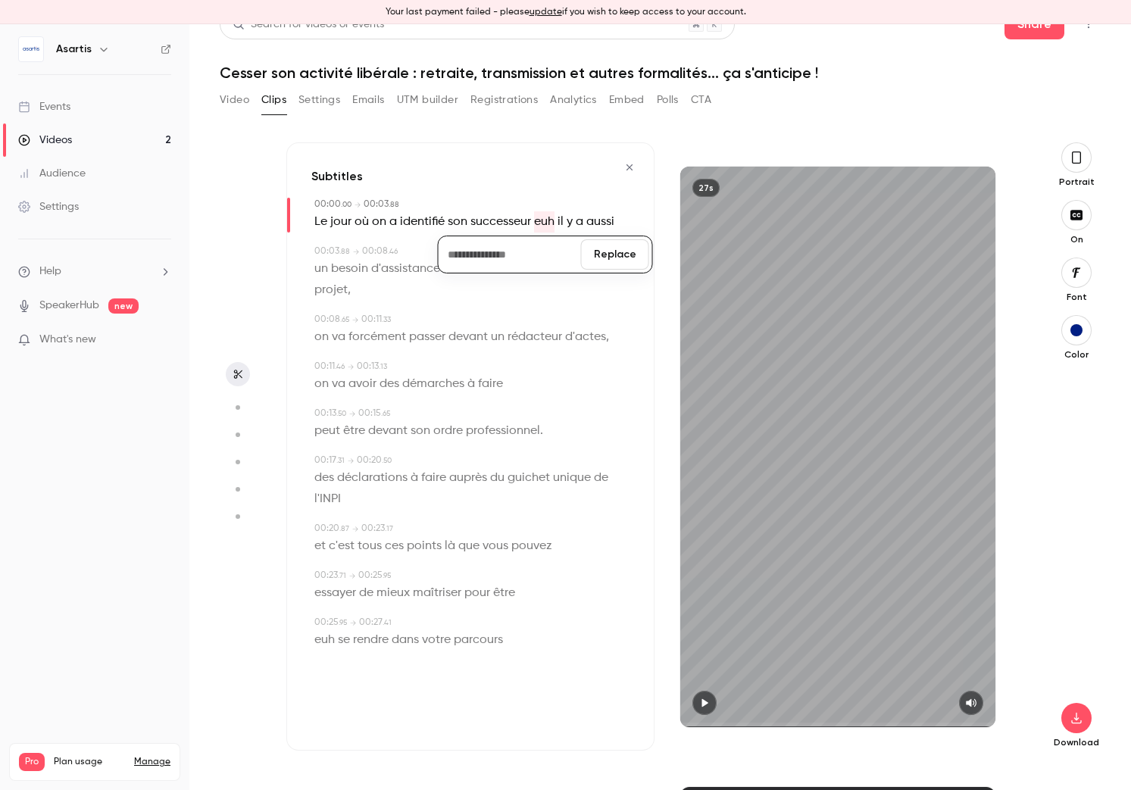
click at [611, 261] on button "Replace" at bounding box center [615, 254] width 68 height 30
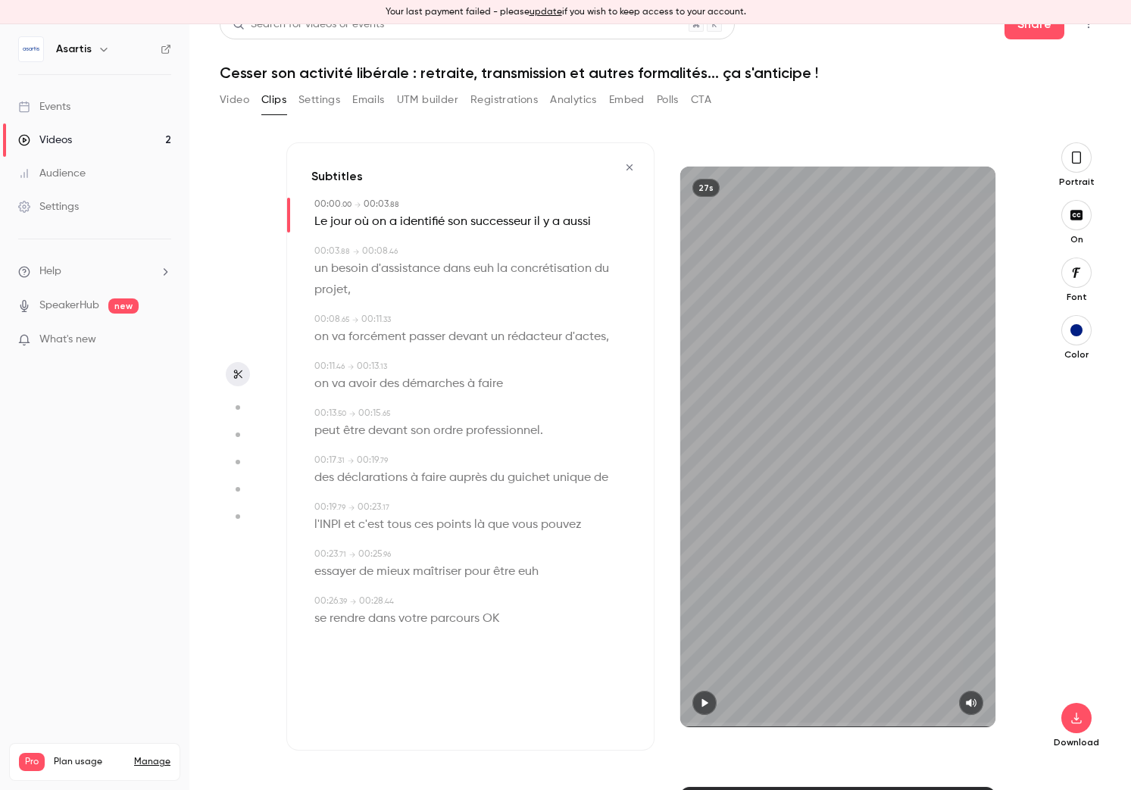
click at [519, 223] on span "successeur" at bounding box center [500, 221] width 61 height 21
click at [501, 242] on button "Edit" at bounding box center [495, 249] width 52 height 24
click at [477, 263] on input "**********" at bounding box center [466, 254] width 136 height 30
click at [566, 255] on button "Replace" at bounding box center [571, 254] width 68 height 30
click at [483, 270] on div "Edit" at bounding box center [502, 249] width 43 height 48
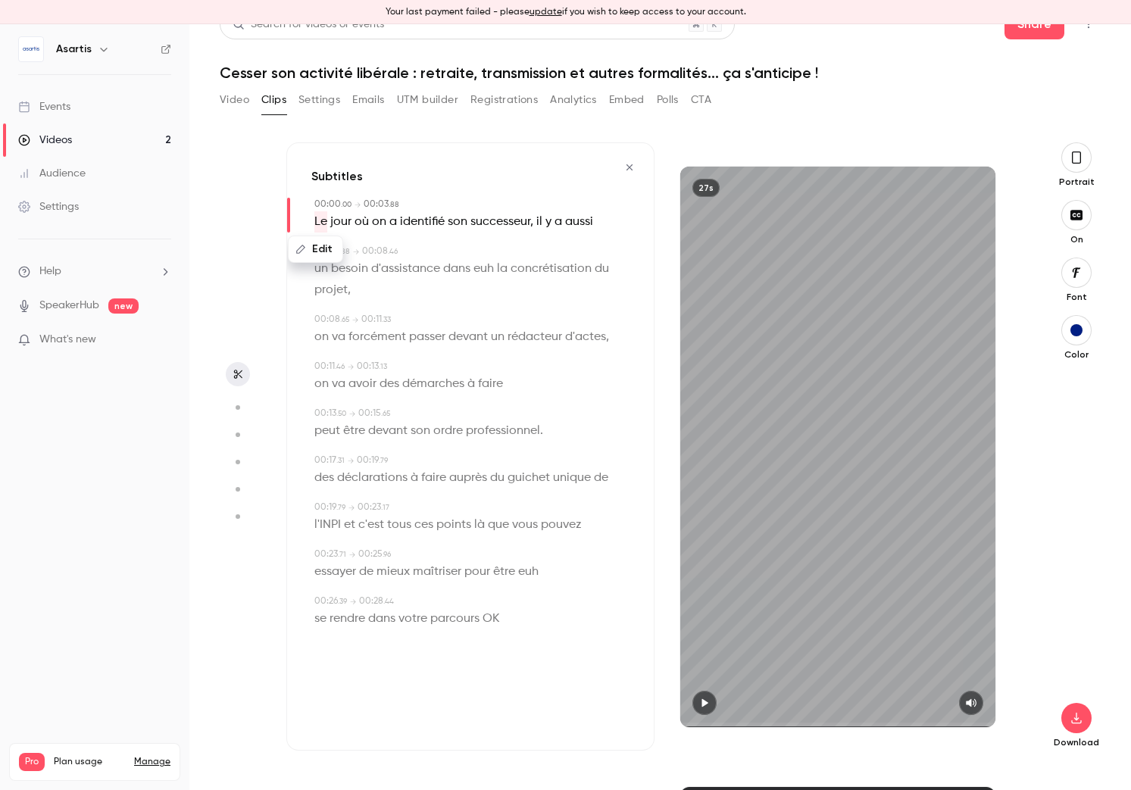
click at [483, 271] on span "euh" at bounding box center [483, 268] width 20 height 21
click at [479, 298] on button "Edit" at bounding box center [478, 296] width 52 height 24
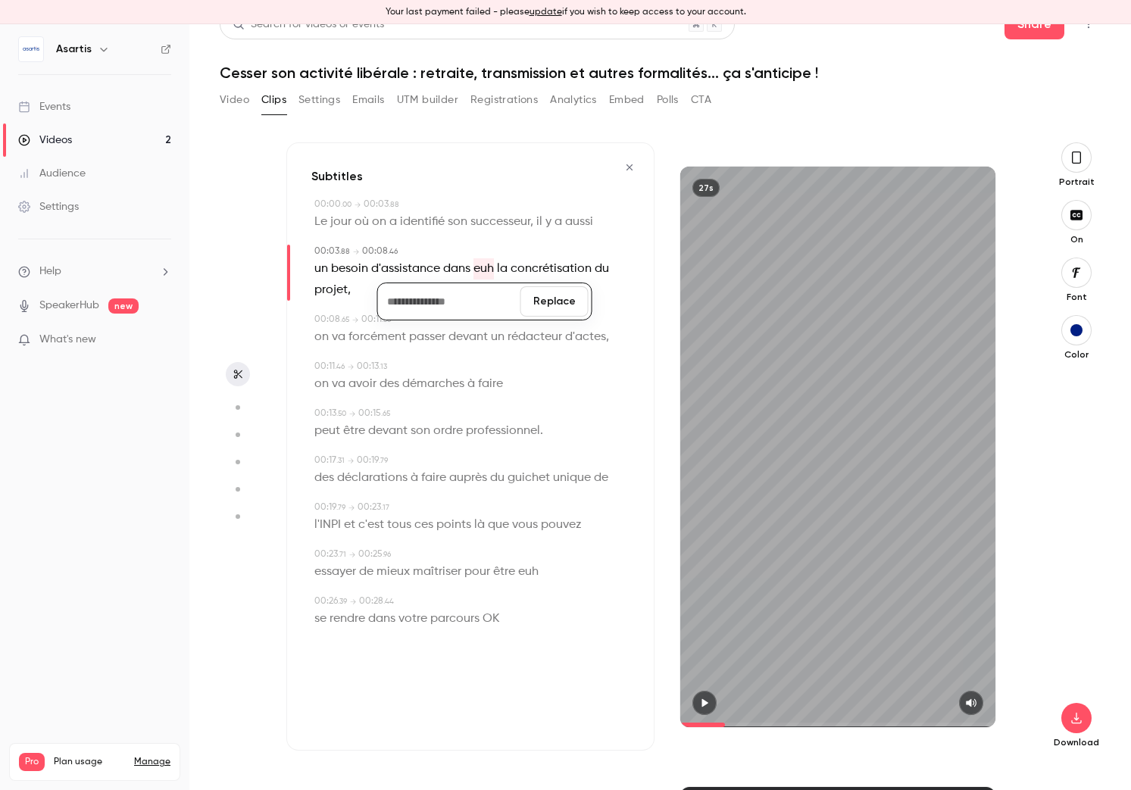
click at [544, 304] on button "Replace" at bounding box center [554, 301] width 68 height 30
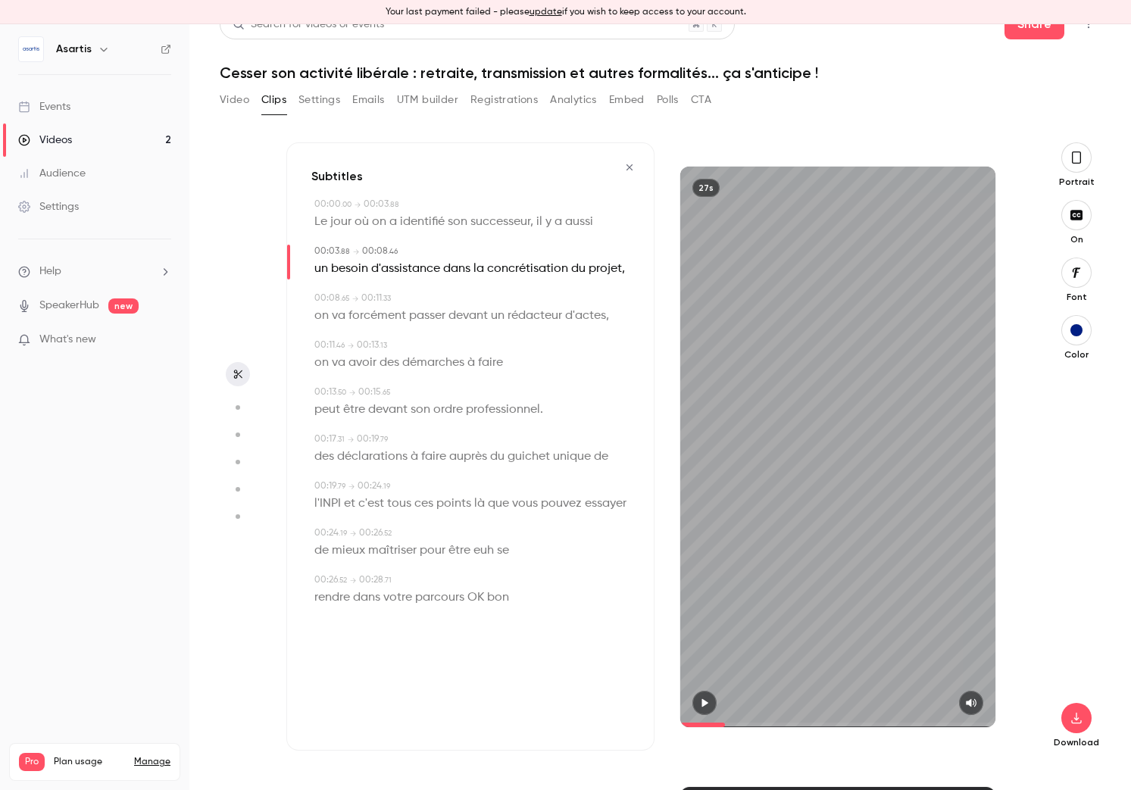
click at [497, 363] on span "faire" at bounding box center [490, 362] width 25 height 21
click at [481, 389] on button "Edit" at bounding box center [485, 390] width 52 height 24
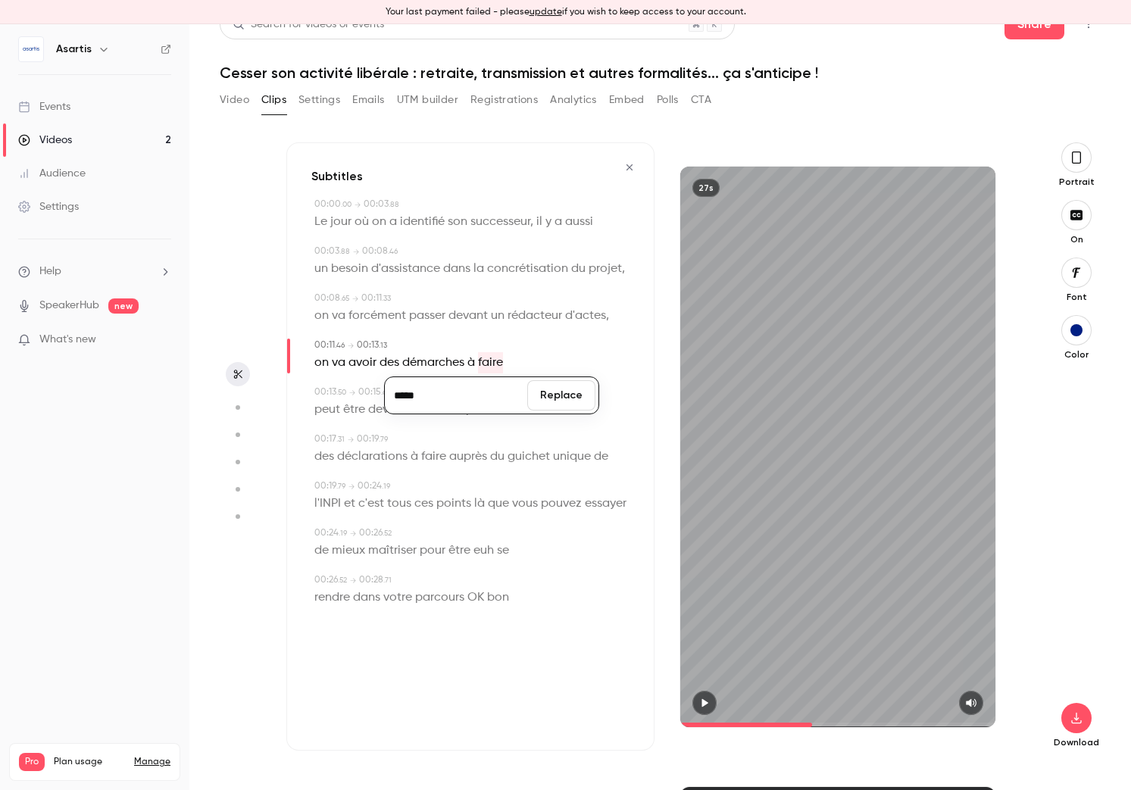
click at [465, 403] on input "*****" at bounding box center [456, 395] width 136 height 30
click at [558, 398] on button "Replace" at bounding box center [561, 395] width 68 height 30
click at [325, 453] on span "des" at bounding box center [324, 456] width 20 height 21
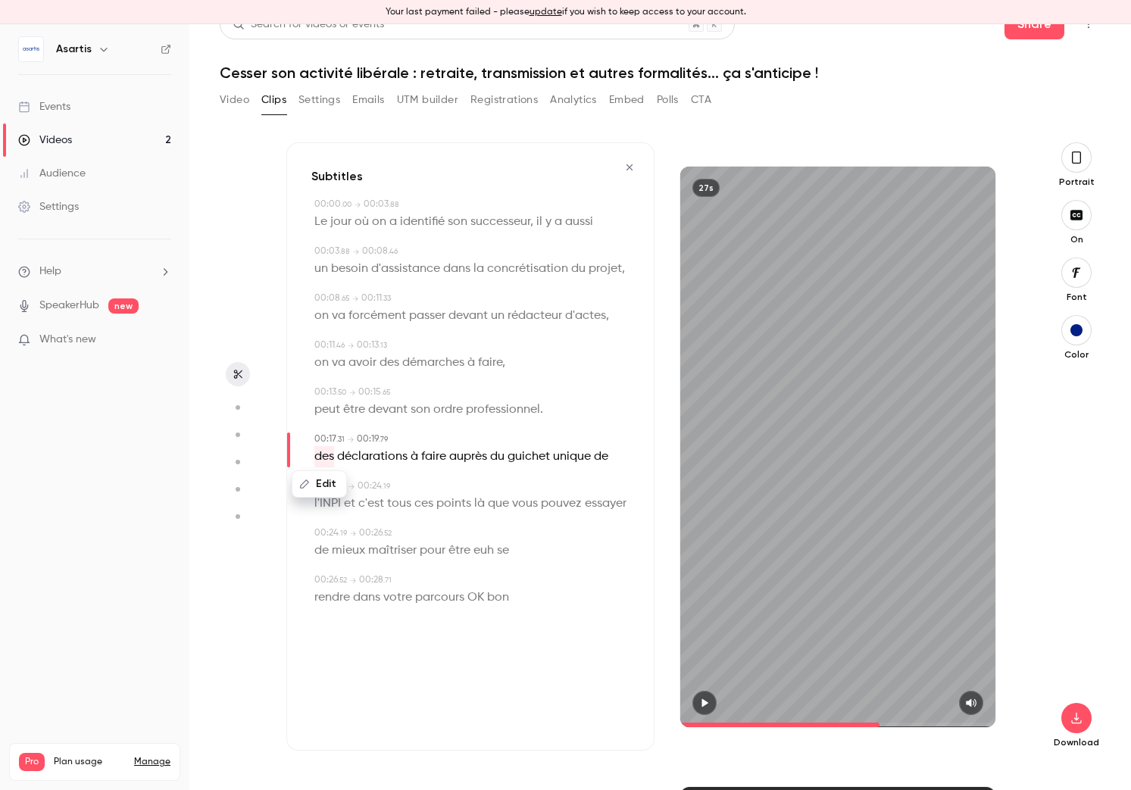
click at [323, 479] on button "Edit" at bounding box center [319, 484] width 52 height 24
click at [473, 486] on button "Replace" at bounding box center [464, 489] width 68 height 30
click at [481, 550] on span "euh" at bounding box center [483, 550] width 20 height 21
click at [479, 577] on button "Edit" at bounding box center [479, 578] width 52 height 24
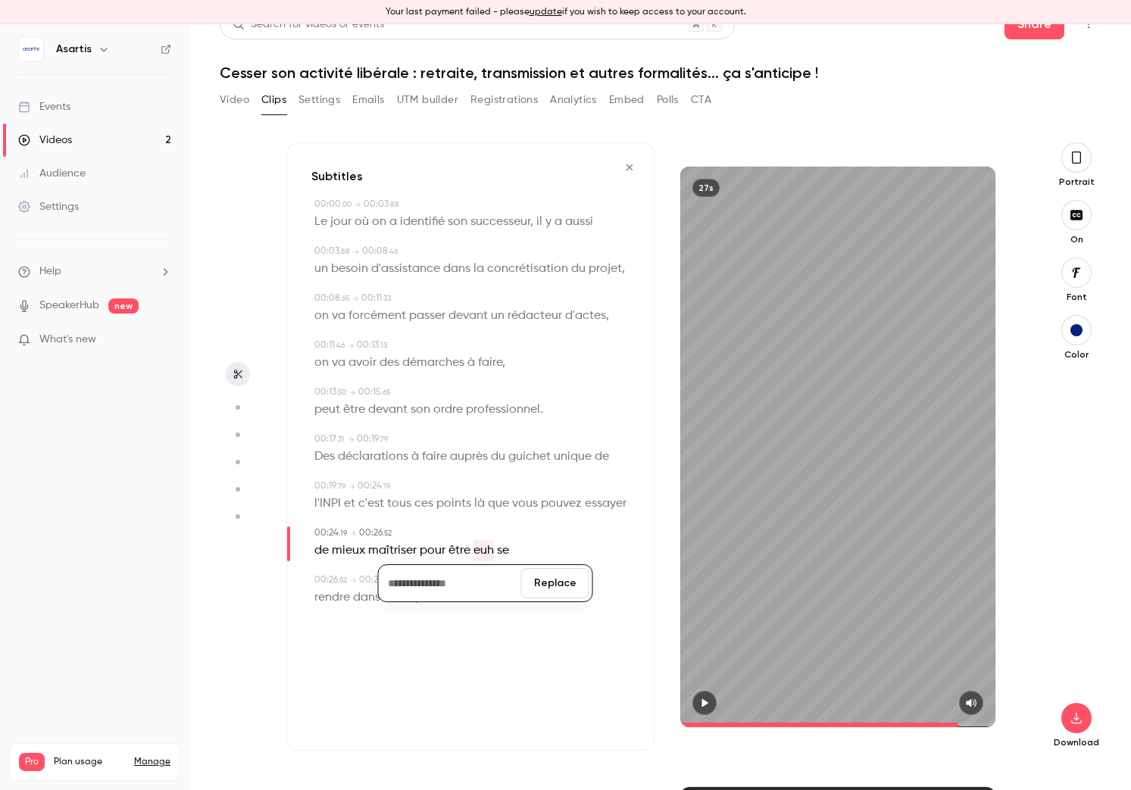
click at [572, 581] on button "Replace" at bounding box center [555, 583] width 68 height 30
click at [489, 551] on span "maîtriser" at bounding box center [481, 550] width 48 height 21
click at [479, 573] on button "Edit" at bounding box center [476, 578] width 52 height 24
click at [449, 589] on input "*********" at bounding box center [447, 583] width 136 height 30
click at [537, 588] on button "Replace" at bounding box center [552, 583] width 68 height 30
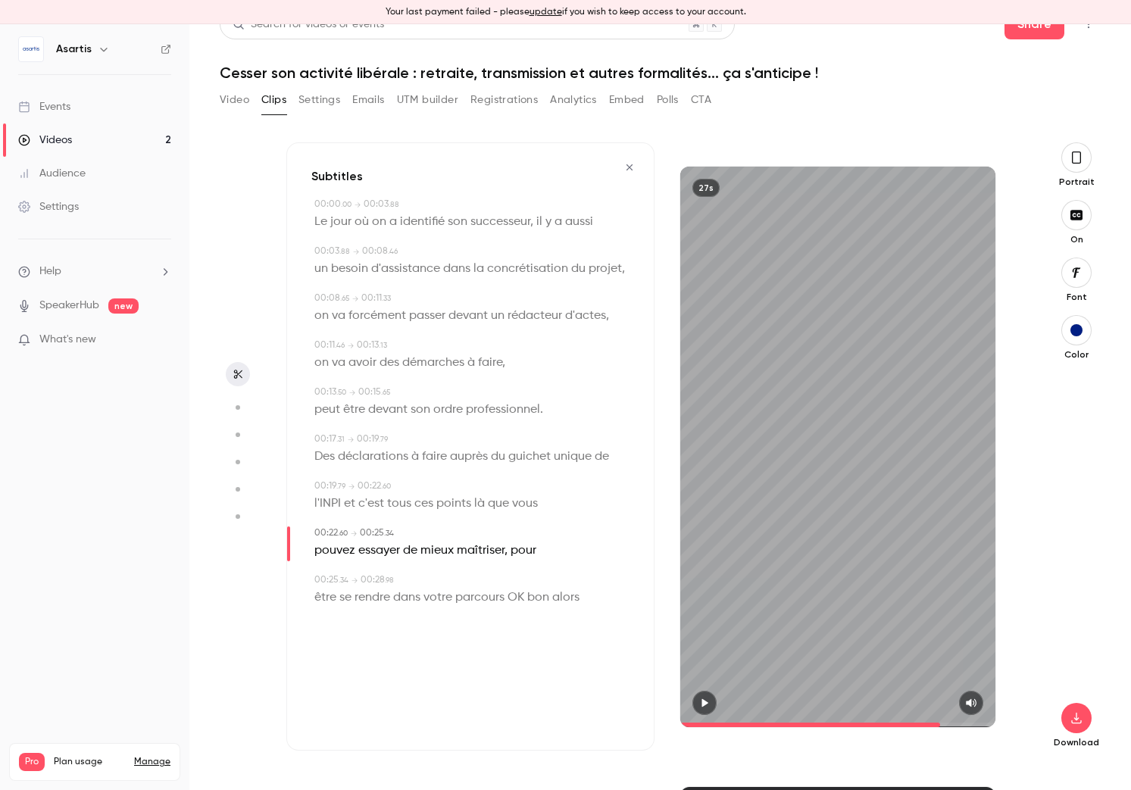
click at [345, 598] on span "se" at bounding box center [345, 597] width 12 height 21
click at [342, 626] on button "Edit" at bounding box center [340, 625] width 52 height 24
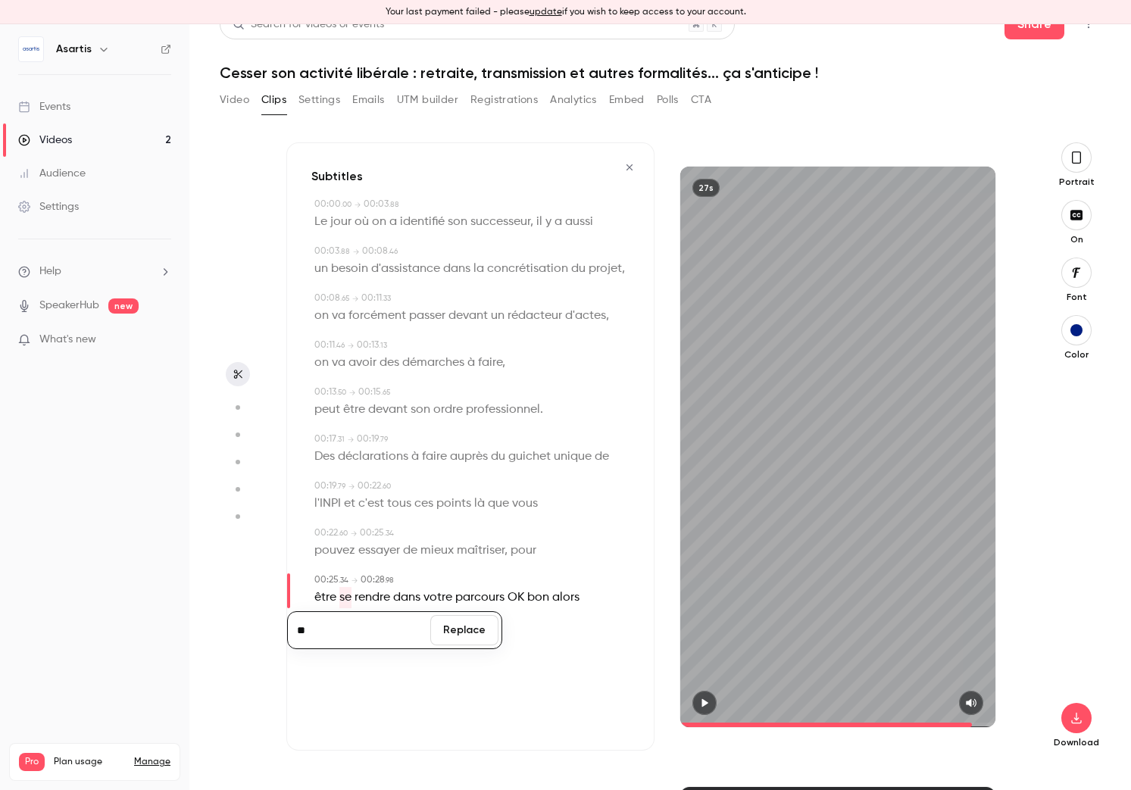
click at [341, 626] on input "**" at bounding box center [359, 630] width 136 height 30
click at [447, 633] on button "Replace" at bounding box center [464, 630] width 68 height 30
click at [394, 601] on span "rendre" at bounding box center [393, 597] width 36 height 21
click at [392, 628] on button "Edit" at bounding box center [388, 625] width 52 height 24
click at [457, 632] on button "Replace" at bounding box center [464, 630] width 68 height 30
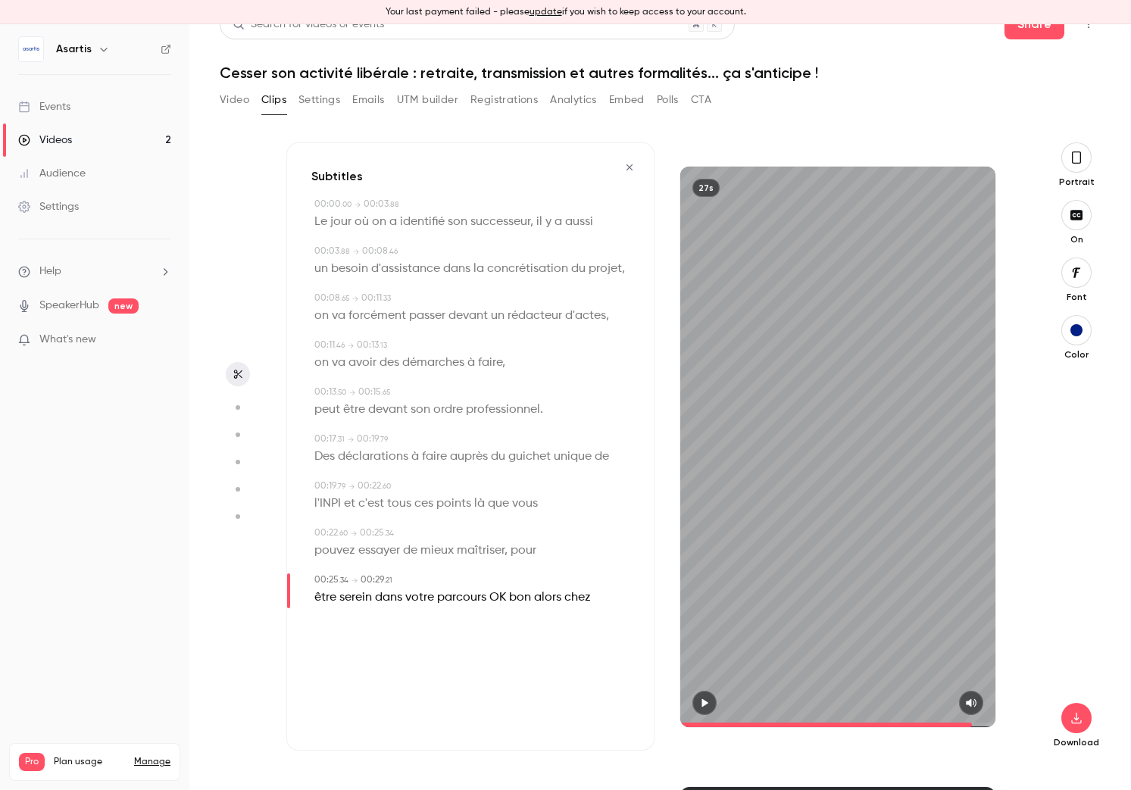
click at [498, 601] on span "OK" at bounding box center [497, 597] width 17 height 21
click at [463, 604] on span "parcours" at bounding box center [461, 597] width 49 height 21
click at [900, 719] on span at bounding box center [837, 725] width 315 height 24
click at [908, 720] on span at bounding box center [837, 725] width 315 height 24
click at [698, 703] on icon "button" at bounding box center [704, 703] width 12 height 11
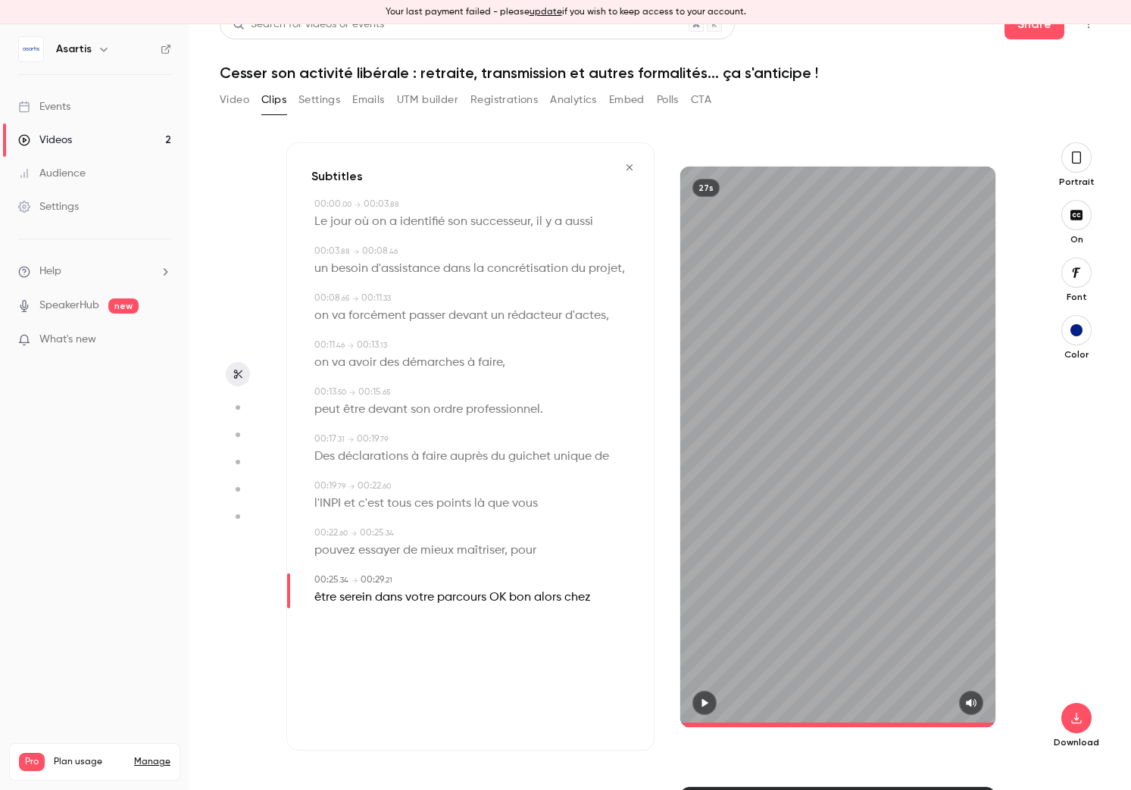
click at [497, 596] on span "OK" at bounding box center [497, 597] width 17 height 21
click at [494, 619] on button "Edit" at bounding box center [493, 625] width 52 height 24
click at [570, 626] on button "Replace" at bounding box center [569, 630] width 68 height 30
click at [505, 601] on span "bon" at bounding box center [500, 597] width 22 height 21
click at [510, 629] on button "Edit" at bounding box center [496, 625] width 52 height 24
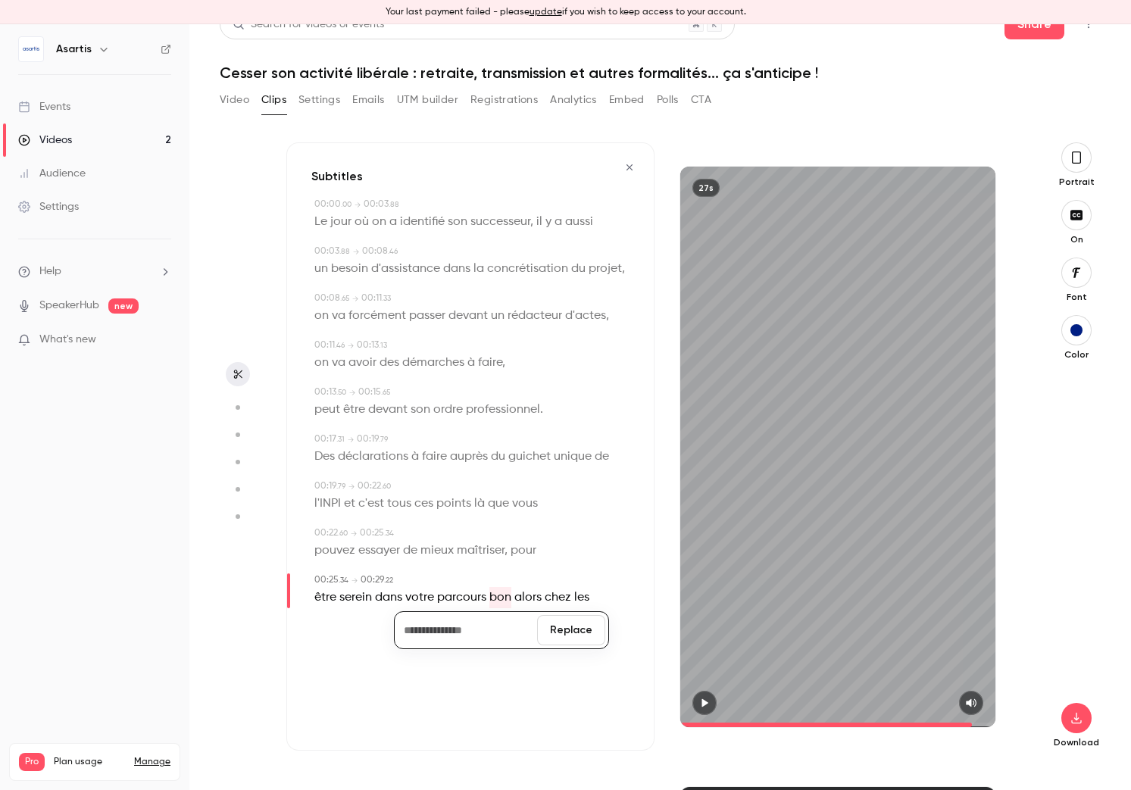
click at [560, 630] on button "Replace" at bounding box center [571, 630] width 68 height 30
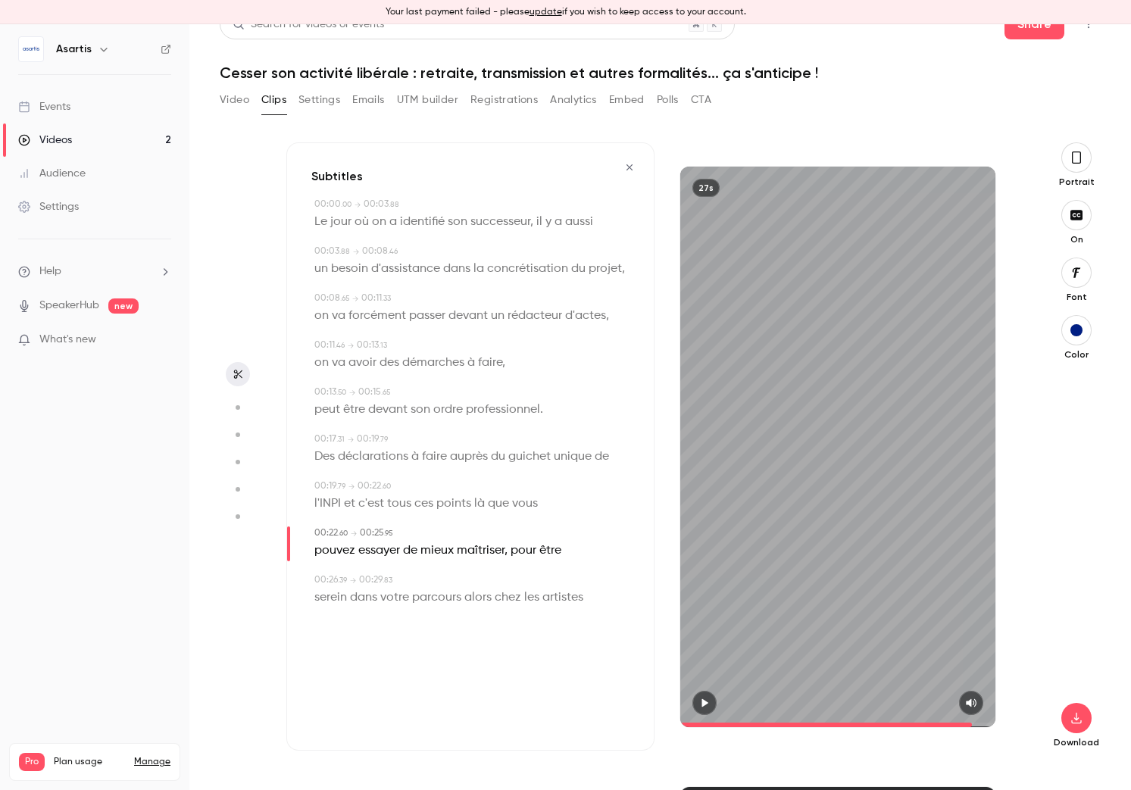
click at [489, 601] on span "alors" at bounding box center [477, 597] width 27 height 21
click at [489, 618] on button "Edit" at bounding box center [473, 625] width 52 height 24
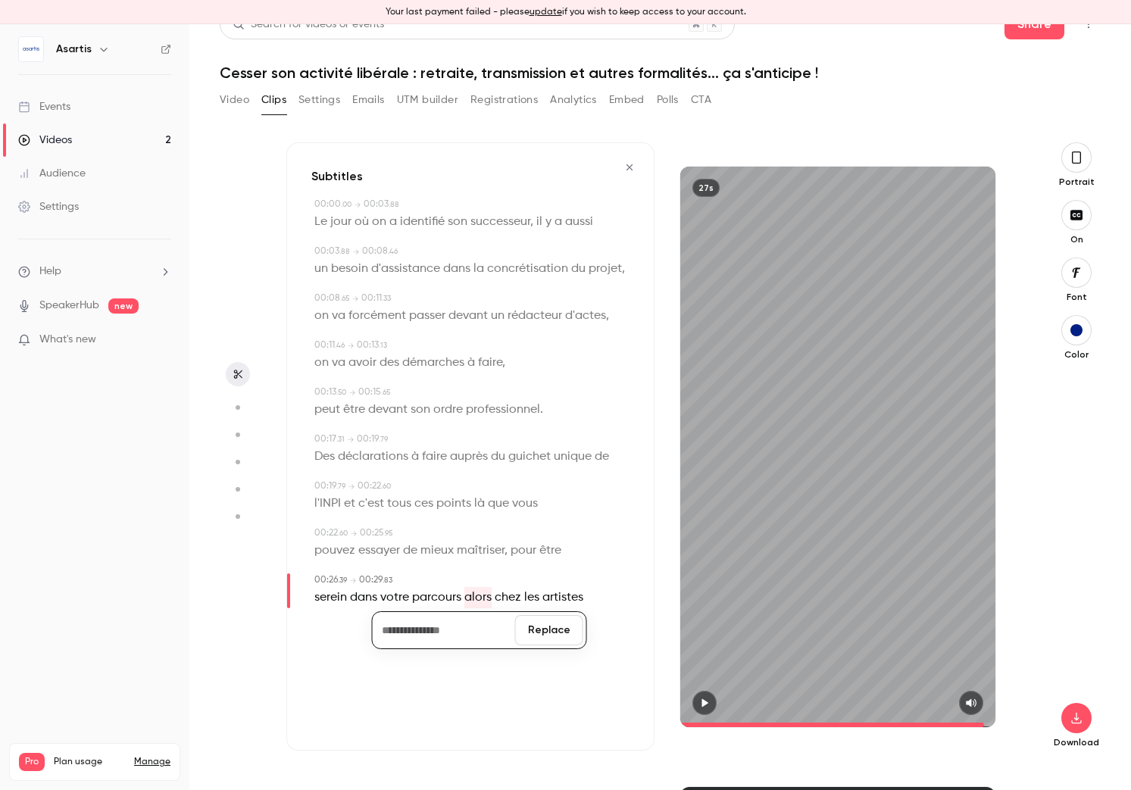
click at [536, 626] on button "Replace" at bounding box center [549, 630] width 68 height 30
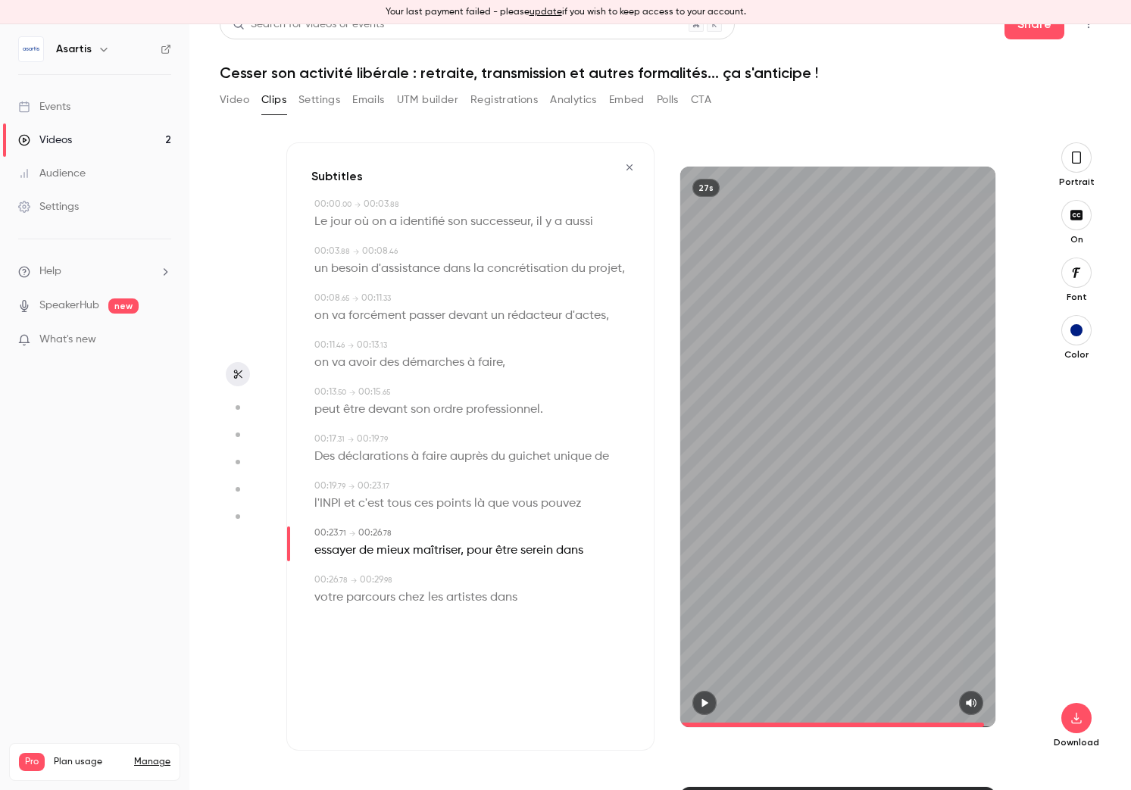
click at [698, 704] on button "button" at bounding box center [704, 703] width 24 height 24
click at [417, 601] on span "chez" at bounding box center [411, 597] width 27 height 21
click at [416, 626] on button "Edit" at bounding box center [406, 625] width 52 height 24
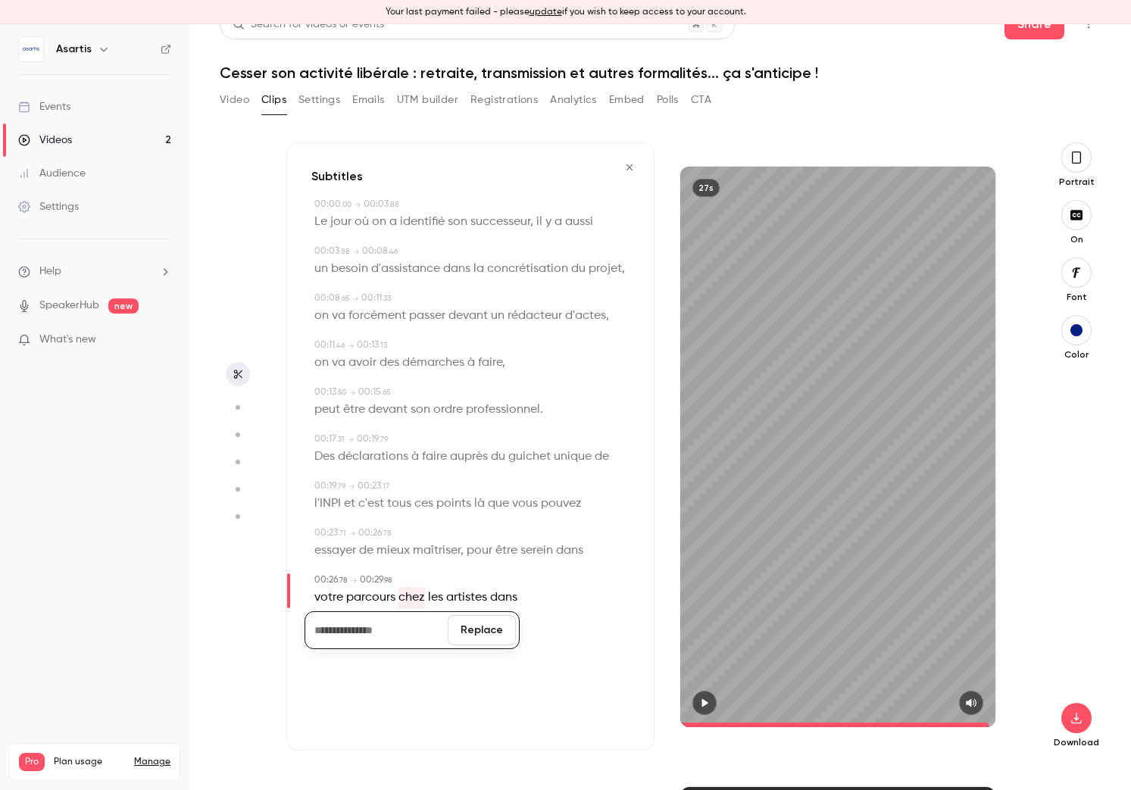
click at [499, 629] on button "Replace" at bounding box center [482, 630] width 68 height 30
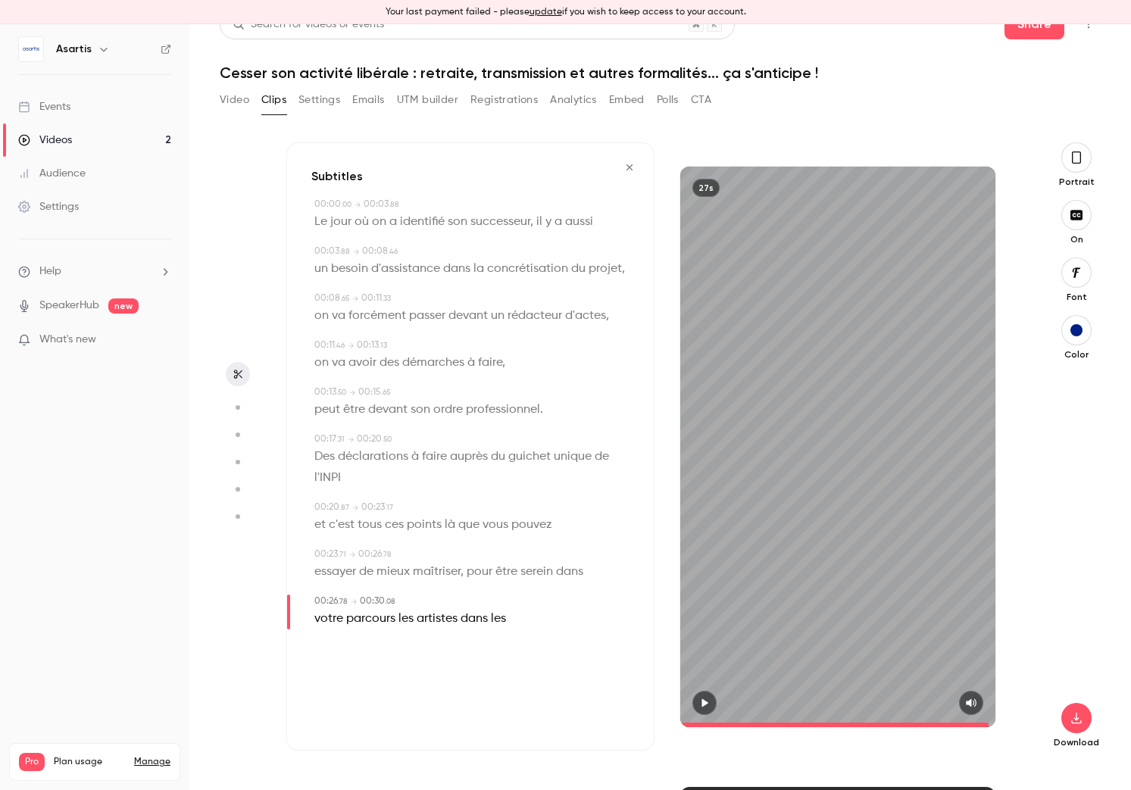
drag, startPoint x: 410, startPoint y: 620, endPoint x: 433, endPoint y: 632, distance: 25.8
click at [410, 620] on span "les" at bounding box center [405, 618] width 15 height 21
click at [406, 645] on button "Edit" at bounding box center [400, 646] width 52 height 24
click at [473, 655] on button "Replace" at bounding box center [476, 651] width 68 height 30
drag, startPoint x: 983, startPoint y: 723, endPoint x: 952, endPoint y: 714, distance: 32.2
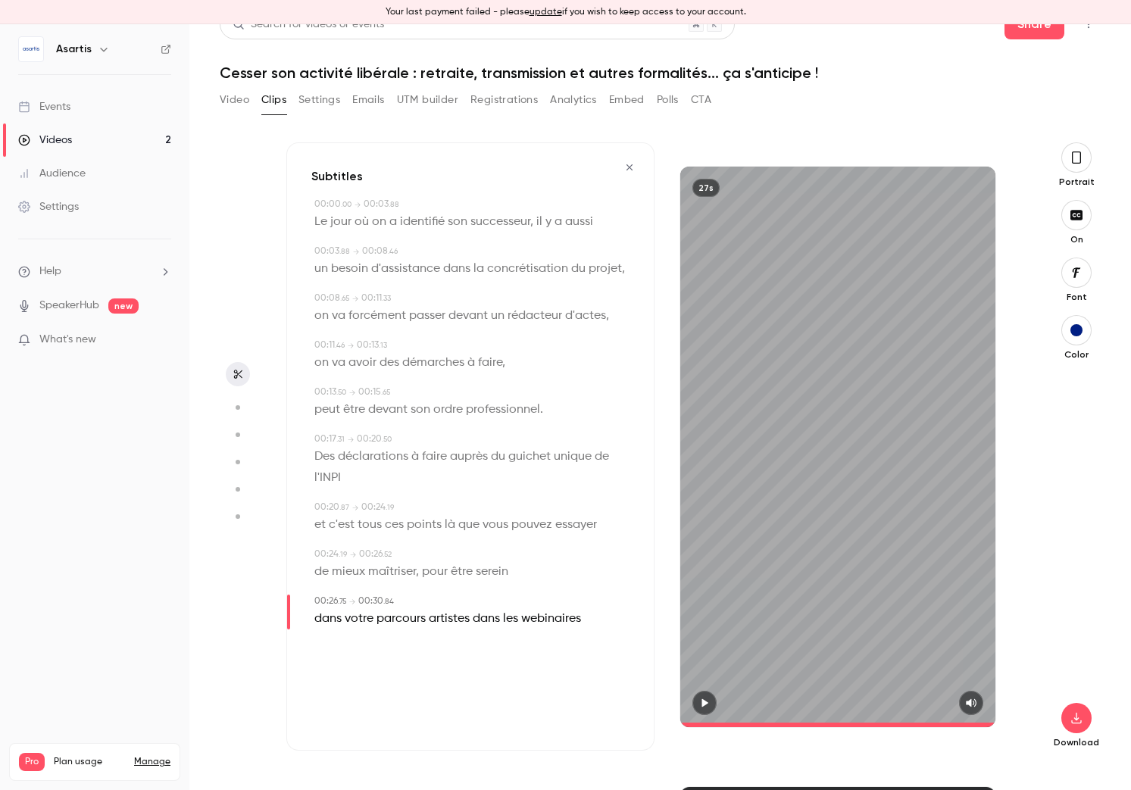
click at [908, 723] on div "27s" at bounding box center [838, 447] width 368 height 561
drag, startPoint x: 422, startPoint y: 620, endPoint x: 489, endPoint y: 624, distance: 67.6
click at [489, 624] on p "dans votre parcours artistes dans les webinaires" at bounding box center [447, 618] width 267 height 21
drag, startPoint x: 424, startPoint y: 639, endPoint x: 425, endPoint y: 632, distance: 7.6
click at [424, 639] on div "00:00 . 00 → 00:03 . 88 Le jour où on a identifié son successeur, il y a aussi …" at bounding box center [470, 420] width 318 height 444
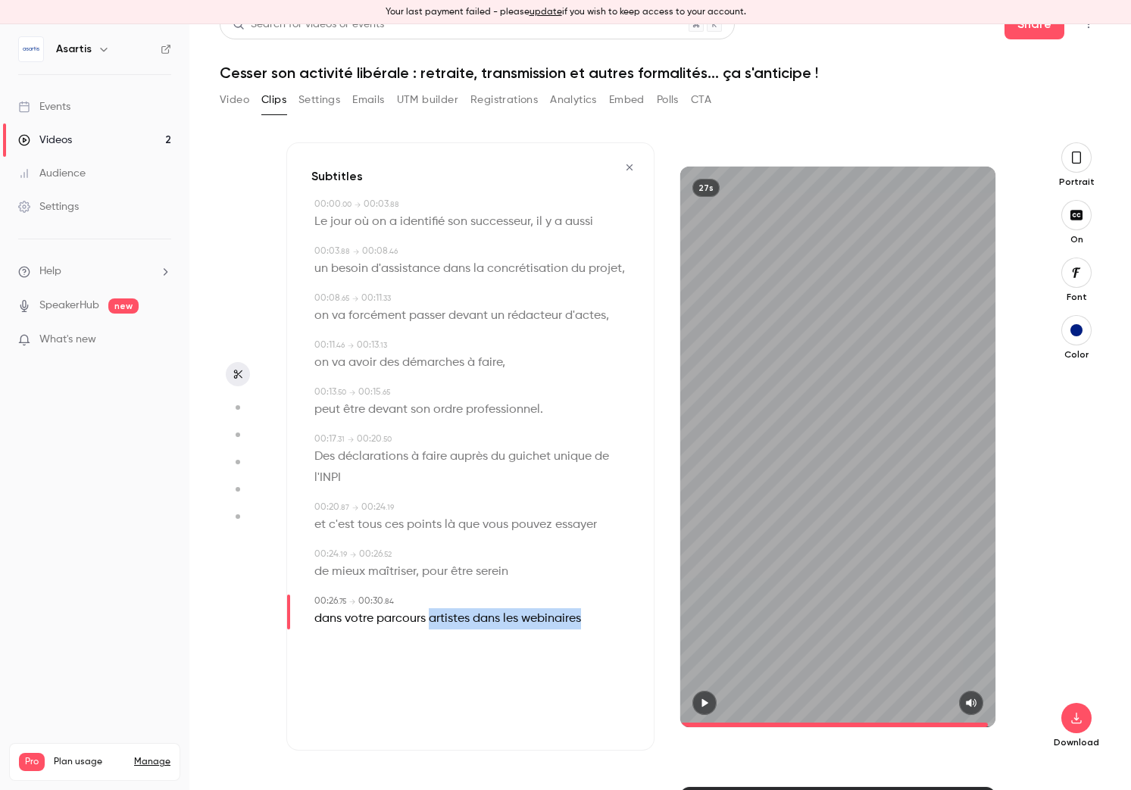
drag, startPoint x: 430, startPoint y: 619, endPoint x: 598, endPoint y: 620, distance: 168.2
click at [598, 620] on div "dans votre parcours artistes dans les webinaires" at bounding box center [471, 618] width 315 height 21
click at [573, 639] on div "00:00 . 00 → 00:03 . 88 Le jour où on a identifié son successeur, il y a aussi …" at bounding box center [470, 420] width 318 height 444
drag, startPoint x: 435, startPoint y: 617, endPoint x: 568, endPoint y: 618, distance: 133.3
click at [568, 618] on p "dans votre parcours artistes dans les webinaires" at bounding box center [447, 618] width 267 height 21
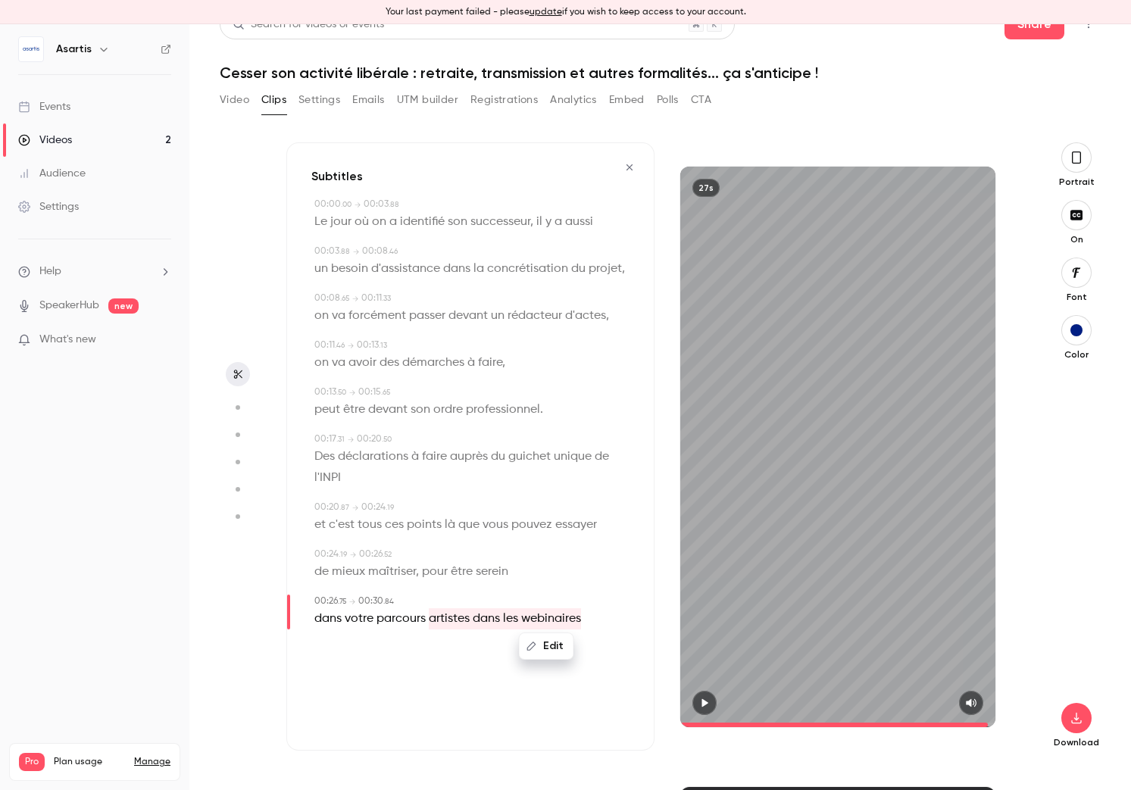
click at [548, 641] on button "Edit" at bounding box center [546, 646] width 52 height 24
click at [619, 652] on button "Replace" at bounding box center [618, 651] width 68 height 30
click at [704, 706] on icon "button" at bounding box center [704, 703] width 12 height 11
click at [598, 574] on span "parcours" at bounding box center [580, 571] width 49 height 21
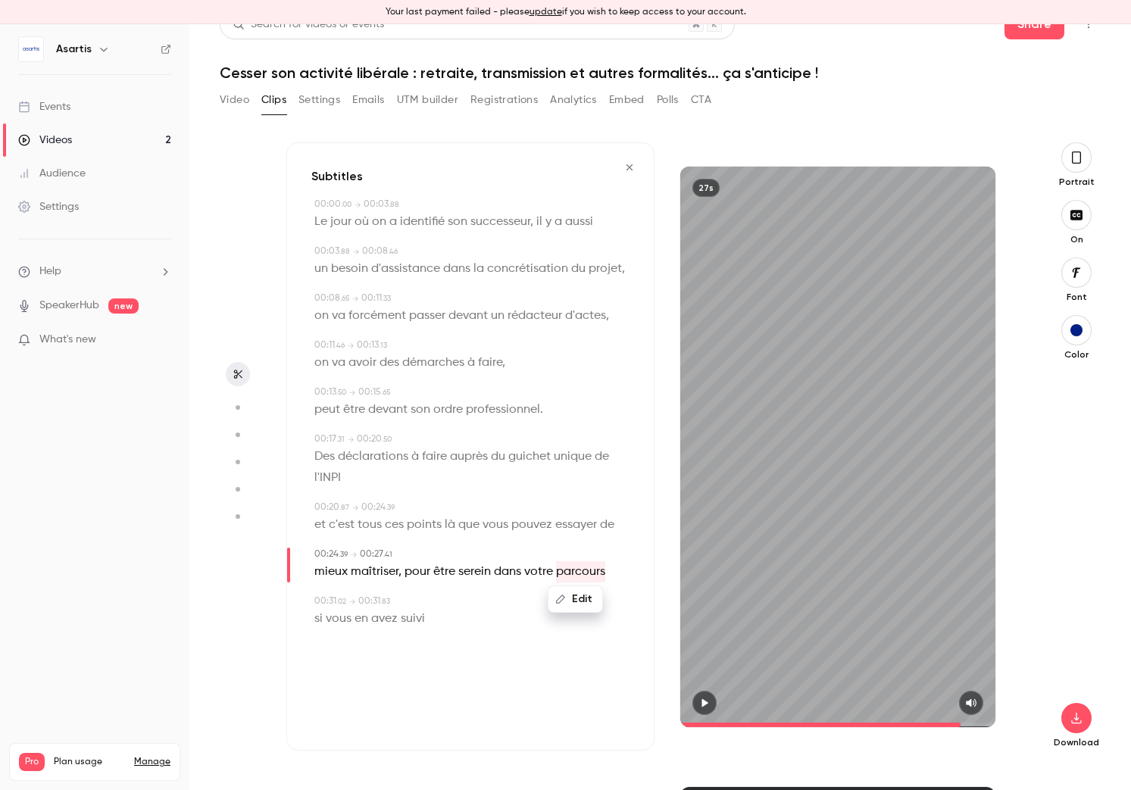
click at [588, 598] on button "Edit" at bounding box center [575, 599] width 52 height 24
click at [557, 608] on input "********" at bounding box center [513, 604] width 136 height 30
click at [624, 611] on button "Replace" at bounding box center [618, 604] width 68 height 30
click at [577, 601] on button "Edit" at bounding box center [577, 599] width 52 height 24
click at [566, 609] on input "*********" at bounding box center [513, 604] width 136 height 30
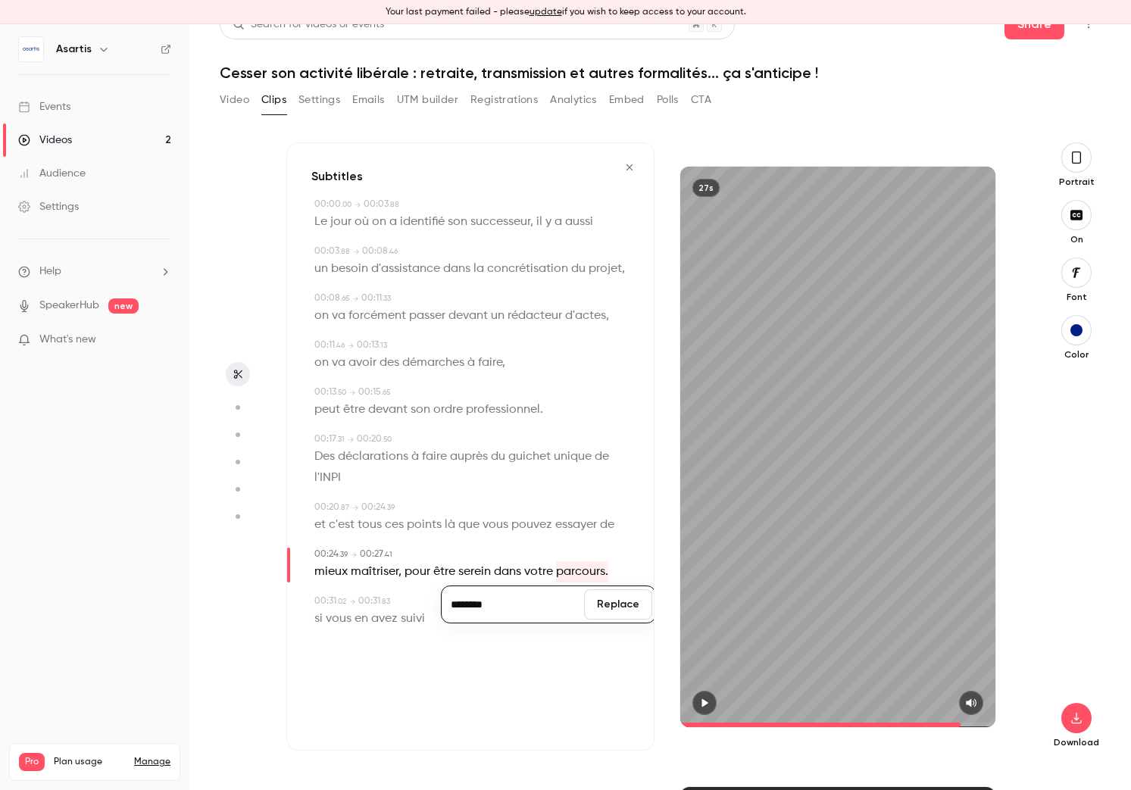
click at [623, 609] on button "Replace" at bounding box center [618, 604] width 68 height 30
click at [617, 657] on div "Subtitles 00:00 . 00 → 00:03 . 88 Le jour où on a identifié son successeur, il …" at bounding box center [470, 446] width 368 height 608
click at [908, 723] on icon "button" at bounding box center [1076, 718] width 10 height 11
click at [636, 167] on button "button" at bounding box center [629, 167] width 24 height 24
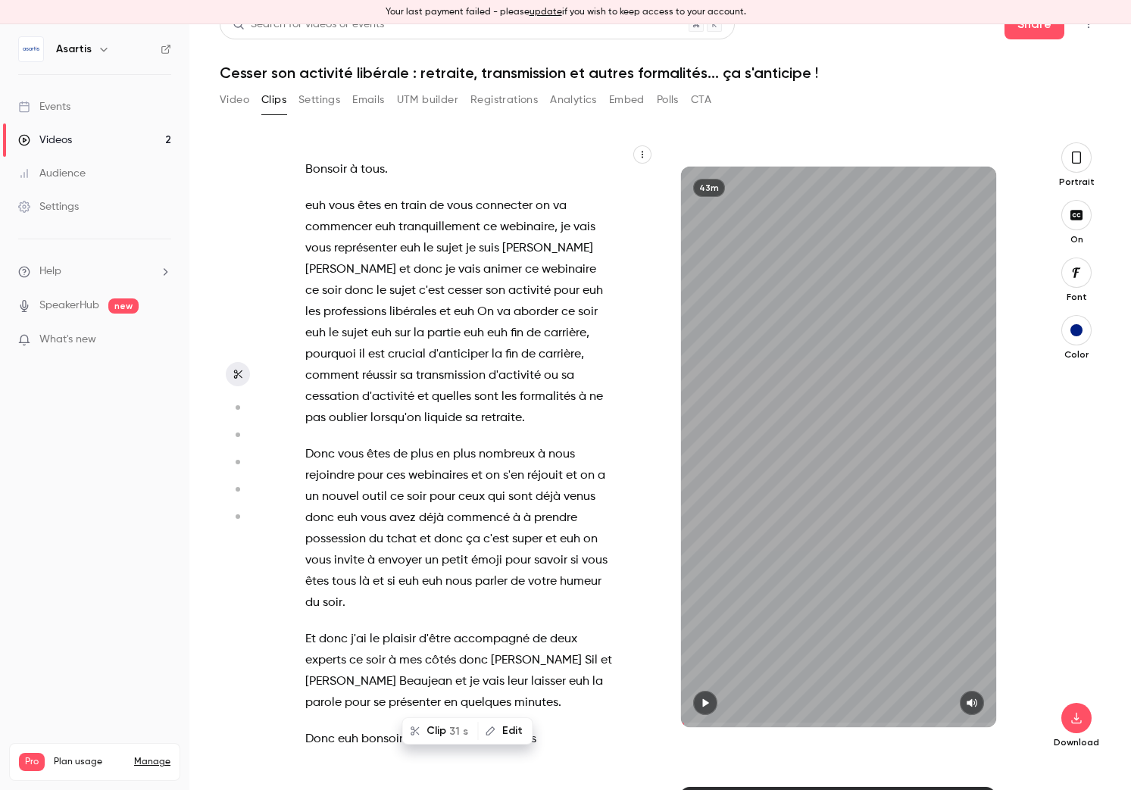
scroll to position [0, 0]
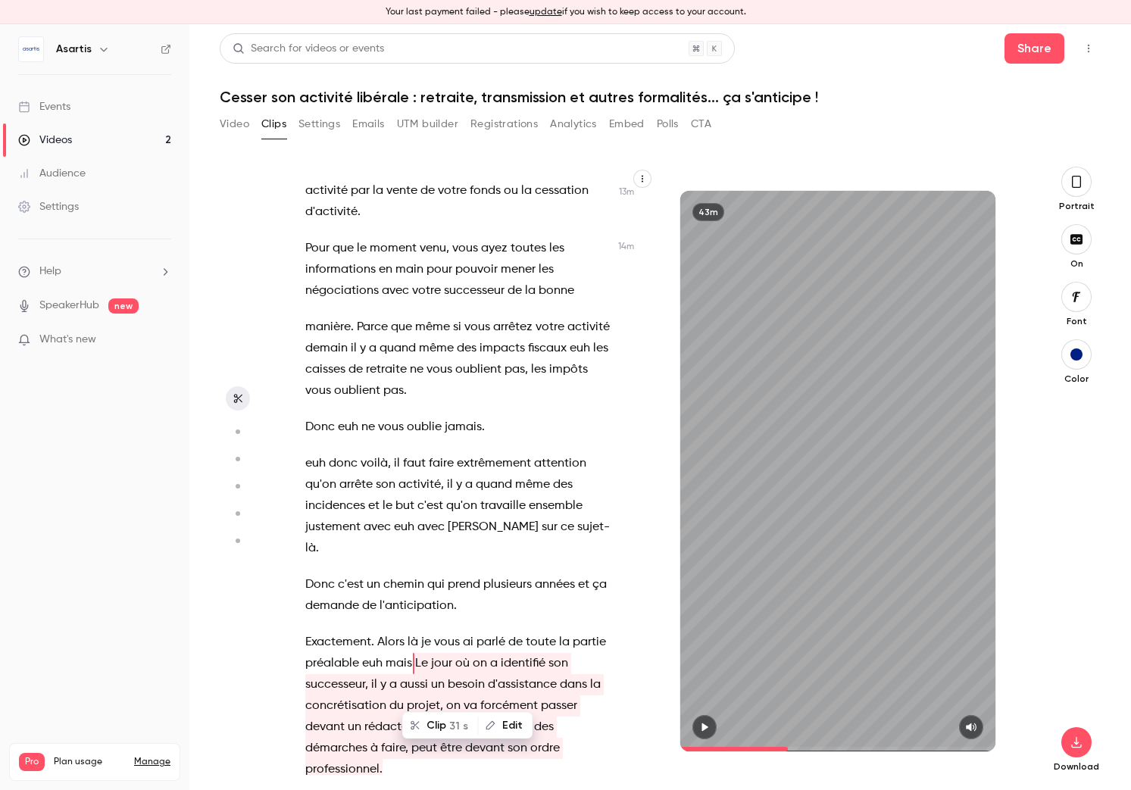
click at [520, 445] on div "Bonsoir à tous . euh vous êtes en train de vous connecter on va commencer euh t…" at bounding box center [466, 478] width 361 height 593
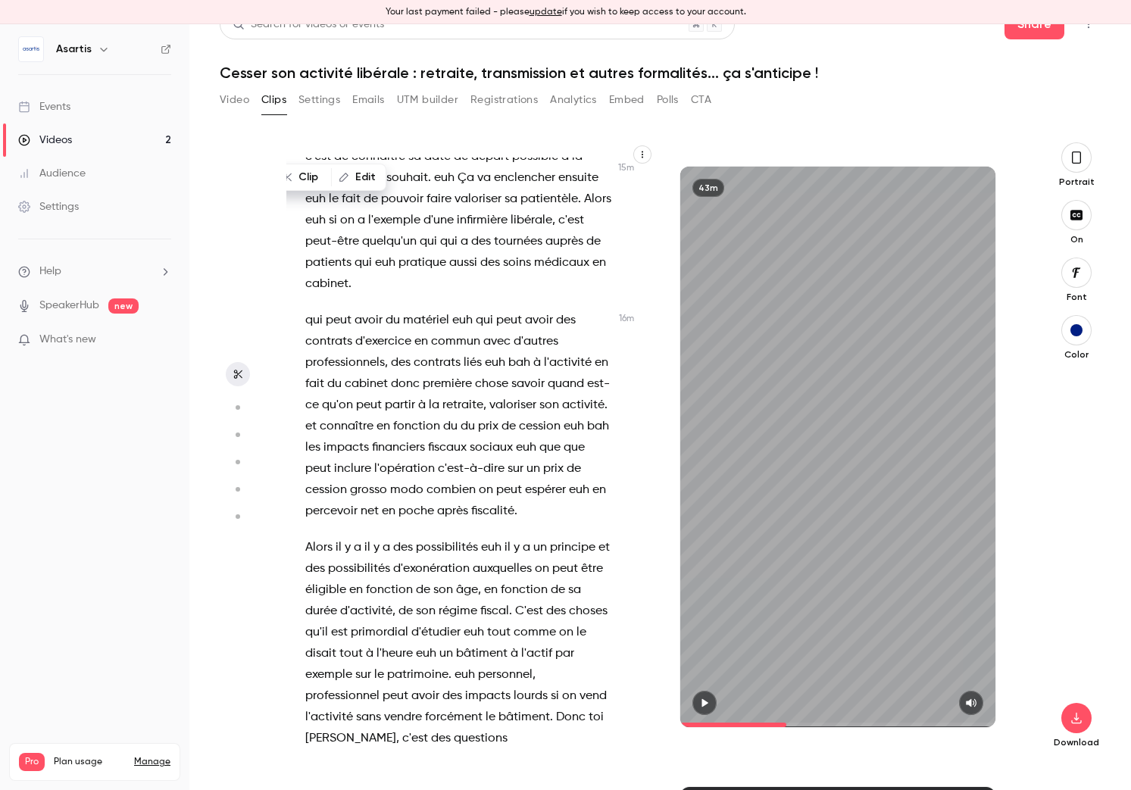
click at [444, 601] on span "régime" at bounding box center [458, 611] width 39 height 21
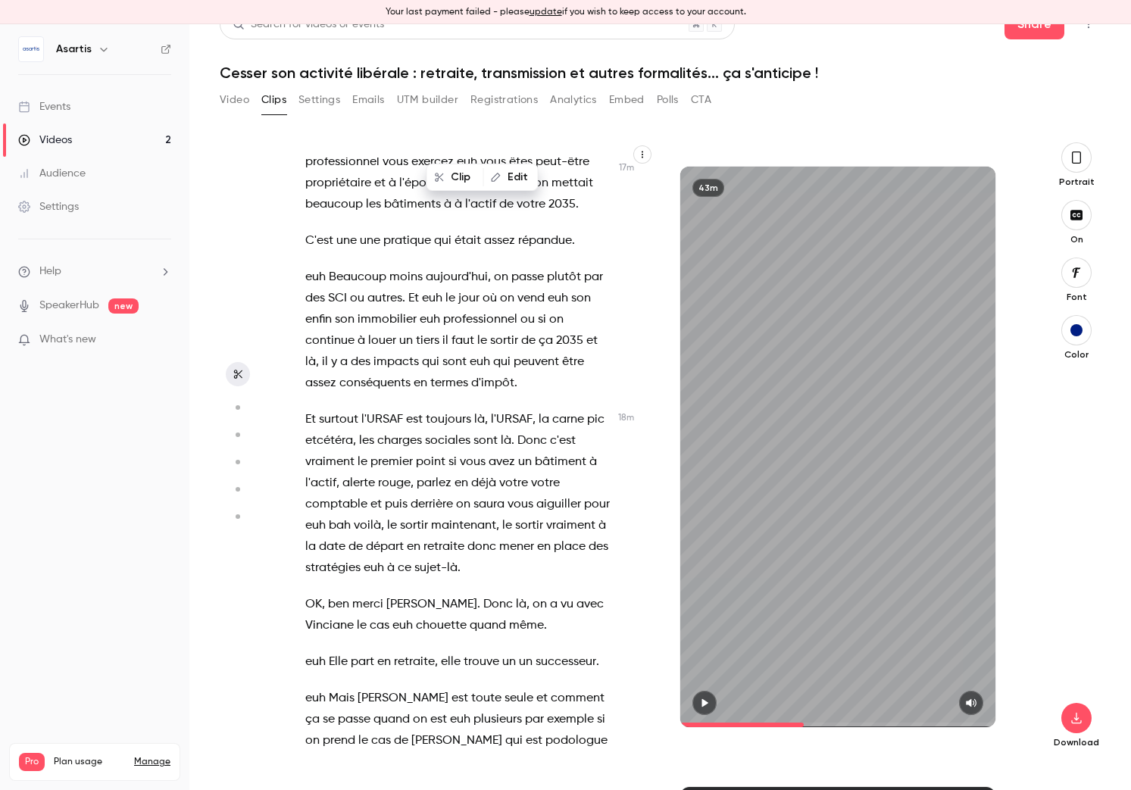
scroll to position [9104, 0]
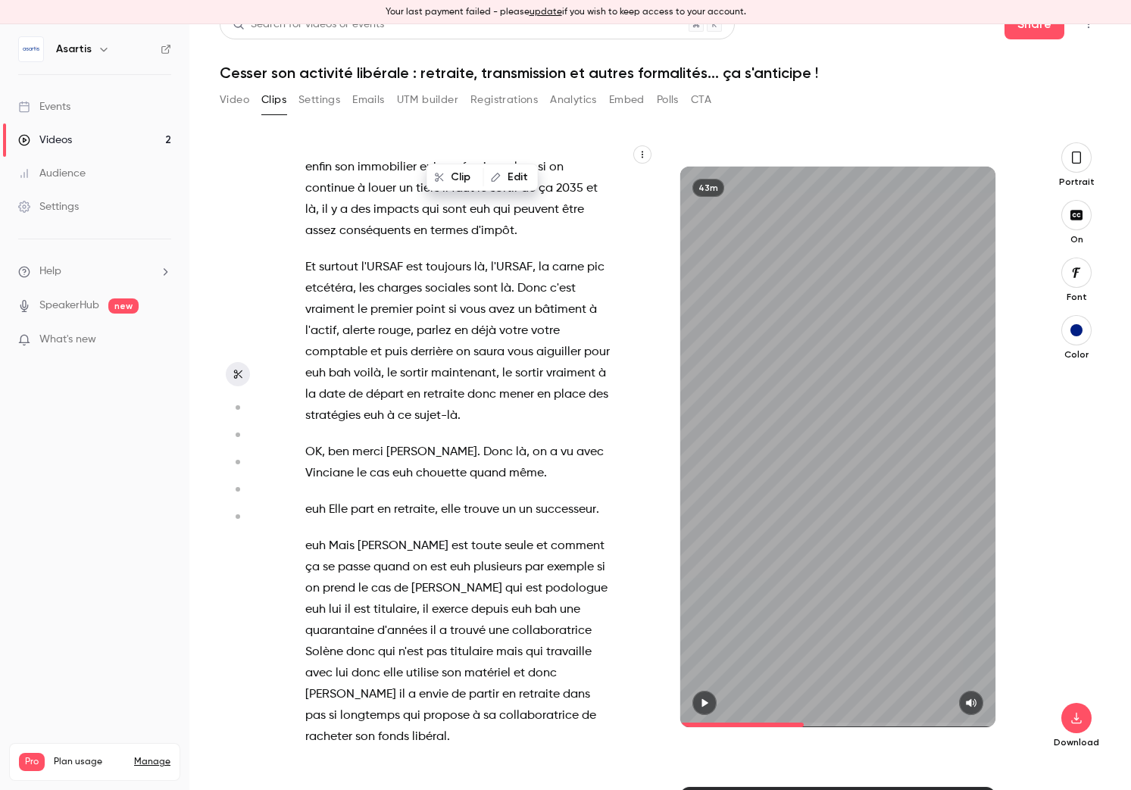
click at [471, 599] on span "depuis" at bounding box center [489, 609] width 37 height 21
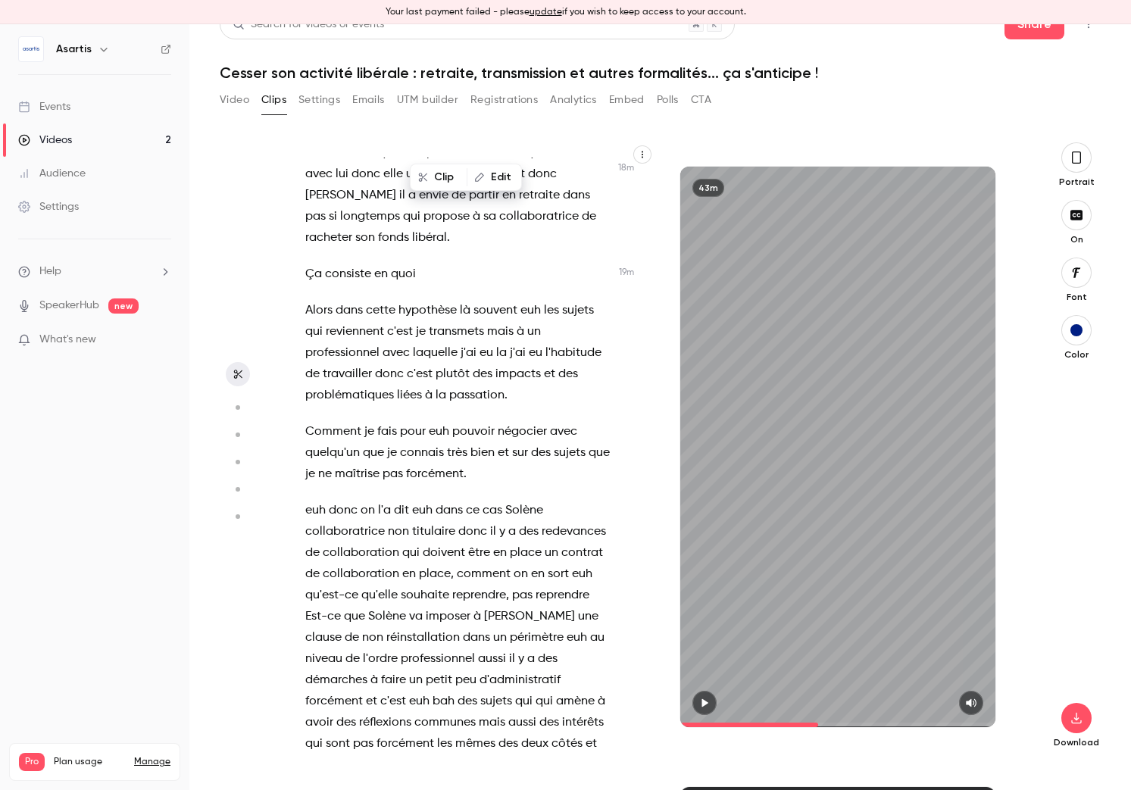
click at [437, 606] on span "imposer" at bounding box center [448, 616] width 45 height 21
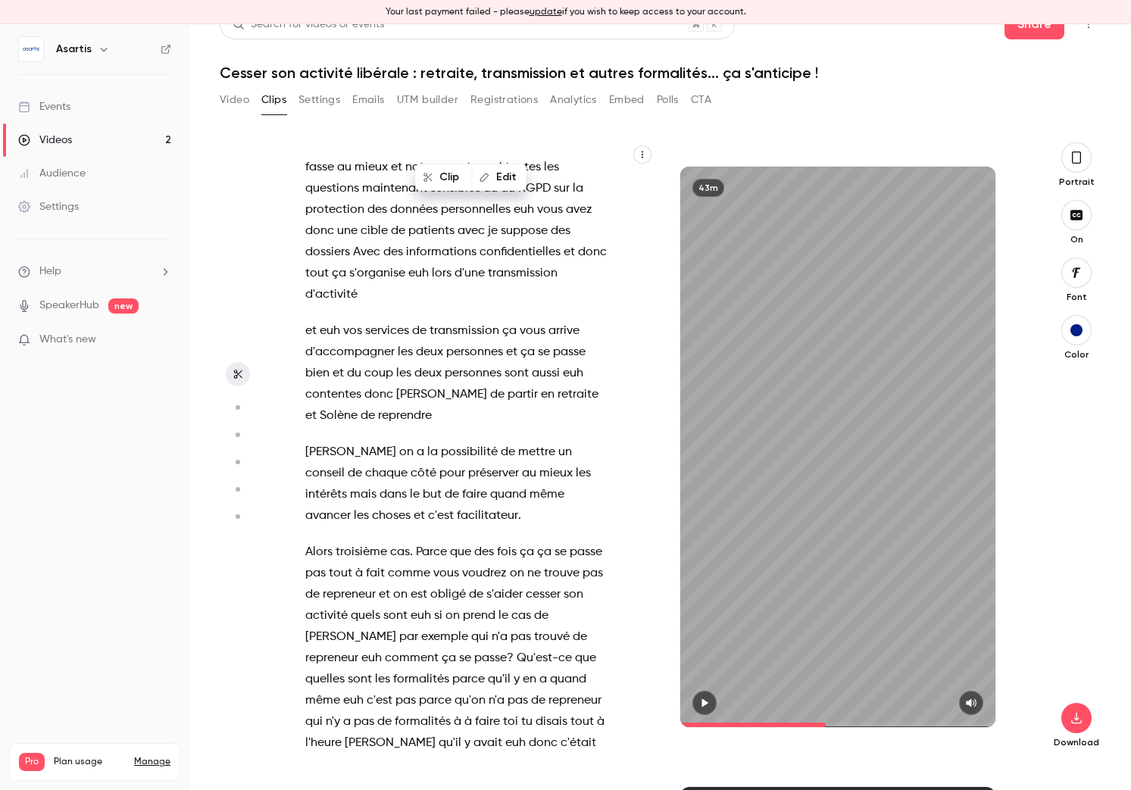
click at [511, 626] on span "pas" at bounding box center [521, 636] width 20 height 21
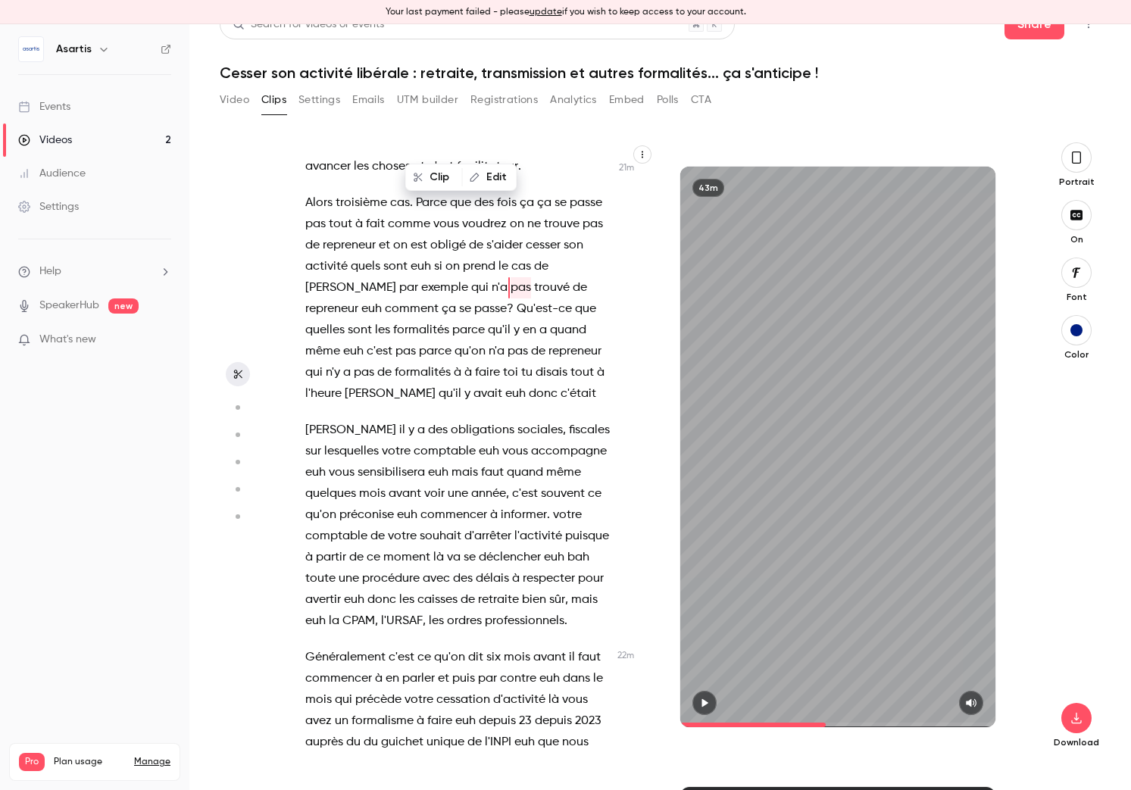
scroll to position [10844, 0]
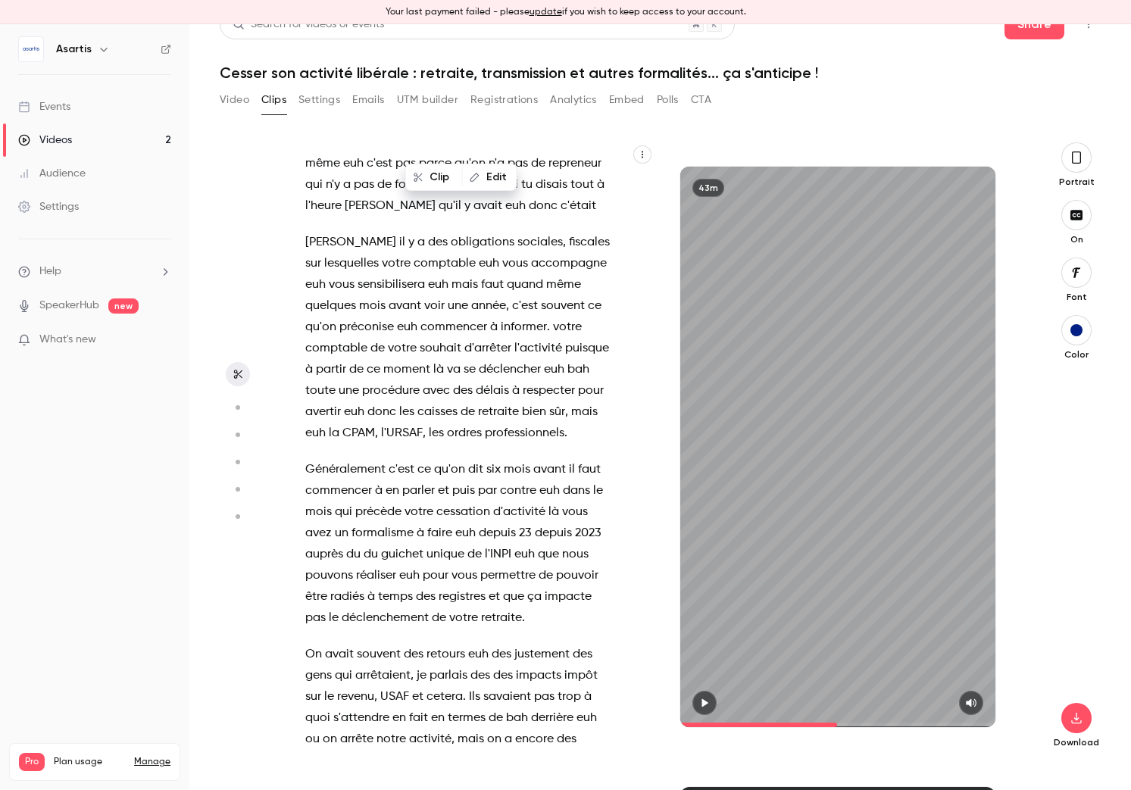
click at [437, 644] on span "retours" at bounding box center [445, 654] width 39 height 21
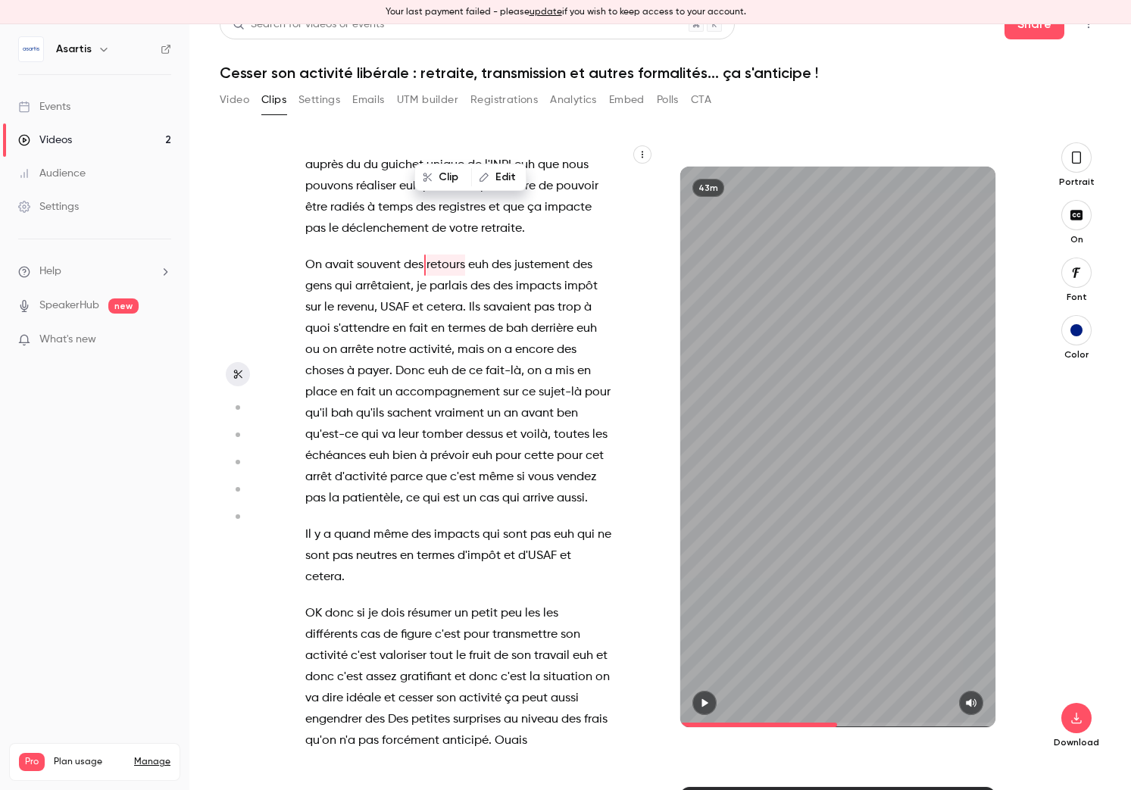
click at [439, 603] on span "résumer" at bounding box center [430, 613] width 44 height 21
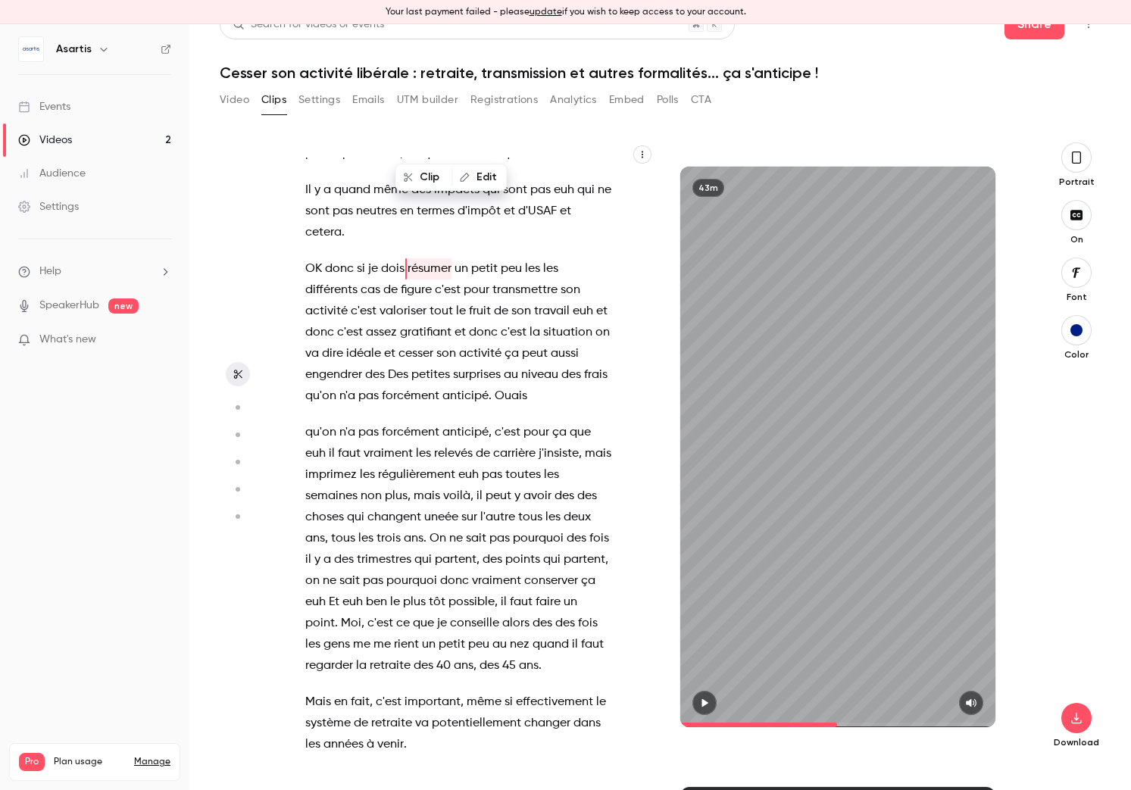
click at [450, 613] on span "conseille" at bounding box center [474, 623] width 49 height 21
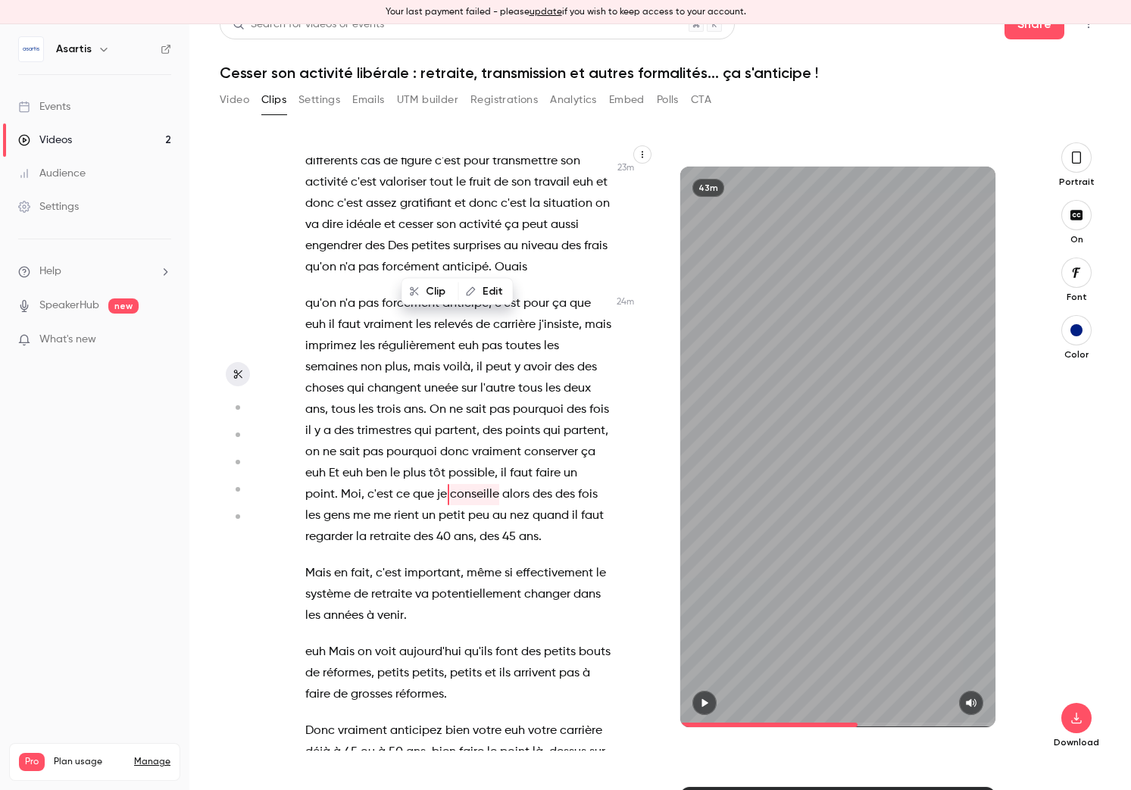
scroll to position [11786, 0]
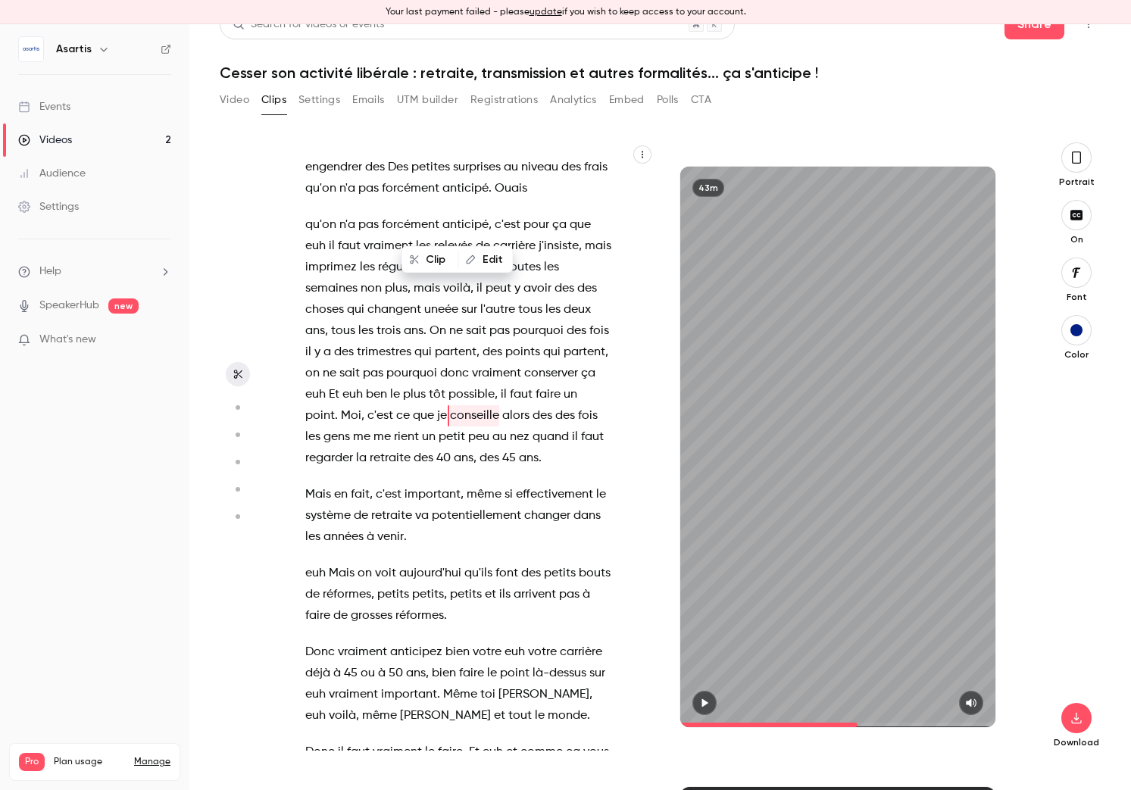
click at [447, 563] on span "aujourd'hui" at bounding box center [430, 573] width 62 height 21
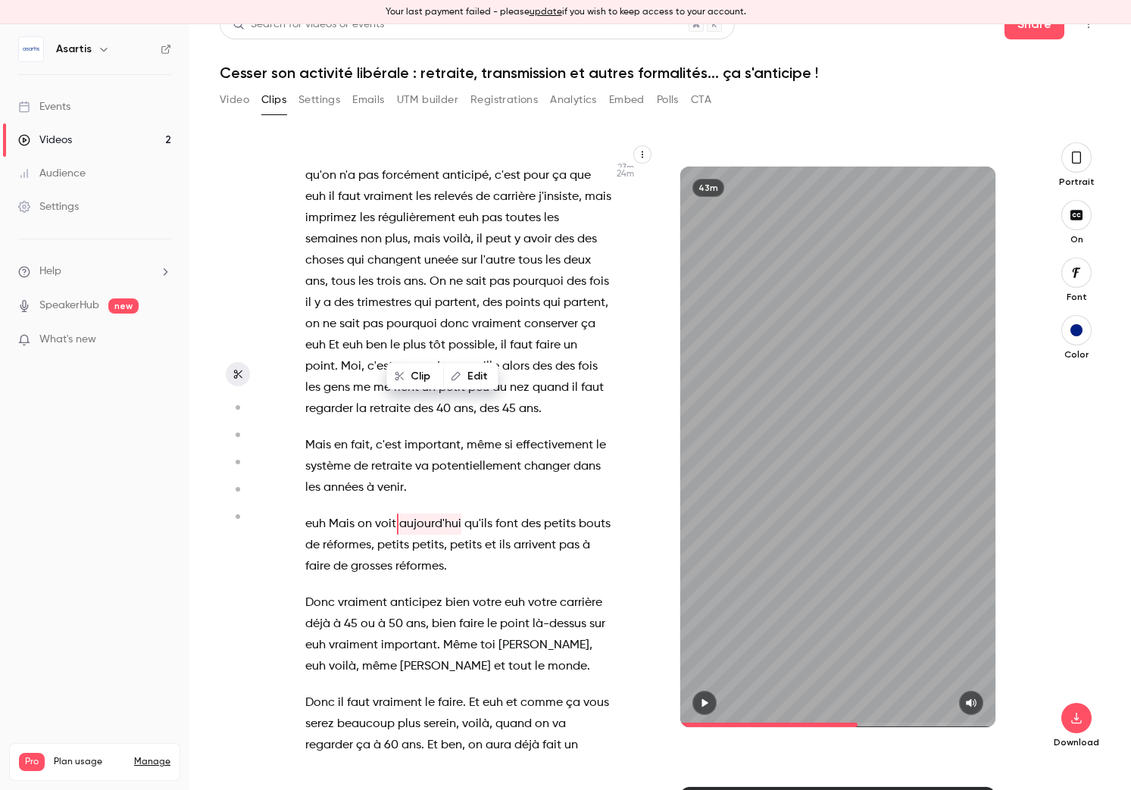
scroll to position [11843, 0]
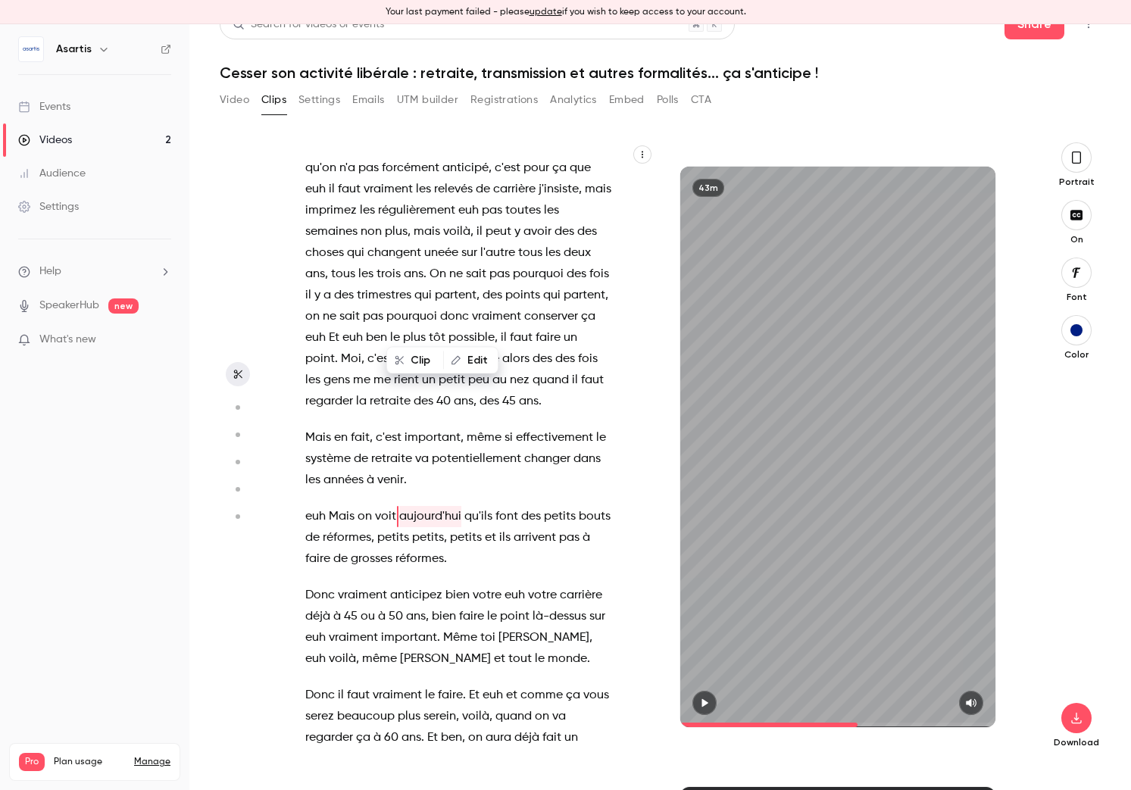
click at [448, 606] on span "bien" at bounding box center [444, 616] width 24 height 21
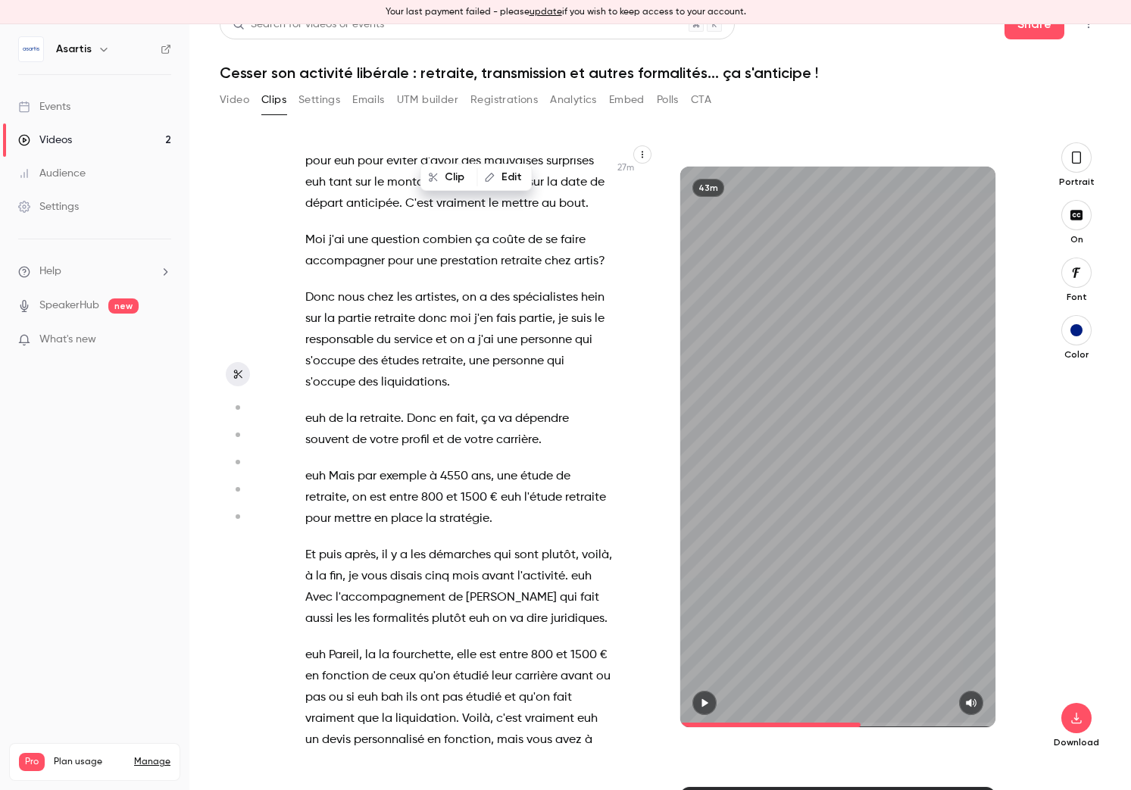
scroll to position [13818, 0]
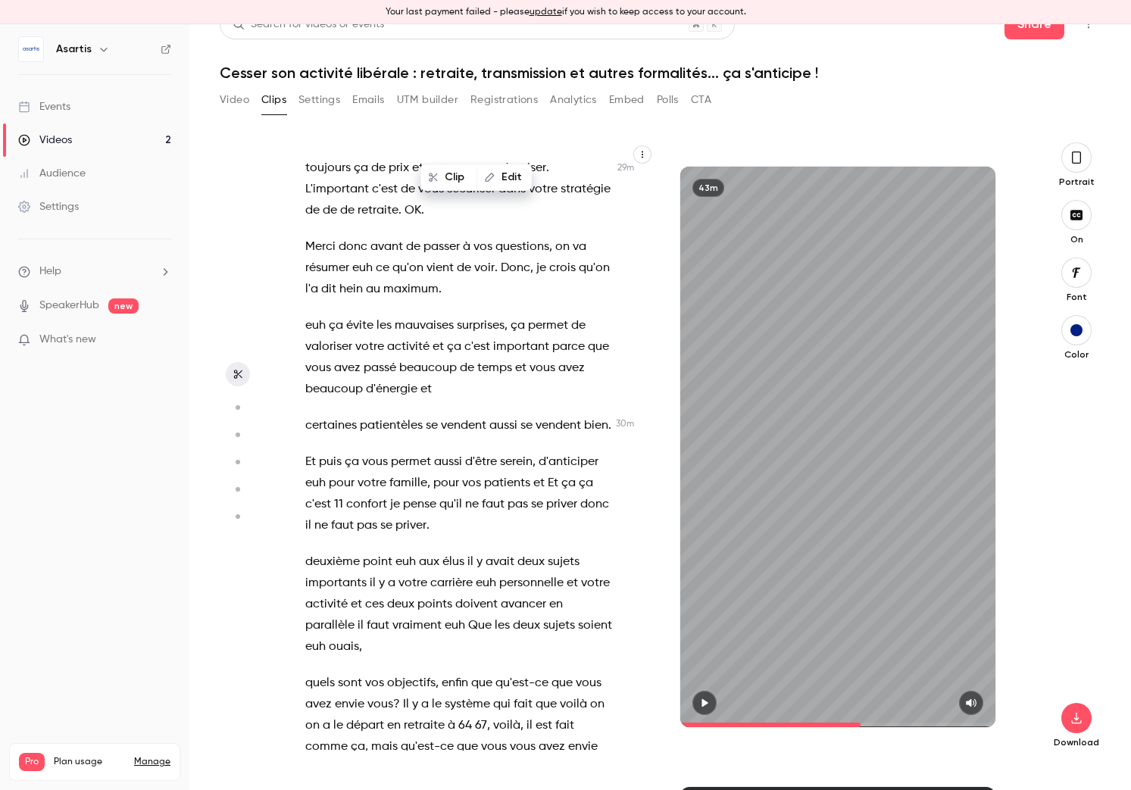
click at [411, 615] on span "vraiment" at bounding box center [416, 625] width 49 height 21
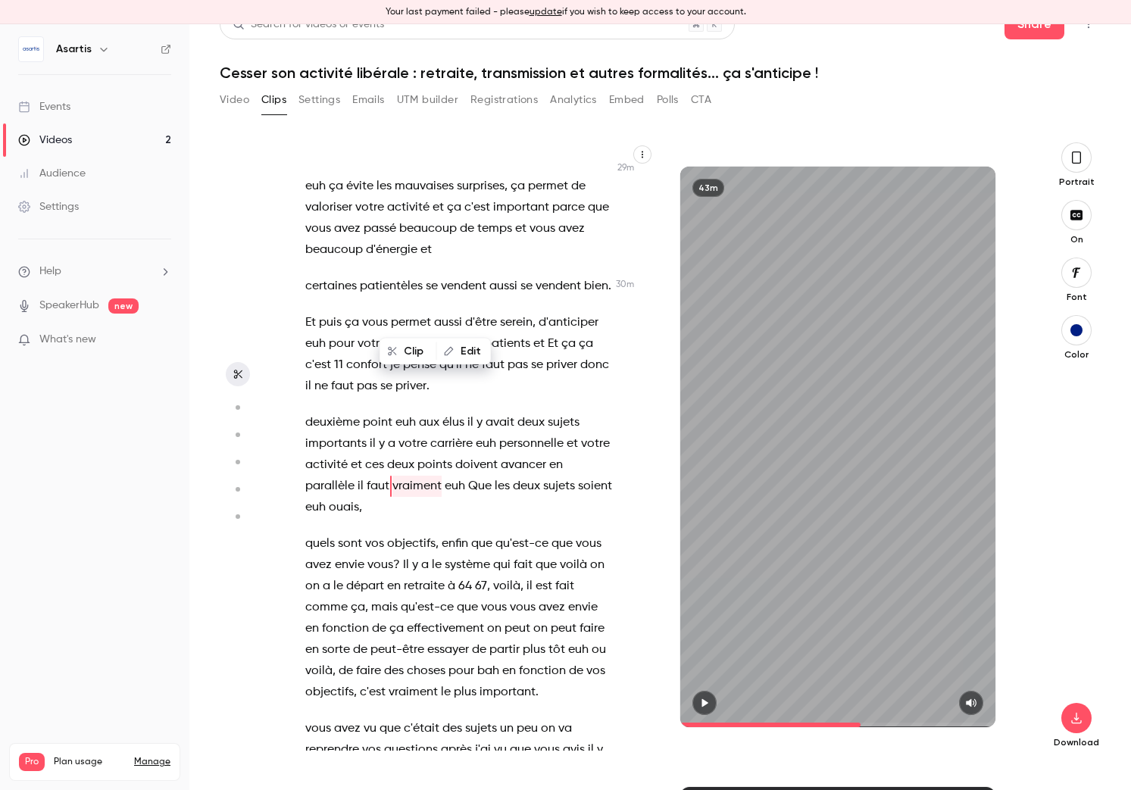
click at [411, 618] on span "effectivement" at bounding box center [445, 628] width 77 height 21
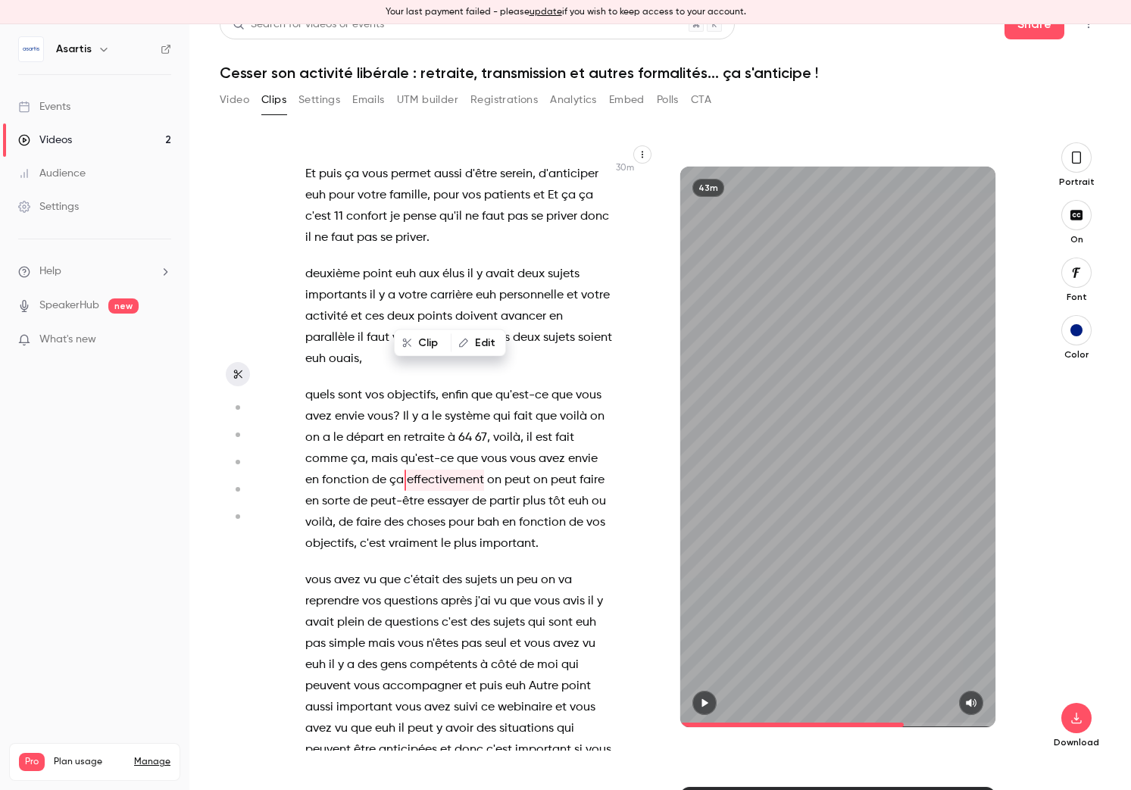
scroll to position [15338, 0]
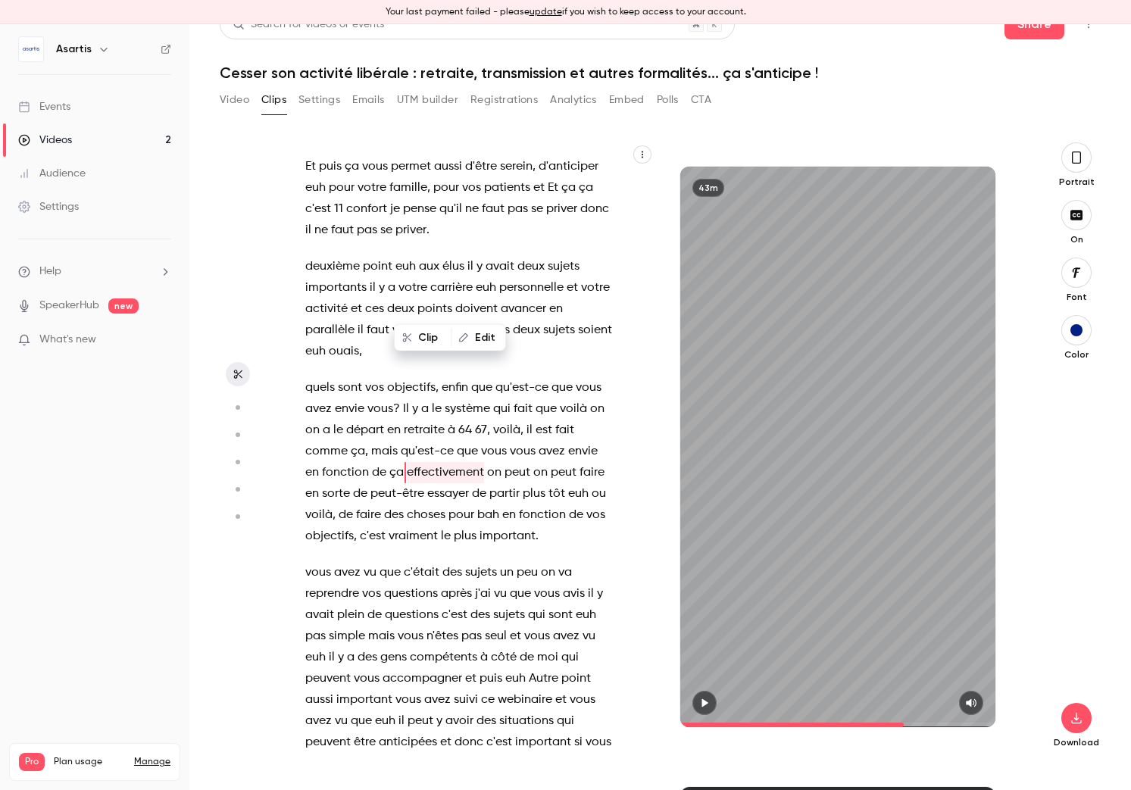
click at [411, 604] on span "questions" at bounding box center [412, 614] width 54 height 21
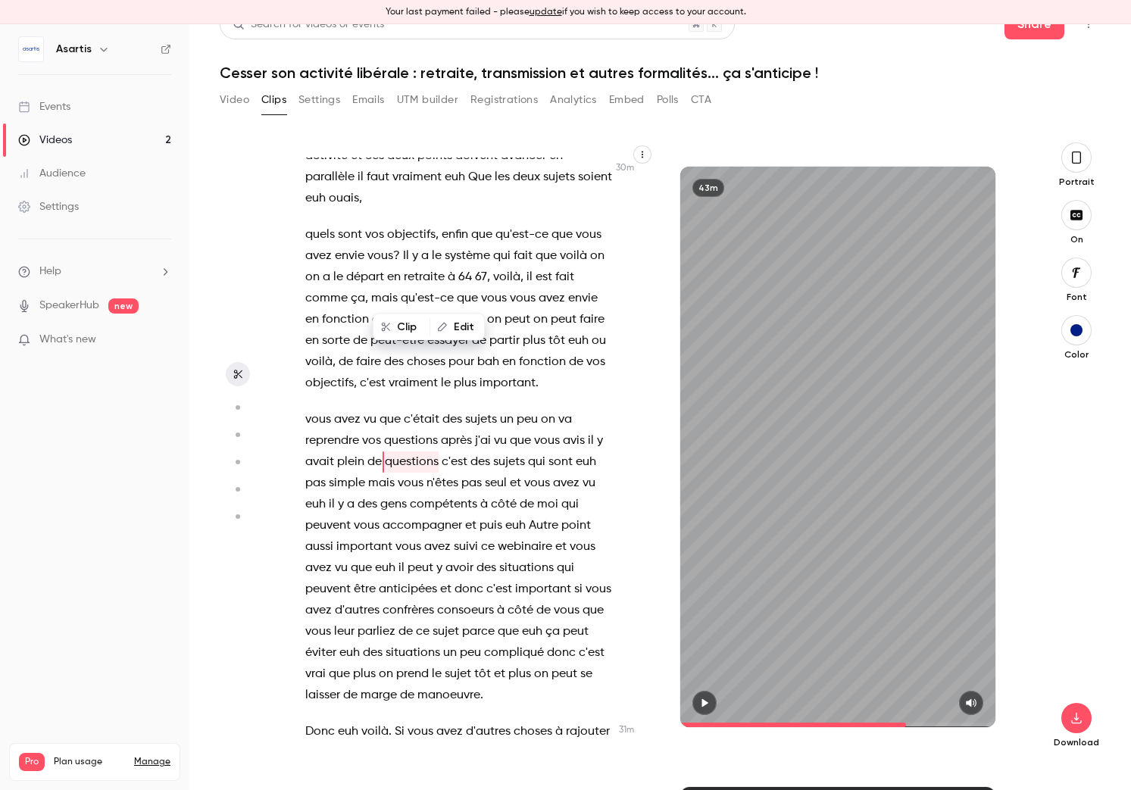
scroll to position [15492, 0]
click at [433, 620] on span "sujet" at bounding box center [446, 630] width 27 height 21
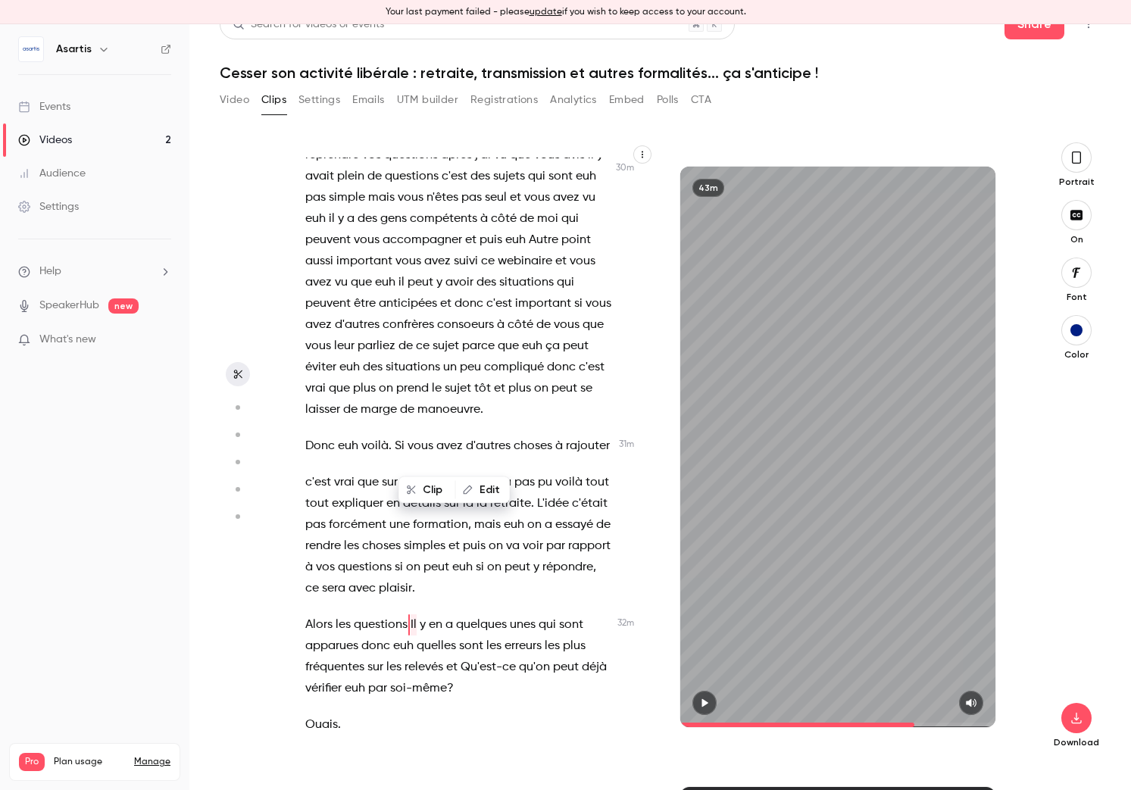
scroll to position [15816, 0]
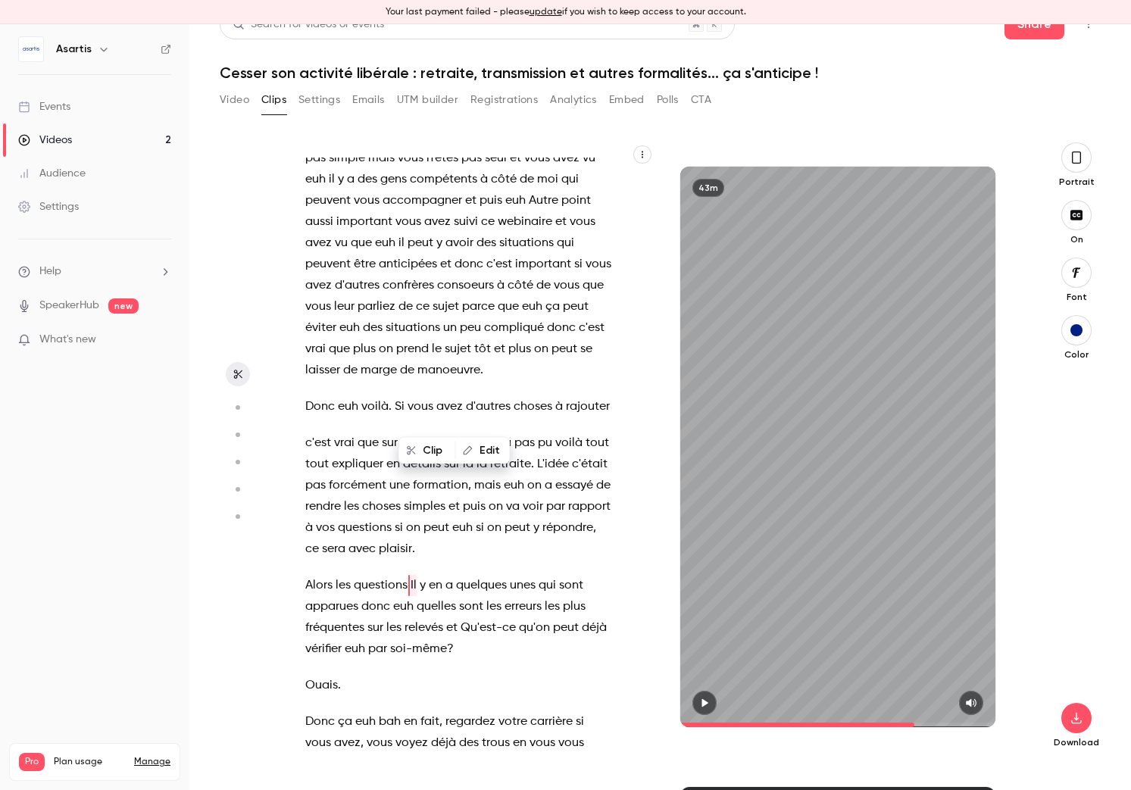
click at [399, 711] on span "bah" at bounding box center [390, 721] width 22 height 21
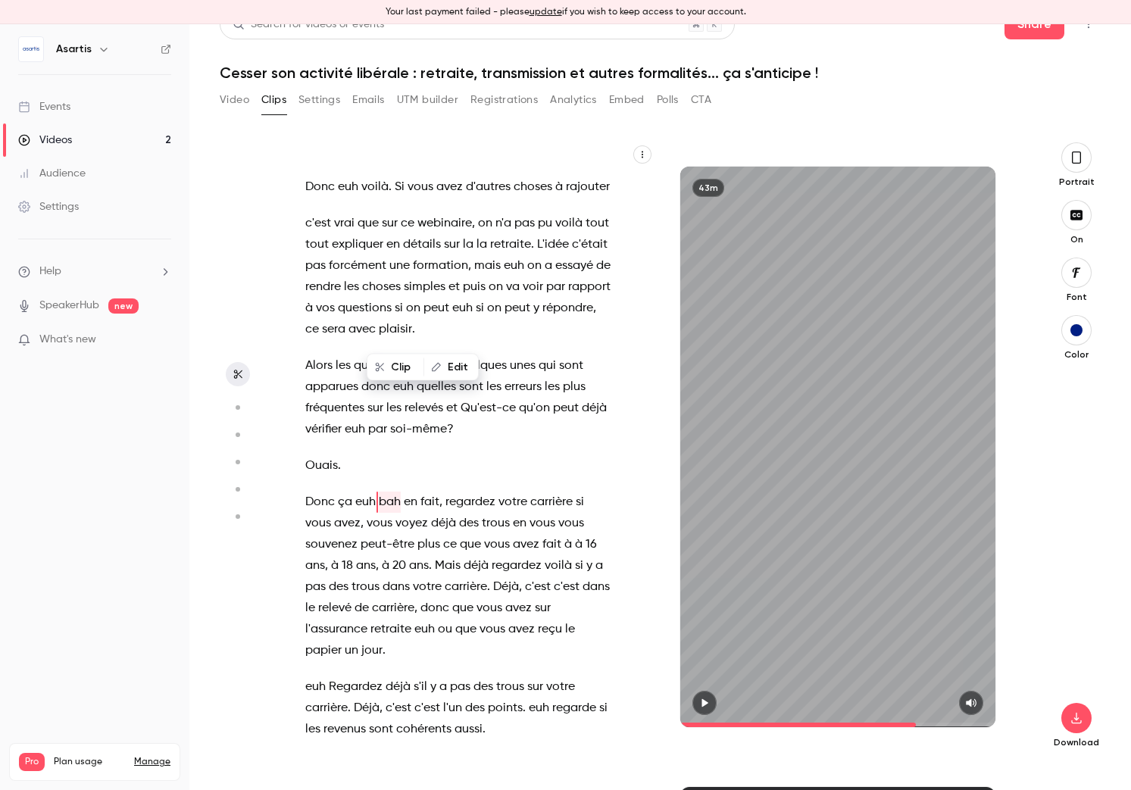
click at [398, 755] on span "aujourd'hui" at bounding box center [392, 765] width 62 height 21
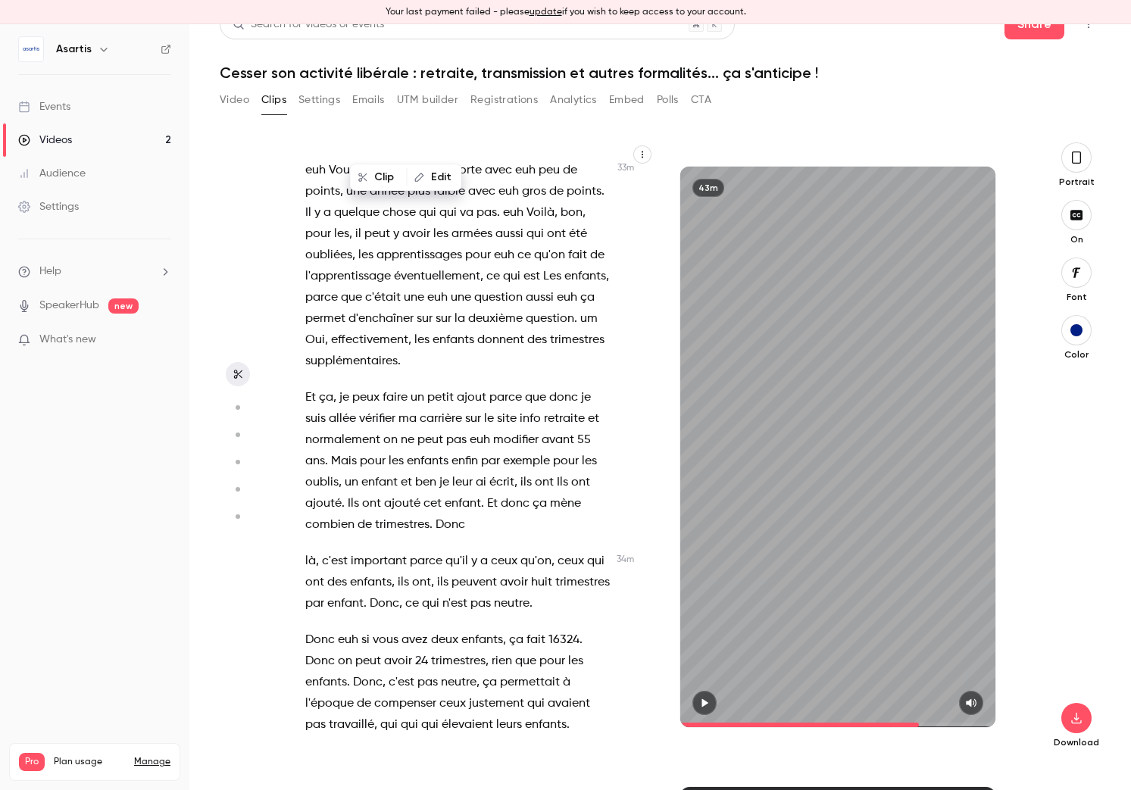
scroll to position [17024, 0]
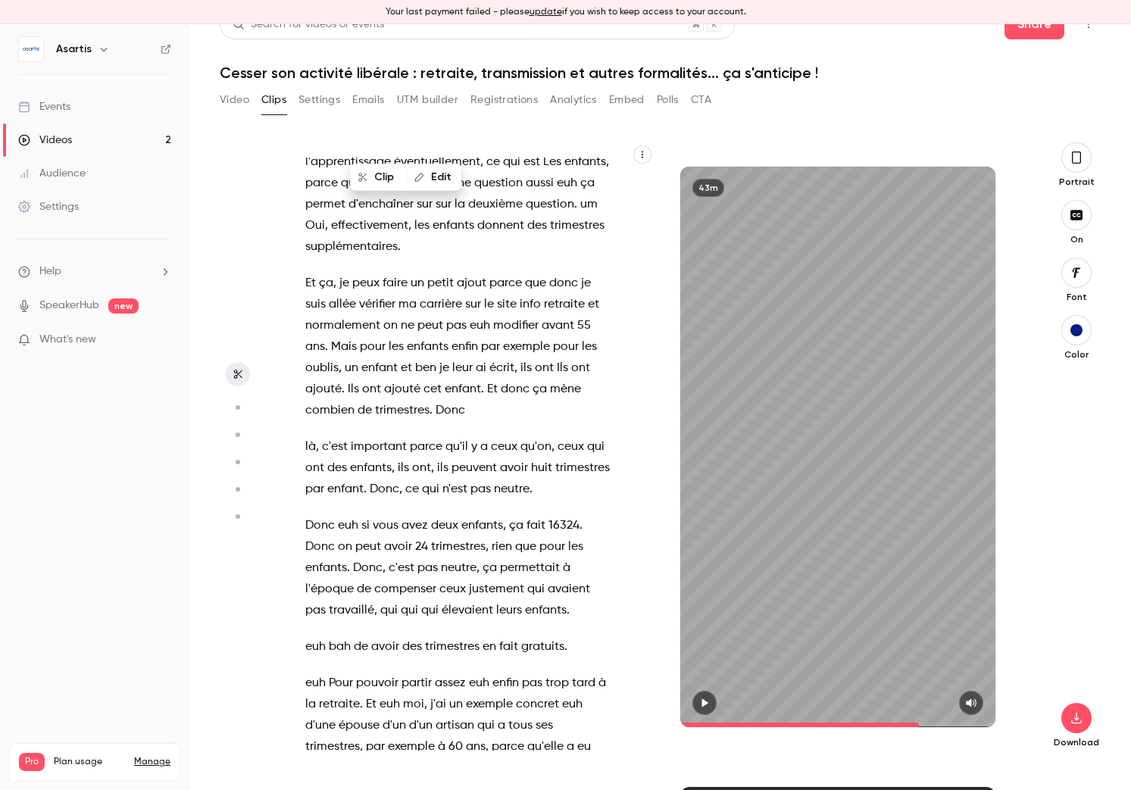
click at [414, 436] on span "parce" at bounding box center [426, 446] width 33 height 21
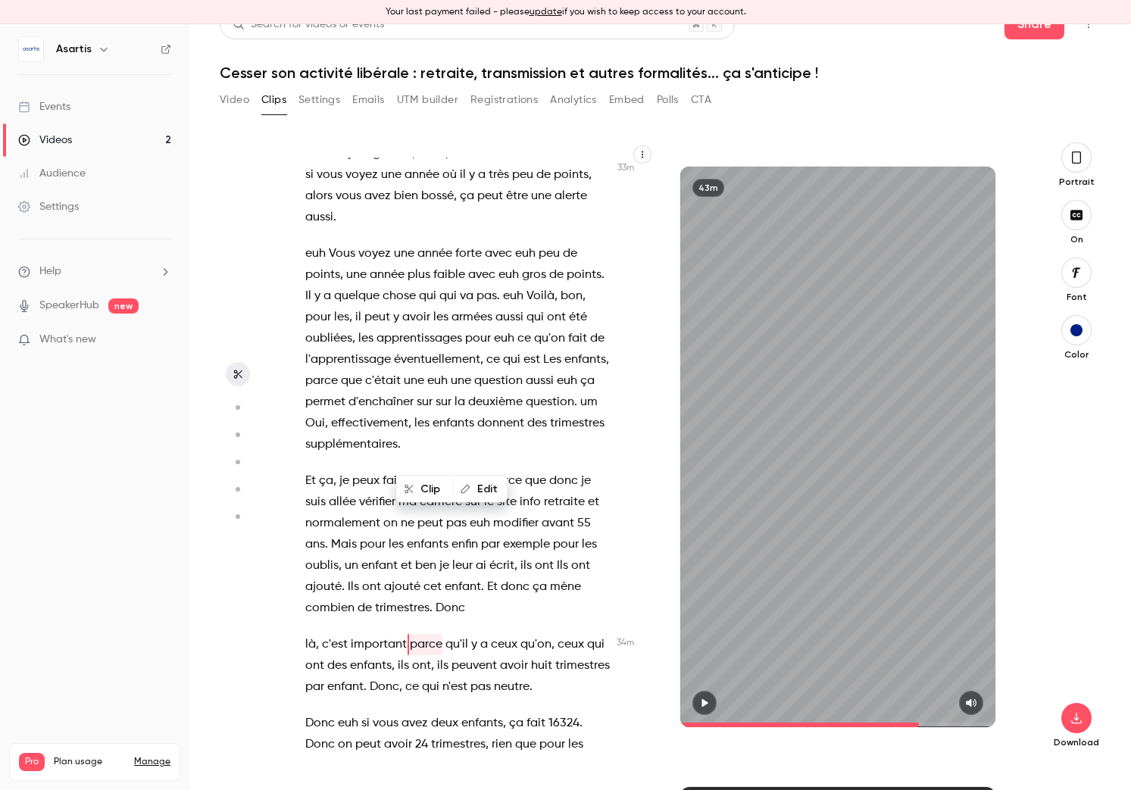
scroll to position [16826, 0]
click at [566, 635] on span "ceux" at bounding box center [571, 645] width 27 height 21
click at [398, 677] on span "Donc" at bounding box center [385, 687] width 30 height 21
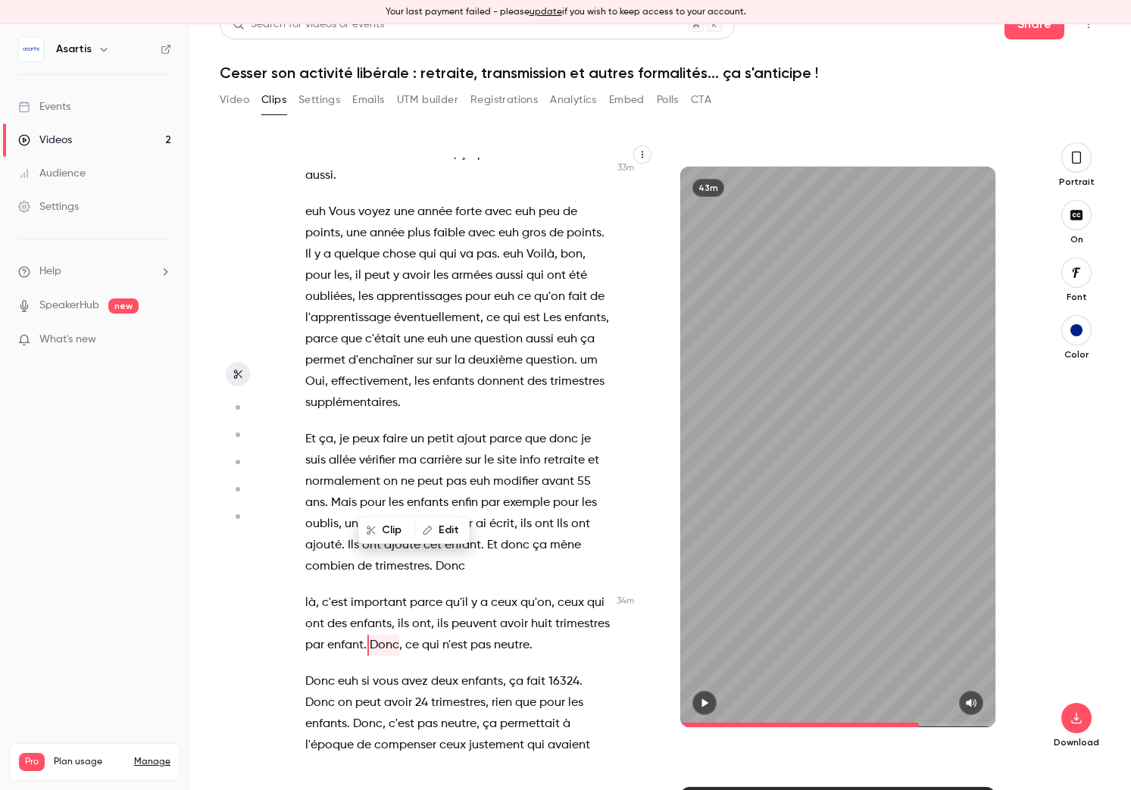
scroll to position [16868, 0]
click at [350, 492] on span "Mais" at bounding box center [344, 502] width 26 height 21
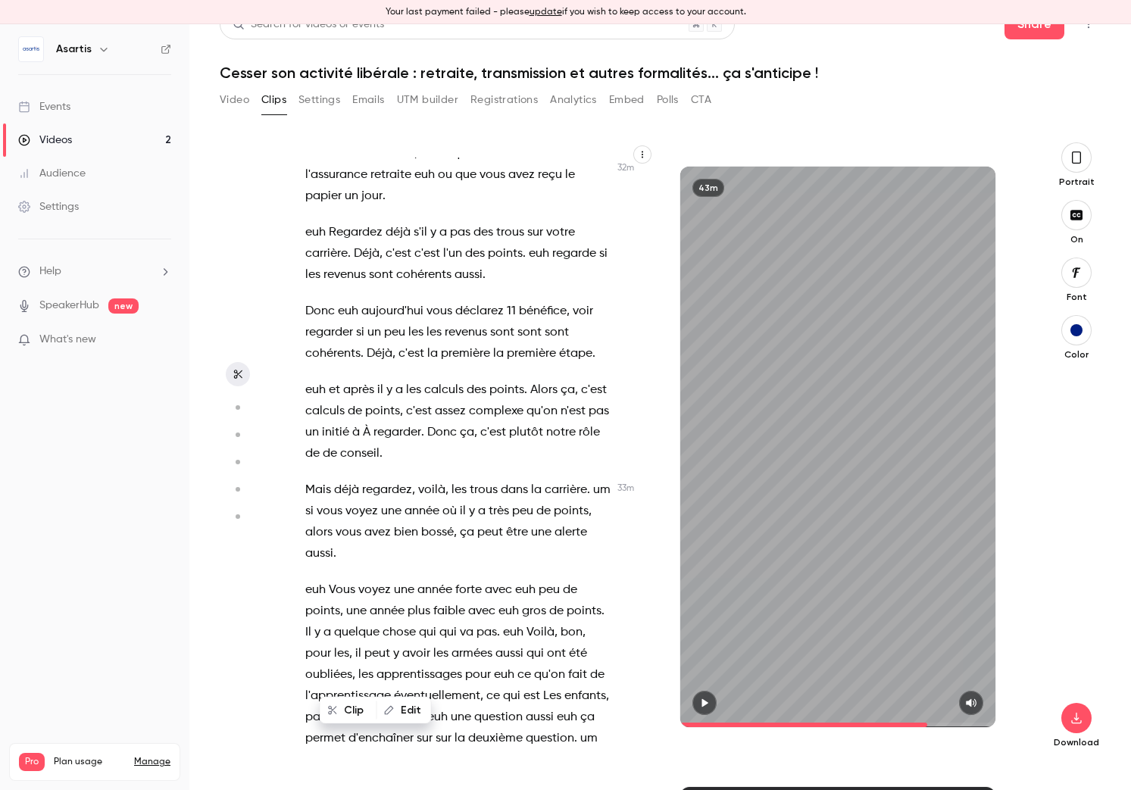
scroll to position [16480, 0]
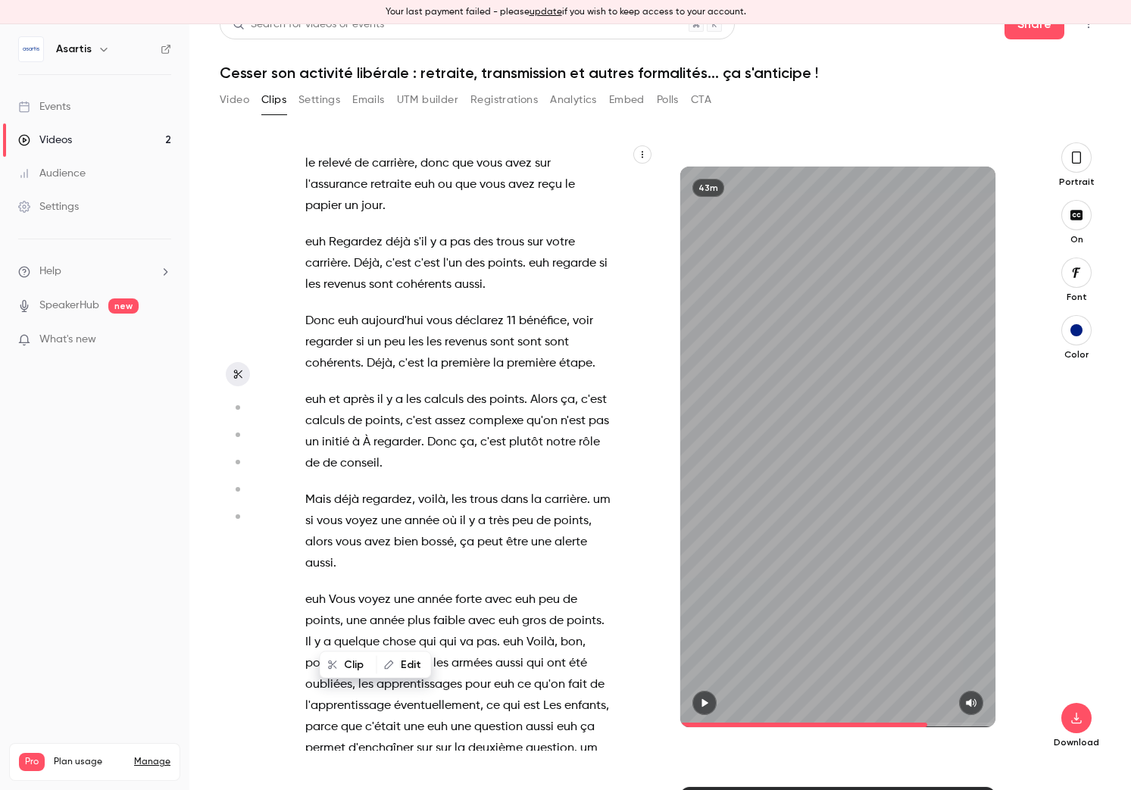
click at [476, 515] on span at bounding box center [476, 521] width 3 height 12
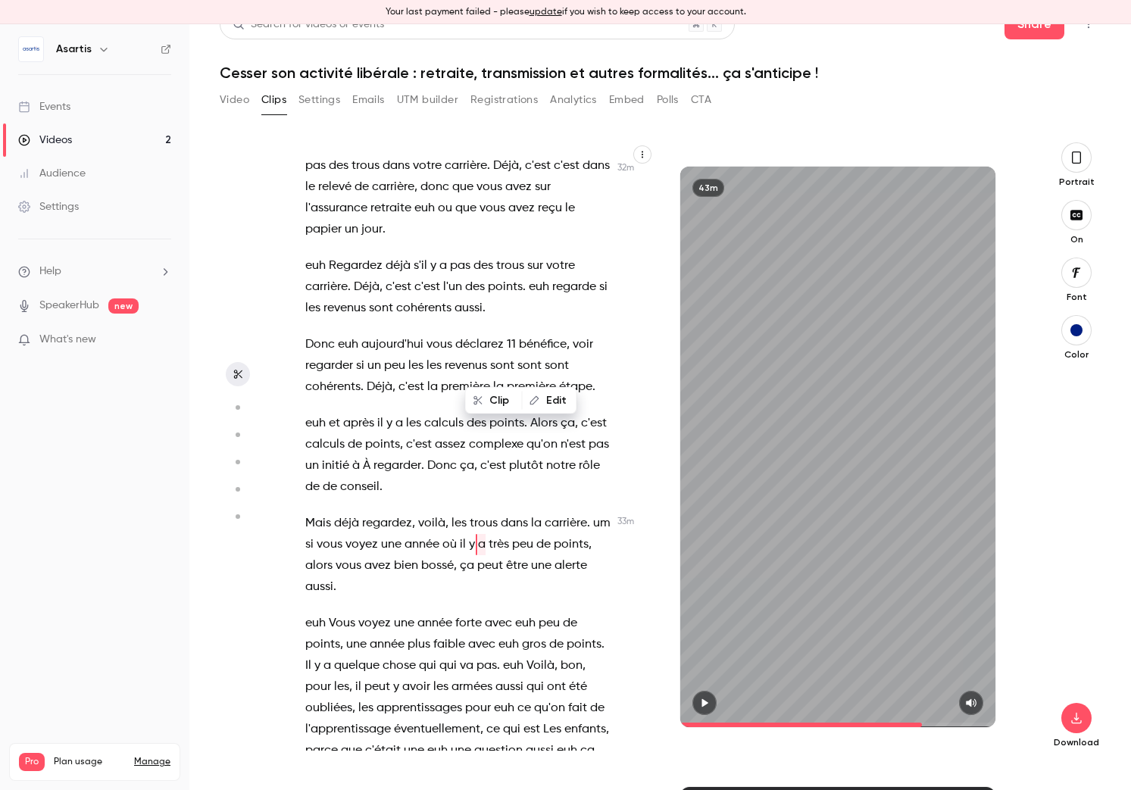
scroll to position [16460, 0]
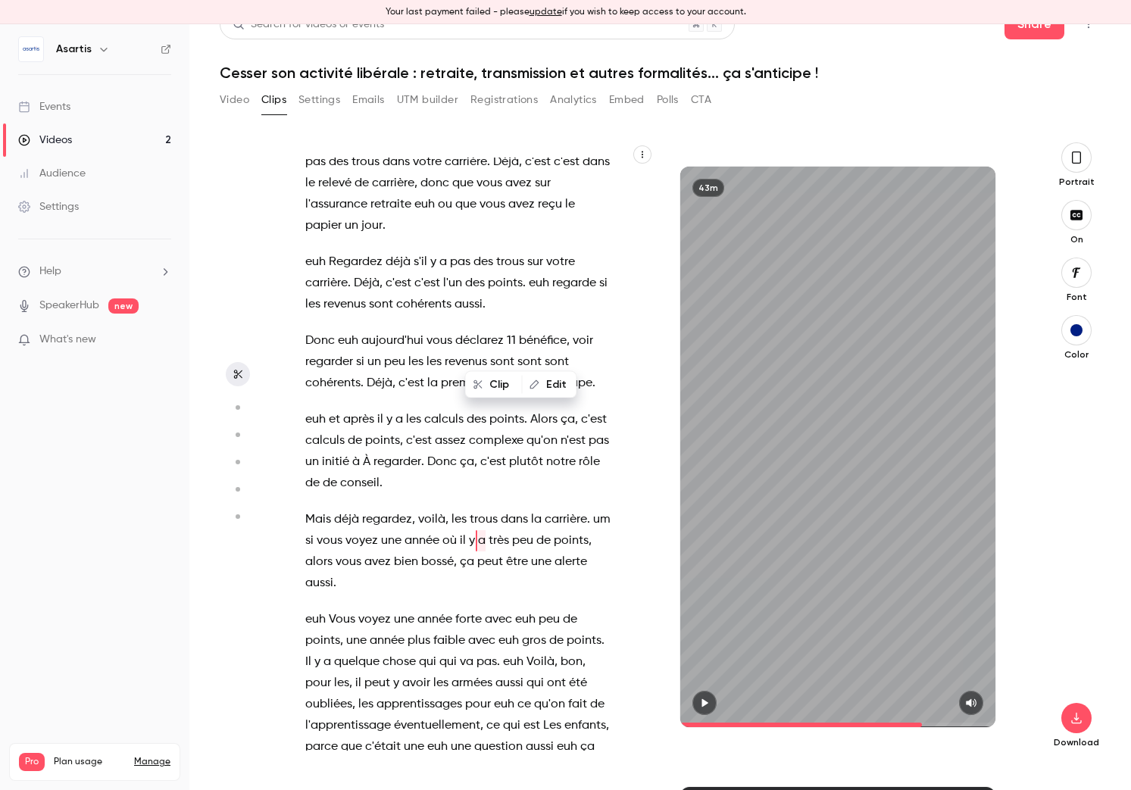
click at [453, 651] on span "qui" at bounding box center [447, 661] width 17 height 21
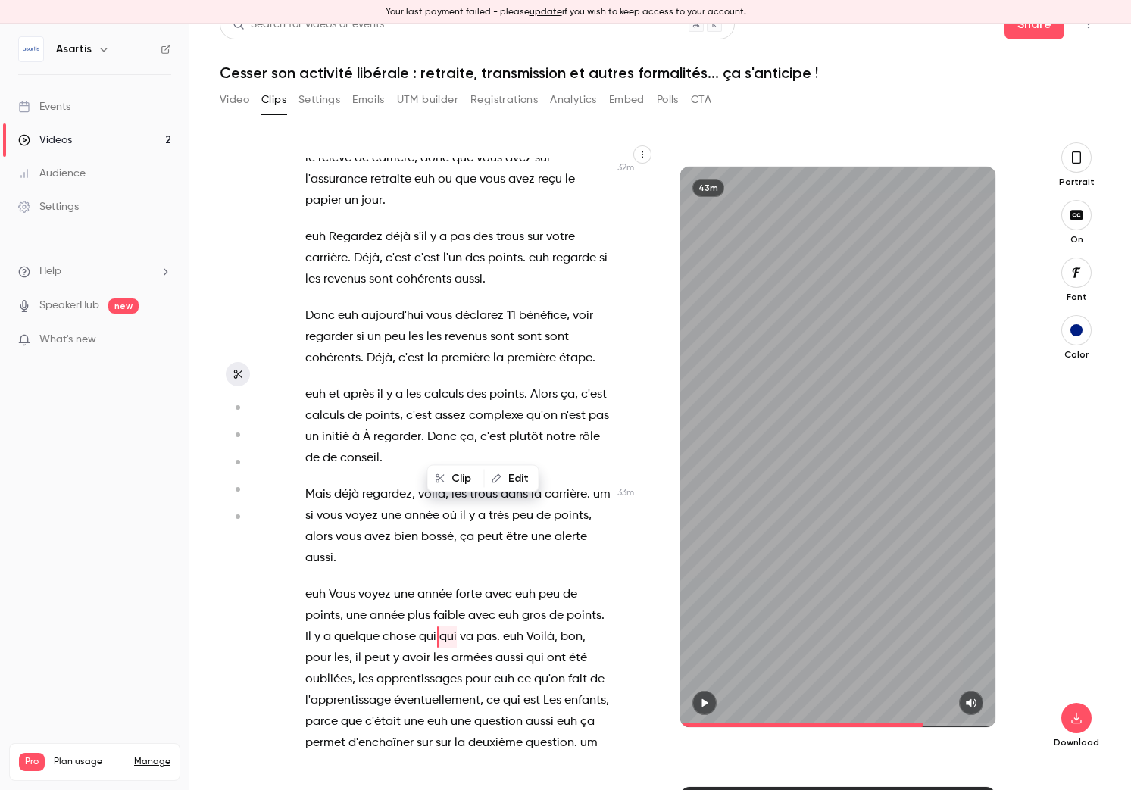
scroll to position [16488, 0]
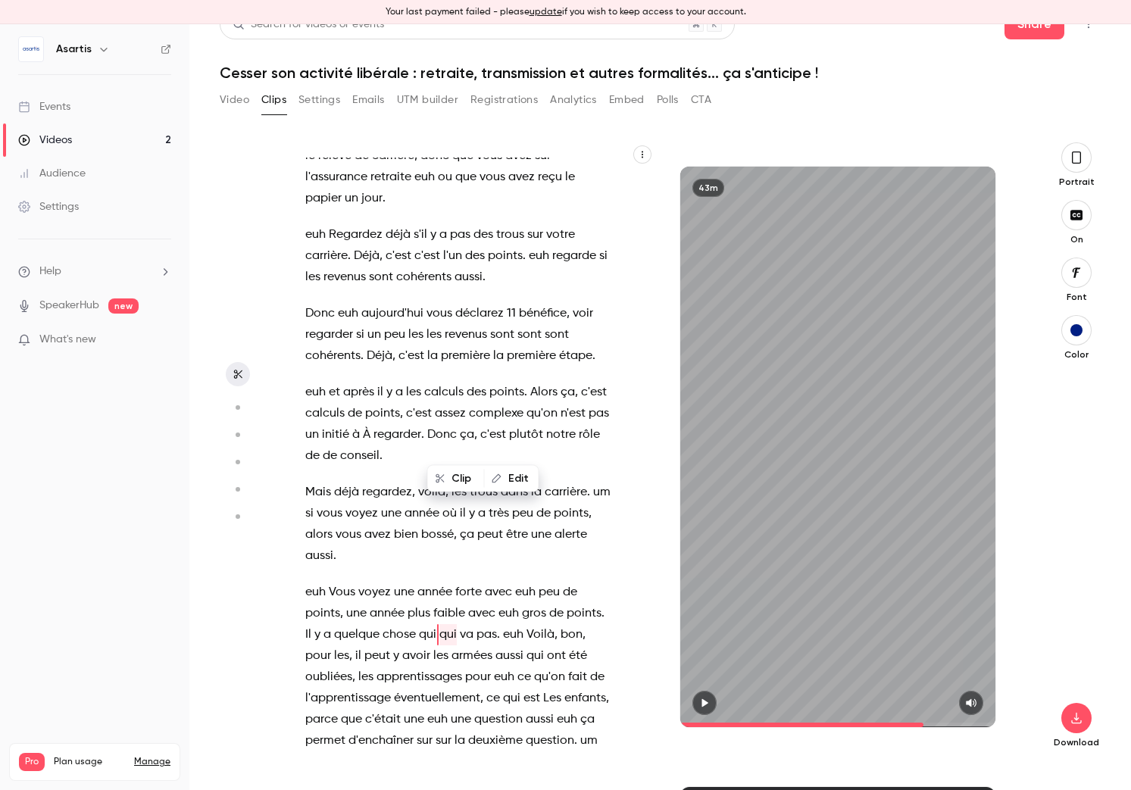
click at [592, 730] on span "um" at bounding box center [588, 740] width 17 height 21
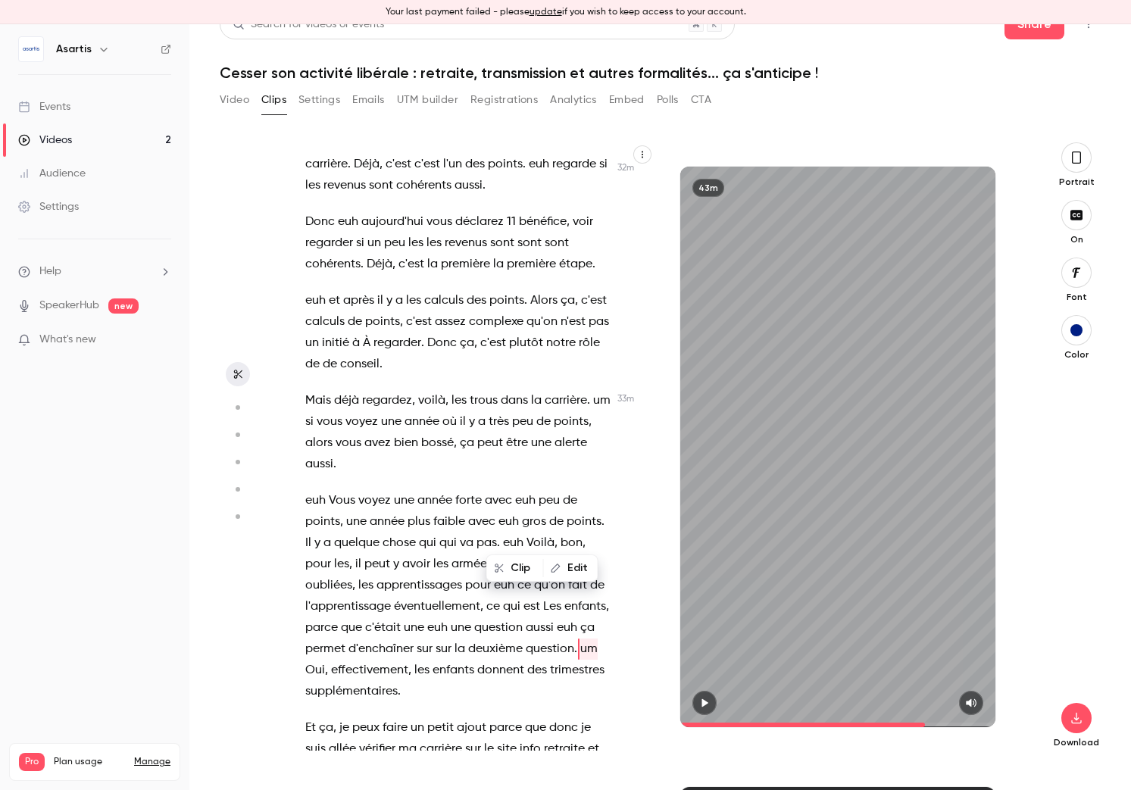
scroll to position [16583, 0]
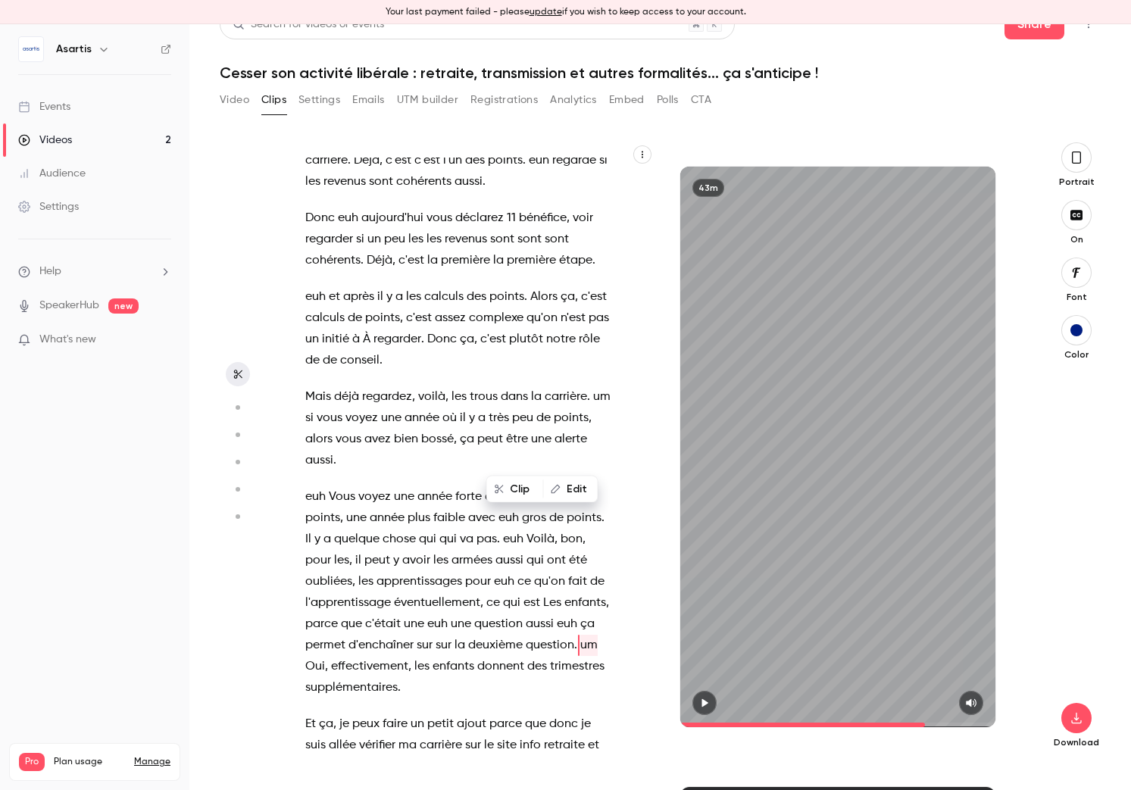
click at [386, 614] on span "c'était" at bounding box center [383, 624] width 36 height 21
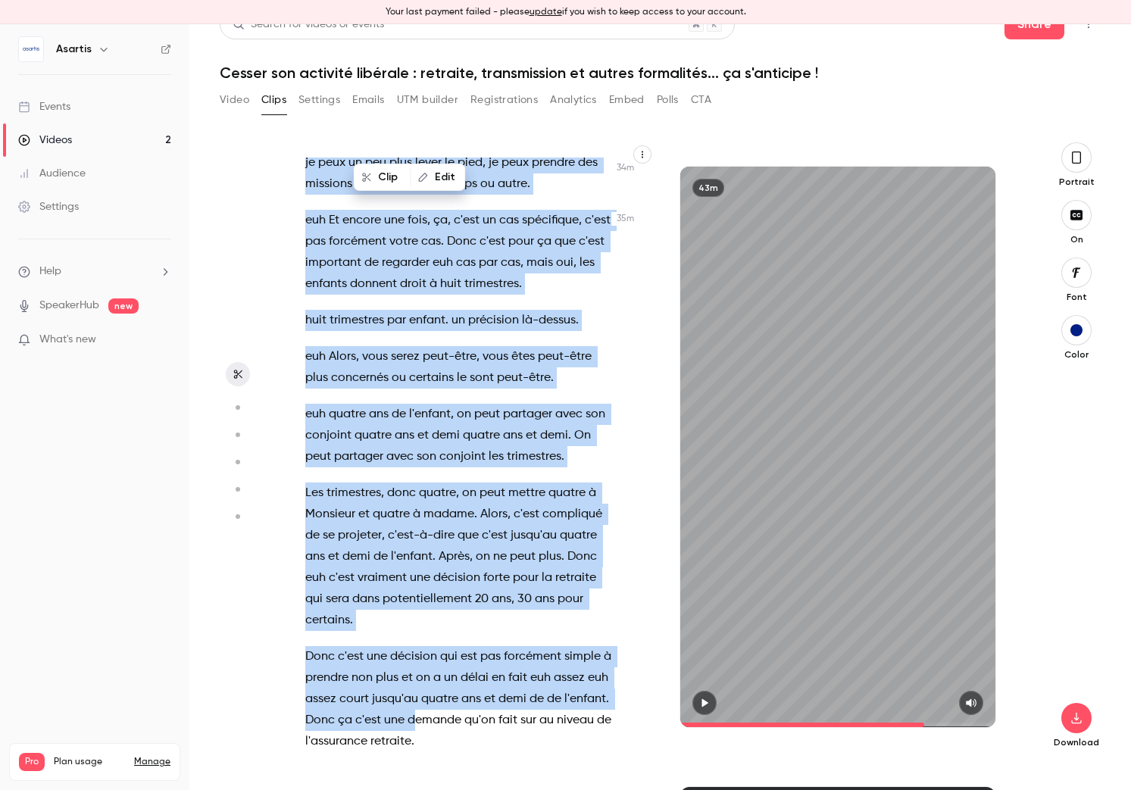
scroll to position [17864, 0]
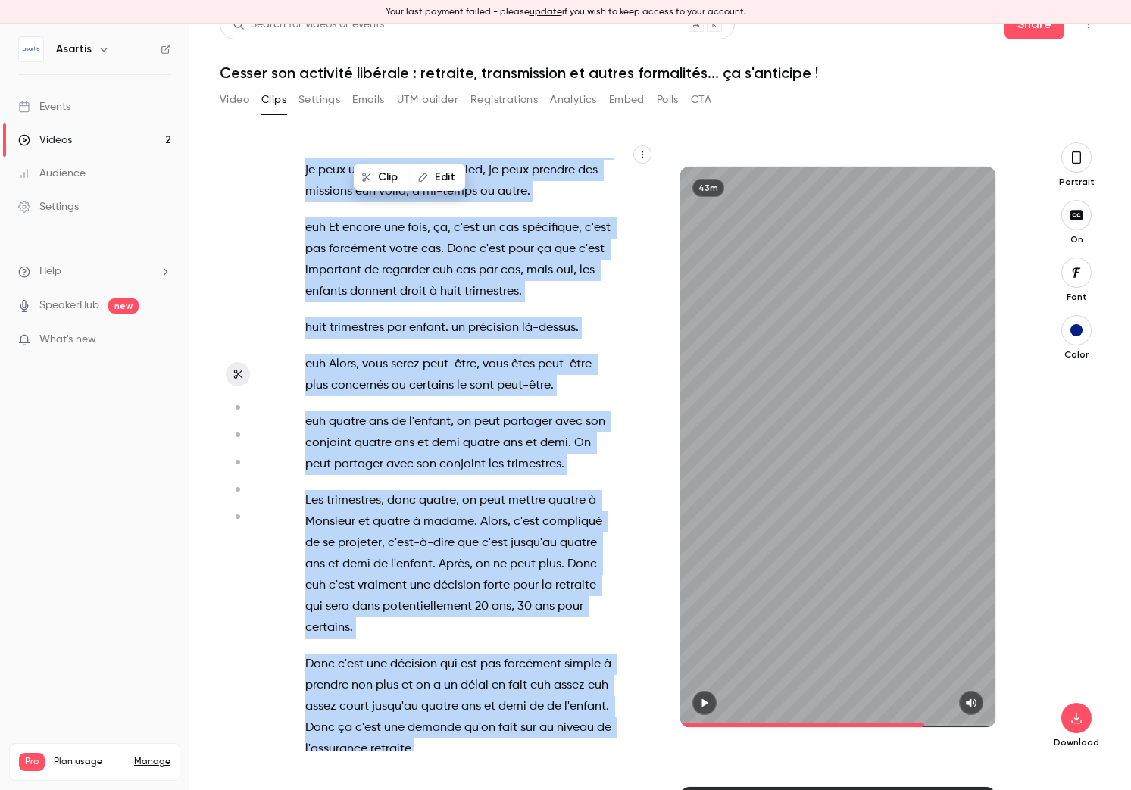
drag, startPoint x: 308, startPoint y: 495, endPoint x: 414, endPoint y: 559, distance: 124.1
click at [414, 559] on div "Bonsoir à tous . euh vous êtes en train de vous connecter on va commencer euh t…" at bounding box center [466, 454] width 361 height 593
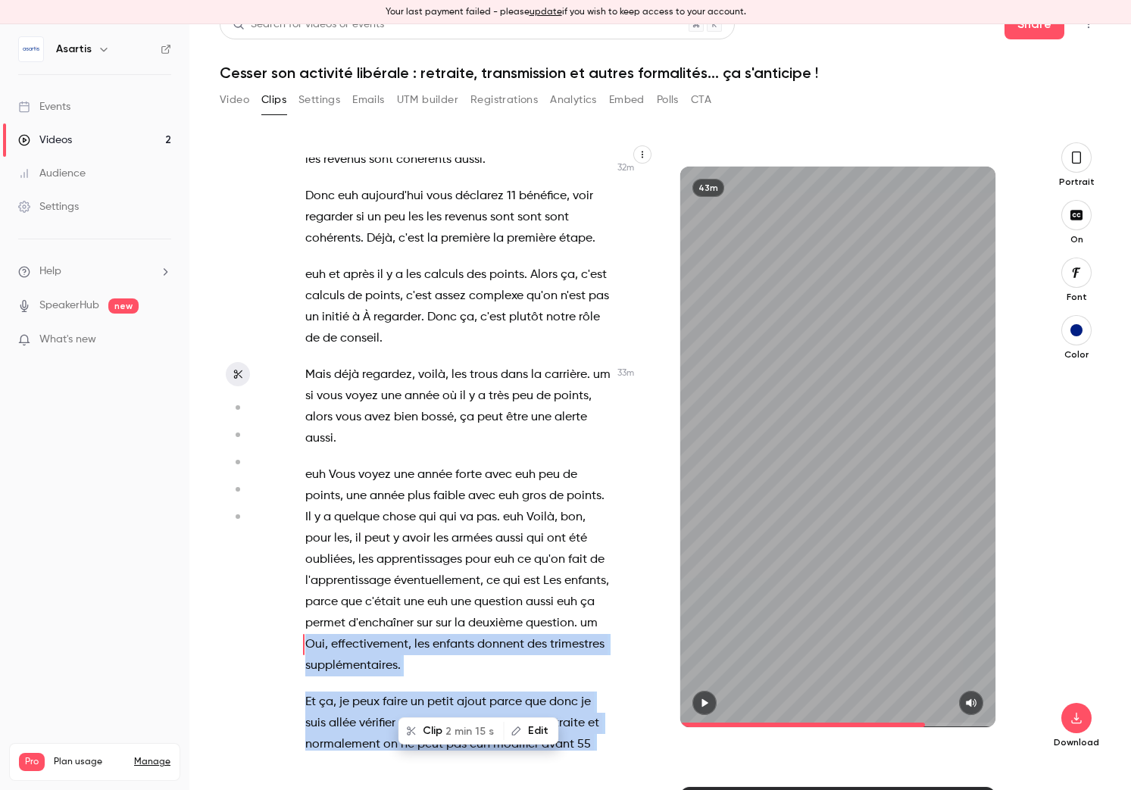
scroll to position [16604, 0]
click at [479, 724] on span "2 min 15 s" at bounding box center [469, 731] width 48 height 16
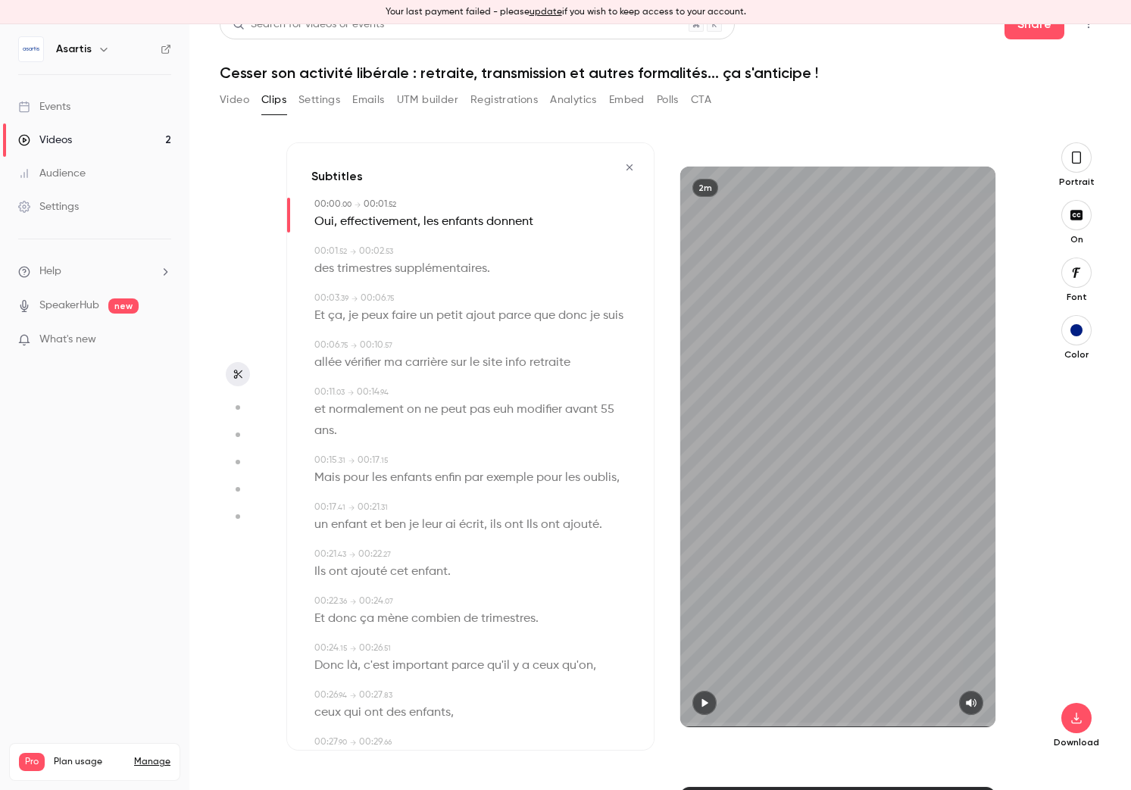
click at [360, 316] on span at bounding box center [359, 316] width 3 height 12
click at [331, 319] on span "ça" at bounding box center [335, 315] width 14 height 21
click at [706, 705] on icon "button" at bounding box center [704, 703] width 12 height 11
click at [512, 410] on span "euh" at bounding box center [503, 409] width 20 height 21
click at [509, 436] on button "Edit" at bounding box center [499, 437] width 52 height 24
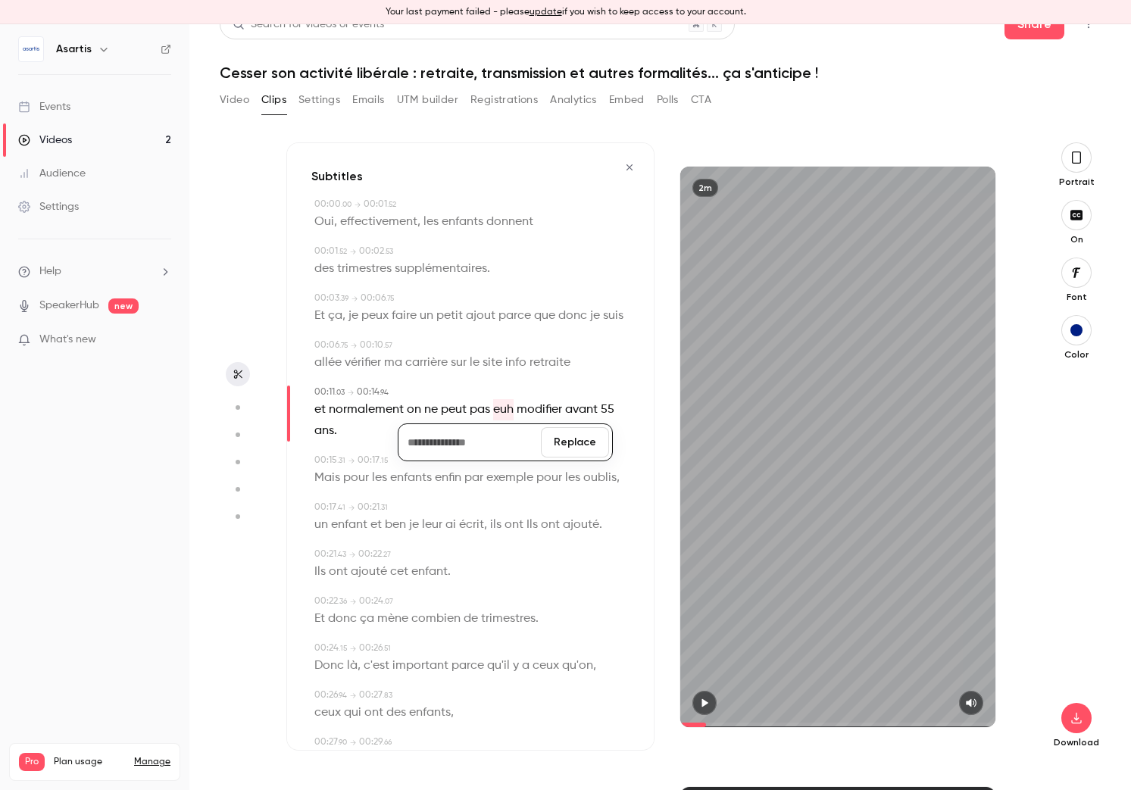
click at [577, 451] on button "Replace" at bounding box center [575, 442] width 68 height 30
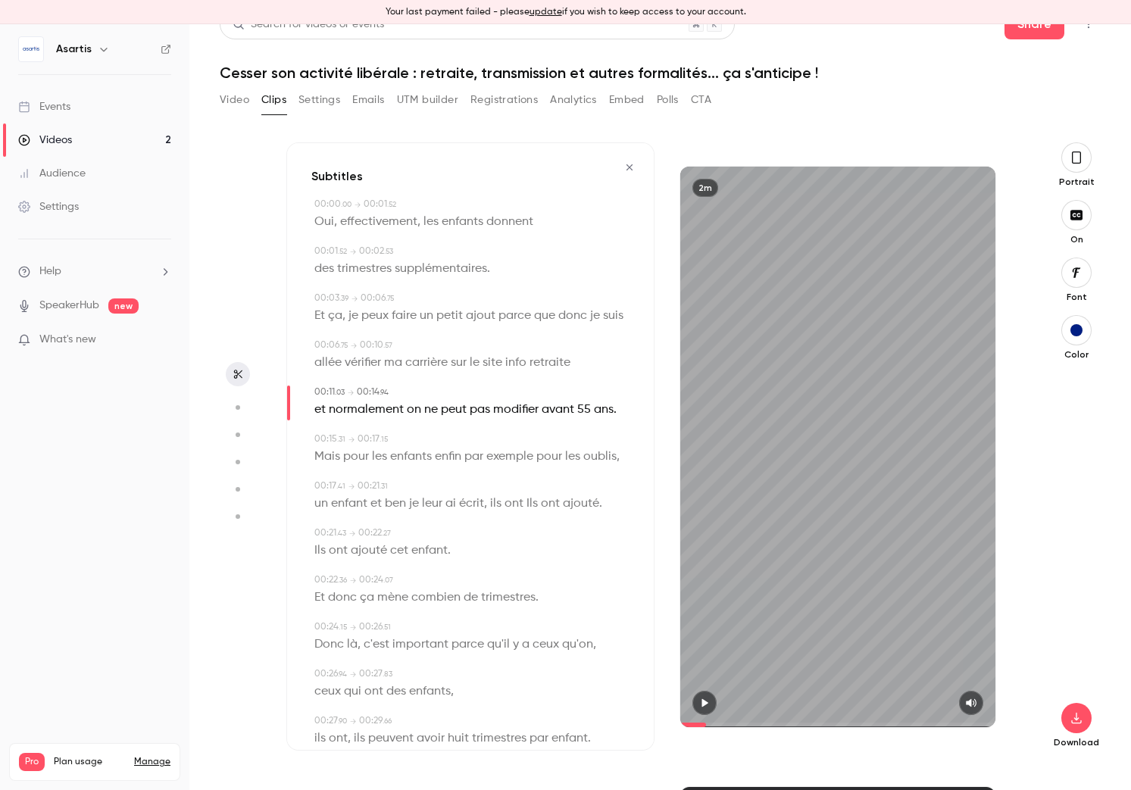
click at [699, 708] on button "button" at bounding box center [704, 703] width 24 height 24
click at [711, 702] on button "button" at bounding box center [704, 703] width 24 height 24
click at [702, 700] on icon "button" at bounding box center [705, 702] width 6 height 8
click at [701, 703] on icon "button" at bounding box center [704, 702] width 6 height 8
click at [424, 457] on span "enfants" at bounding box center [411, 456] width 42 height 21
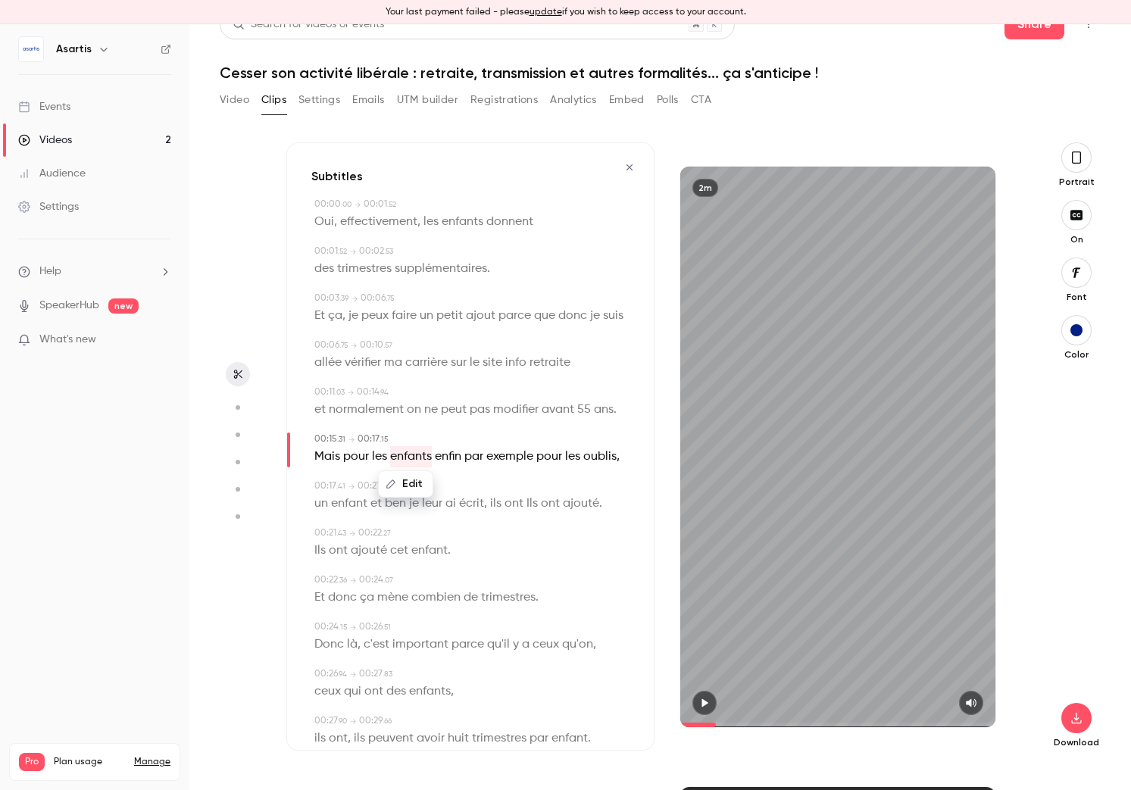
click at [412, 488] on button "Edit" at bounding box center [406, 484] width 52 height 24
click at [416, 492] on input "*******" at bounding box center [376, 489] width 136 height 30
click at [502, 489] on button "Replace" at bounding box center [482, 489] width 68 height 30
click at [376, 504] on span "et" at bounding box center [375, 503] width 11 height 21
click at [376, 526] on button "Edit" at bounding box center [371, 531] width 52 height 24
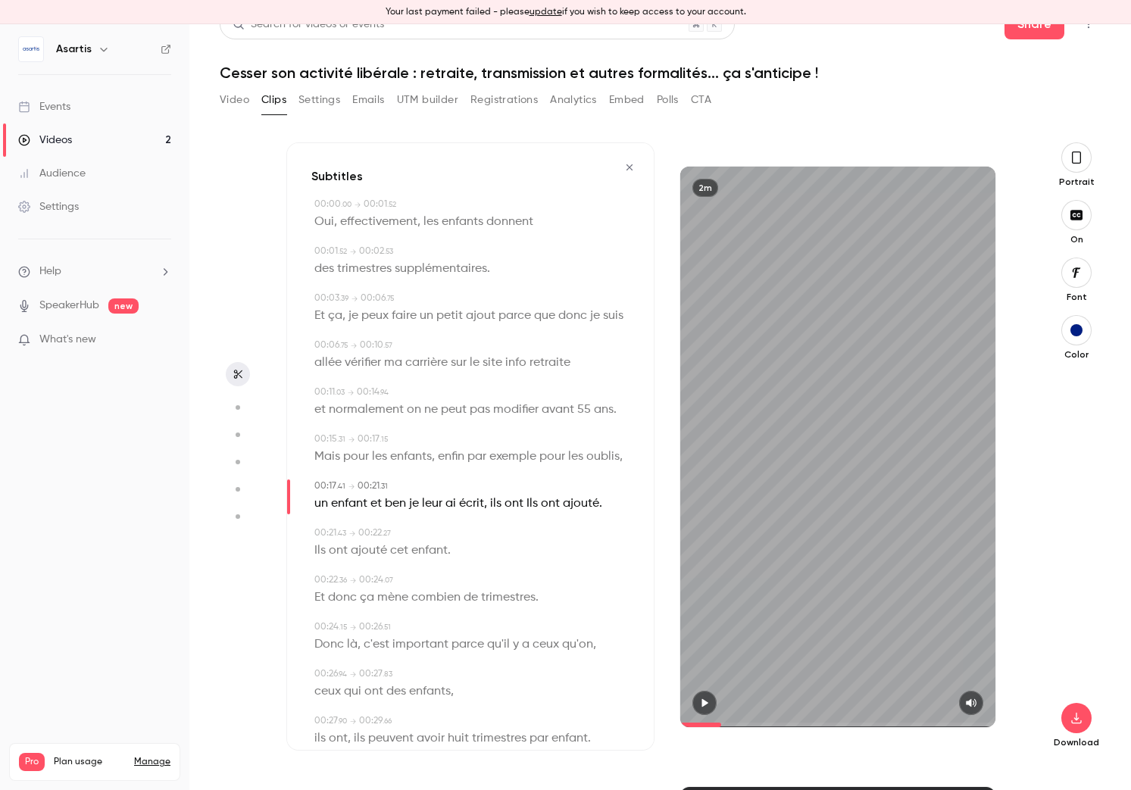
drag, startPoint x: 564, startPoint y: 464, endPoint x: 594, endPoint y: 460, distance: 29.9
click at [564, 464] on span "pour" at bounding box center [552, 456] width 26 height 21
click at [598, 458] on span "oublis" at bounding box center [602, 456] width 33 height 21
click at [708, 704] on icon "button" at bounding box center [704, 703] width 12 height 11
click at [706, 705] on icon "button" at bounding box center [704, 702] width 6 height 8
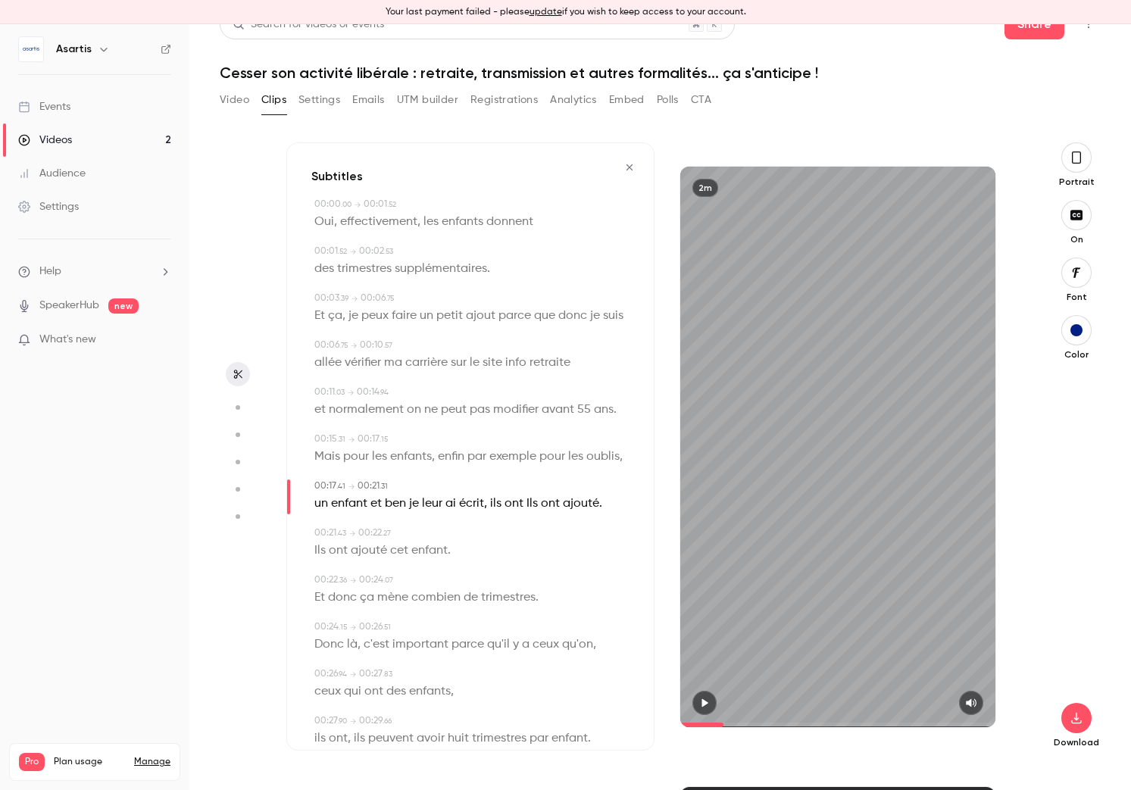
click at [326, 508] on span "un" at bounding box center [321, 503] width 14 height 21
click at [323, 532] on button "Edit" at bounding box center [316, 531] width 52 height 24
click at [484, 530] on button "Replace" at bounding box center [464, 536] width 68 height 30
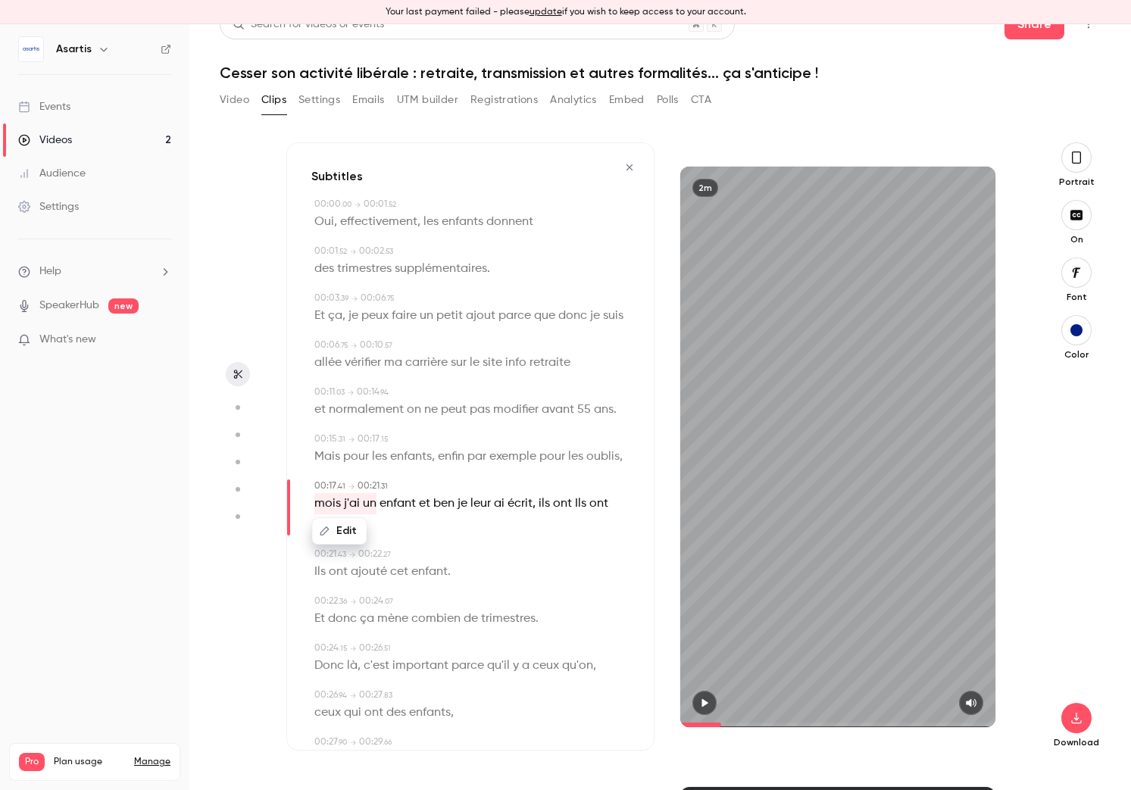
click at [440, 506] on span "ben" at bounding box center [443, 503] width 21 height 21
click at [440, 530] on button "Edit" at bounding box center [438, 531] width 52 height 24
click at [536, 533] on button "Replace" at bounding box center [514, 536] width 68 height 30
click at [578, 502] on span "Ils" at bounding box center [583, 503] width 11 height 21
click at [566, 506] on span "ont" at bounding box center [565, 503] width 19 height 21
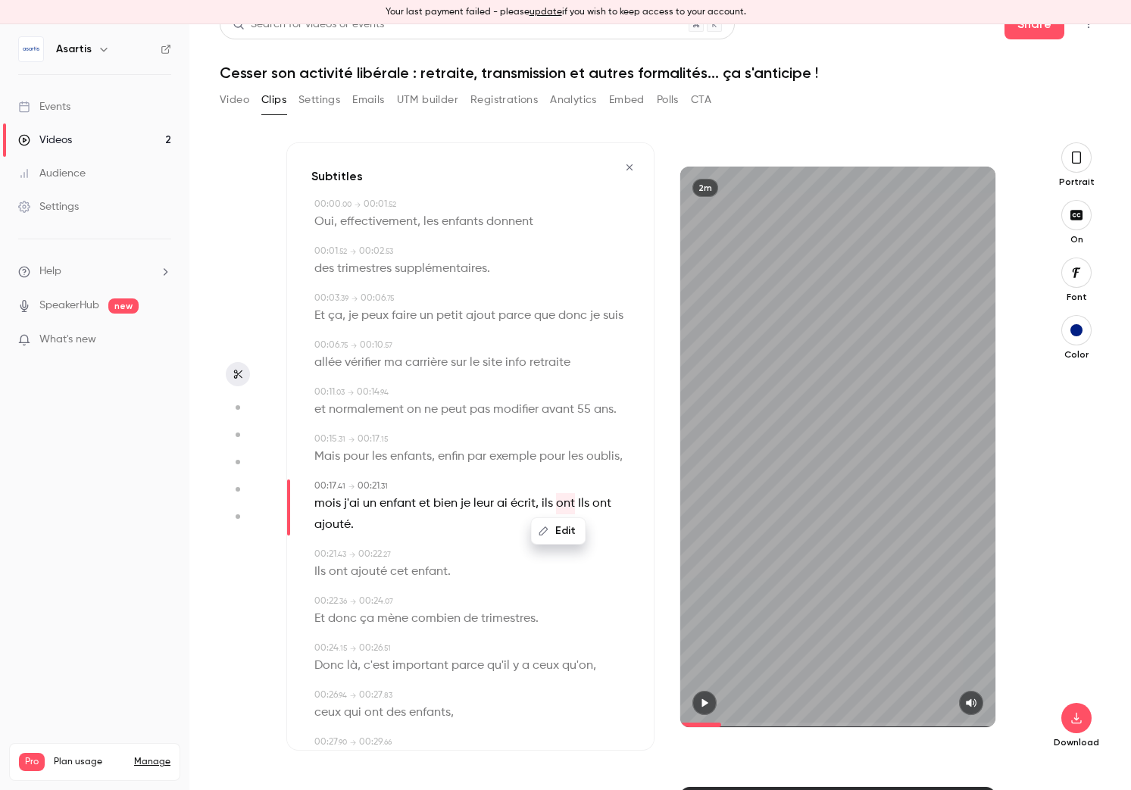
click at [562, 526] on button "Edit" at bounding box center [559, 531] width 52 height 24
click at [618, 529] on button "Replace" at bounding box center [618, 536] width 68 height 30
click at [544, 504] on span "ils" at bounding box center [547, 503] width 11 height 21
click at [558, 507] on div "Edit" at bounding box center [546, 531] width 43 height 48
click at [561, 504] on span "Ils" at bounding box center [561, 503] width 11 height 21
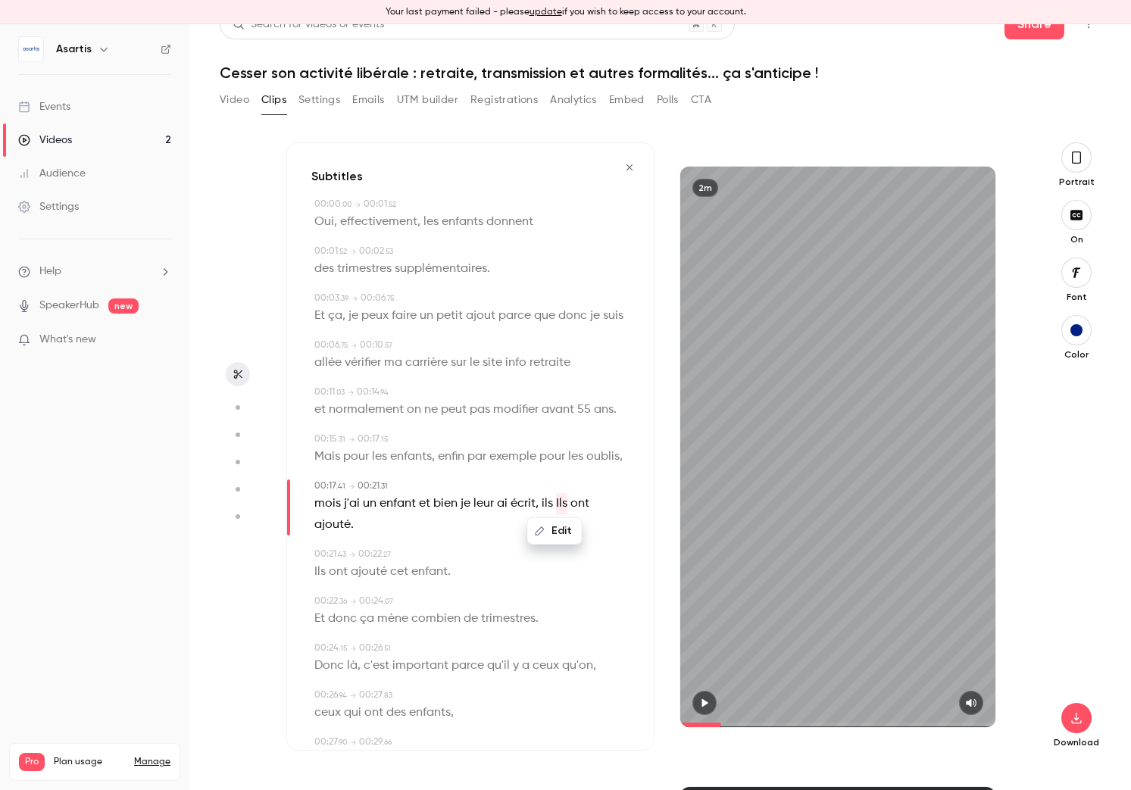
click at [554, 528] on button "Edit" at bounding box center [555, 531] width 52 height 24
click at [607, 533] on button "Replace" at bounding box center [618, 536] width 68 height 30
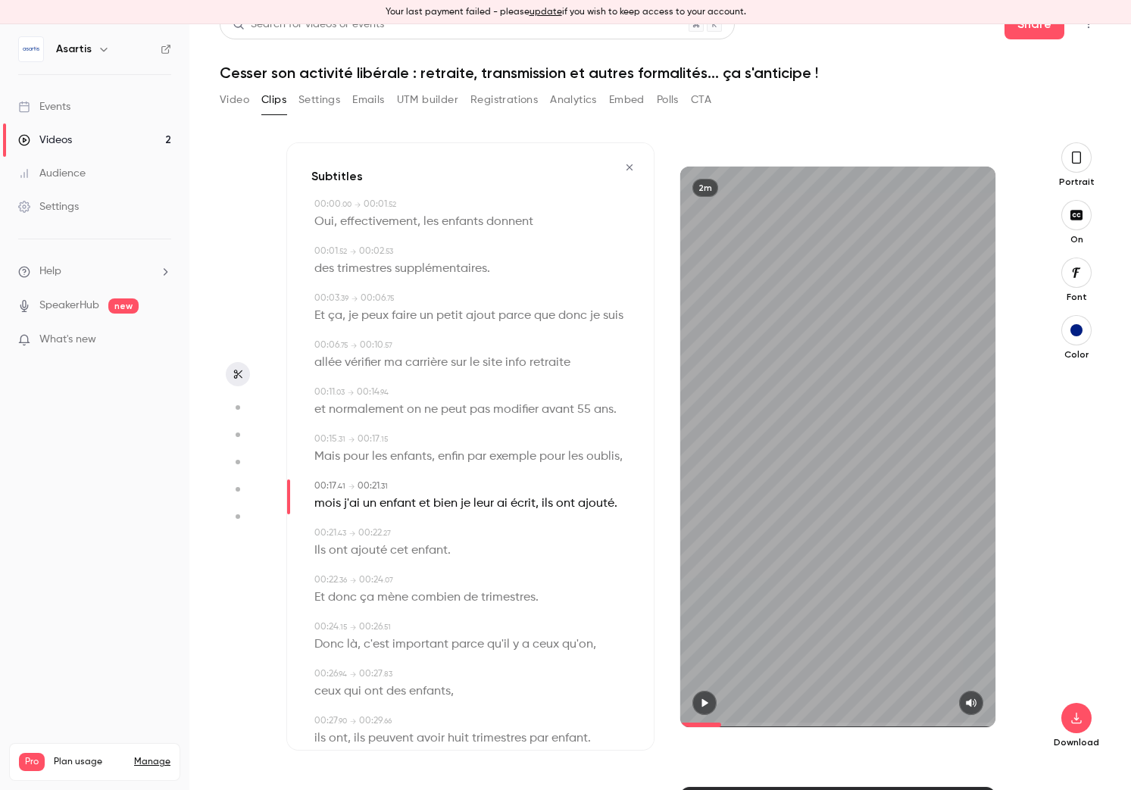
click at [606, 505] on span "ajouté" at bounding box center [596, 503] width 36 height 21
click at [598, 527] on button "Edit" at bounding box center [589, 531] width 52 height 24
click at [532, 530] on input "******" at bounding box center [513, 536] width 136 height 30
click at [603, 495] on span "ajouté" at bounding box center [596, 503] width 36 height 21
click at [619, 493] on div "****** Replace mois j'ai un enfant et bien je leur ai écrit , ils ont ajouté ." at bounding box center [471, 503] width 315 height 21
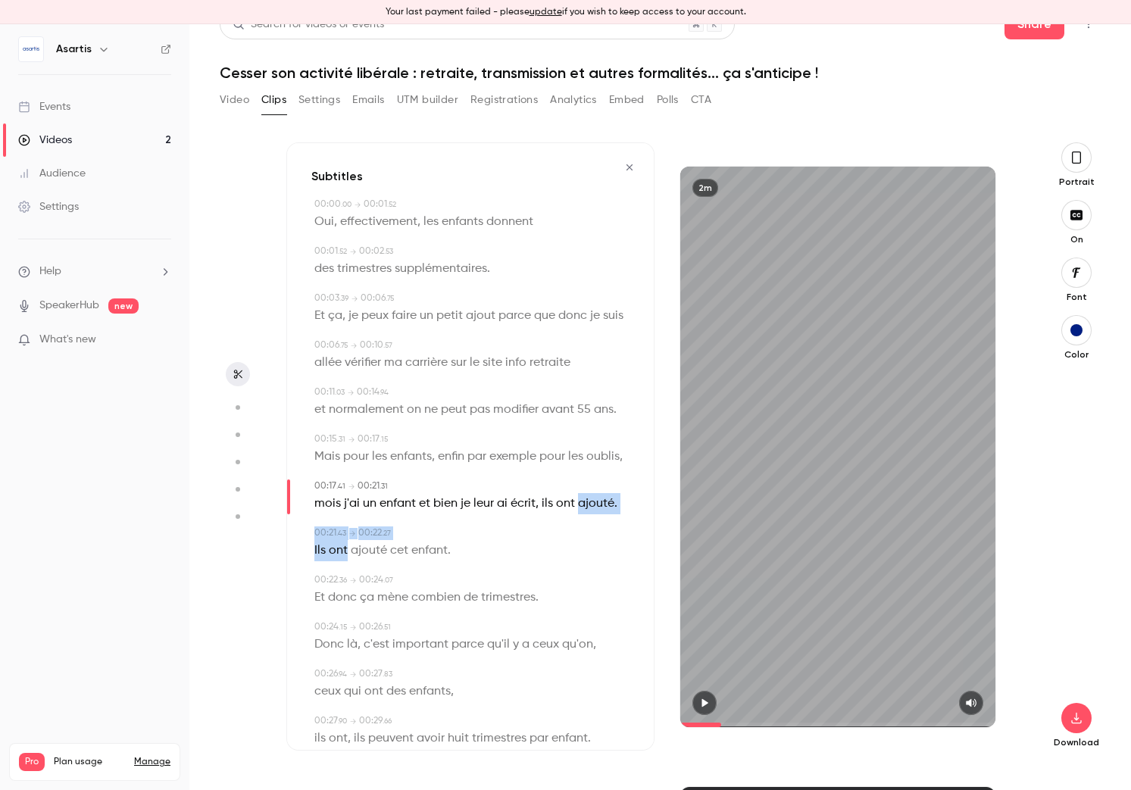
drag, startPoint x: 576, startPoint y: 504, endPoint x: 348, endPoint y: 553, distance: 232.5
click at [345, 576] on button "Edit" at bounding box center [333, 578] width 52 height 24
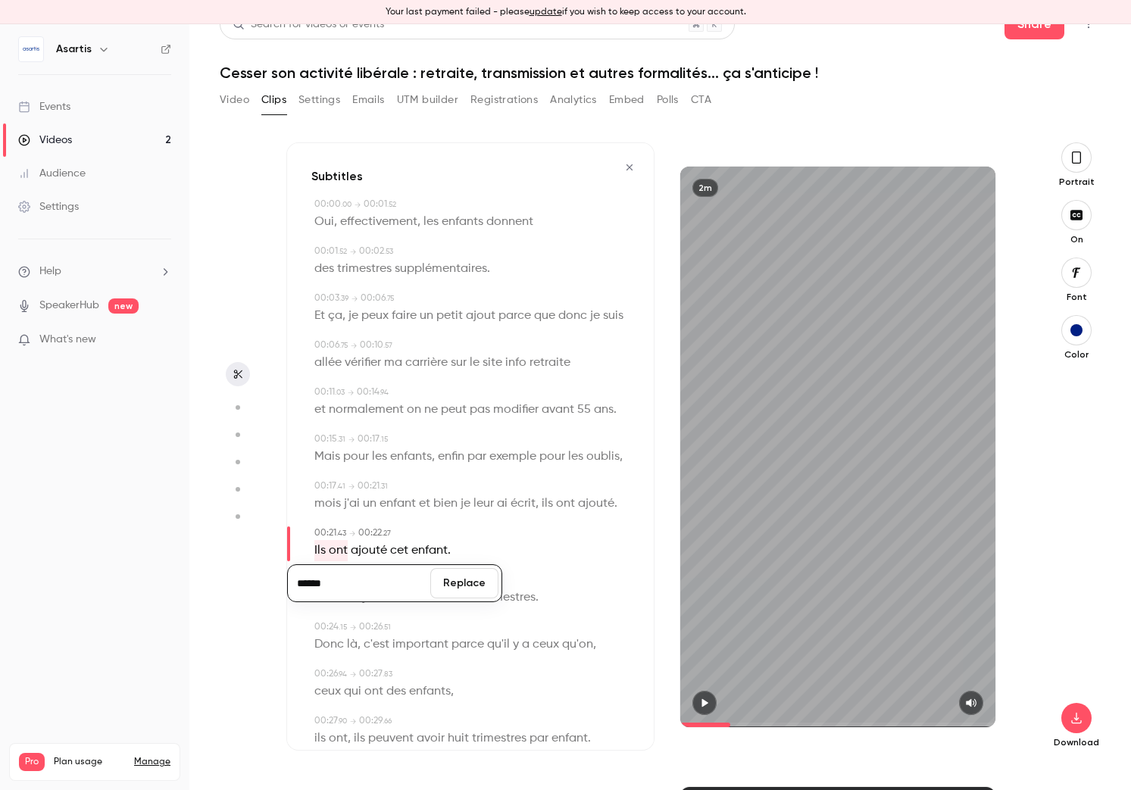
click at [485, 582] on button "Replace" at bounding box center [464, 583] width 68 height 30
click at [431, 551] on span "ajouté" at bounding box center [444, 550] width 36 height 21
click at [430, 576] on button "Edit" at bounding box center [438, 578] width 52 height 24
drag, startPoint x: 483, startPoint y: 528, endPoint x: 445, endPoint y: 550, distance: 43.8
click at [482, 528] on div "00:19 . 86 → 00:22 . 27" at bounding box center [471, 533] width 315 height 14
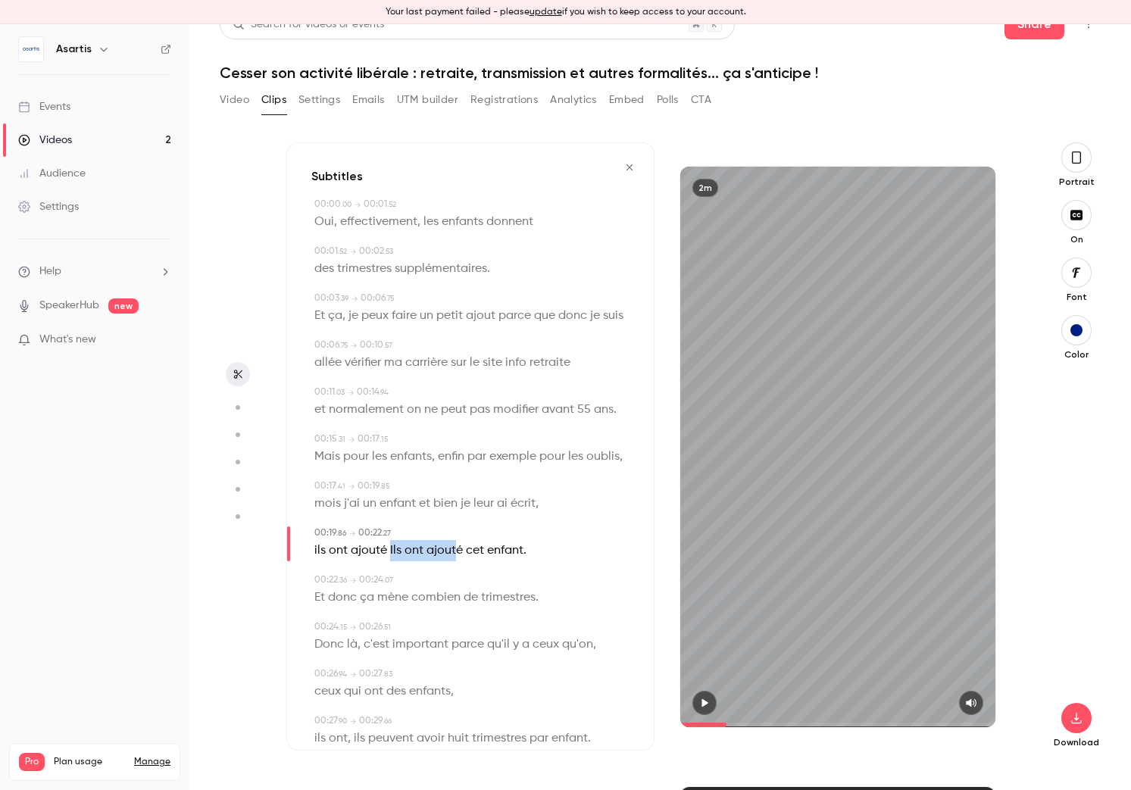
drag, startPoint x: 390, startPoint y: 550, endPoint x: 451, endPoint y: 551, distance: 61.4
click at [451, 551] on p "ils ont ajouté Ils ont ajouté cet enfant ." at bounding box center [420, 550] width 212 height 21
click at [452, 576] on button "Edit" at bounding box center [438, 578] width 52 height 24
click at [511, 584] on button "Replace" at bounding box center [513, 583] width 68 height 30
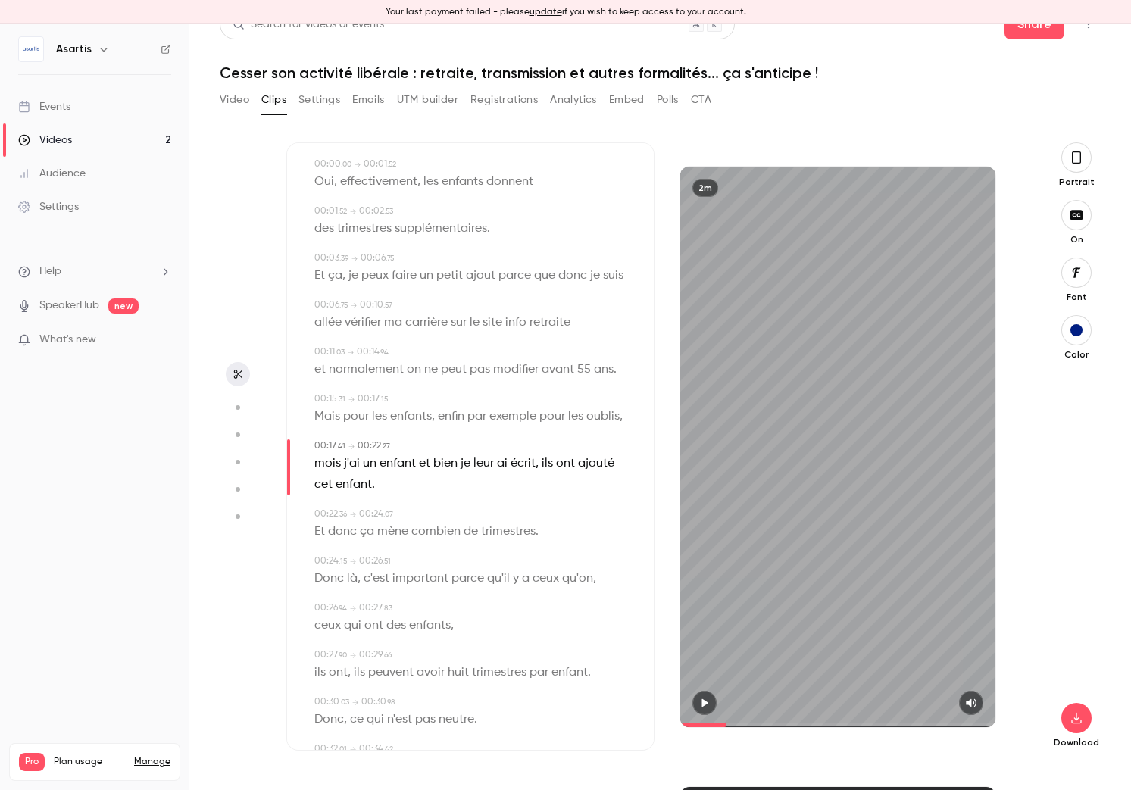
scroll to position [46, 0]
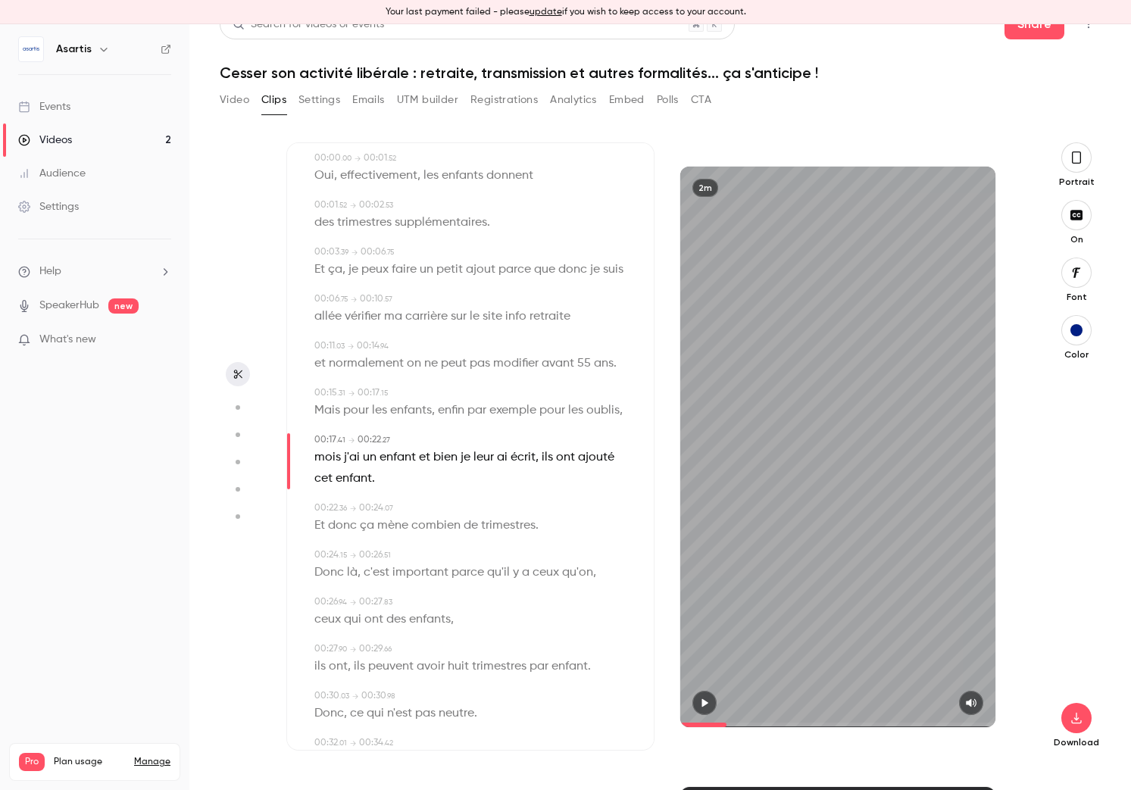
click at [703, 704] on icon "button" at bounding box center [705, 702] width 6 height 8
click at [704, 704] on icon "button" at bounding box center [704, 703] width 12 height 11
click at [381, 527] on span "mène" at bounding box center [392, 525] width 31 height 21
click at [386, 554] on button "Edit" at bounding box center [387, 553] width 52 height 24
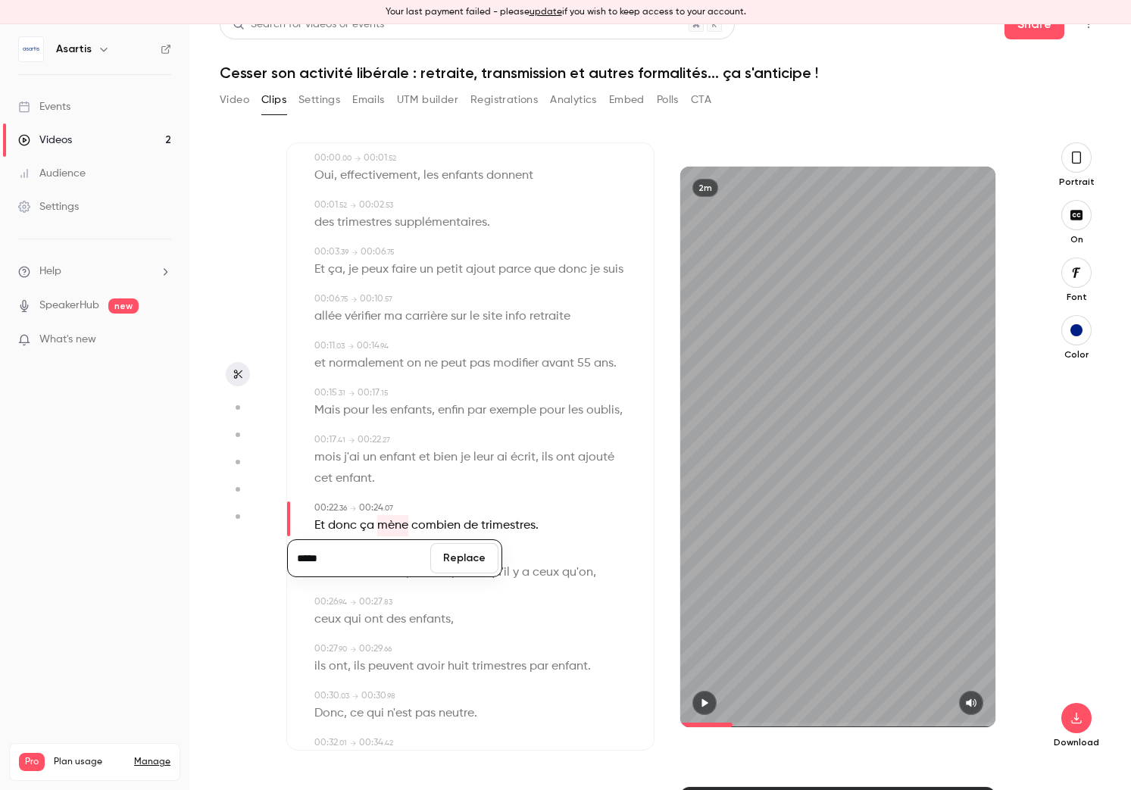
click at [471, 563] on button "Replace" at bounding box center [464, 558] width 68 height 30
click at [406, 558] on button "Edit" at bounding box center [391, 553] width 52 height 24
click at [367, 558] on input "*****" at bounding box center [362, 558] width 136 height 30
click at [473, 554] on button "Replace" at bounding box center [467, 558] width 68 height 30
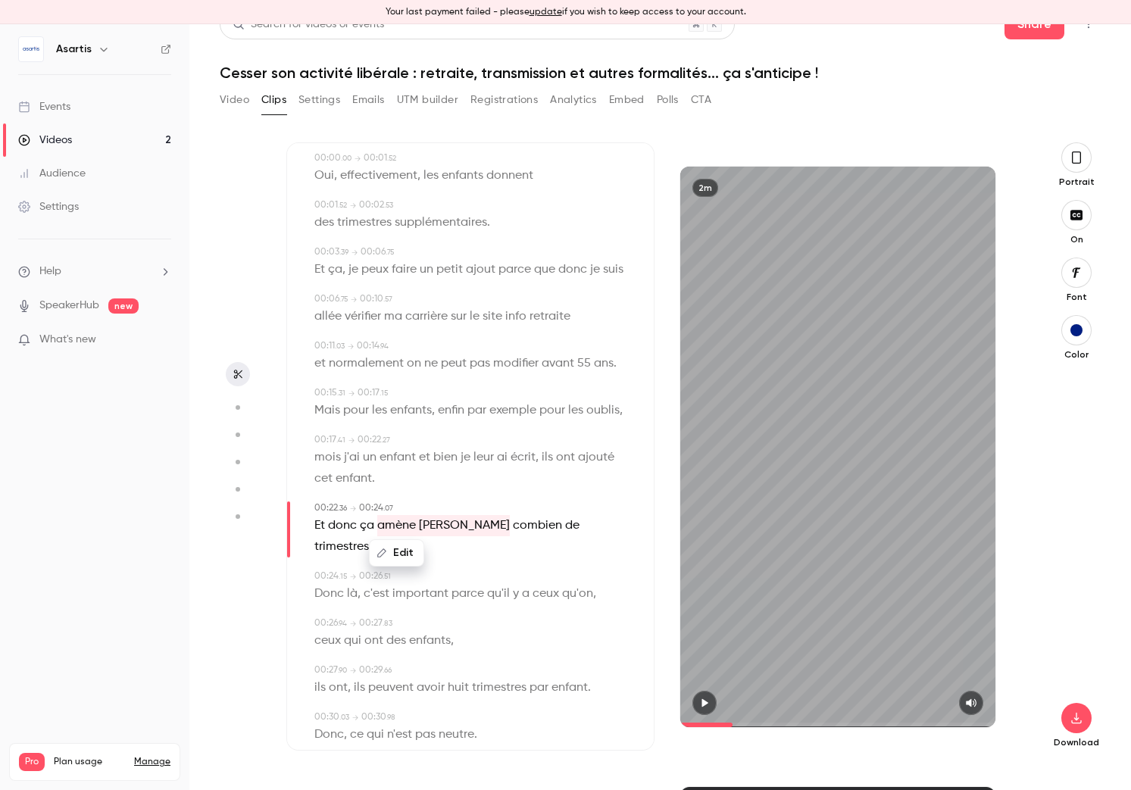
click at [701, 702] on icon "button" at bounding box center [704, 703] width 12 height 11
click at [703, 702] on icon "button" at bounding box center [704, 702] width 6 height 8
click at [369, 536] on span "trimestres" at bounding box center [341, 546] width 55 height 21
click at [529, 552] on button "Edit" at bounding box center [521, 553] width 52 height 24
click at [529, 552] on input "**********" at bounding box center [491, 558] width 136 height 30
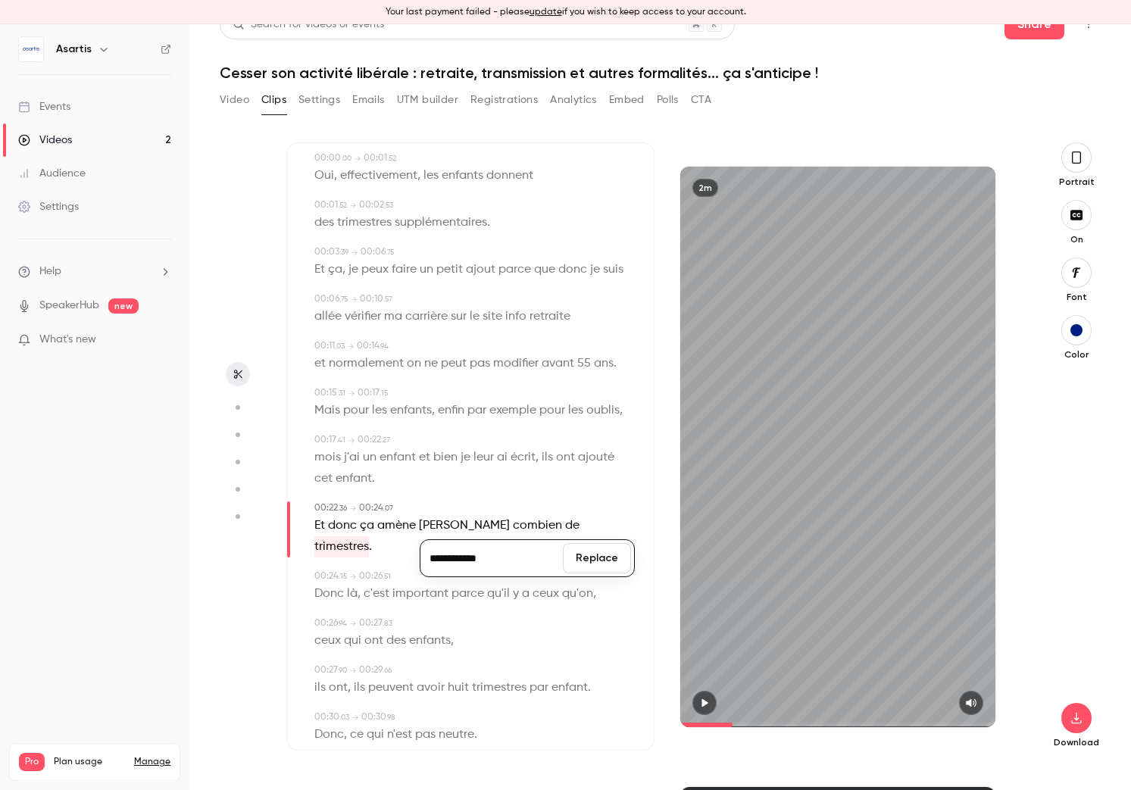
click at [587, 554] on button "Replace" at bounding box center [597, 558] width 68 height 30
click at [523, 553] on button "Edit" at bounding box center [526, 553] width 52 height 24
click at [379, 536] on span "trimestres ?" at bounding box center [346, 546] width 64 height 21
click at [576, 554] on button "Replace" at bounding box center [602, 558] width 68 height 30
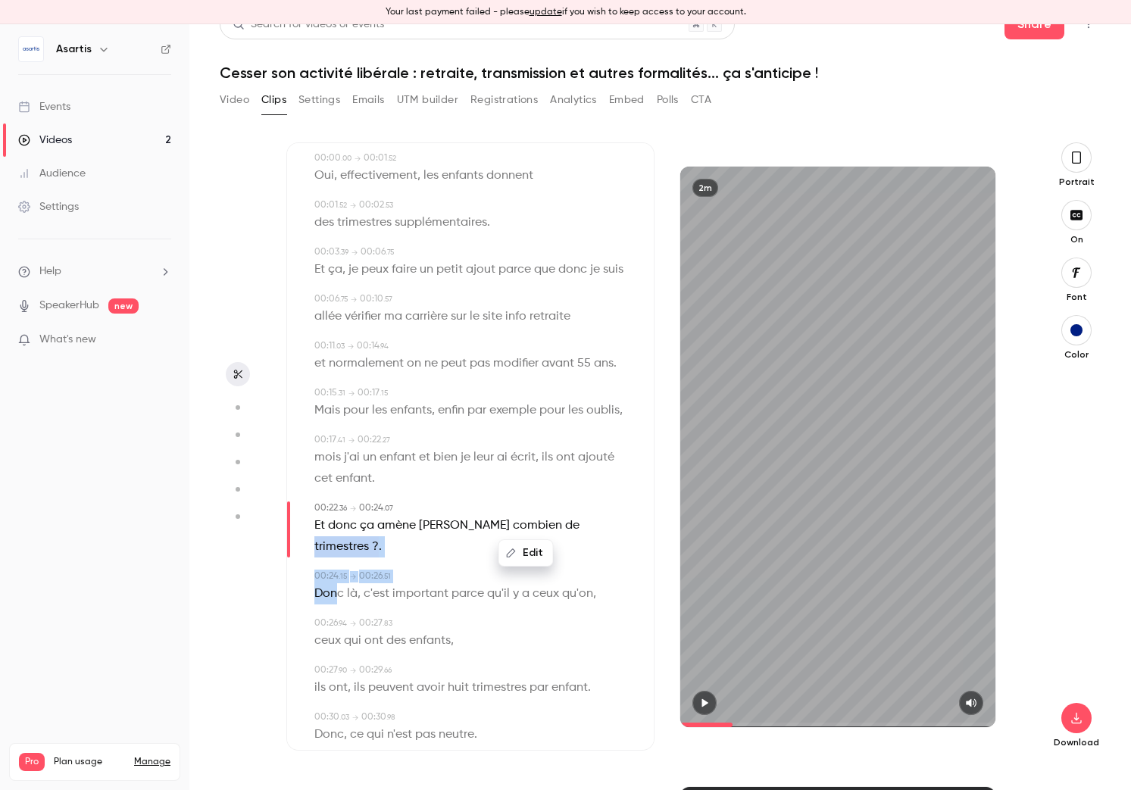
drag, startPoint x: 499, startPoint y: 524, endPoint x: 336, endPoint y: 567, distance: 168.5
click at [528, 554] on button "Edit" at bounding box center [526, 553] width 52 height 24
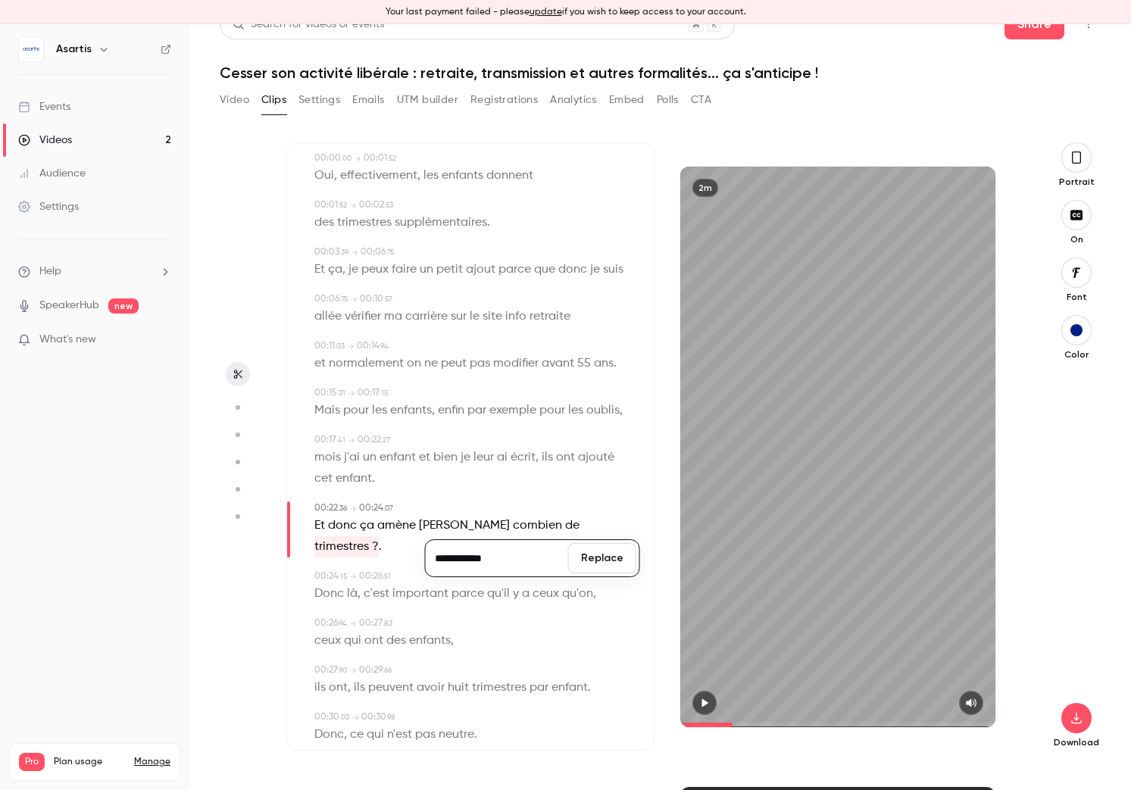
click at [611, 560] on button "Replace" at bounding box center [602, 558] width 68 height 30
drag, startPoint x: 589, startPoint y: 574, endPoint x: 552, endPoint y: 557, distance: 40.3
click at [589, 583] on span "qu'on" at bounding box center [577, 593] width 31 height 21
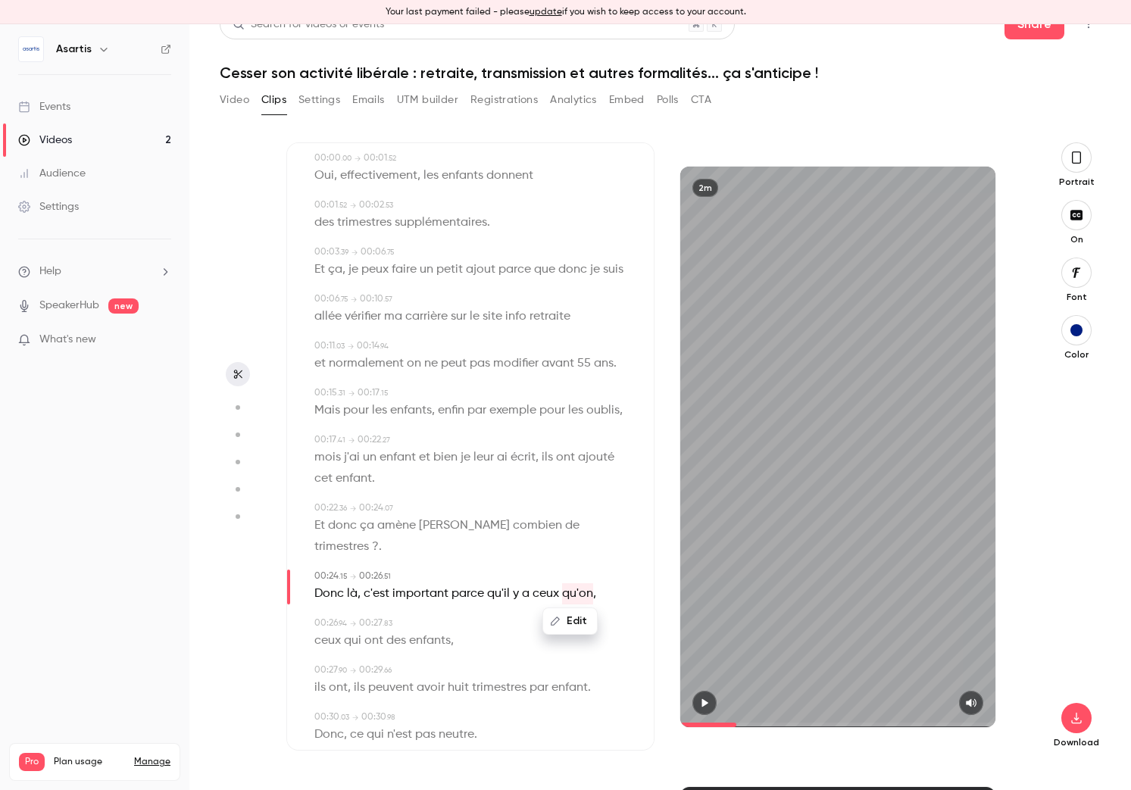
click at [379, 536] on span "trimestres ?" at bounding box center [346, 546] width 64 height 21
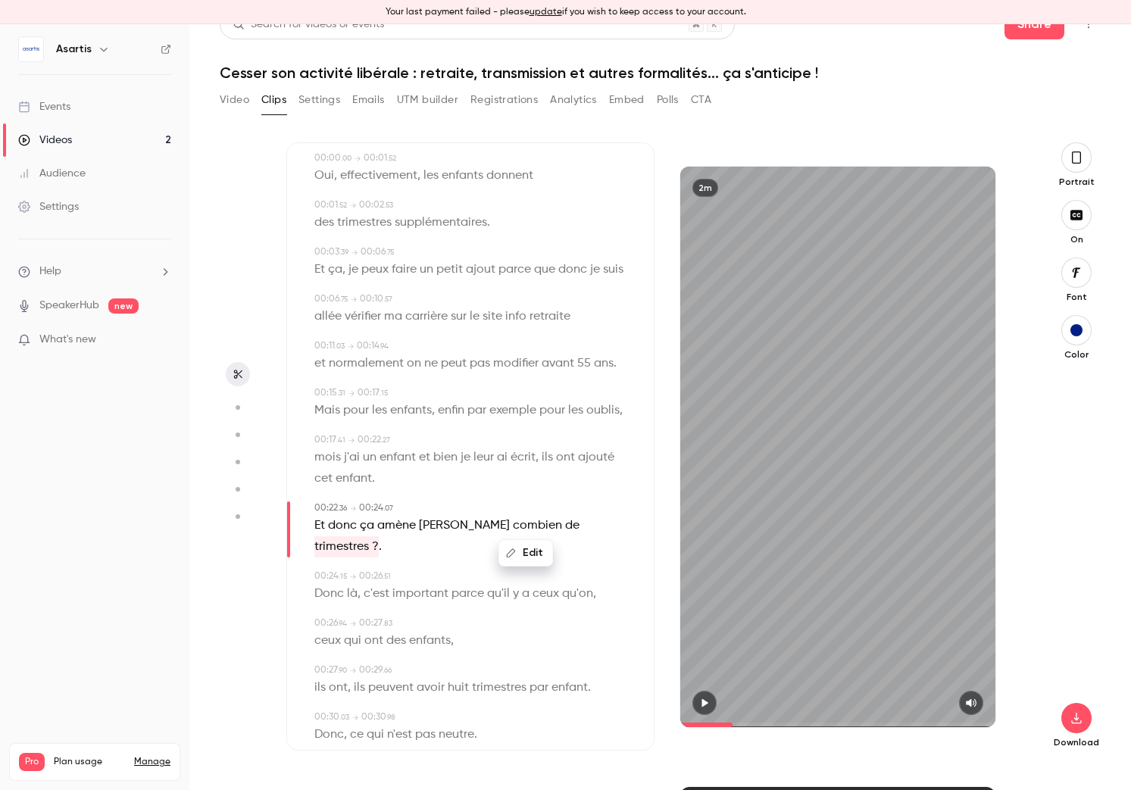
click at [513, 526] on span "combien" at bounding box center [537, 525] width 49 height 21
click at [409, 524] on span "amène [PERSON_NAME]" at bounding box center [443, 525] width 133 height 21
click at [379, 536] on span "trimestres ?" at bounding box center [346, 546] width 64 height 21
click at [542, 554] on button "Edit" at bounding box center [526, 553] width 52 height 24
click at [542, 554] on input "**********" at bounding box center [497, 558] width 136 height 30
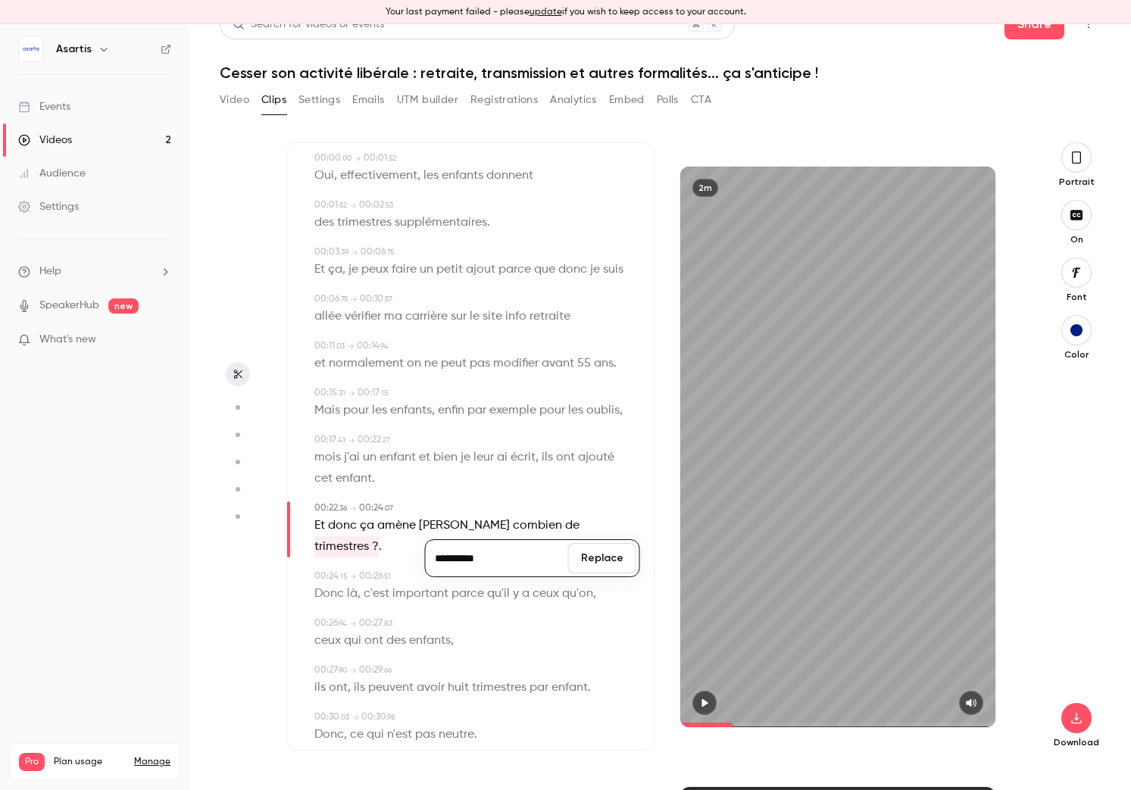
click at [592, 558] on button "Replace" at bounding box center [602, 558] width 68 height 30
click at [517, 555] on button "Edit" at bounding box center [521, 553] width 52 height 24
click at [518, 560] on input "**********" at bounding box center [491, 558] width 136 height 30
click at [604, 563] on button "Replace" at bounding box center [597, 558] width 68 height 30
click at [322, 583] on span "Donc" at bounding box center [329, 593] width 30 height 21
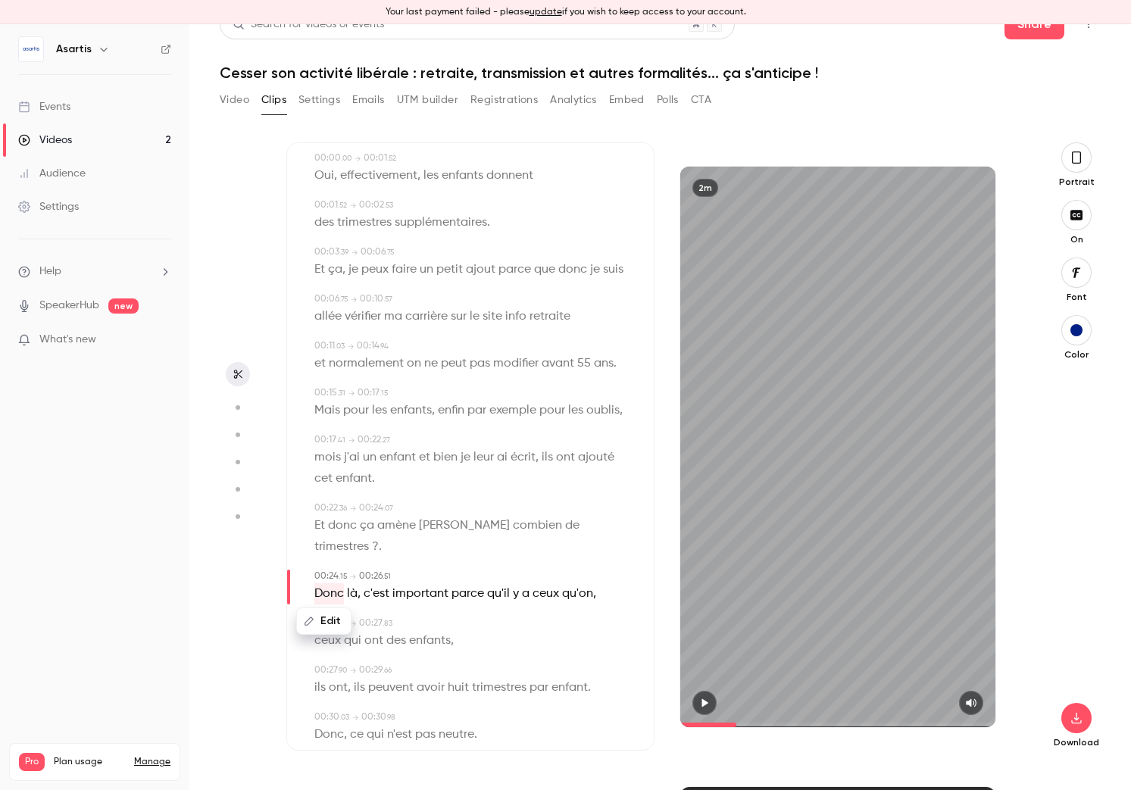
click at [322, 609] on button "Edit" at bounding box center [324, 621] width 52 height 24
click at [476, 611] on button "Replace" at bounding box center [464, 626] width 68 height 30
drag, startPoint x: 504, startPoint y: 523, endPoint x: 442, endPoint y: 572, distance: 79.3
click at [418, 609] on button "Edit" at bounding box center [414, 621] width 52 height 24
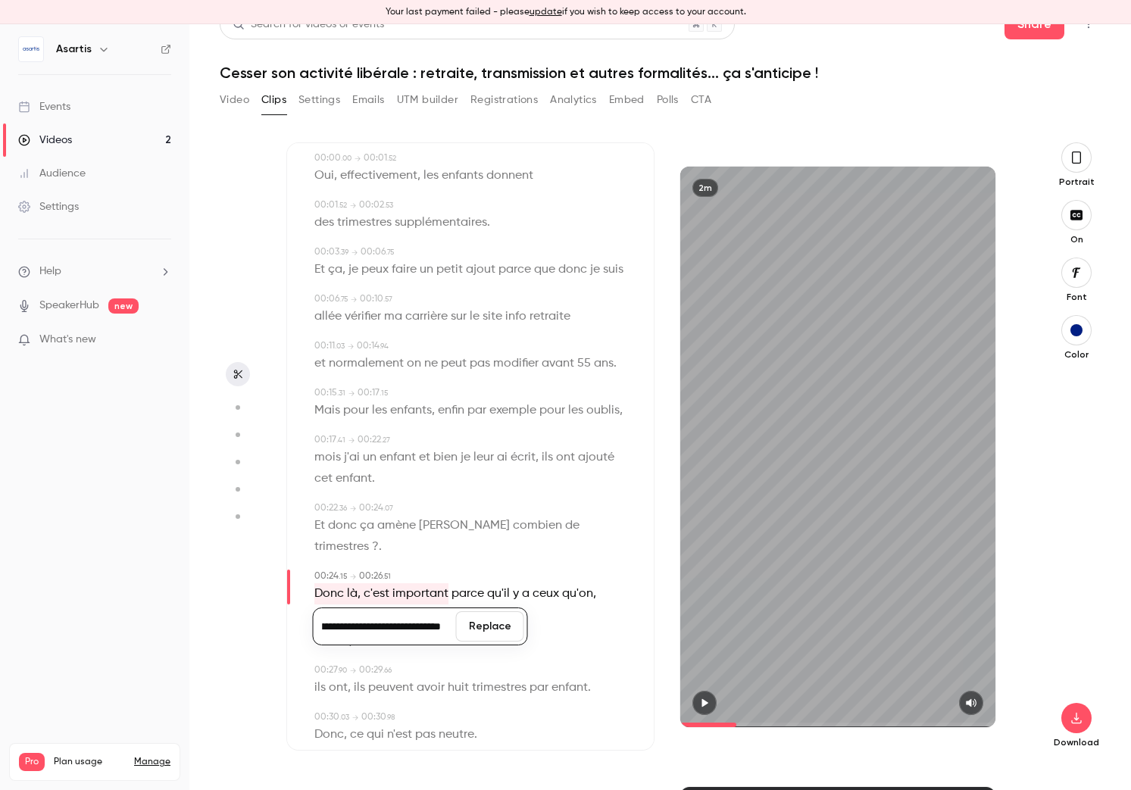
scroll to position [0, 55]
click at [494, 611] on button "Replace" at bounding box center [490, 626] width 68 height 30
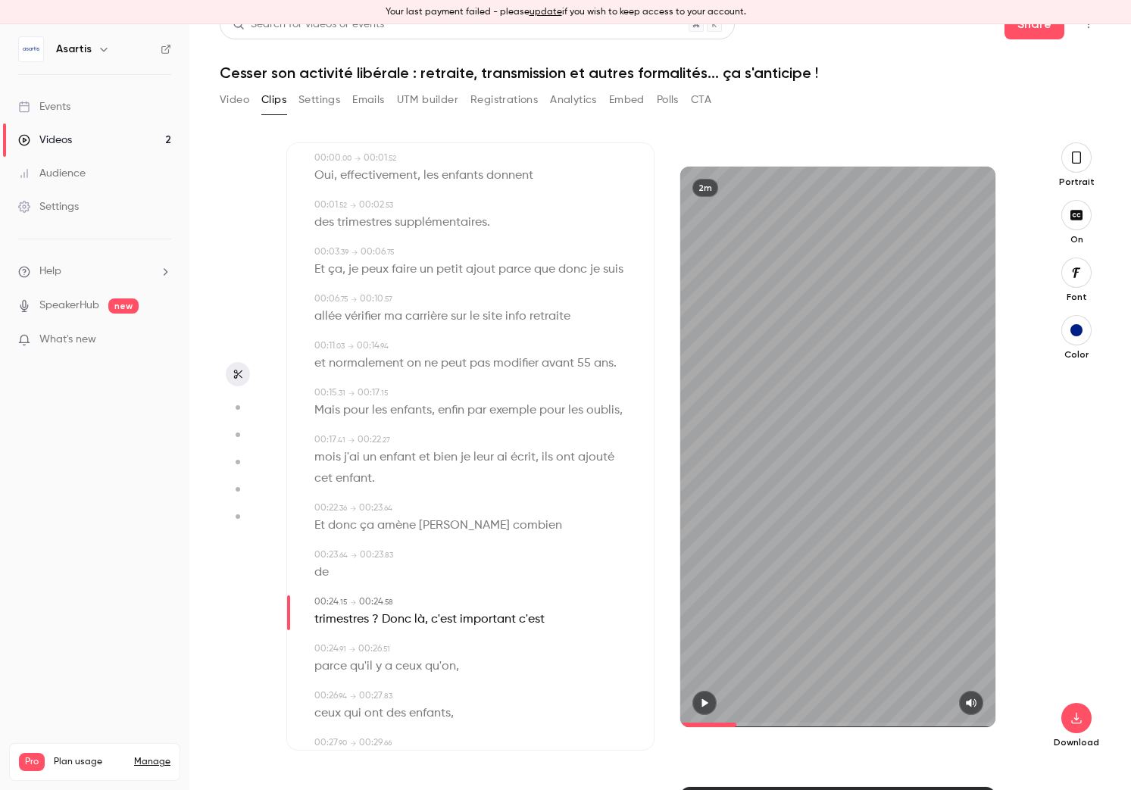
click at [379, 522] on span "amène [PERSON_NAME]" at bounding box center [443, 525] width 133 height 21
click at [704, 702] on icon "button" at bounding box center [705, 702] width 6 height 8
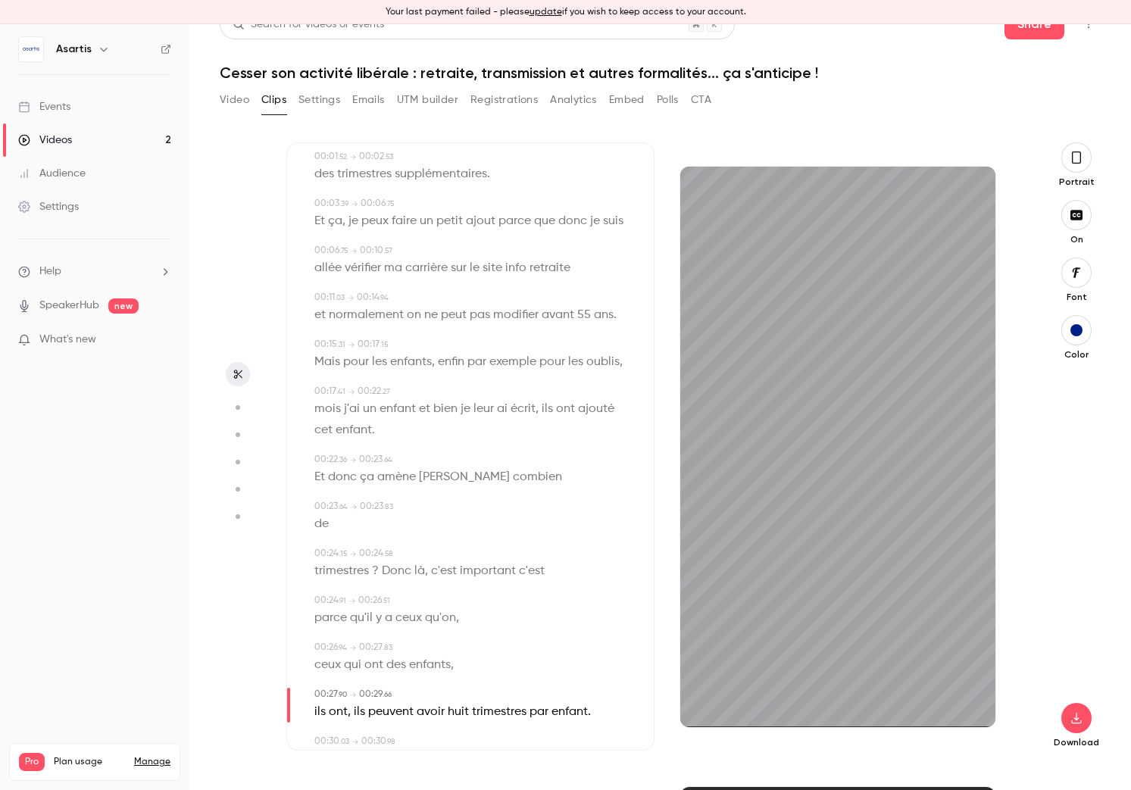
scroll to position [106, 0]
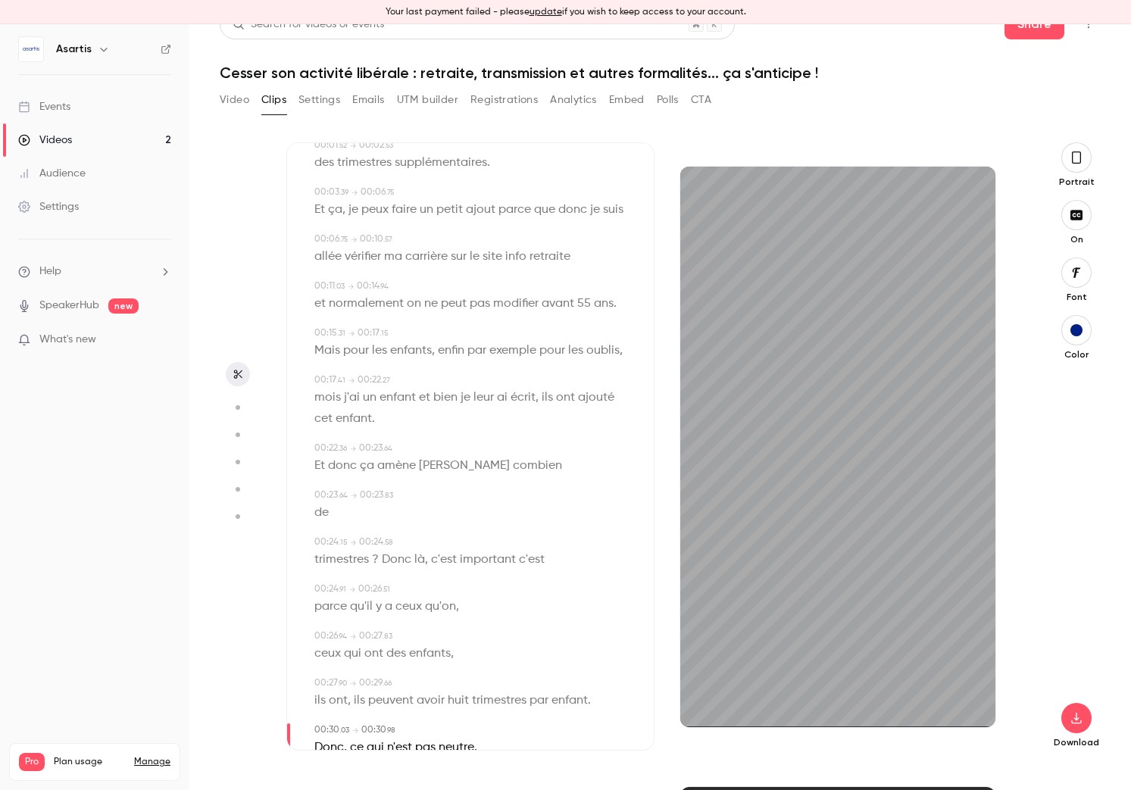
click at [476, 562] on span "trimestres ? Donc là, c'est important" at bounding box center [414, 559] width 201 height 21
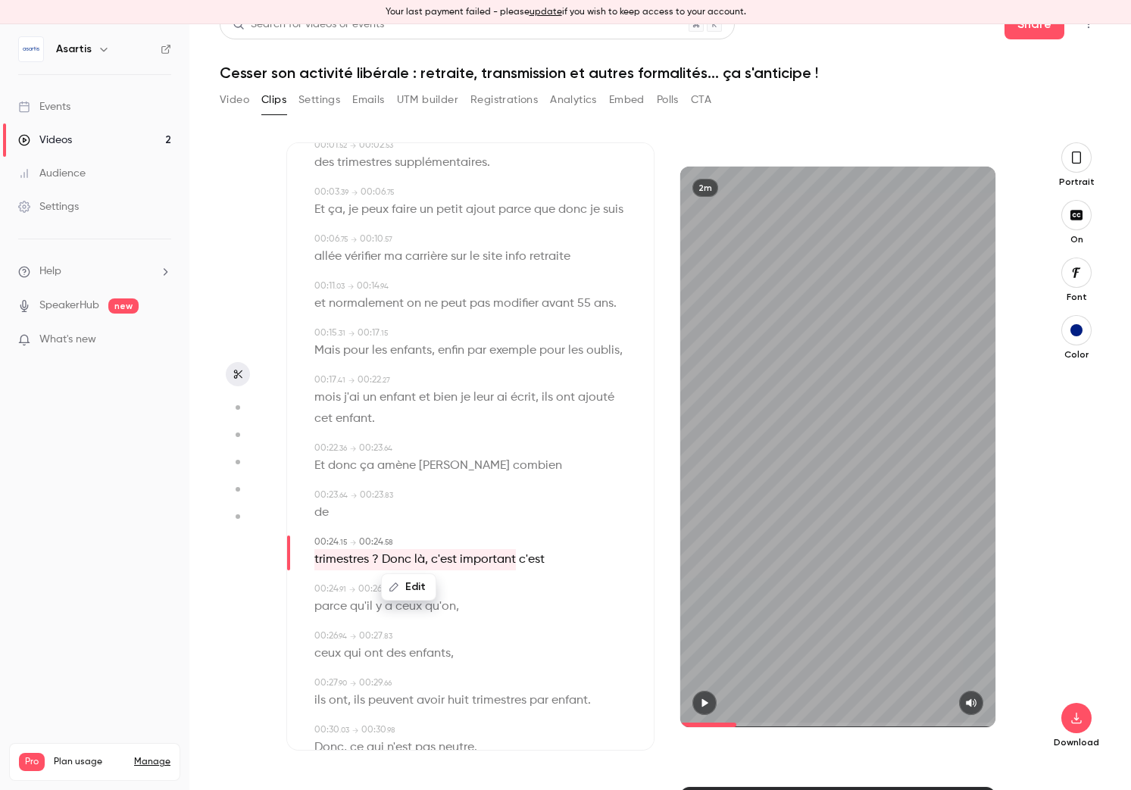
click at [527, 561] on span "c'est" at bounding box center [532, 559] width 26 height 21
click at [520, 588] on button "Edit" at bounding box center [524, 587] width 52 height 24
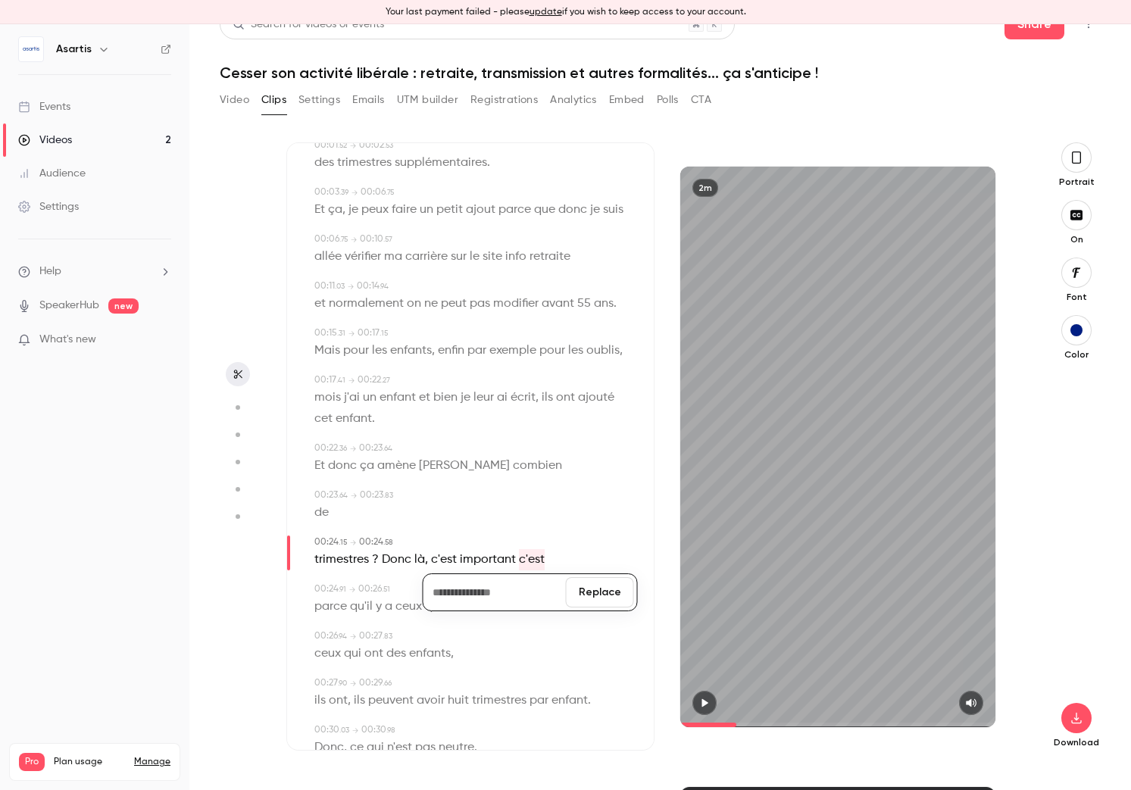
click at [621, 591] on button "Replace" at bounding box center [600, 592] width 68 height 30
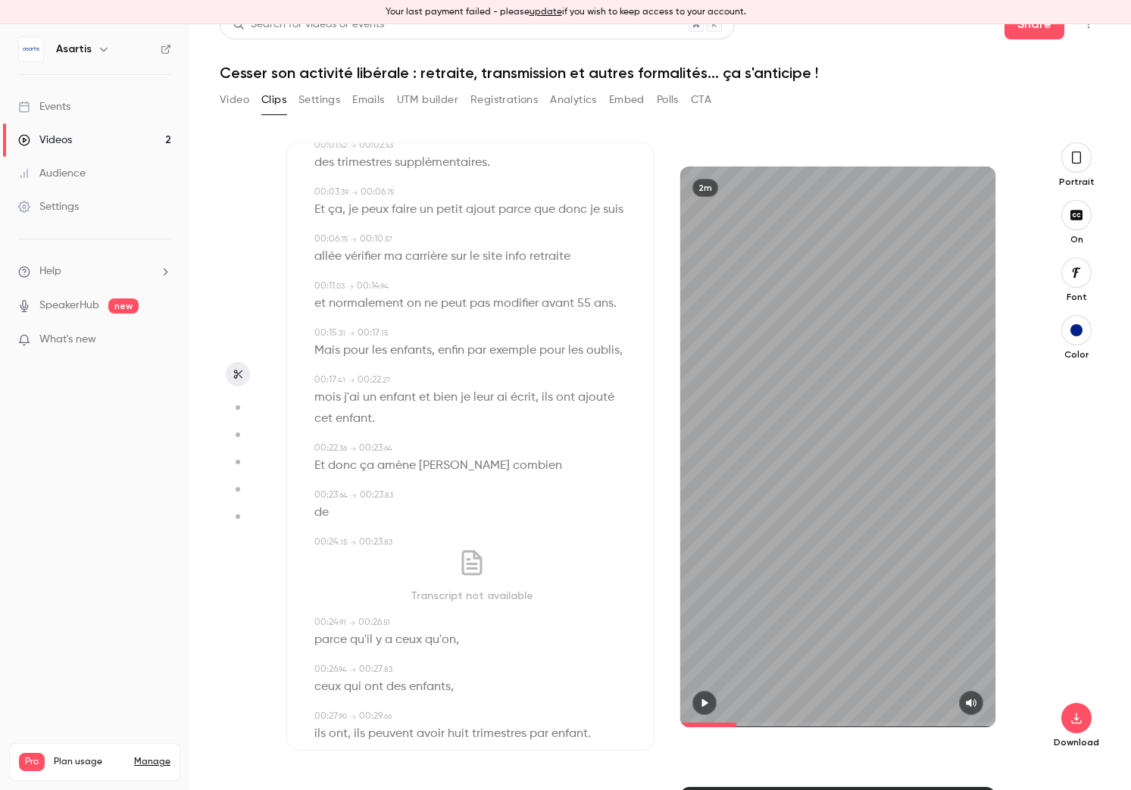
click at [381, 469] on span "amène [PERSON_NAME]" at bounding box center [443, 465] width 133 height 21
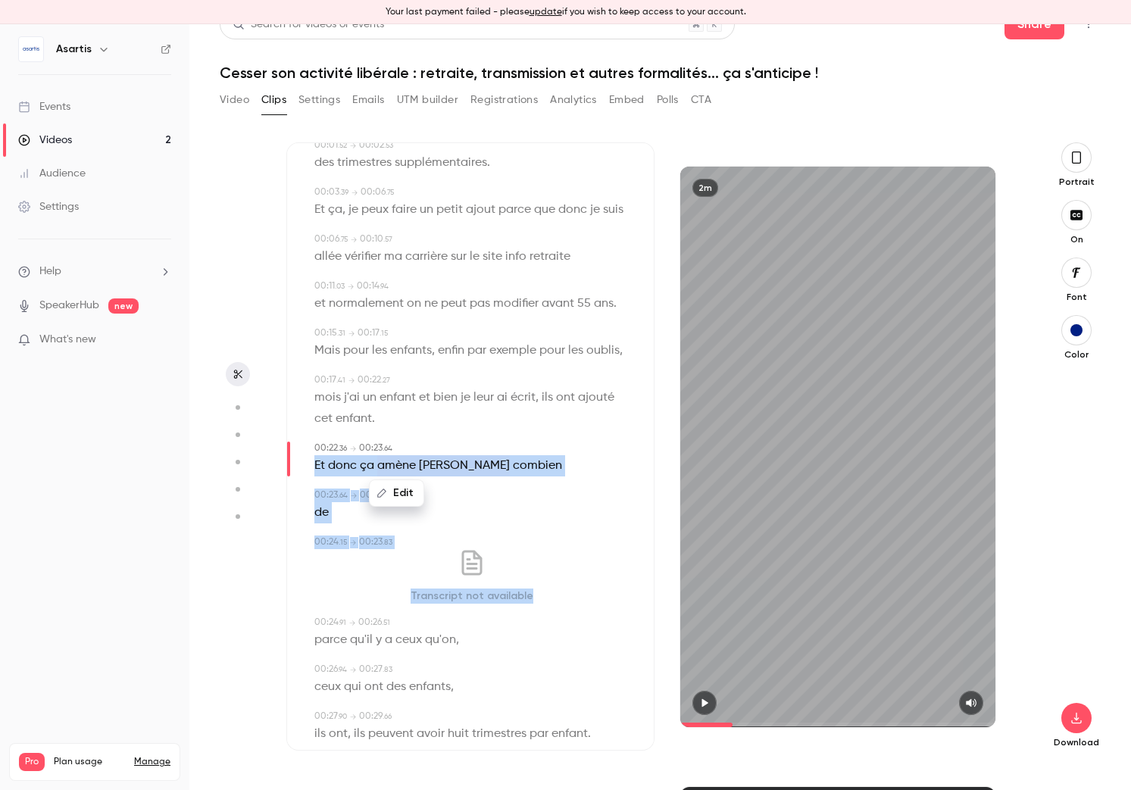
drag, startPoint x: 336, startPoint y: 500, endPoint x: 552, endPoint y: 598, distance: 237.3
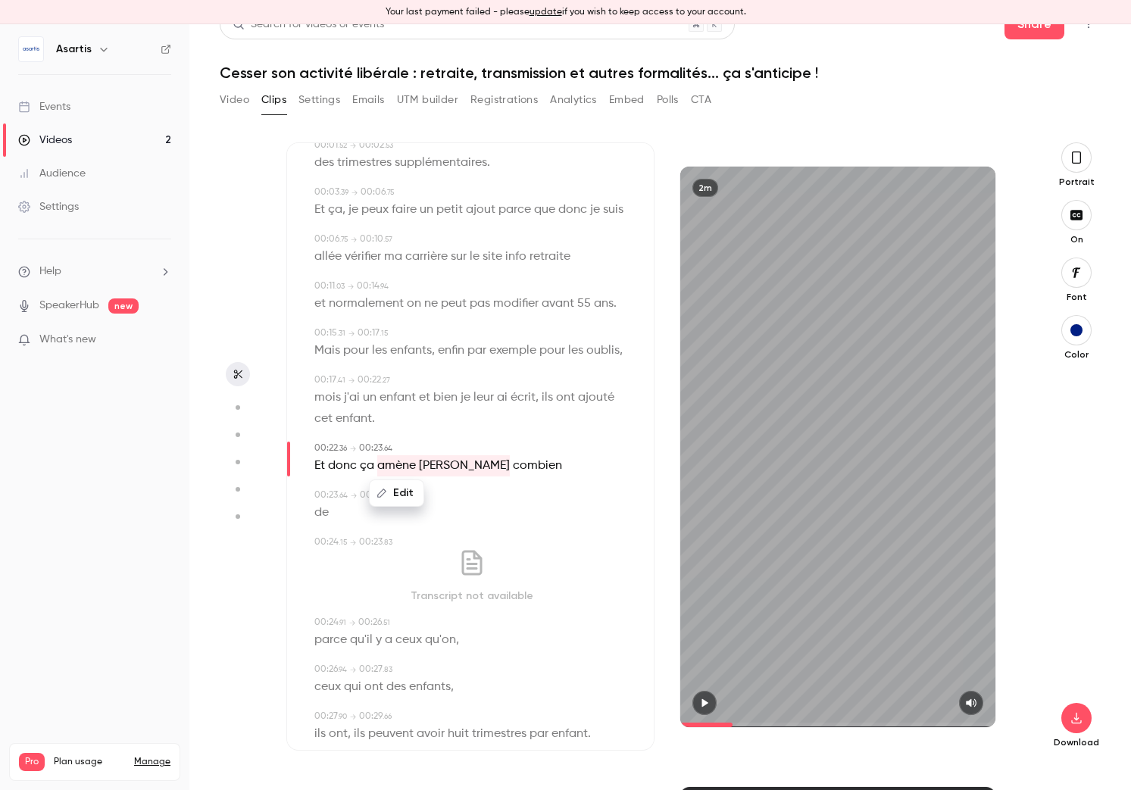
click at [393, 492] on button "Edit" at bounding box center [396, 493] width 52 height 24
click at [473, 453] on div "00:22 . 36 → 00:23 . 64" at bounding box center [471, 449] width 315 height 14
drag, startPoint x: 314, startPoint y: 464, endPoint x: 342, endPoint y: 515, distance: 58.3
click at [325, 540] on button "Edit" at bounding box center [317, 540] width 52 height 24
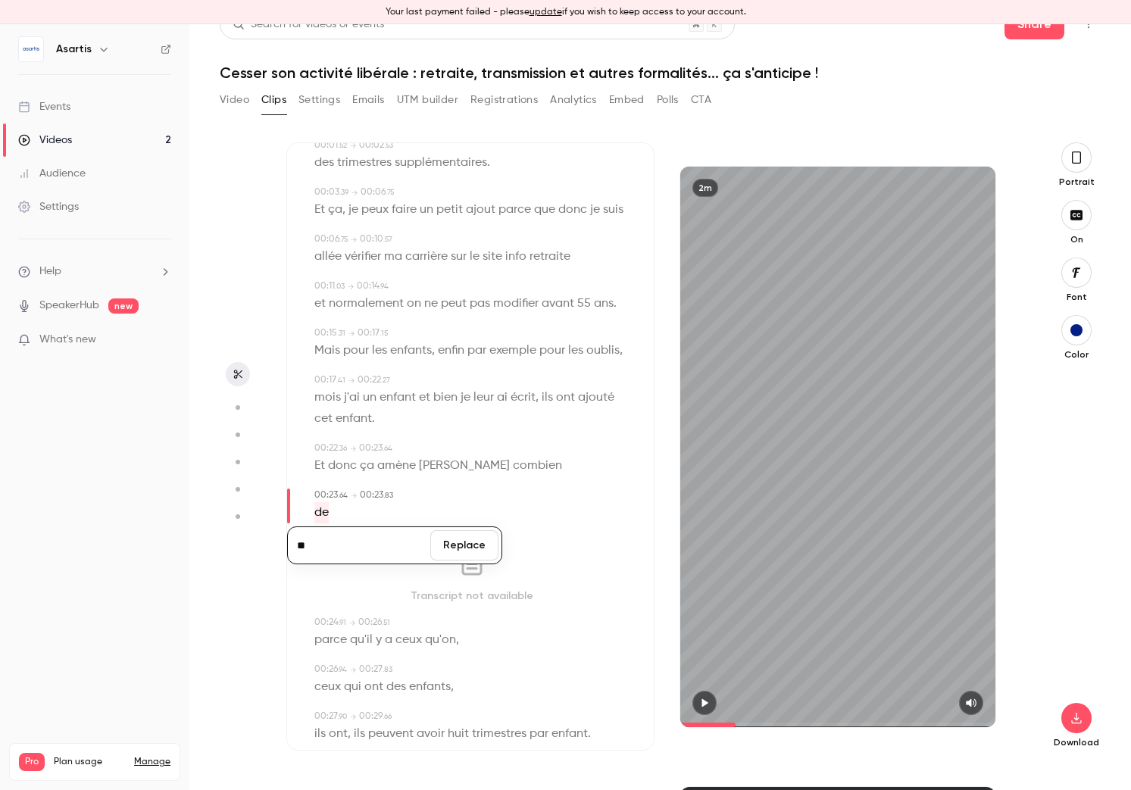
drag, startPoint x: 371, startPoint y: 483, endPoint x: 354, endPoint y: 473, distance: 20.4
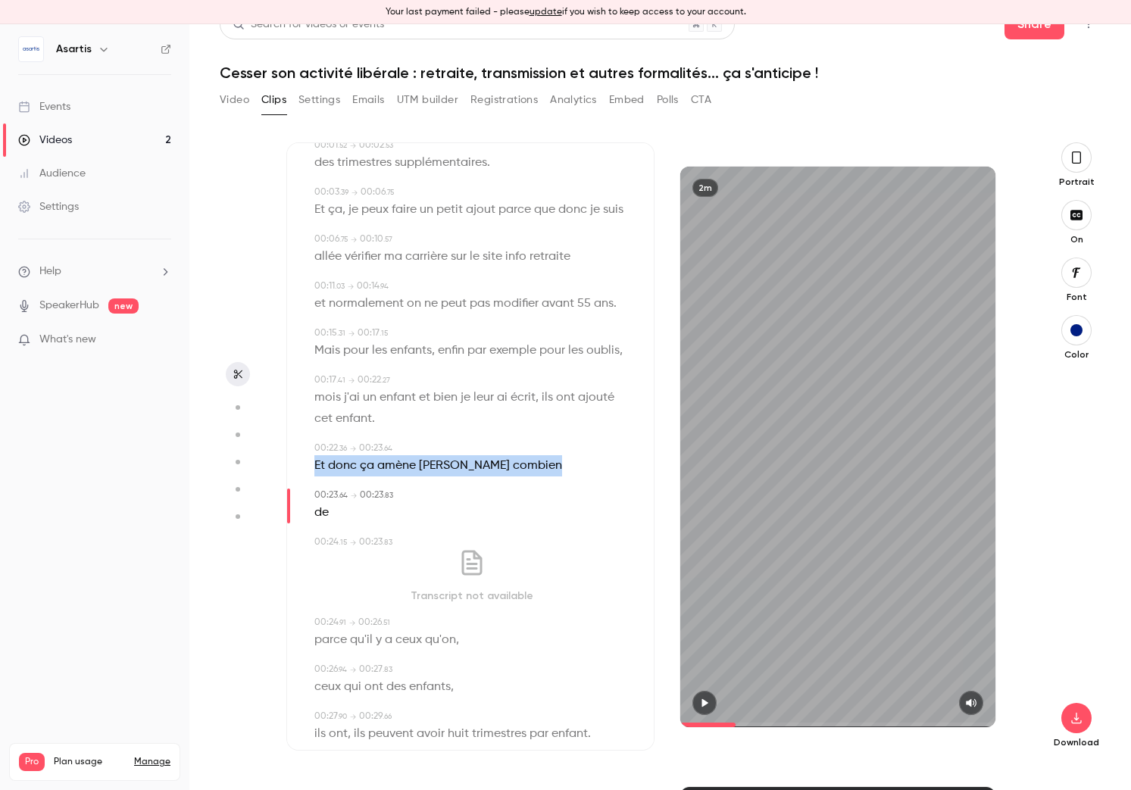
drag, startPoint x: 353, startPoint y: 466, endPoint x: 494, endPoint y: 467, distance: 140.9
click at [494, 467] on div "Et donc ça amène à combien" at bounding box center [471, 465] width 315 height 21
click at [447, 494] on button "Edit" at bounding box center [449, 493] width 52 height 24
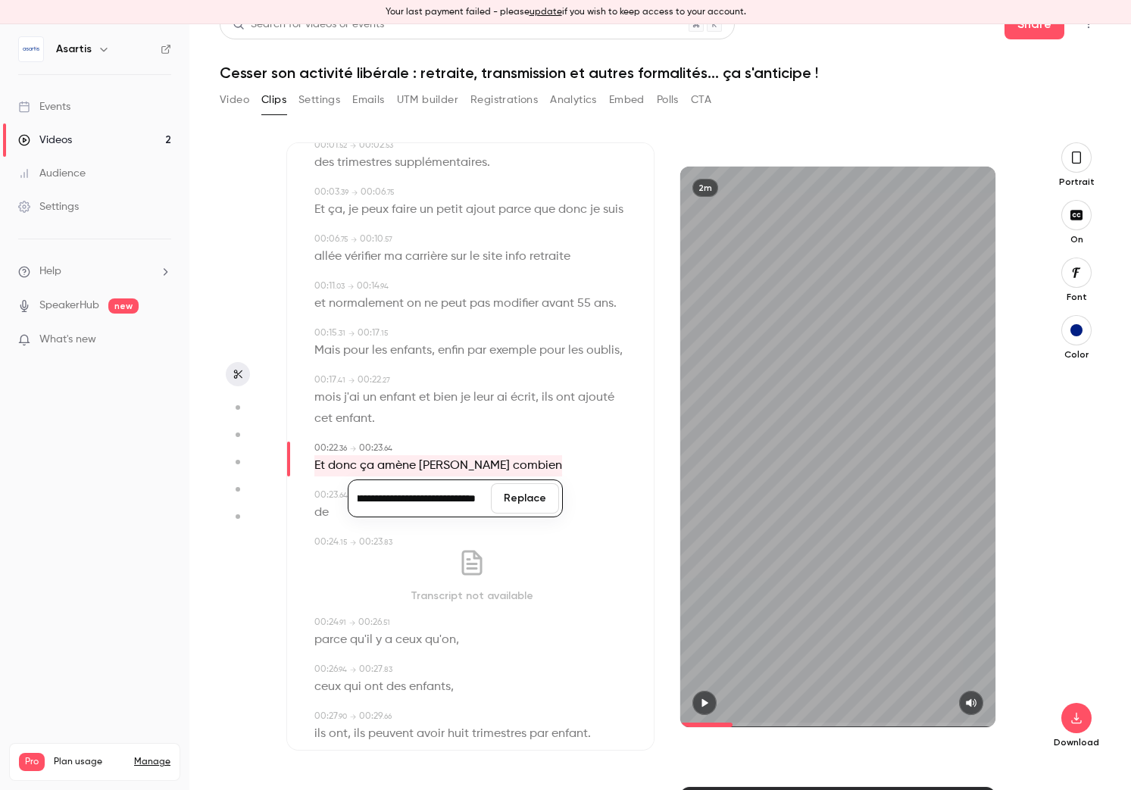
scroll to position [0, 98]
click at [521, 503] on button "Replace" at bounding box center [525, 498] width 68 height 30
click at [324, 514] on span "de" at bounding box center [321, 512] width 14 height 21
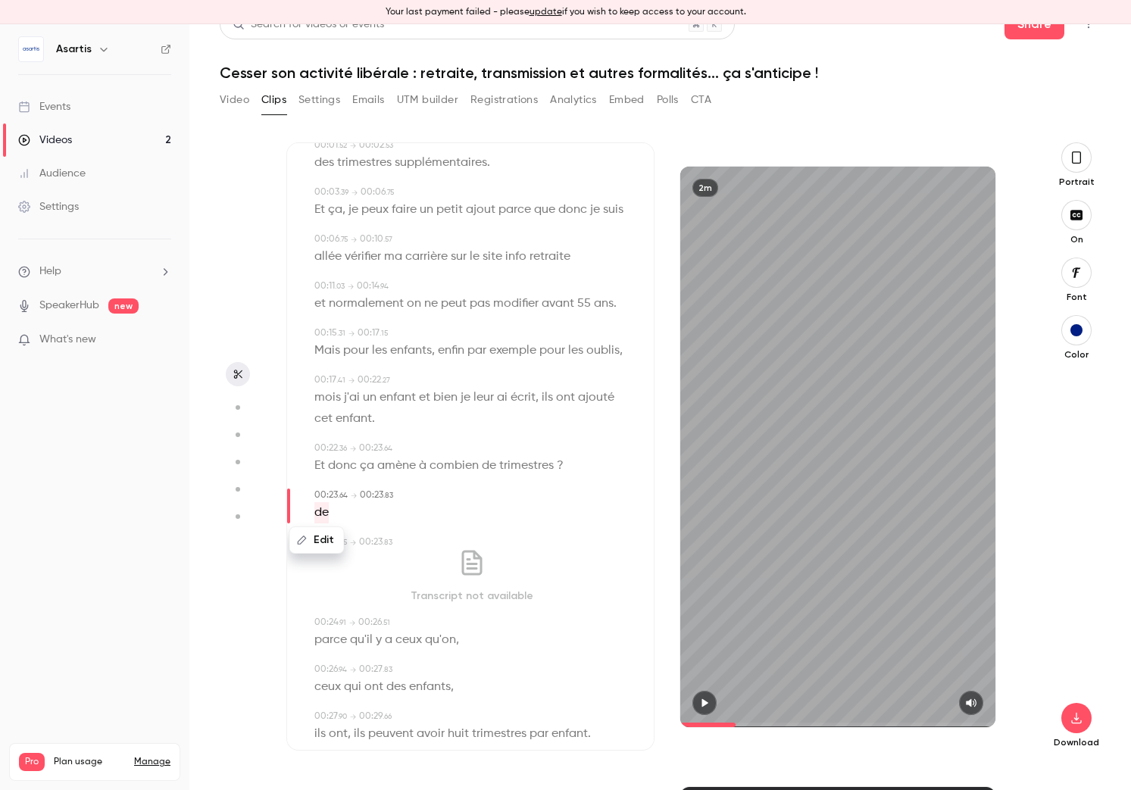
click at [320, 544] on button "Edit" at bounding box center [317, 540] width 52 height 24
click at [482, 550] on button "Replace" at bounding box center [464, 545] width 68 height 30
click at [350, 529] on div "Transcript not available" at bounding box center [471, 529] width 315 height 55
drag, startPoint x: 319, startPoint y: 529, endPoint x: 479, endPoint y: 535, distance: 160.7
click at [489, 535] on div "Transcript not available" at bounding box center [471, 529] width 315 height 55
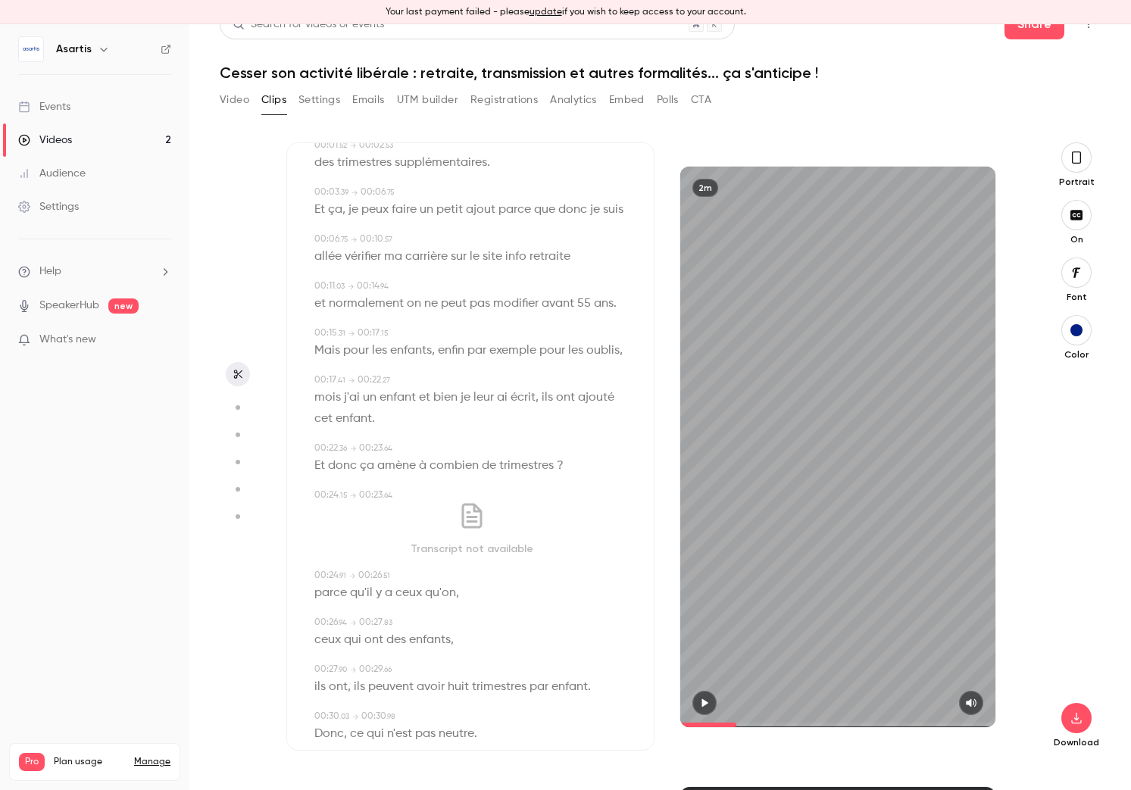
click at [476, 521] on icon at bounding box center [471, 516] width 20 height 25
click at [354, 458] on span "Et donc ça amène à combien de trimestres ?" at bounding box center [438, 465] width 249 height 21
click at [703, 704] on icon "button" at bounding box center [705, 702] width 6 height 8
click at [352, 467] on span "Et donc ça amène à combien de trimestres ?" at bounding box center [438, 465] width 249 height 21
click at [710, 702] on icon "button" at bounding box center [704, 703] width 12 height 11
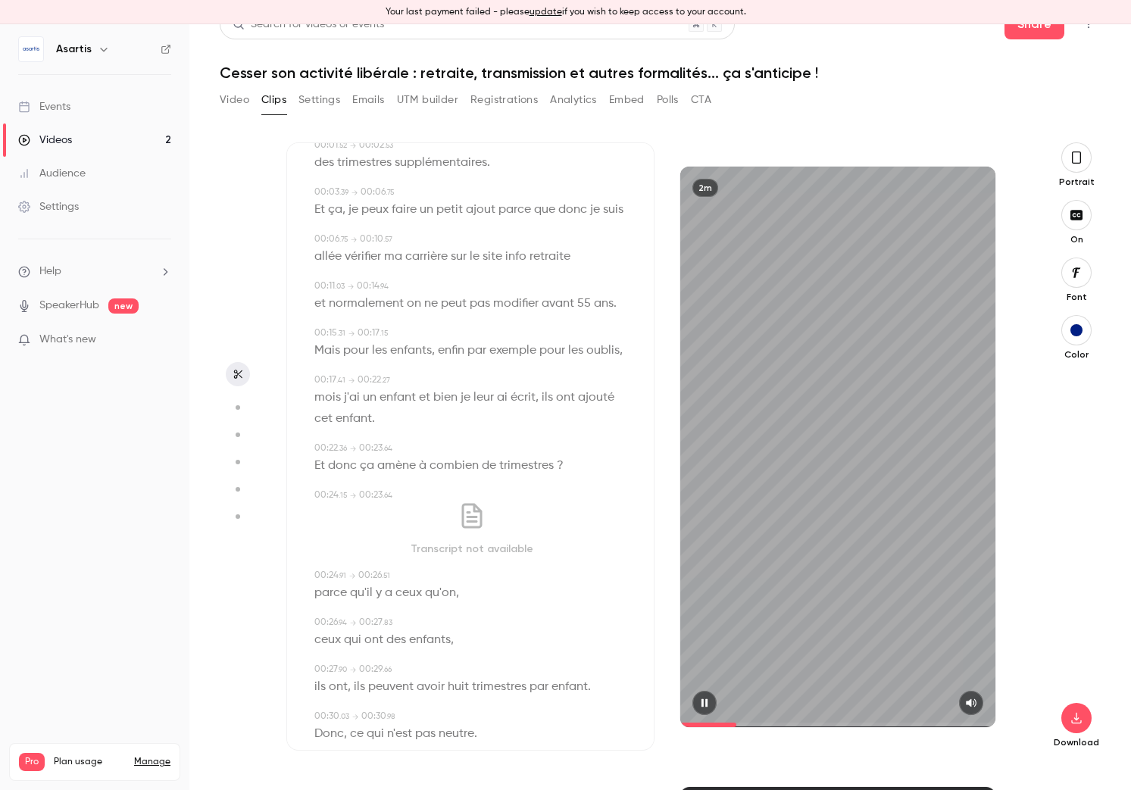
click at [710, 702] on icon "button" at bounding box center [704, 703] width 12 height 11
click at [489, 467] on span "Et donc ça amène à combien de trimestres ?" at bounding box center [438, 465] width 249 height 21
click at [481, 467] on span "Et donc ça amène à combien de trimestres ?" at bounding box center [438, 465] width 249 height 21
click at [488, 467] on span "Et donc ça amène à combien de trimestres ?" at bounding box center [438, 465] width 249 height 21
click at [487, 467] on span "Et donc ça amène à combien de trimestres ?" at bounding box center [438, 465] width 249 height 21
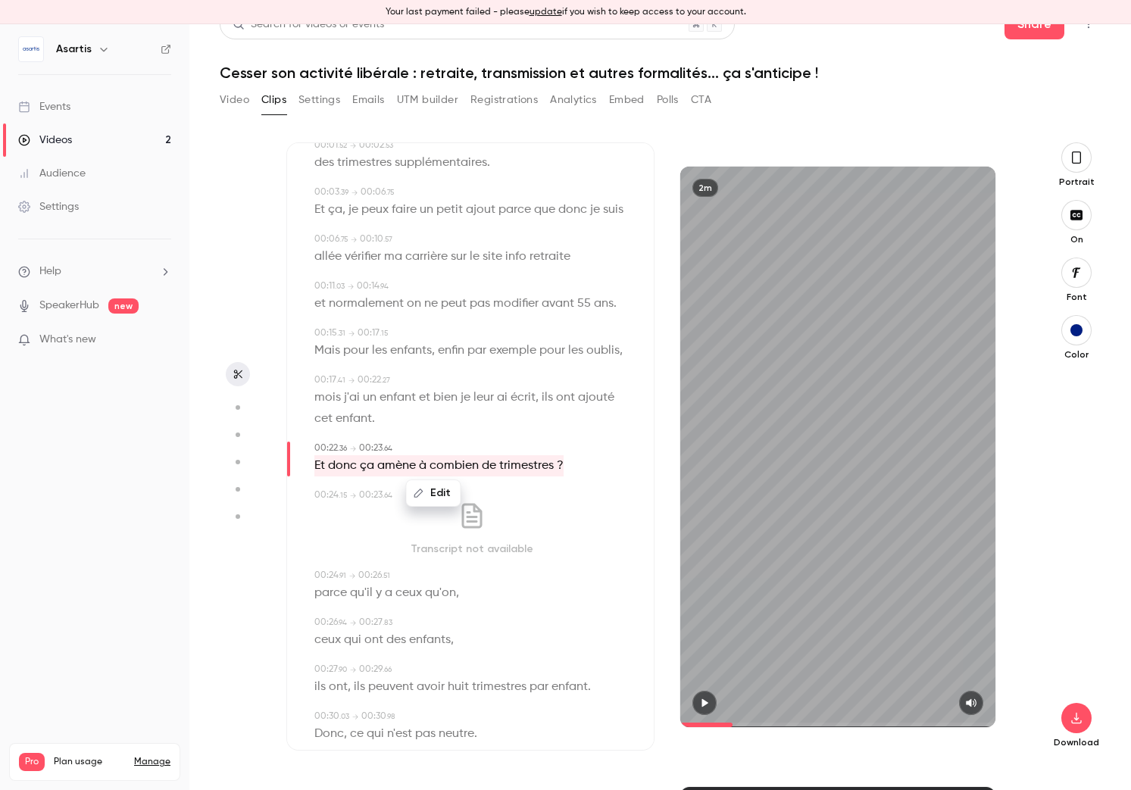
click at [445, 491] on button "Edit" at bounding box center [434, 493] width 52 height 24
click at [441, 499] on input "**********" at bounding box center [404, 498] width 136 height 30
drag, startPoint x: 448, startPoint y: 499, endPoint x: 536, endPoint y: 501, distance: 87.1
click at [536, 501] on div "**********" at bounding box center [440, 498] width 215 height 38
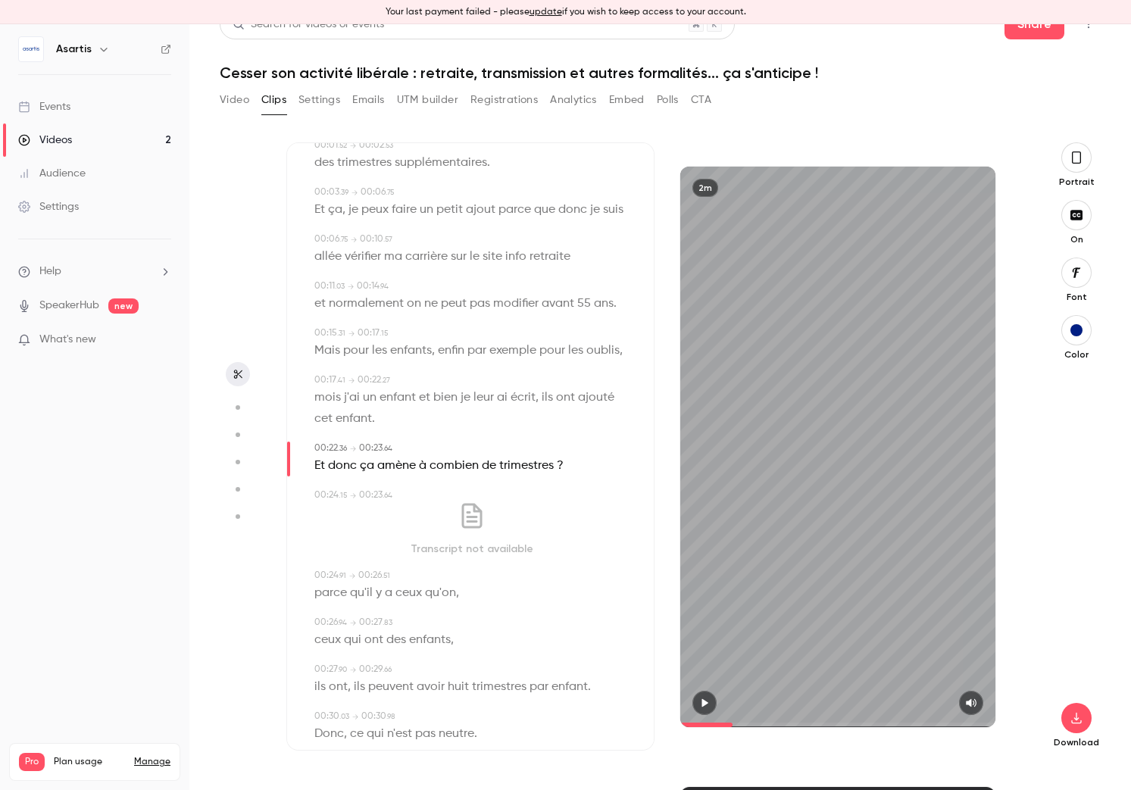
click at [708, 708] on button "button" at bounding box center [704, 703] width 24 height 24
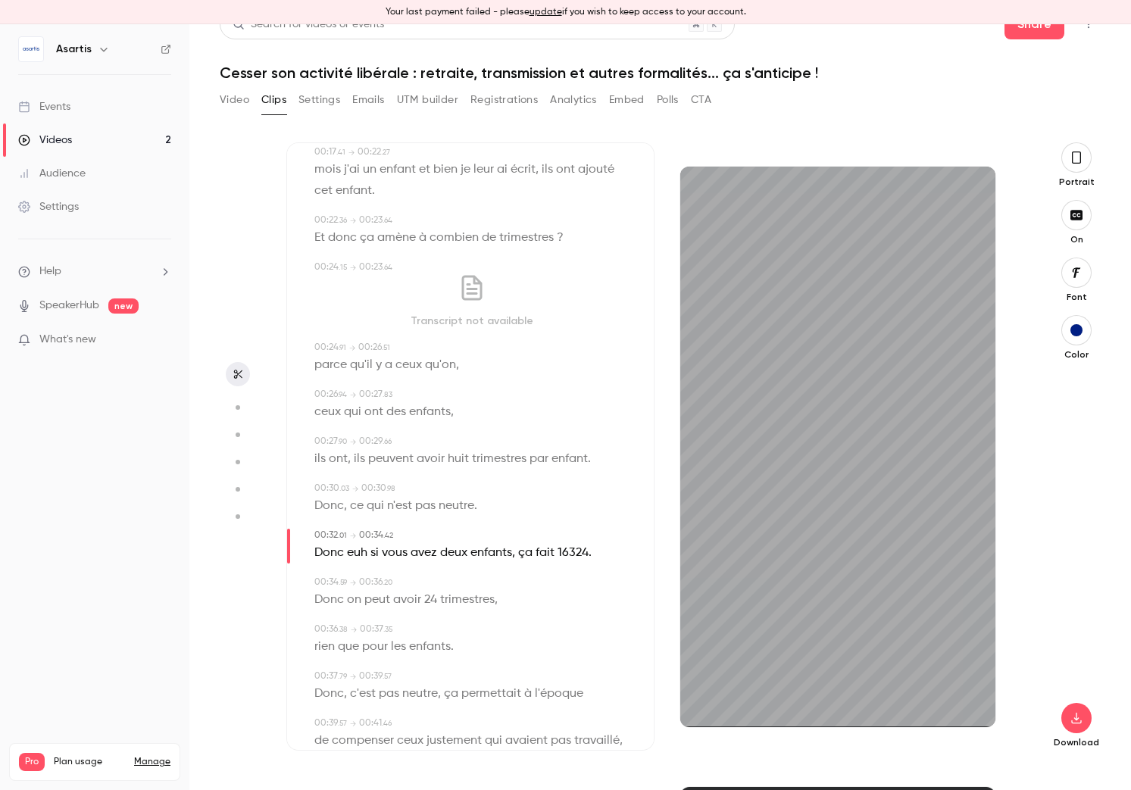
scroll to position [355, 0]
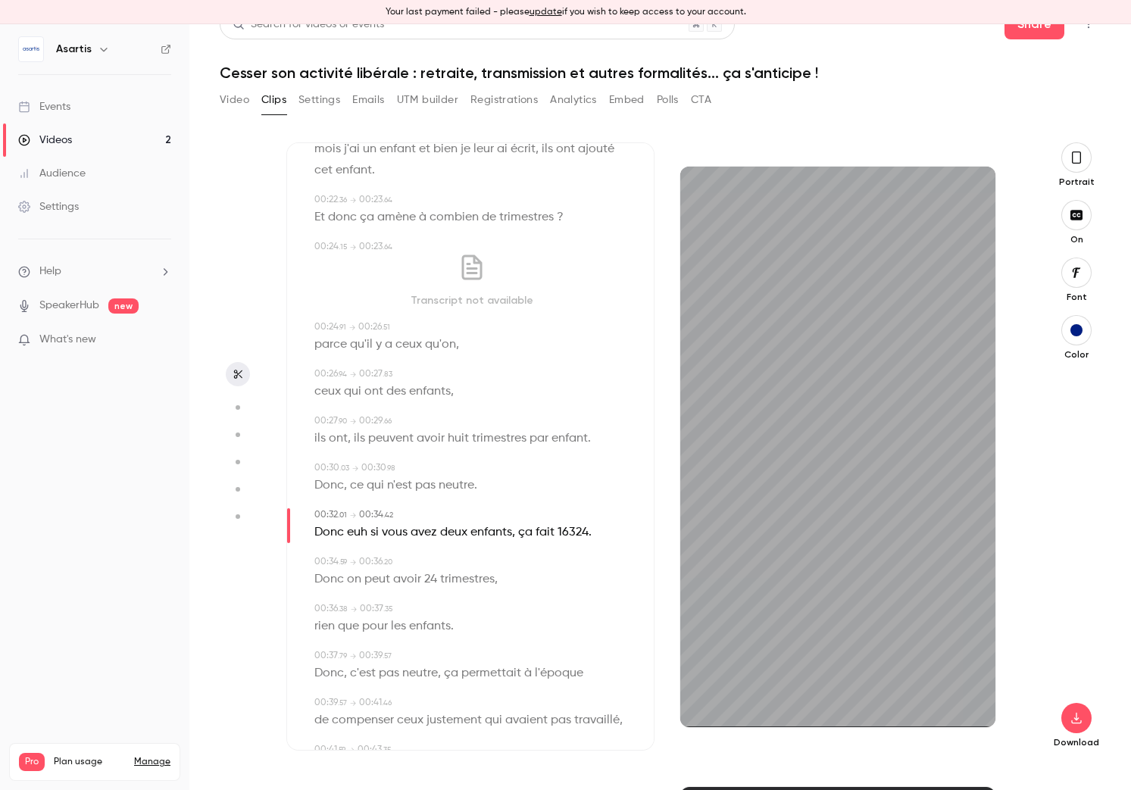
click at [358, 532] on span "euh" at bounding box center [357, 532] width 20 height 21
click at [367, 555] on button "Edit" at bounding box center [352, 560] width 52 height 24
click at [461, 564] on button "Replace" at bounding box center [464, 565] width 68 height 30
click at [711, 699] on button "button" at bounding box center [704, 703] width 24 height 24
click at [701, 704] on icon "button" at bounding box center [704, 703] width 12 height 11
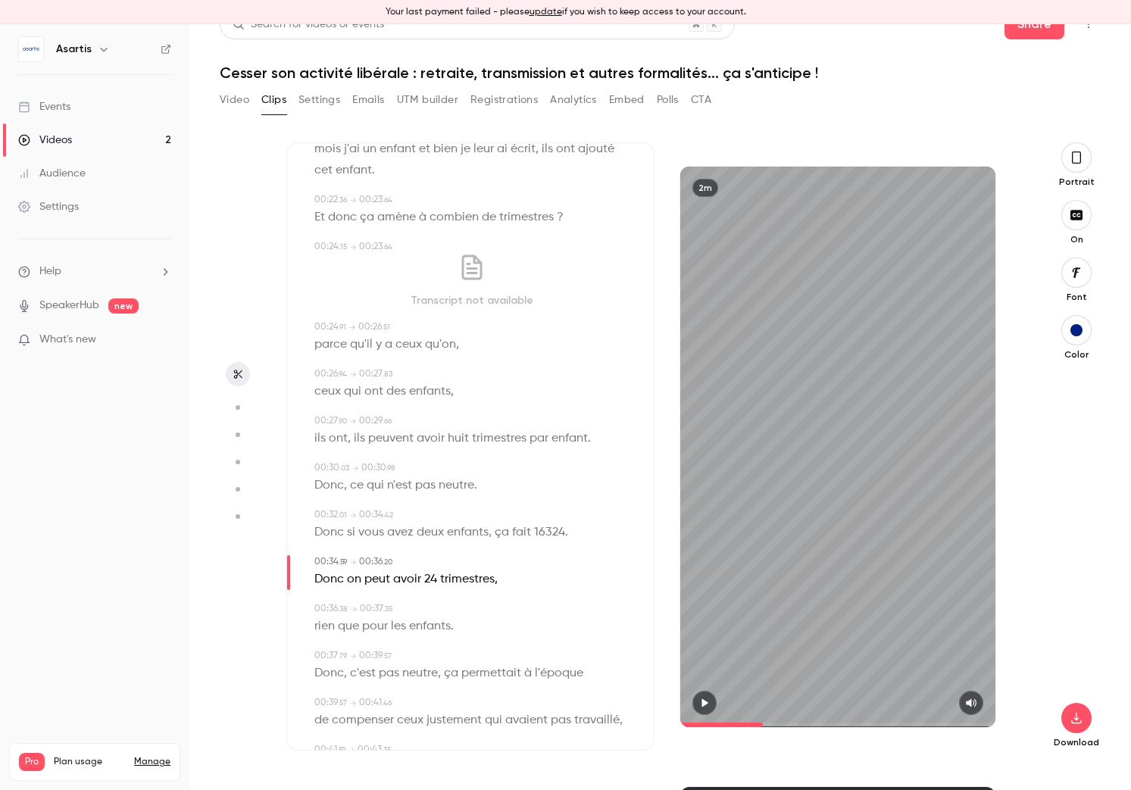
click at [542, 526] on span "16324" at bounding box center [549, 532] width 31 height 21
click at [542, 559] on button "Edit" at bounding box center [543, 560] width 52 height 24
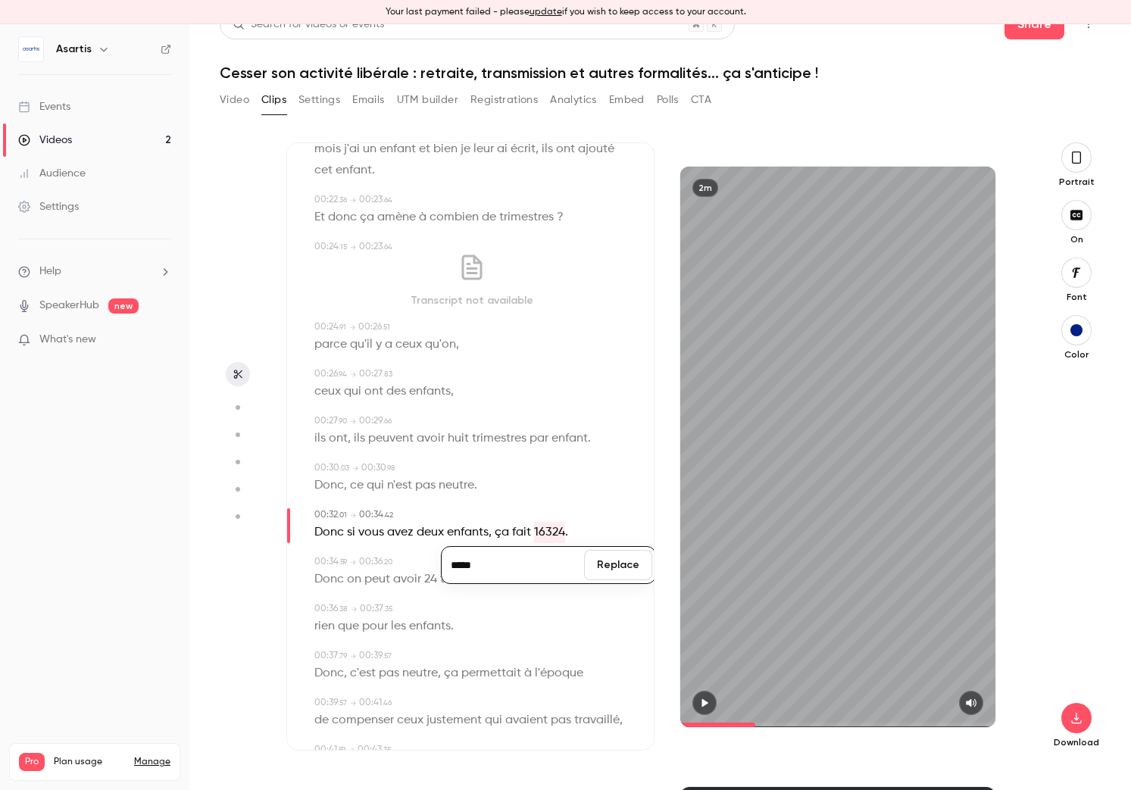
click at [457, 564] on input "*****" at bounding box center [513, 565] width 136 height 30
click at [523, 570] on input "**********" at bounding box center [513, 565] width 136 height 30
click at [601, 568] on button "Replace" at bounding box center [618, 565] width 68 height 30
click at [708, 707] on icon "button" at bounding box center [704, 703] width 12 height 11
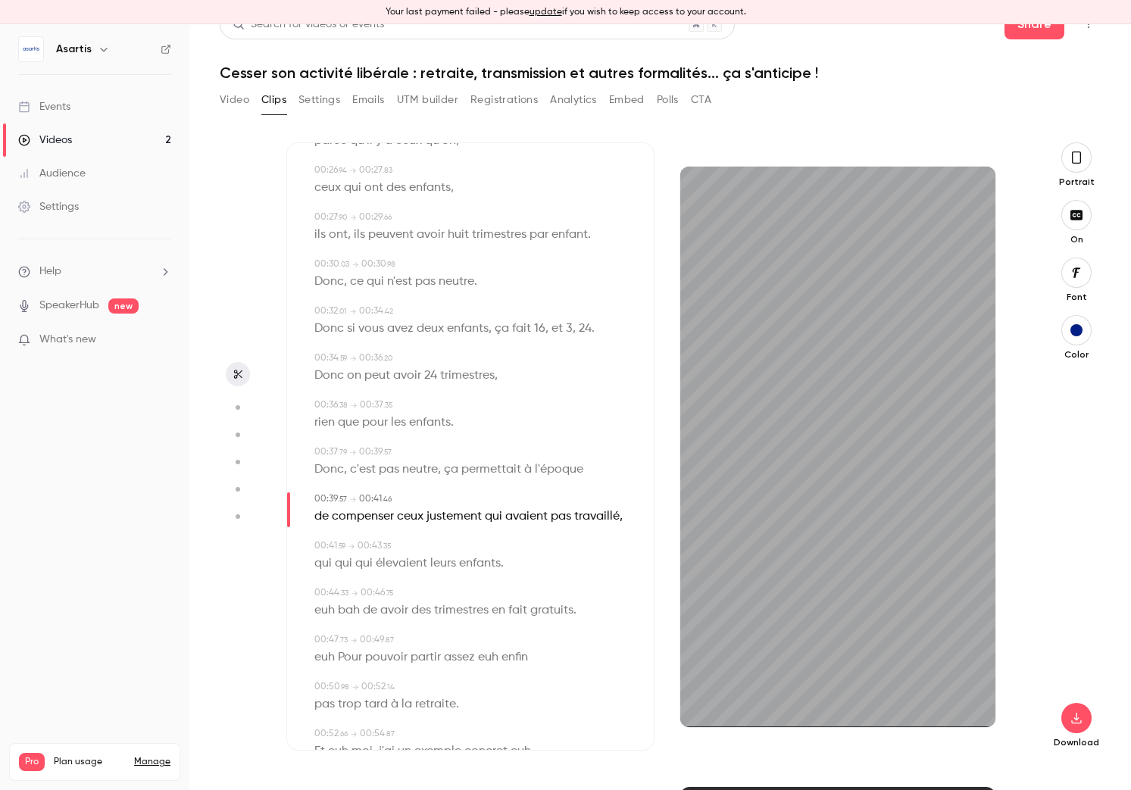
scroll to position [570, 0]
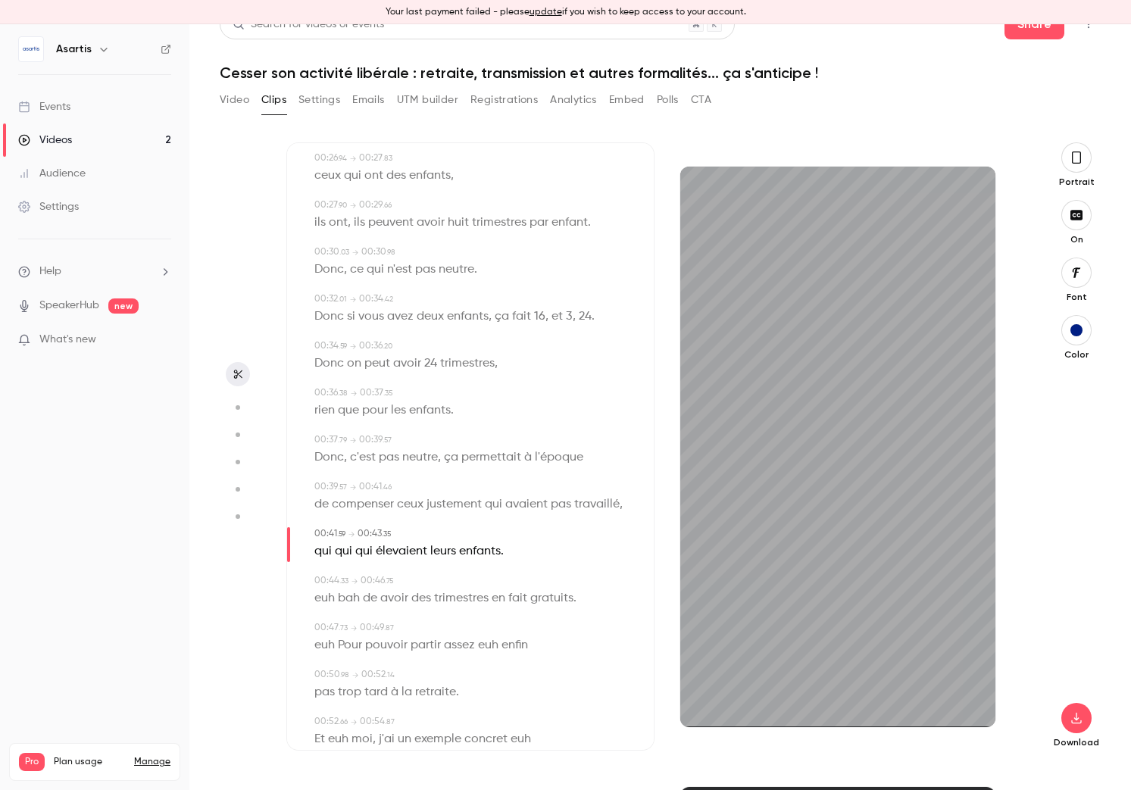
click at [342, 554] on span "qui" at bounding box center [343, 551] width 17 height 21
click at [351, 587] on button "Edit" at bounding box center [338, 579] width 52 height 24
click at [470, 585] on button "Replace" at bounding box center [464, 584] width 68 height 30
click at [344, 556] on span "qui" at bounding box center [343, 551] width 17 height 21
drag, startPoint x: 348, startPoint y: 593, endPoint x: 346, endPoint y: 586, distance: 7.7
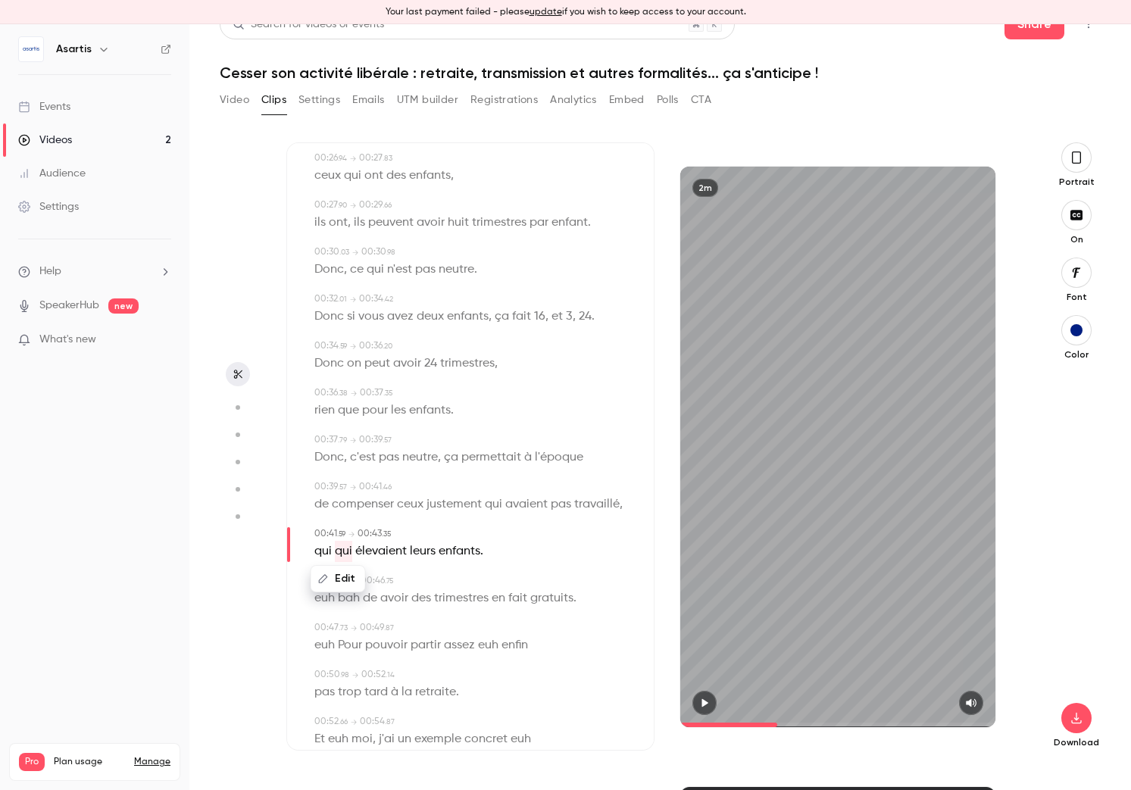
click at [348, 593] on div "Edit" at bounding box center [344, 578] width 43 height 48
click at [326, 583] on button "Edit" at bounding box center [318, 579] width 52 height 24
click at [456, 583] on button "Replace" at bounding box center [464, 584] width 68 height 30
click at [332, 601] on span "euh" at bounding box center [324, 598] width 20 height 21
click at [331, 623] on button "Edit" at bounding box center [320, 626] width 52 height 24
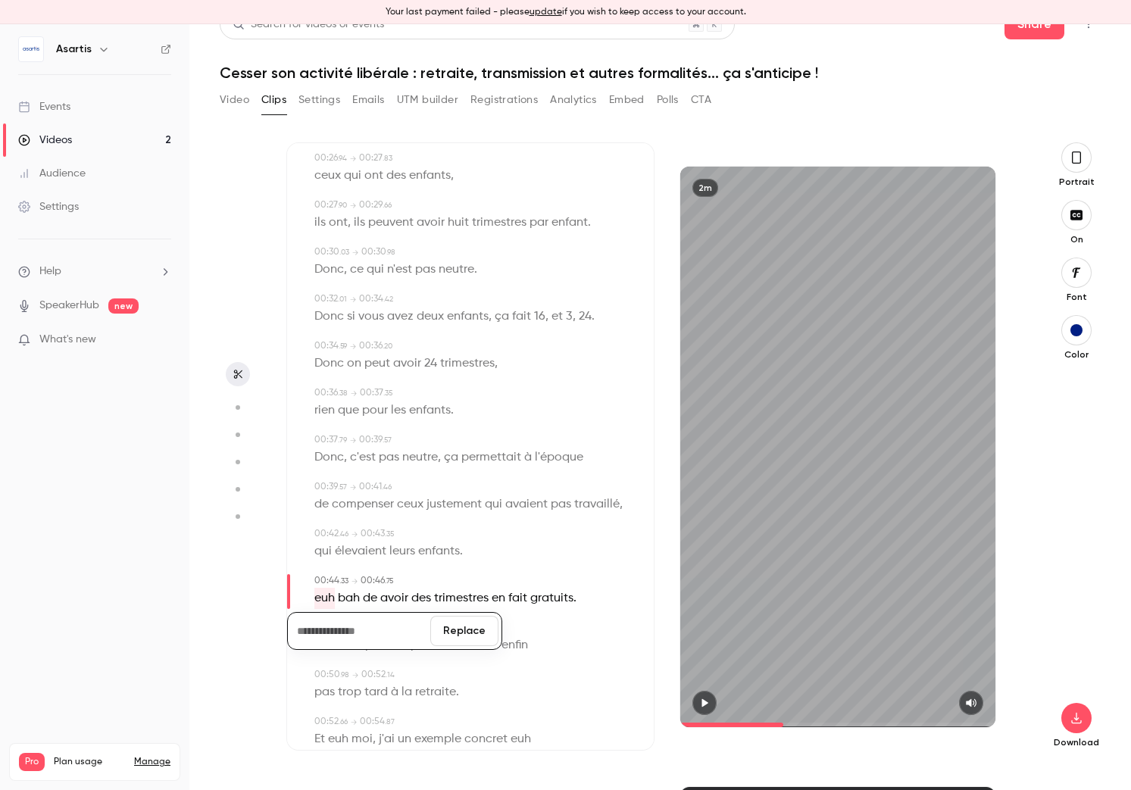
click at [445, 634] on button "Replace" at bounding box center [464, 631] width 68 height 30
click at [333, 604] on span "bah" at bounding box center [325, 598] width 22 height 21
click at [334, 628] on button "Edit" at bounding box center [321, 626] width 52 height 24
click at [449, 631] on button "Replace" at bounding box center [464, 631] width 68 height 30
click at [327, 603] on span "de" at bounding box center [321, 598] width 14 height 21
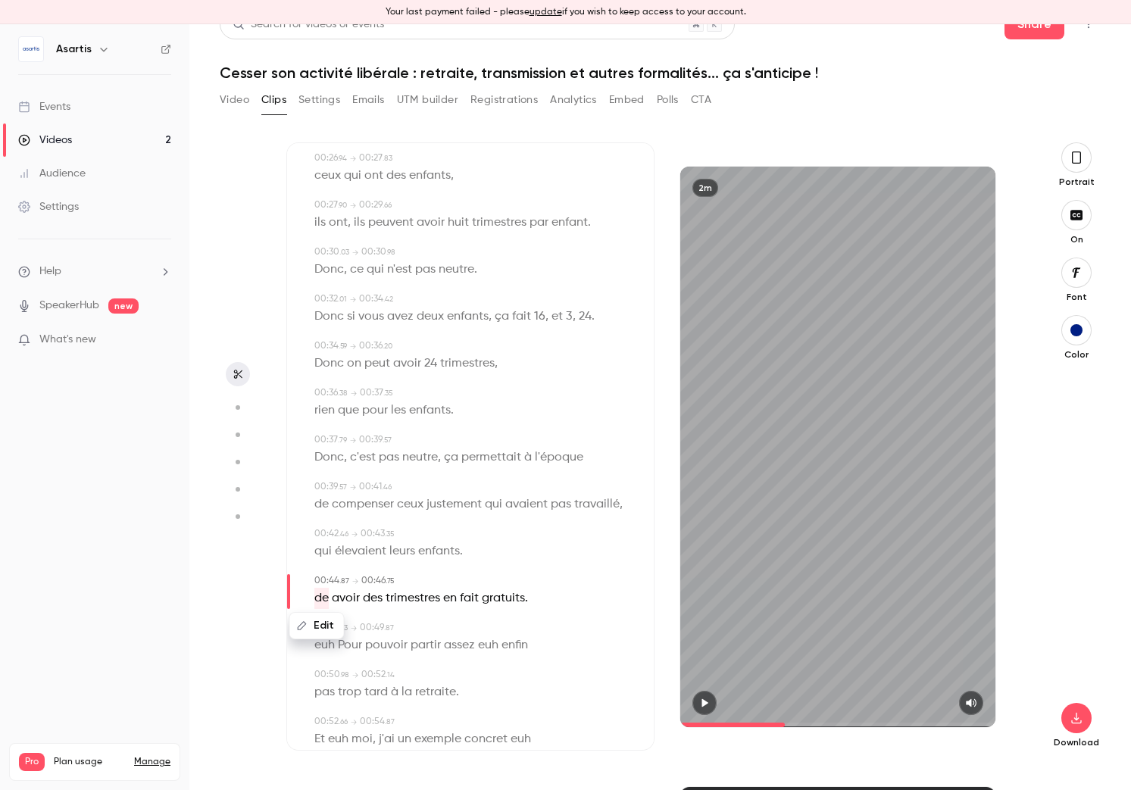
click at [327, 620] on button "Edit" at bounding box center [317, 626] width 52 height 24
click at [329, 628] on input "**" at bounding box center [359, 631] width 136 height 30
click at [464, 629] on button "Replace" at bounding box center [464, 631] width 68 height 30
click at [348, 601] on span "avoir" at bounding box center [341, 598] width 28 height 21
click at [345, 627] on button "Edit" at bounding box center [336, 626] width 52 height 24
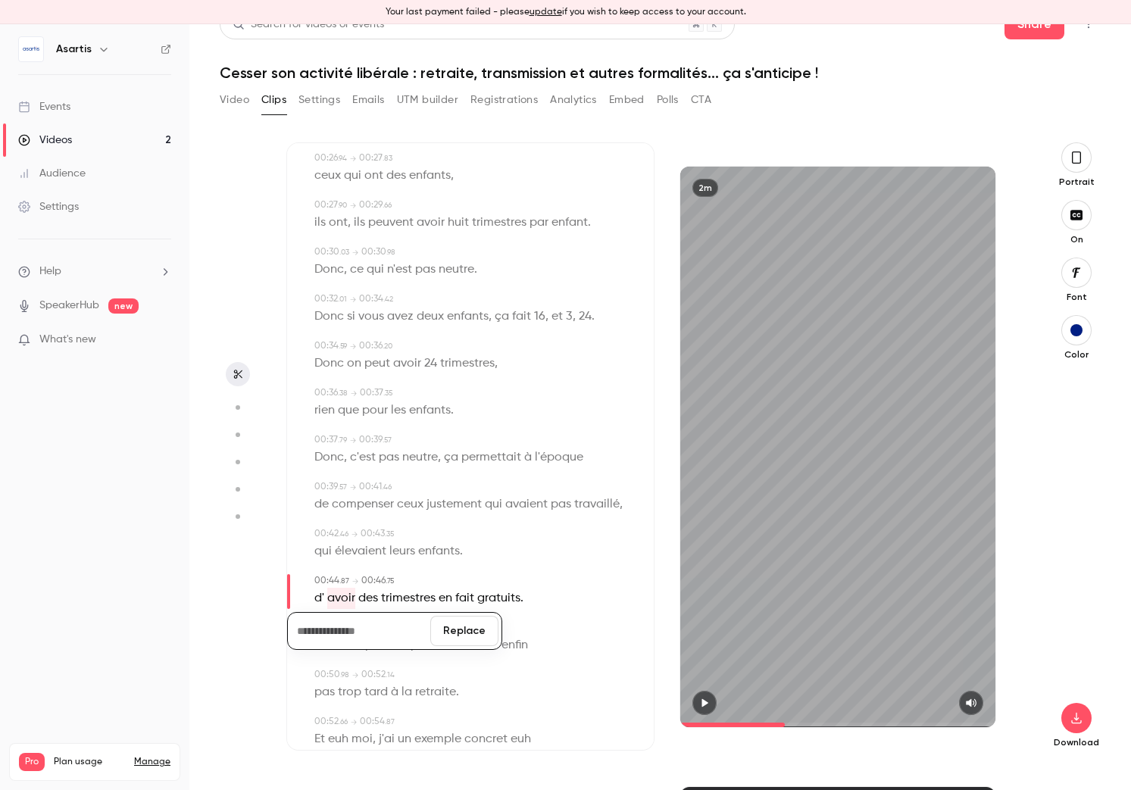
click at [448, 627] on button "Replace" at bounding box center [464, 631] width 68 height 30
click at [321, 600] on span "d'" at bounding box center [319, 598] width 10 height 21
click at [320, 623] on button "Edit" at bounding box center [314, 626] width 52 height 24
click at [330, 624] on input "**" at bounding box center [359, 631] width 136 height 30
click at [358, 632] on input "**" at bounding box center [359, 631] width 136 height 30
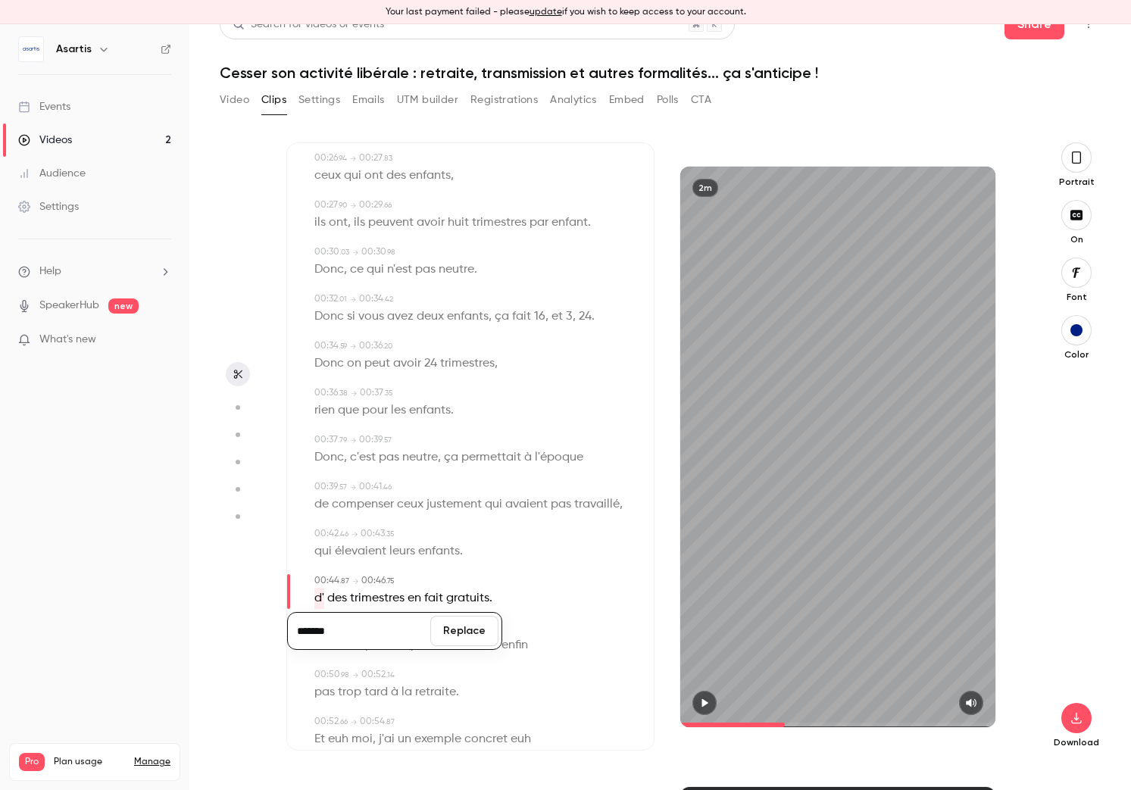
click at [483, 625] on button "Replace" at bounding box center [464, 631] width 68 height 30
click at [462, 597] on span "fait" at bounding box center [461, 598] width 19 height 21
click at [705, 695] on button "button" at bounding box center [704, 703] width 24 height 24
click at [414, 554] on span "leurs" at bounding box center [402, 551] width 26 height 21
click at [706, 704] on icon "button" at bounding box center [705, 702] width 6 height 8
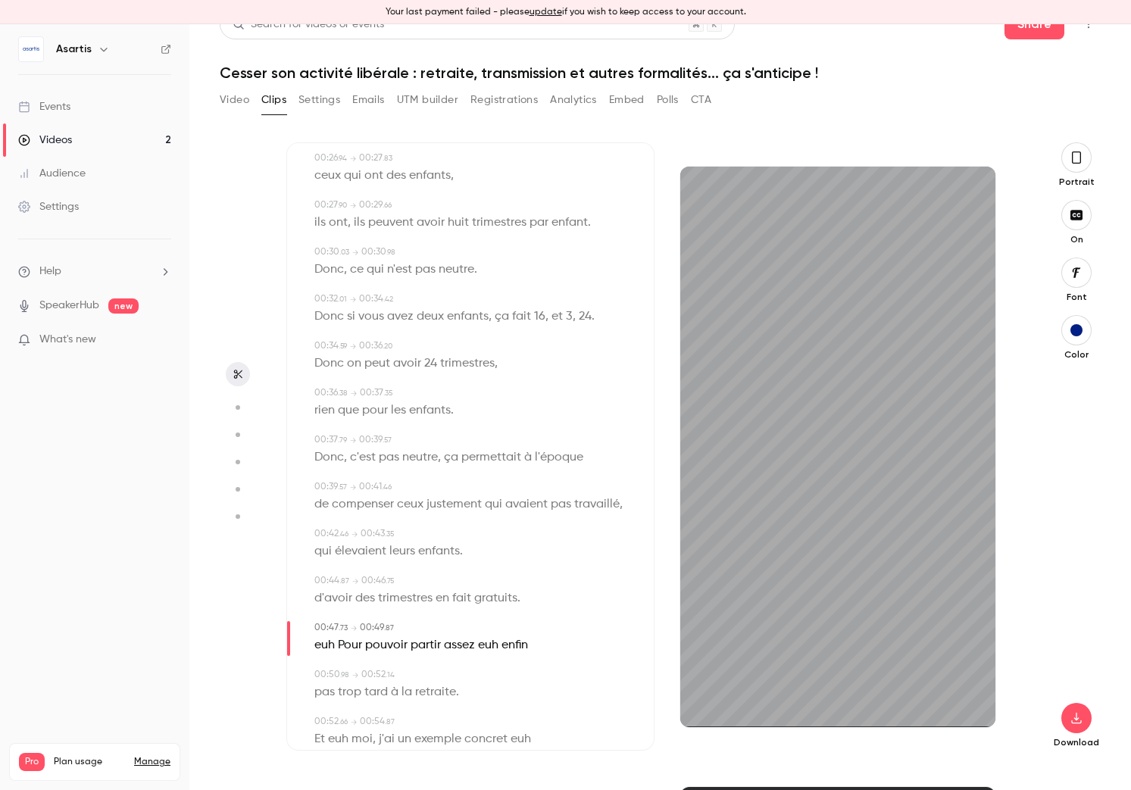
click at [458, 598] on span "fait" at bounding box center [461, 598] width 19 height 21
click at [465, 623] on button "Edit" at bounding box center [456, 626] width 52 height 24
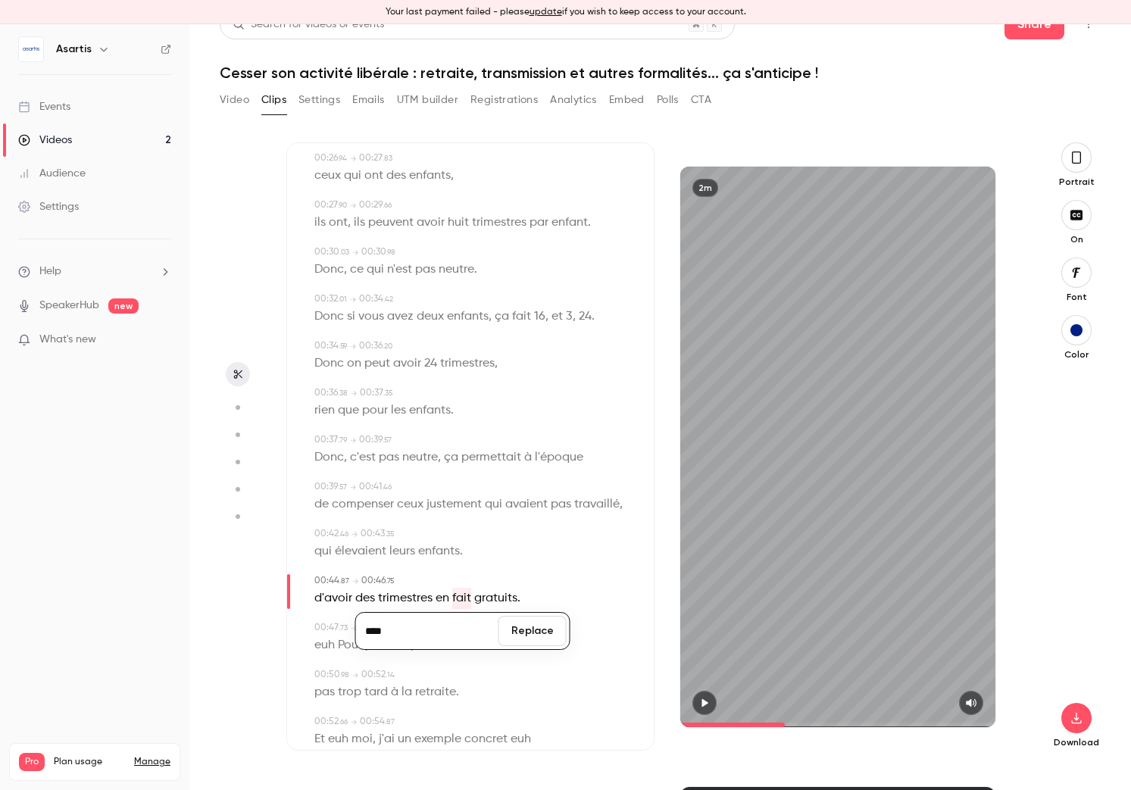
click at [436, 636] on input "****" at bounding box center [427, 631] width 136 height 30
click at [529, 634] on button "Replace" at bounding box center [532, 631] width 68 height 30
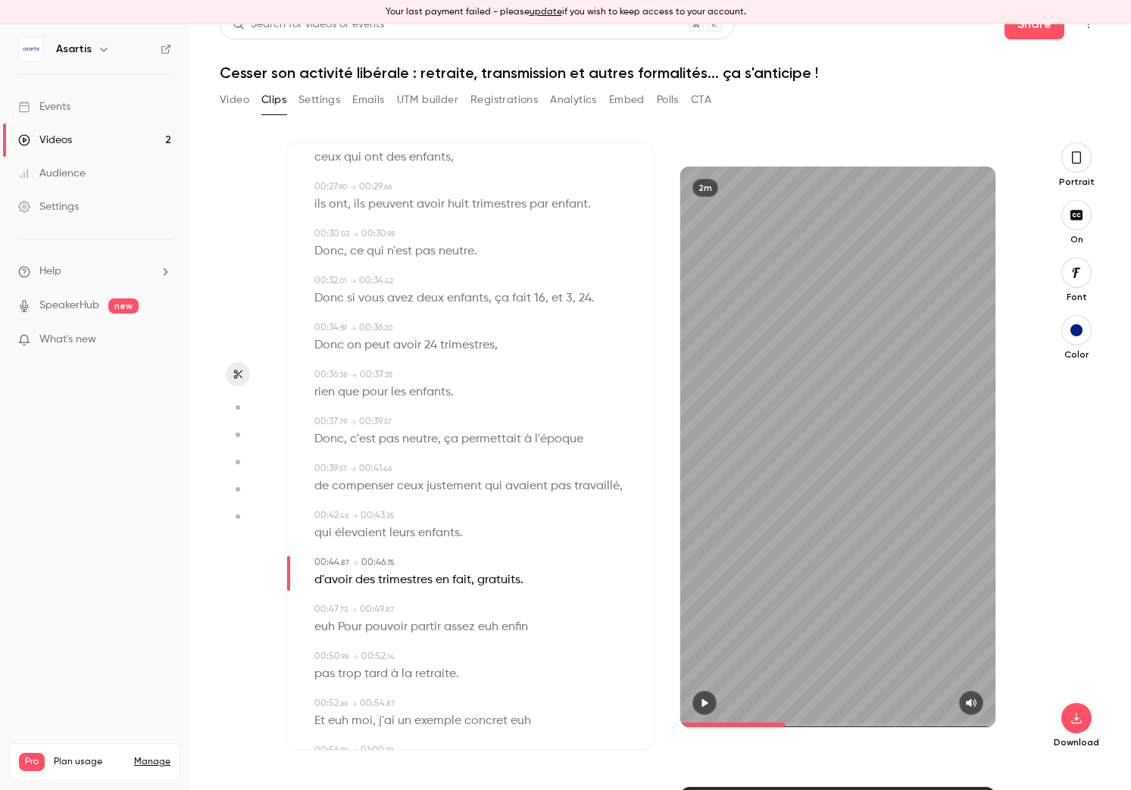
click at [333, 628] on span "euh" at bounding box center [324, 627] width 20 height 21
click at [341, 650] on button "Edit" at bounding box center [320, 654] width 52 height 24
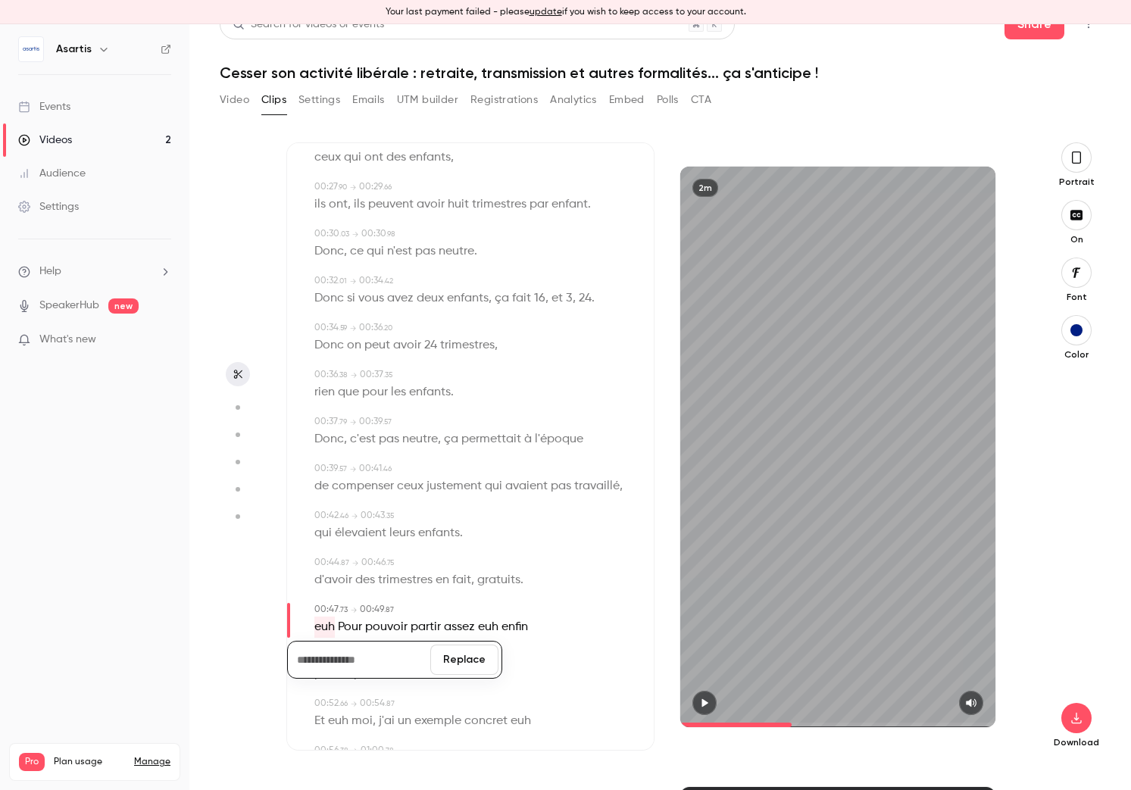
click at [455, 661] on button "Replace" at bounding box center [464, 660] width 68 height 30
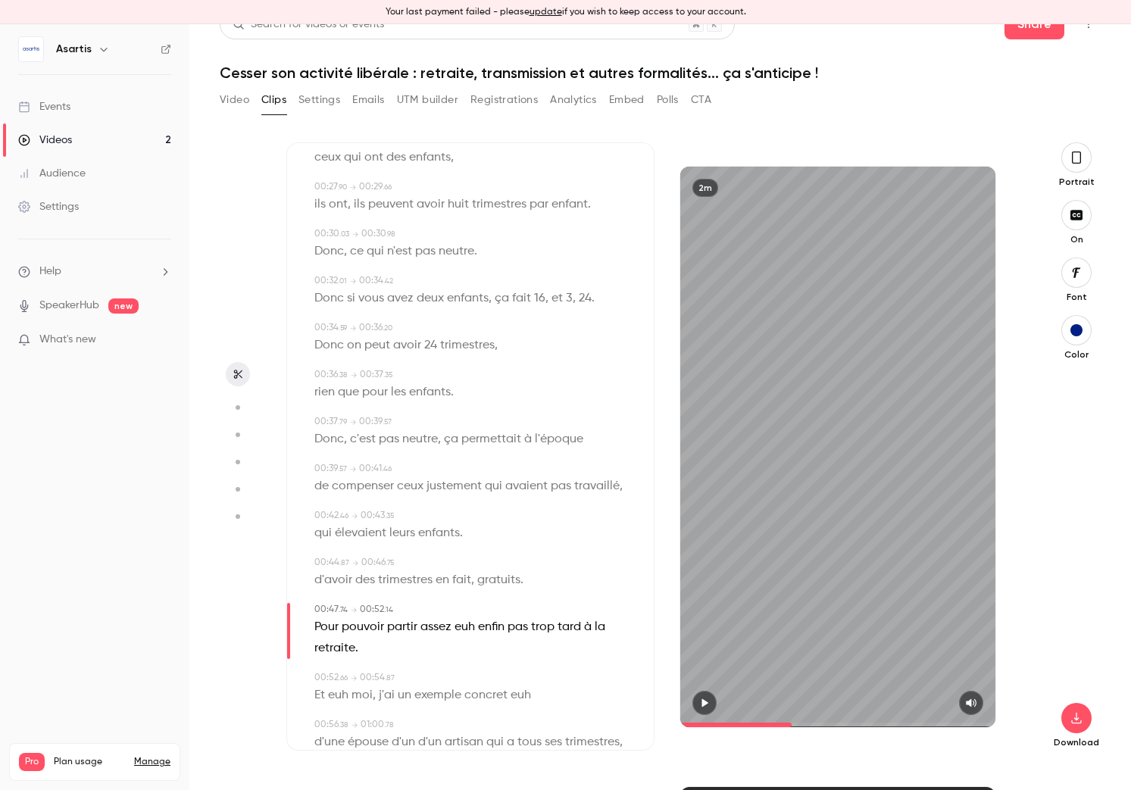
click at [470, 629] on span "euh" at bounding box center [464, 627] width 20 height 21
click at [475, 661] on button "Edit" at bounding box center [459, 654] width 52 height 24
click at [529, 656] on button "Replace" at bounding box center [535, 660] width 68 height 30
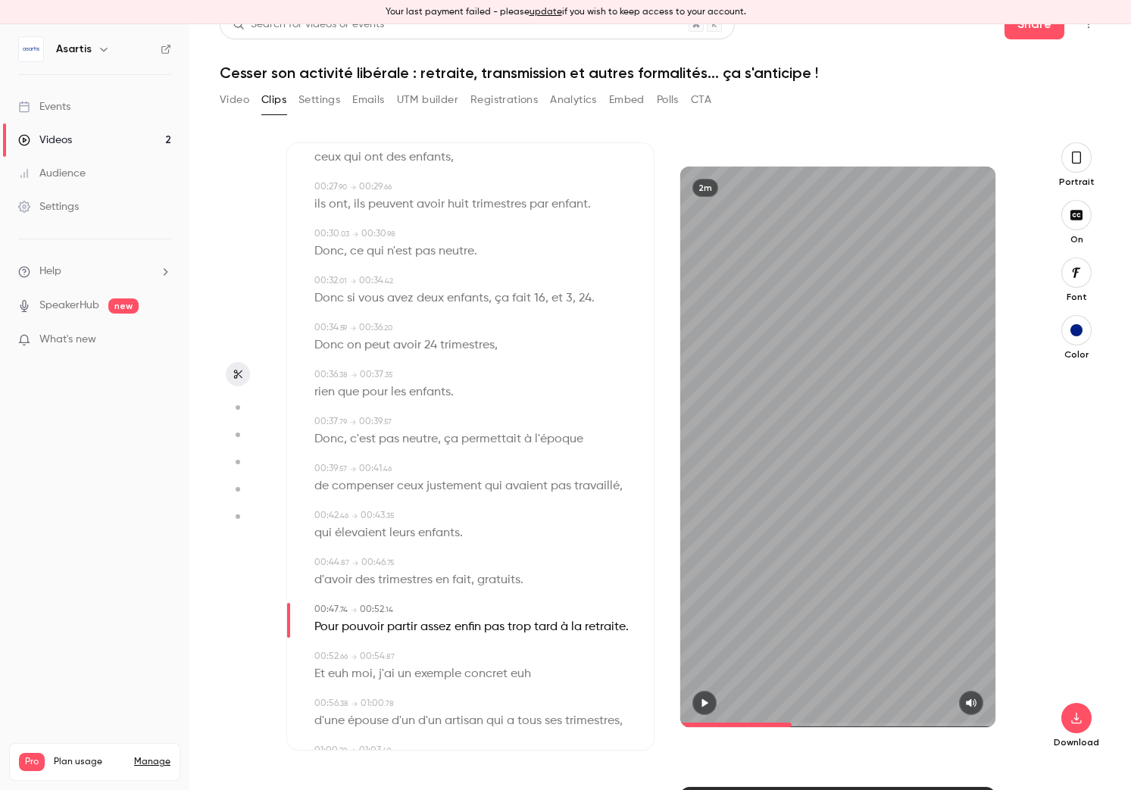
click at [447, 629] on span "assez" at bounding box center [435, 627] width 31 height 21
click at [436, 652] on button "Edit" at bounding box center [431, 654] width 52 height 24
click at [435, 651] on input "*****" at bounding box center [401, 660] width 136 height 30
click at [426, 654] on input "*****" at bounding box center [401, 660] width 136 height 30
click at [521, 661] on button "Replace" at bounding box center [507, 660] width 68 height 30
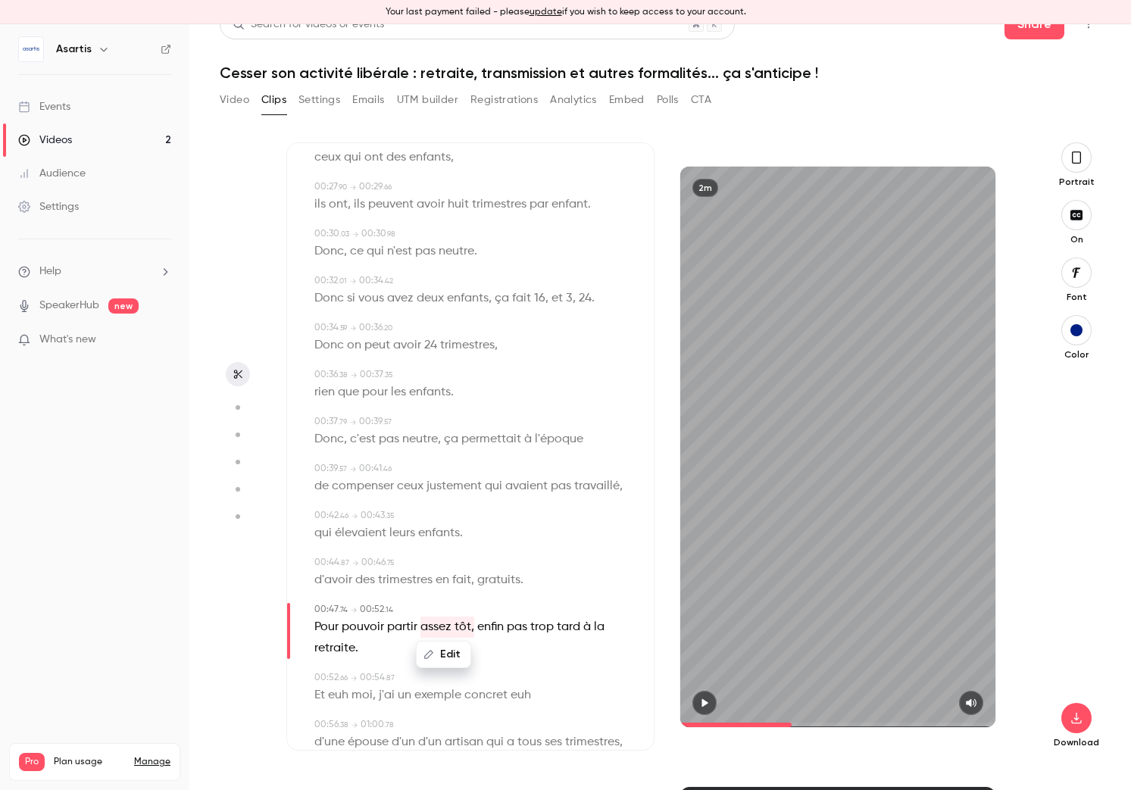
click at [706, 704] on icon "button" at bounding box center [704, 703] width 12 height 11
click at [706, 704] on icon "button" at bounding box center [704, 702] width 6 height 8
click at [461, 625] on span "assez tôt," at bounding box center [447, 627] width 54 height 21
click at [458, 652] on button "Edit" at bounding box center [443, 654] width 52 height 24
click at [528, 661] on button "Replace" at bounding box center [520, 660] width 68 height 30
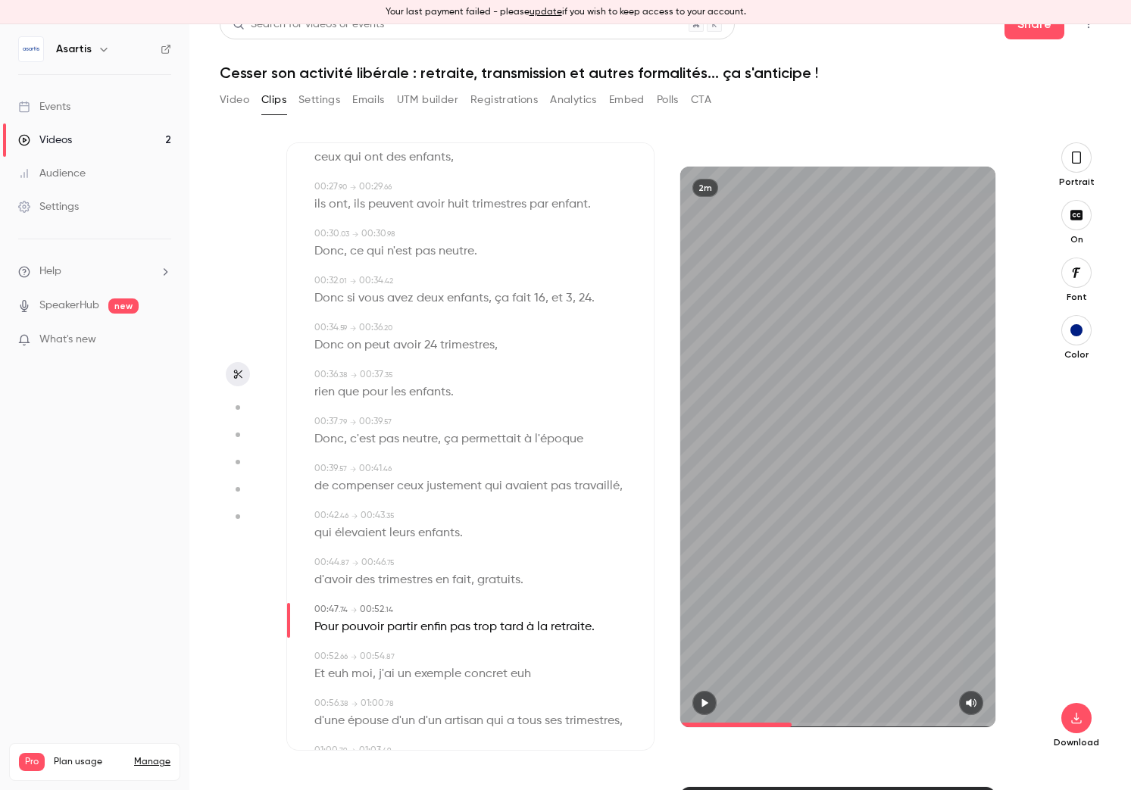
click at [435, 629] on span "enfin" at bounding box center [433, 627] width 27 height 21
click at [437, 650] on button "Edit" at bounding box center [429, 654] width 52 height 24
click at [504, 661] on button "Replace" at bounding box center [505, 660] width 68 height 30
click at [706, 705] on icon "button" at bounding box center [704, 703] width 12 height 11
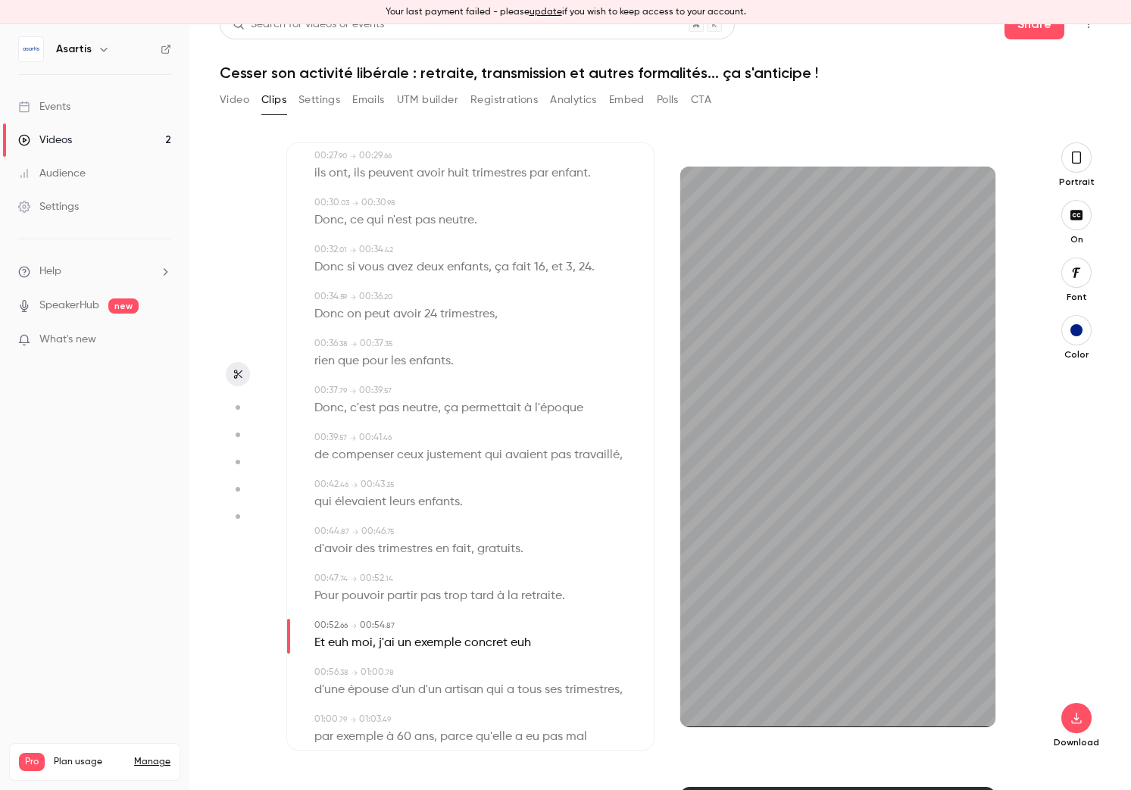
scroll to position [645, 0]
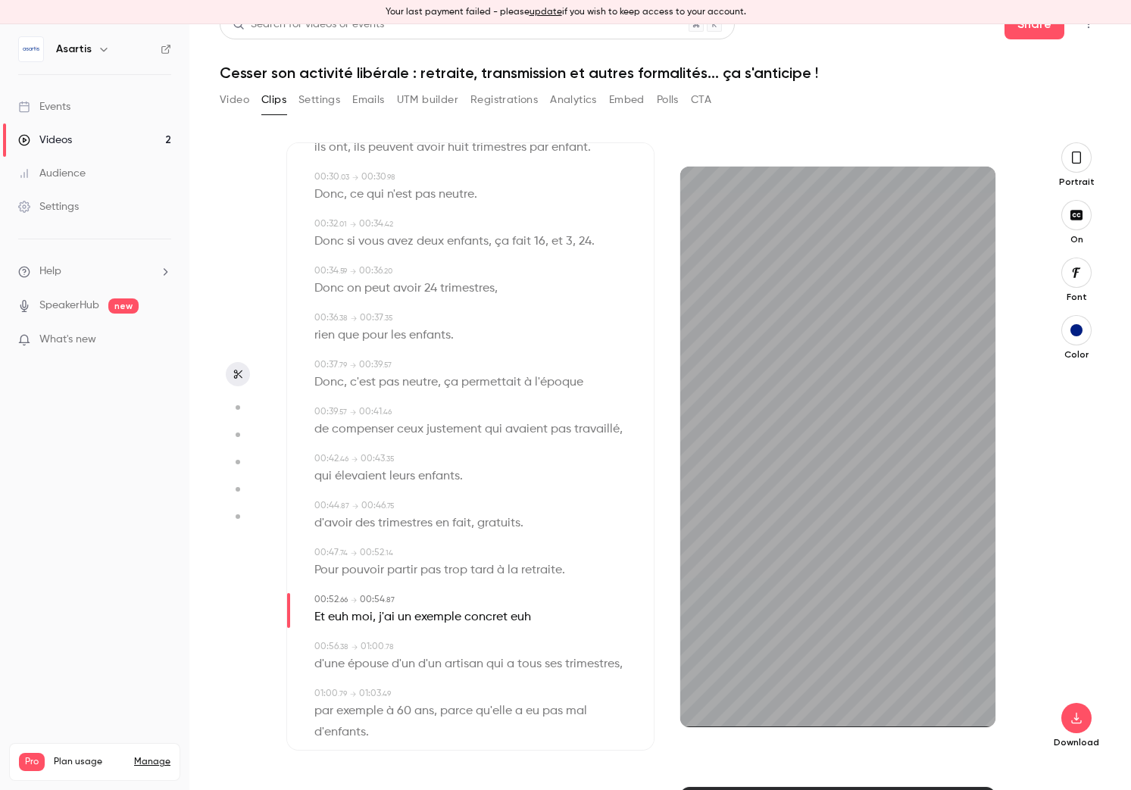
click at [355, 617] on span "moi" at bounding box center [361, 617] width 21 height 21
drag, startPoint x: 354, startPoint y: 617, endPoint x: 337, endPoint y: 617, distance: 16.7
click at [354, 617] on span "moi" at bounding box center [361, 617] width 21 height 21
drag, startPoint x: 317, startPoint y: 617, endPoint x: 361, endPoint y: 631, distance: 46.2
click at [362, 617] on p "Et euh moi , j'ai un exemple concret euh" at bounding box center [422, 617] width 217 height 21
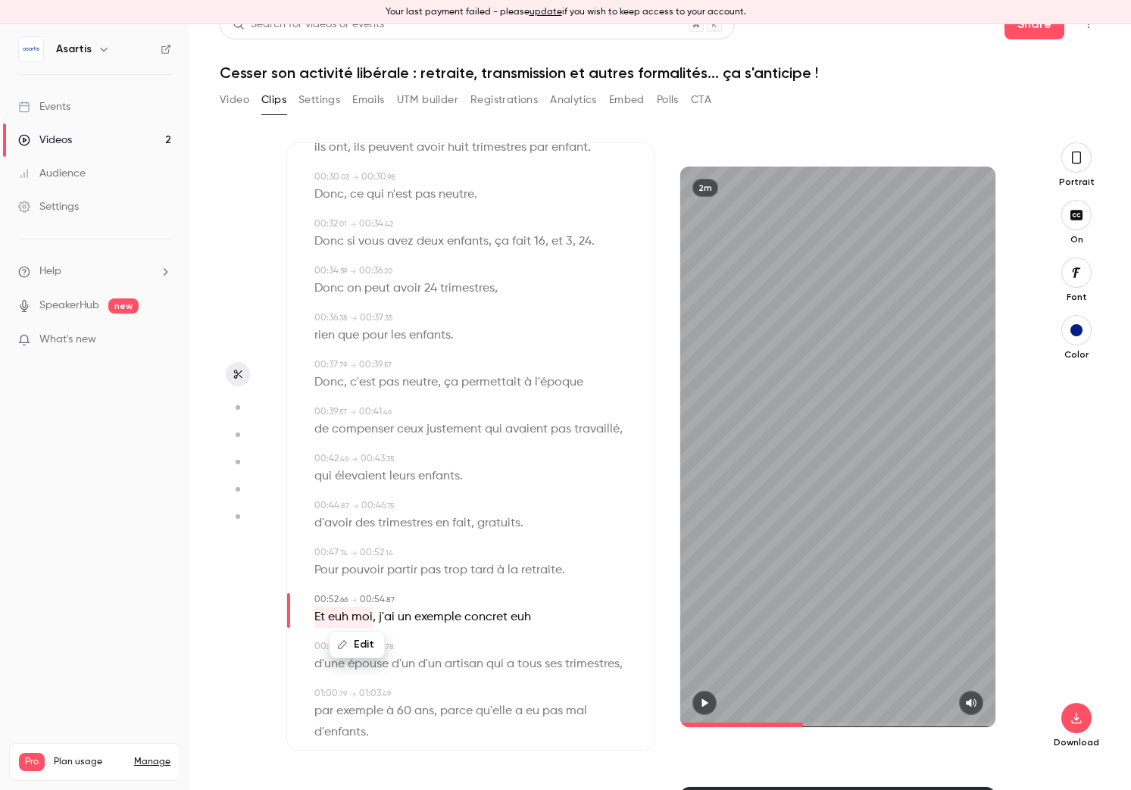
click at [363, 645] on button "Edit" at bounding box center [357, 645] width 52 height 24
click at [486, 651] on button "Replace" at bounding box center [464, 650] width 68 height 30
click at [489, 621] on span "euh" at bounding box center [483, 617] width 20 height 21
click at [479, 648] on button "Edit" at bounding box center [476, 645] width 52 height 24
click at [545, 648] on button "Replace" at bounding box center [552, 650] width 68 height 30
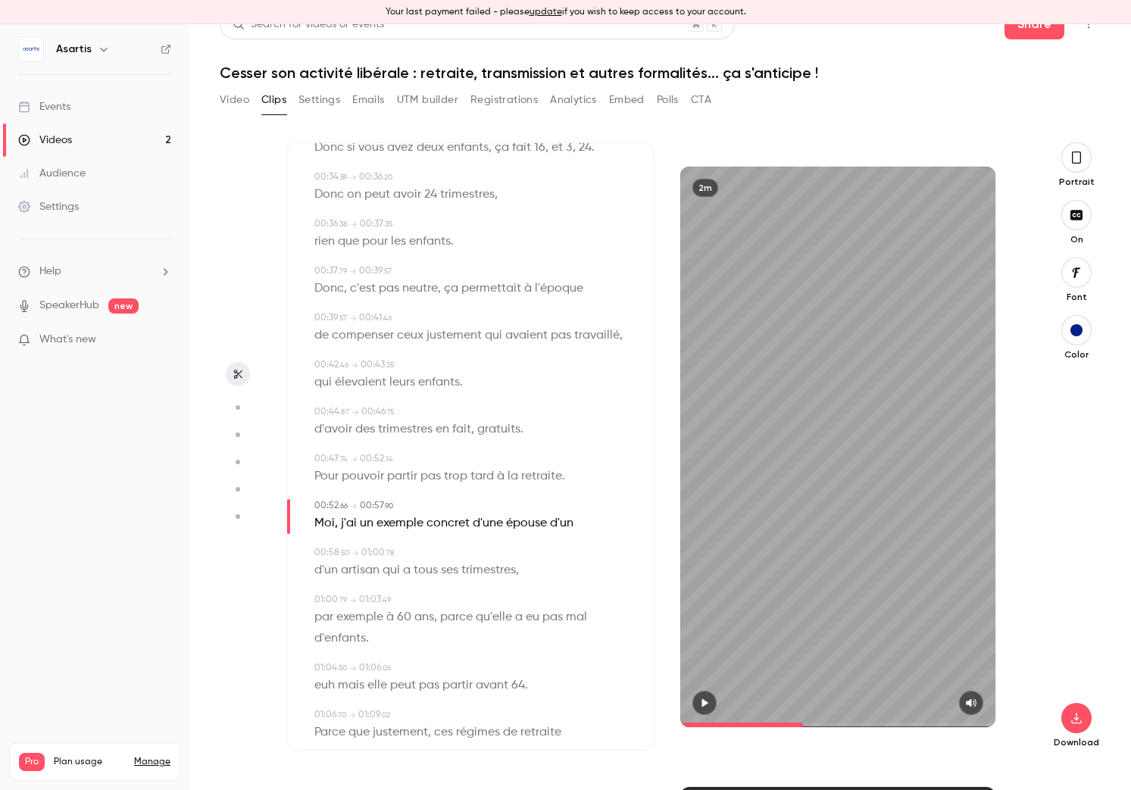
scroll to position [772, 0]
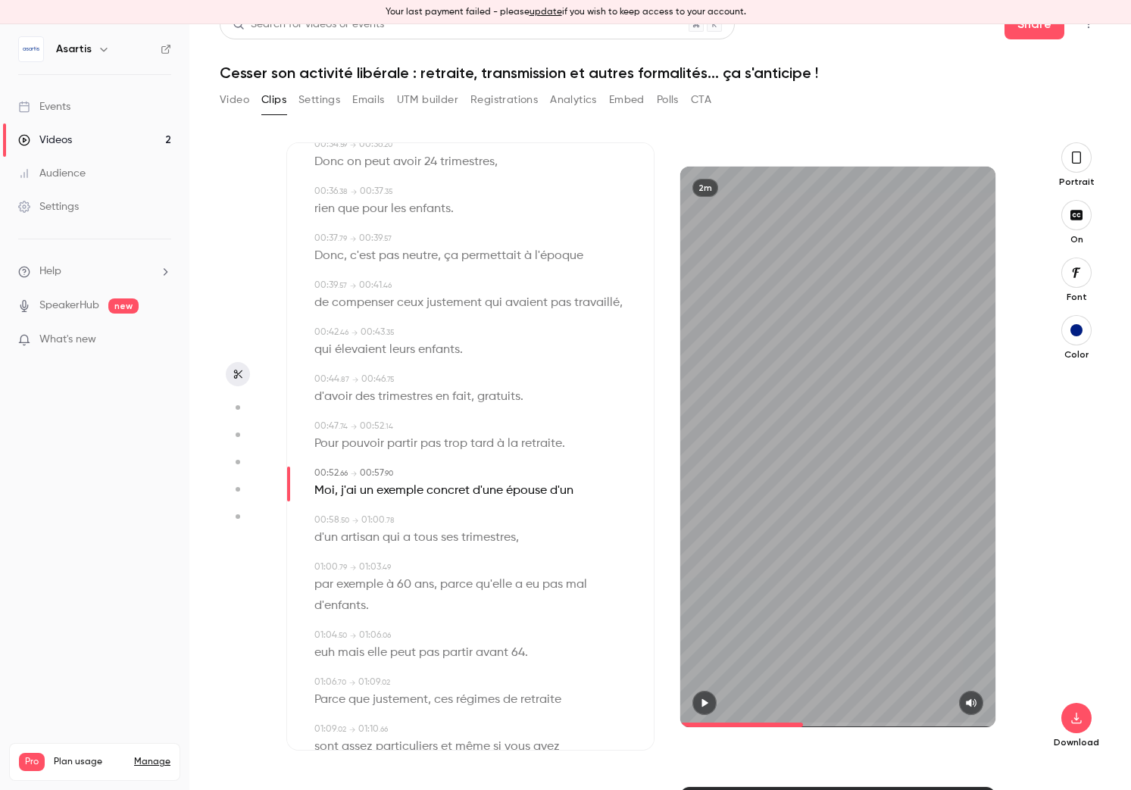
click at [328, 653] on span "euh" at bounding box center [324, 652] width 20 height 21
click at [331, 676] on button "Edit" at bounding box center [320, 680] width 52 height 24
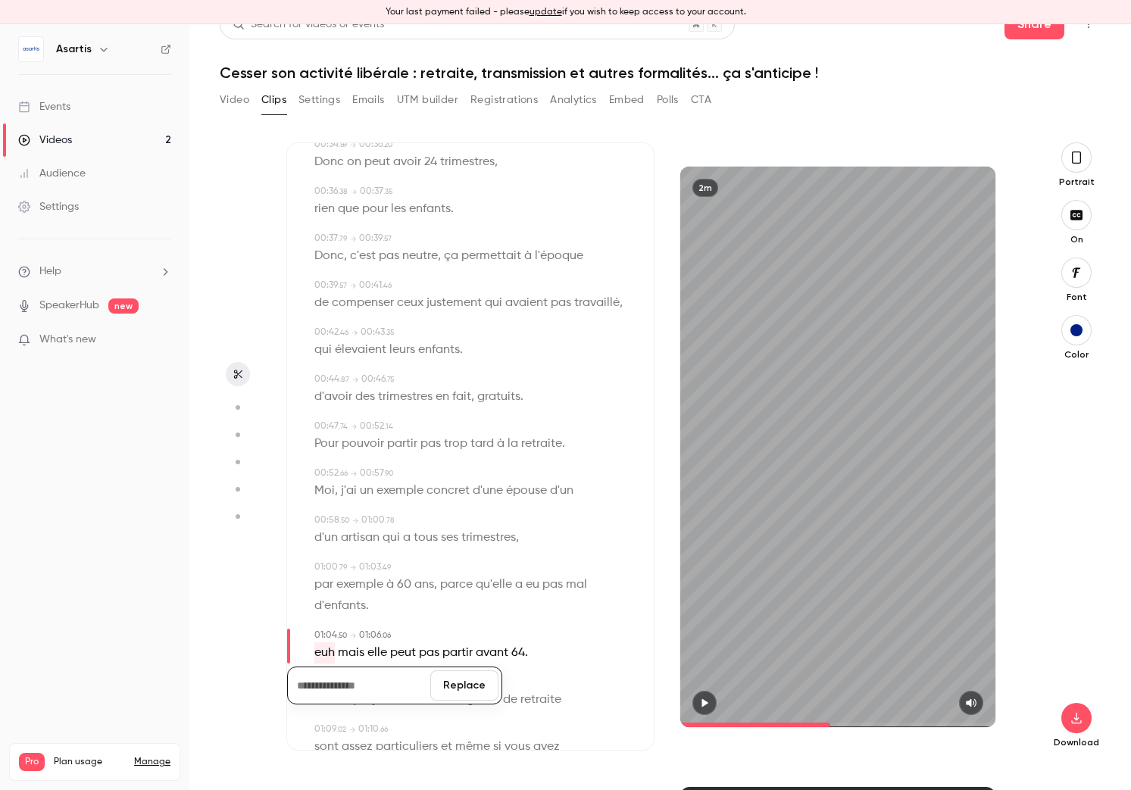
click at [440, 686] on button "Replace" at bounding box center [464, 685] width 68 height 30
click at [330, 657] on span "mais" at bounding box center [327, 652] width 27 height 21
click at [325, 675] on button "Edit" at bounding box center [322, 680] width 52 height 24
click at [484, 688] on button "Replace" at bounding box center [464, 685] width 68 height 30
click at [449, 658] on span at bounding box center [449, 653] width 3 height 12
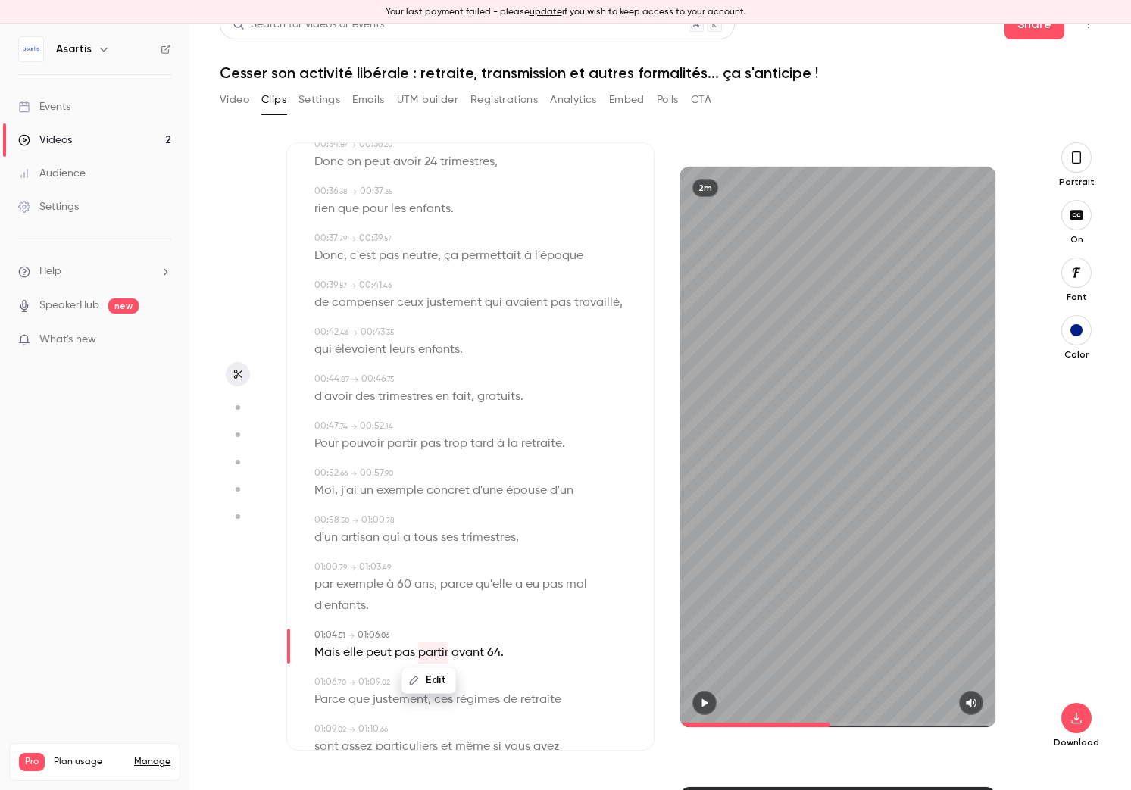
click at [714, 704] on button "button" at bounding box center [704, 703] width 24 height 24
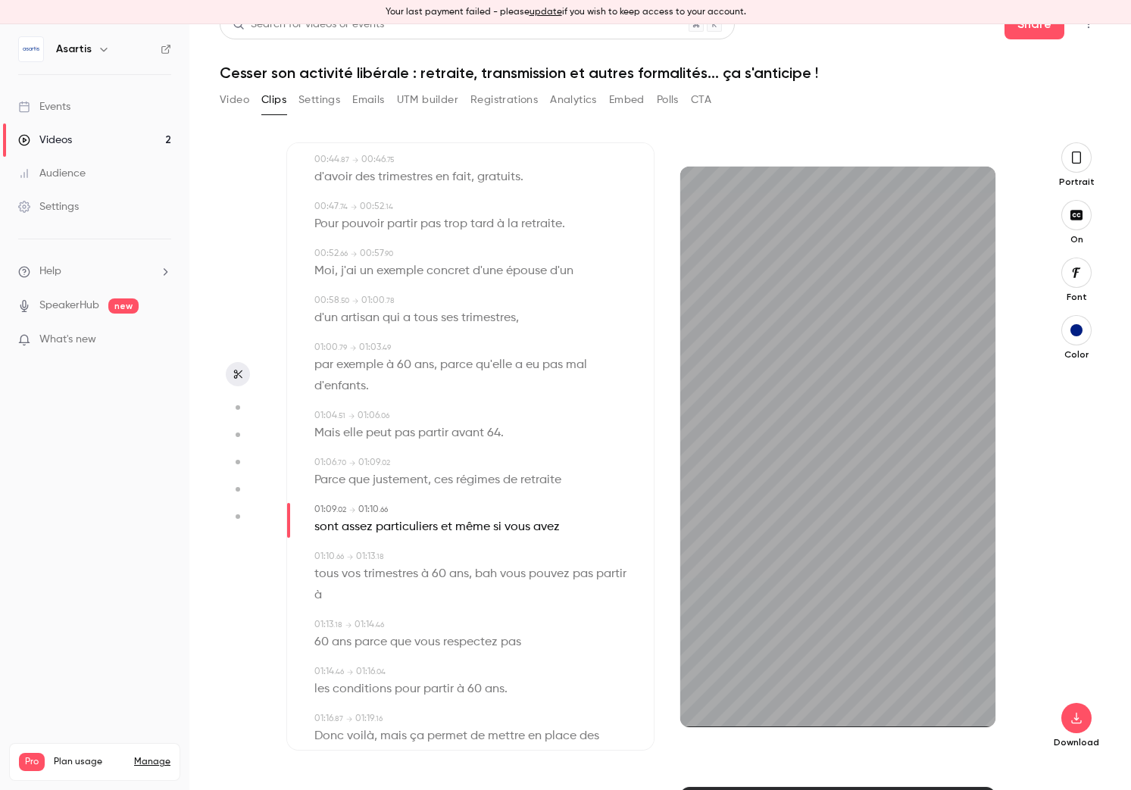
scroll to position [992, 0]
click at [486, 575] on span "bah" at bounding box center [486, 573] width 22 height 21
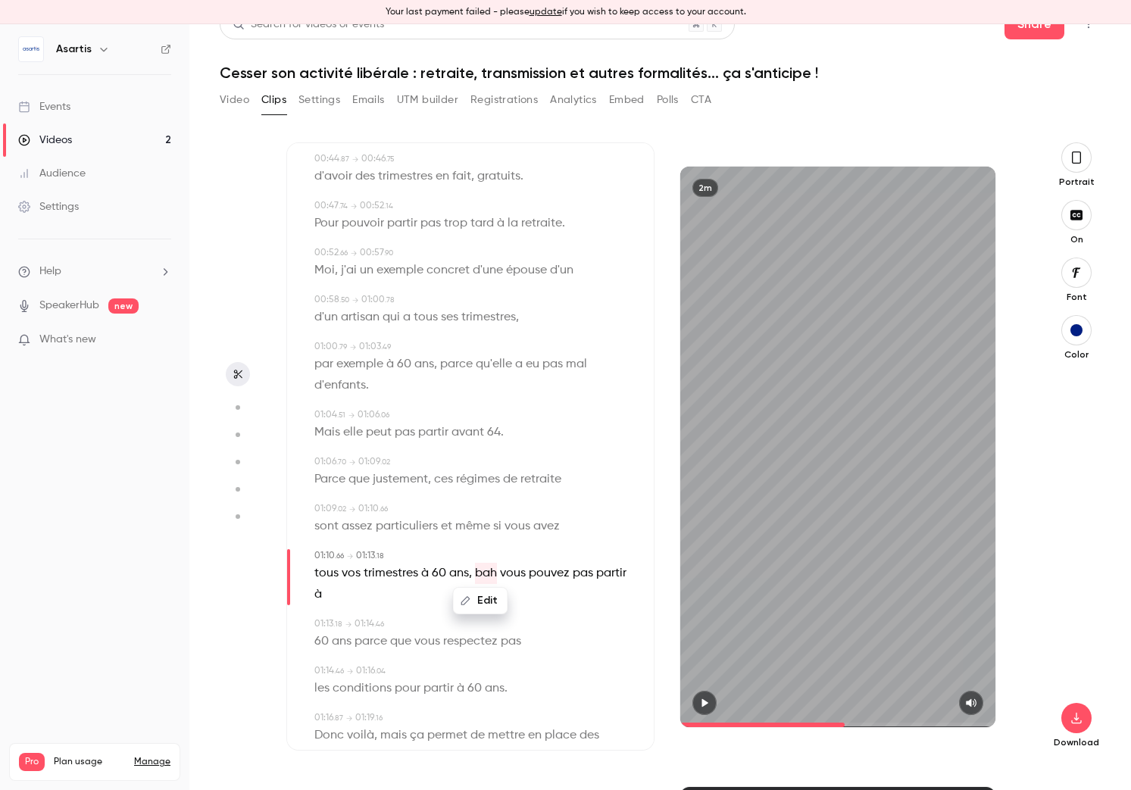
click at [492, 603] on button "Edit" at bounding box center [480, 601] width 52 height 24
click at [577, 608] on button "Replace" at bounding box center [557, 606] width 68 height 30
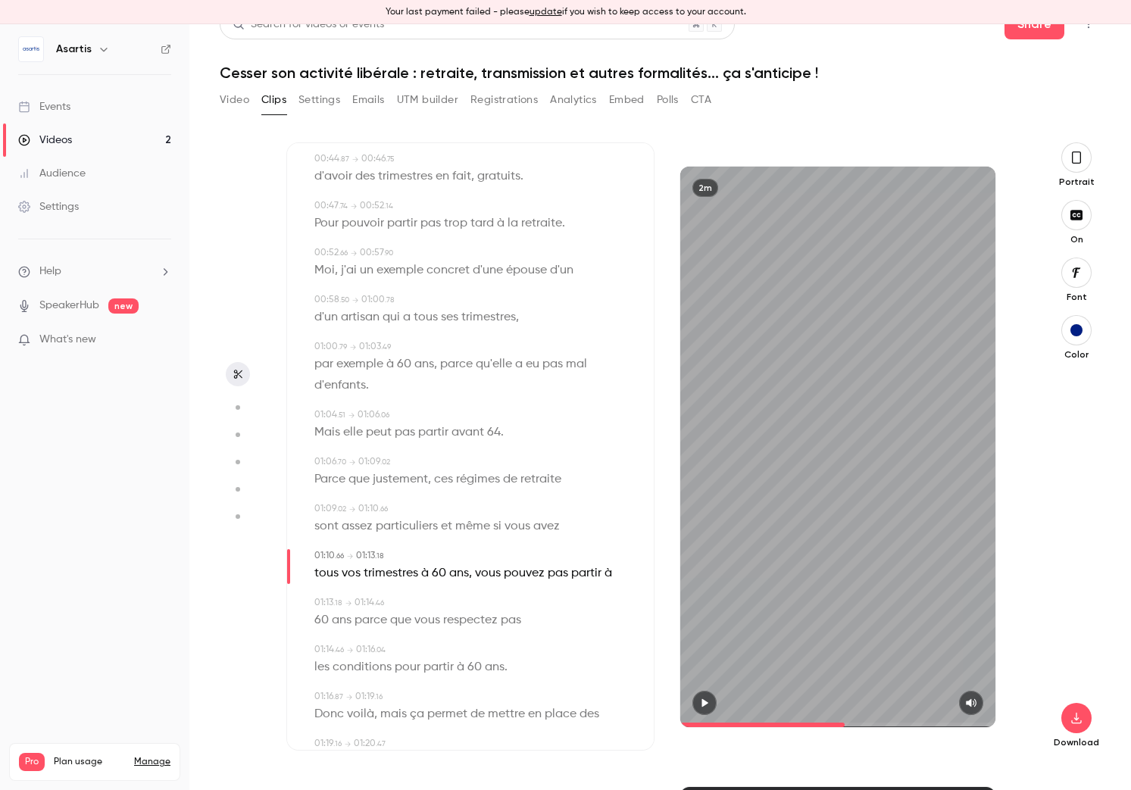
click at [705, 702] on icon "button" at bounding box center [705, 702] width 6 height 8
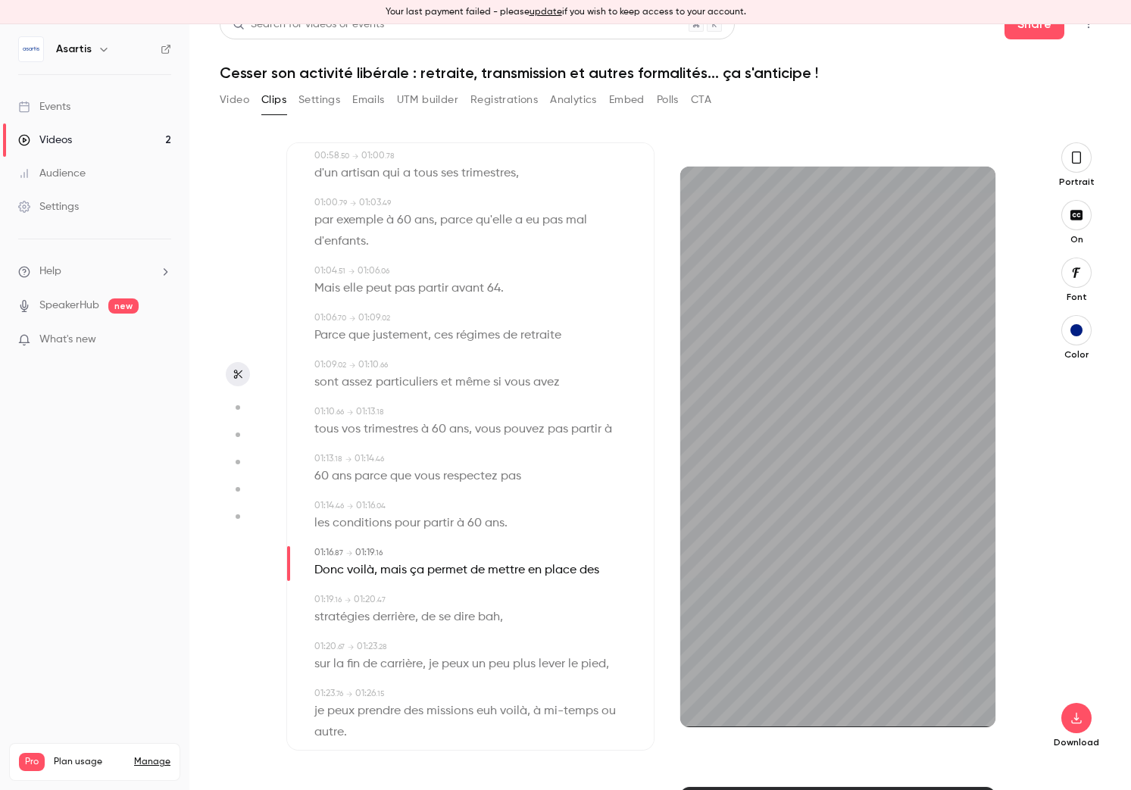
scroll to position [1149, 0]
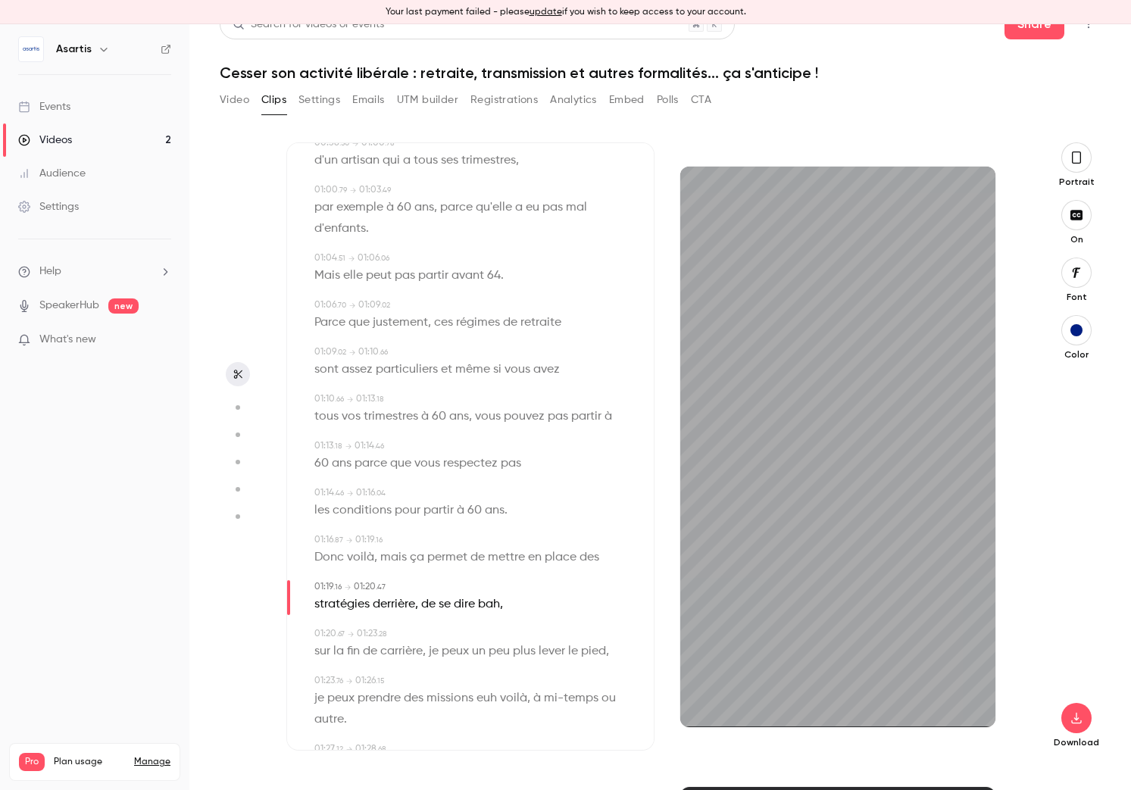
click at [492, 607] on span "bah" at bounding box center [489, 604] width 22 height 21
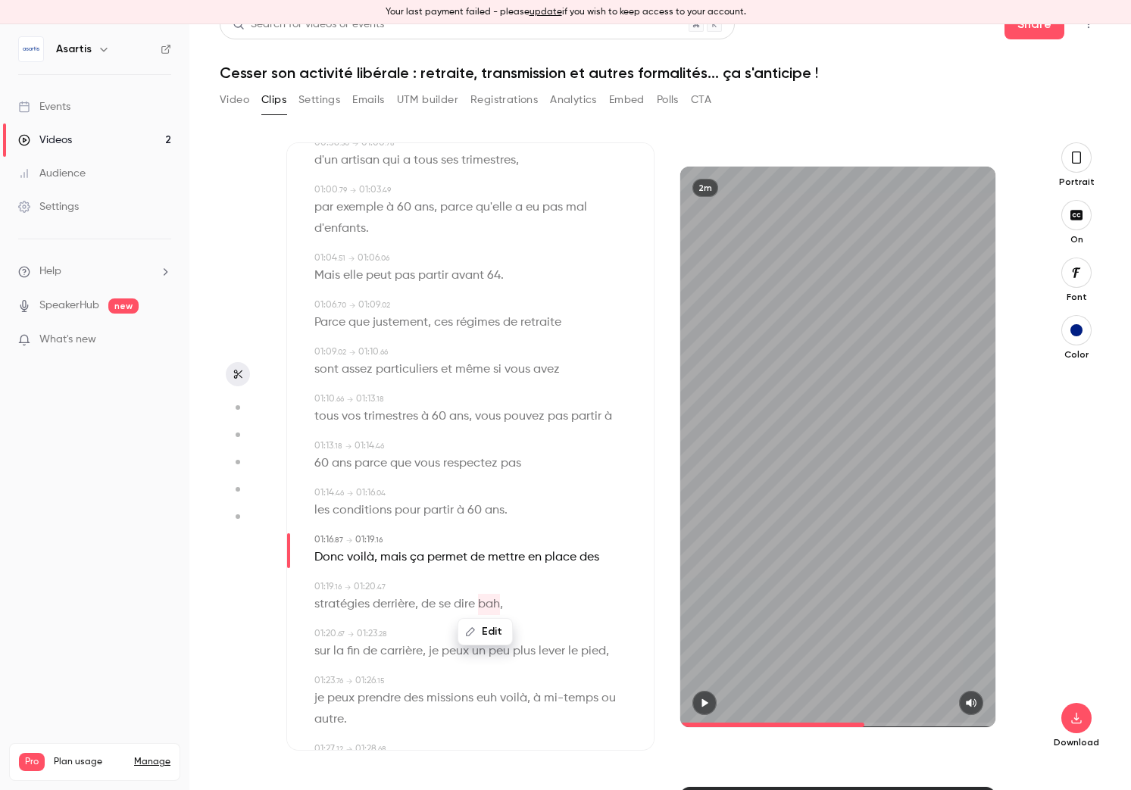
click at [482, 632] on button "Edit" at bounding box center [485, 632] width 52 height 24
click at [548, 634] on button "Replace" at bounding box center [561, 637] width 68 height 30
click at [708, 706] on icon "button" at bounding box center [704, 703] width 12 height 11
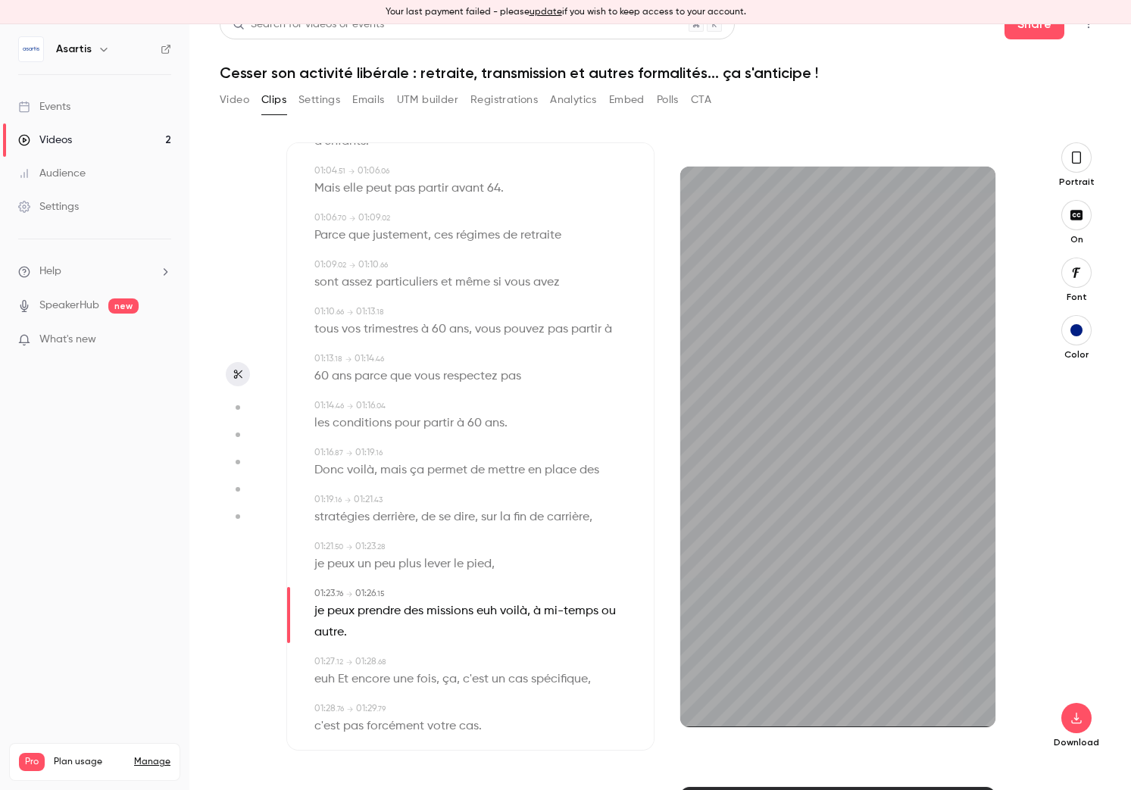
scroll to position [1243, 0]
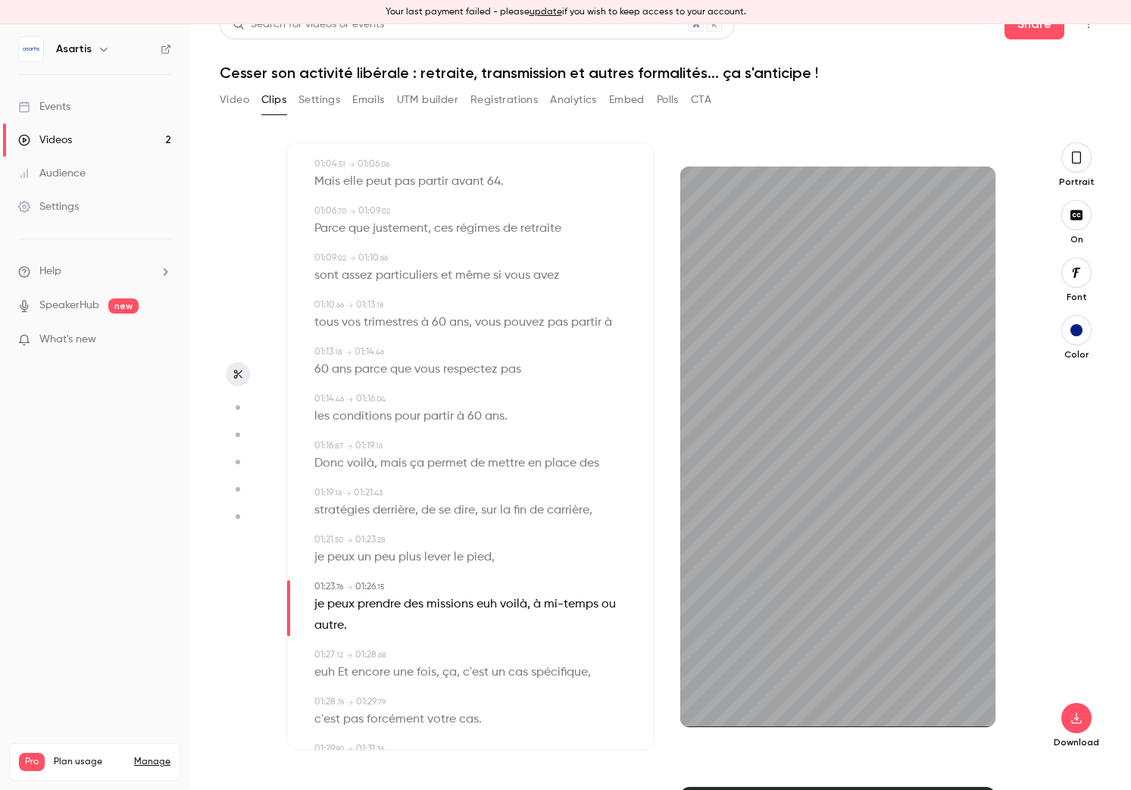
click at [498, 608] on span at bounding box center [498, 604] width 3 height 12
click at [490, 630] on button "Edit" at bounding box center [482, 632] width 52 height 24
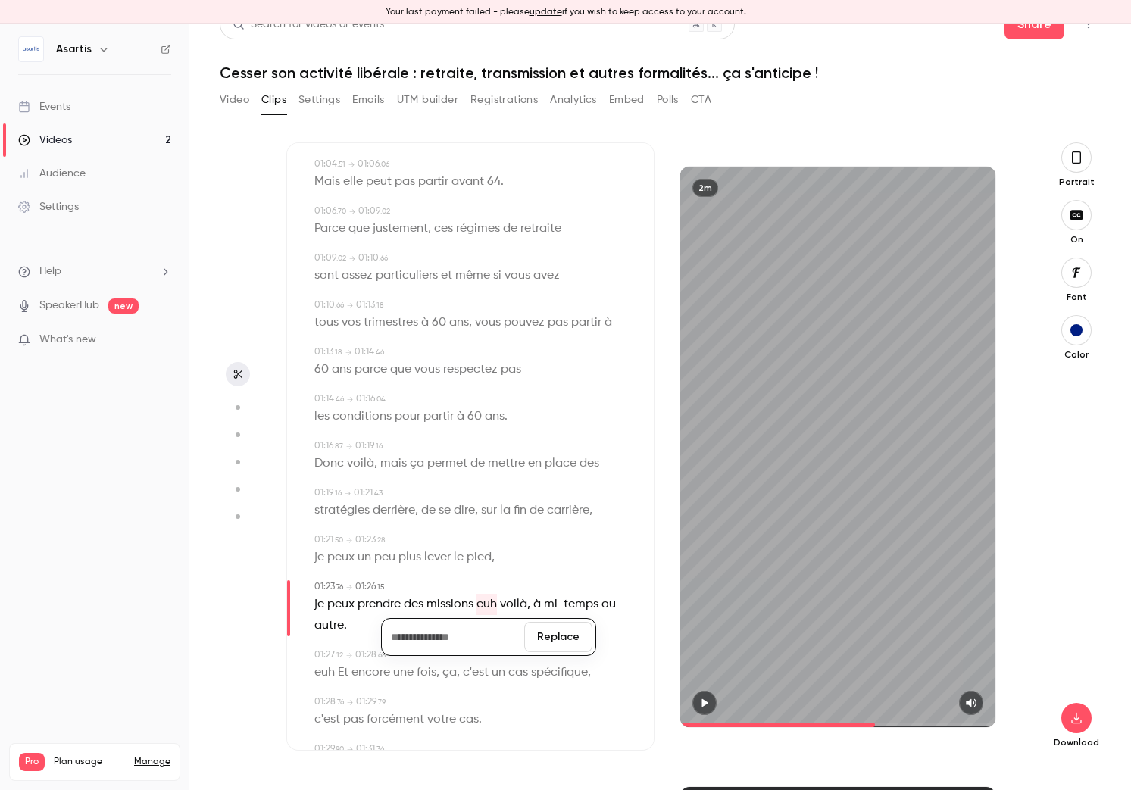
click at [567, 638] on button "Replace" at bounding box center [558, 637] width 68 height 30
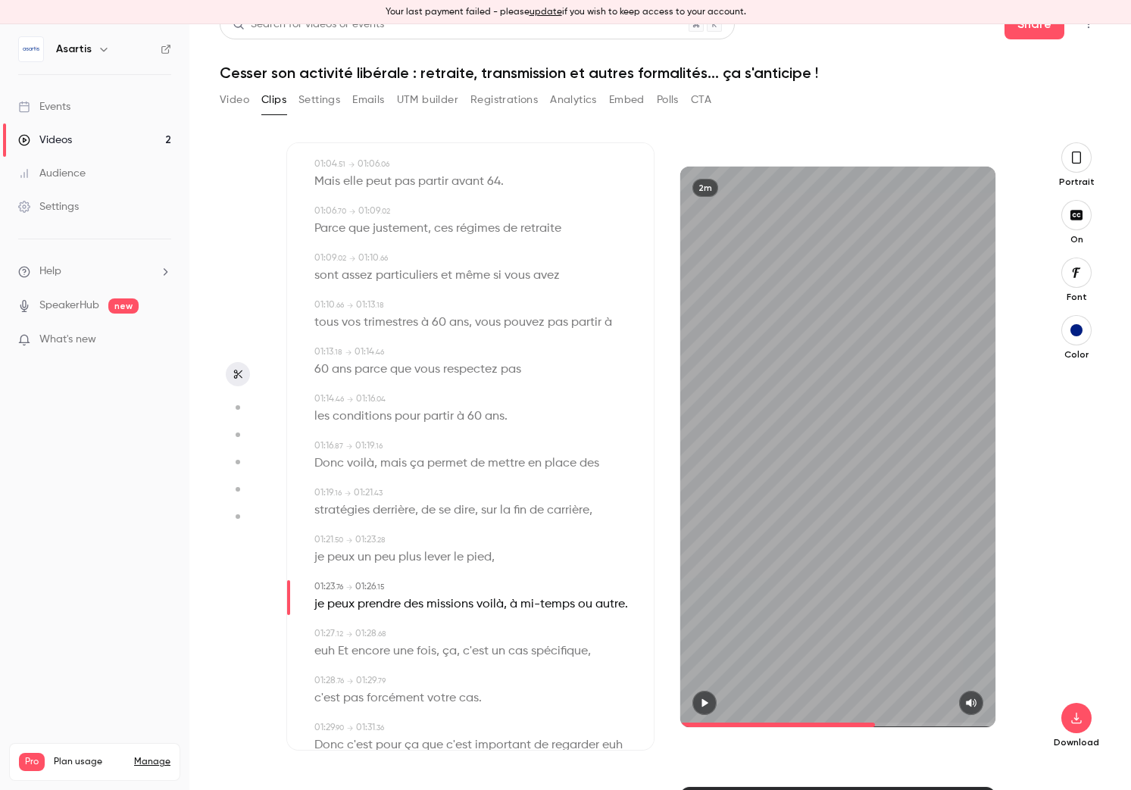
click at [709, 702] on icon "button" at bounding box center [704, 703] width 12 height 11
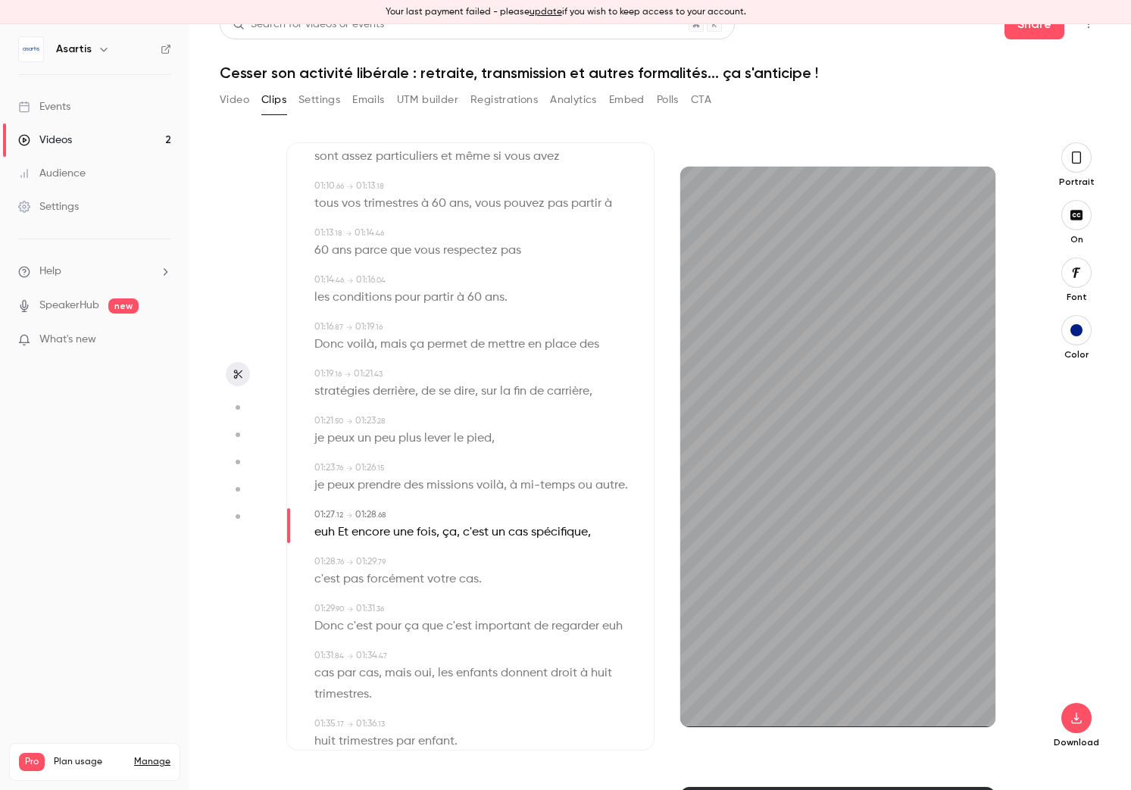
scroll to position [1370, 0]
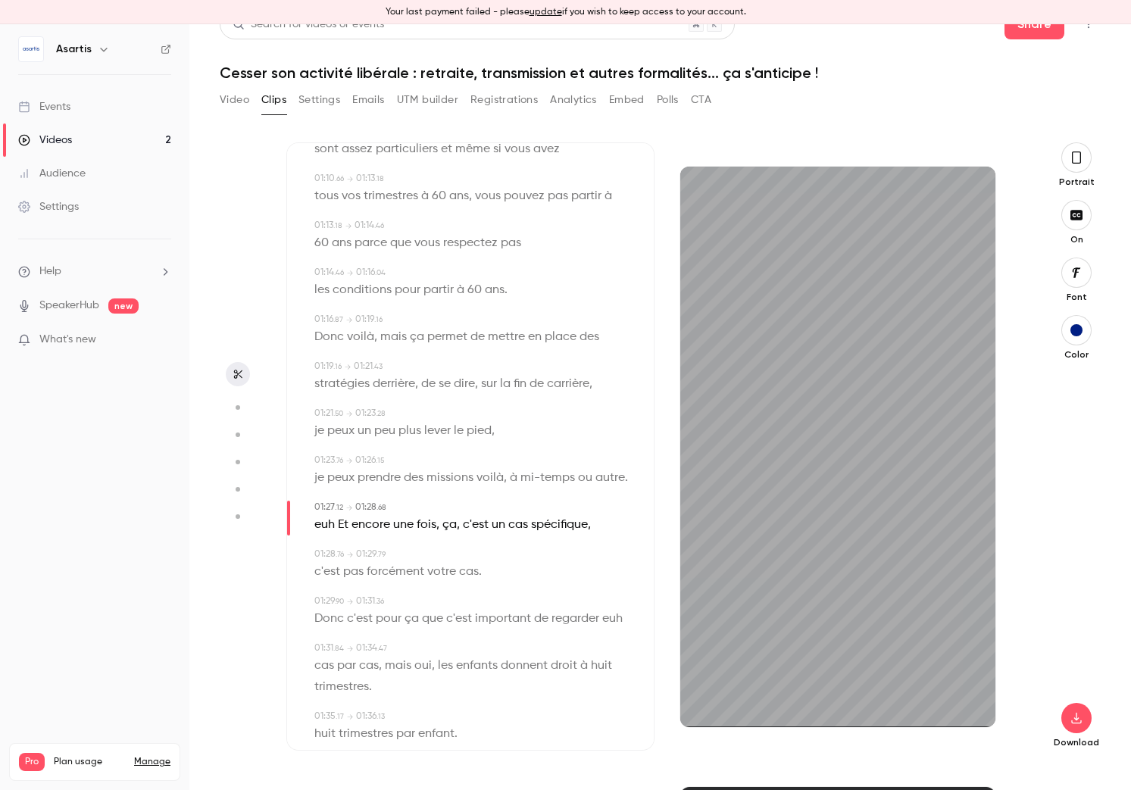
click at [323, 524] on span "euh" at bounding box center [324, 524] width 20 height 21
click at [326, 555] on button "Edit" at bounding box center [320, 552] width 52 height 24
click at [458, 563] on button "Replace" at bounding box center [464, 557] width 68 height 30
click at [706, 708] on button "button" at bounding box center [704, 703] width 24 height 24
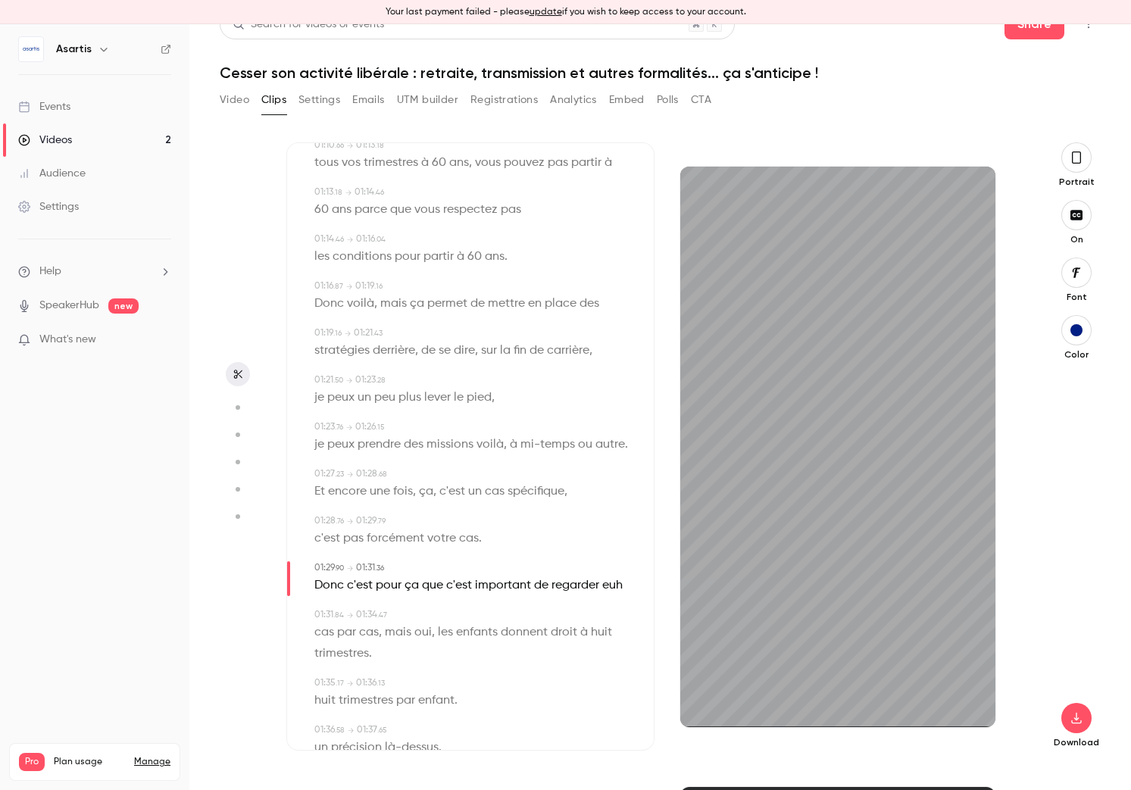
scroll to position [1407, 0]
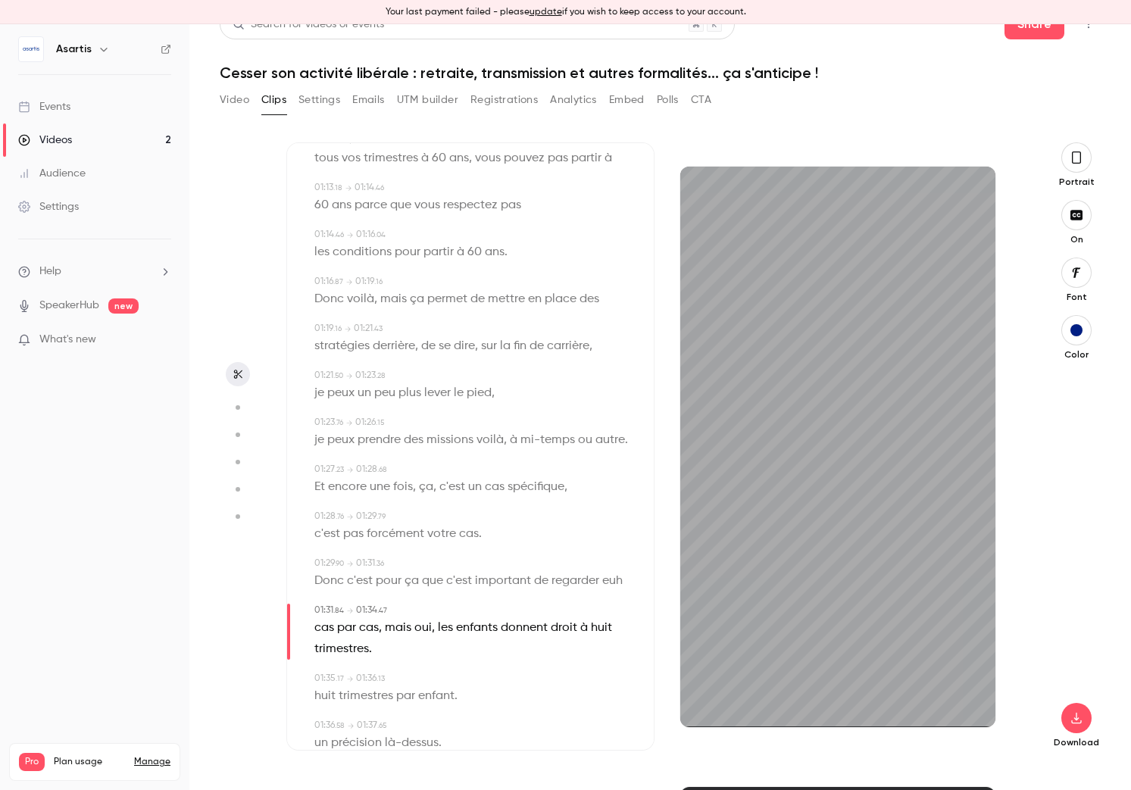
click at [617, 584] on span "euh" at bounding box center [612, 580] width 20 height 21
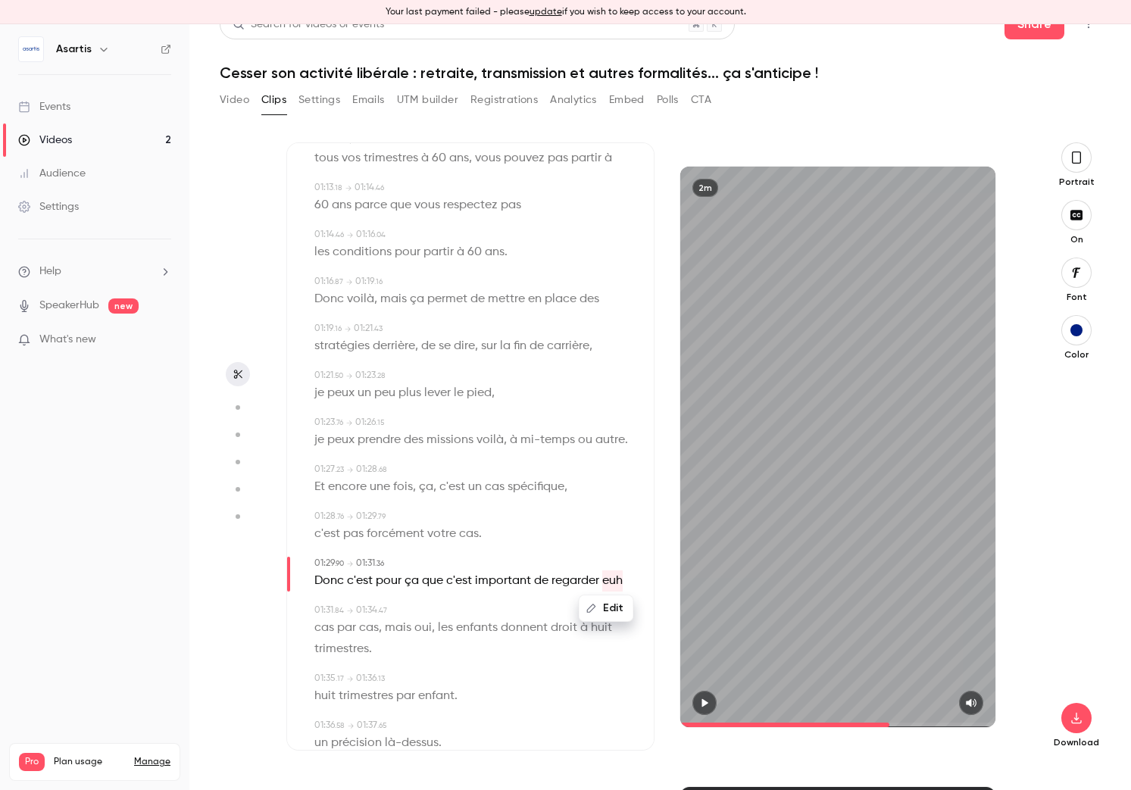
click at [599, 613] on button "Edit" at bounding box center [606, 608] width 52 height 24
click at [616, 614] on button "Replace" at bounding box center [618, 613] width 68 height 30
click at [705, 704] on icon "button" at bounding box center [705, 702] width 6 height 8
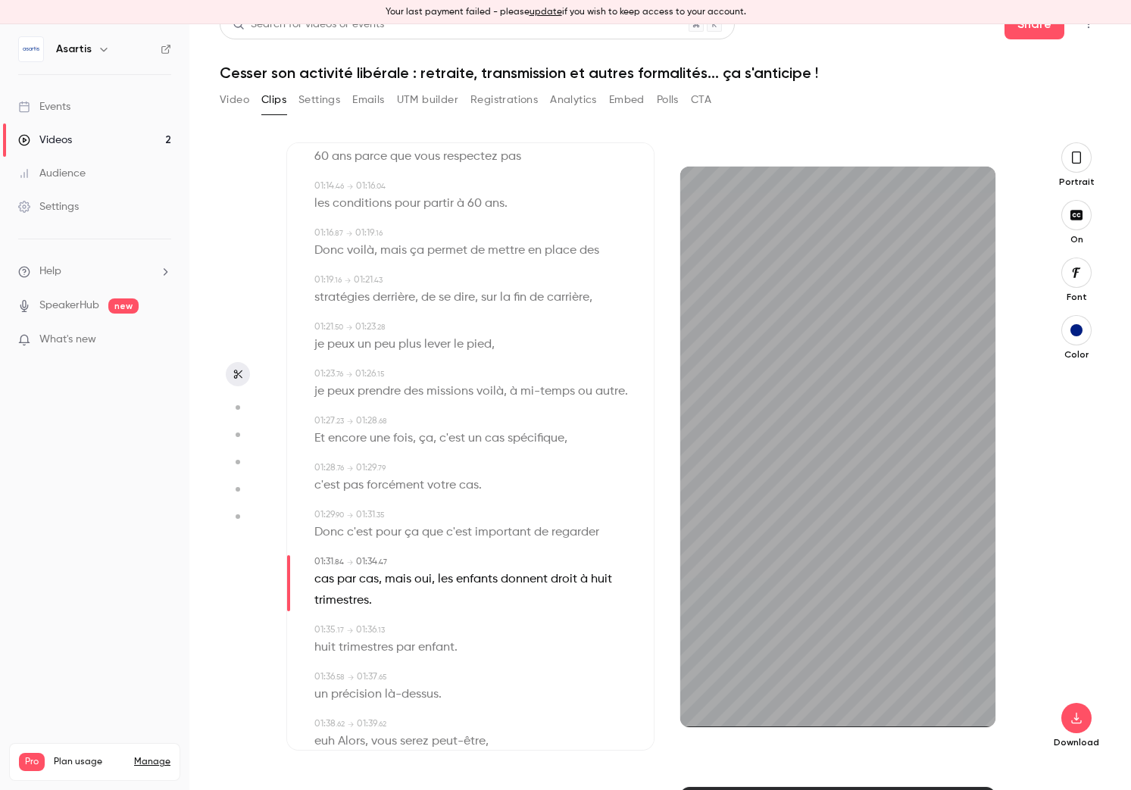
scroll to position [1457, 0]
click at [331, 645] on span "huit" at bounding box center [324, 646] width 21 height 21
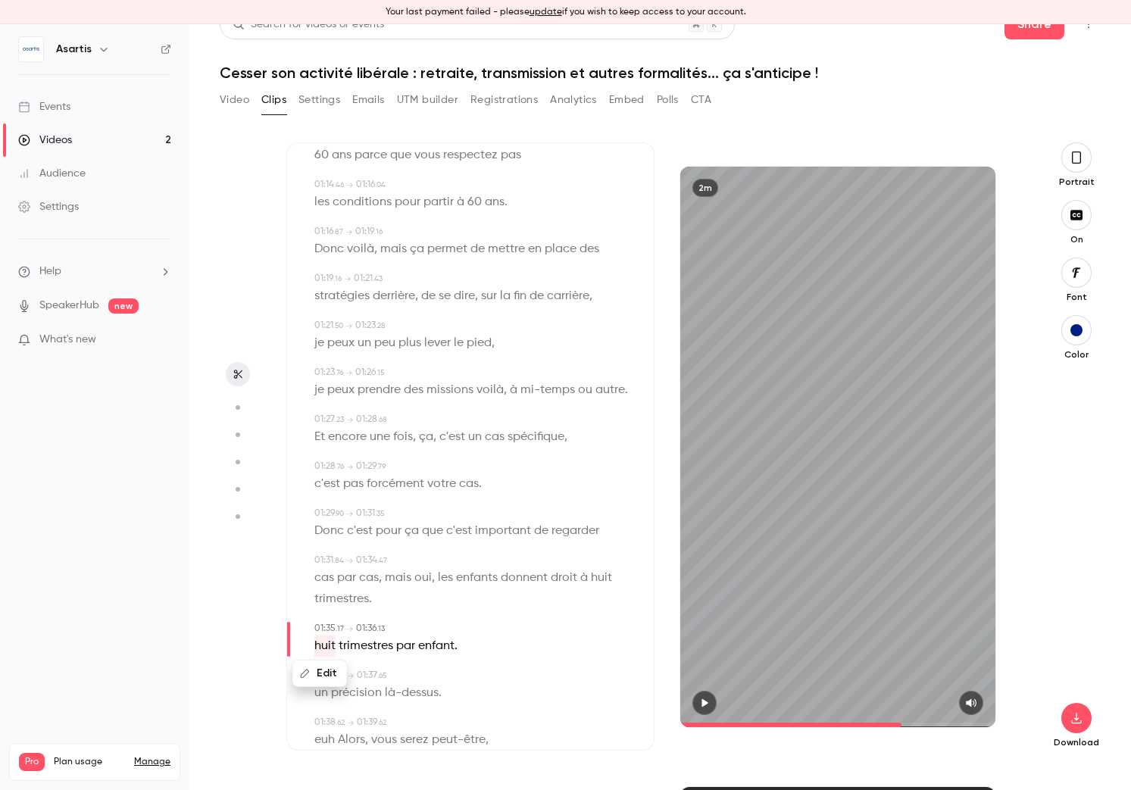
click at [330, 673] on button "Edit" at bounding box center [320, 673] width 52 height 24
click at [476, 686] on button "Replace" at bounding box center [464, 679] width 68 height 30
click at [704, 707] on icon "button" at bounding box center [704, 703] width 12 height 11
click at [318, 698] on span "un" at bounding box center [321, 693] width 14 height 21
click at [317, 713] on button "Edit" at bounding box center [316, 720] width 52 height 24
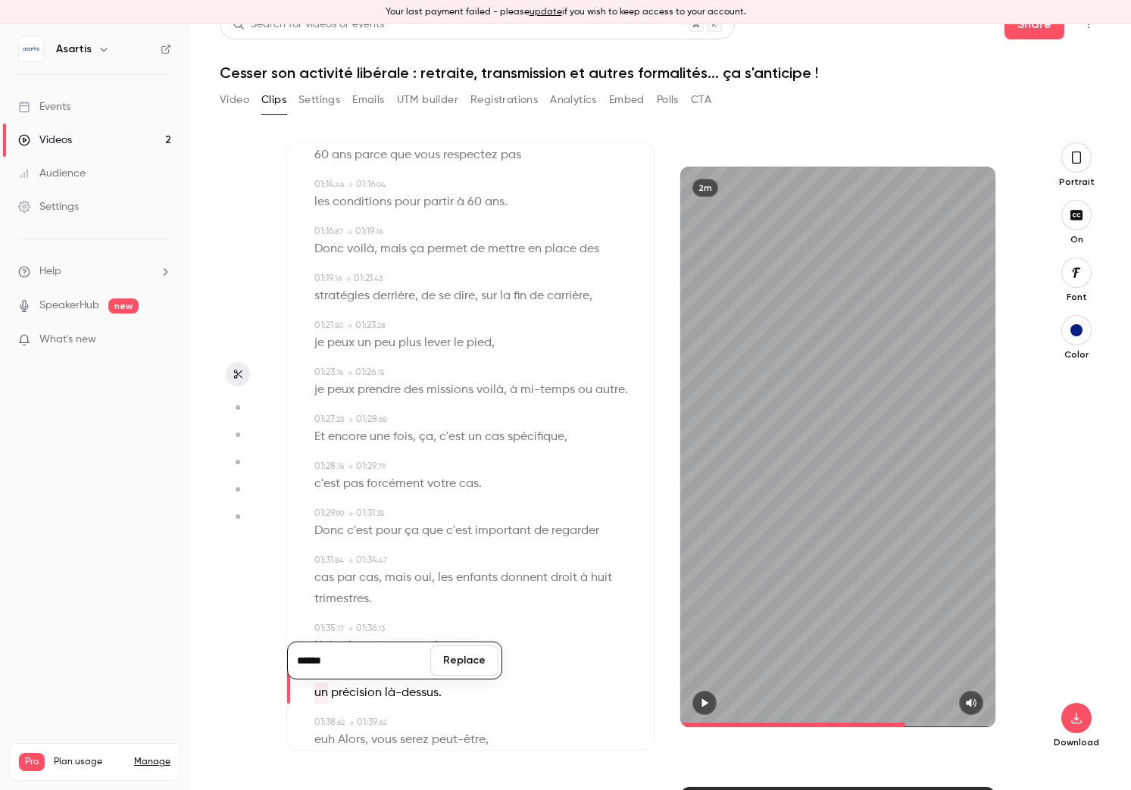
click at [456, 663] on button "Replace" at bounding box center [464, 660] width 68 height 30
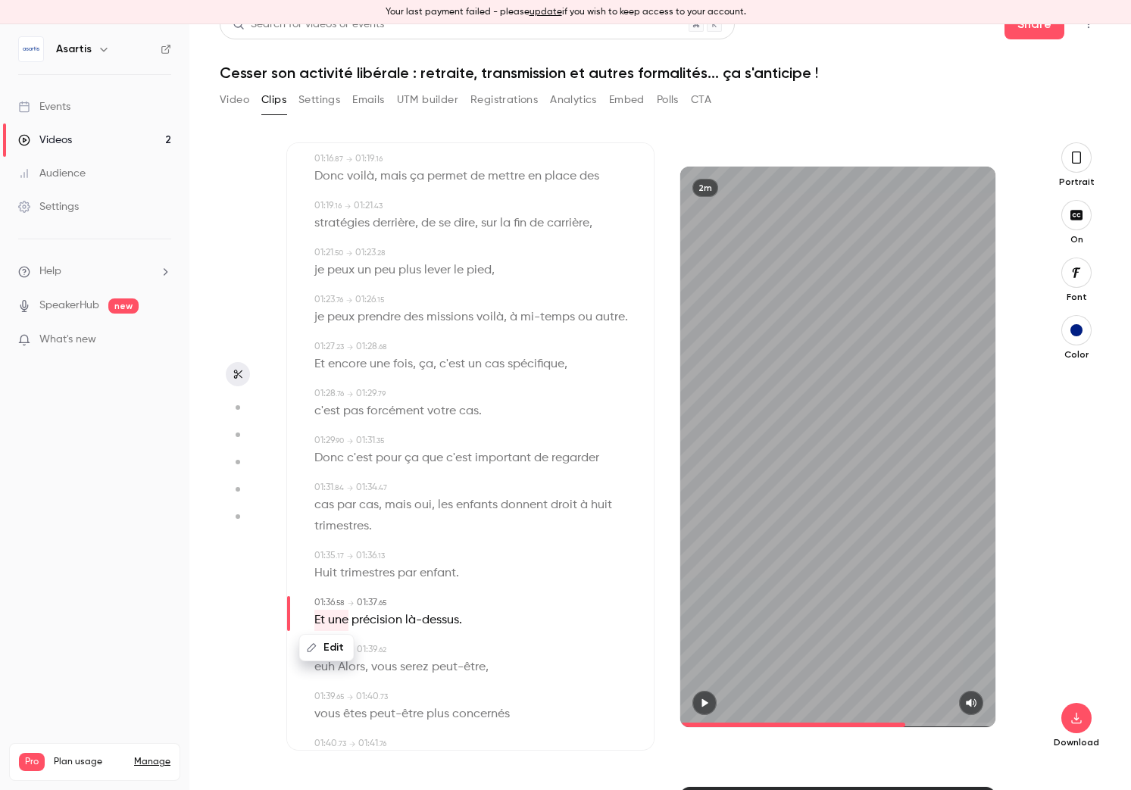
scroll to position [1535, 0]
click at [321, 661] on div "Edit" at bounding box center [332, 642] width 43 height 48
click at [328, 664] on div "Edit" at bounding box center [332, 642] width 43 height 48
click at [347, 664] on div "Edit" at bounding box center [332, 642] width 43 height 48
click at [407, 659] on span "serez" at bounding box center [414, 661] width 29 height 21
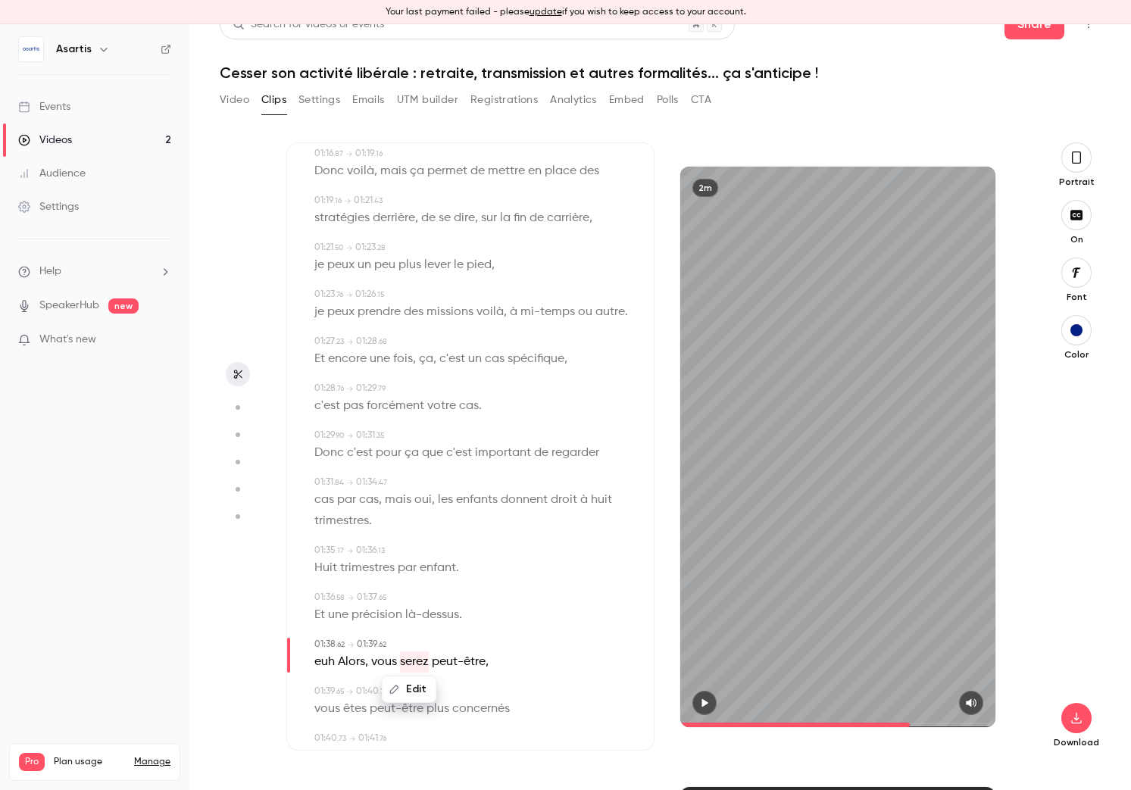
click at [326, 661] on span "euh" at bounding box center [324, 661] width 20 height 21
click at [329, 686] on button "Edit" at bounding box center [320, 689] width 52 height 24
click at [464, 691] on button "Replace" at bounding box center [464, 694] width 68 height 30
click at [708, 701] on icon "button" at bounding box center [704, 703] width 12 height 11
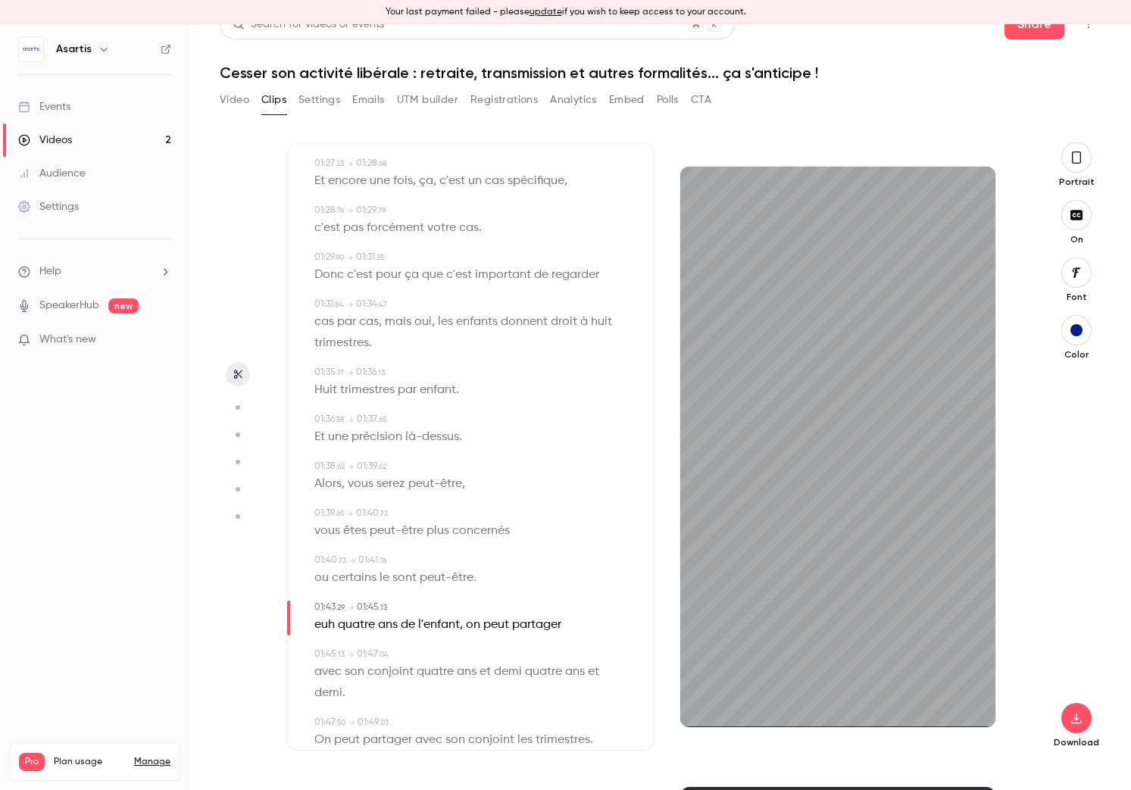
scroll to position [1714, 0]
drag, startPoint x: 339, startPoint y: 624, endPoint x: 330, endPoint y: 624, distance: 9.1
click at [333, 624] on p "euh quatre ans de l'enfant , on peut partager" at bounding box center [437, 624] width 247 height 21
click at [326, 623] on span "euh" at bounding box center [324, 624] width 20 height 21
click at [336, 651] on button "Edit" at bounding box center [320, 651] width 52 height 24
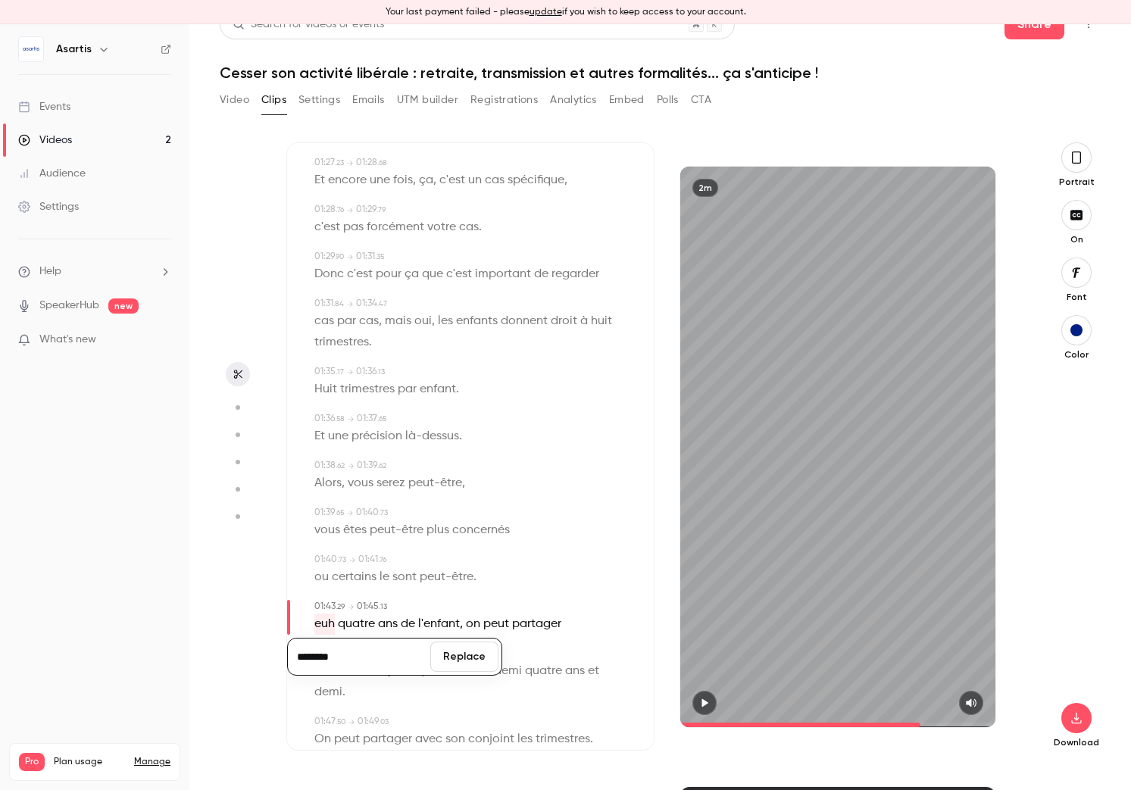
click at [462, 656] on button "Replace" at bounding box center [464, 657] width 68 height 30
click at [708, 701] on icon "button" at bounding box center [704, 703] width 12 height 11
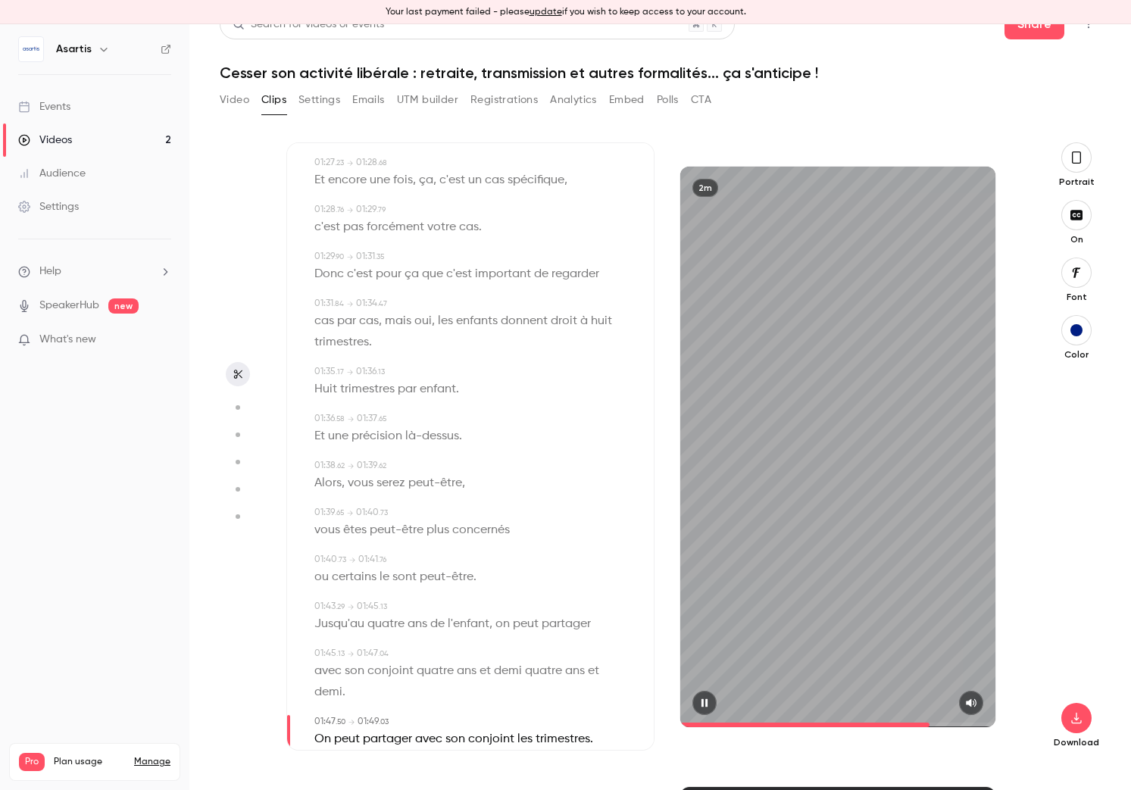
click at [702, 708] on button "button" at bounding box center [704, 703] width 24 height 24
click at [393, 670] on span "conjoint" at bounding box center [390, 671] width 46 height 21
click at [389, 698] on button "Edit" at bounding box center [384, 698] width 52 height 24
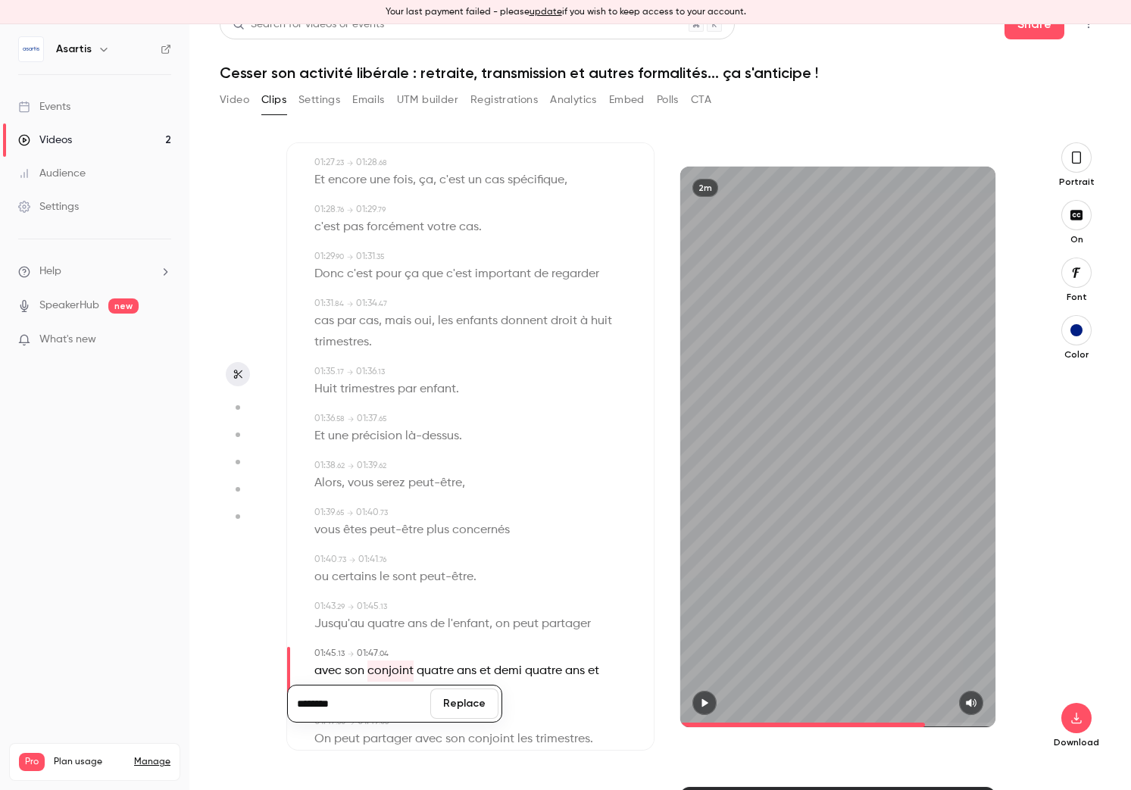
click at [371, 705] on input "********" at bounding box center [359, 704] width 136 height 30
click at [454, 705] on button "Replace" at bounding box center [464, 704] width 68 height 30
click at [514, 670] on span "demi" at bounding box center [511, 671] width 28 height 21
click at [508, 699] on button "Edit" at bounding box center [505, 698] width 52 height 24
click at [498, 701] on input "****" at bounding box center [476, 704] width 136 height 30
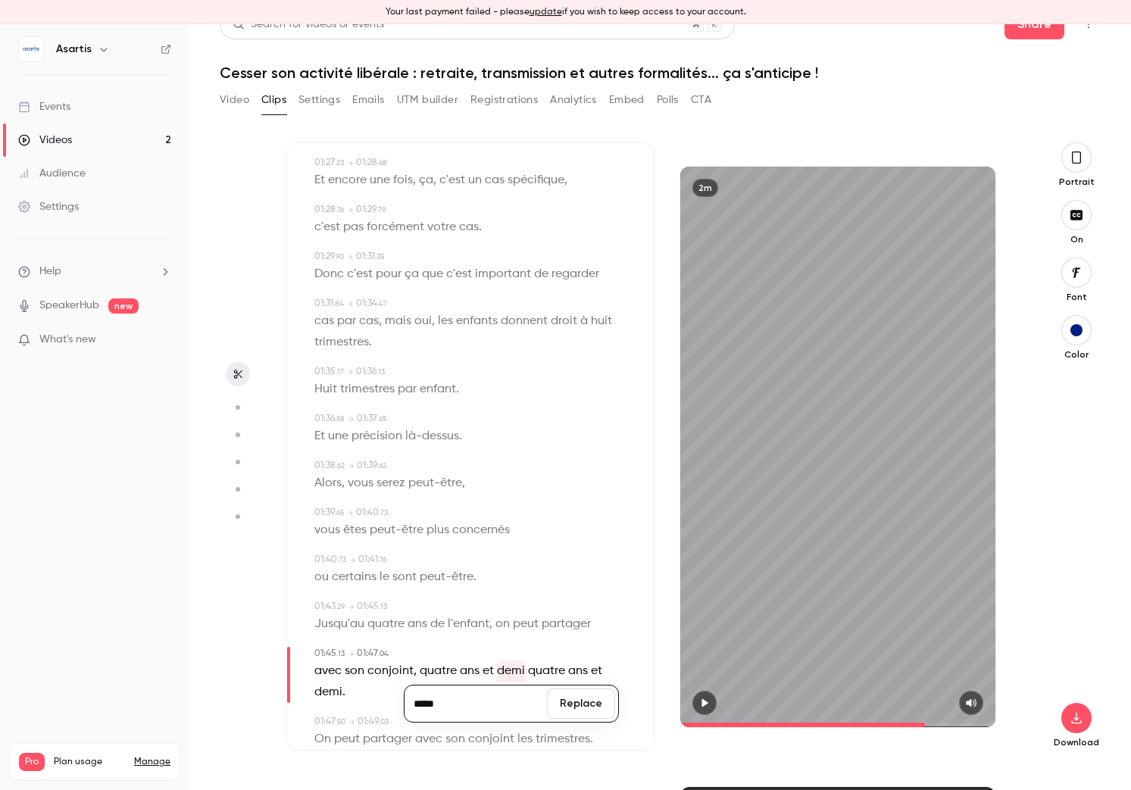
click at [579, 701] on button "Replace" at bounding box center [581, 704] width 68 height 30
click at [716, 699] on button "button" at bounding box center [704, 703] width 24 height 24
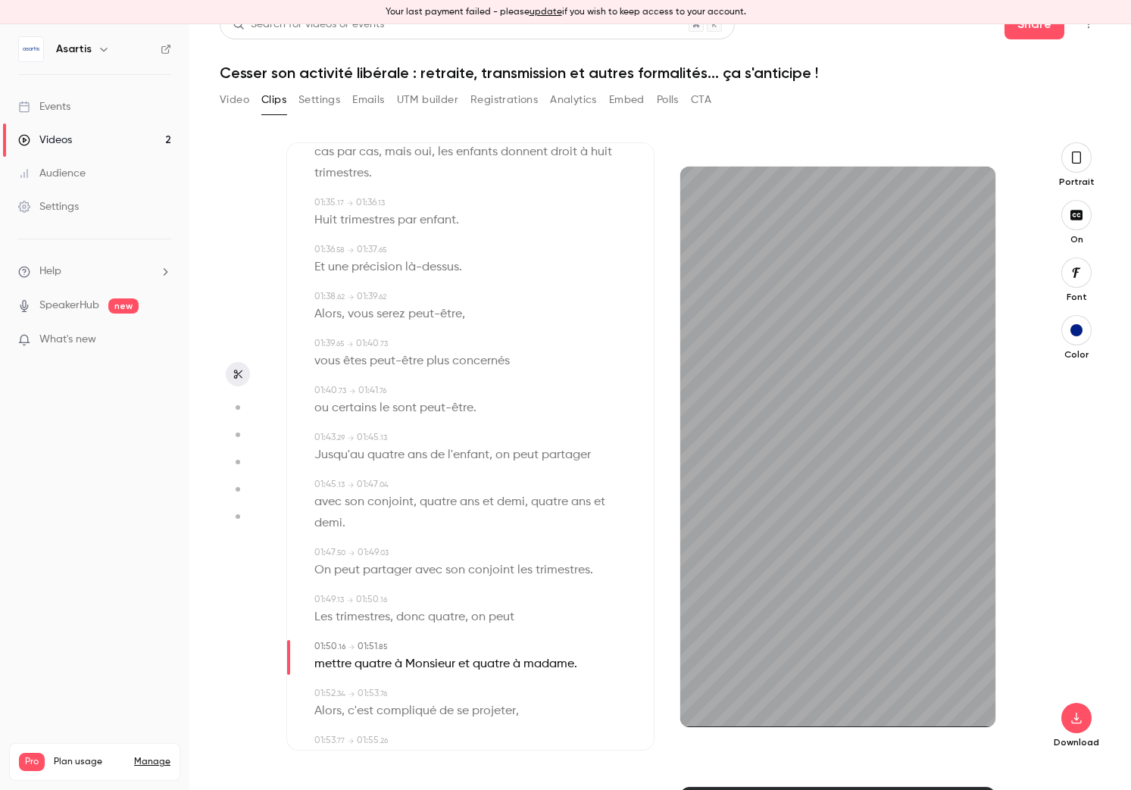
scroll to position [1902, 0]
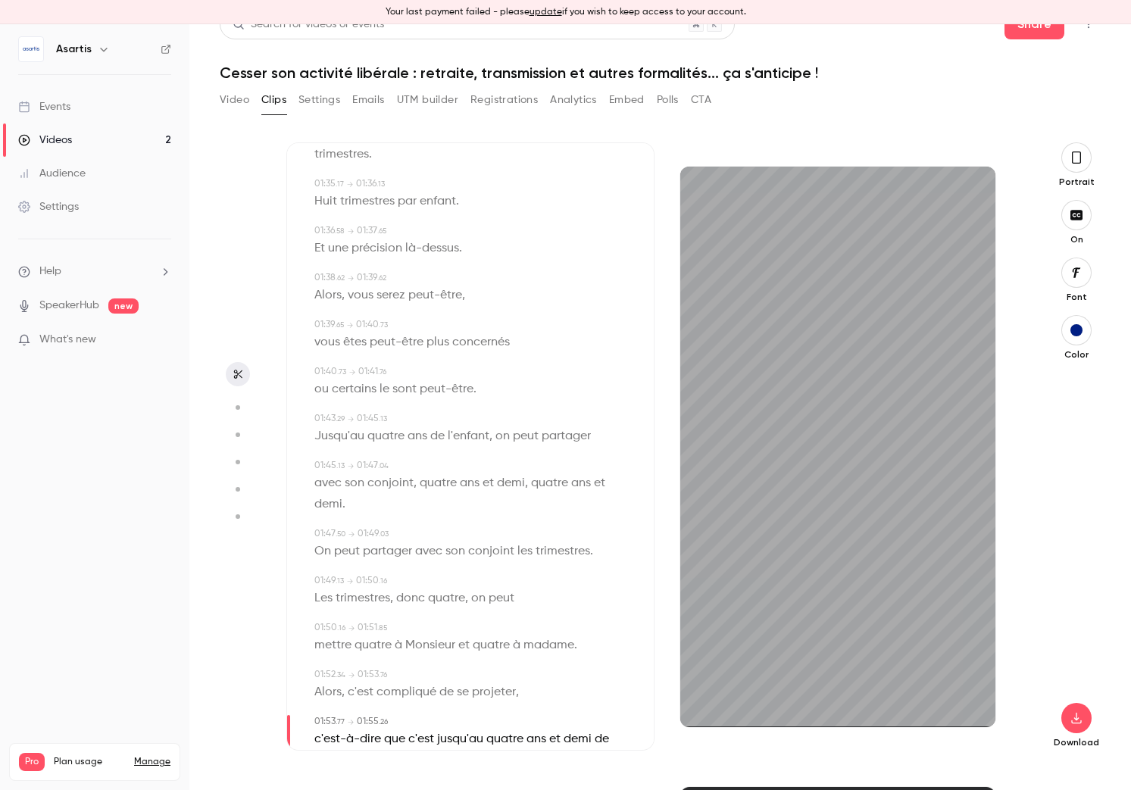
click at [539, 649] on span "madame" at bounding box center [548, 645] width 51 height 21
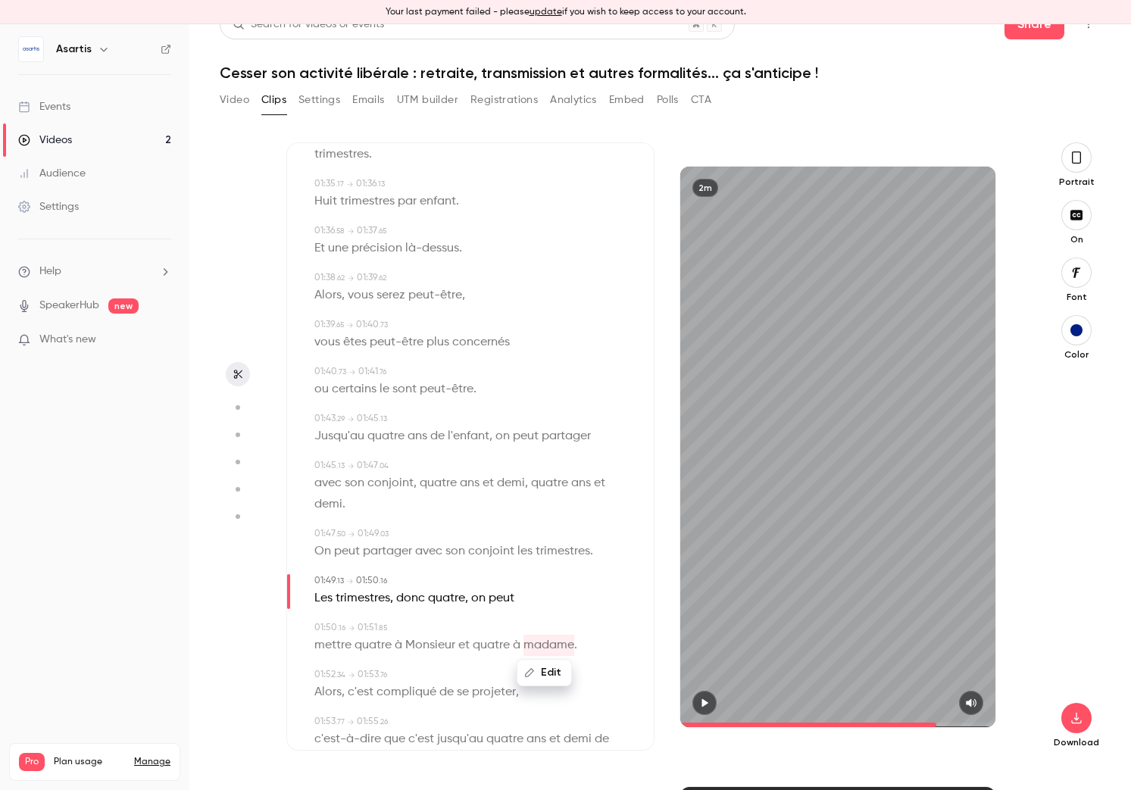
click at [539, 670] on button "Edit" at bounding box center [544, 673] width 52 height 24
click at [461, 676] on input "******" at bounding box center [513, 678] width 136 height 30
click at [592, 681] on button "Replace" at bounding box center [618, 678] width 68 height 30
click at [709, 703] on icon "button" at bounding box center [704, 703] width 12 height 11
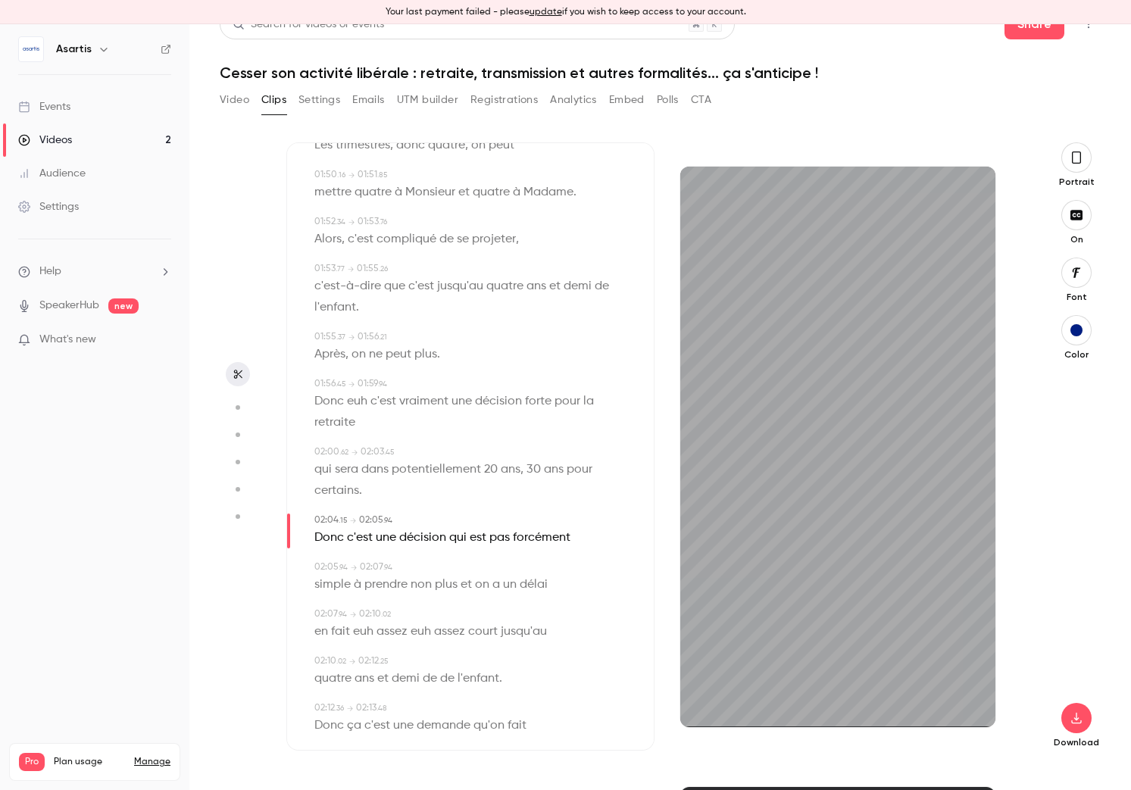
scroll to position [2356, 0]
click at [358, 633] on span "euh" at bounding box center [363, 630] width 20 height 21
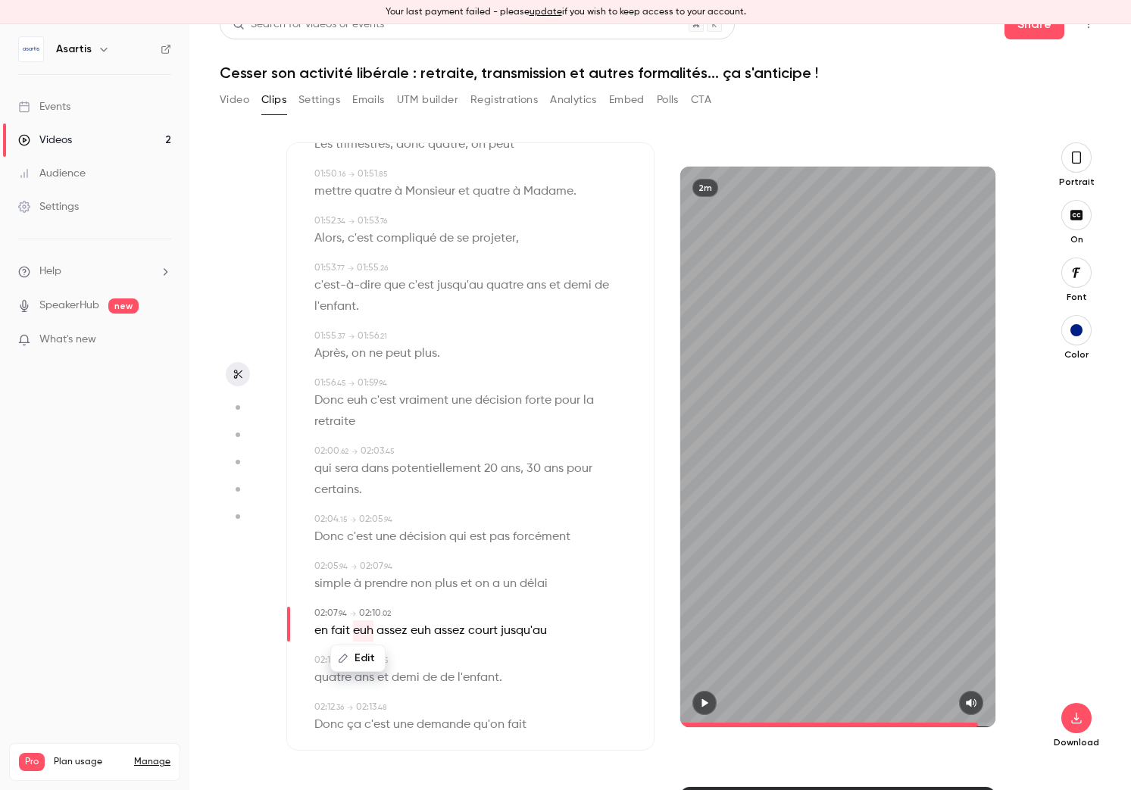
click at [360, 663] on button "Edit" at bounding box center [358, 658] width 52 height 24
click at [464, 660] on button "Replace" at bounding box center [464, 663] width 68 height 30
click at [711, 698] on button "button" at bounding box center [704, 703] width 24 height 24
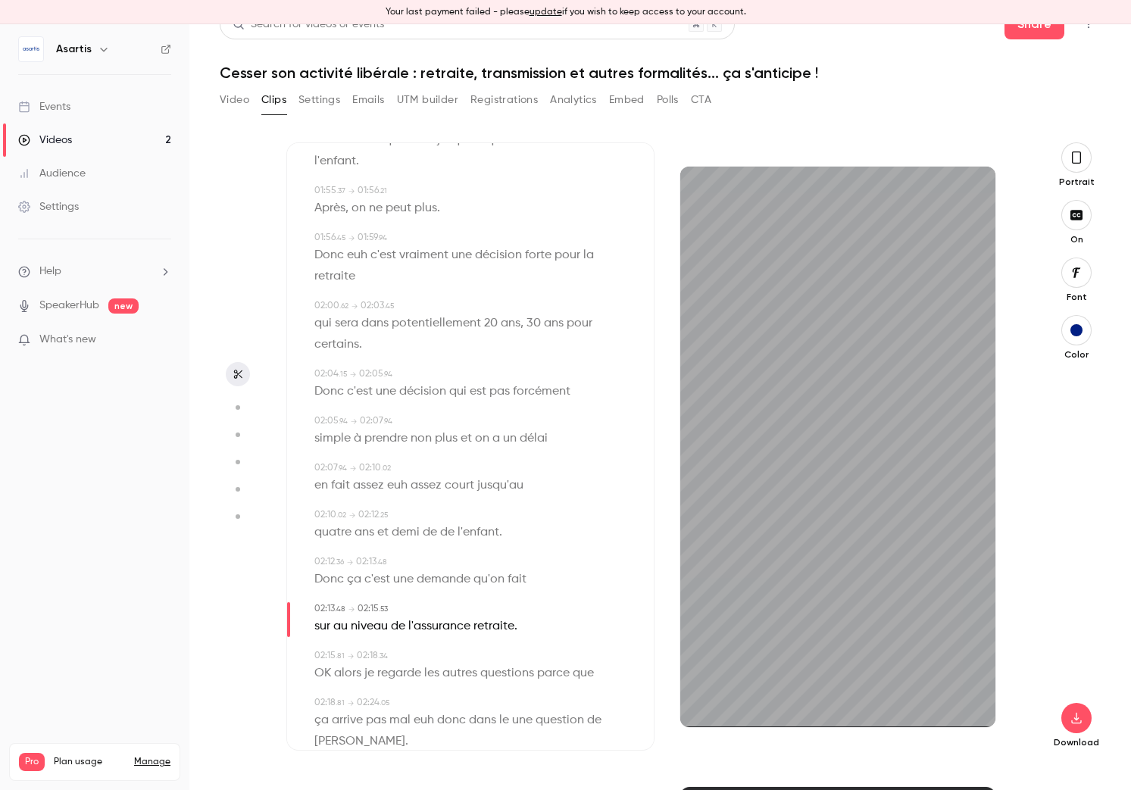
scroll to position [2504, 0]
click at [328, 626] on span "sur" at bounding box center [322, 624] width 16 height 21
click at [333, 651] on button "Edit" at bounding box center [318, 651] width 52 height 24
click at [475, 659] on button "Replace" at bounding box center [464, 657] width 68 height 30
click at [708, 703] on icon "button" at bounding box center [705, 702] width 6 height 8
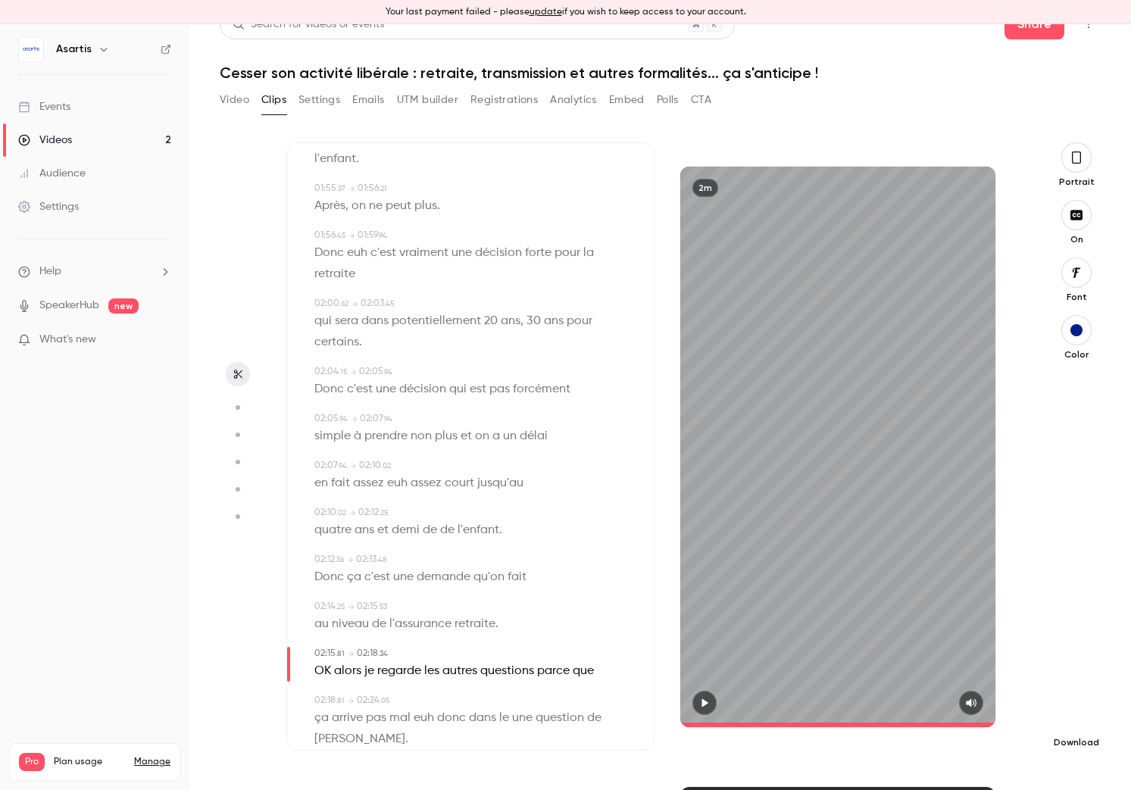
click at [908, 717] on icon "button" at bounding box center [1076, 718] width 10 height 11
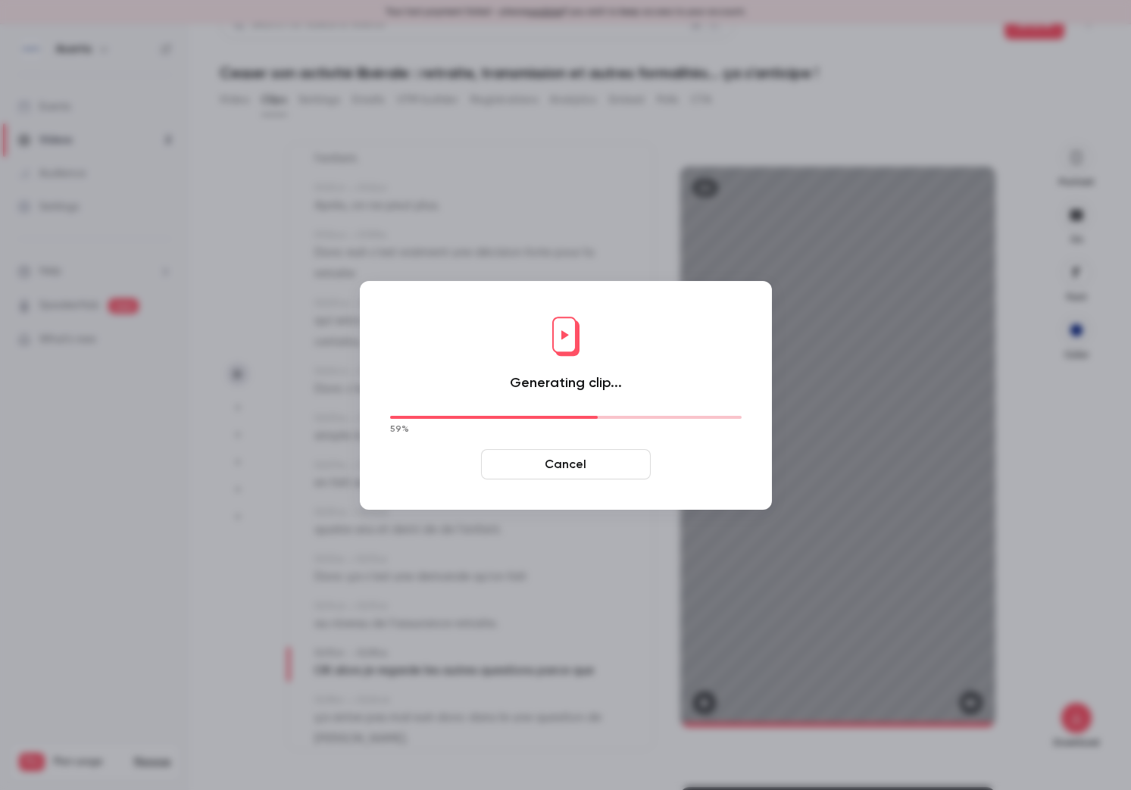
click at [742, 495] on div "Generating clip... 59 % Cancel" at bounding box center [566, 395] width 412 height 229
